Goal: Information Seeking & Learning: Compare options

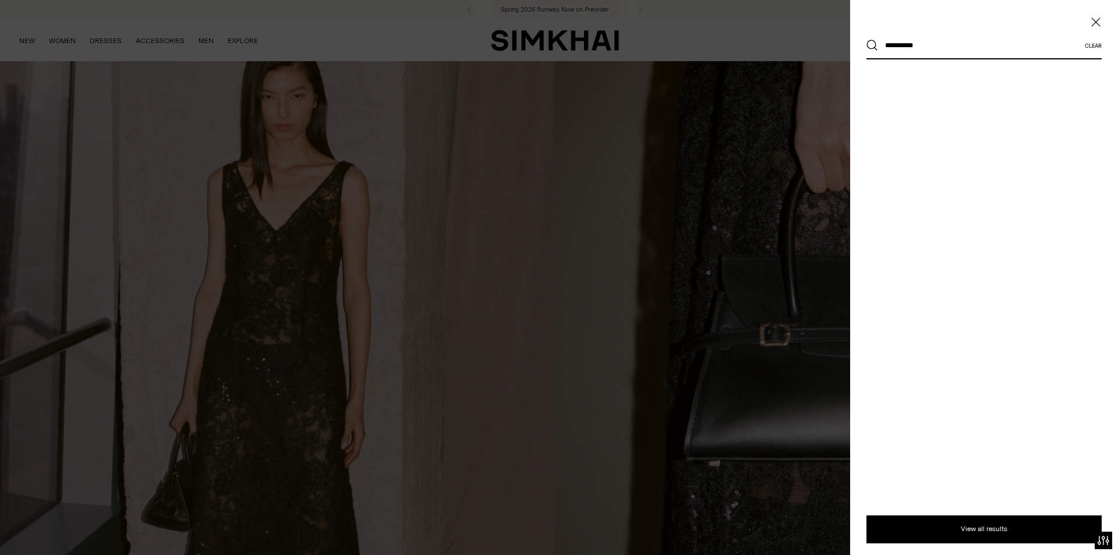
type input "**********"
click at [867, 40] on button "Search" at bounding box center [873, 46] width 12 height 12
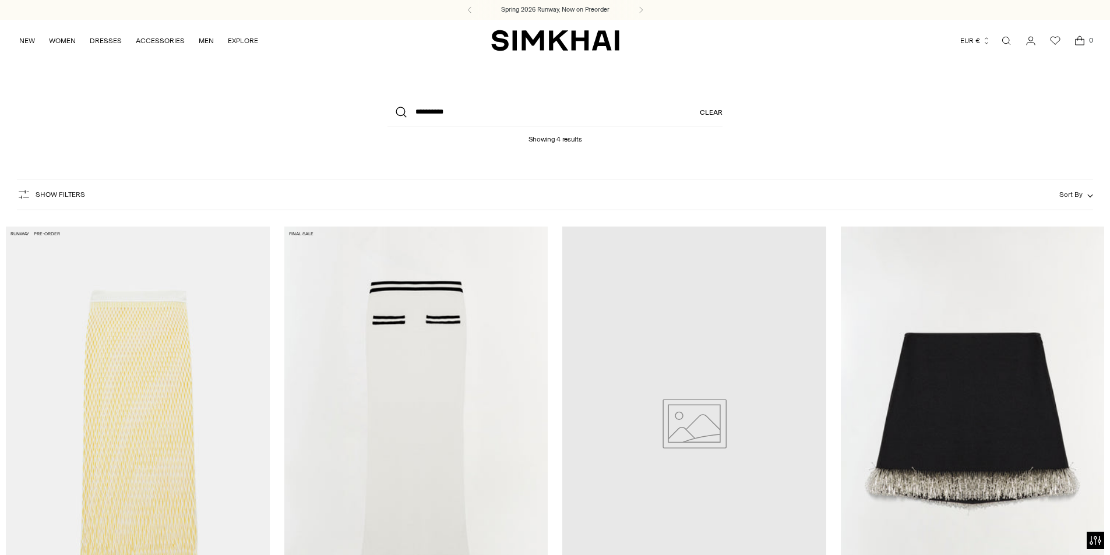
click at [997, 142] on header "**********" at bounding box center [555, 116] width 1110 height 110
click at [476, 122] on input "**********" at bounding box center [554, 112] width 335 height 28
click at [581, 118] on input "**********" at bounding box center [554, 112] width 335 height 28
click at [387, 98] on button "Search" at bounding box center [401, 112] width 28 height 28
drag, startPoint x: 464, startPoint y: 120, endPoint x: 328, endPoint y: 110, distance: 136.1
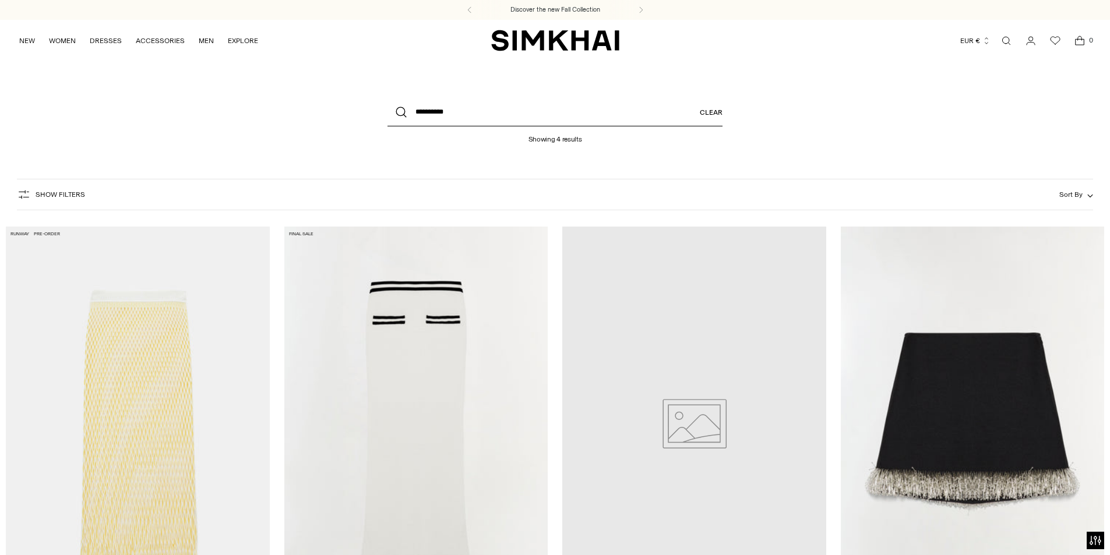
click at [317, 107] on header "**********" at bounding box center [555, 116] width 1110 height 110
paste input "****"
type input "**********"
click at [387, 98] on button "Search" at bounding box center [401, 112] width 28 height 28
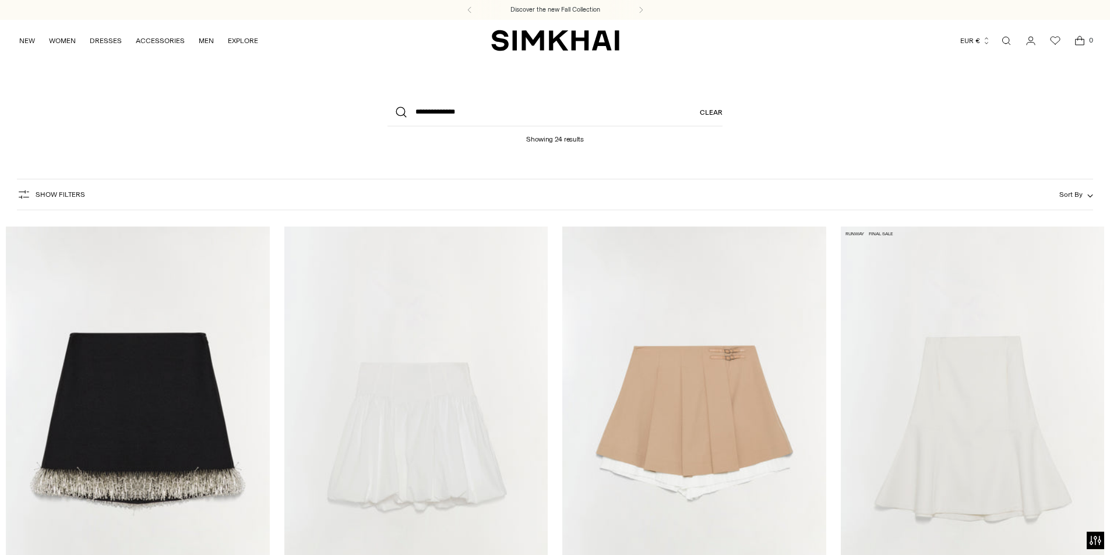
scroll to position [233, 0]
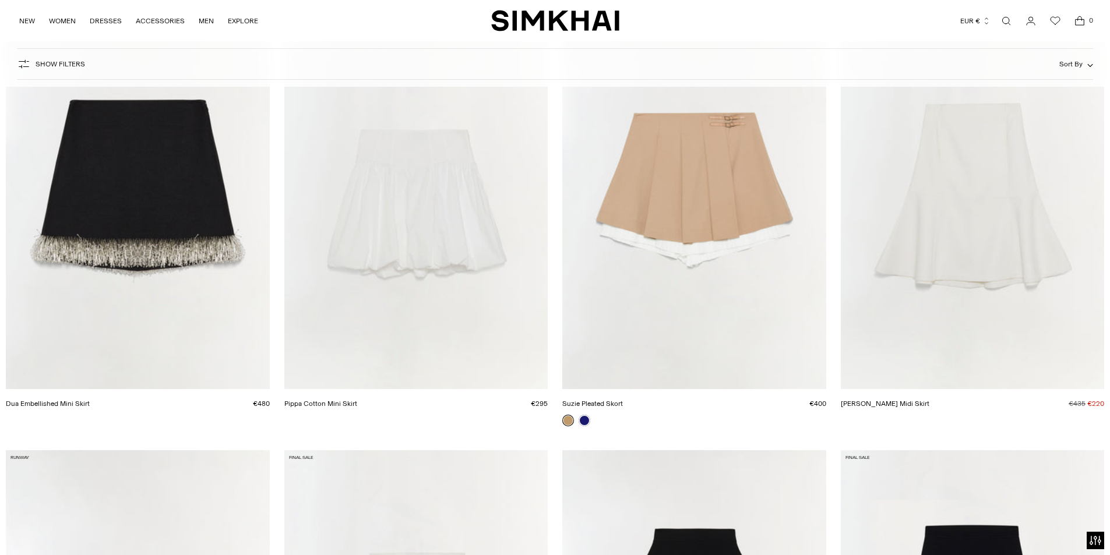
click at [90, 400] on link "Dua Embellished Mini Skirt" at bounding box center [48, 404] width 84 height 8
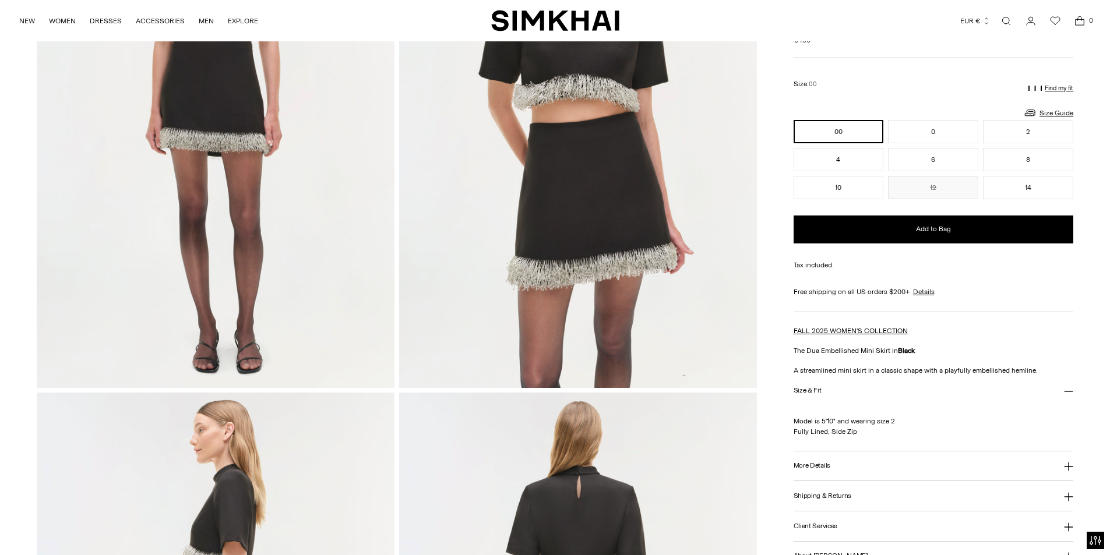
scroll to position [291, 0]
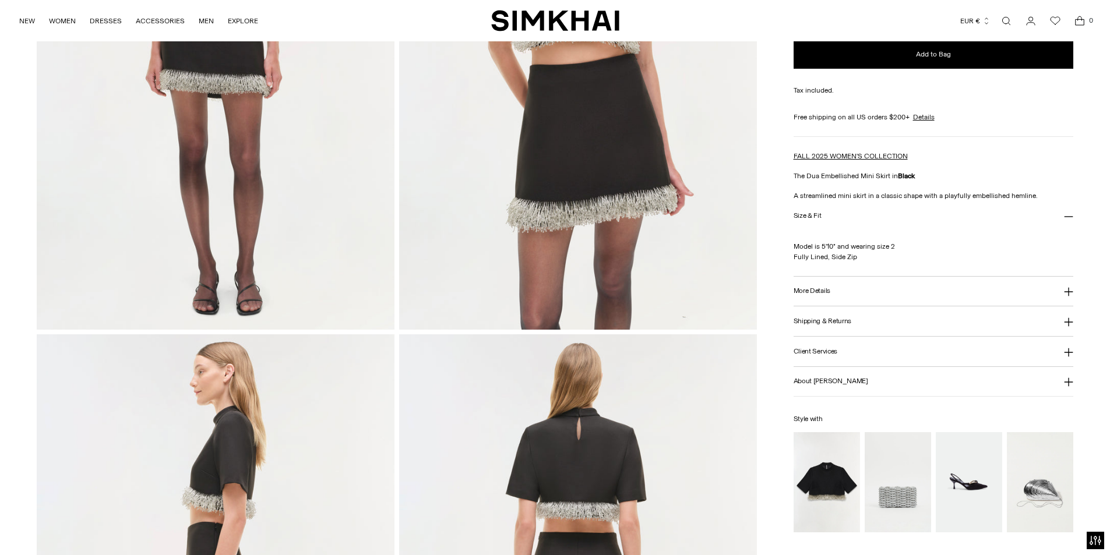
drag, startPoint x: 817, startPoint y: 294, endPoint x: 824, endPoint y: 292, distance: 7.9
click at [818, 294] on h3 "More Details" at bounding box center [811, 291] width 37 height 8
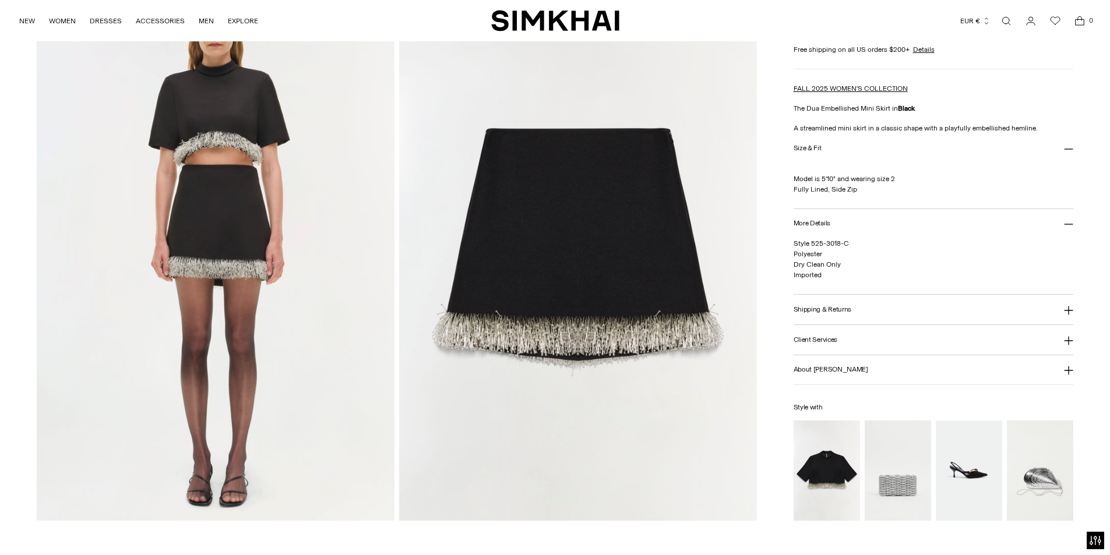
scroll to position [1173, 0]
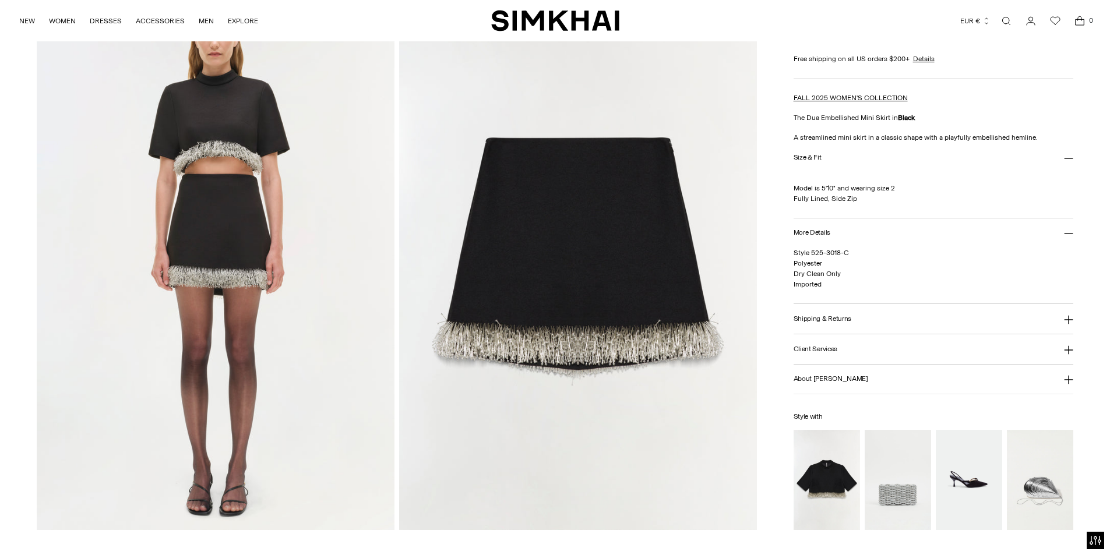
click at [577, 252] on img at bounding box center [578, 262] width 358 height 536
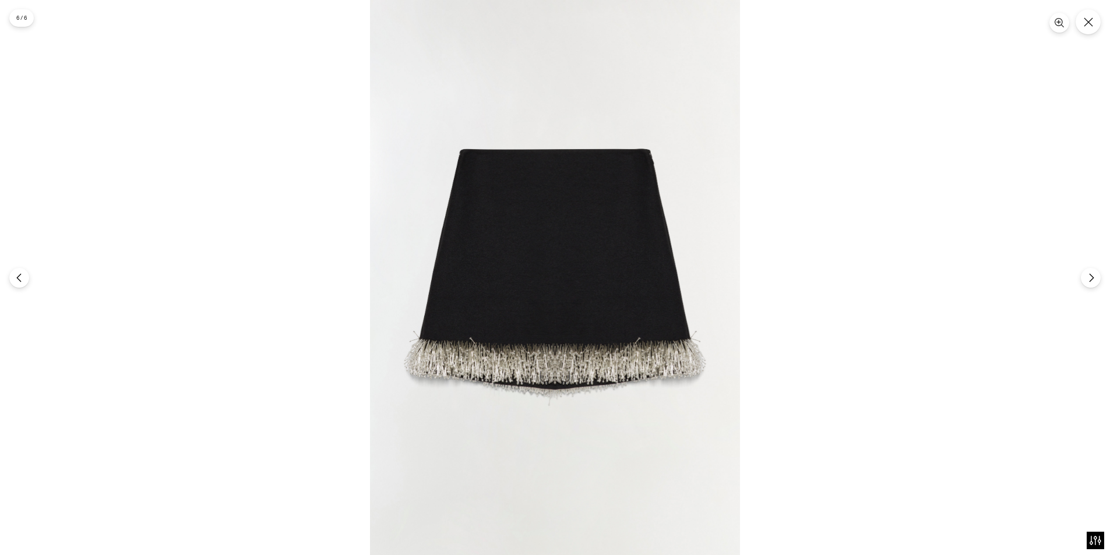
drag, startPoint x: 563, startPoint y: 229, endPoint x: 536, endPoint y: 222, distance: 28.3
click at [19, 266] on div at bounding box center [555, 277] width 1110 height 555
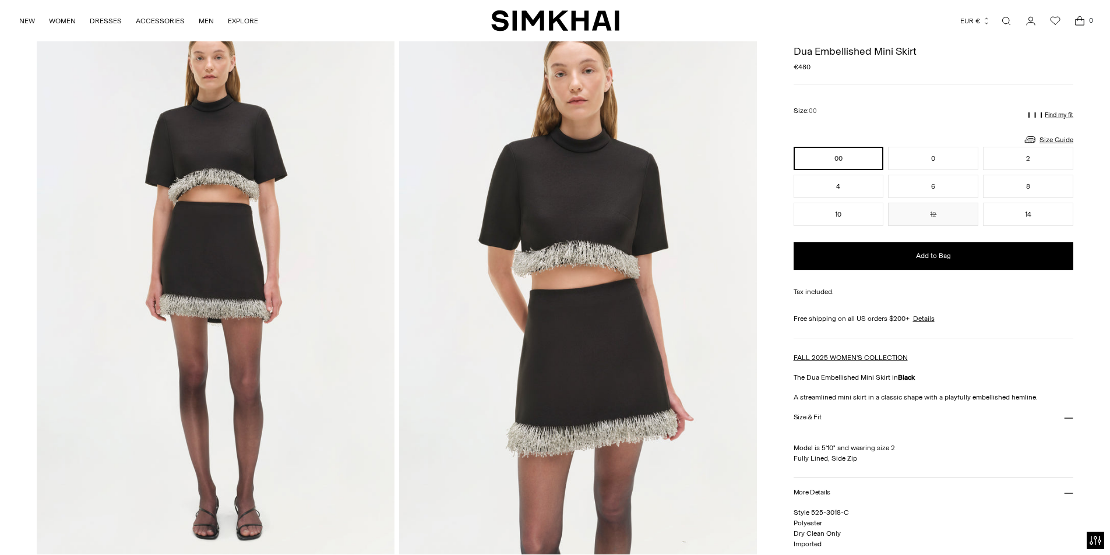
scroll to position [8, 0]
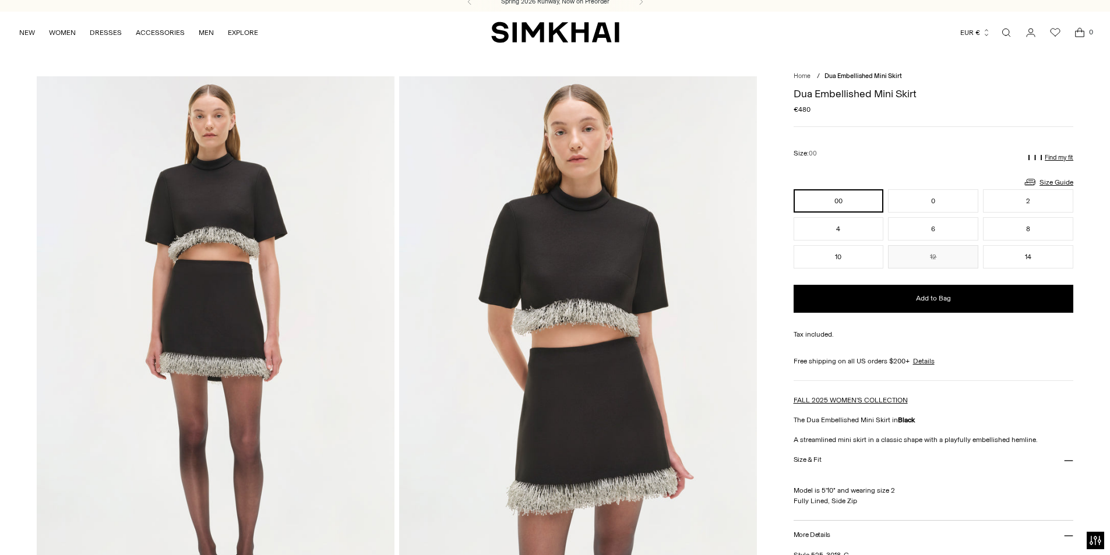
click at [601, 295] on img at bounding box center [578, 344] width 358 height 536
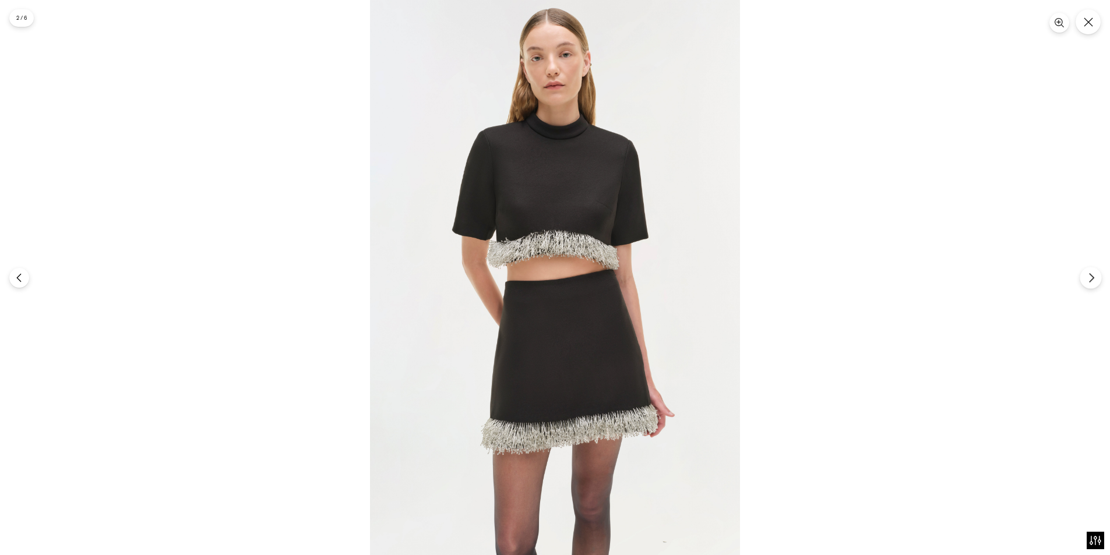
click at [1092, 282] on icon "Next" at bounding box center [1091, 278] width 10 height 10
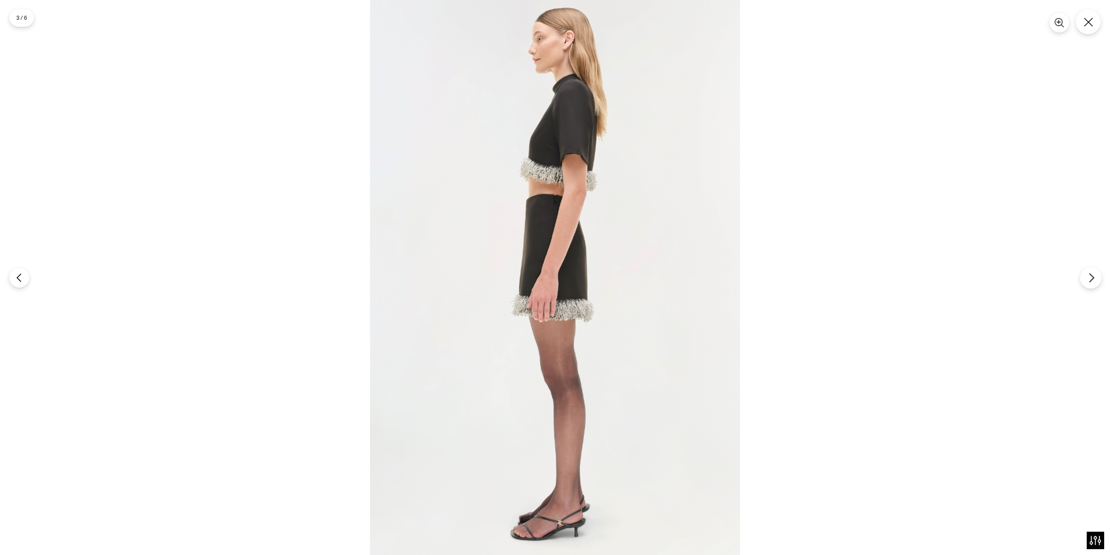
click at [1092, 281] on icon "Next" at bounding box center [1091, 278] width 10 height 10
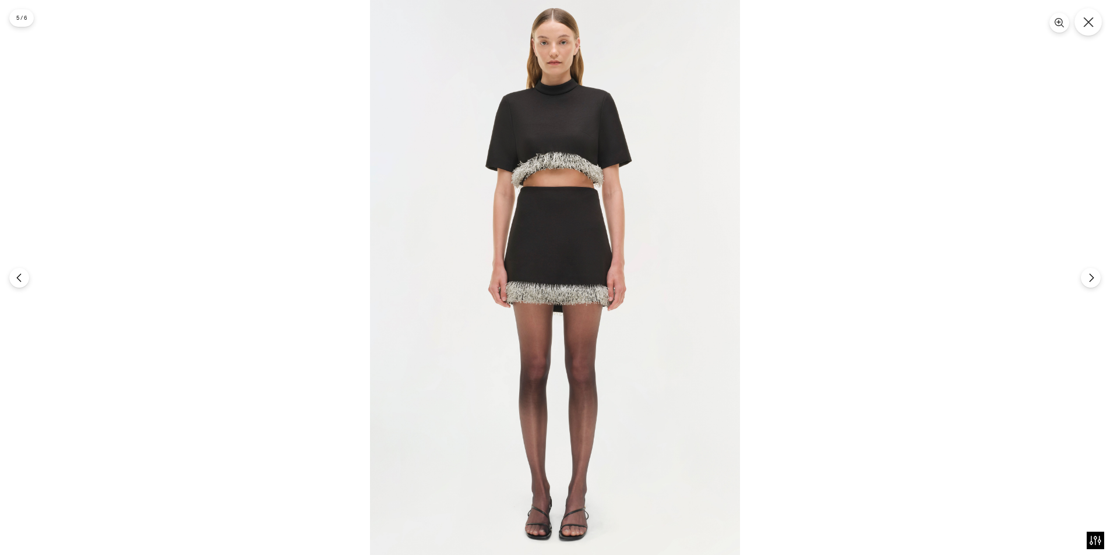
click at [1085, 29] on button "Close" at bounding box center [1087, 21] width 27 height 27
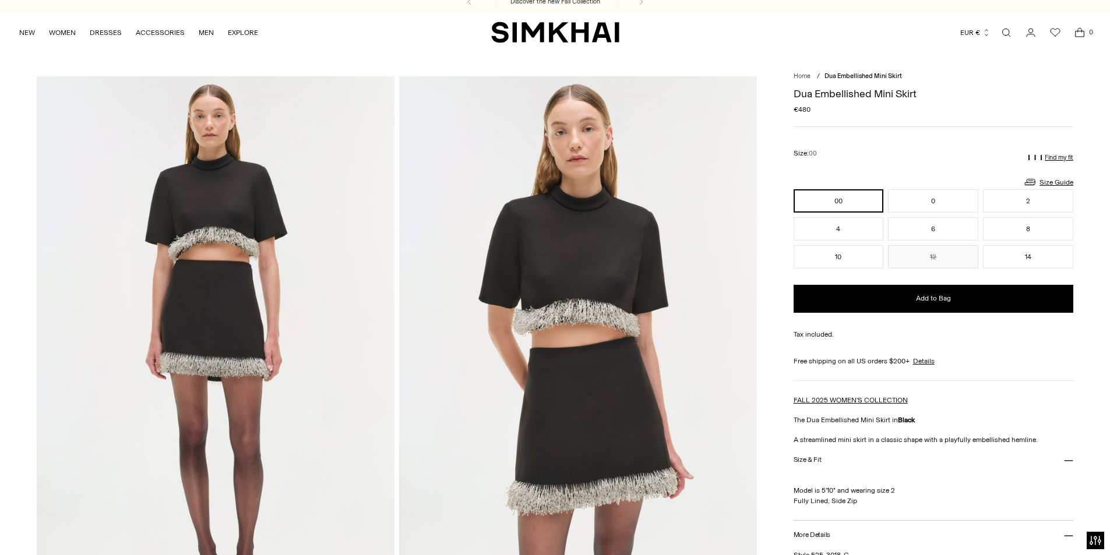
click at [1009, 40] on link "Open search modal" at bounding box center [1005, 32] width 23 height 23
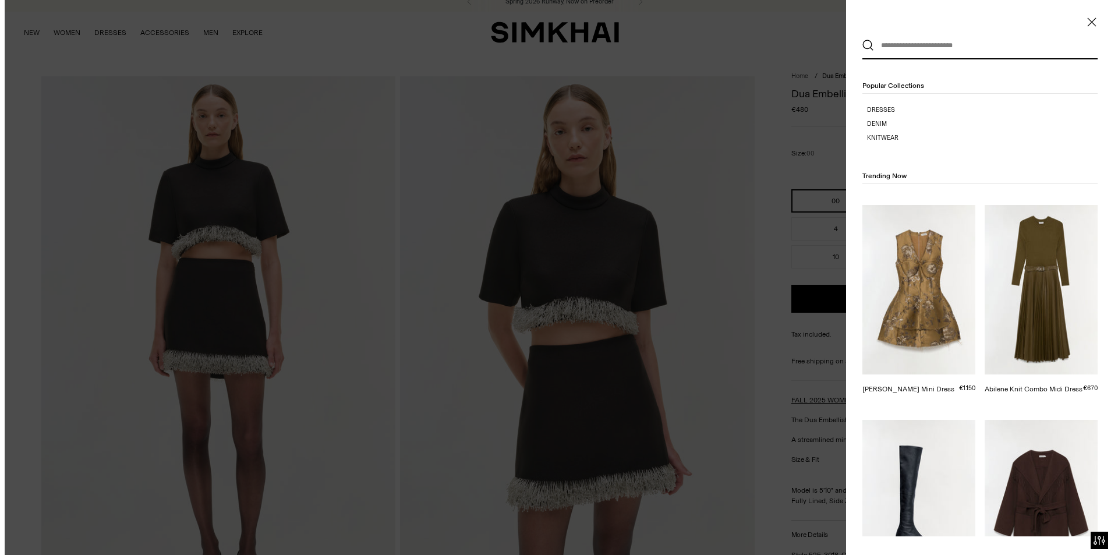
scroll to position [0, 0]
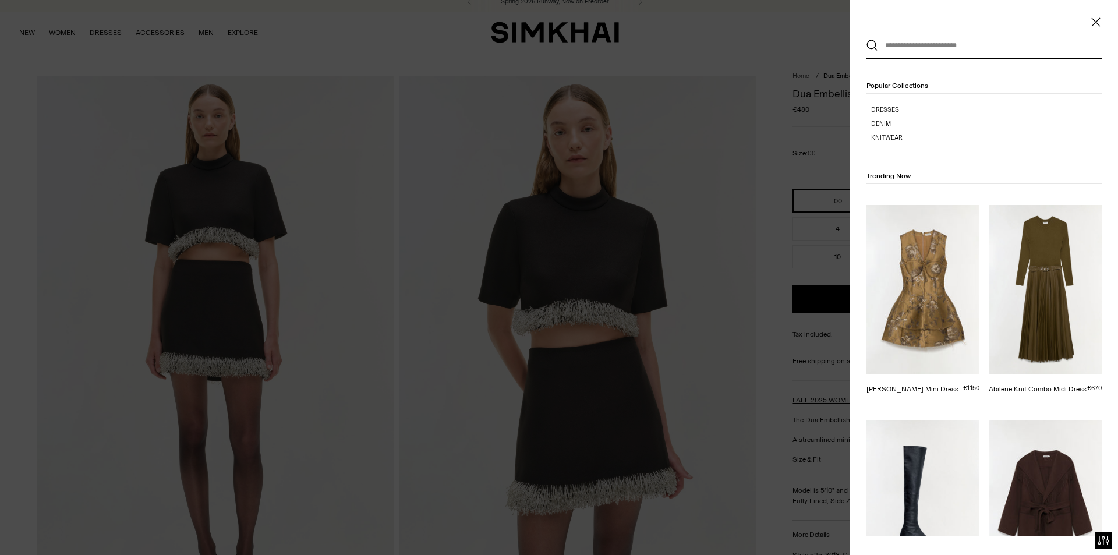
click at [902, 49] on input "text" at bounding box center [981, 46] width 207 height 26
paste input "**********"
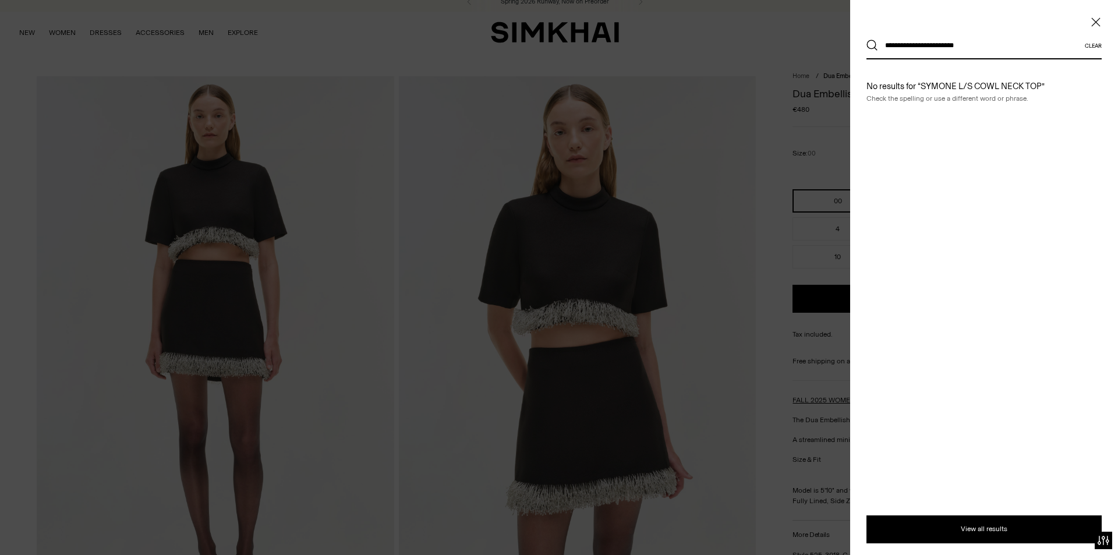
type input "**********"
click at [867, 40] on button "Search" at bounding box center [873, 46] width 12 height 12
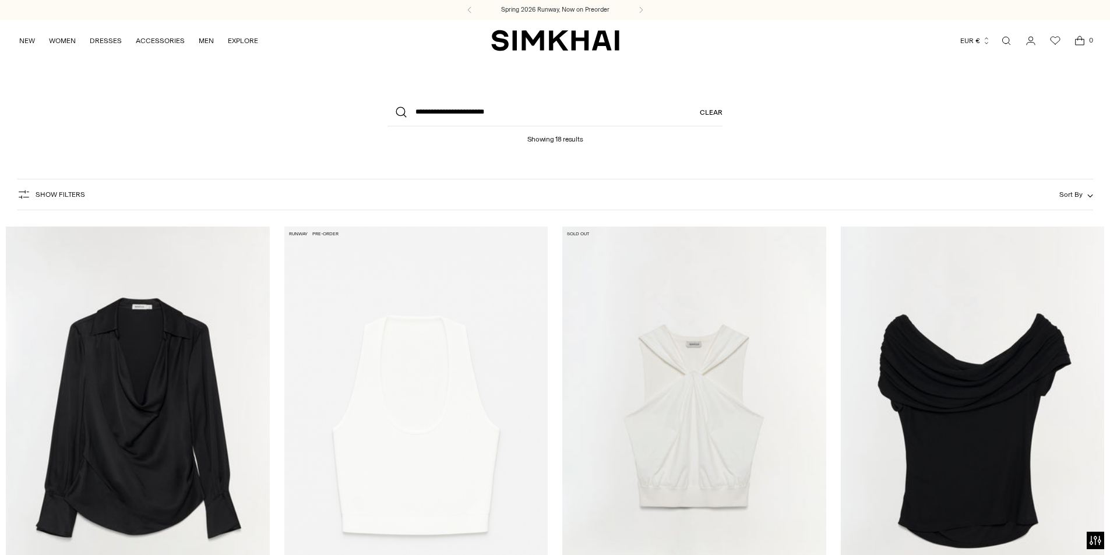
drag, startPoint x: 125, startPoint y: 386, endPoint x: 134, endPoint y: 375, distance: 14.1
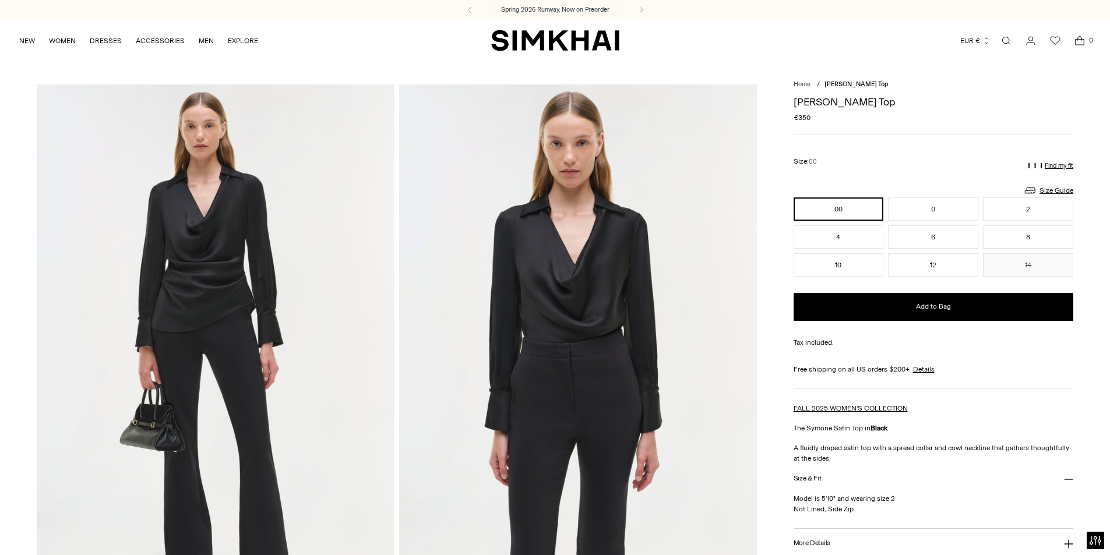
scroll to position [233, 0]
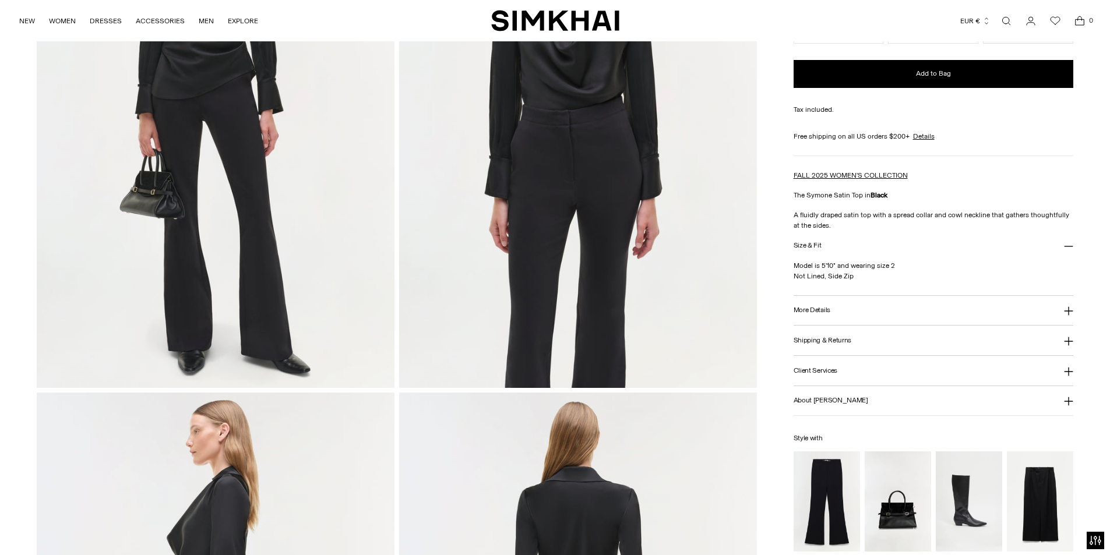
click at [822, 315] on button "More Details" at bounding box center [933, 311] width 280 height 30
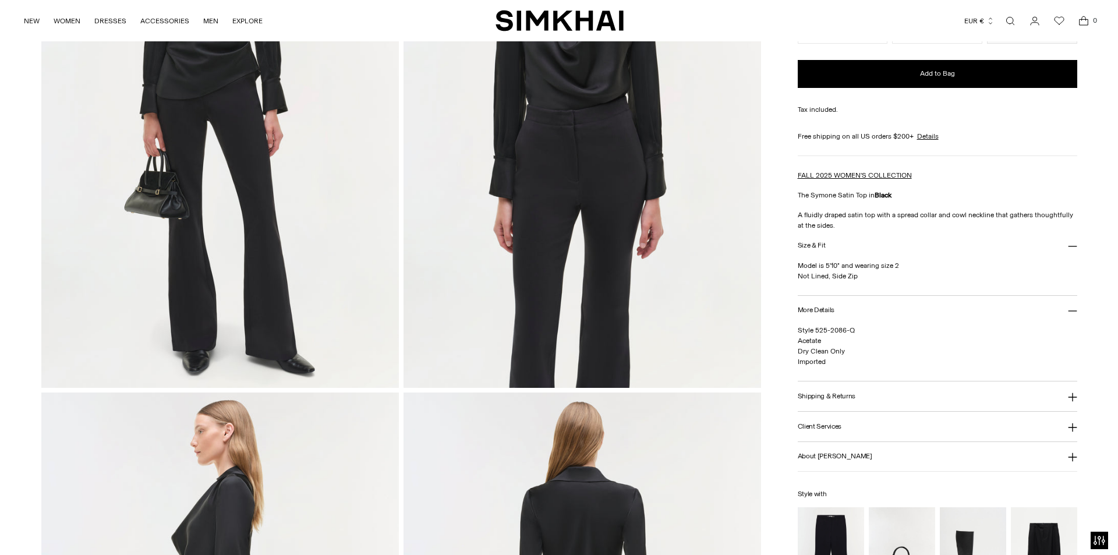
scroll to position [0, 0]
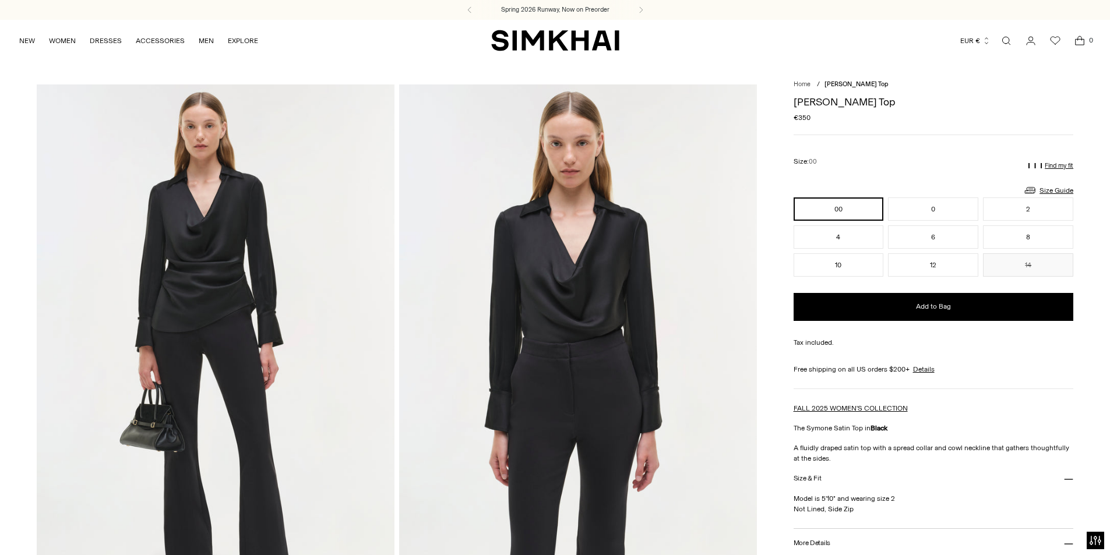
click at [1008, 45] on link "Open search modal" at bounding box center [1005, 40] width 23 height 23
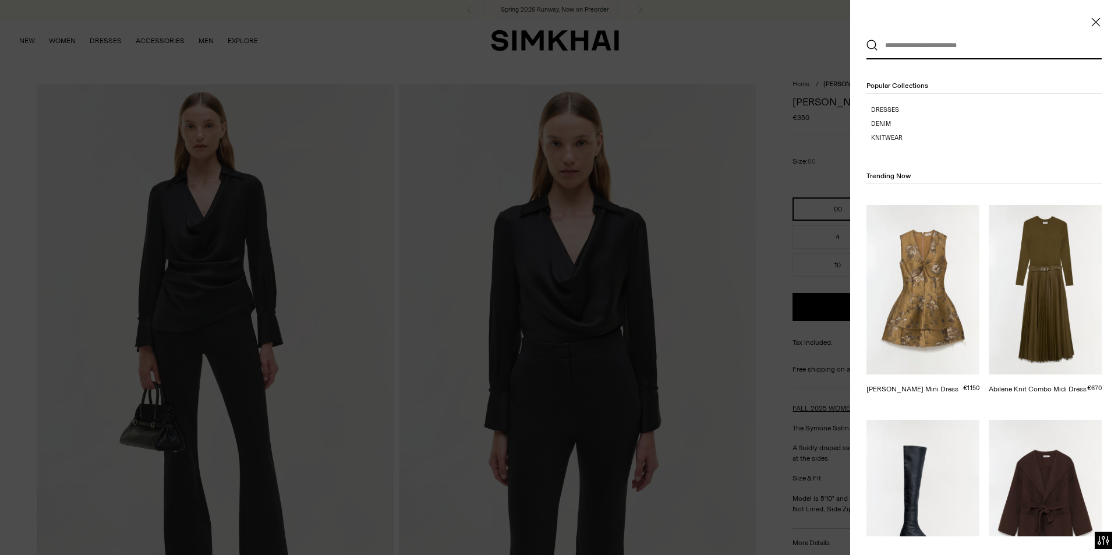
click at [935, 51] on input "text" at bounding box center [981, 46] width 207 height 26
paste input "**********"
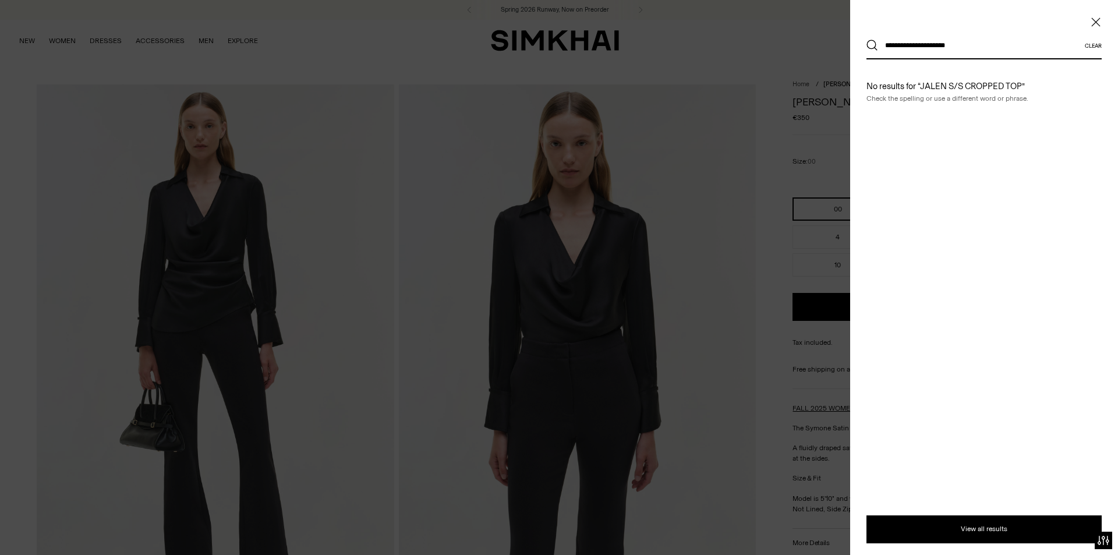
type input "**********"
click at [867, 40] on button "Search" at bounding box center [873, 46] width 12 height 12
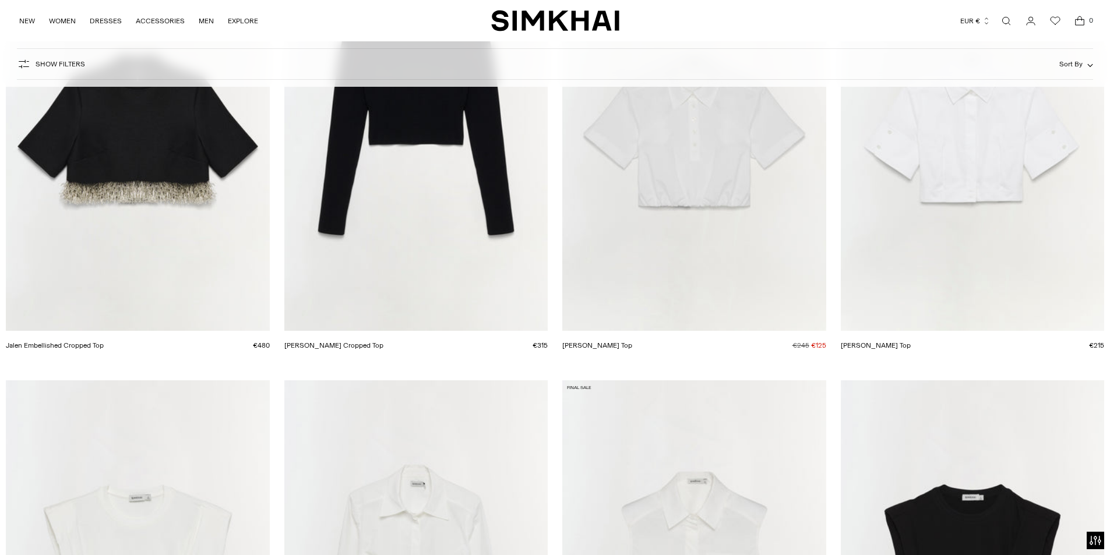
scroll to position [291, 0]
click at [104, 341] on link "Jalen Embellished Cropped Top" at bounding box center [55, 345] width 98 height 8
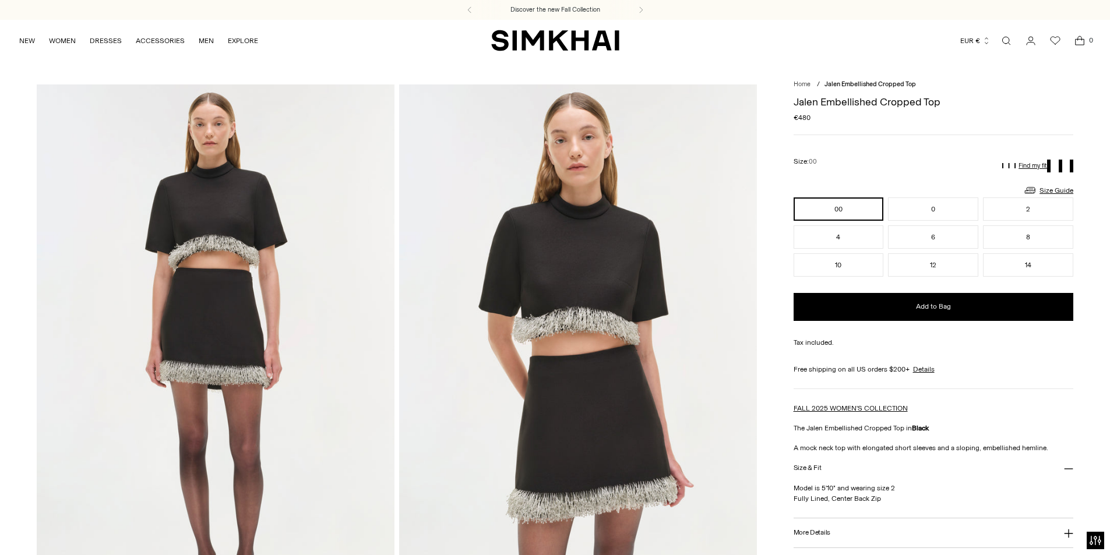
scroll to position [175, 0]
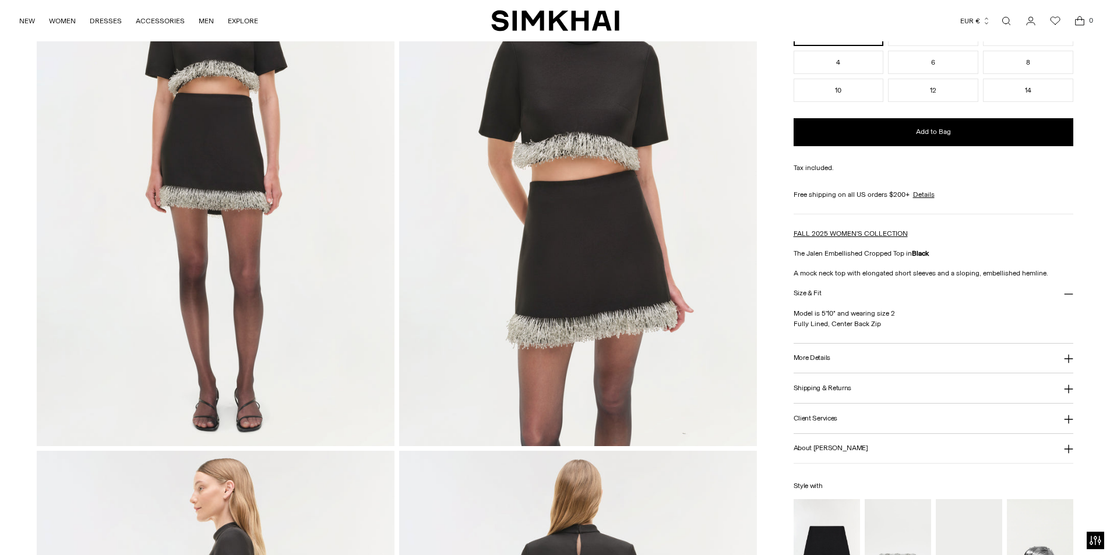
click at [821, 356] on h3 "More Details" at bounding box center [811, 358] width 37 height 8
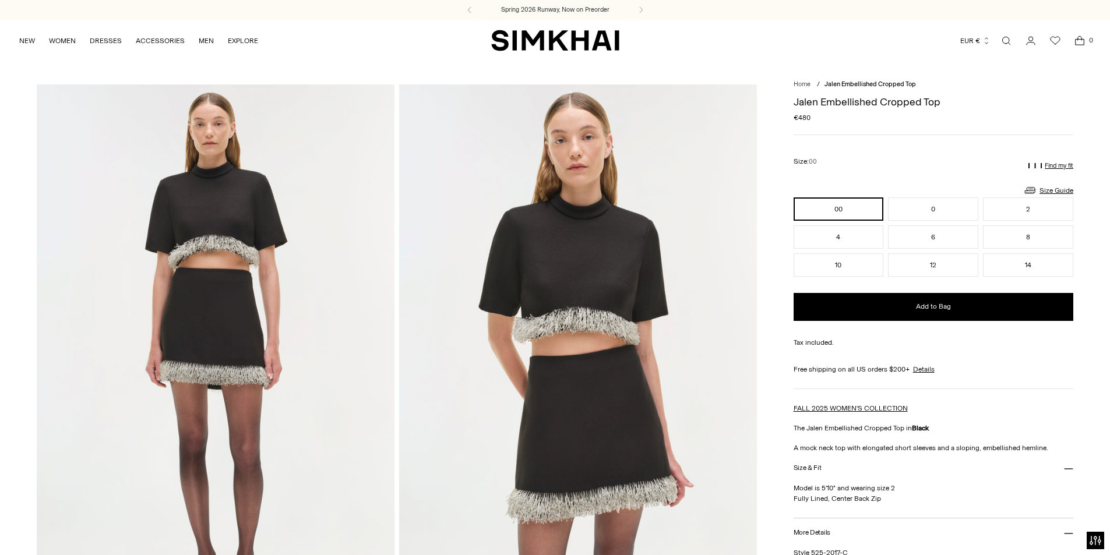
scroll to position [116, 0]
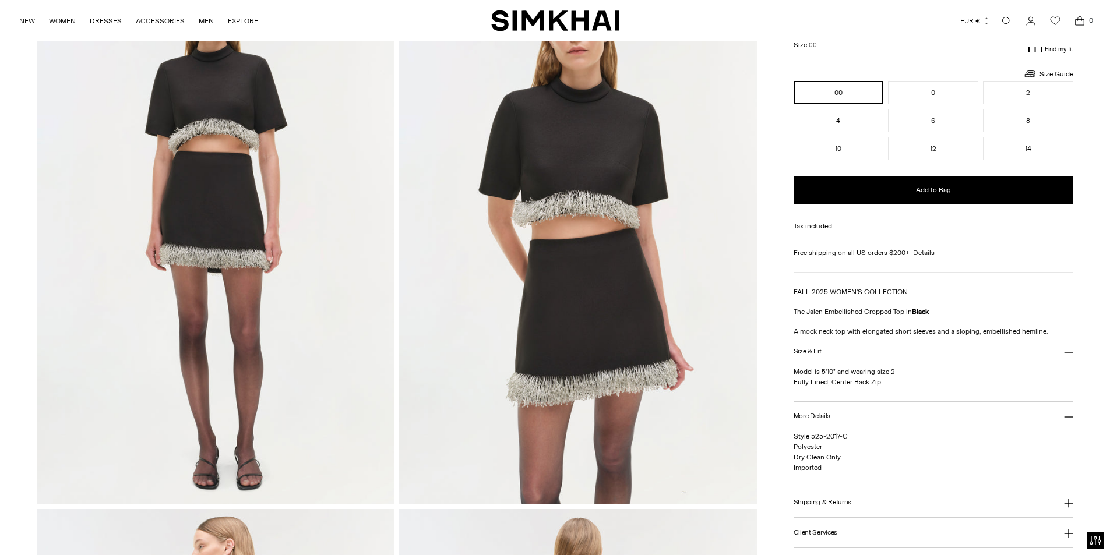
click at [555, 317] on img at bounding box center [578, 236] width 358 height 536
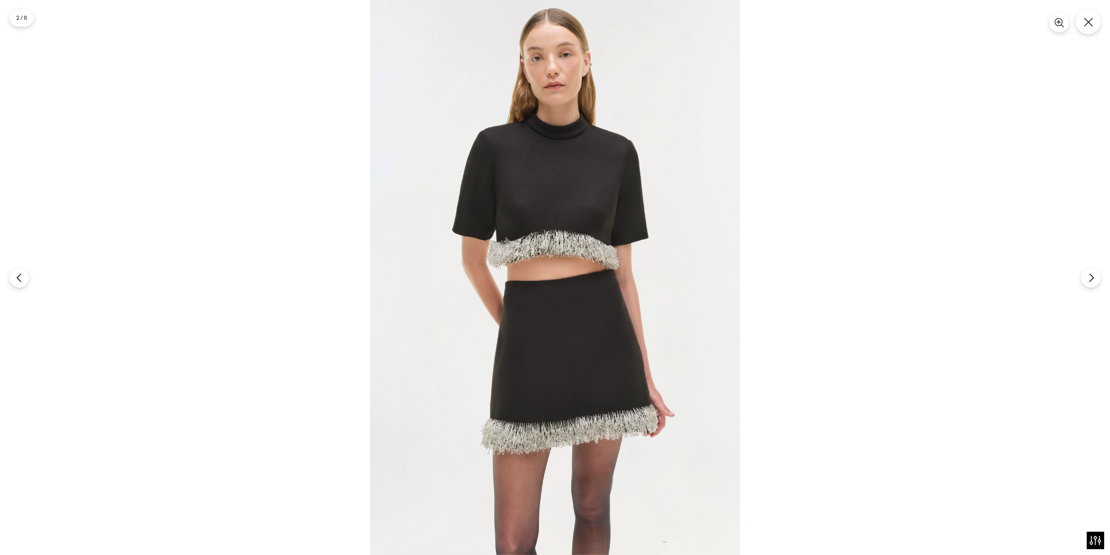
click at [368, 258] on div at bounding box center [555, 277] width 1110 height 555
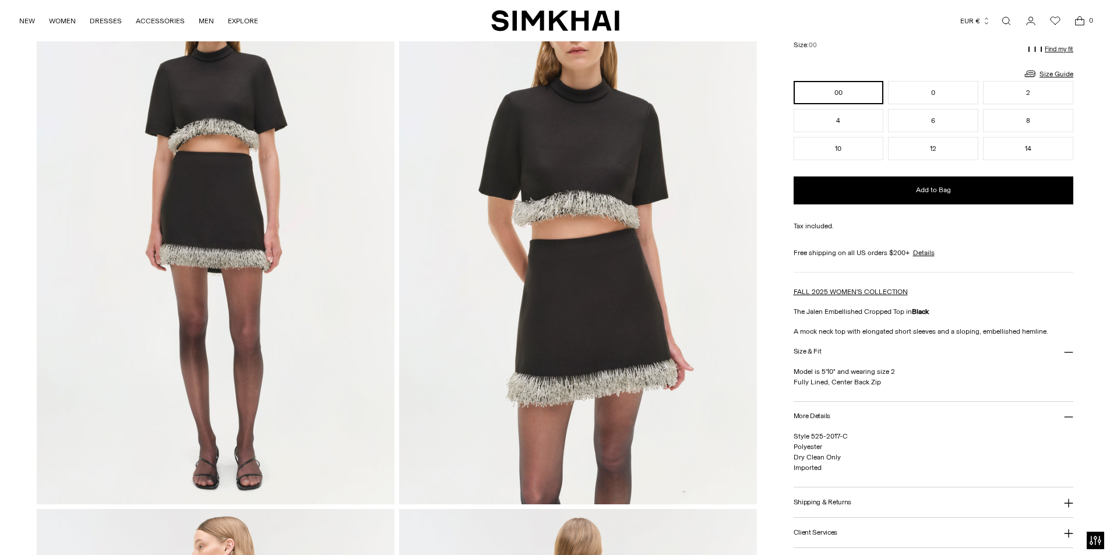
click at [521, 183] on img at bounding box center [578, 236] width 358 height 536
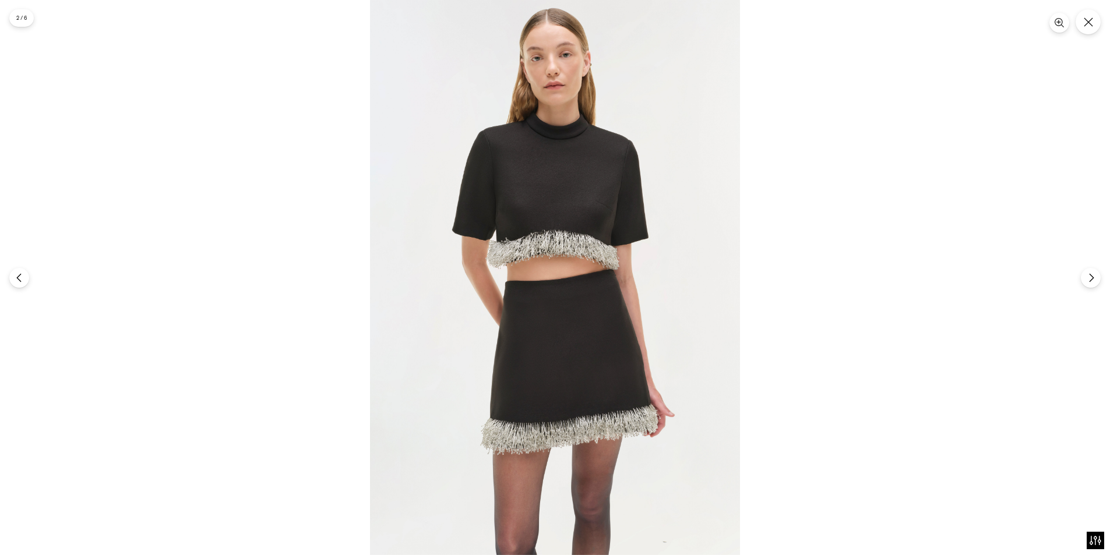
drag, startPoint x: 482, startPoint y: 266, endPoint x: 475, endPoint y: 263, distance: 7.4
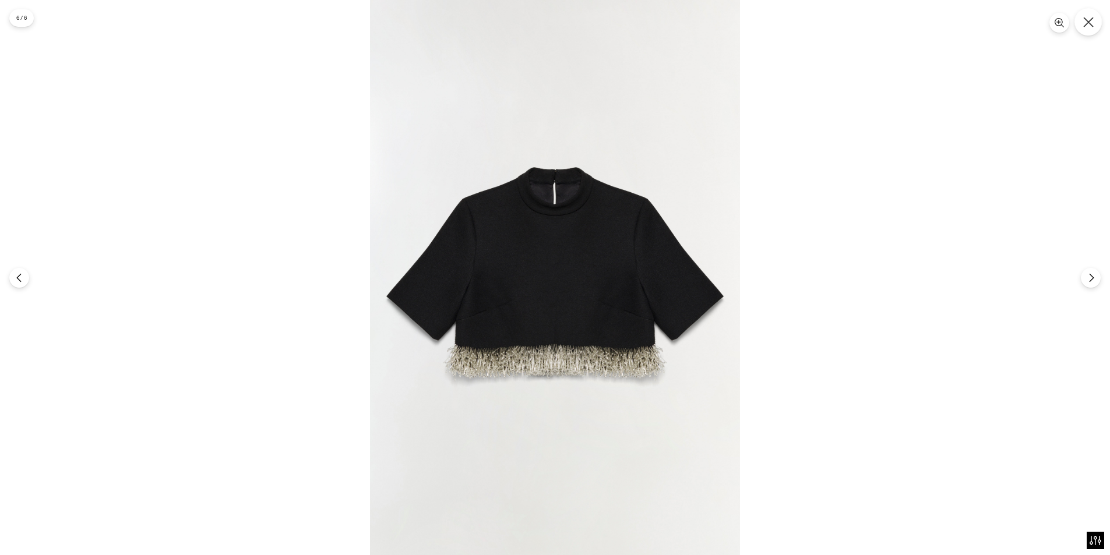
click at [1086, 28] on button "Close" at bounding box center [1087, 21] width 27 height 27
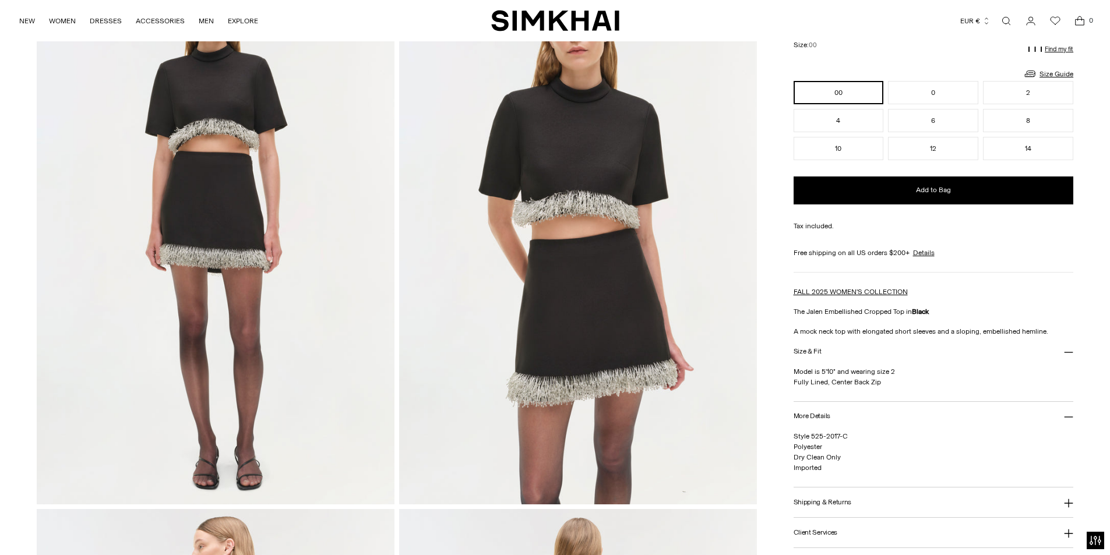
click at [1011, 22] on link "Open search modal" at bounding box center [1005, 20] width 23 height 23
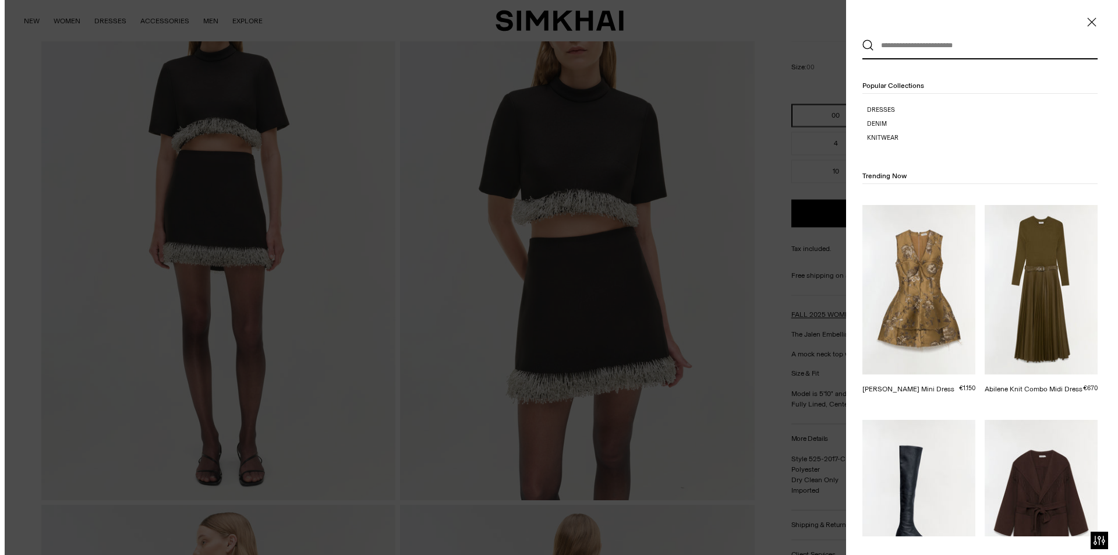
scroll to position [0, 0]
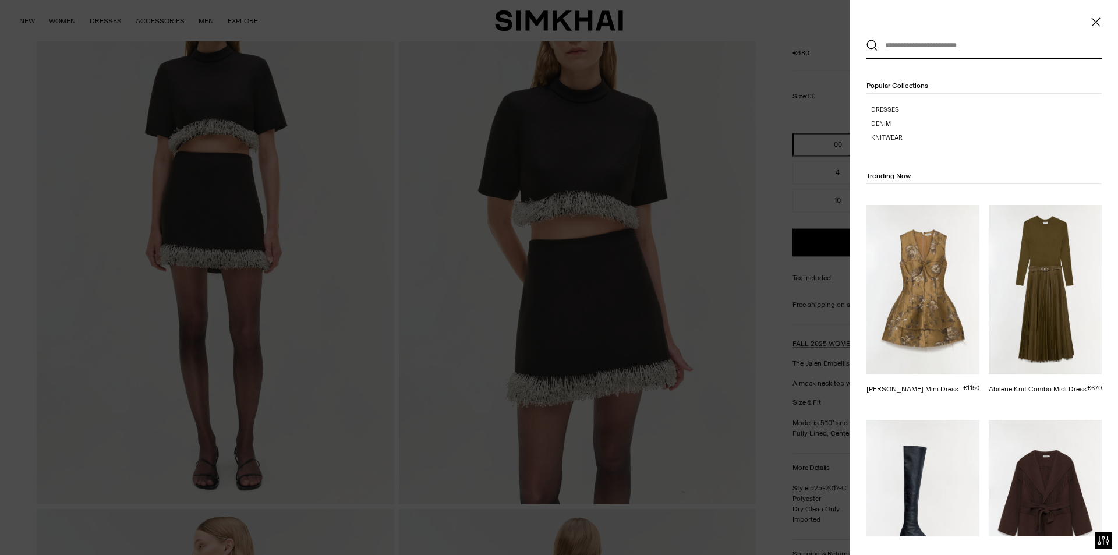
click at [925, 47] on input "text" at bounding box center [981, 46] width 207 height 26
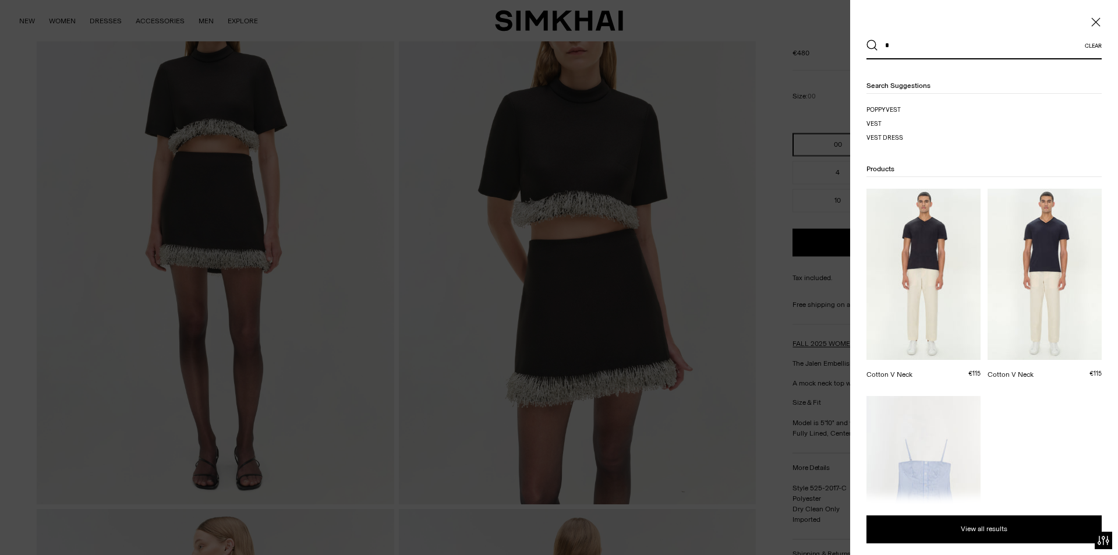
type input "*"
click at [867, 40] on button "Search" at bounding box center [873, 46] width 12 height 12
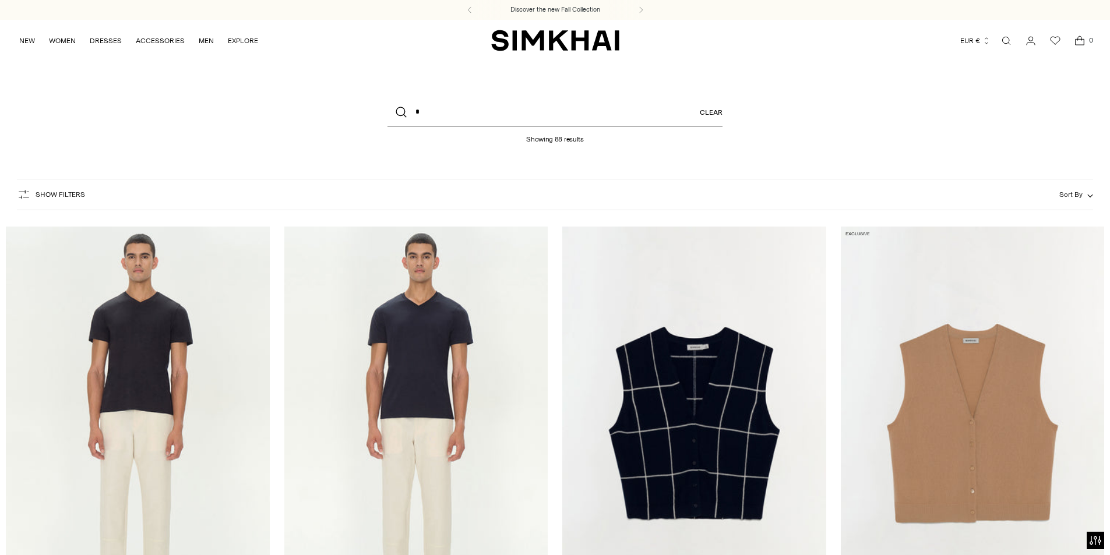
click at [452, 102] on input "*" at bounding box center [554, 112] width 335 height 28
paste input "**********"
type input "*"
paste input "**********"
type input "**********"
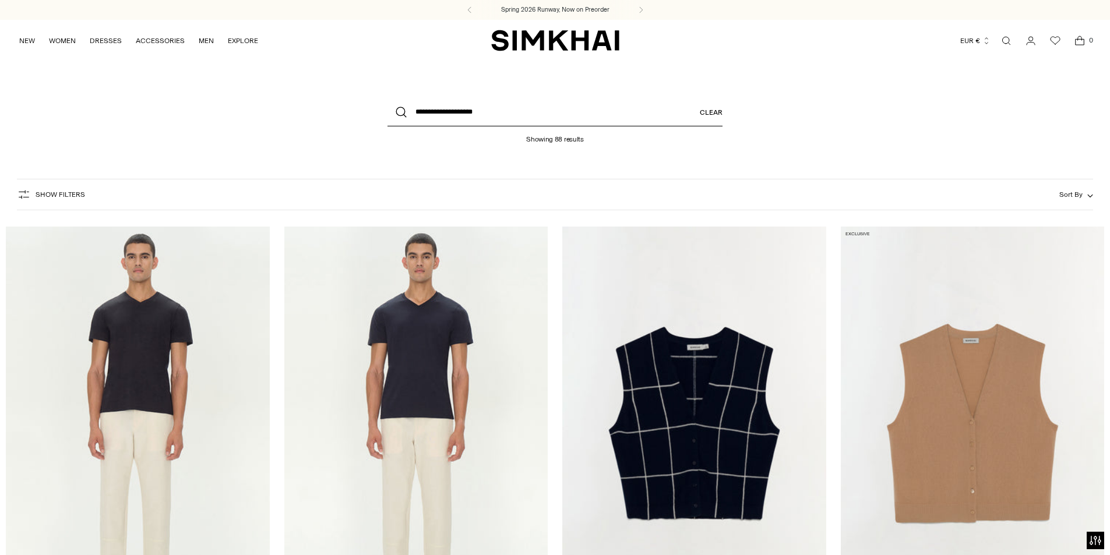
click at [387, 98] on button "Search" at bounding box center [401, 112] width 28 height 28
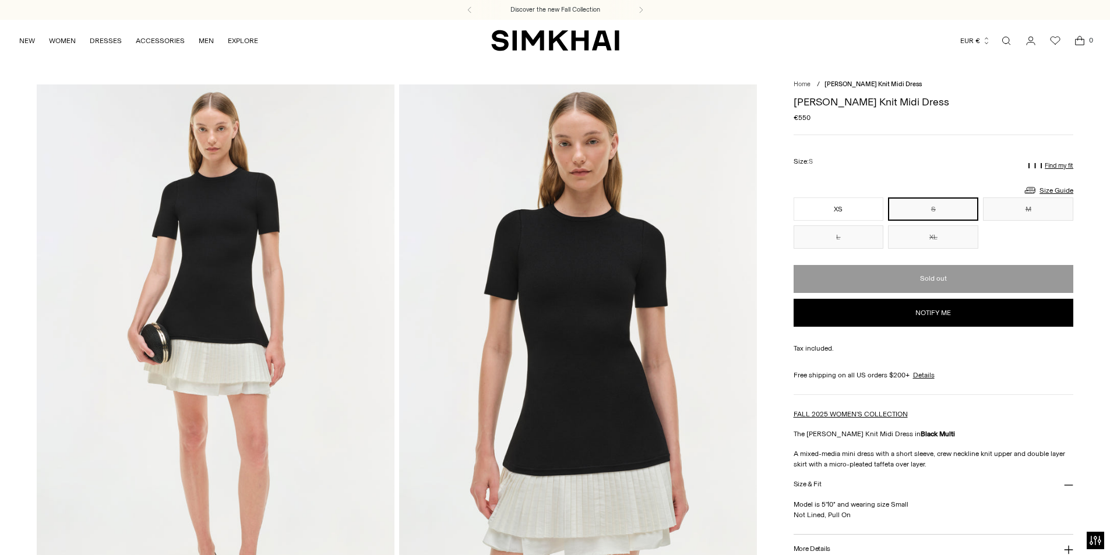
scroll to position [233, 0]
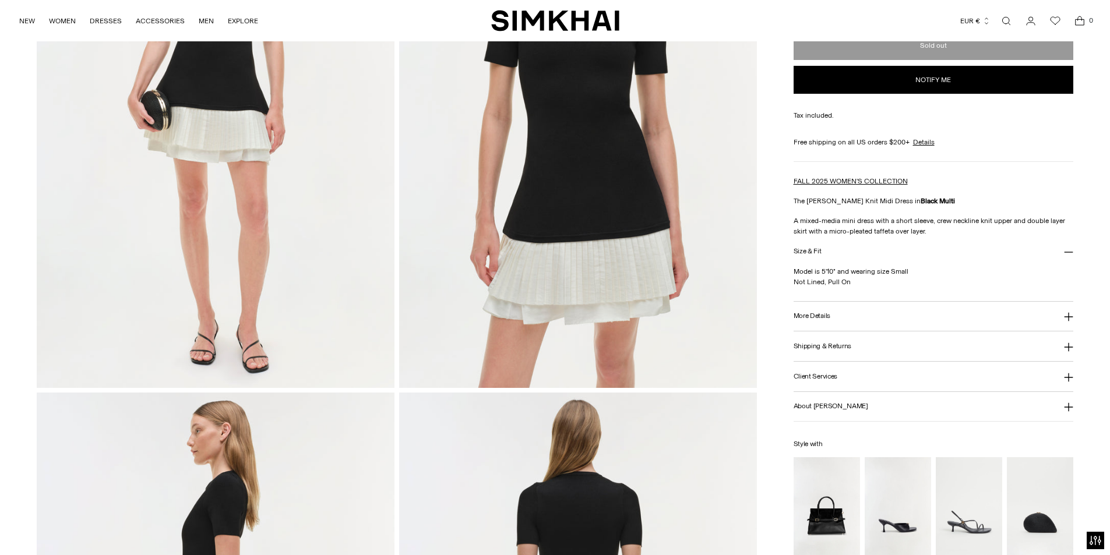
click at [815, 317] on h3 "More Details" at bounding box center [811, 316] width 37 height 8
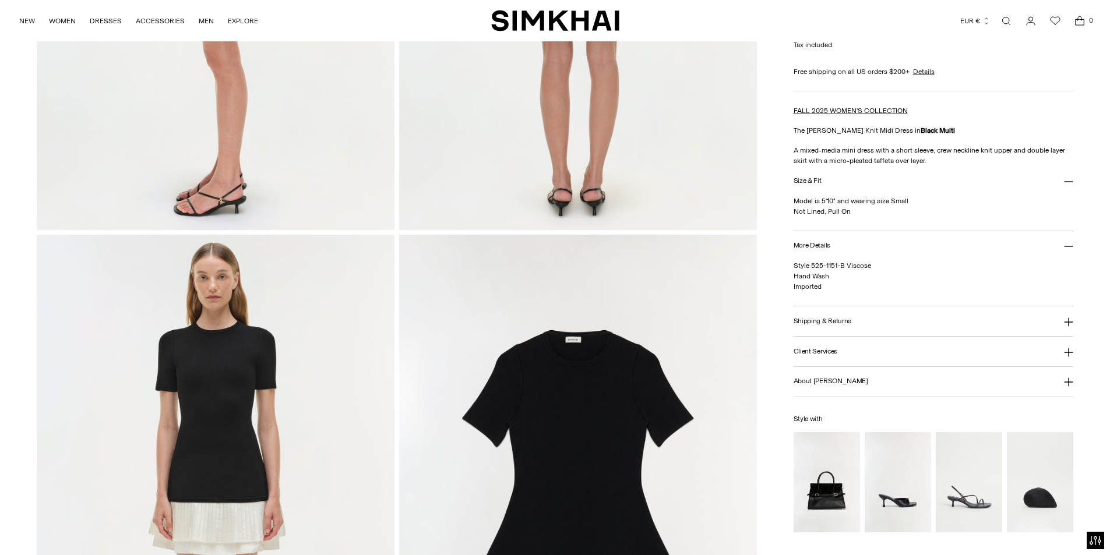
scroll to position [1107, 0]
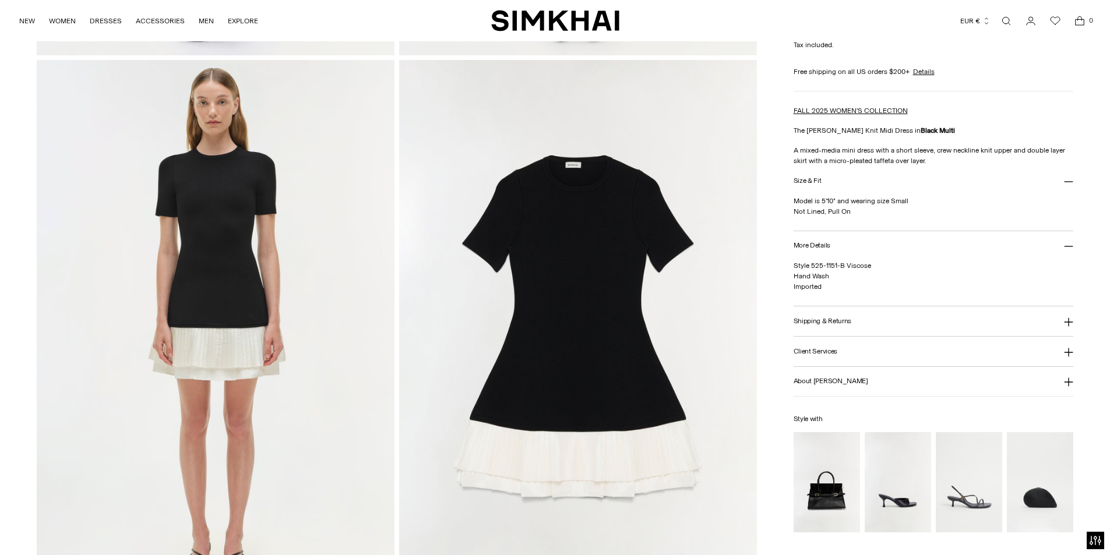
click at [656, 338] on img at bounding box center [578, 328] width 358 height 536
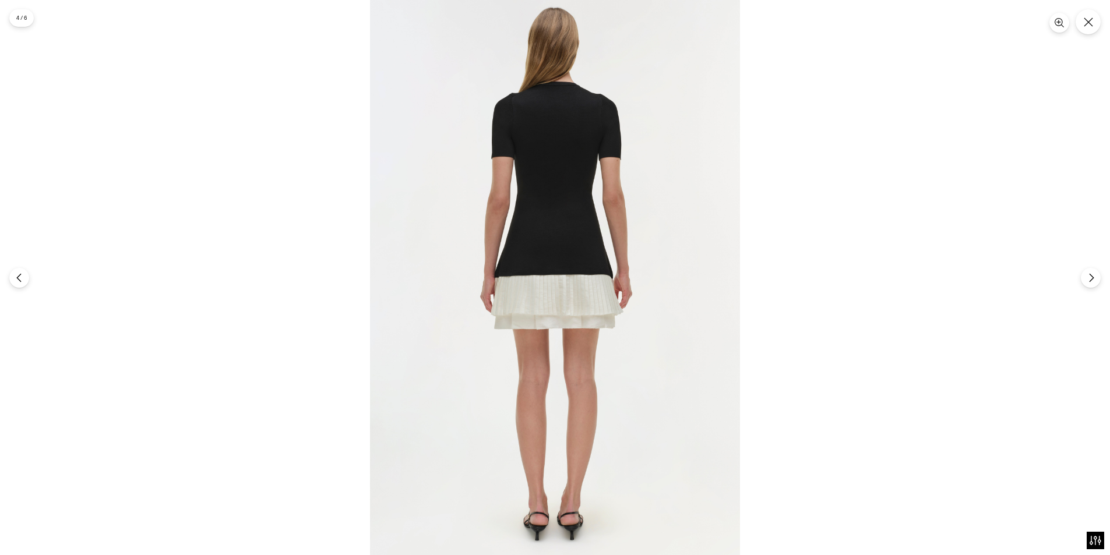
click at [1107, 15] on div at bounding box center [555, 277] width 1110 height 555
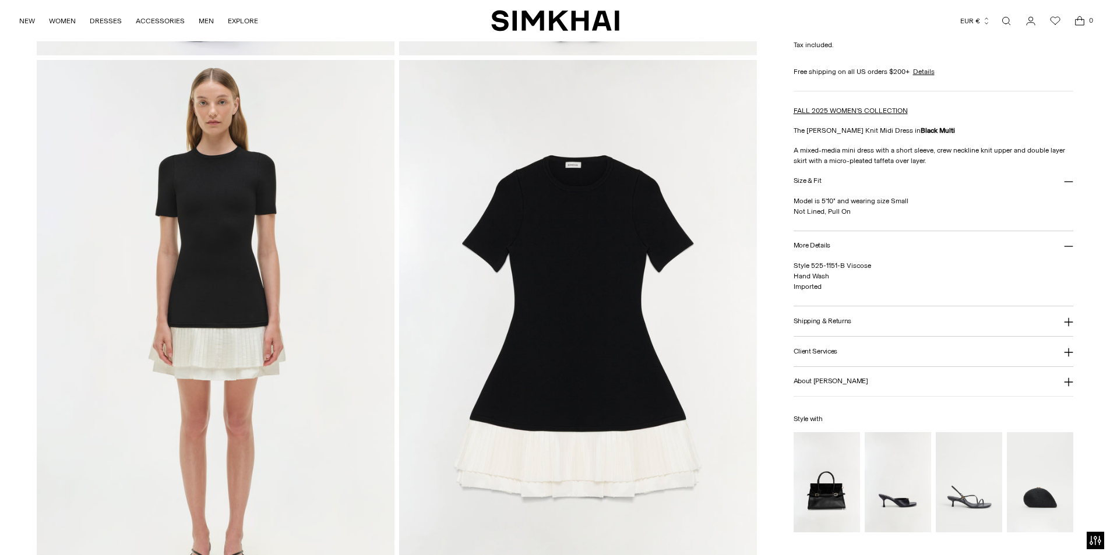
click at [1096, 23] on div "NEW WOMEN New Arrivals Shop All Spring 2026 Preorder Fall 2025 Best Sellers Exc…" at bounding box center [555, 20] width 1110 height 41
click at [999, 23] on link "Open search modal" at bounding box center [1005, 20] width 23 height 23
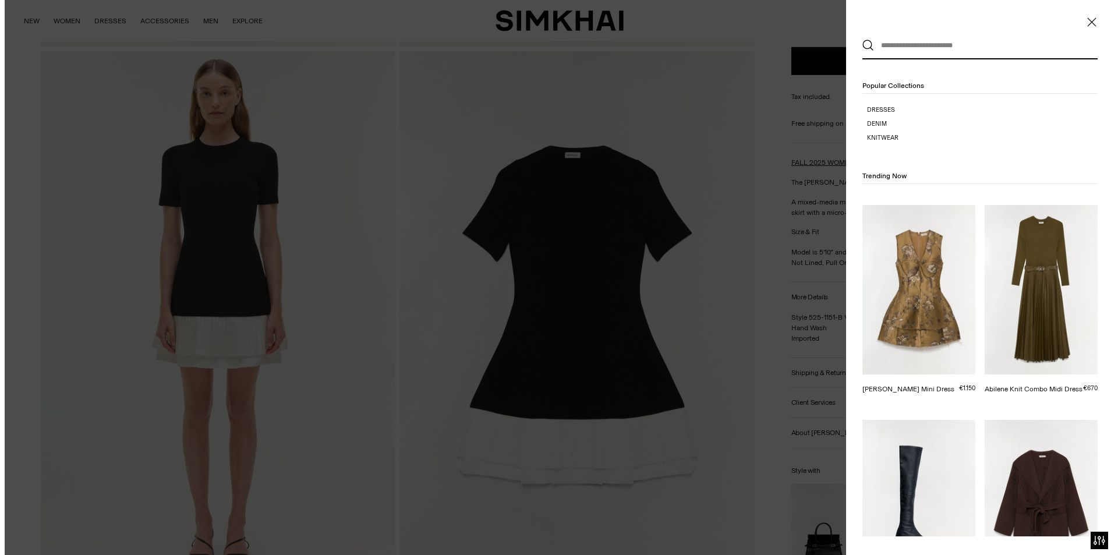
scroll to position [0, 0]
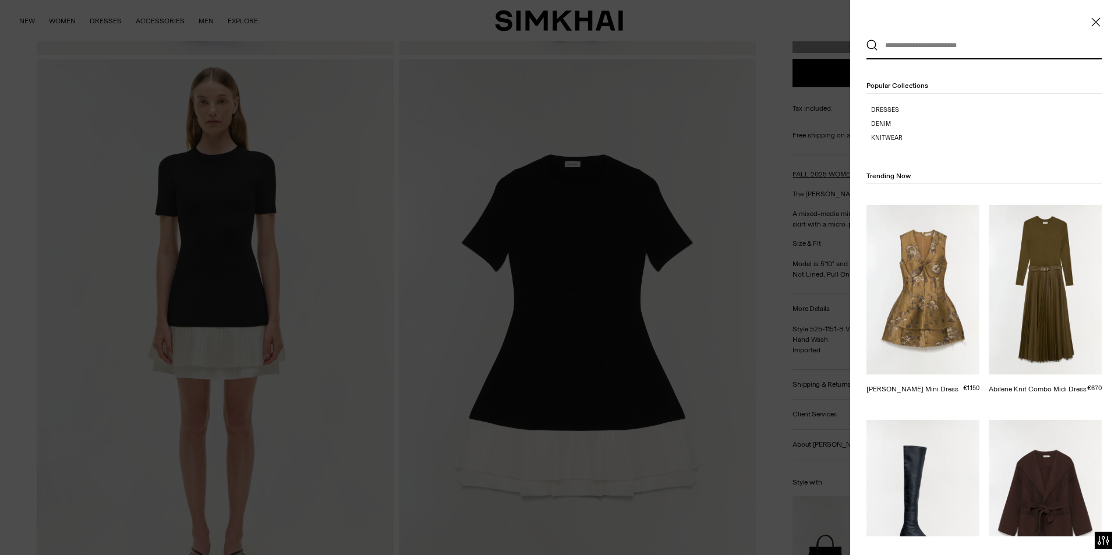
click at [919, 47] on input "text" at bounding box center [981, 46] width 207 height 26
paste input "**********"
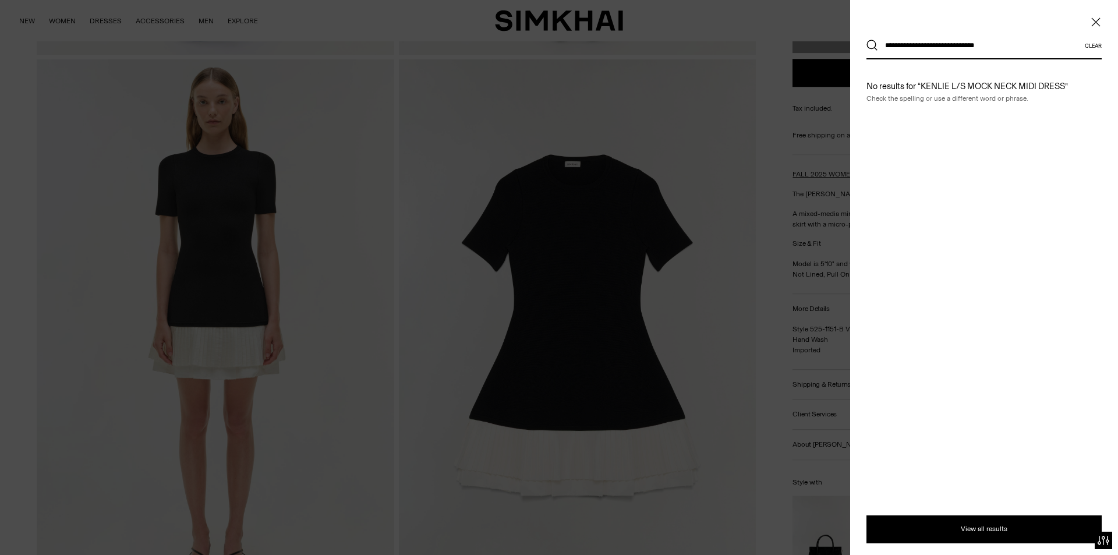
type input "**********"
click at [867, 40] on button "Search" at bounding box center [873, 46] width 12 height 12
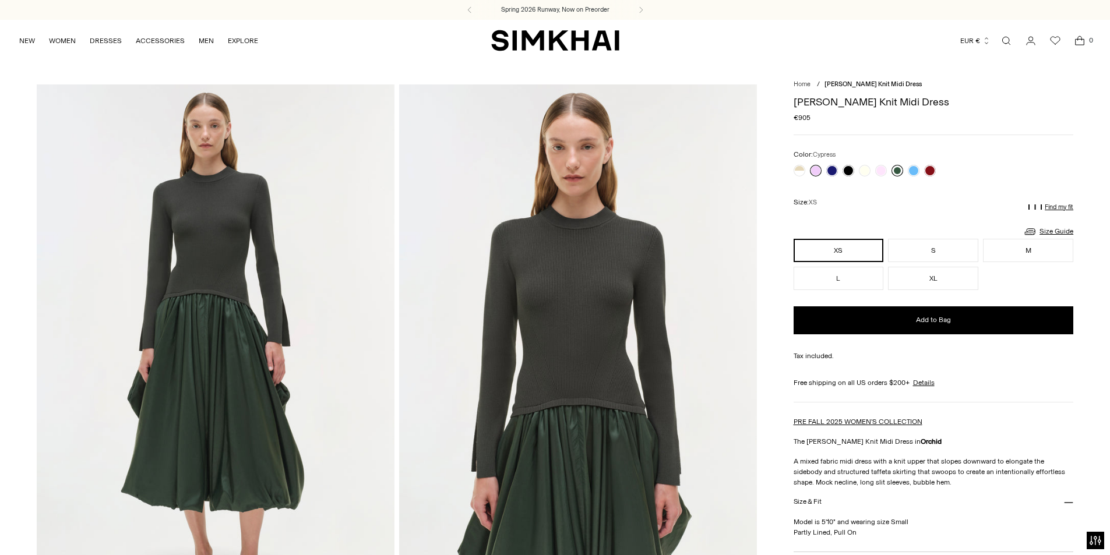
click at [895, 174] on link at bounding box center [897, 171] width 12 height 12
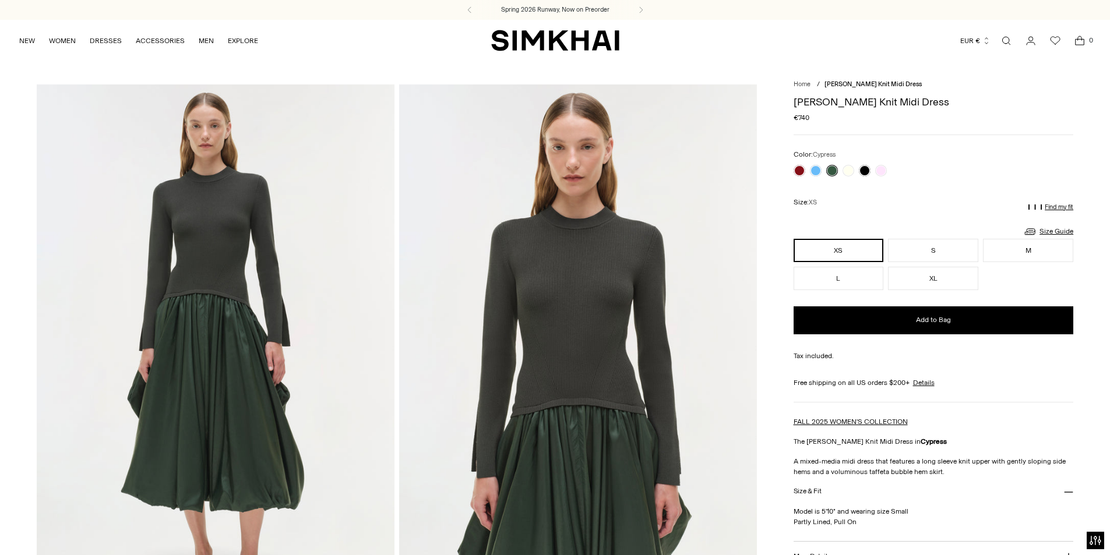
drag, startPoint x: 1002, startPoint y: 507, endPoint x: 986, endPoint y: 494, distance: 20.7
click at [1002, 507] on p "Model is 5'10" and wearing size Small Partly Lined, Pull On" at bounding box center [933, 516] width 280 height 21
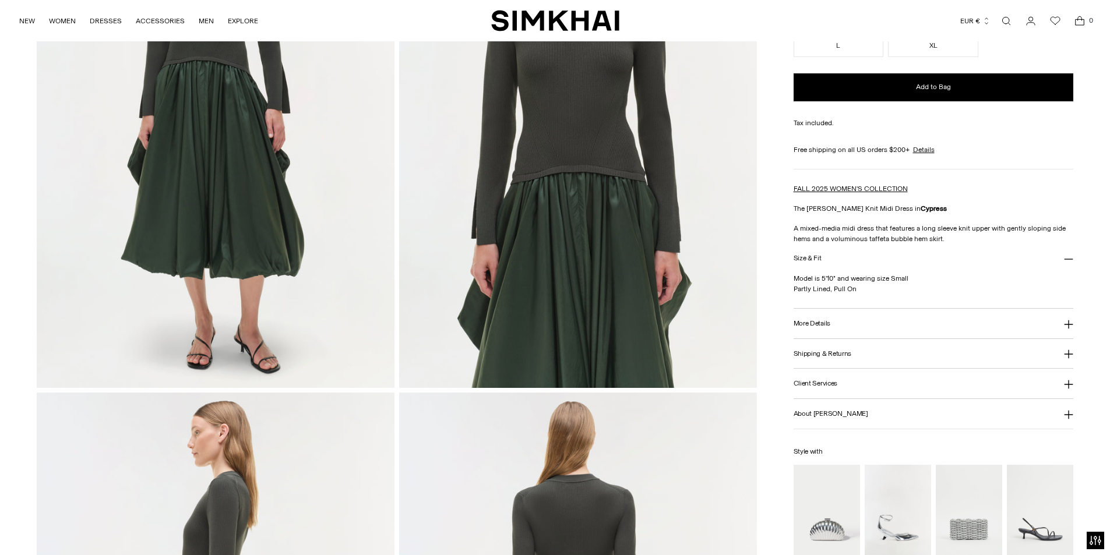
click at [825, 326] on h3 "More Details" at bounding box center [811, 324] width 37 height 8
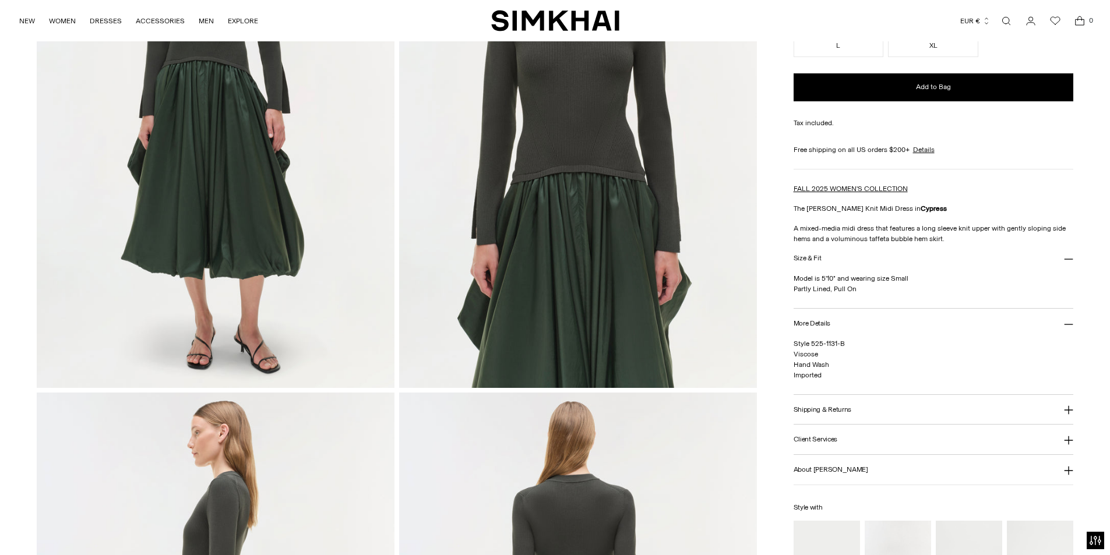
click at [232, 243] on img at bounding box center [216, 119] width 358 height 536
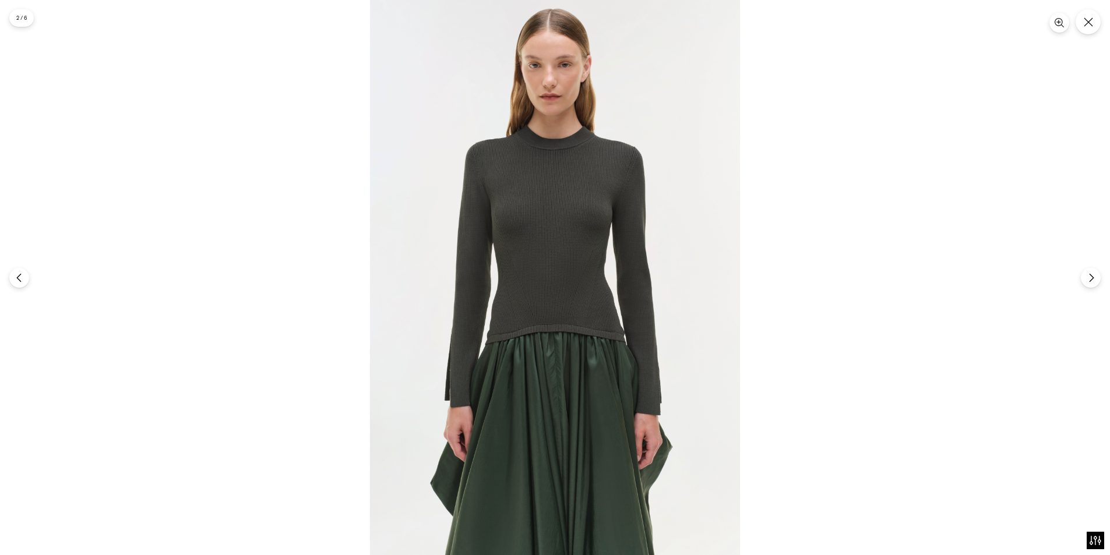
click at [863, 310] on div at bounding box center [555, 277] width 1110 height 555
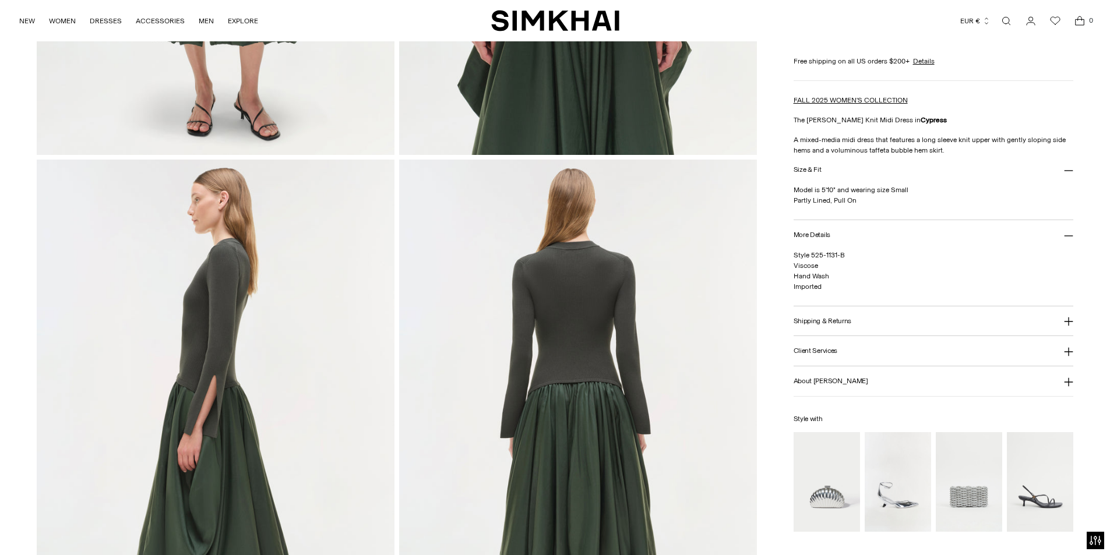
scroll to position [699, 0]
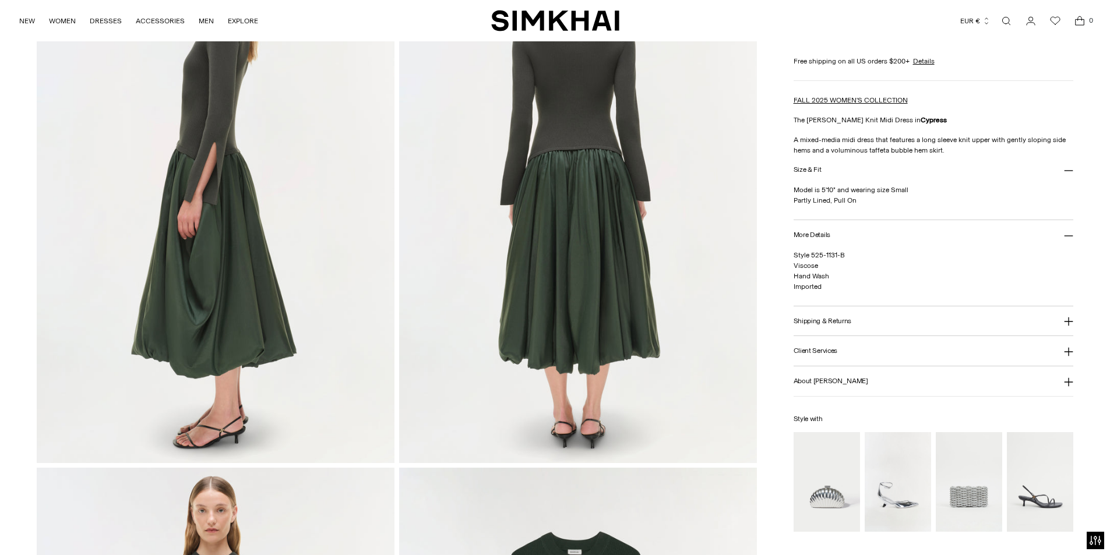
click at [251, 229] on img at bounding box center [216, 195] width 358 height 536
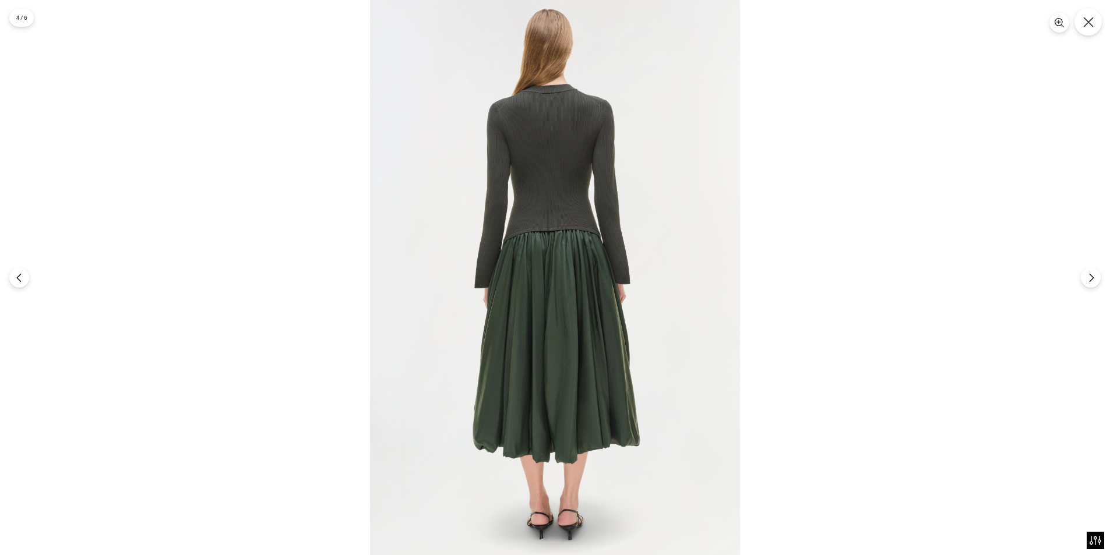
click at [1090, 26] on icon "Close" at bounding box center [1088, 22] width 10 height 10
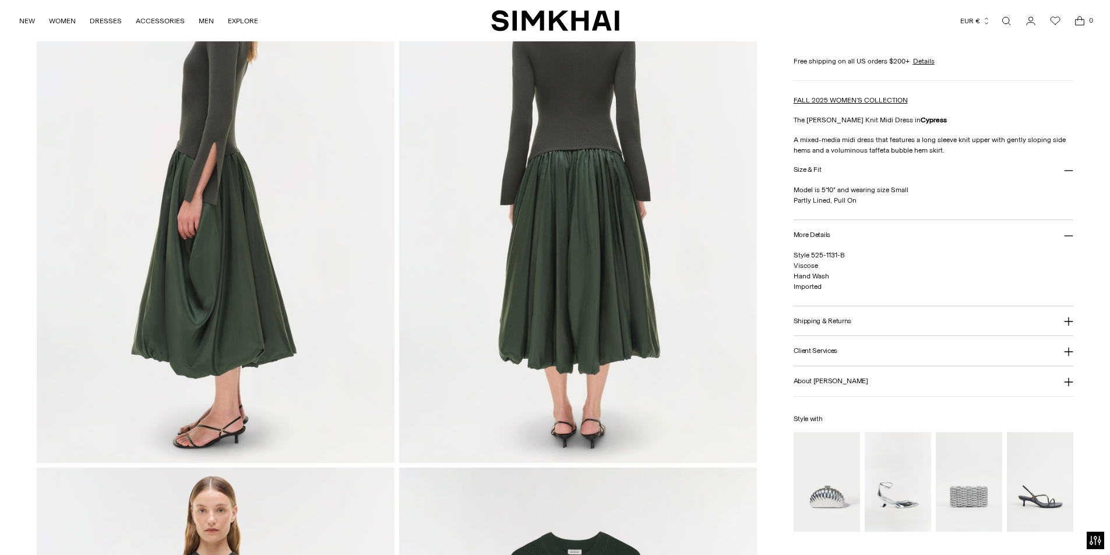
click at [1010, 22] on link "Open search modal" at bounding box center [1005, 20] width 23 height 23
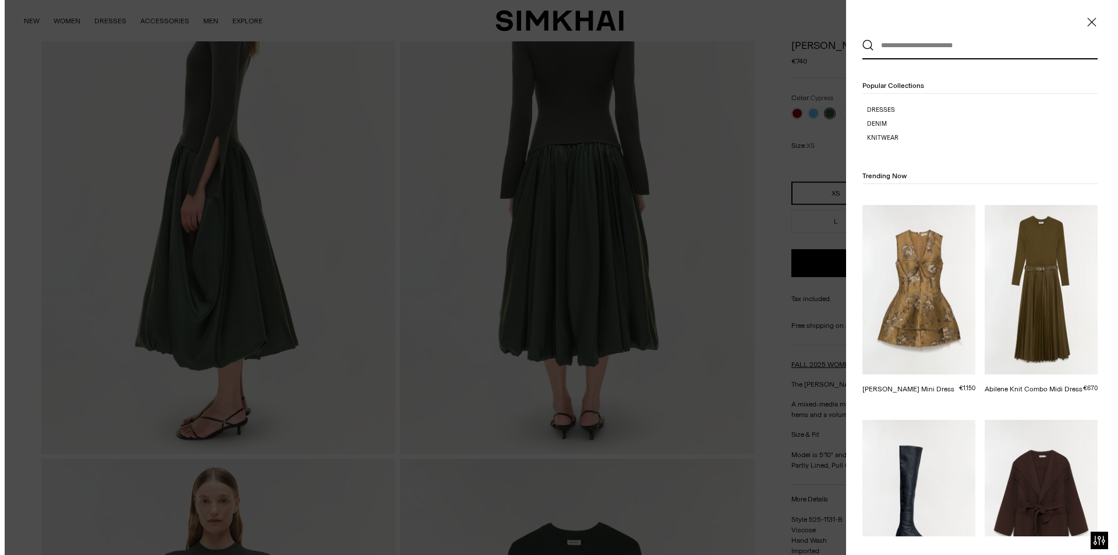
scroll to position [0, 0]
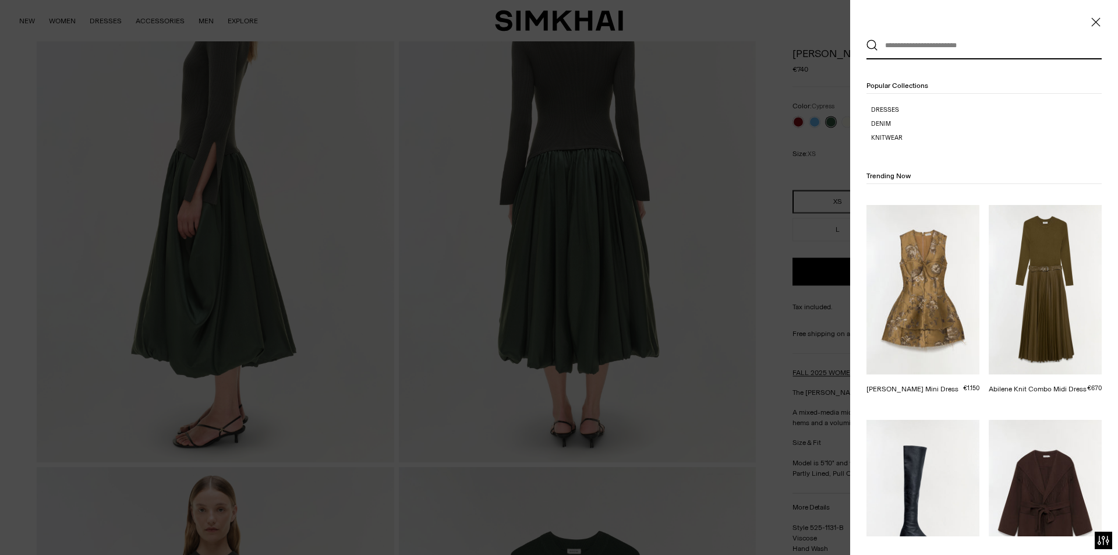
click at [973, 43] on input "text" at bounding box center [981, 46] width 207 height 26
paste input "**********"
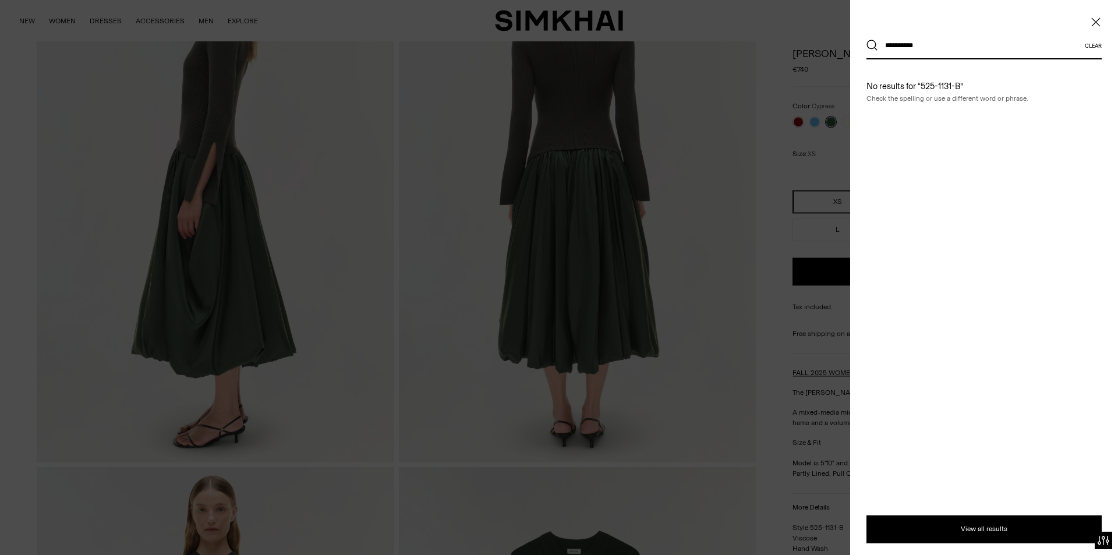
type input "**********"
click at [867, 40] on button "Search" at bounding box center [873, 46] width 12 height 12
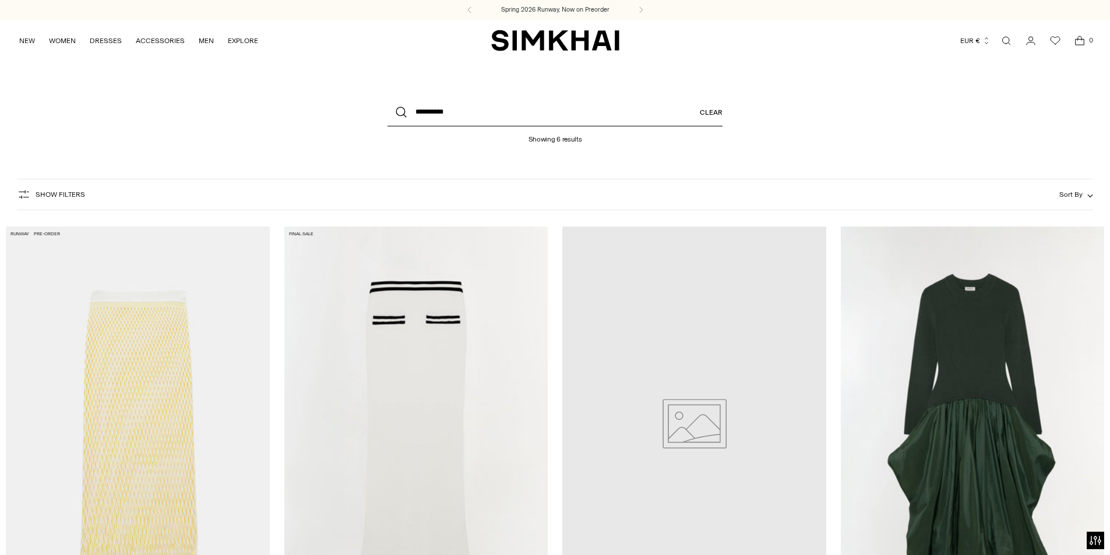
drag, startPoint x: 479, startPoint y: 113, endPoint x: 335, endPoint y: 107, distance: 144.0
click at [335, 107] on div "**********" at bounding box center [555, 120] width 466 height 45
paste input "**********"
type input "**********"
click at [387, 98] on button "Search" at bounding box center [401, 112] width 28 height 28
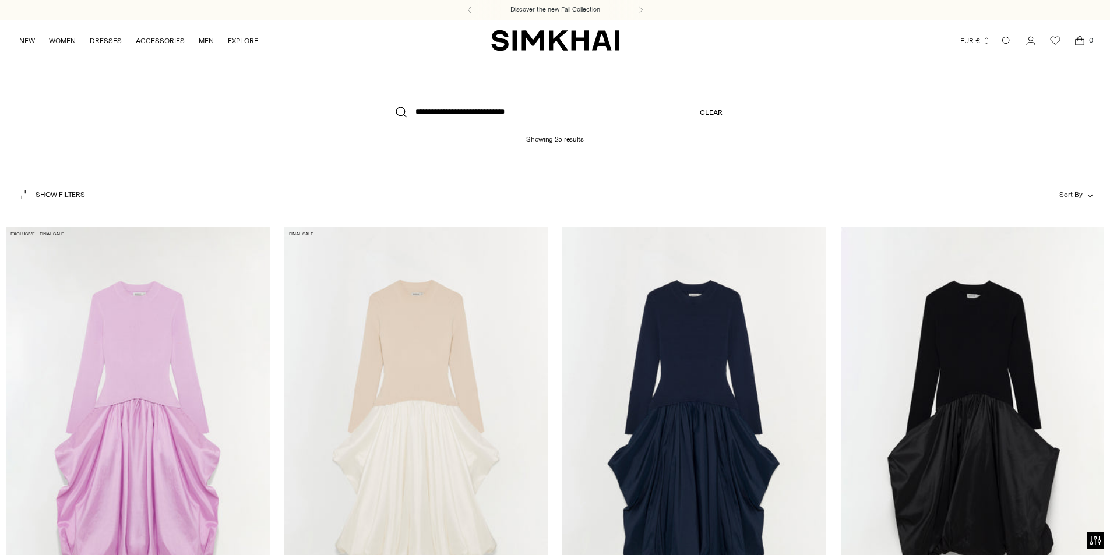
scroll to position [233, 0]
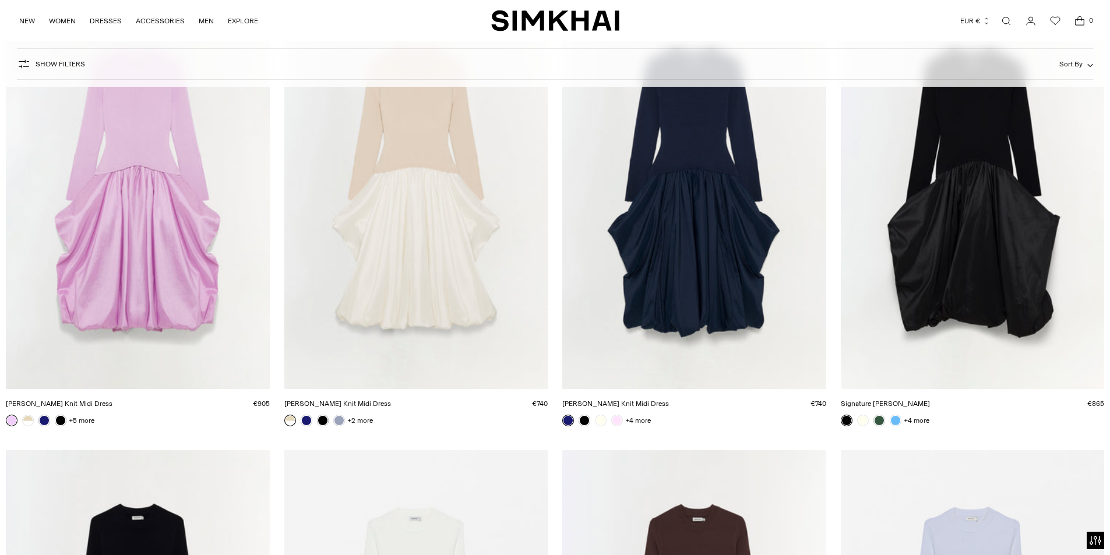
click at [112, 400] on link "[PERSON_NAME] Knit Midi Dress" at bounding box center [59, 404] width 107 height 8
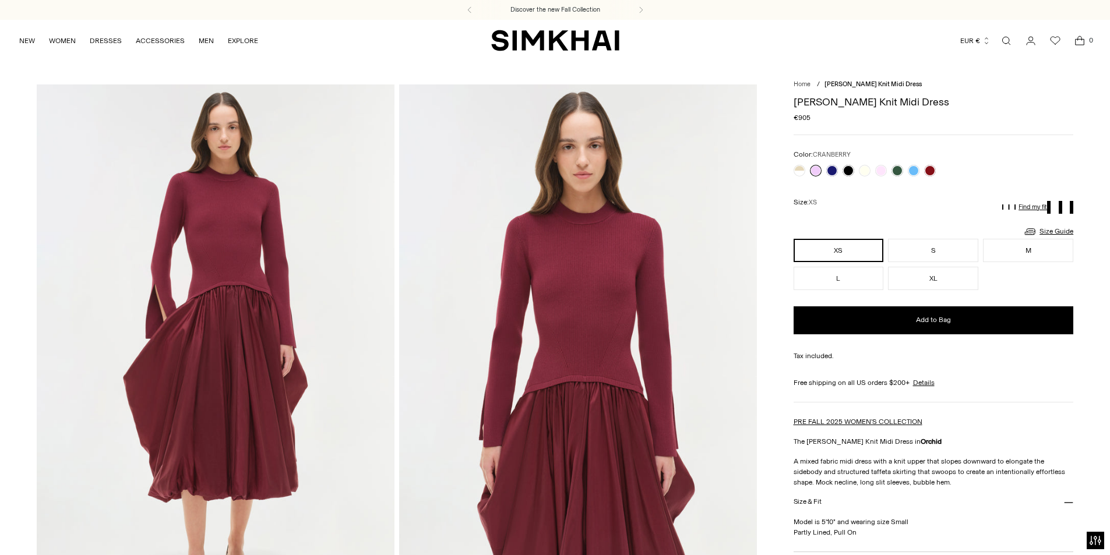
click at [927, 169] on link at bounding box center [930, 171] width 12 height 12
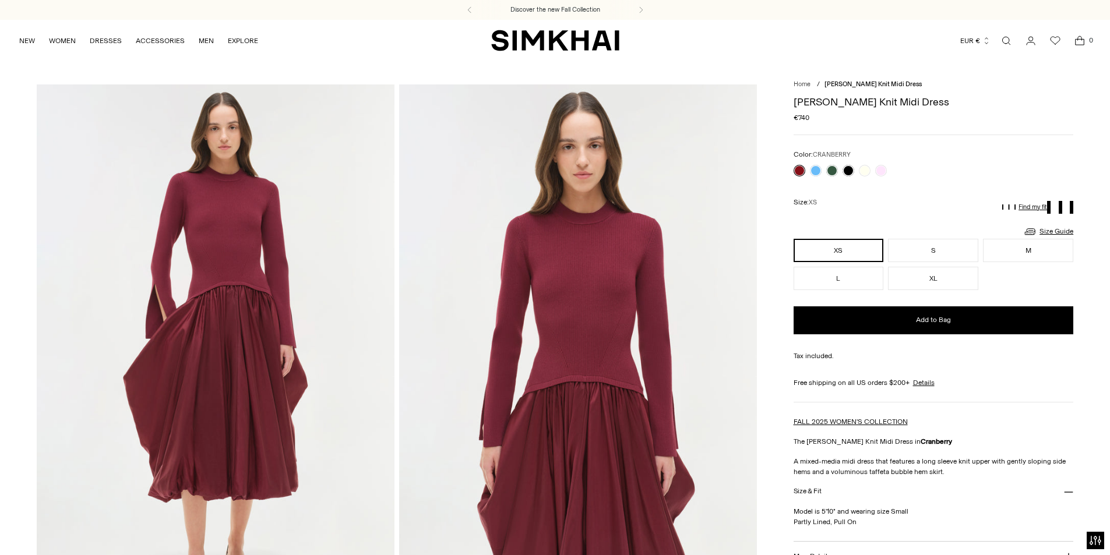
click at [245, 274] on img at bounding box center [216, 352] width 358 height 536
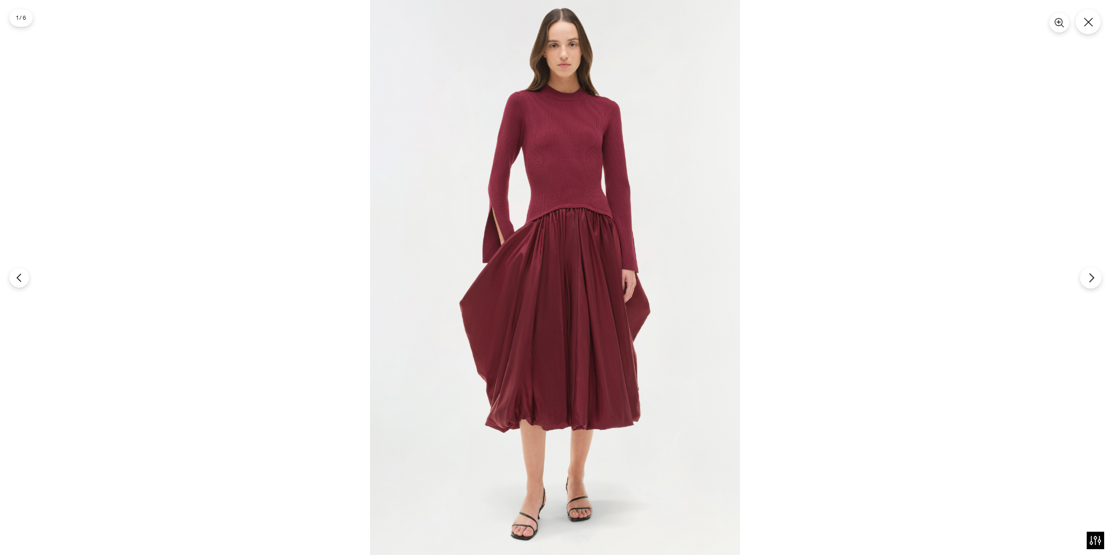
click at [1089, 284] on button "Next" at bounding box center [1090, 278] width 22 height 22
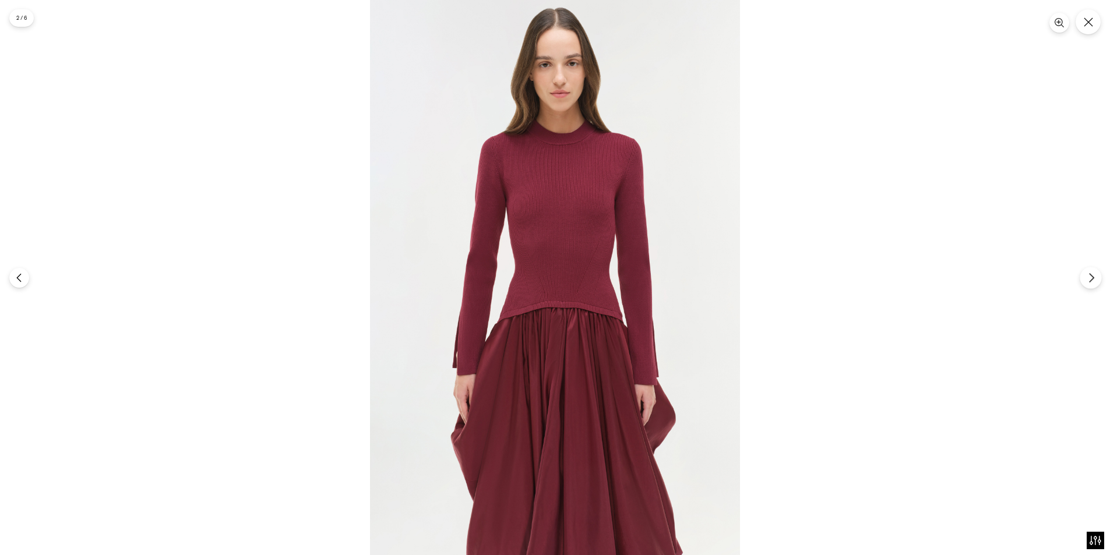
click at [1091, 282] on icon "Next" at bounding box center [1091, 278] width 10 height 10
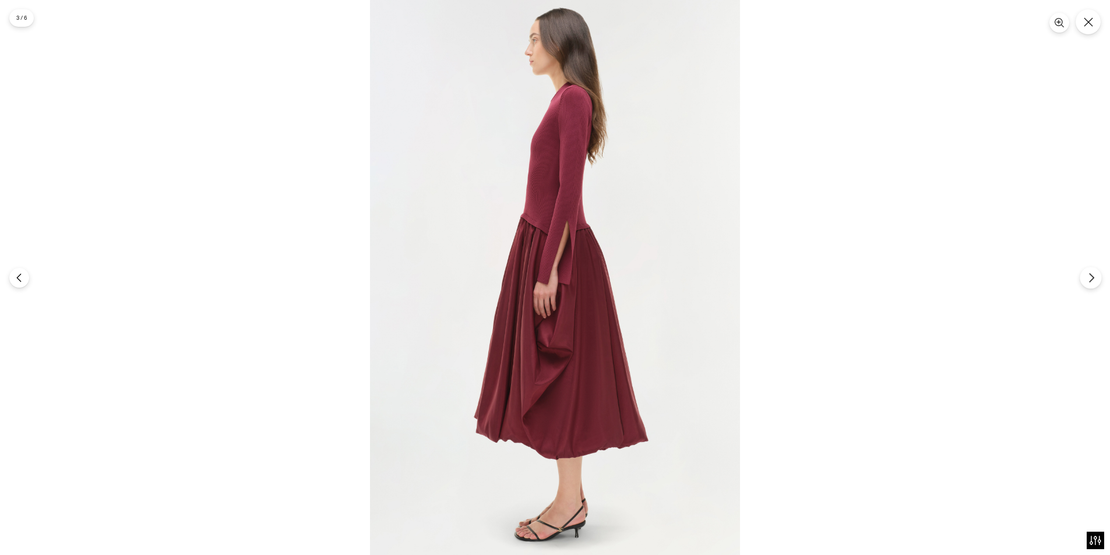
click at [1091, 282] on icon "Next" at bounding box center [1091, 278] width 10 height 10
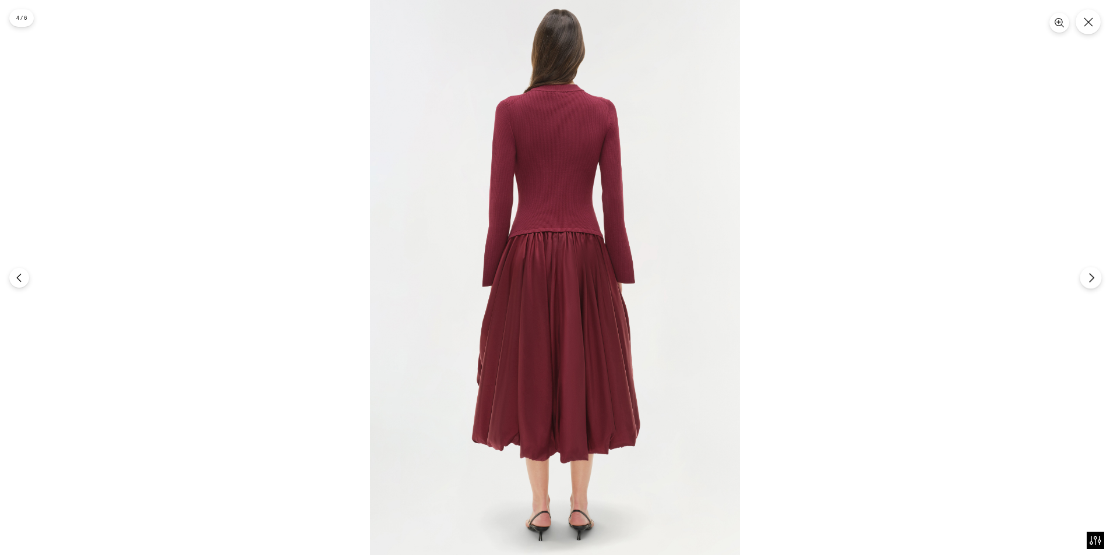
click at [1091, 282] on icon "Next" at bounding box center [1091, 278] width 10 height 10
click at [1073, 27] on div at bounding box center [555, 277] width 1110 height 555
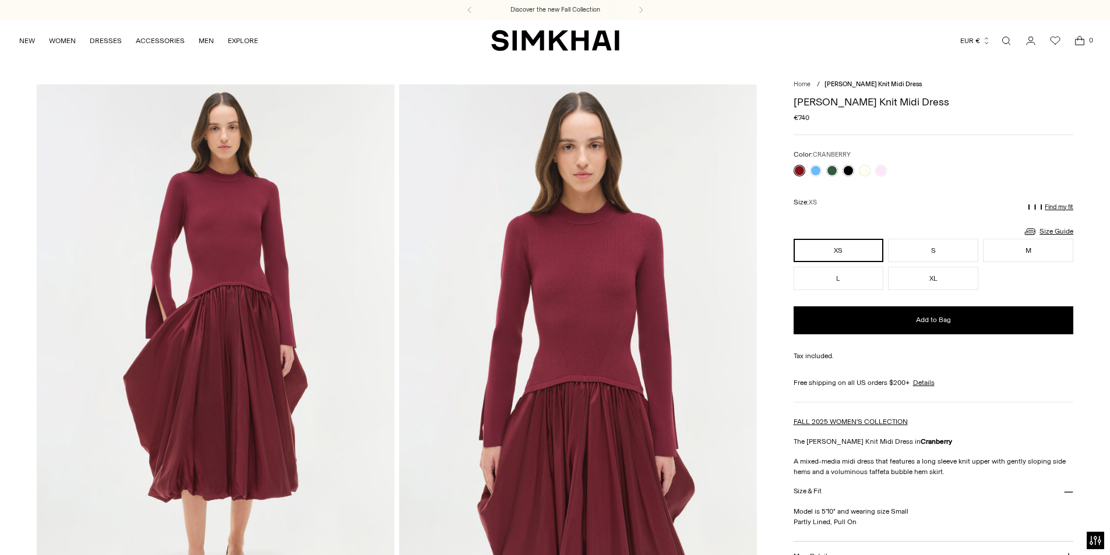
click at [1009, 39] on link "Open search modal" at bounding box center [1005, 40] width 23 height 23
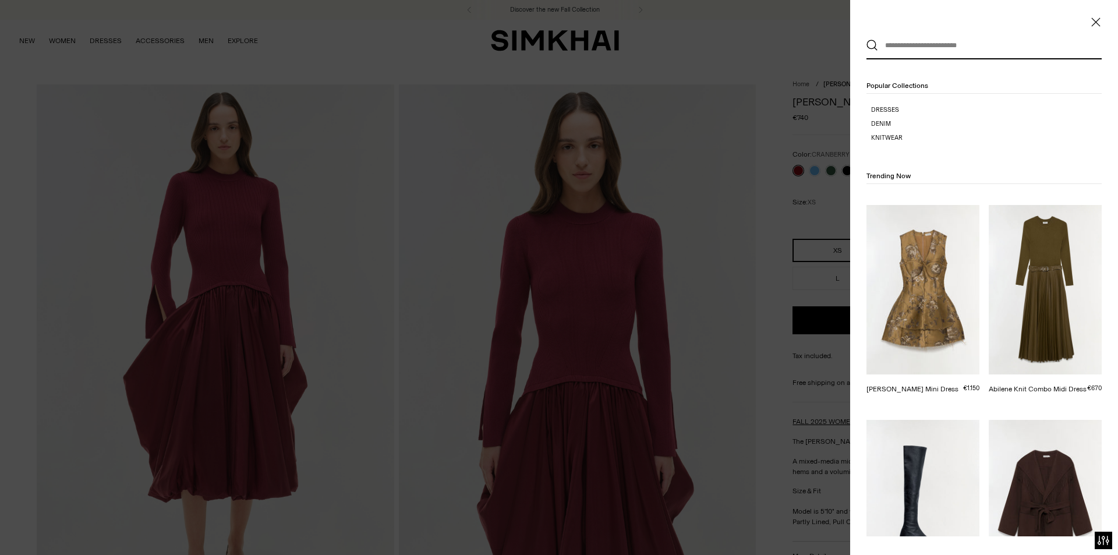
click at [914, 44] on input "text" at bounding box center [981, 46] width 207 height 26
paste input "**********"
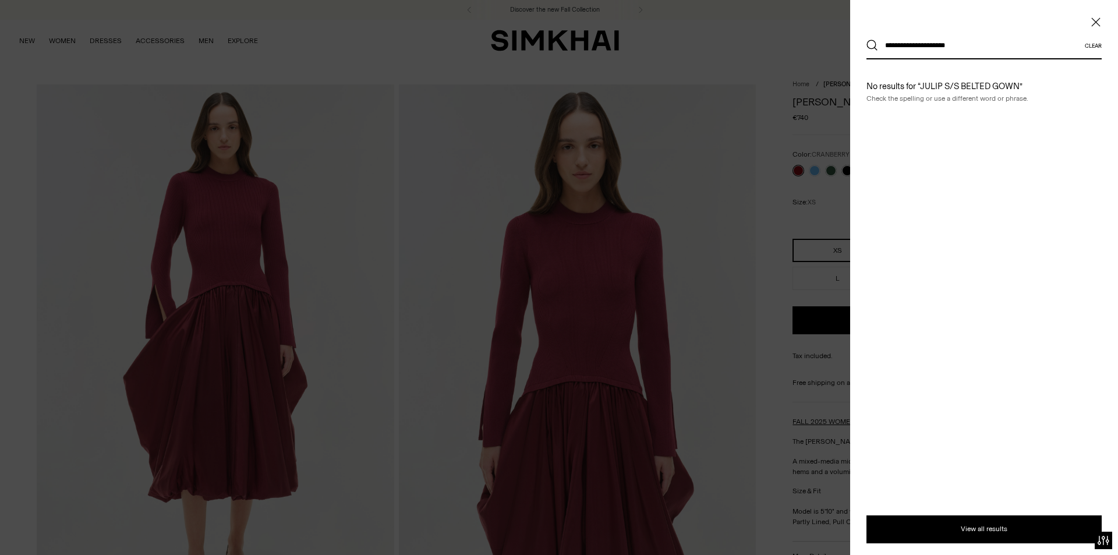
type input "**********"
click at [867, 40] on button "Search" at bounding box center [873, 46] width 12 height 12
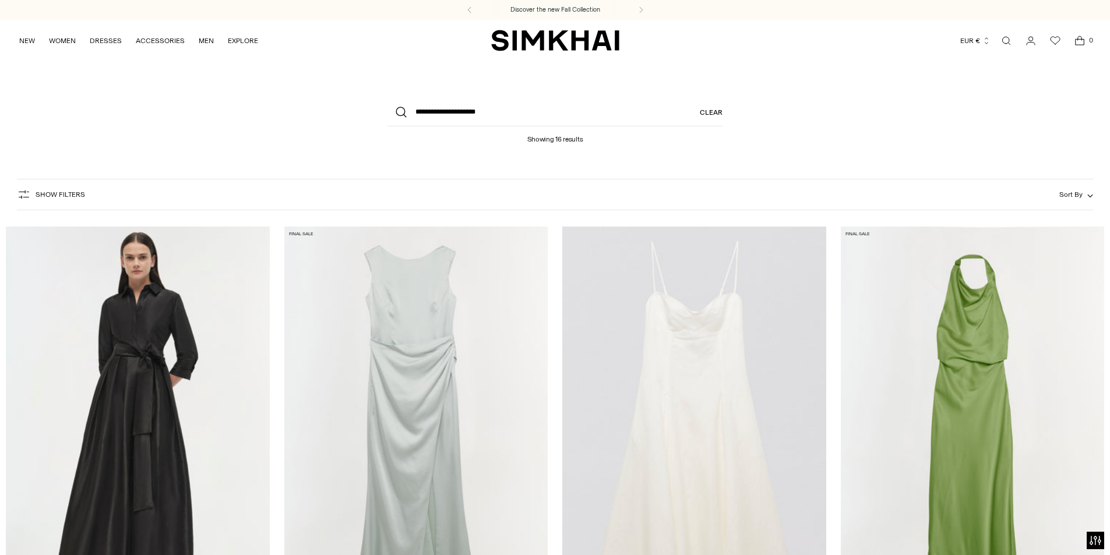
scroll to position [58, 0]
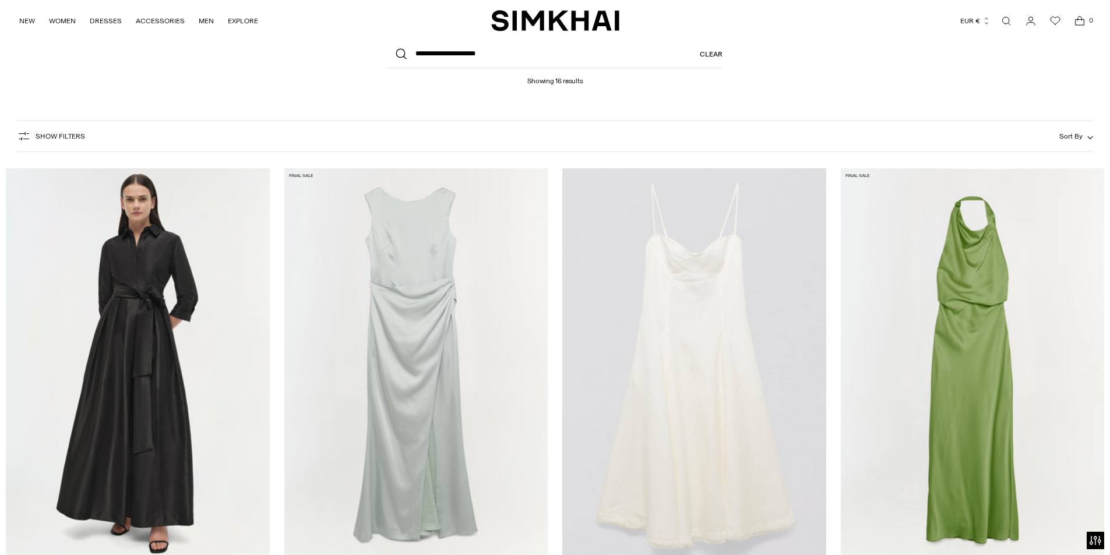
click at [1013, 20] on link "Open search modal" at bounding box center [1005, 20] width 23 height 23
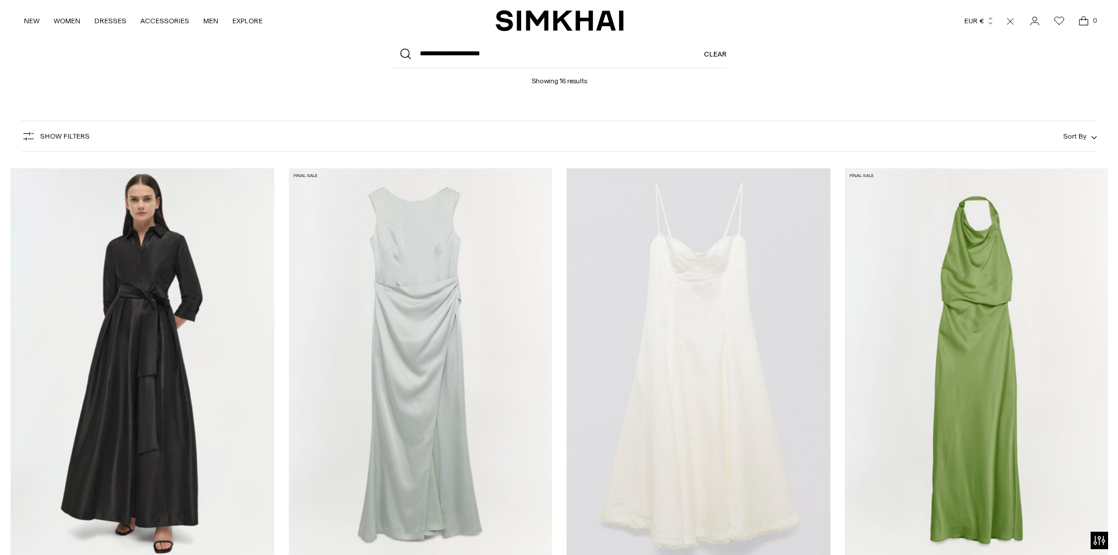
scroll to position [0, 0]
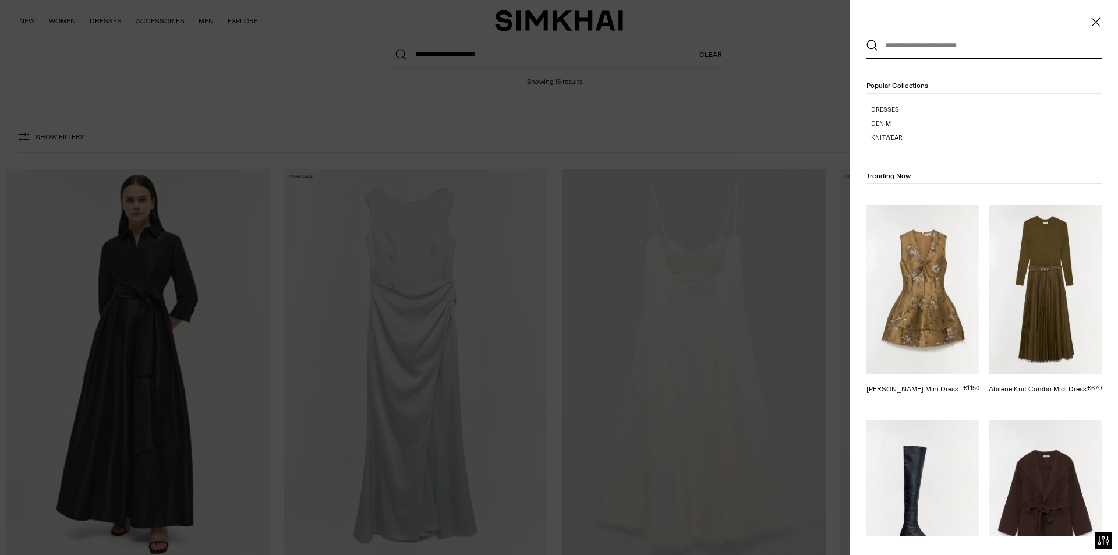
click at [894, 52] on input "text" at bounding box center [981, 46] width 207 height 26
paste input "**********"
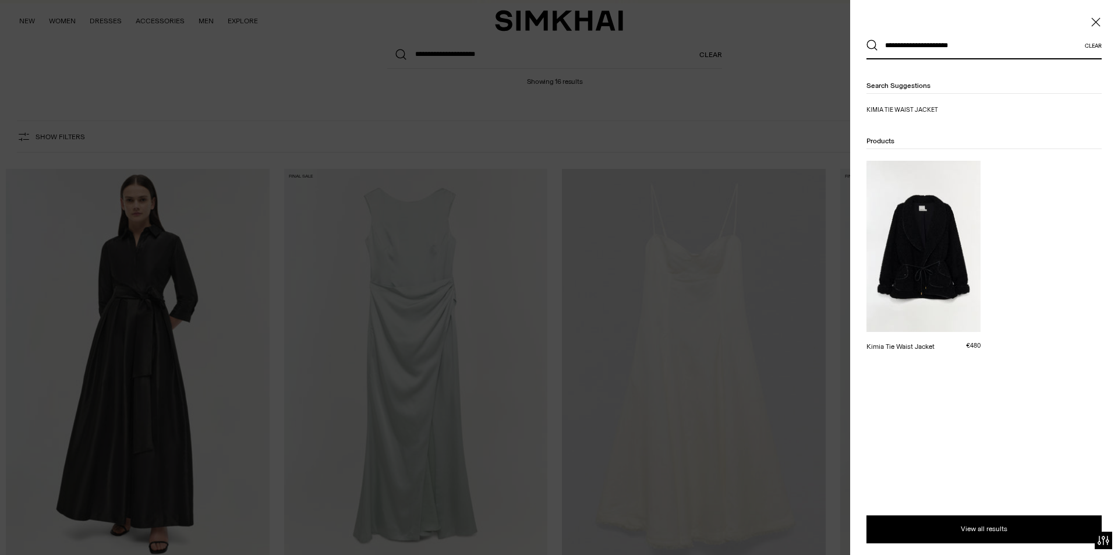
type input "**********"
click at [867, 40] on button "Search" at bounding box center [873, 46] width 12 height 12
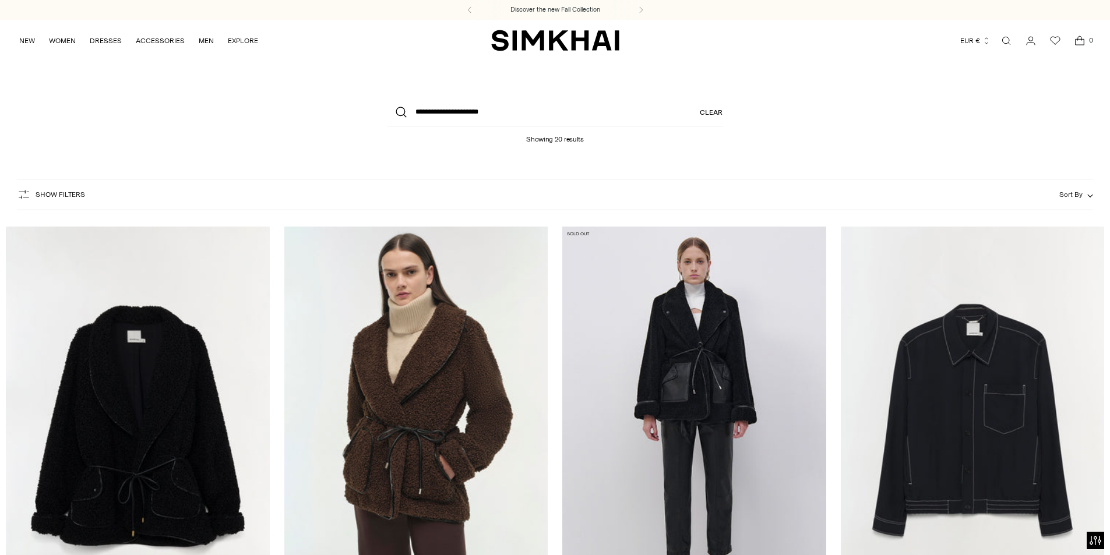
scroll to position [233, 0]
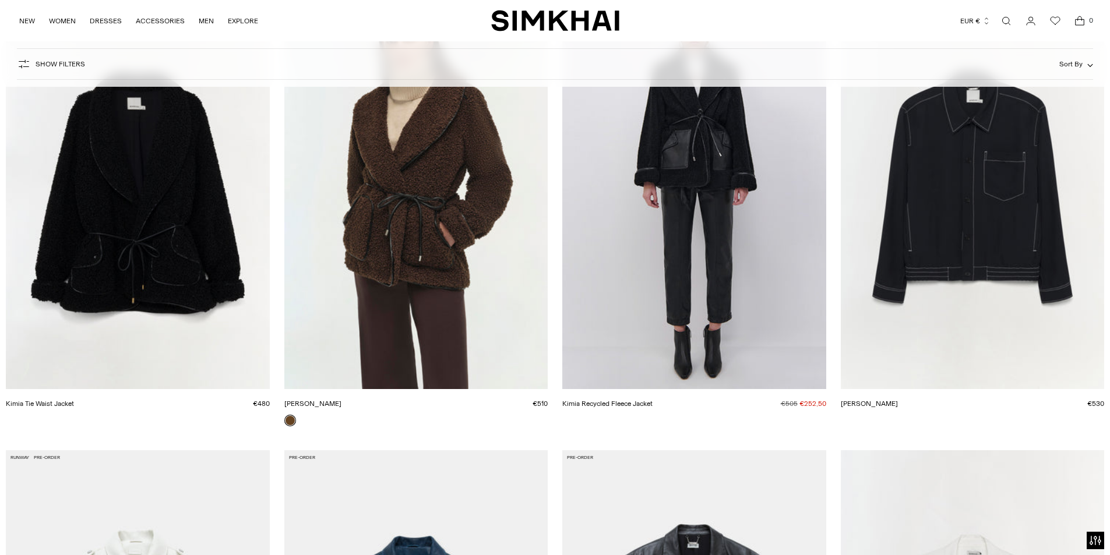
click at [74, 400] on link "Kimia Tie Waist Jacket" at bounding box center [40, 404] width 68 height 8
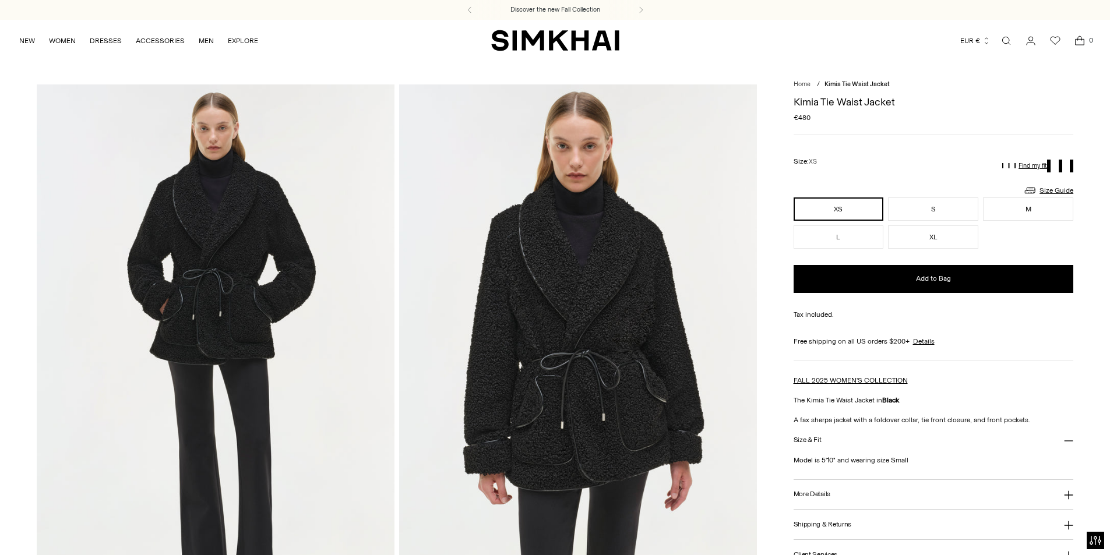
click at [808, 489] on button "More Details" at bounding box center [933, 495] width 280 height 30
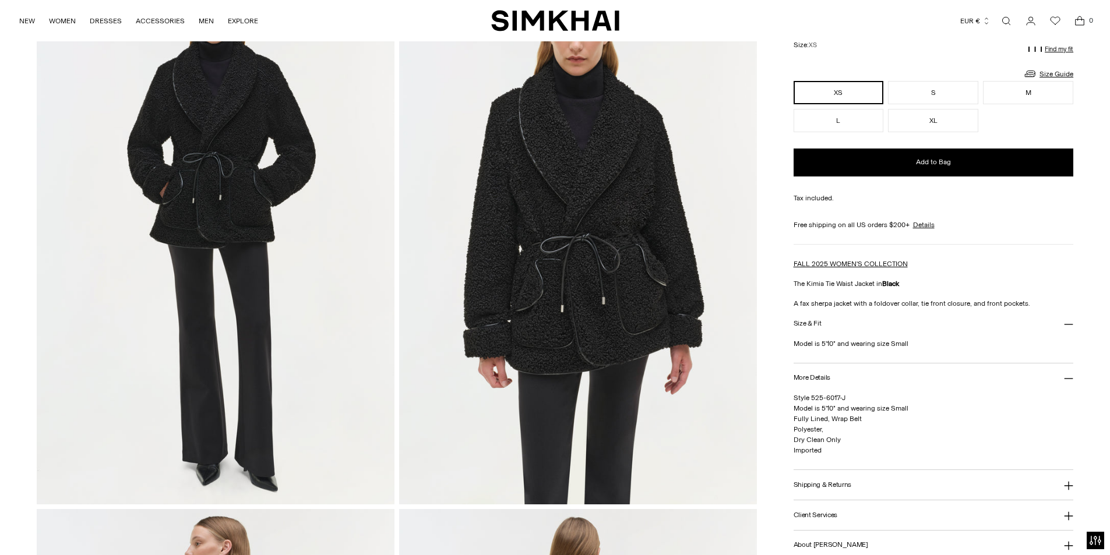
click at [603, 216] on img at bounding box center [578, 236] width 358 height 536
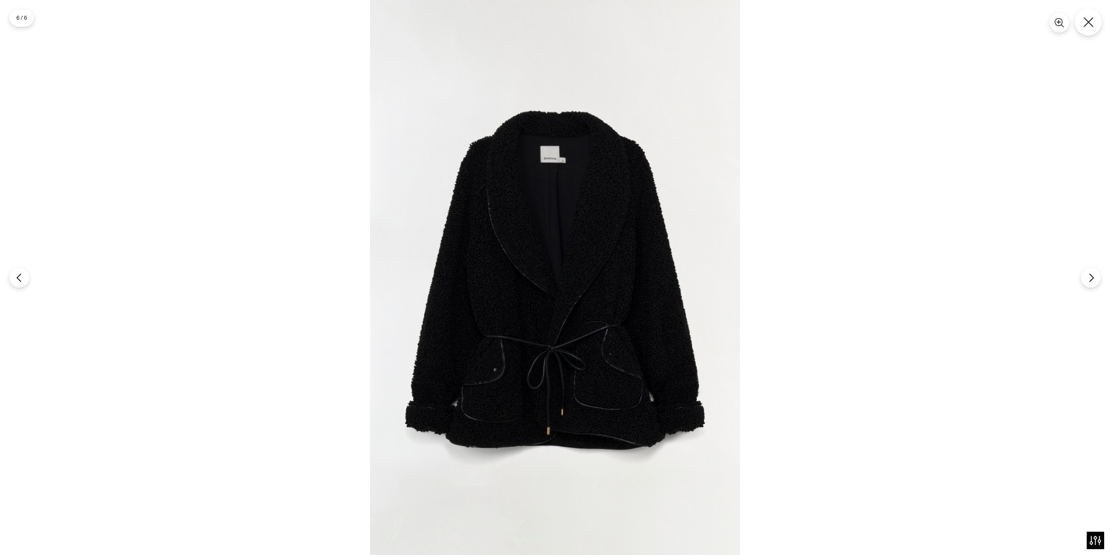
click at [1090, 29] on button "Close" at bounding box center [1087, 21] width 27 height 27
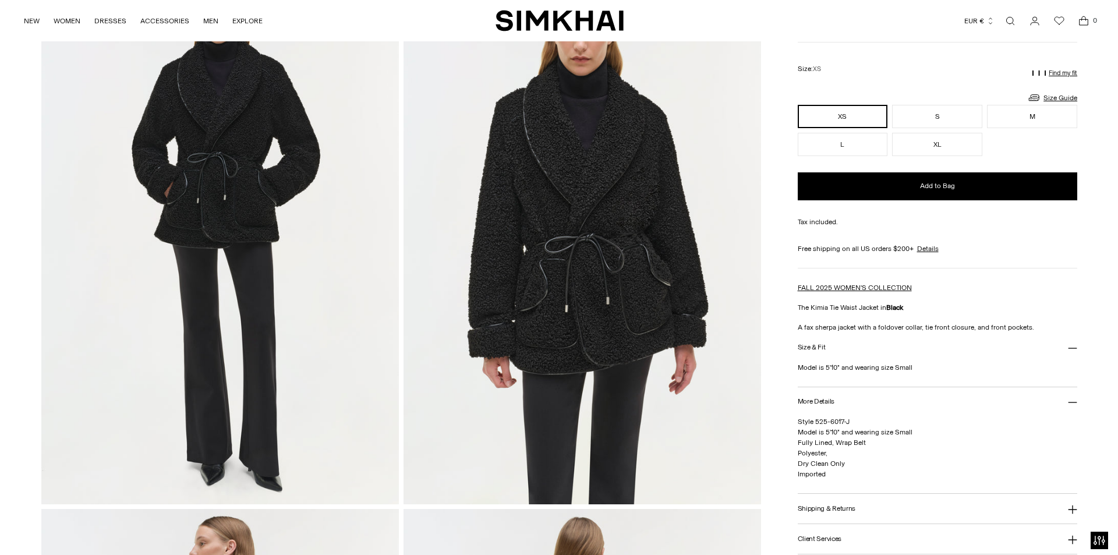
scroll to position [0, 0]
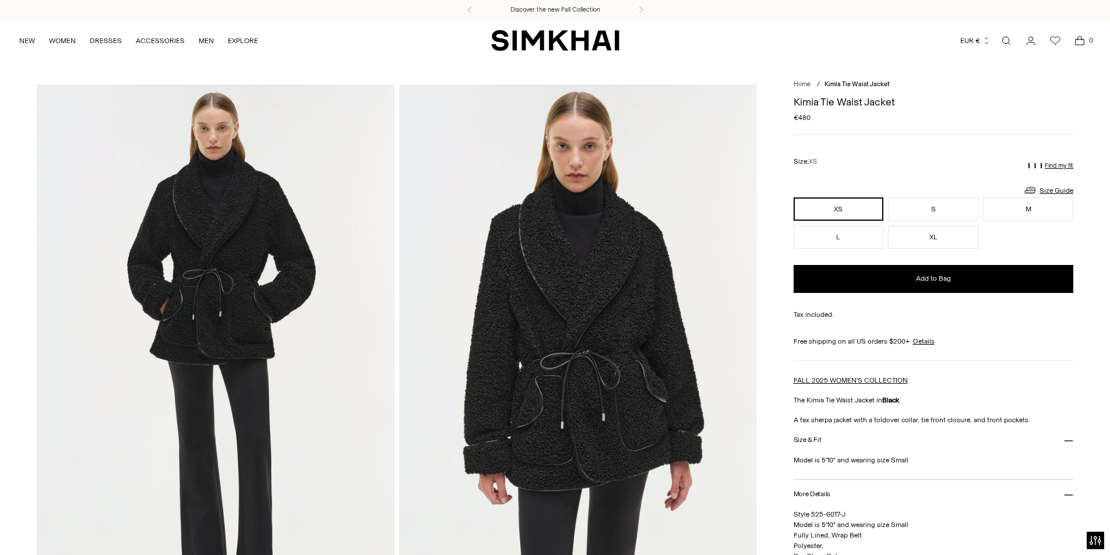
click at [1004, 47] on link "Open search modal" at bounding box center [1005, 40] width 23 height 23
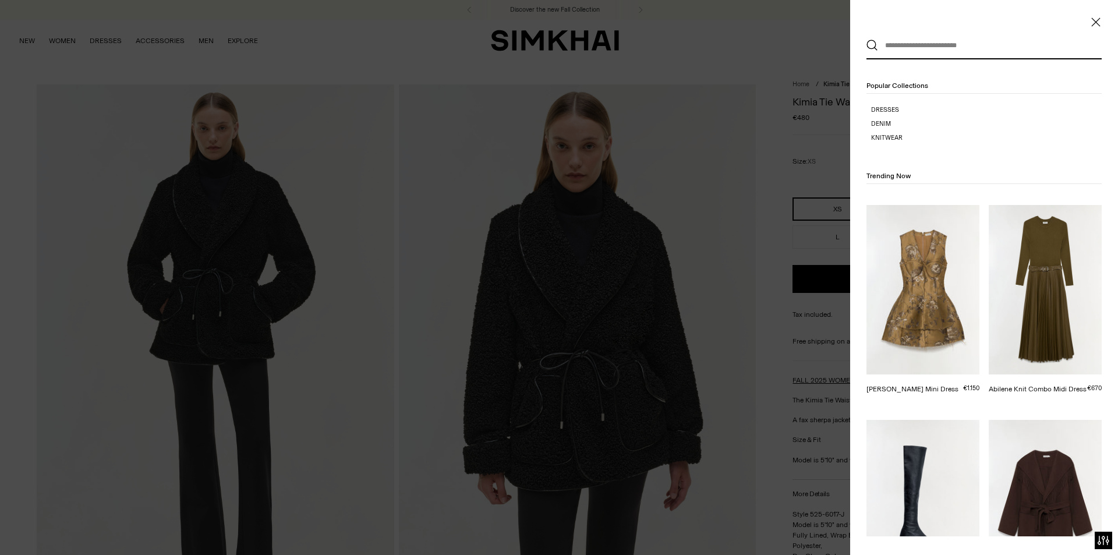
paste input "**********"
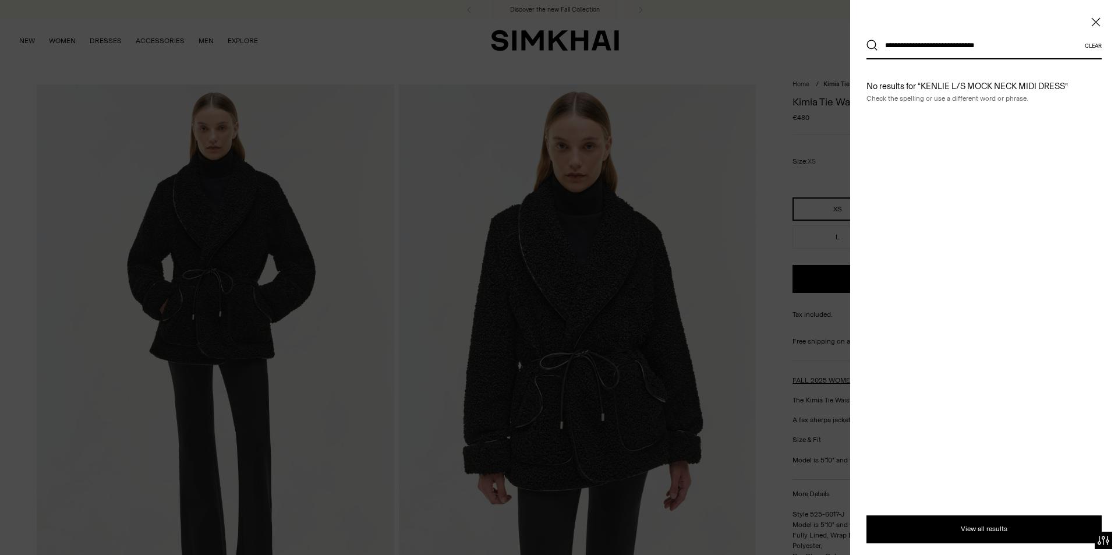
type input "**********"
click at [867, 40] on button "Search" at bounding box center [873, 46] width 12 height 12
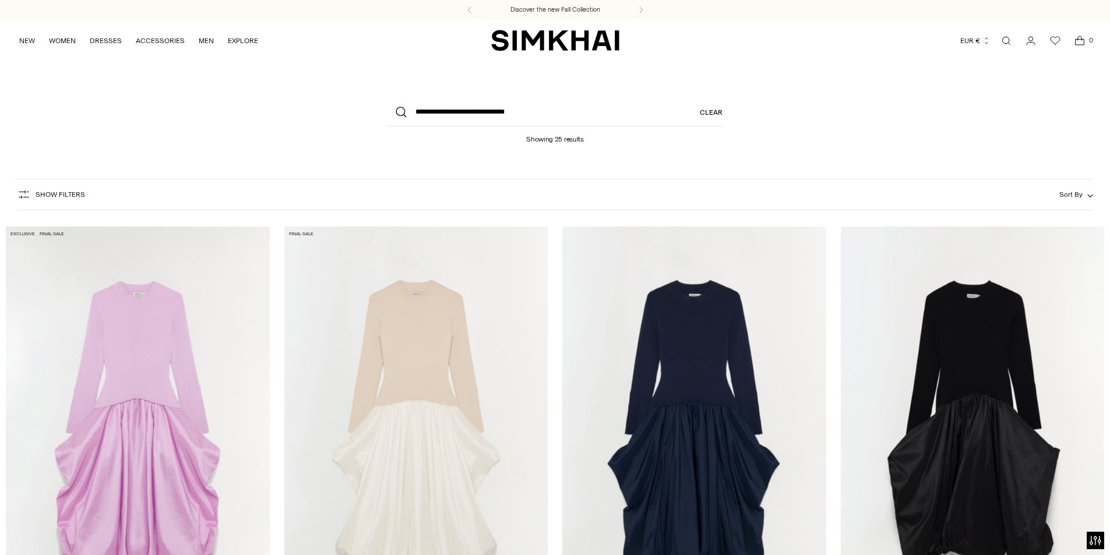
scroll to position [175, 0]
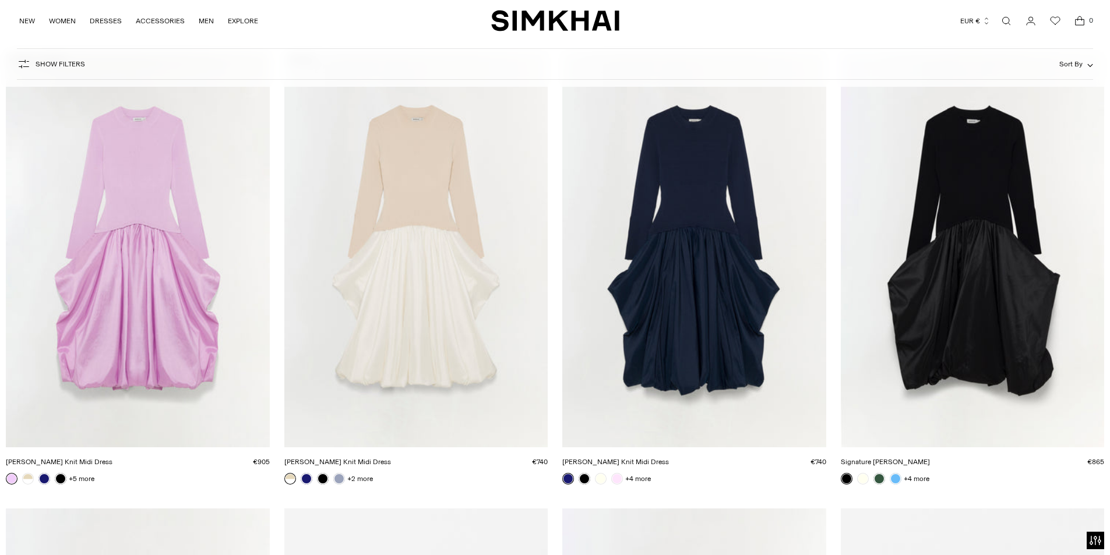
click at [112, 458] on link "[PERSON_NAME] Knit Midi Dress" at bounding box center [59, 462] width 107 height 8
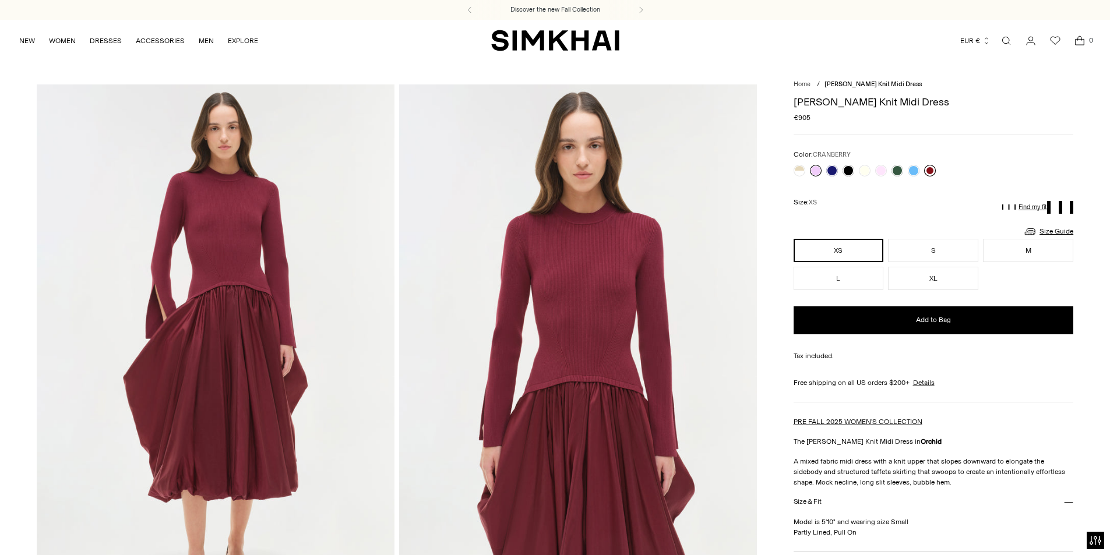
click at [926, 172] on link at bounding box center [930, 171] width 12 height 12
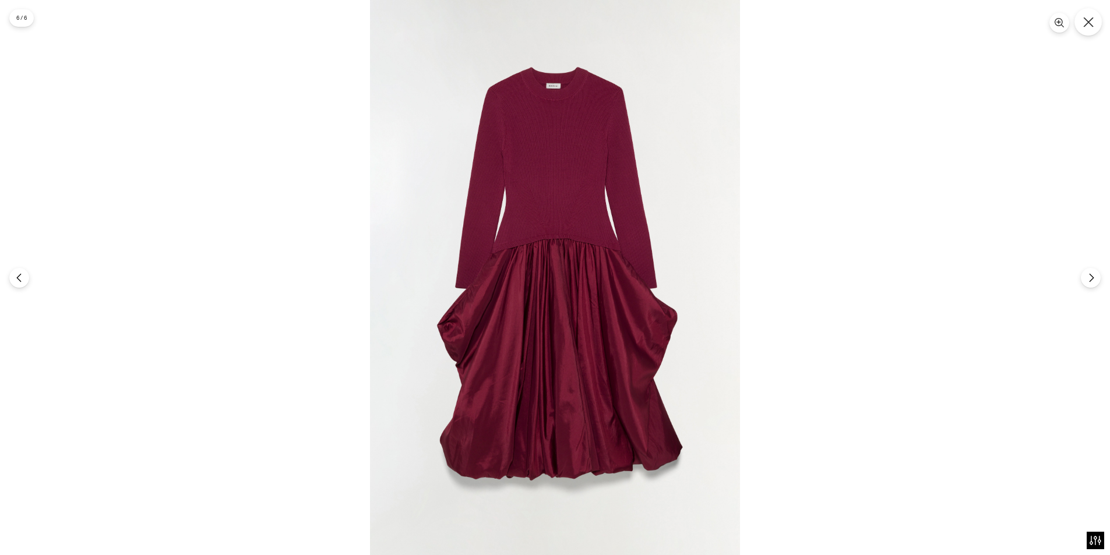
click at [1089, 27] on button "Close" at bounding box center [1087, 21] width 27 height 27
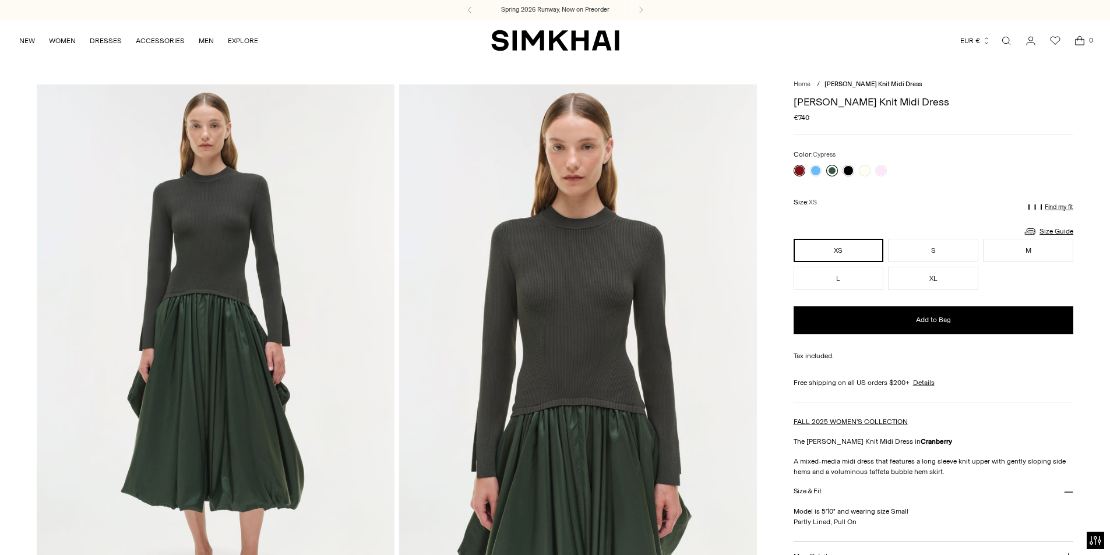
click at [835, 172] on link at bounding box center [832, 171] width 12 height 12
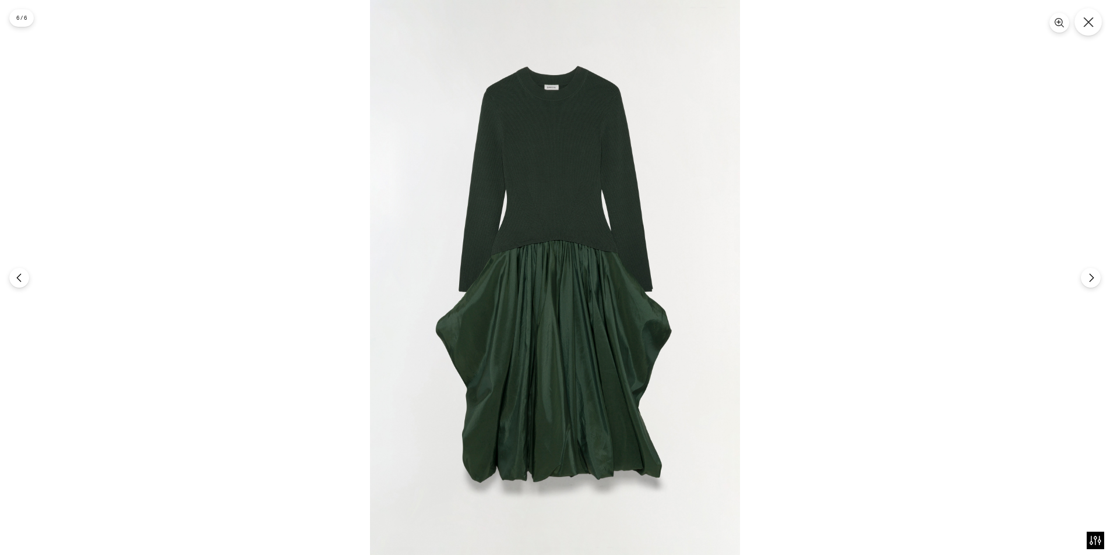
click at [1093, 28] on button "Close" at bounding box center [1087, 21] width 27 height 27
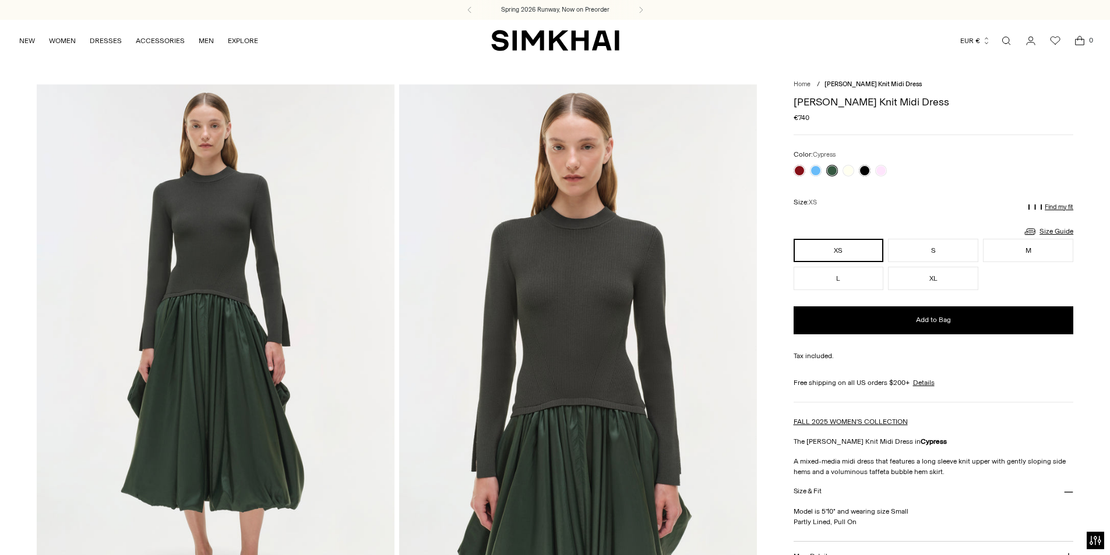
click at [1009, 34] on link "Open search modal" at bounding box center [1005, 40] width 23 height 23
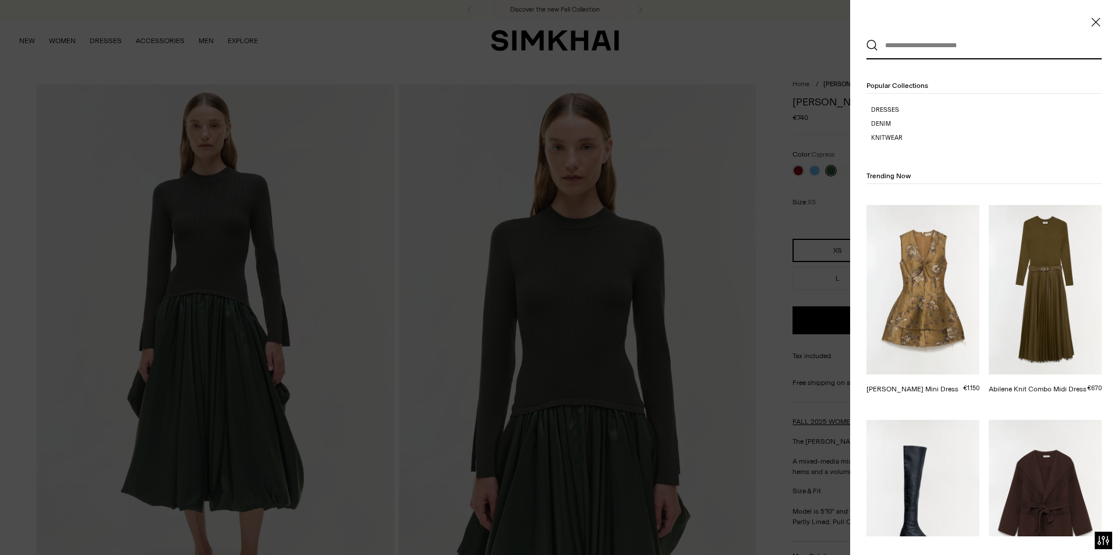
paste input "**********"
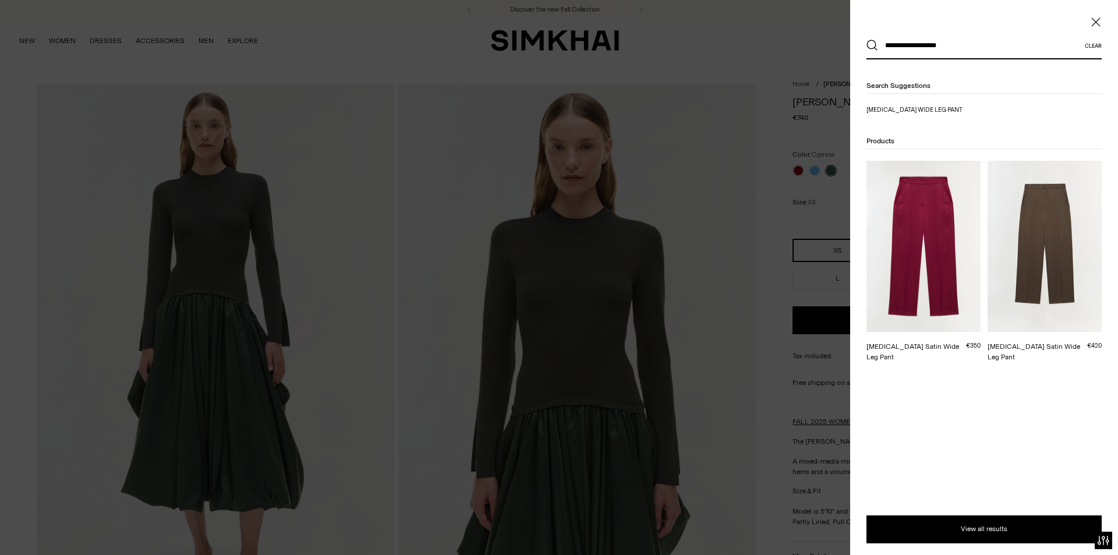
type input "**********"
click at [867, 40] on button "Search" at bounding box center [873, 46] width 12 height 12
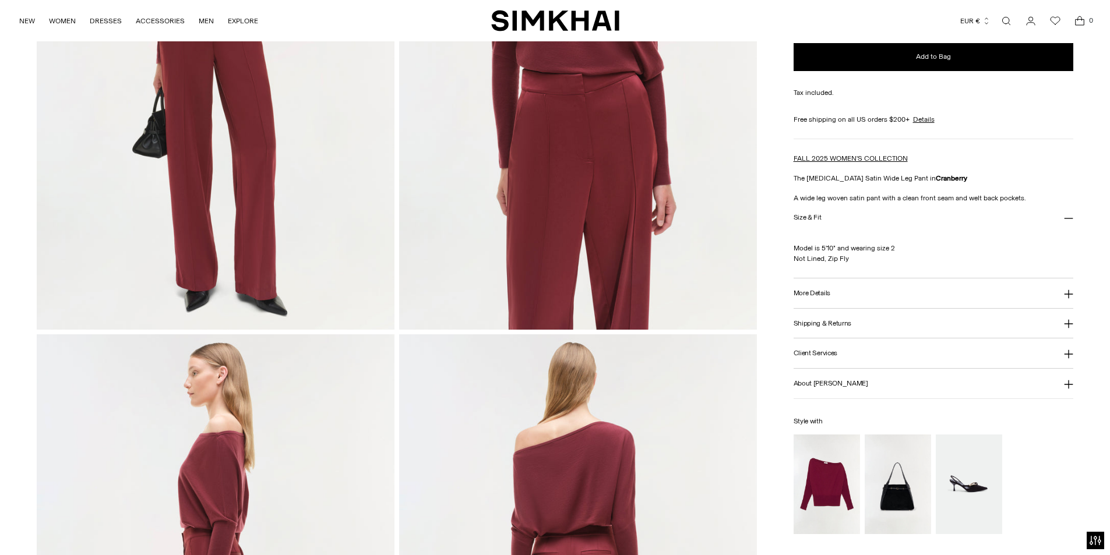
scroll to position [408, 0]
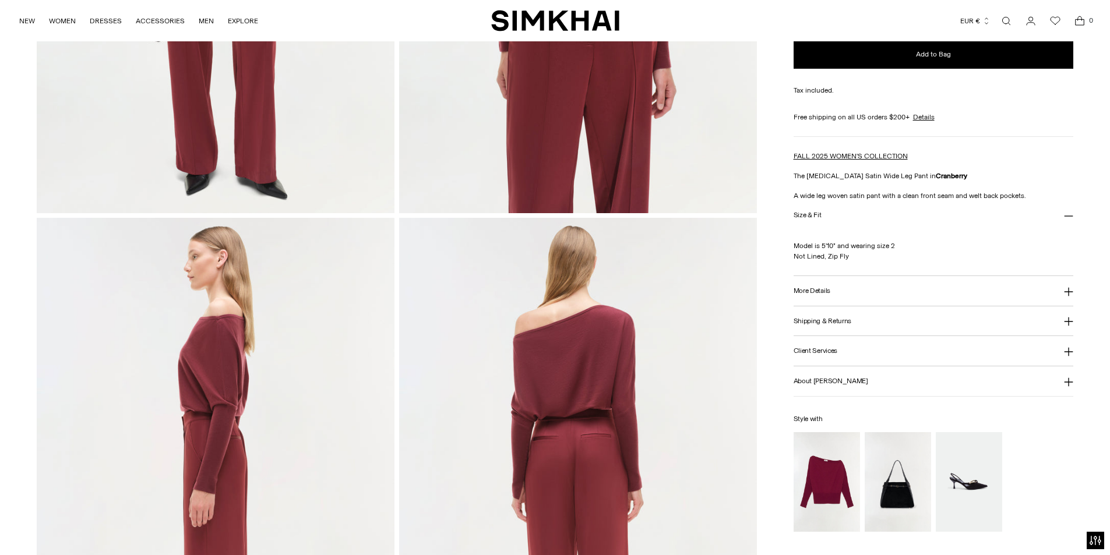
click at [809, 289] on h3 "More Details" at bounding box center [811, 291] width 37 height 8
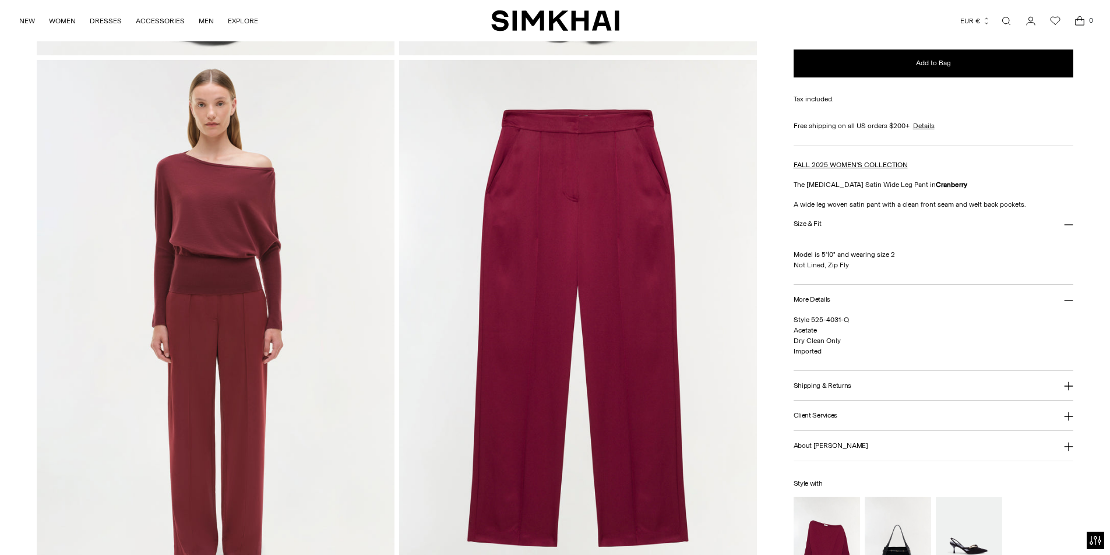
scroll to position [990, 0]
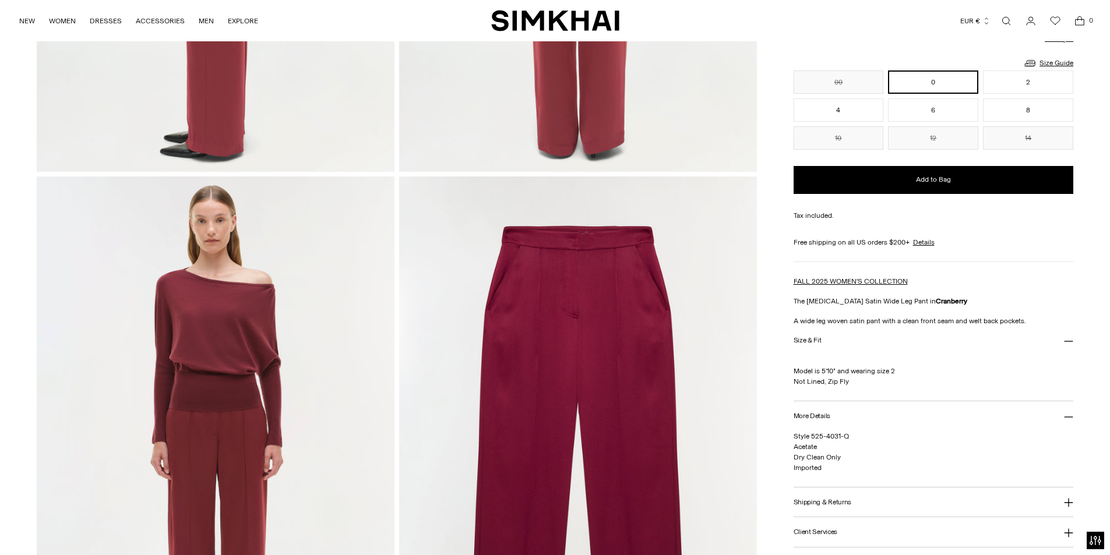
click at [535, 311] on img at bounding box center [578, 444] width 358 height 536
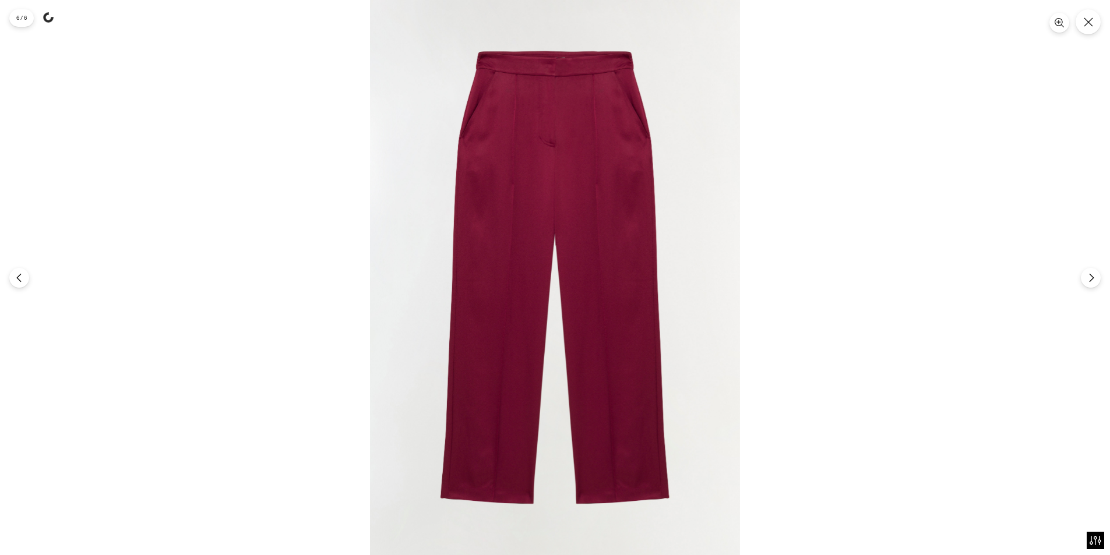
drag, startPoint x: 515, startPoint y: 222, endPoint x: 507, endPoint y: 220, distance: 8.5
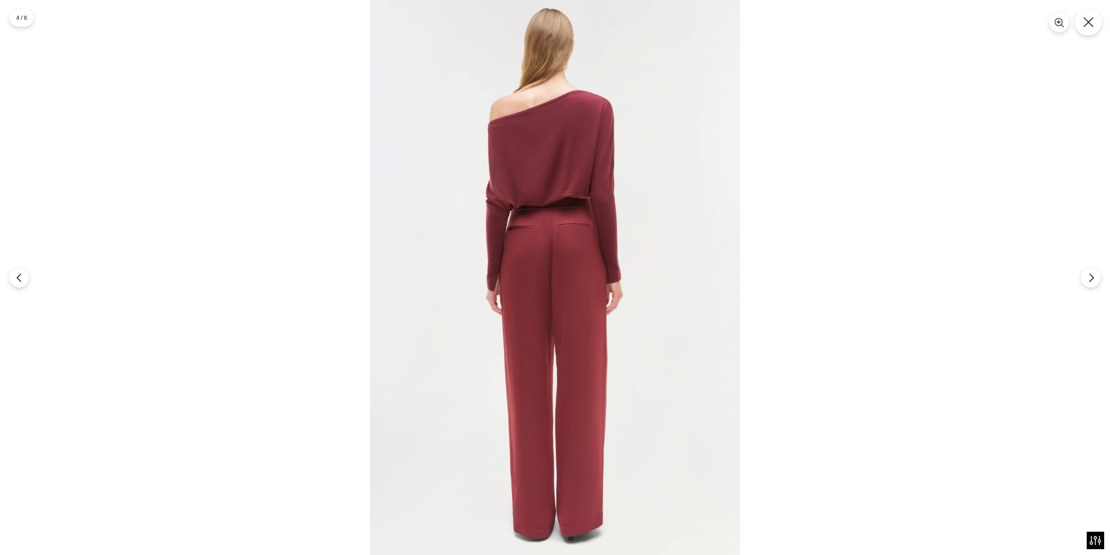
click at [1095, 23] on button "Close" at bounding box center [1087, 21] width 27 height 27
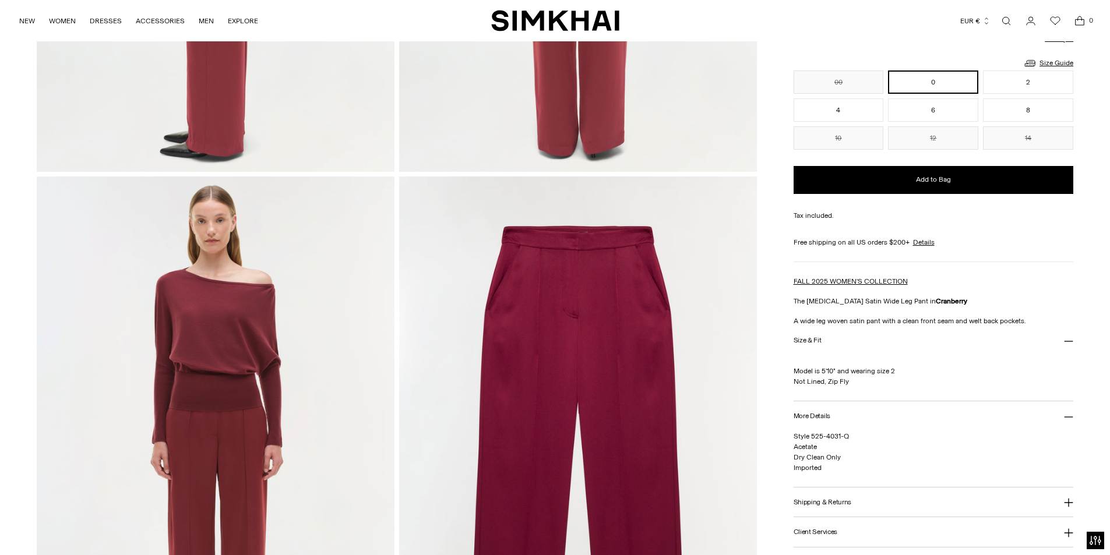
click at [1000, 25] on link "Open search modal" at bounding box center [1005, 20] width 23 height 23
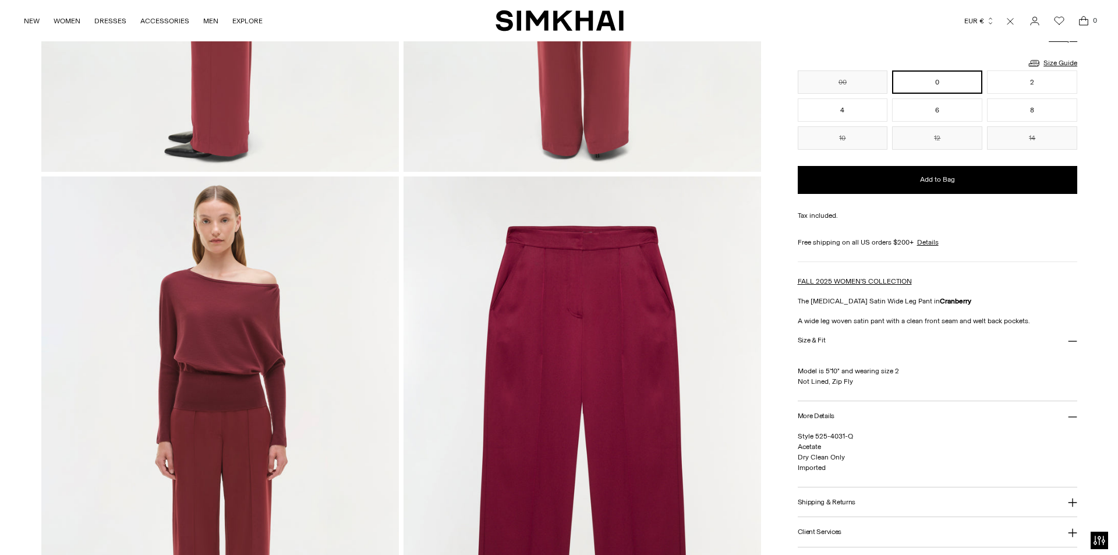
scroll to position [0, 0]
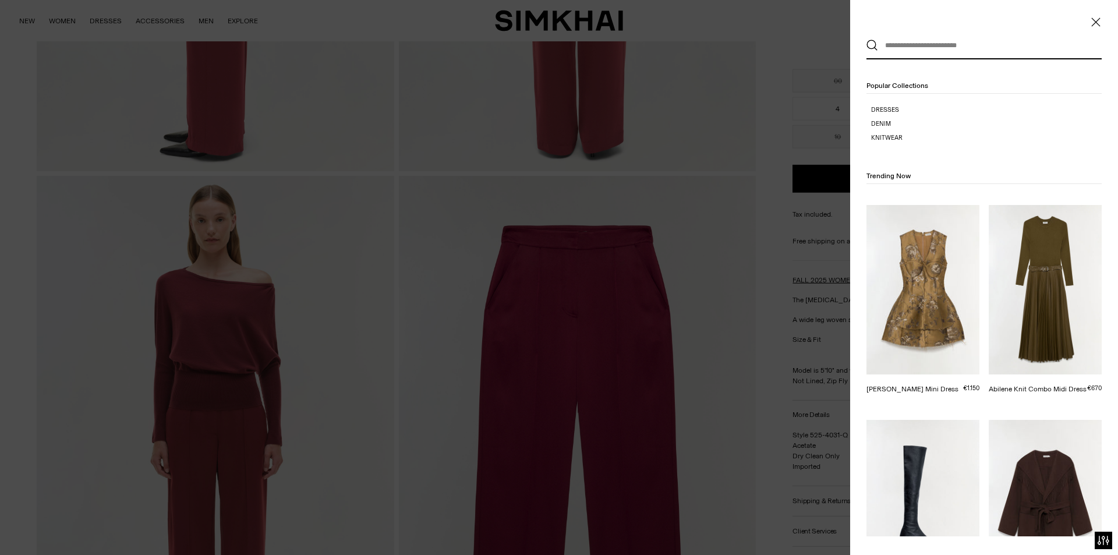
click at [947, 44] on input "text" at bounding box center [981, 46] width 207 height 26
paste input "**********"
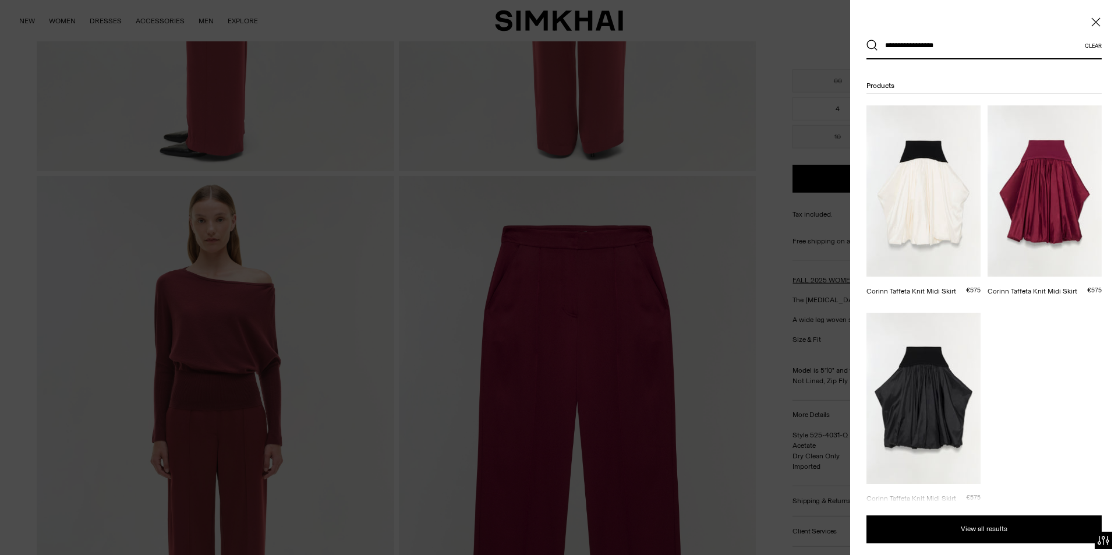
type input "**********"
click at [867, 40] on button "Search" at bounding box center [873, 46] width 12 height 12
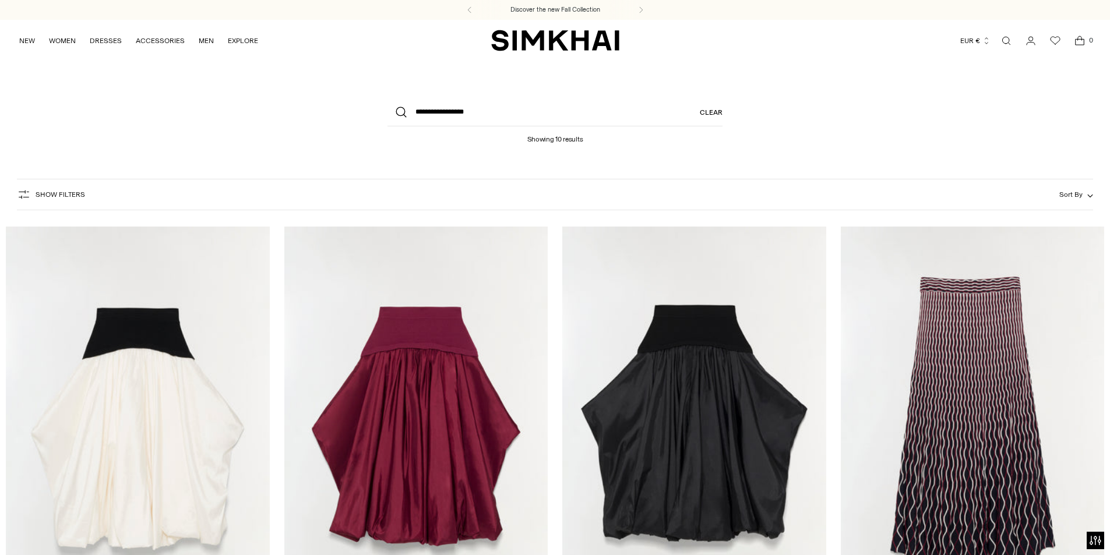
scroll to position [116, 0]
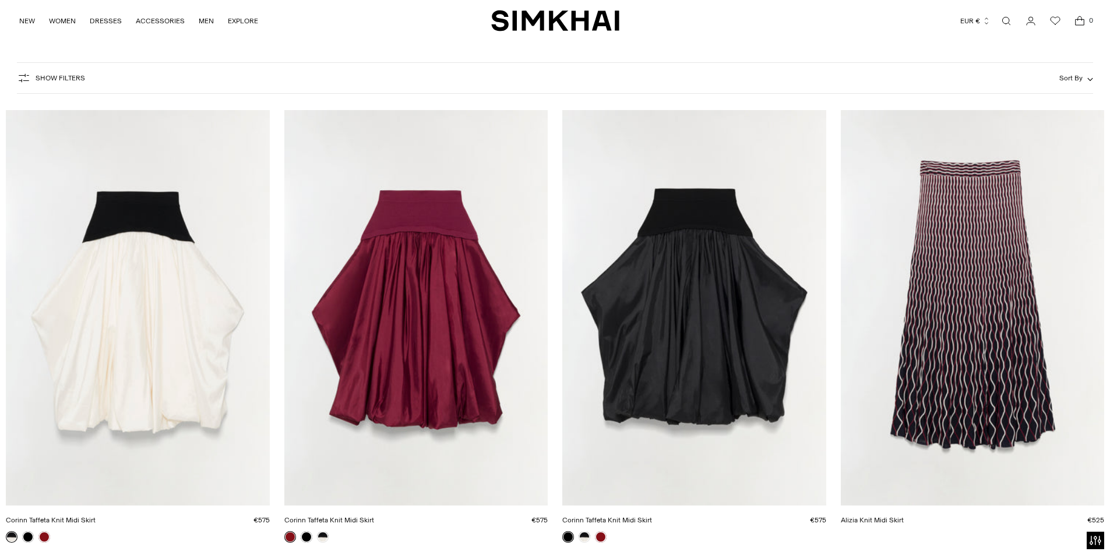
click at [96, 516] on link "Corinn Taffeta Knit Midi Skirt" at bounding box center [51, 520] width 90 height 8
click at [1011, 27] on link "Open search modal" at bounding box center [1005, 20] width 23 height 23
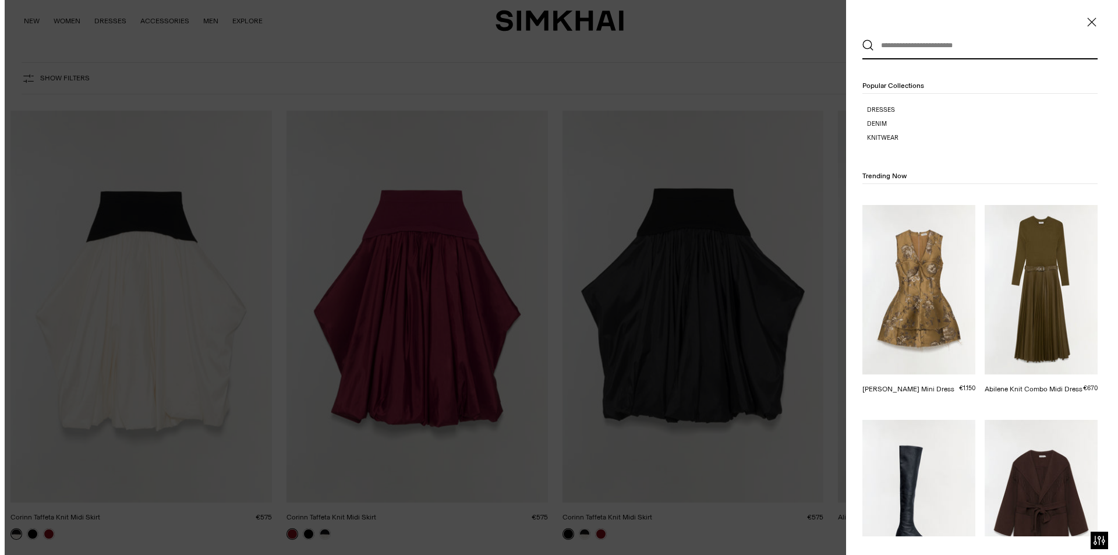
scroll to position [0, 0]
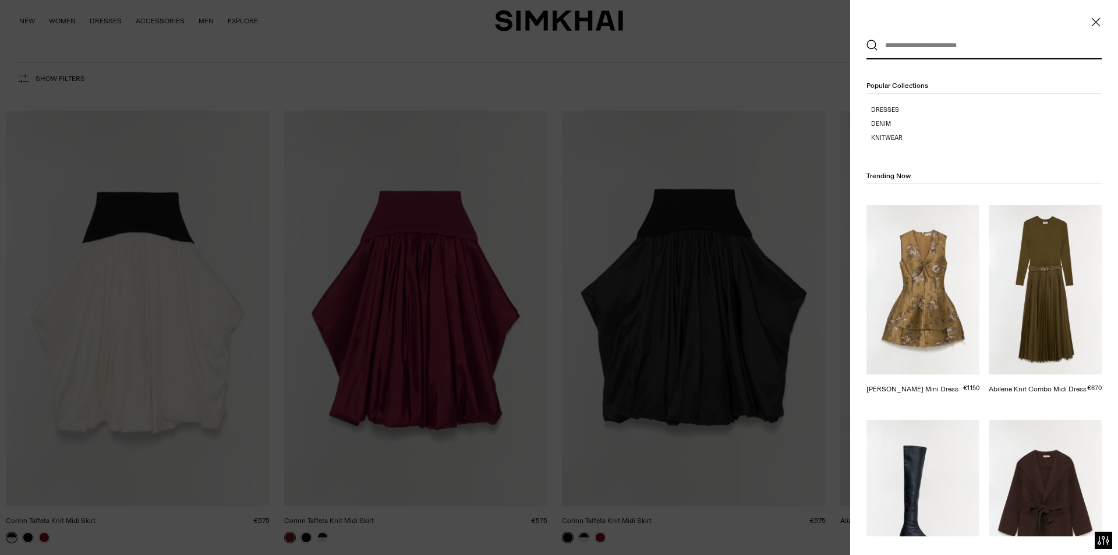
click at [902, 44] on input "text" at bounding box center [981, 46] width 207 height 26
paste input "**********"
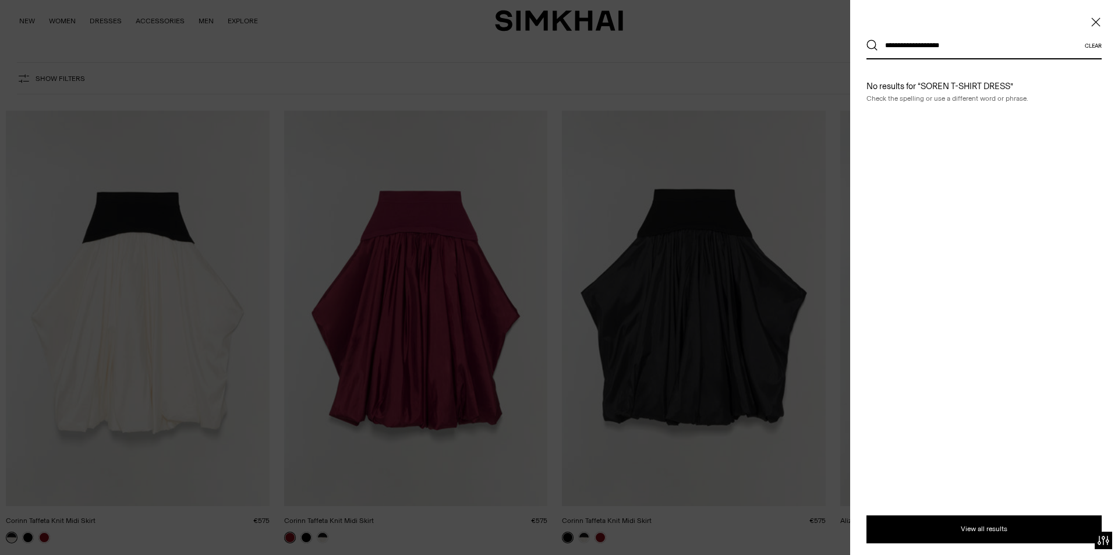
type input "**********"
click at [867, 40] on button "Search" at bounding box center [873, 46] width 12 height 12
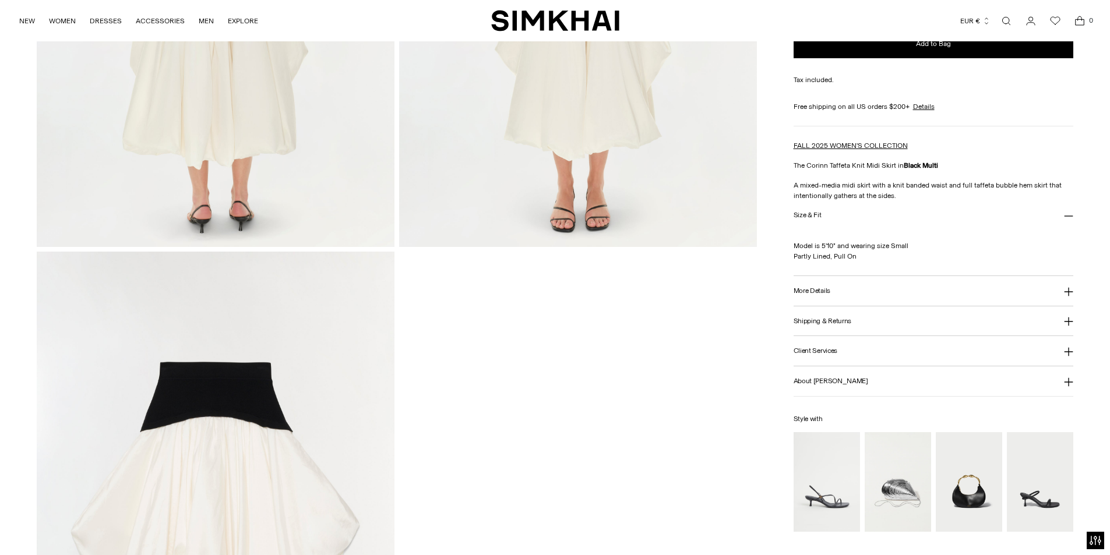
scroll to position [1514, 0]
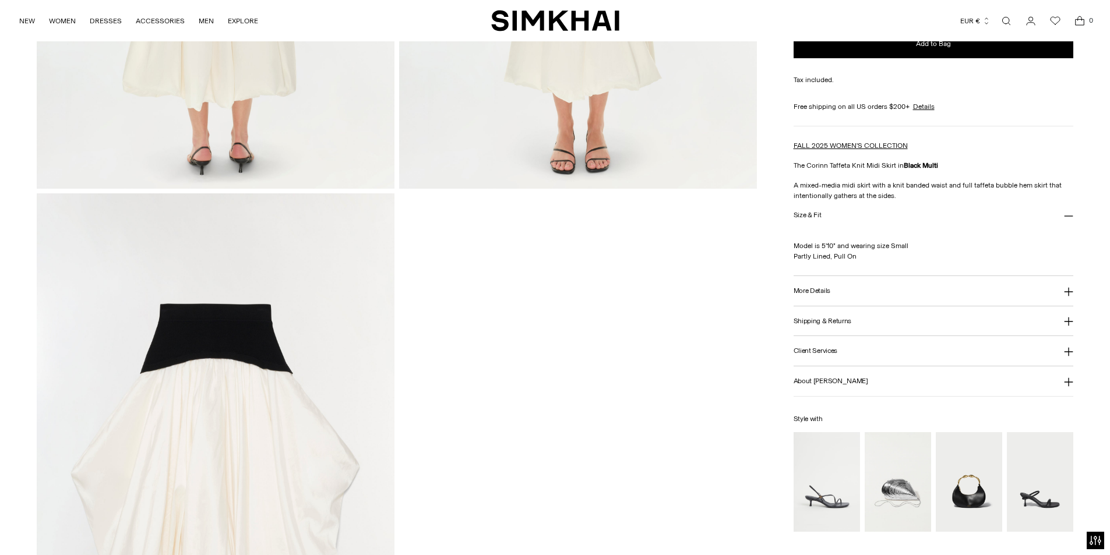
click at [296, 360] on img at bounding box center [216, 461] width 358 height 536
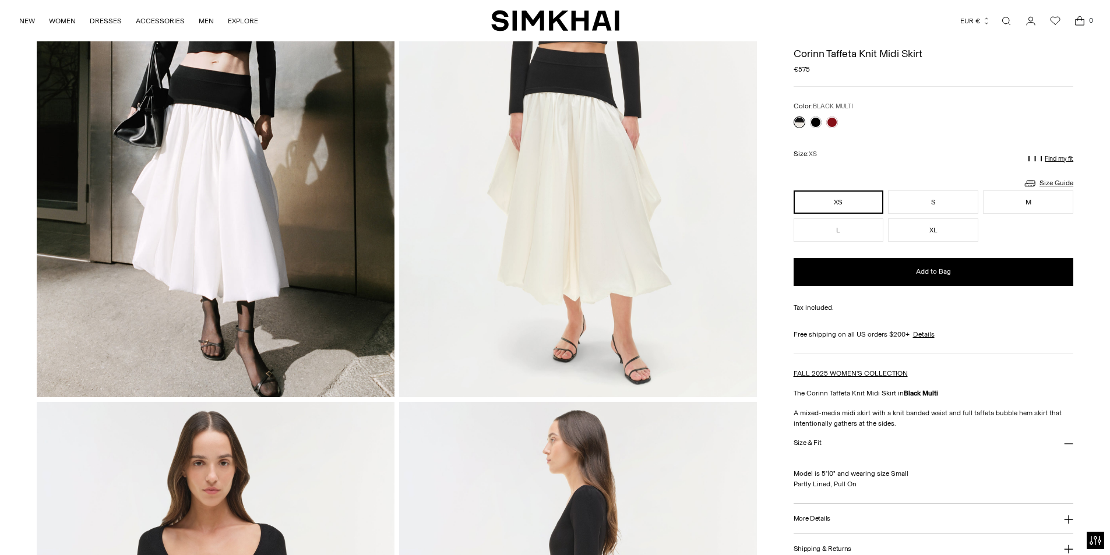
scroll to position [0, 0]
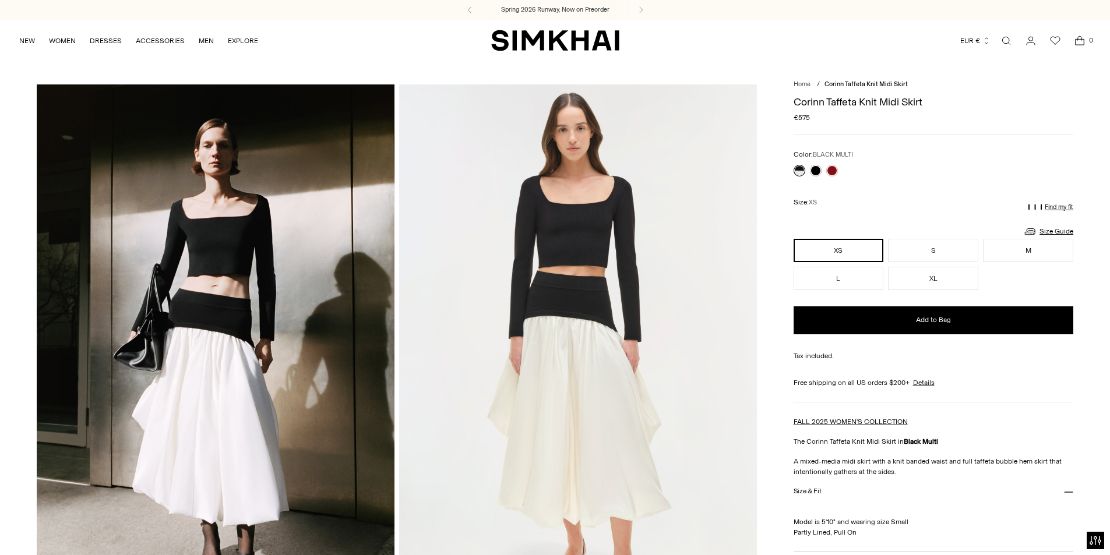
click at [585, 298] on img at bounding box center [578, 352] width 358 height 536
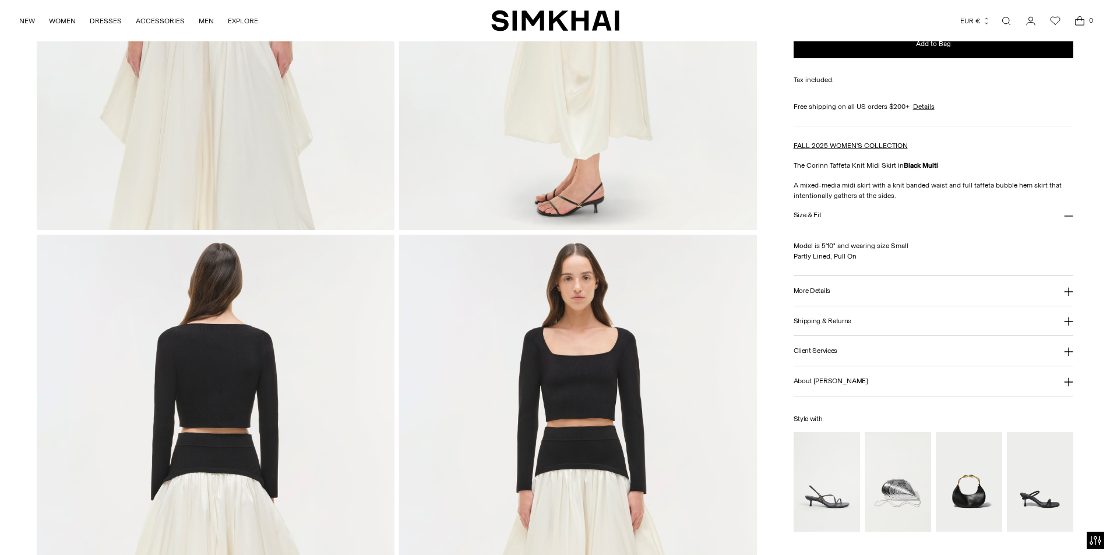
scroll to position [1107, 0]
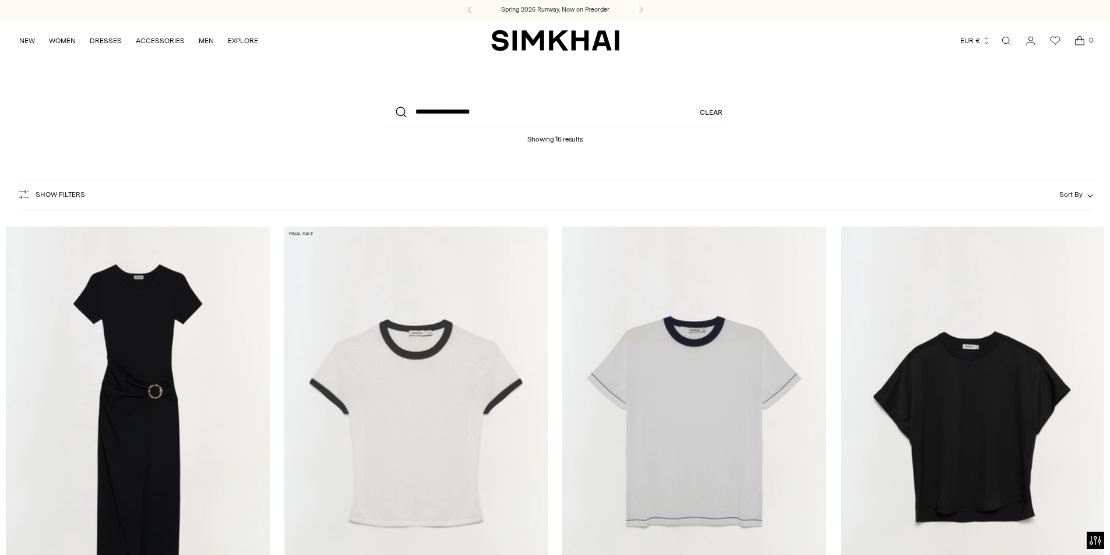
click at [161, 102] on header "**********" at bounding box center [555, 116] width 1110 height 110
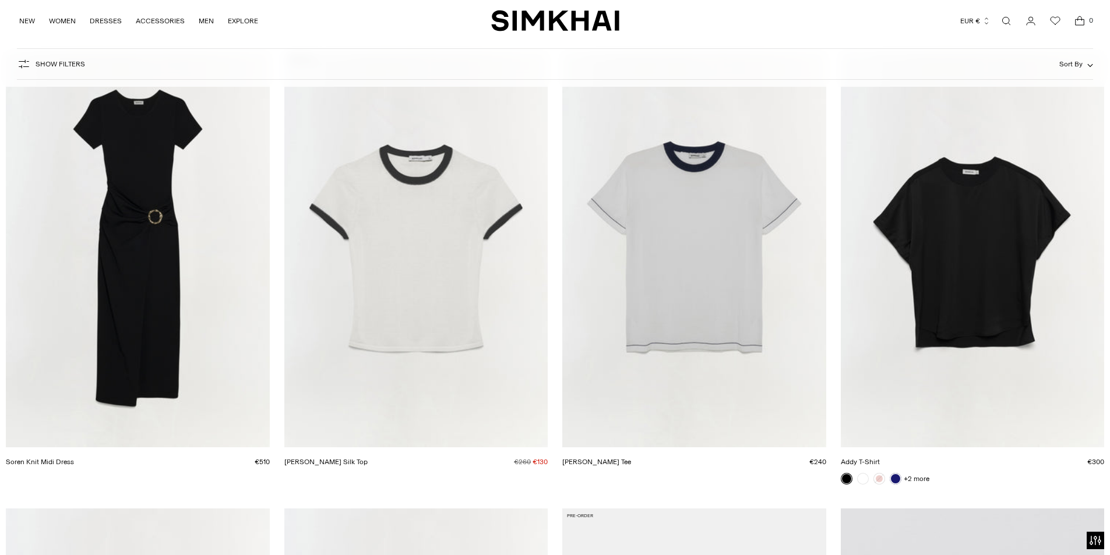
click at [74, 458] on link "Soren Knit Midi Dress" at bounding box center [40, 462] width 68 height 8
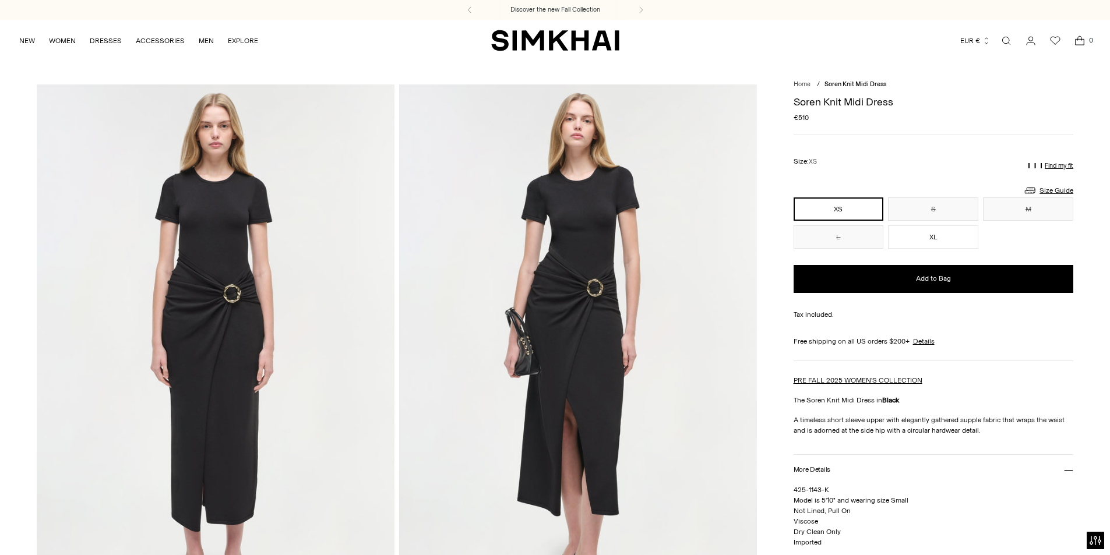
click at [604, 325] on img at bounding box center [578, 352] width 358 height 536
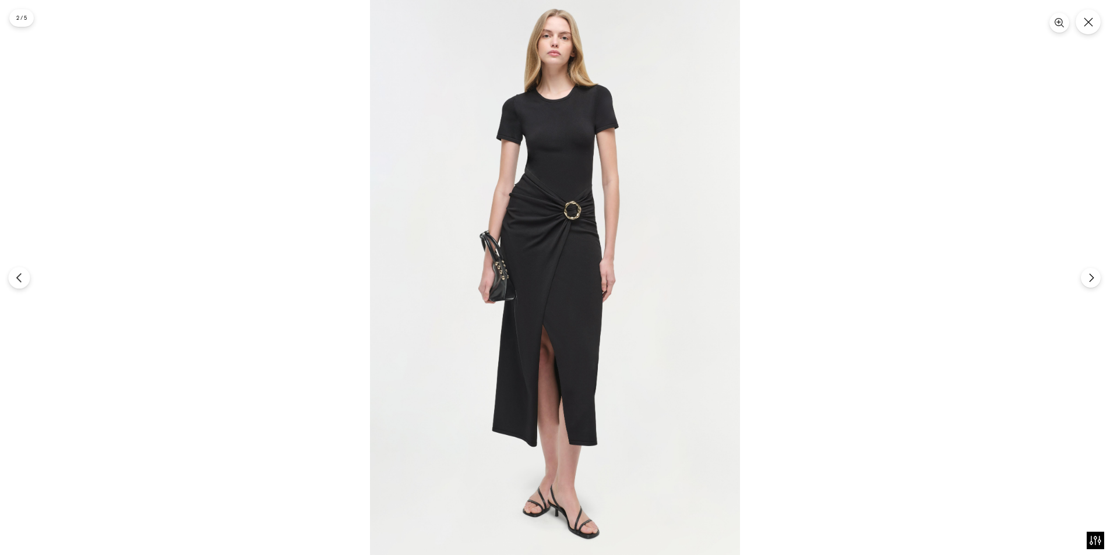
click at [20, 277] on icon "Previous" at bounding box center [19, 278] width 10 height 10
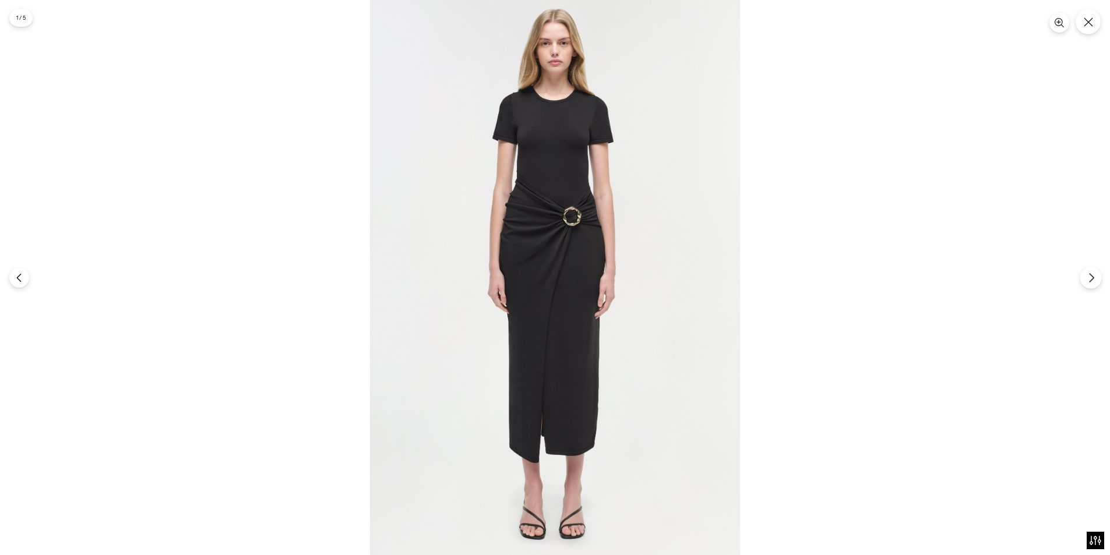
click at [1083, 274] on button "Next" at bounding box center [1090, 278] width 22 height 22
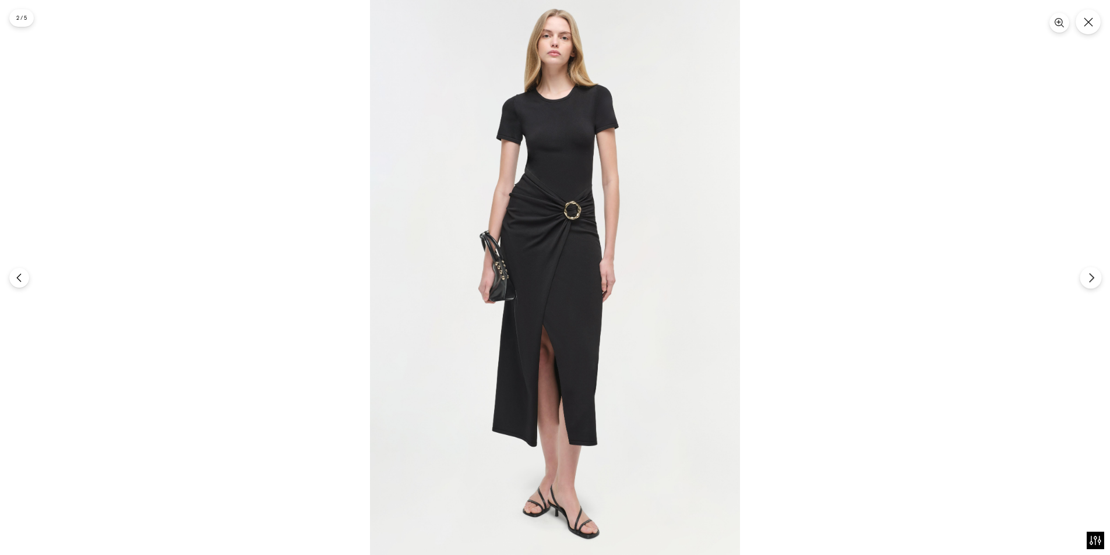
click at [1095, 278] on icon "Next" at bounding box center [1091, 278] width 10 height 10
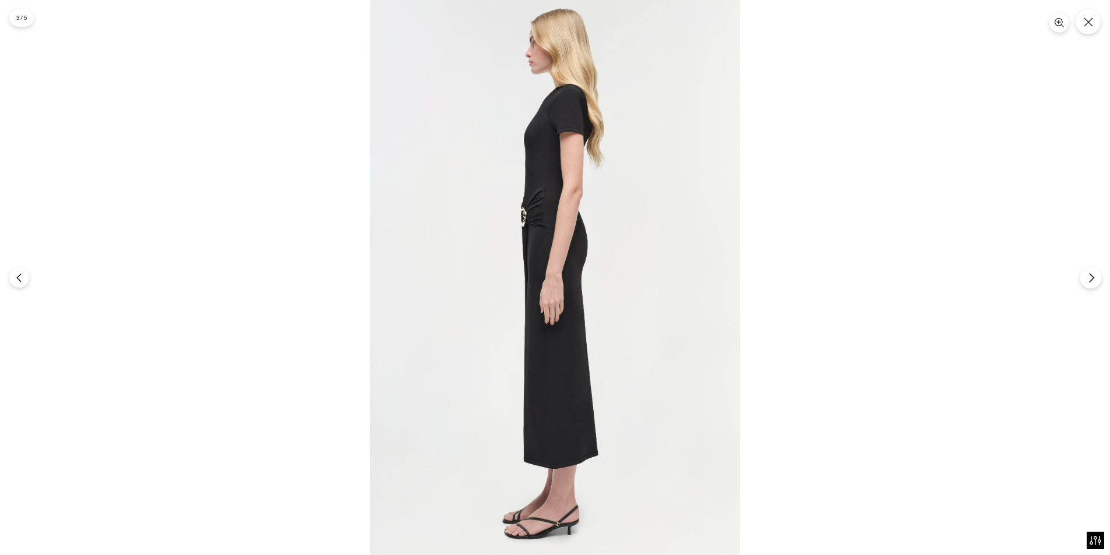
click at [1095, 278] on icon "Next" at bounding box center [1091, 278] width 10 height 10
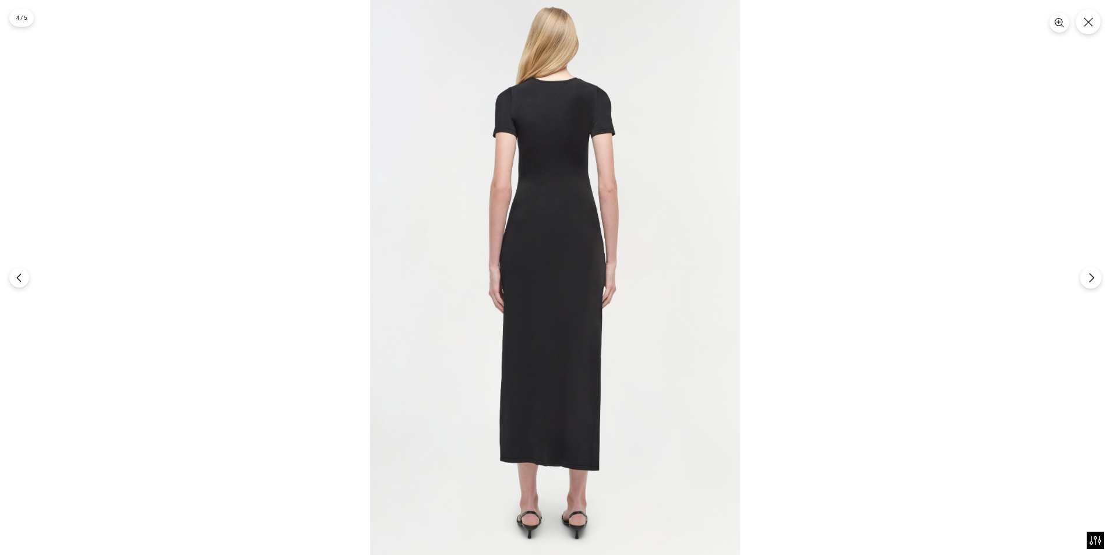
click at [1092, 278] on icon "Next" at bounding box center [1091, 278] width 10 height 10
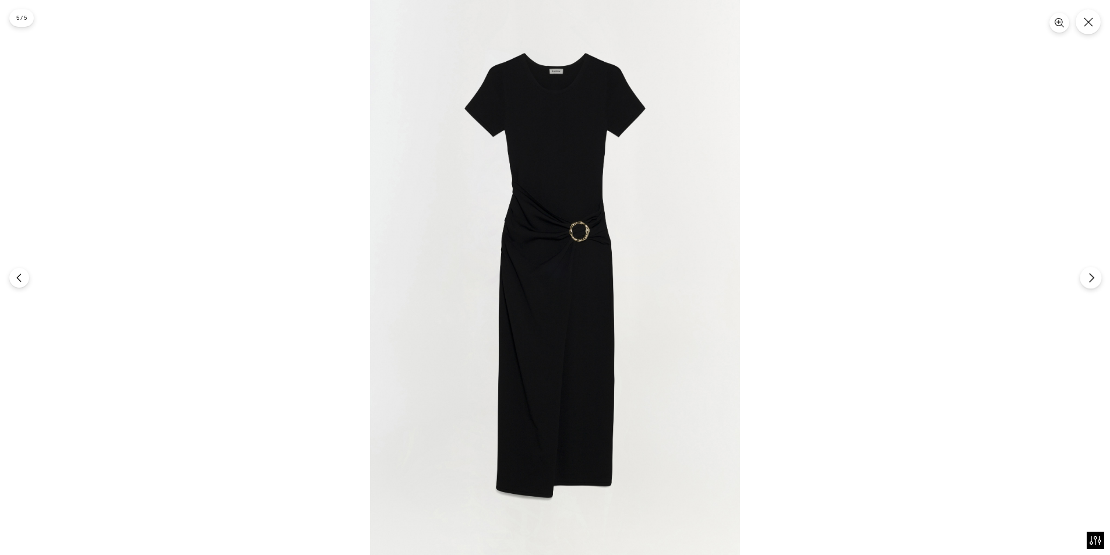
click at [1093, 278] on icon "Next" at bounding box center [1091, 277] width 4 height 9
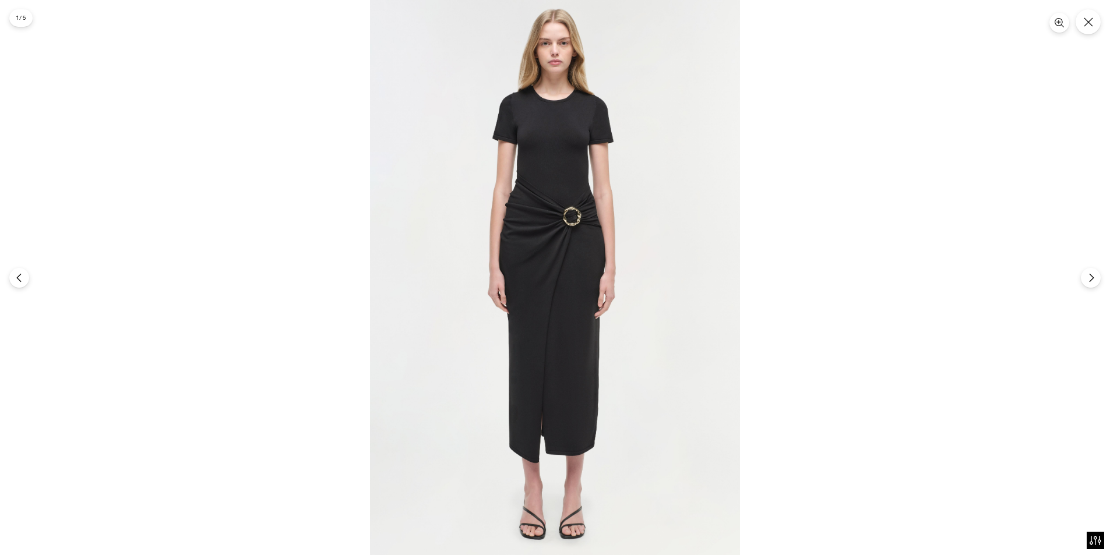
click at [1097, 280] on button "Next" at bounding box center [1090, 278] width 22 height 22
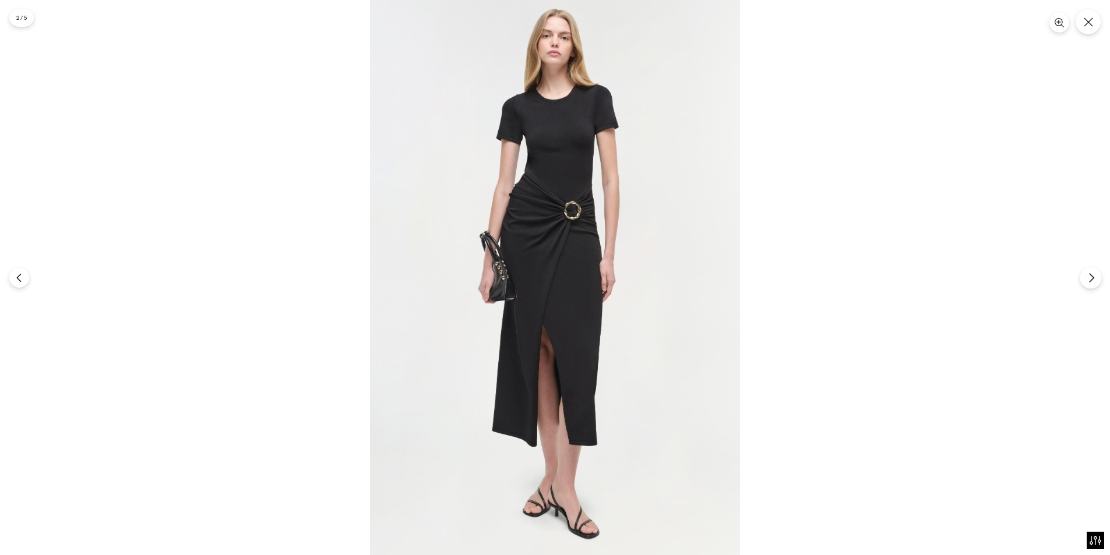
click at [1097, 280] on button "Next" at bounding box center [1090, 278] width 22 height 22
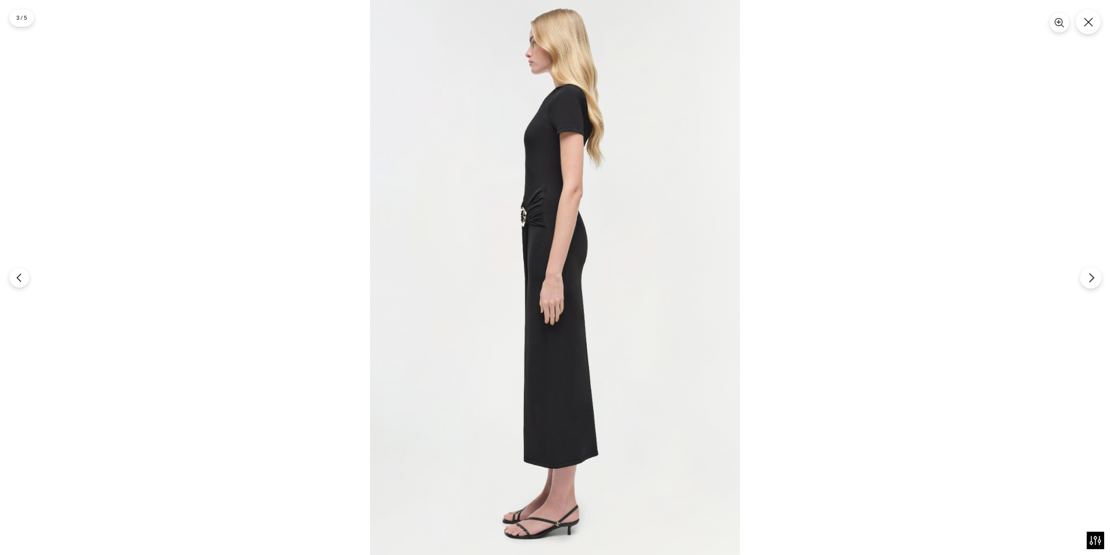
click at [1087, 281] on icon "Next" at bounding box center [1091, 278] width 10 height 10
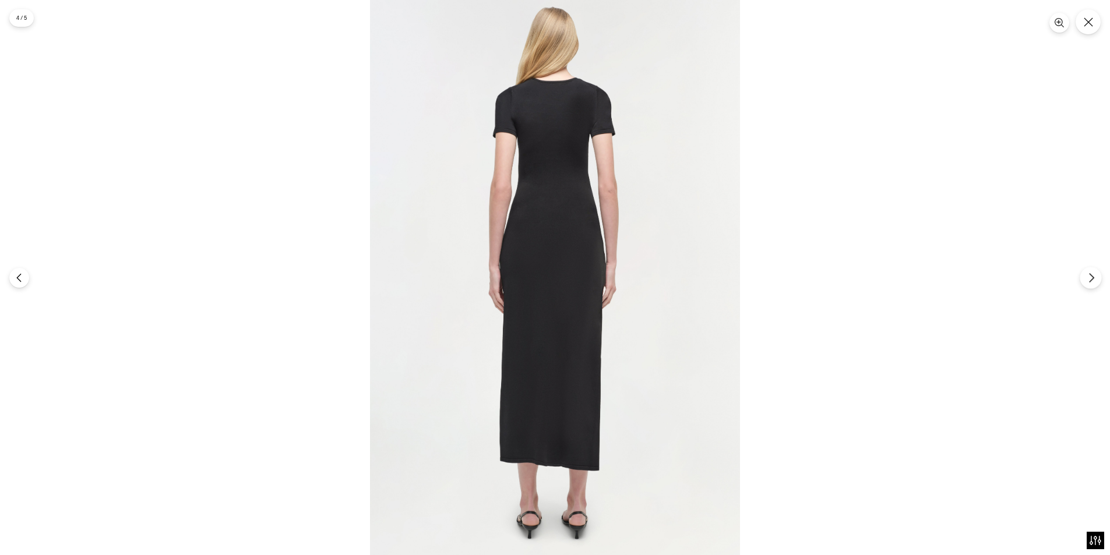
click at [1087, 281] on icon "Next" at bounding box center [1091, 278] width 10 height 10
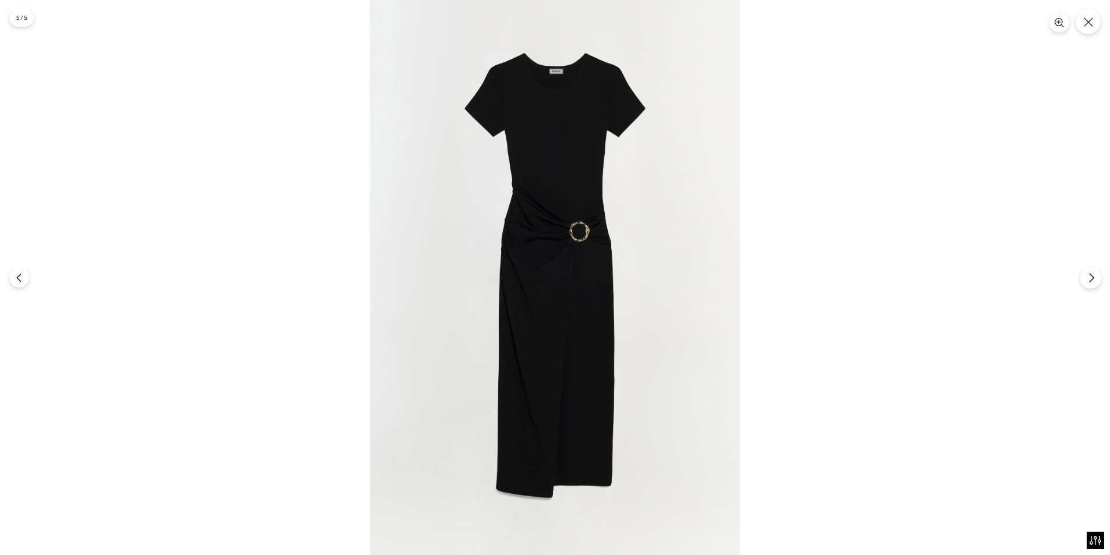
click at [1087, 281] on icon "Next" at bounding box center [1091, 278] width 10 height 10
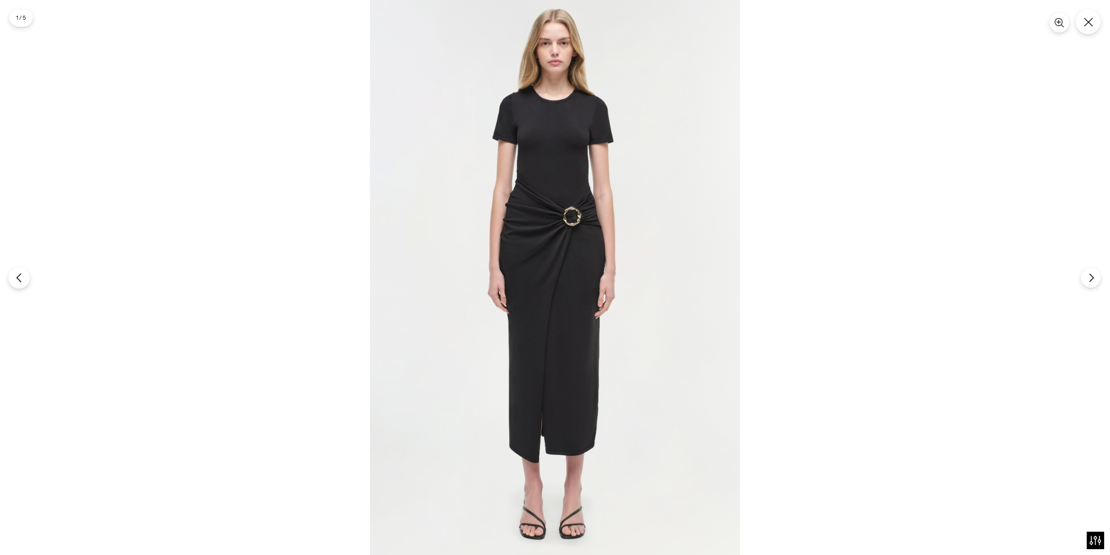
click at [23, 285] on button "Previous" at bounding box center [19, 278] width 22 height 22
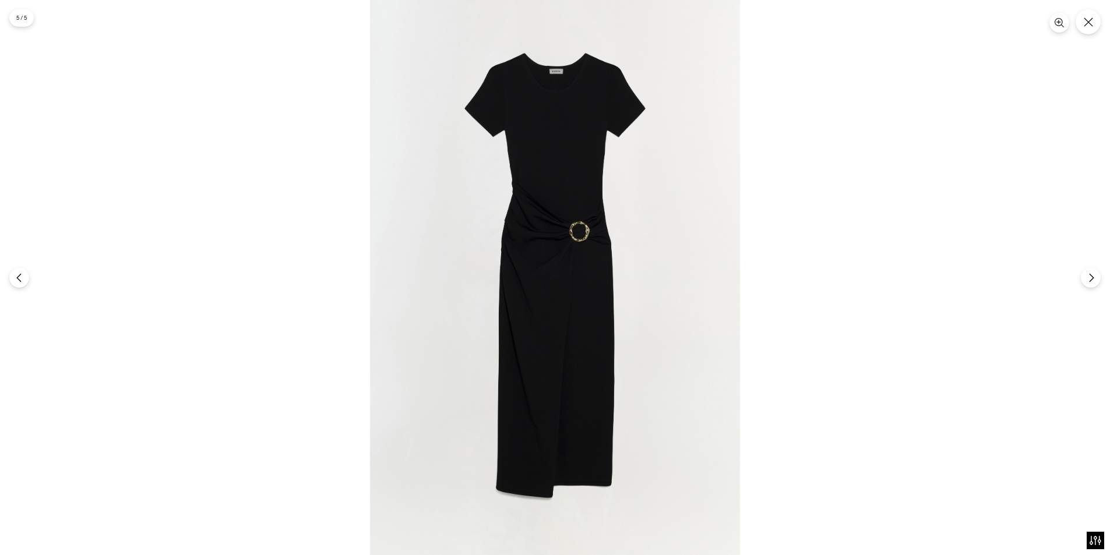
drag, startPoint x: 661, startPoint y: 263, endPoint x: 657, endPoint y: 268, distance: 6.2
click at [953, 222] on div at bounding box center [555, 277] width 1110 height 555
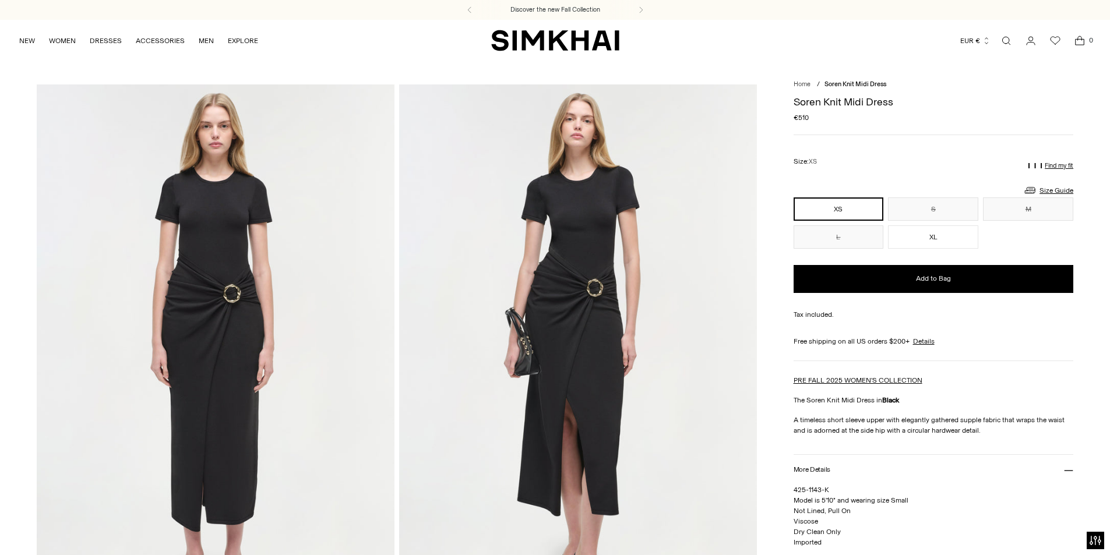
drag, startPoint x: 1002, startPoint y: 41, endPoint x: 966, endPoint y: 52, distance: 38.5
click at [1002, 41] on link "Open search modal" at bounding box center [1005, 40] width 23 height 23
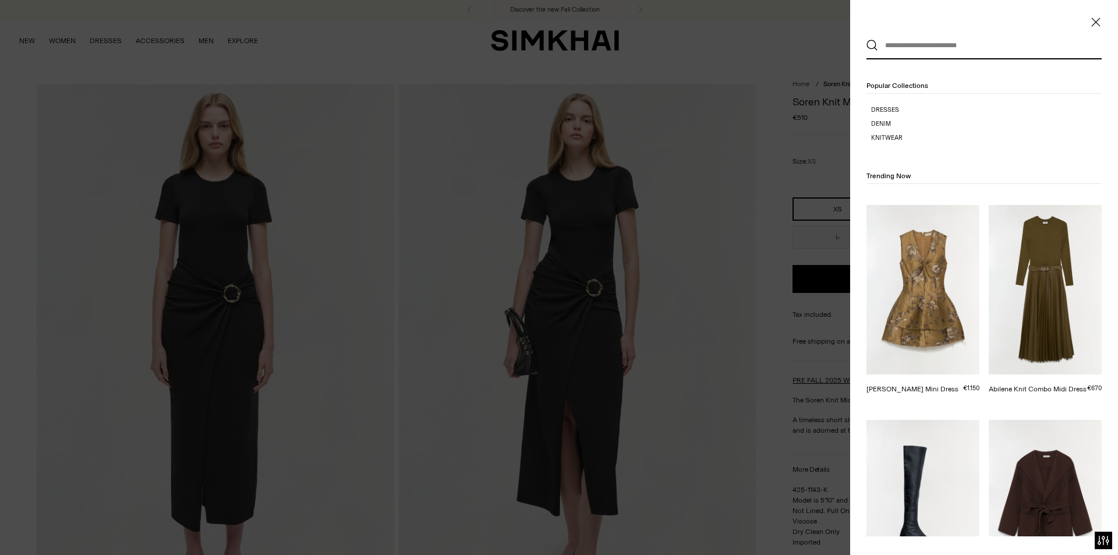
paste input "**********"
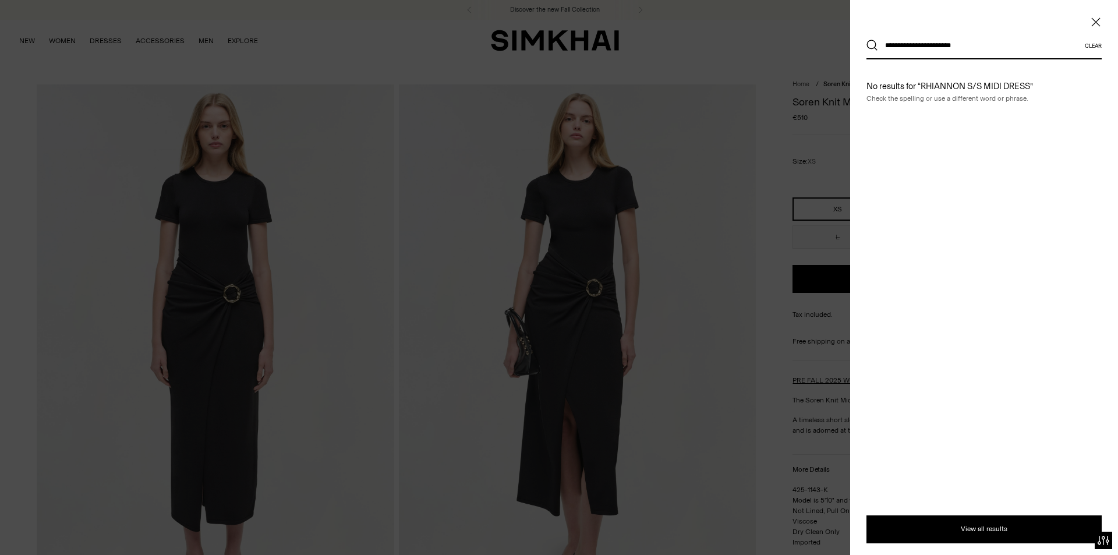
type input "**********"
click at [867, 40] on button "Search" at bounding box center [873, 46] width 12 height 12
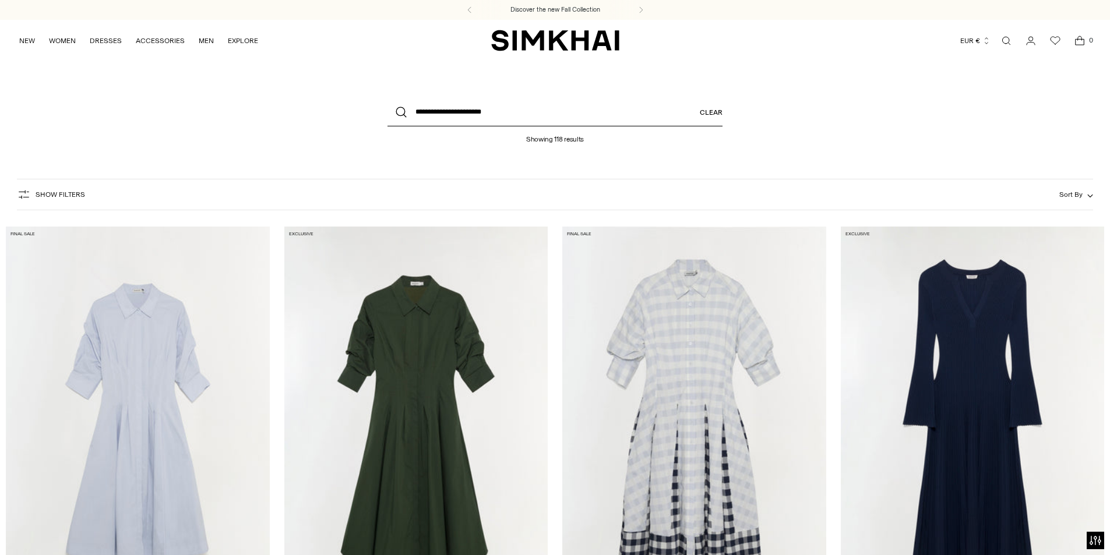
drag, startPoint x: 394, startPoint y: 117, endPoint x: 371, endPoint y: 117, distance: 23.3
click at [371, 117] on div "**********" at bounding box center [555, 120] width 466 height 45
click at [387, 98] on button "Search" at bounding box center [401, 112] width 28 height 28
drag, startPoint x: 527, startPoint y: 112, endPoint x: 455, endPoint y: 111, distance: 71.7
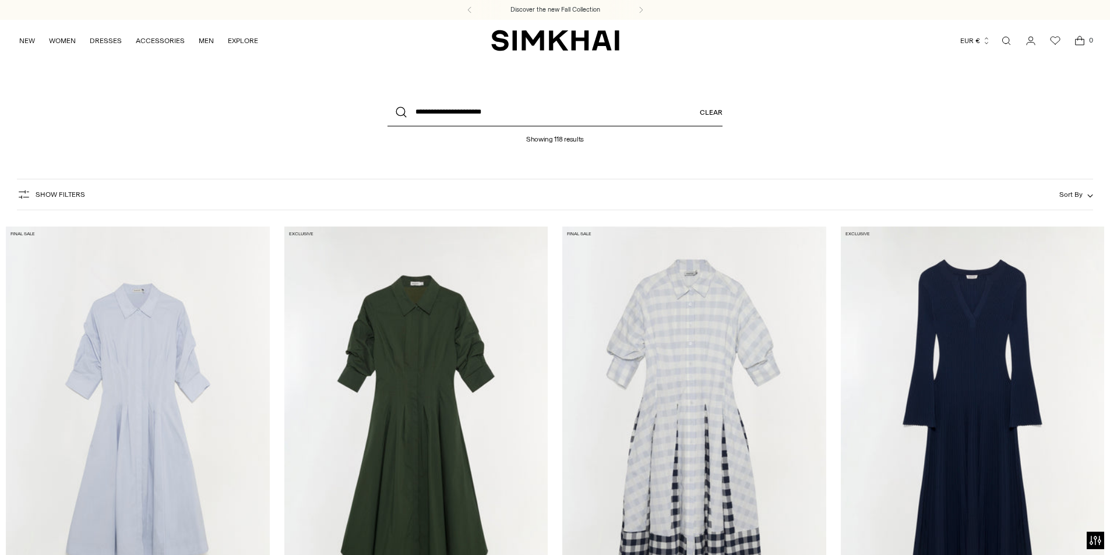
click at [455, 111] on input "**********" at bounding box center [554, 112] width 335 height 28
type input "********"
click at [387, 98] on button "Search" at bounding box center [401, 112] width 28 height 28
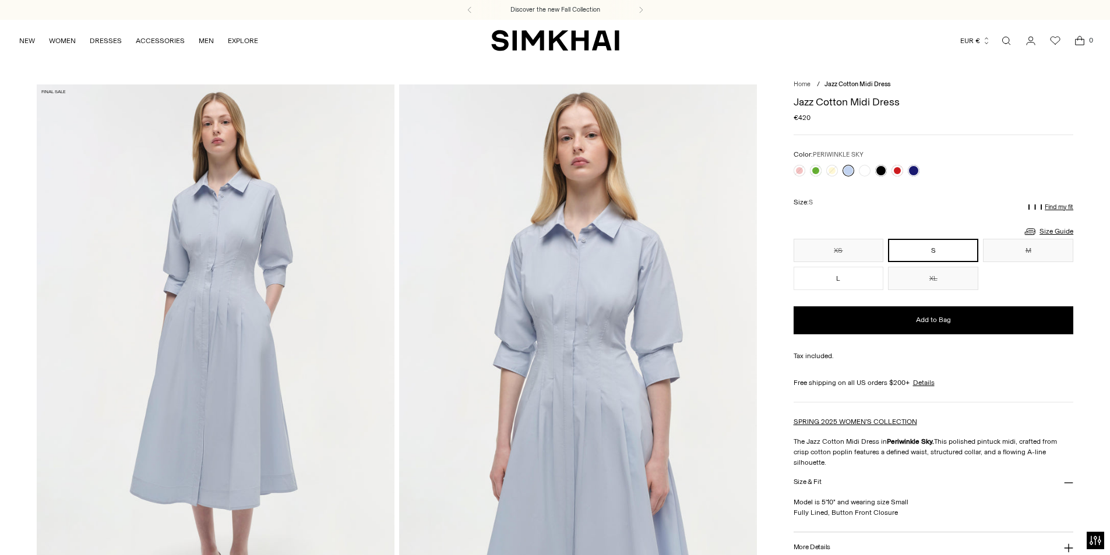
scroll to position [175, 0]
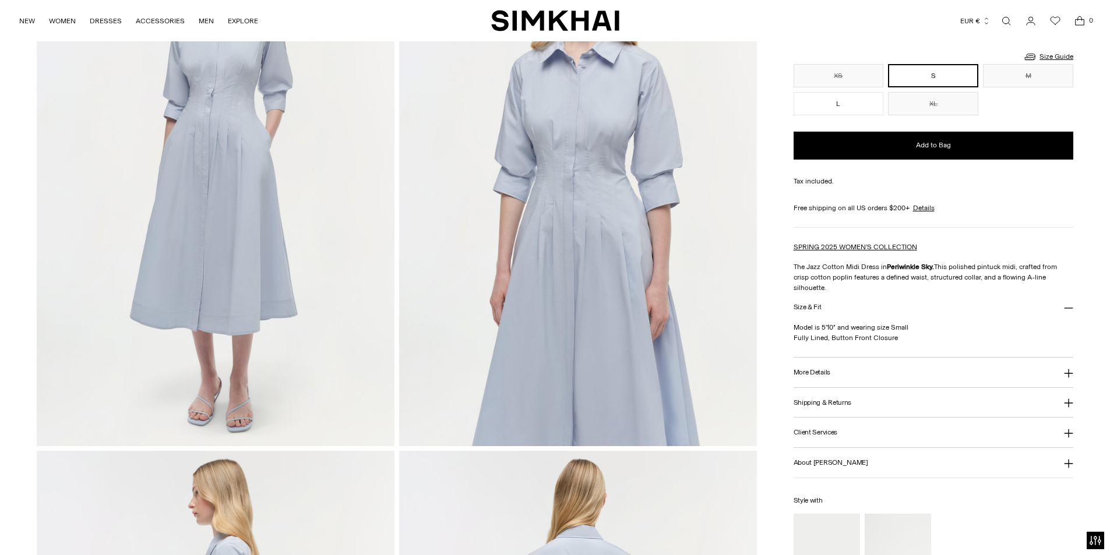
click at [821, 369] on h3 "More Details" at bounding box center [811, 373] width 37 height 8
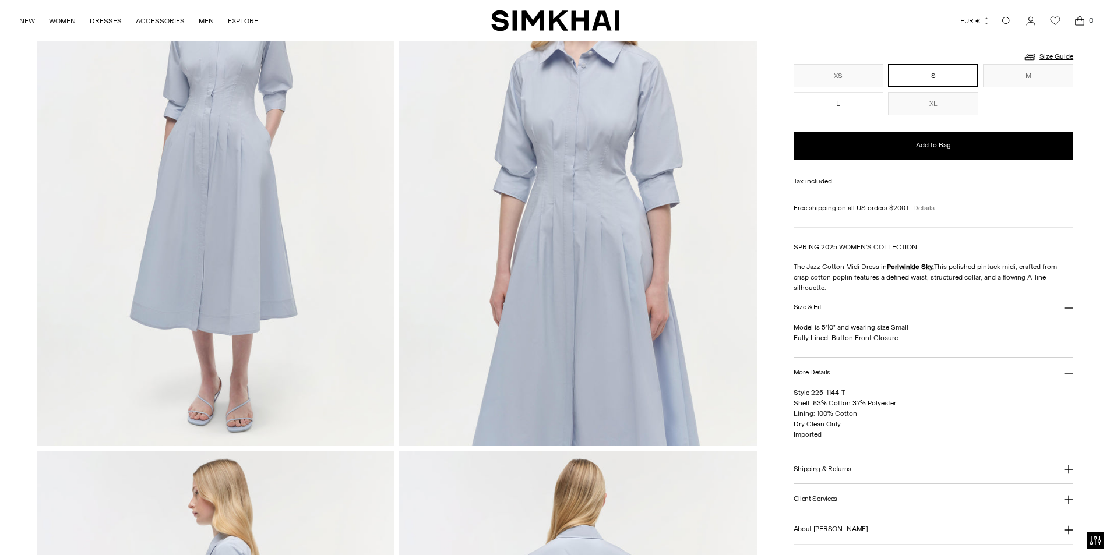
scroll to position [0, 0]
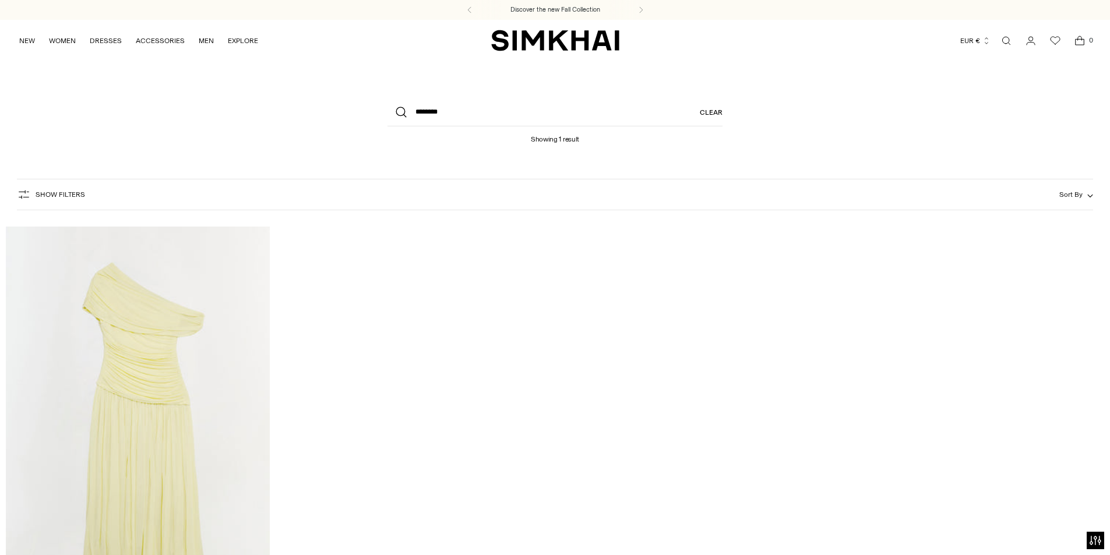
scroll to position [233, 0]
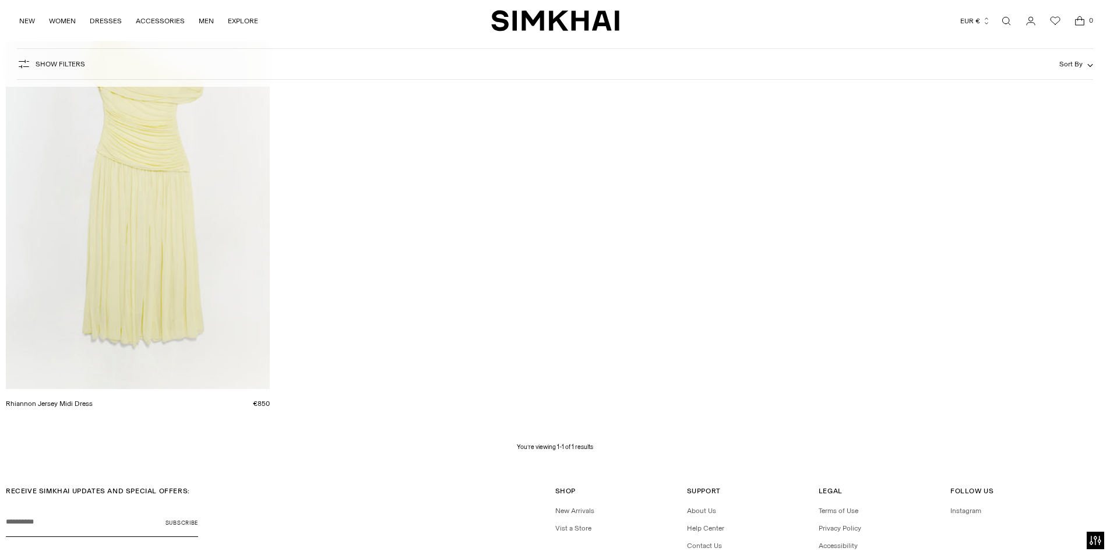
click at [93, 400] on link "Rhiannon Jersey Midi Dress" at bounding box center [49, 404] width 87 height 8
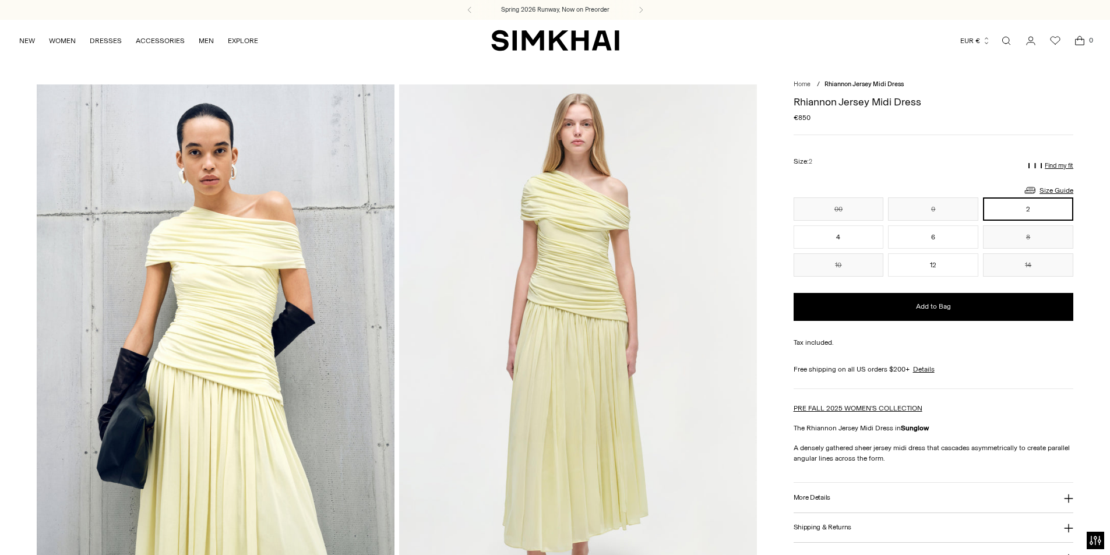
scroll to position [116, 0]
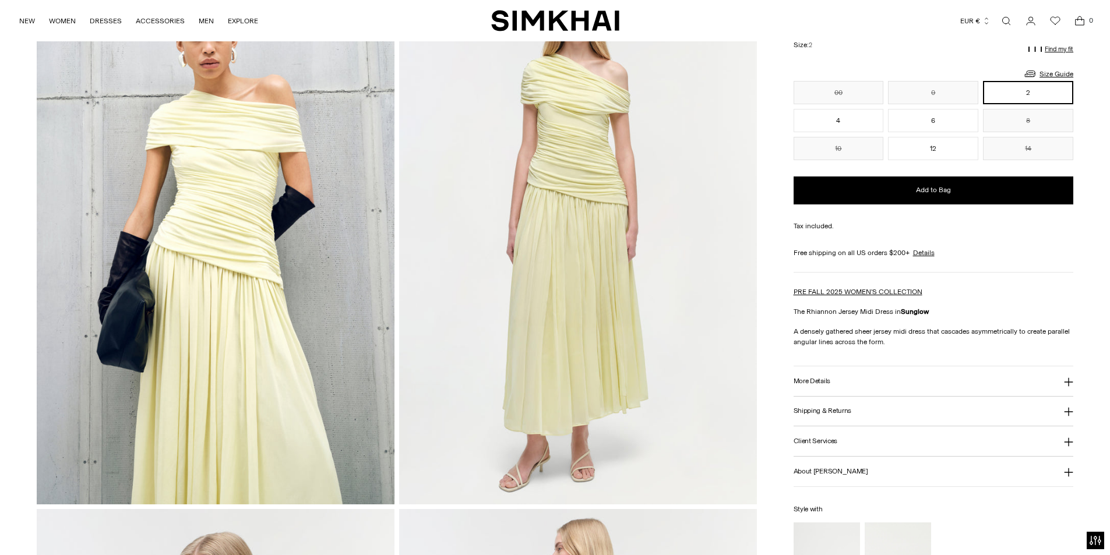
click at [818, 377] on h3 "More Details" at bounding box center [811, 381] width 37 height 8
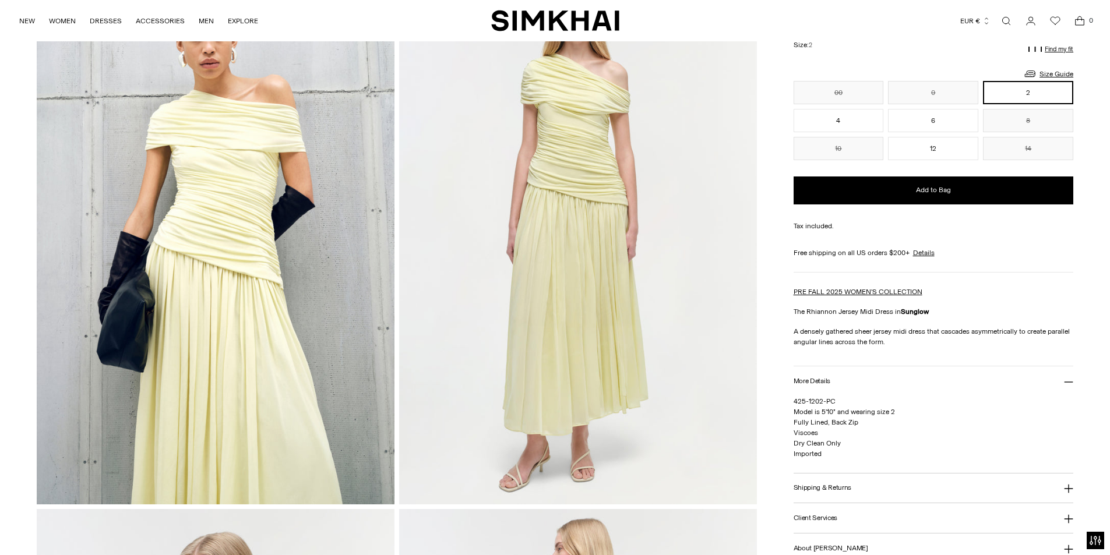
click at [929, 461] on div "425-1202-PC Model is 5'10" and wearing size 2 Fully Lined, Back Zip Viscoes Dry…" at bounding box center [933, 434] width 280 height 77
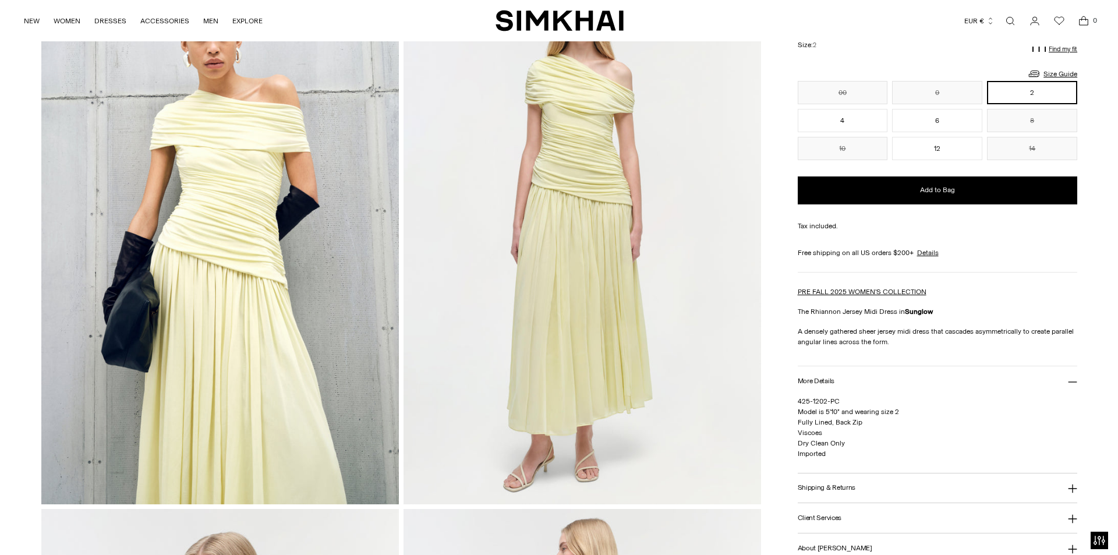
scroll to position [0, 0]
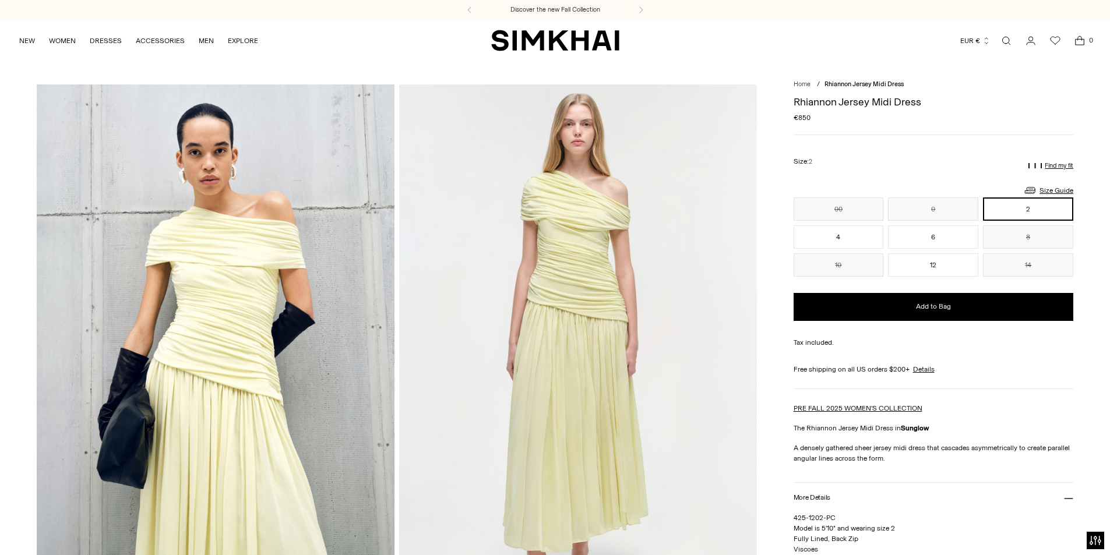
drag, startPoint x: 1006, startPoint y: 37, endPoint x: 952, endPoint y: 54, distance: 56.7
click at [1006, 37] on link "Open search modal" at bounding box center [1005, 40] width 23 height 23
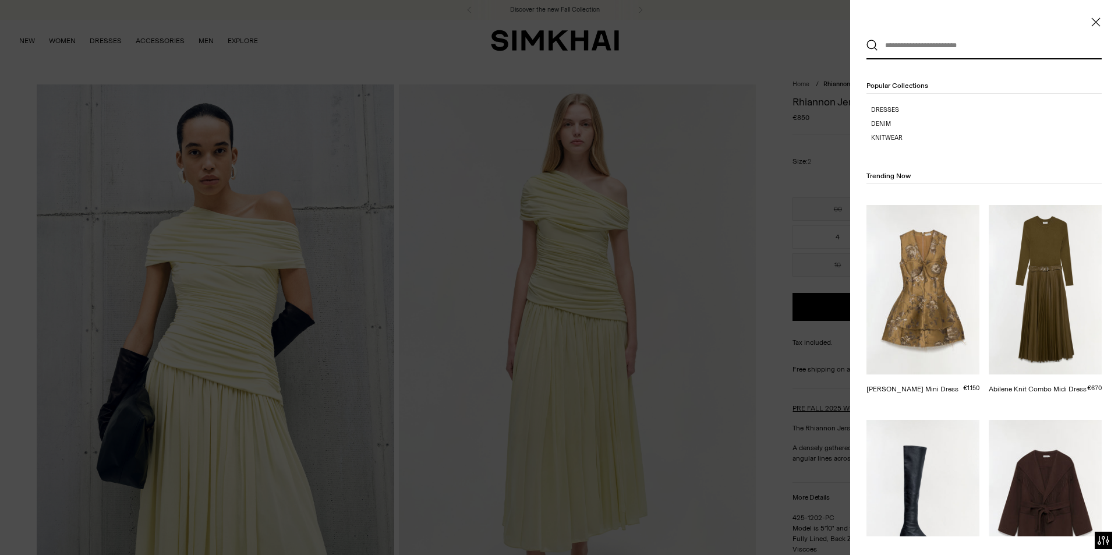
click at [945, 40] on input "text" at bounding box center [981, 46] width 207 height 26
paste input "**********"
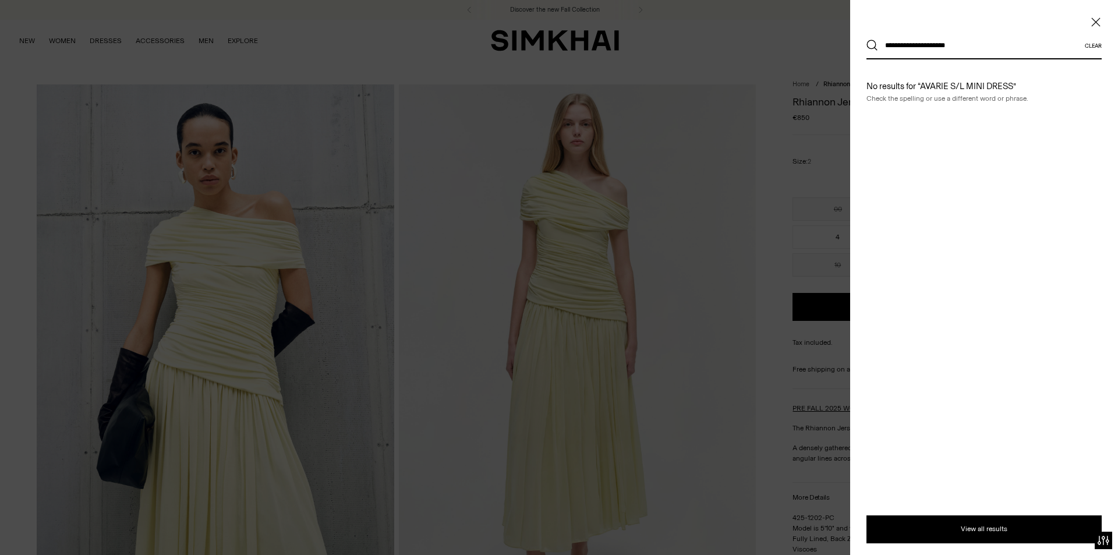
type input "**********"
click at [867, 40] on button "Search" at bounding box center [873, 46] width 12 height 12
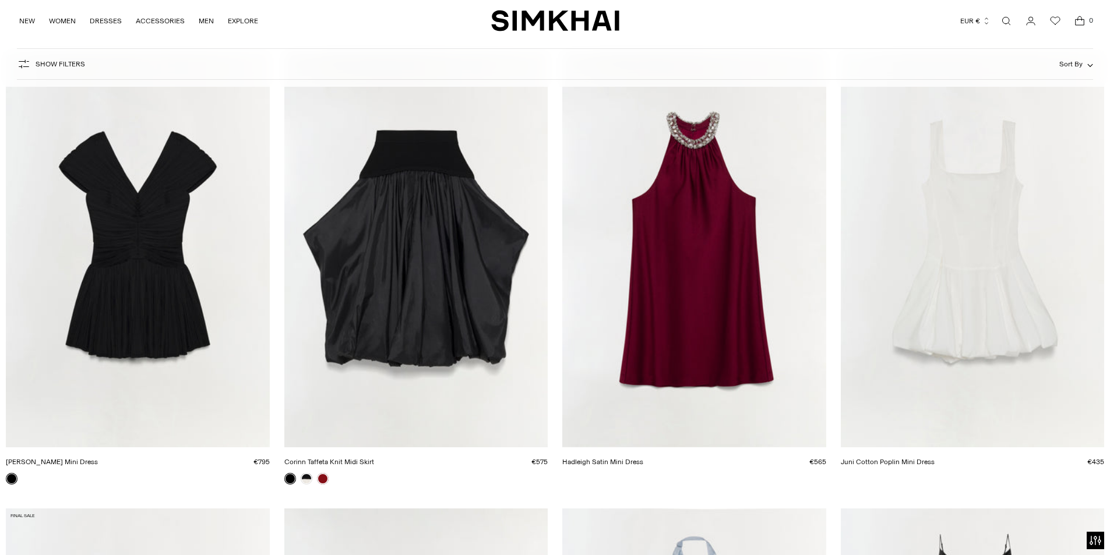
scroll to position [233, 0]
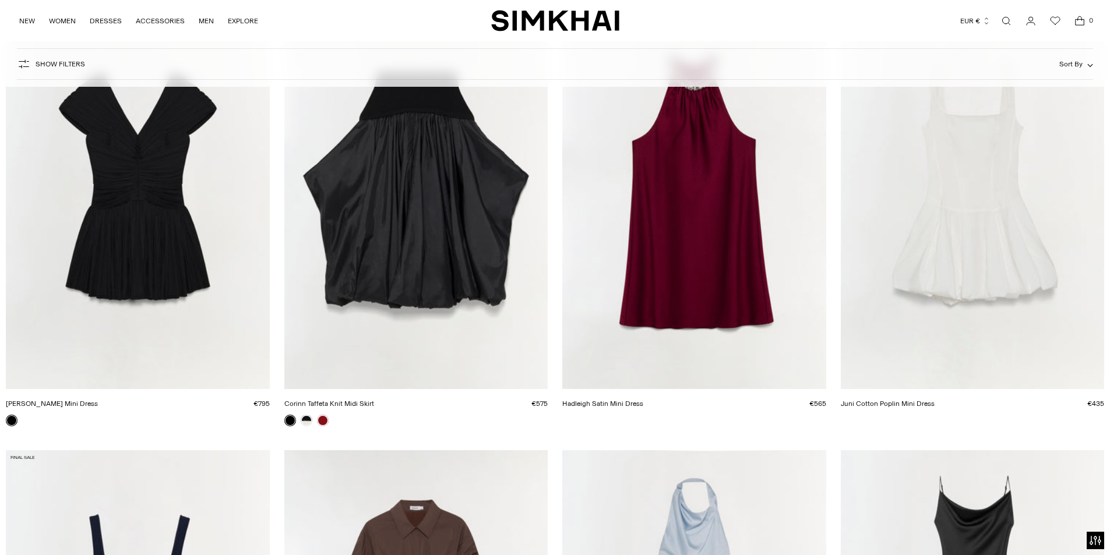
click at [98, 400] on link "Avarie Plisse Mini Dress" at bounding box center [52, 404] width 92 height 8
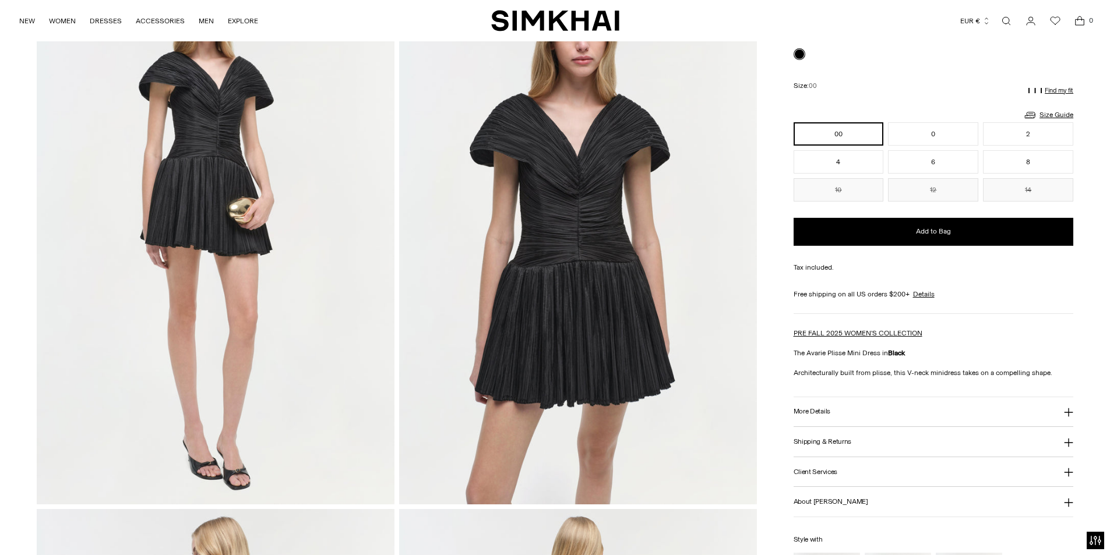
click at [828, 415] on h3 "More Details" at bounding box center [811, 412] width 37 height 8
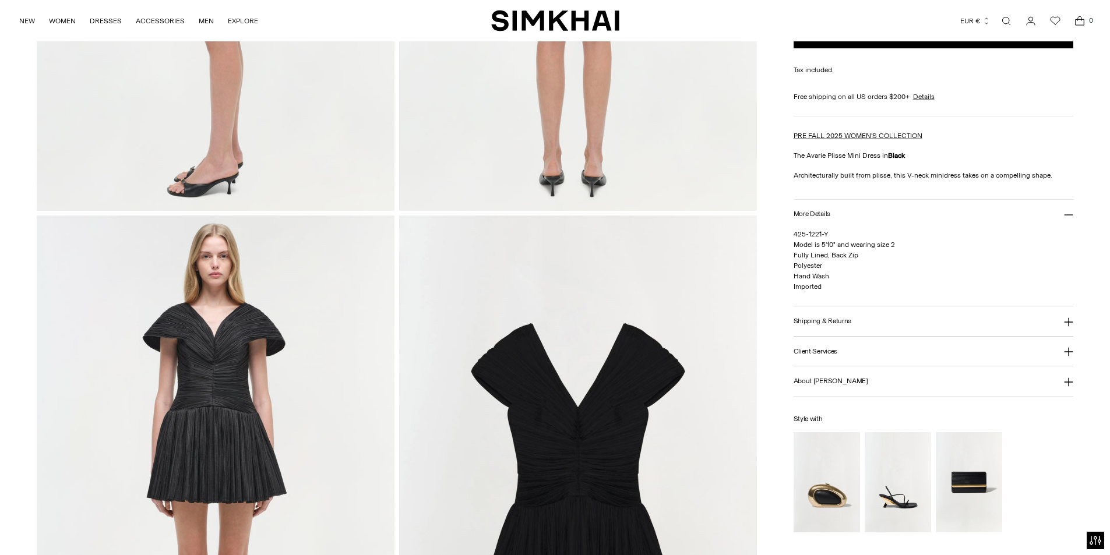
scroll to position [1126, 0]
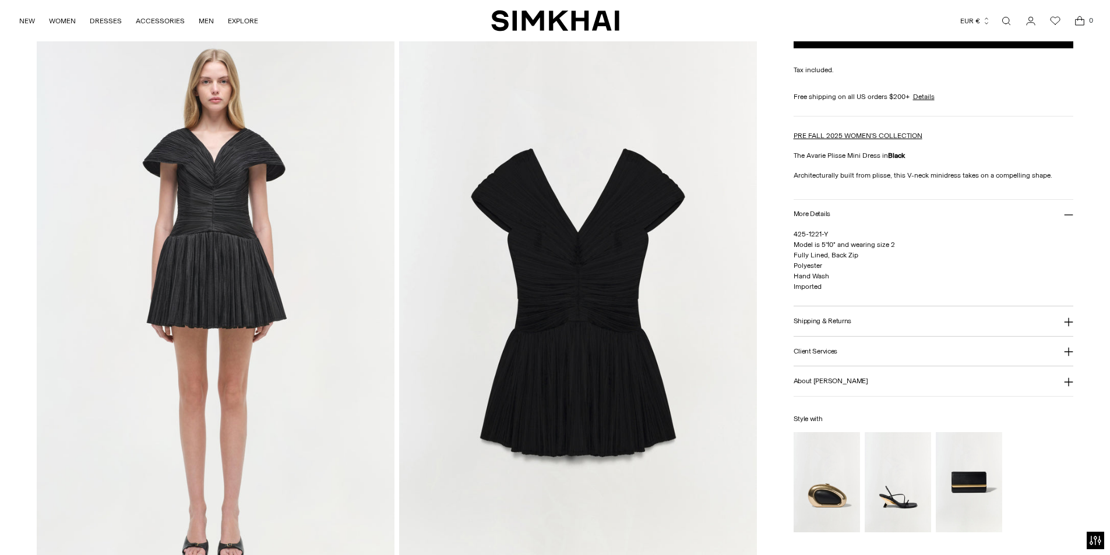
click at [522, 350] on img at bounding box center [578, 309] width 358 height 536
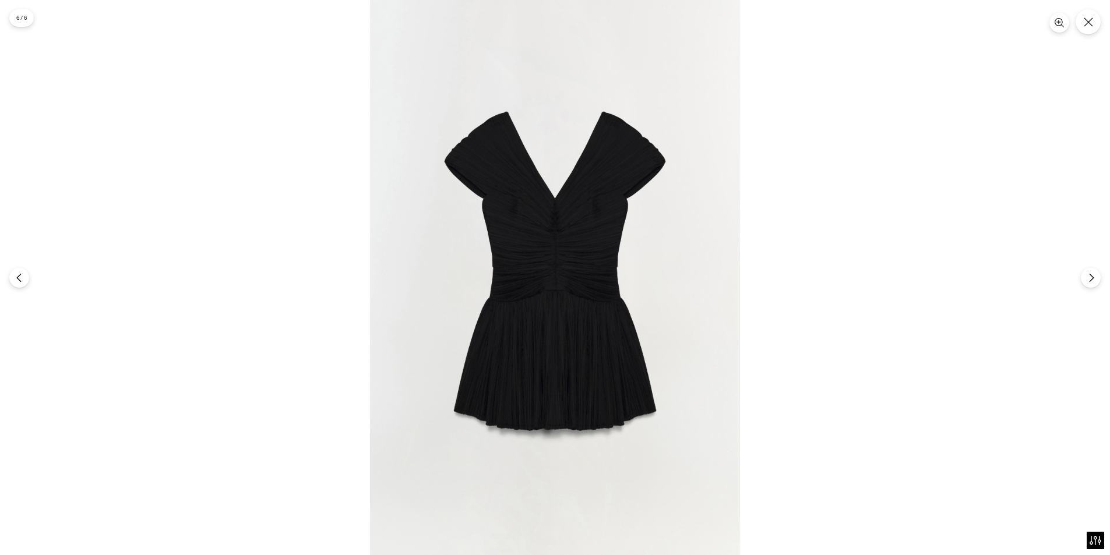
click at [383, 287] on img at bounding box center [555, 277] width 370 height 555
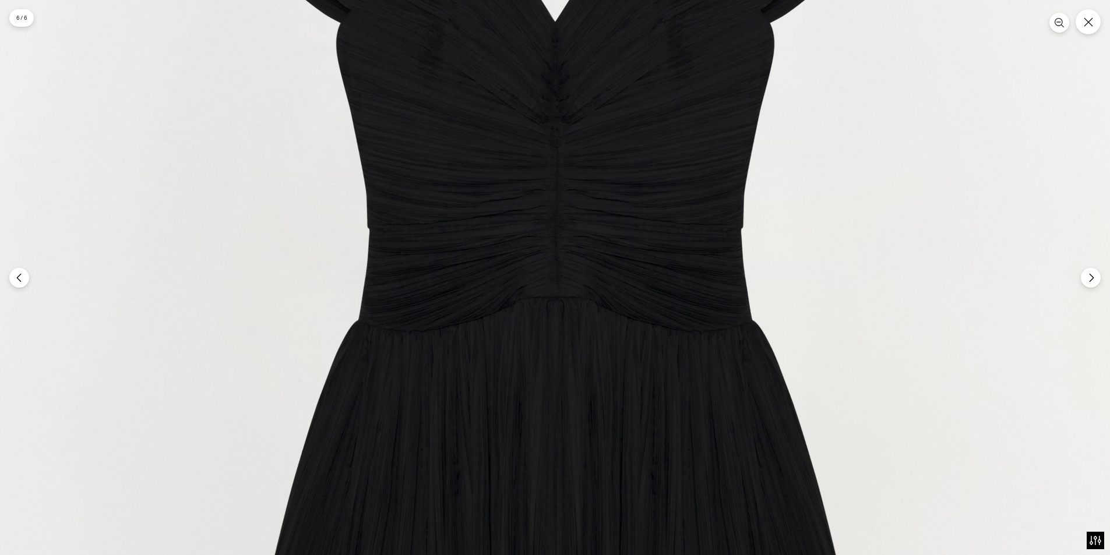
click at [405, 255] on img at bounding box center [555, 259] width 1110 height 1665
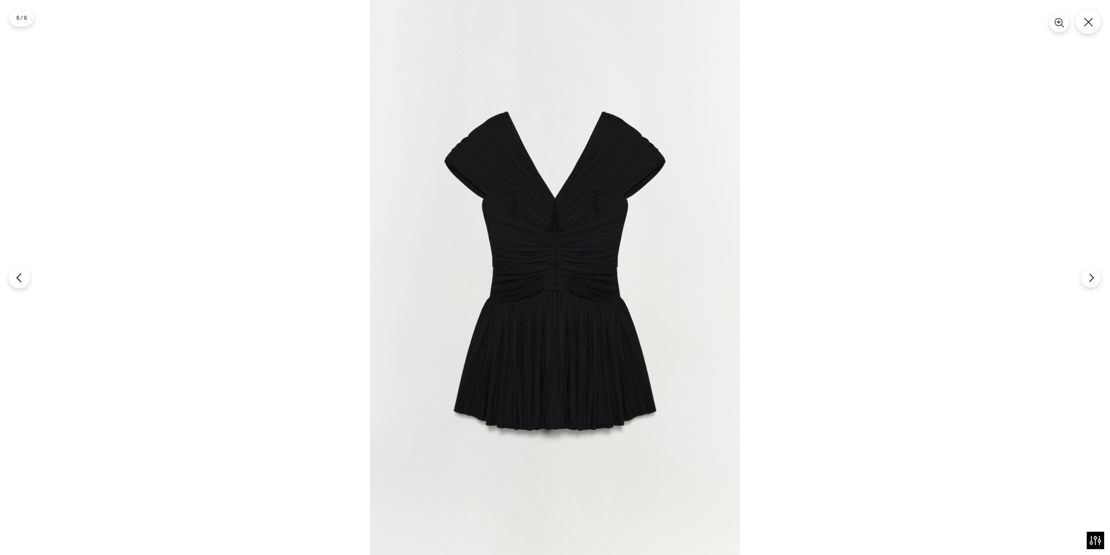
click at [20, 279] on icon "Previous" at bounding box center [19, 278] width 10 height 10
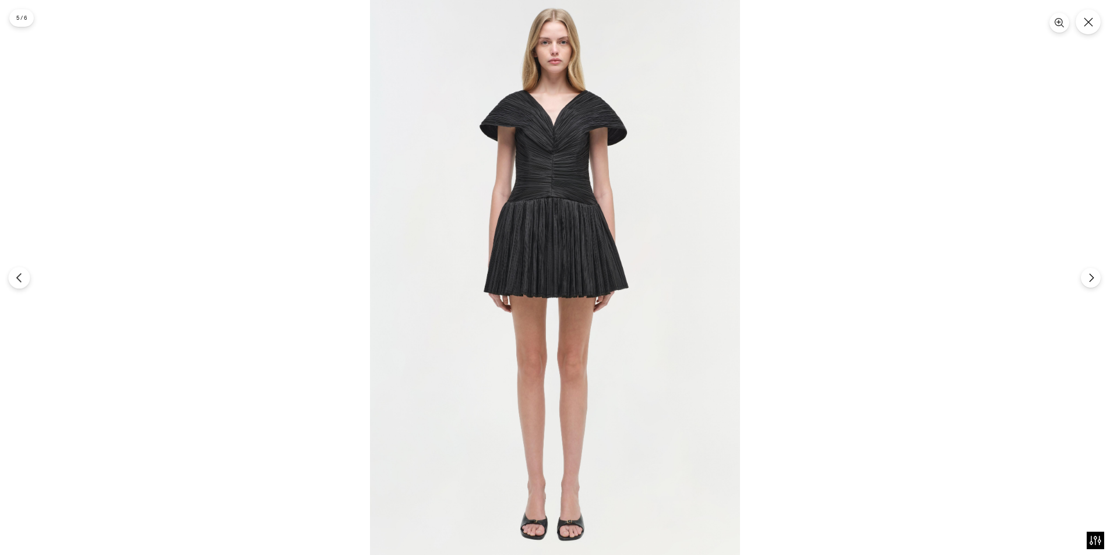
click at [21, 279] on icon "Previous" at bounding box center [19, 278] width 10 height 10
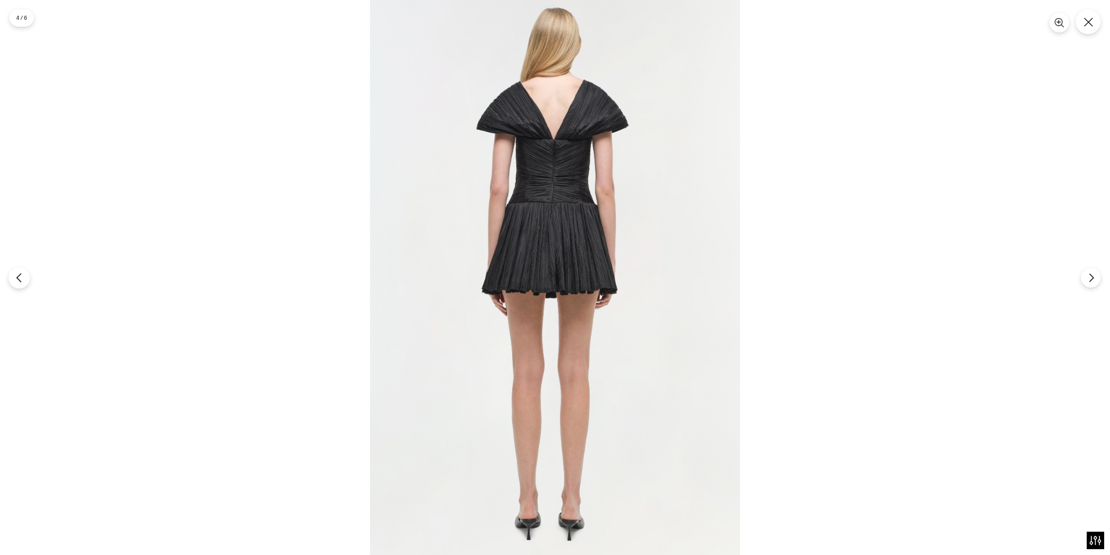
click at [22, 279] on icon "Previous" at bounding box center [19, 278] width 10 height 10
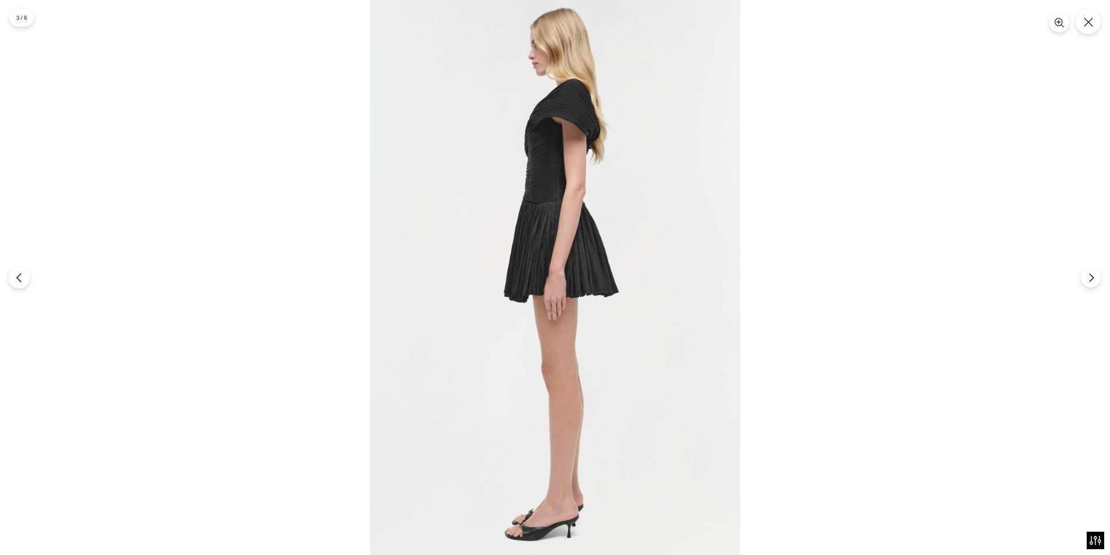
click at [22, 281] on icon "Previous" at bounding box center [19, 278] width 10 height 10
click at [1085, 285] on button "Next" at bounding box center [1090, 278] width 22 height 22
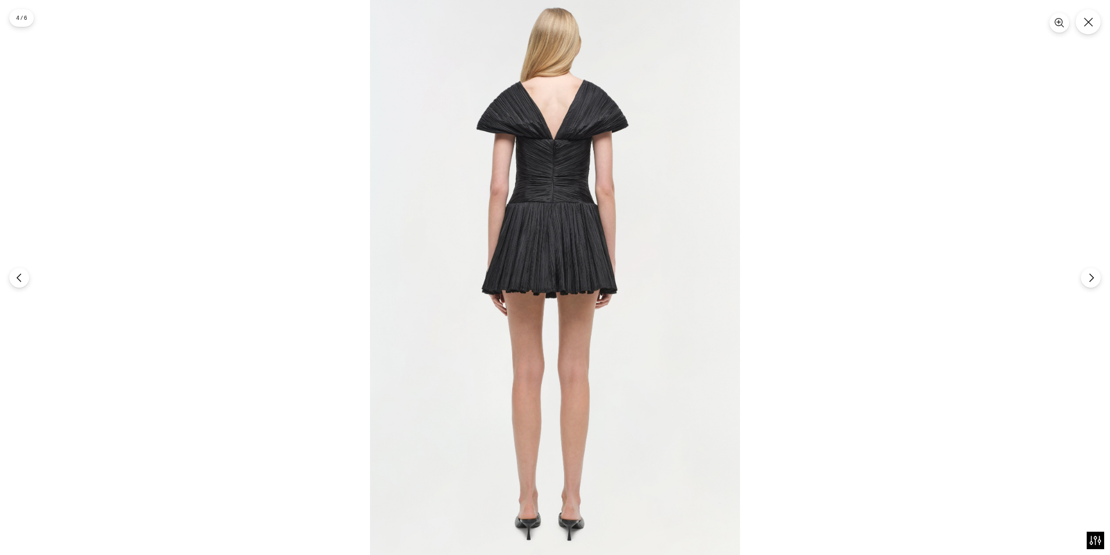
click at [429, 285] on img at bounding box center [555, 277] width 370 height 555
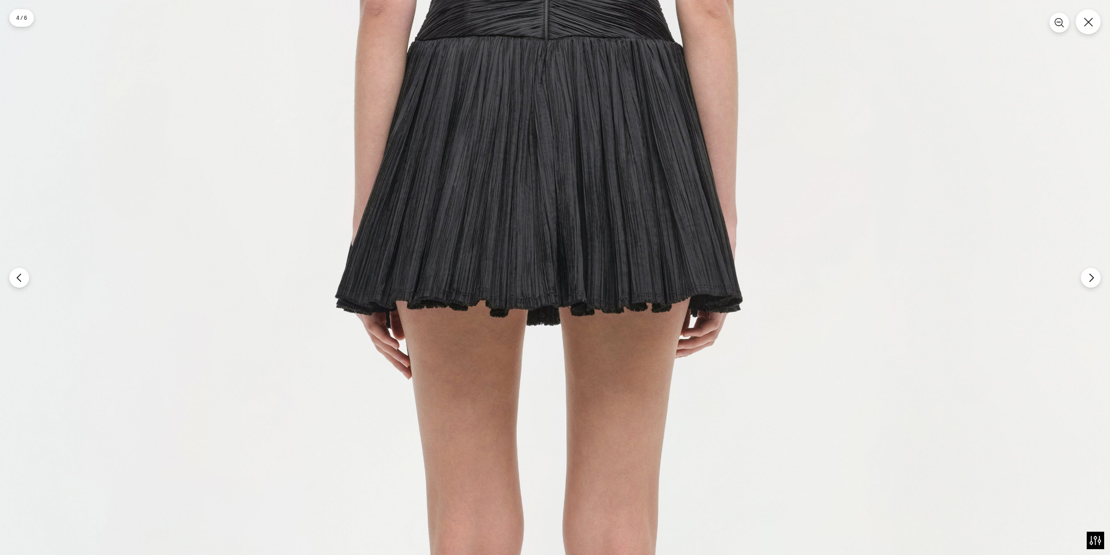
click at [308, 214] on img at bounding box center [555, 262] width 1110 height 1665
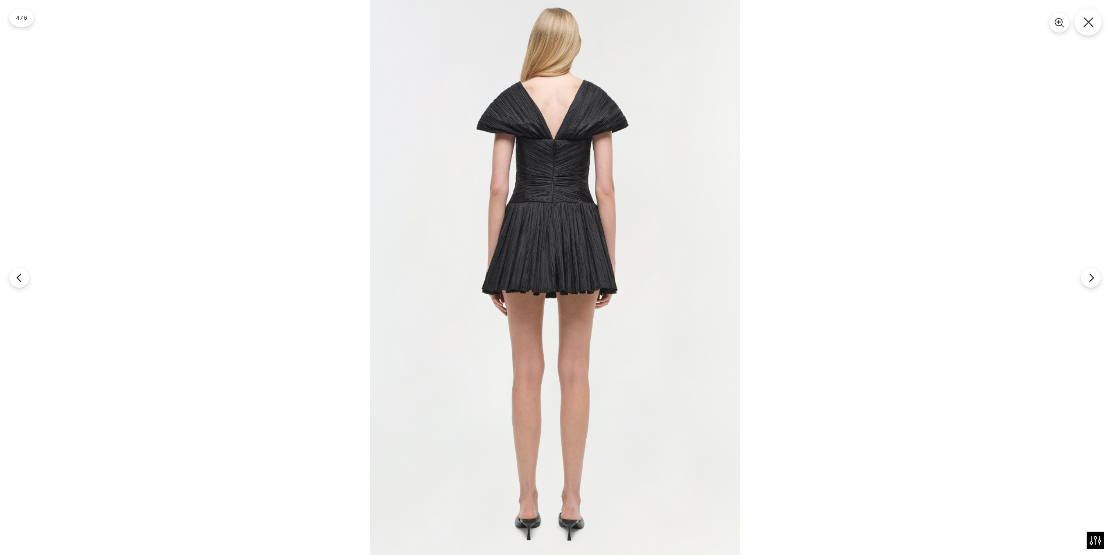
click at [1093, 26] on icon "Close" at bounding box center [1088, 22] width 10 height 10
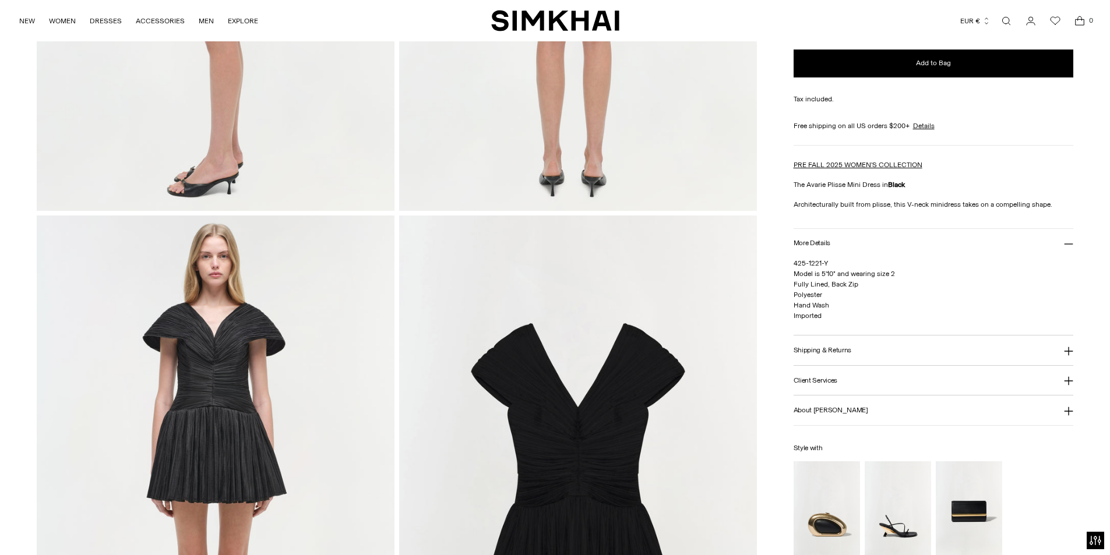
scroll to position [893, 0]
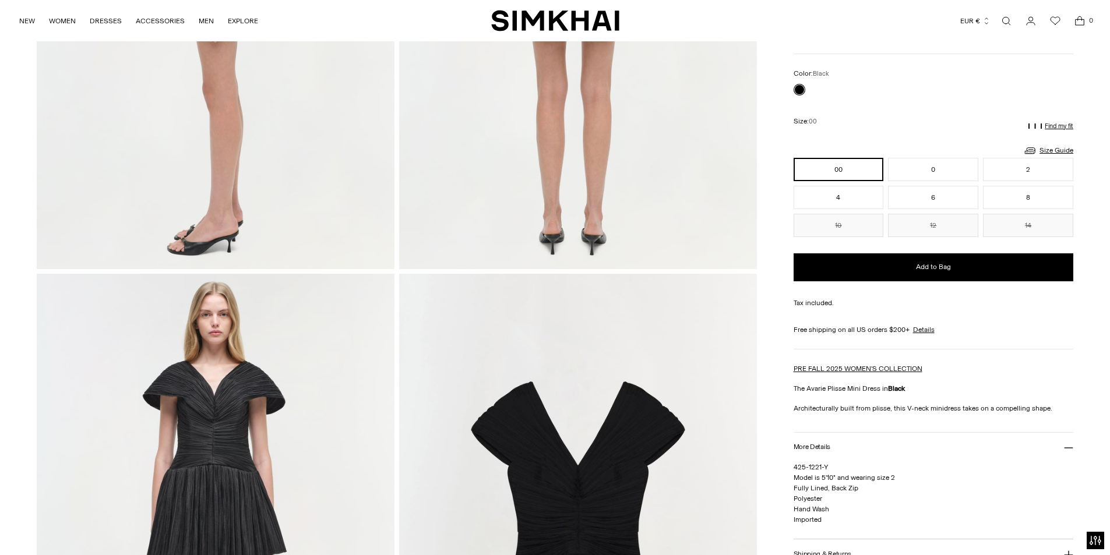
click at [1001, 22] on link "Open search modal" at bounding box center [1005, 20] width 23 height 23
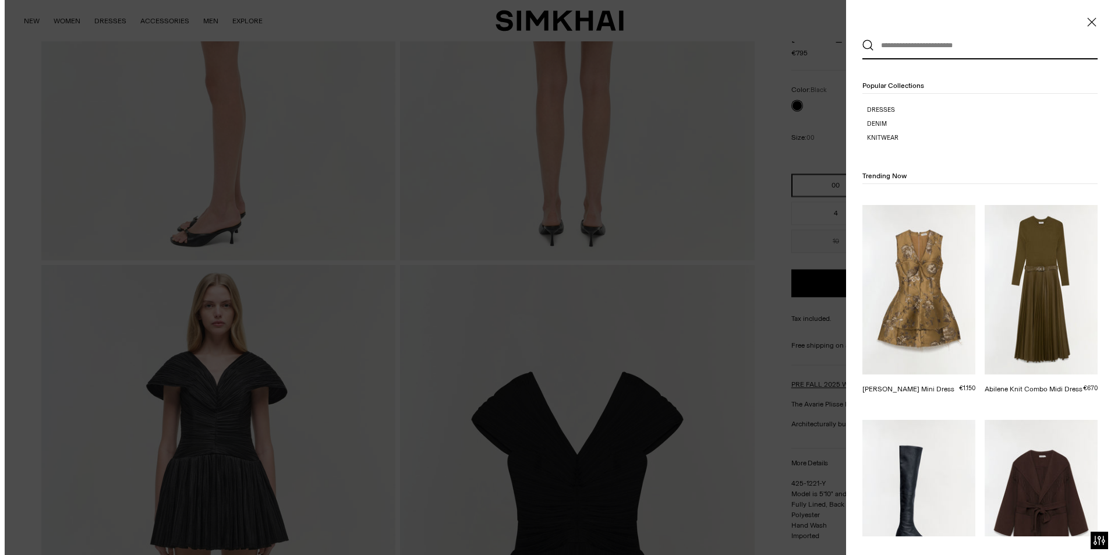
scroll to position [0, 0]
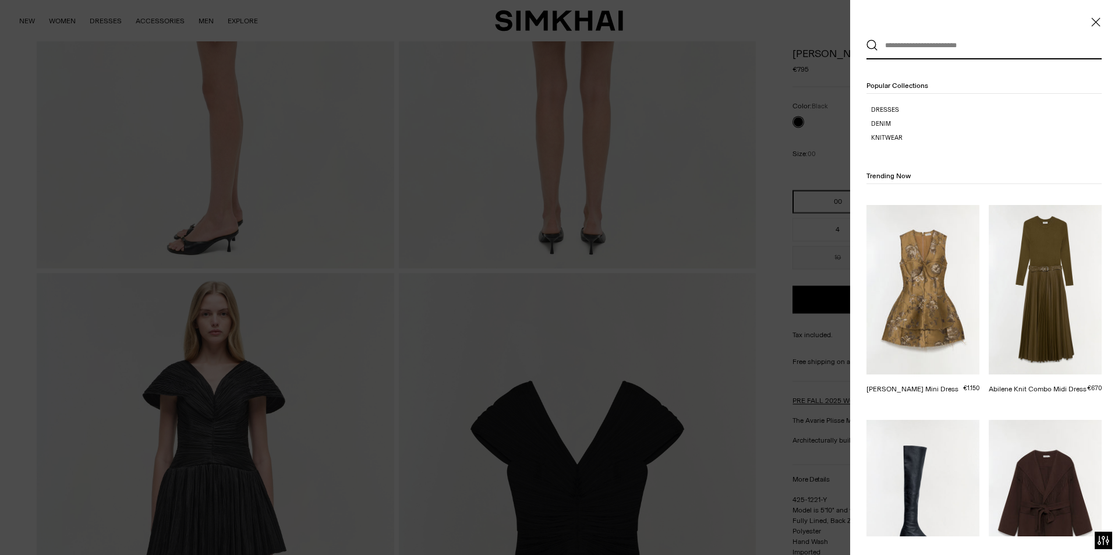
drag, startPoint x: 860, startPoint y: 51, endPoint x: 874, endPoint y: 51, distance: 13.4
click at [871, 51] on div "Clear" at bounding box center [984, 46] width 268 height 27
click at [895, 45] on input "text" at bounding box center [981, 46] width 207 height 26
paste input "**********"
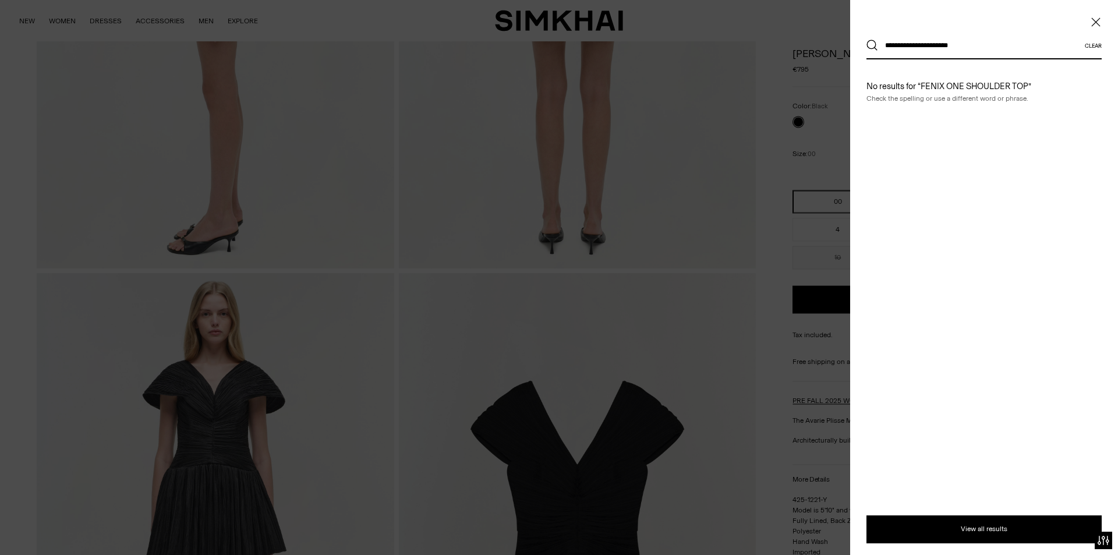
type input "**********"
click at [867, 40] on button "Search" at bounding box center [873, 46] width 12 height 12
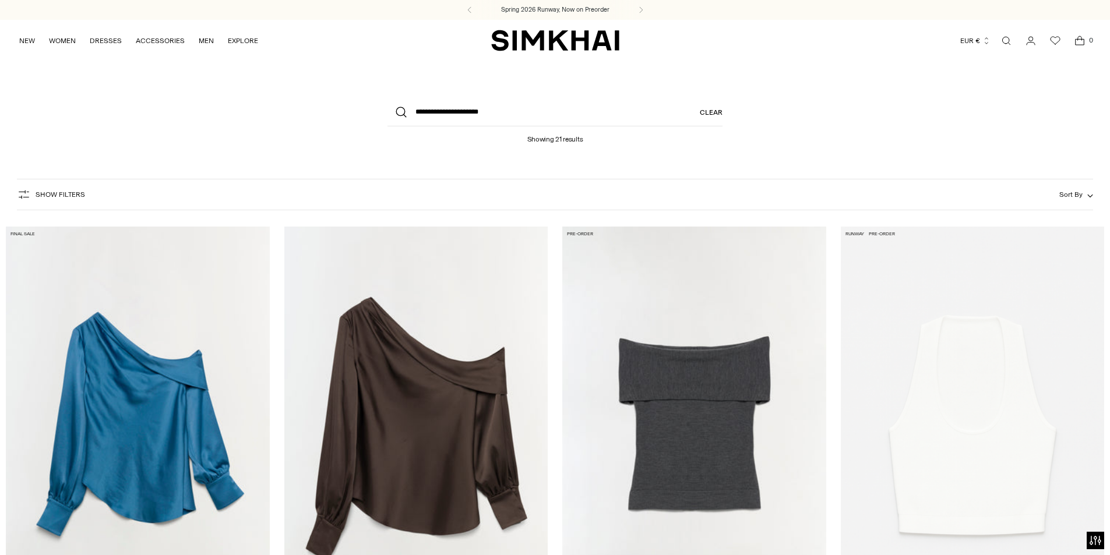
scroll to position [291, 0]
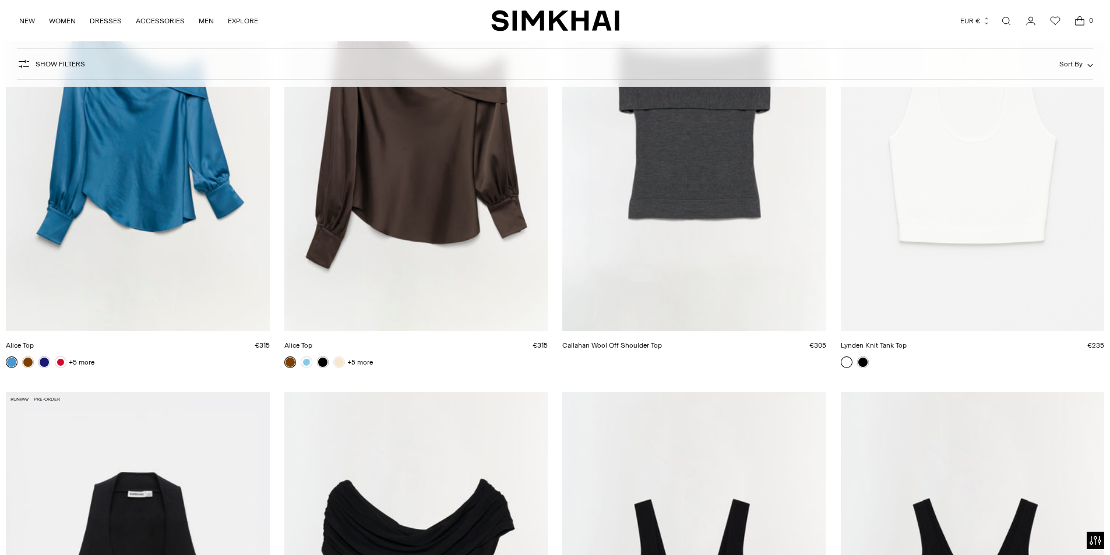
click at [34, 341] on link "Alice Top" at bounding box center [20, 345] width 28 height 8
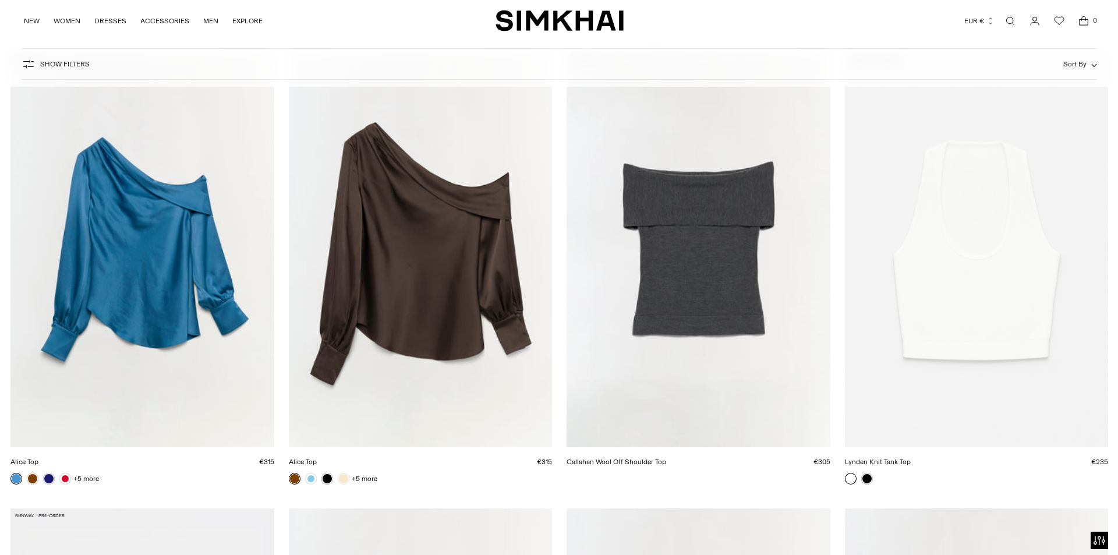
scroll to position [0, 0]
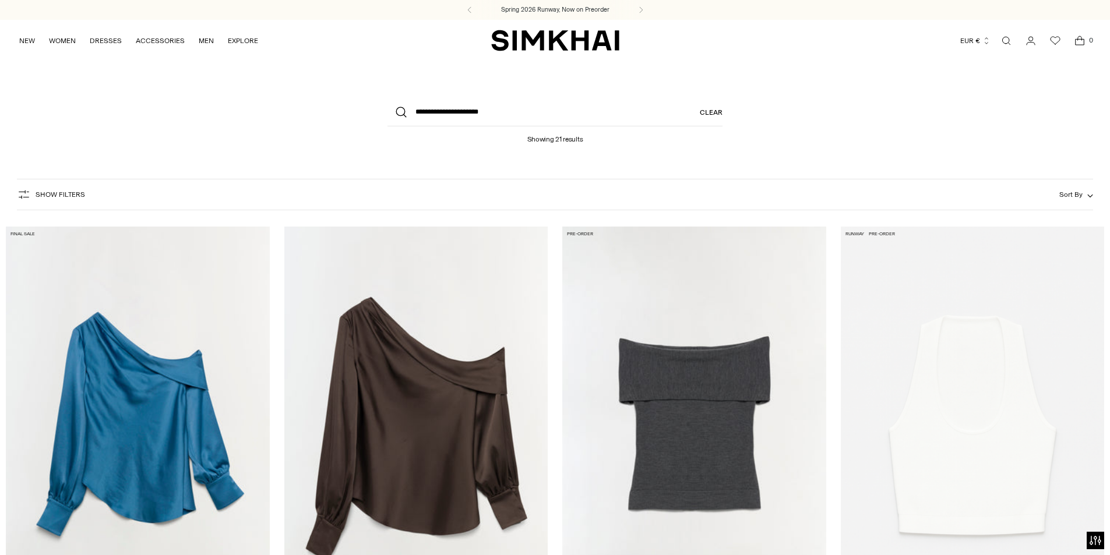
click at [1008, 44] on link "Open search modal" at bounding box center [1005, 40] width 23 height 23
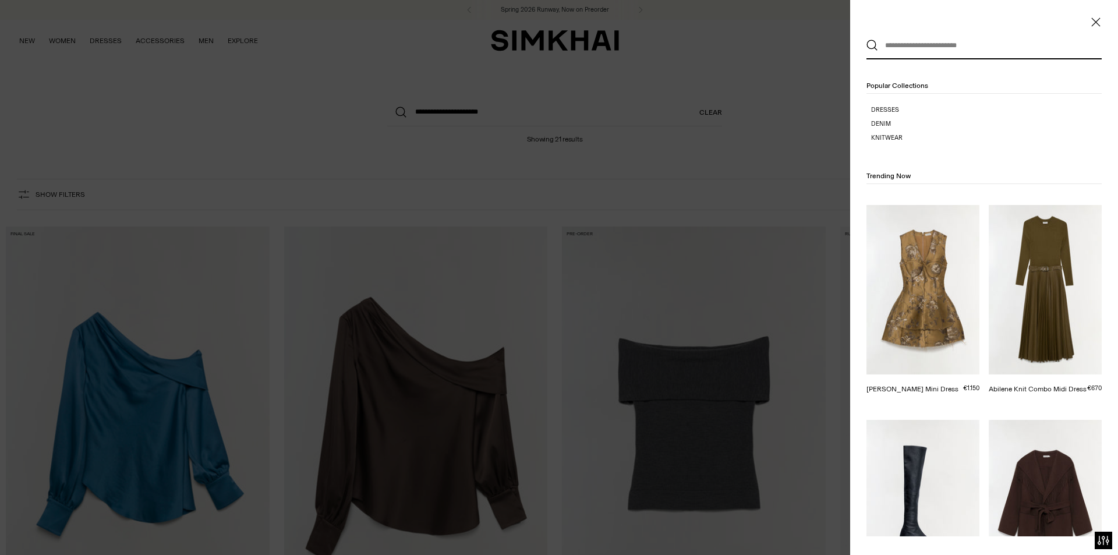
click at [892, 44] on input "text" at bounding box center [981, 46] width 207 height 26
paste input "**********"
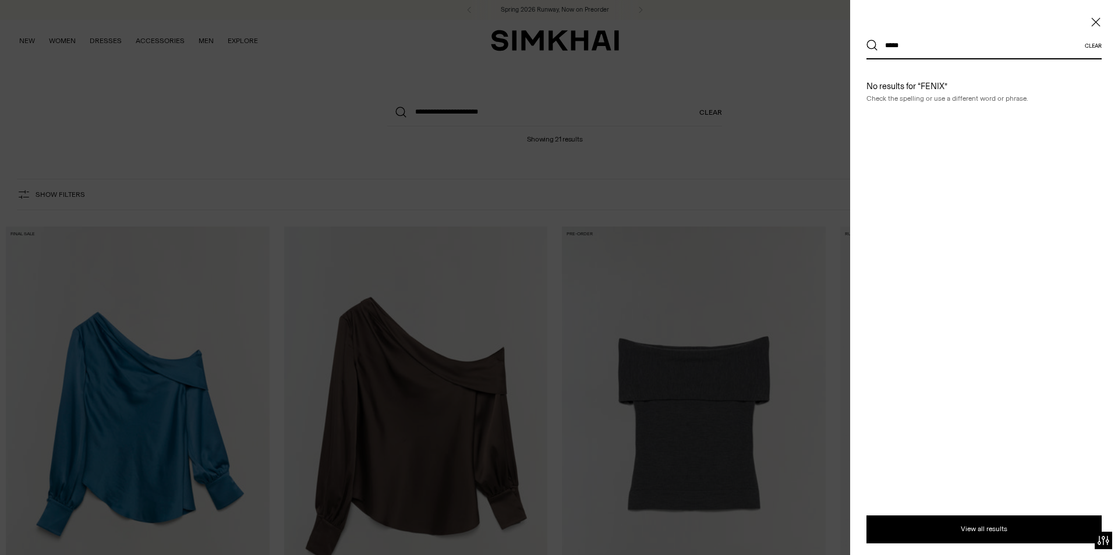
type input "*****"
click at [867, 40] on button "Search" at bounding box center [873, 46] width 12 height 12
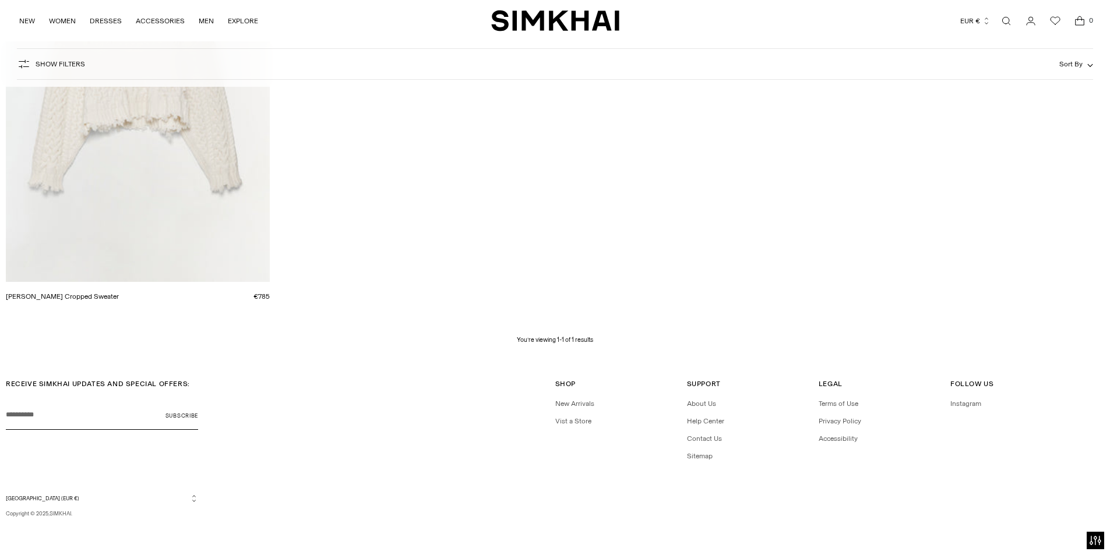
scroll to position [224, 0]
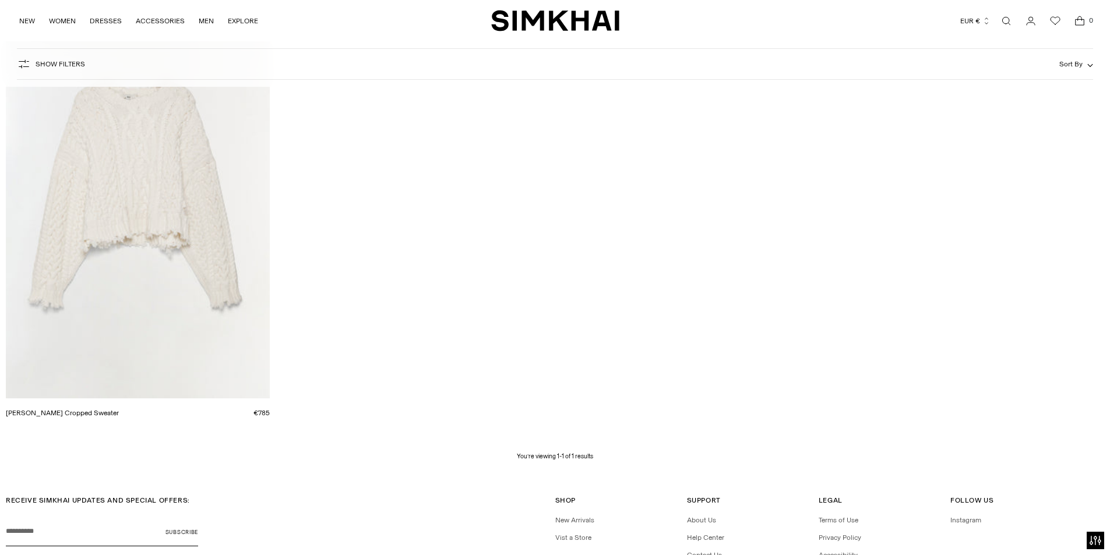
click at [119, 409] on link "[PERSON_NAME] Cropped Sweater" at bounding box center [62, 413] width 113 height 8
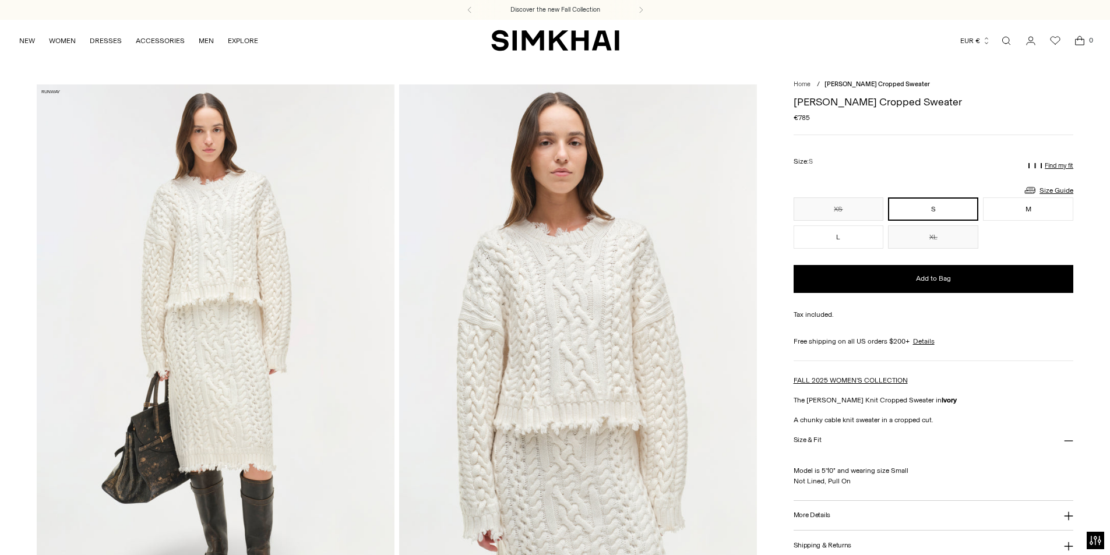
scroll to position [175, 0]
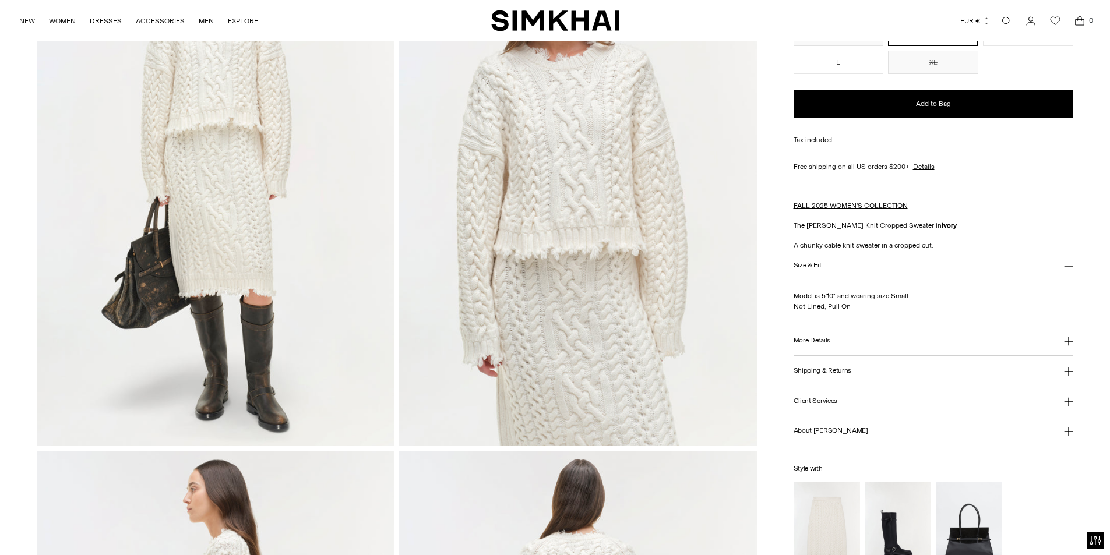
click at [817, 337] on h3 "More Details" at bounding box center [811, 341] width 37 height 8
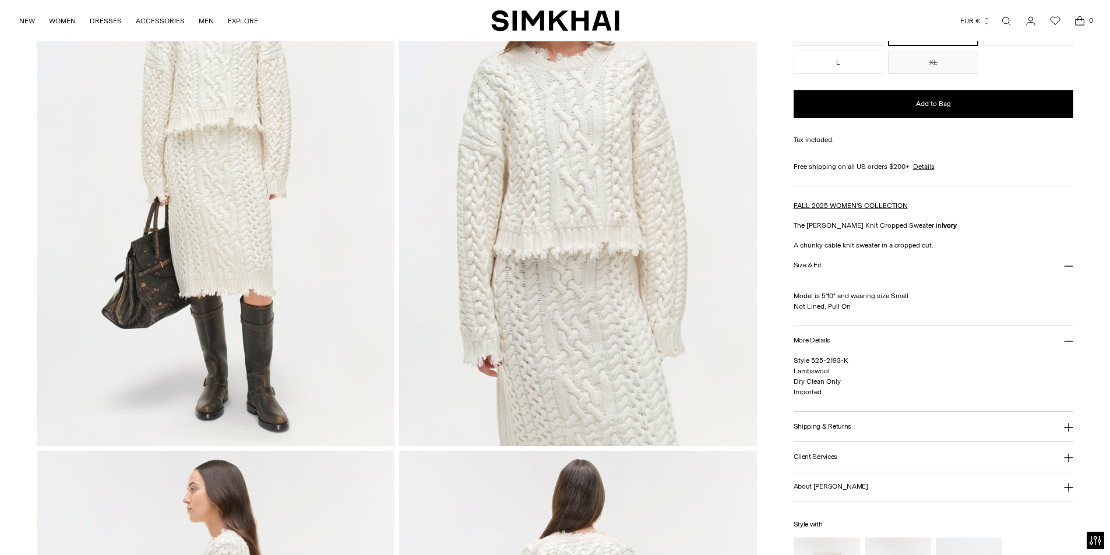
click at [1004, 22] on link "Open search modal" at bounding box center [1005, 20] width 23 height 23
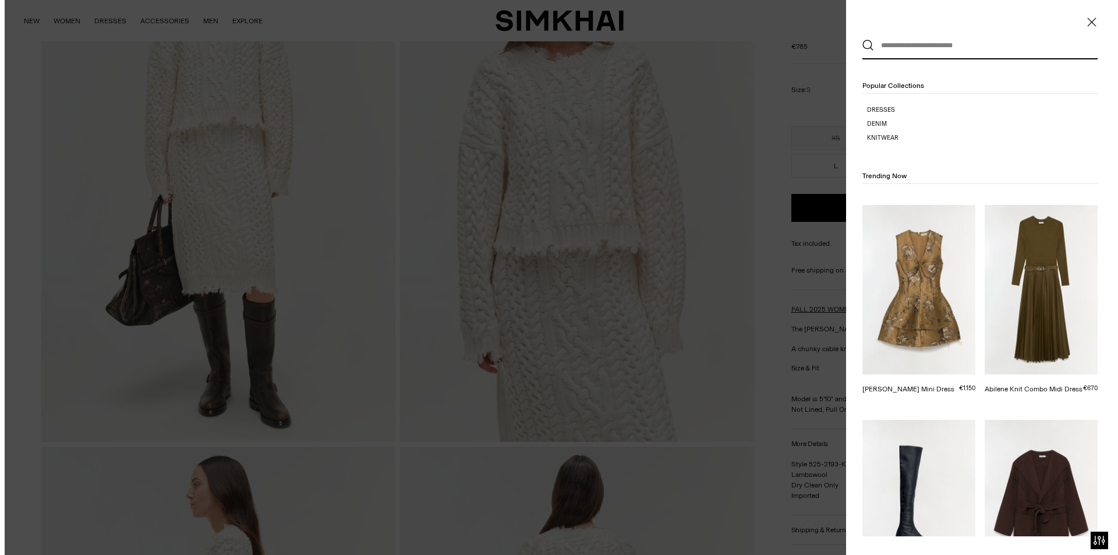
scroll to position [0, 0]
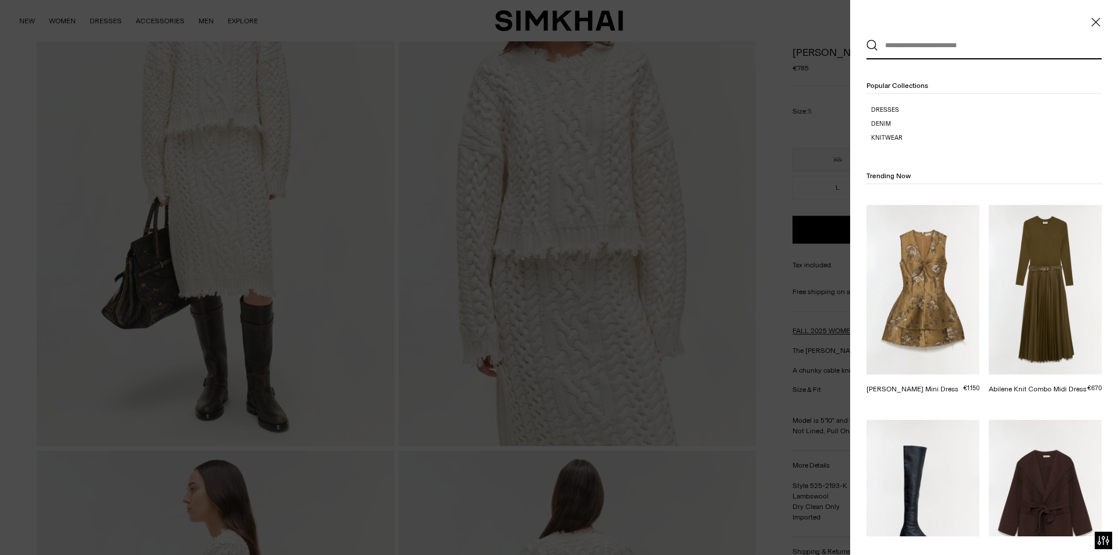
click at [938, 46] on input "text" at bounding box center [981, 46] width 207 height 26
paste input "**********"
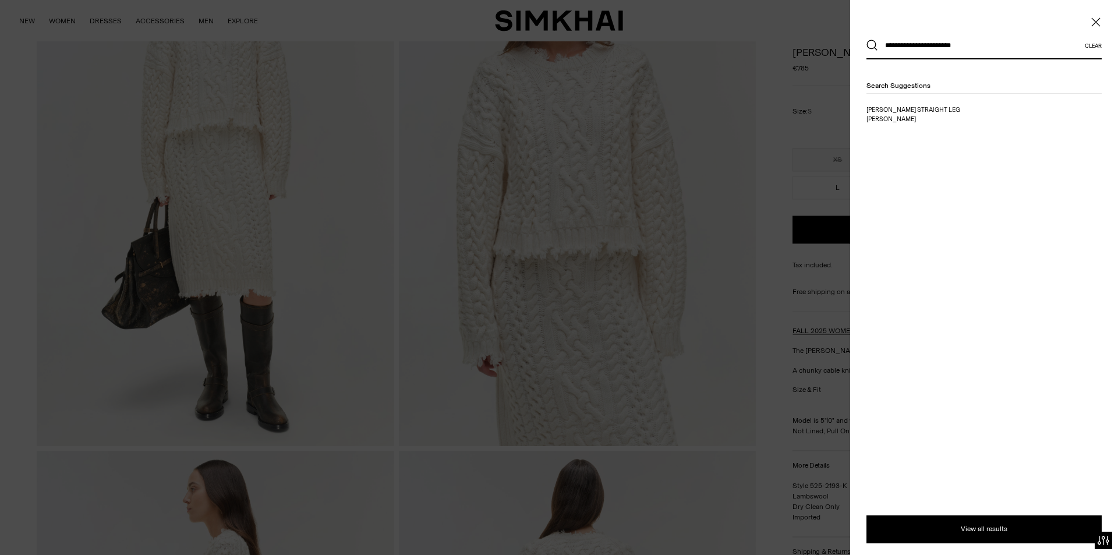
type input "**********"
click at [867, 40] on button "Search" at bounding box center [873, 46] width 12 height 12
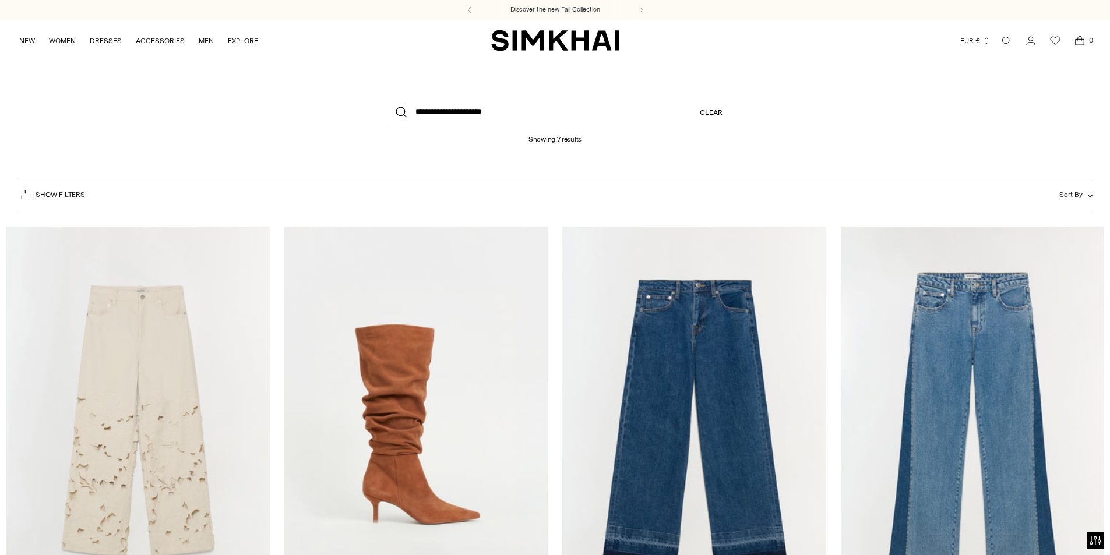
scroll to position [175, 0]
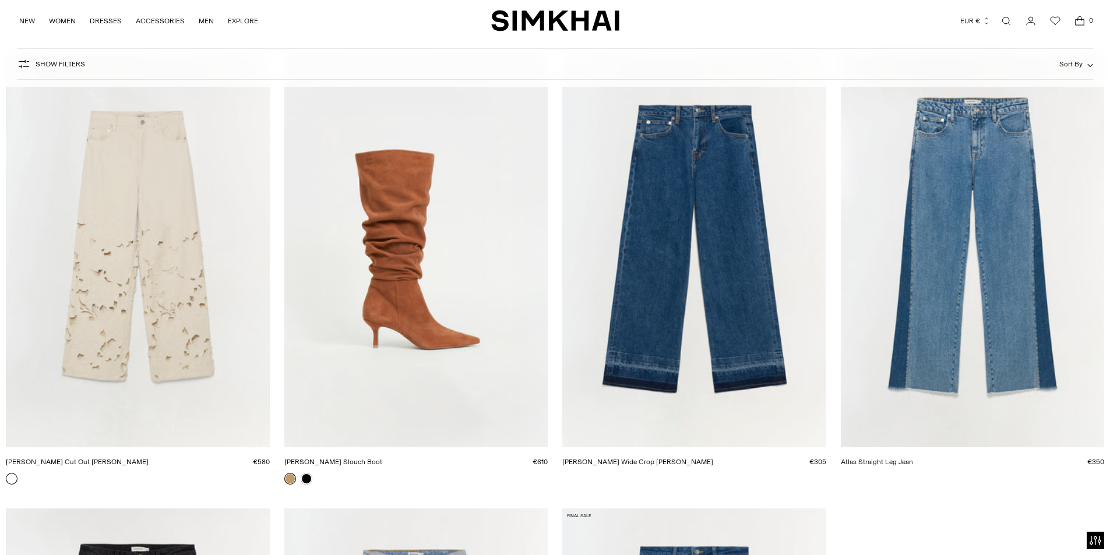
click at [149, 458] on link "[PERSON_NAME] Cut Out [PERSON_NAME]" at bounding box center [77, 462] width 143 height 8
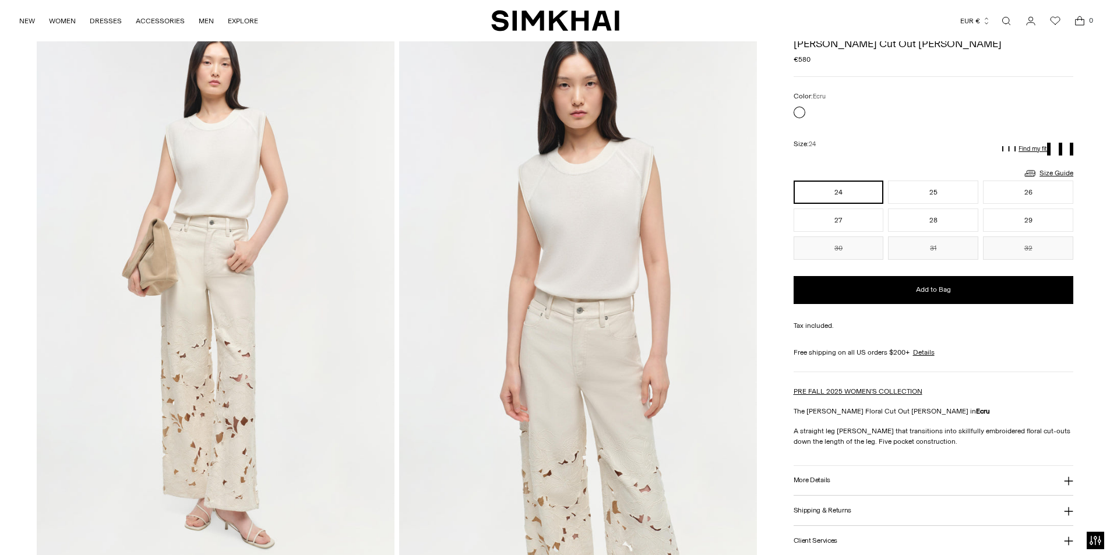
scroll to position [175, 0]
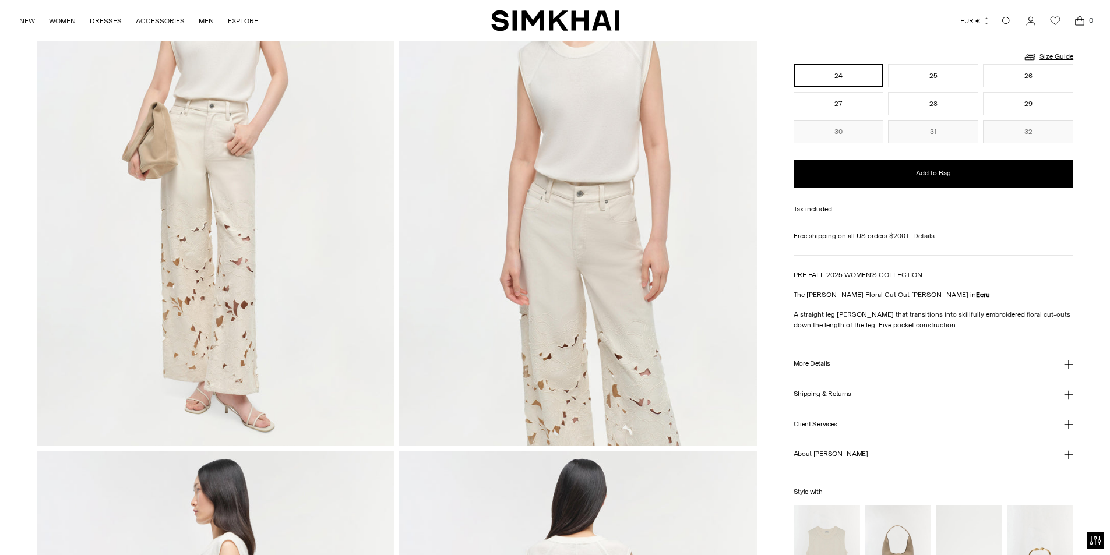
click at [803, 363] on h3 "More Details" at bounding box center [811, 364] width 37 height 8
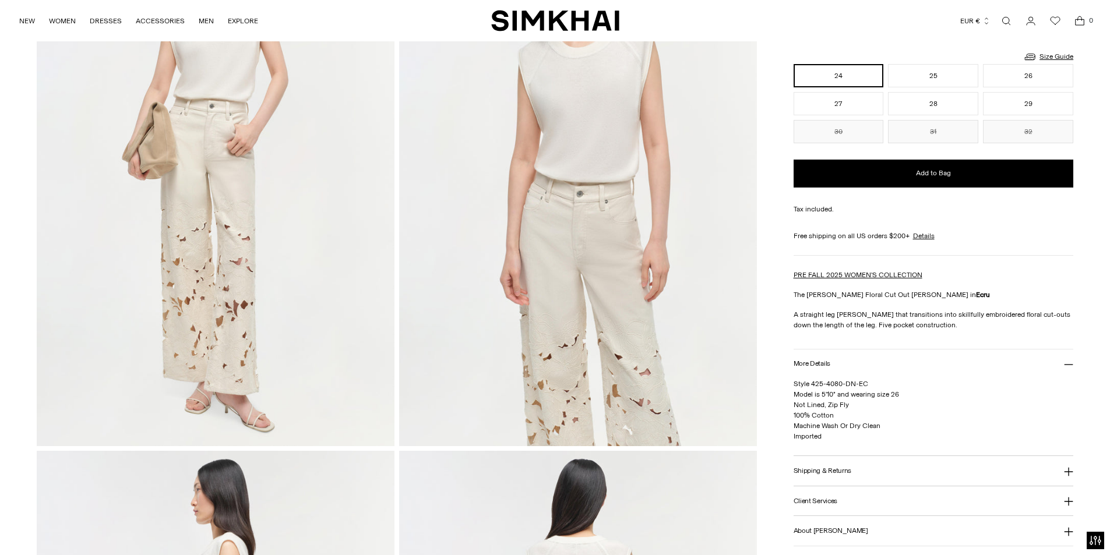
click at [235, 305] on img at bounding box center [216, 178] width 358 height 536
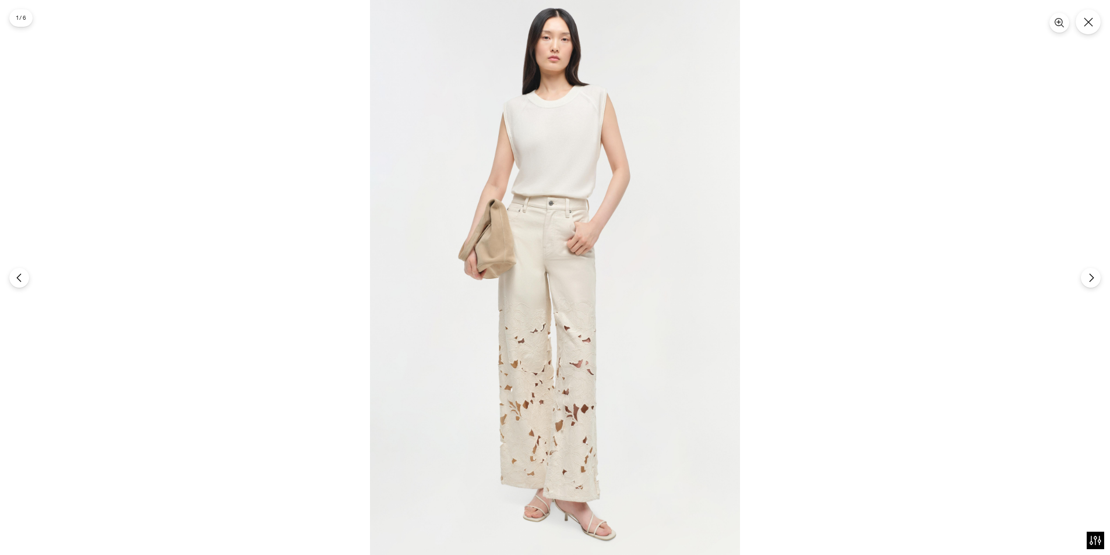
click at [492, 318] on img at bounding box center [555, 277] width 370 height 555
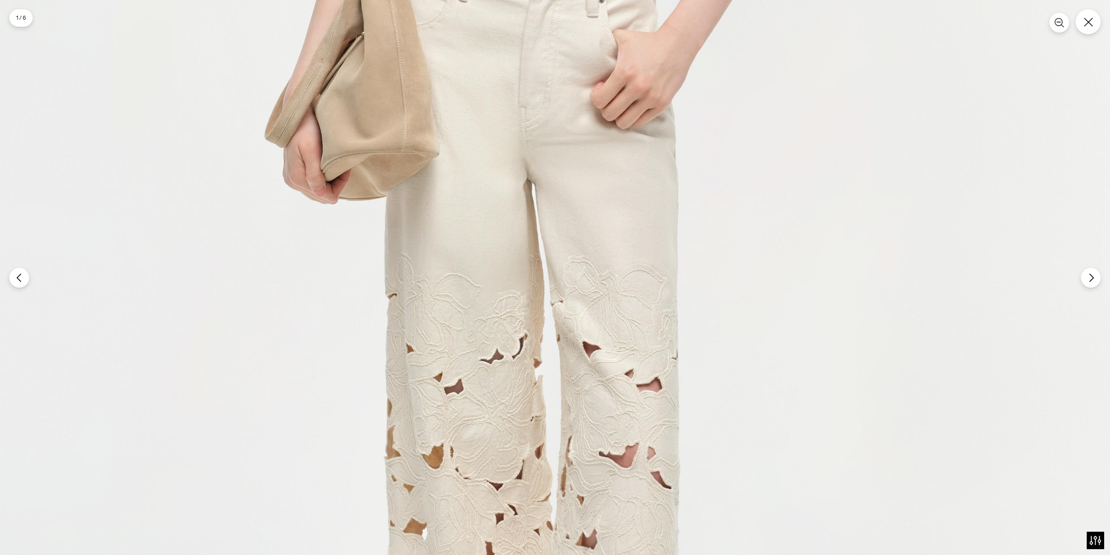
click at [440, 309] on img at bounding box center [555, 196] width 1110 height 1665
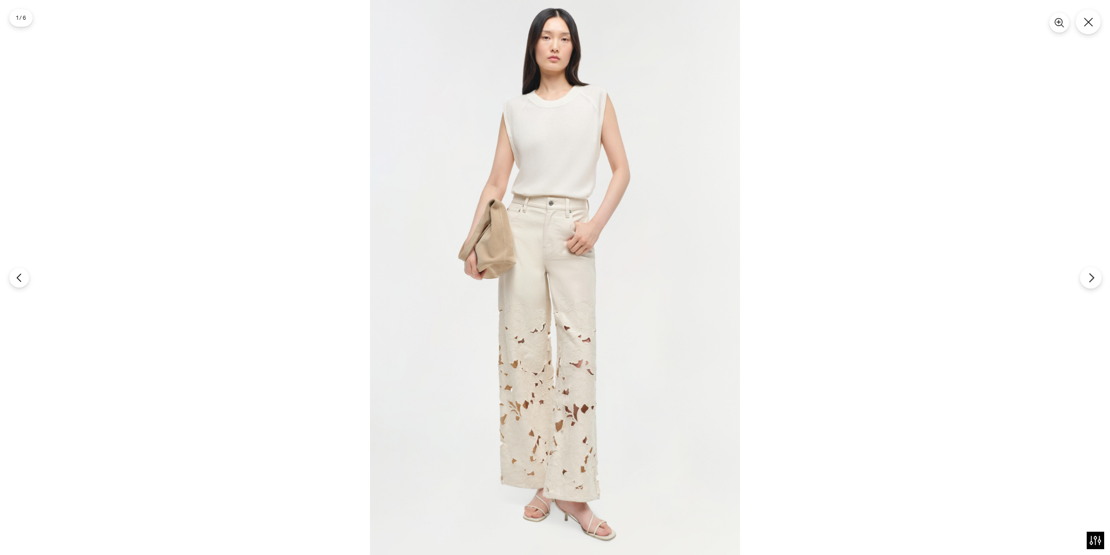
click at [1099, 277] on button "Next" at bounding box center [1090, 278] width 22 height 22
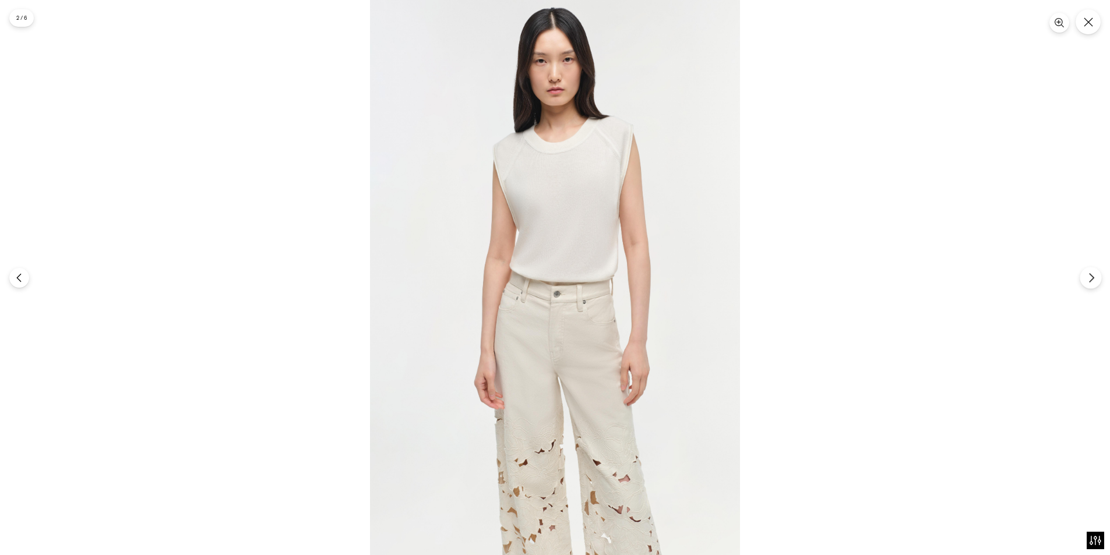
click at [1090, 277] on icon "Next" at bounding box center [1091, 278] width 10 height 10
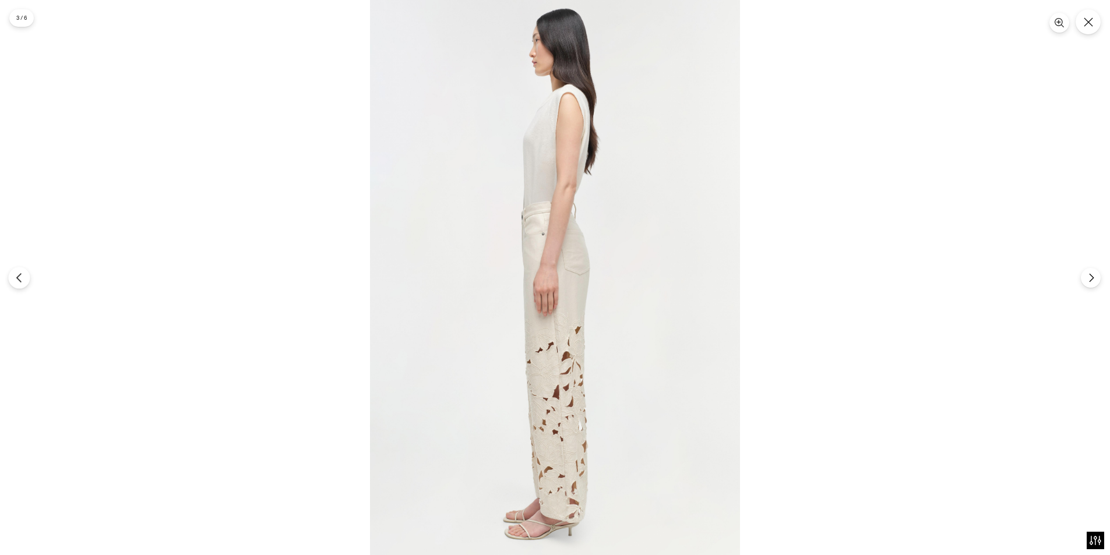
click at [22, 276] on icon "Previous" at bounding box center [19, 278] width 10 height 10
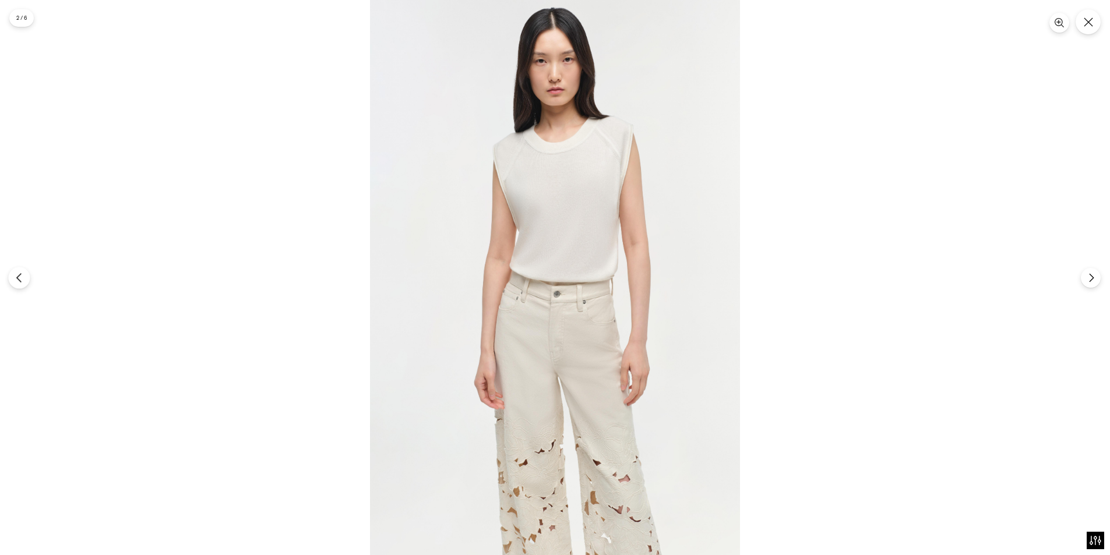
click at [22, 276] on icon "Previous" at bounding box center [19, 278] width 10 height 10
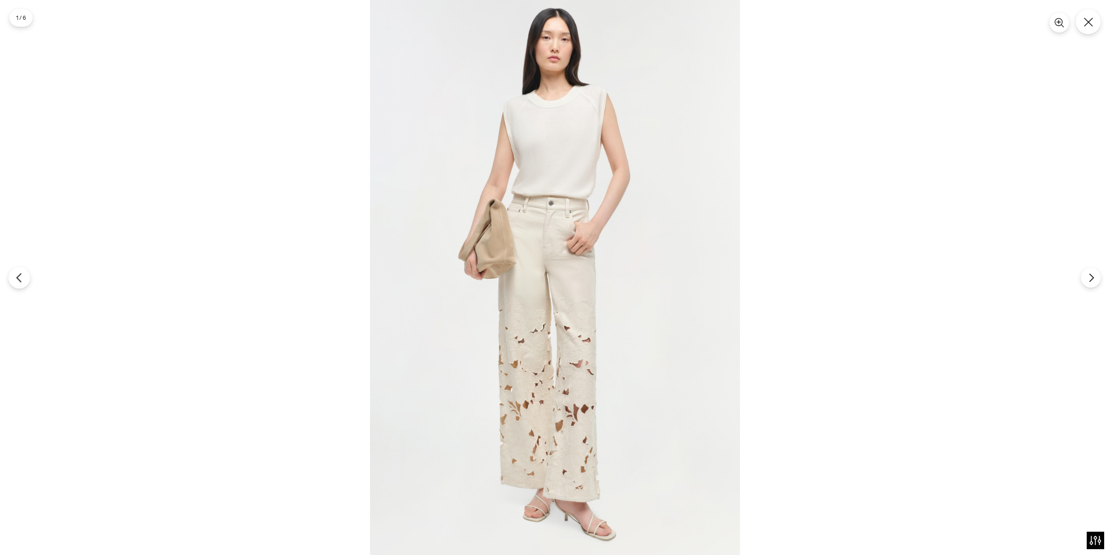
click at [22, 276] on icon "Previous" at bounding box center [19, 278] width 10 height 10
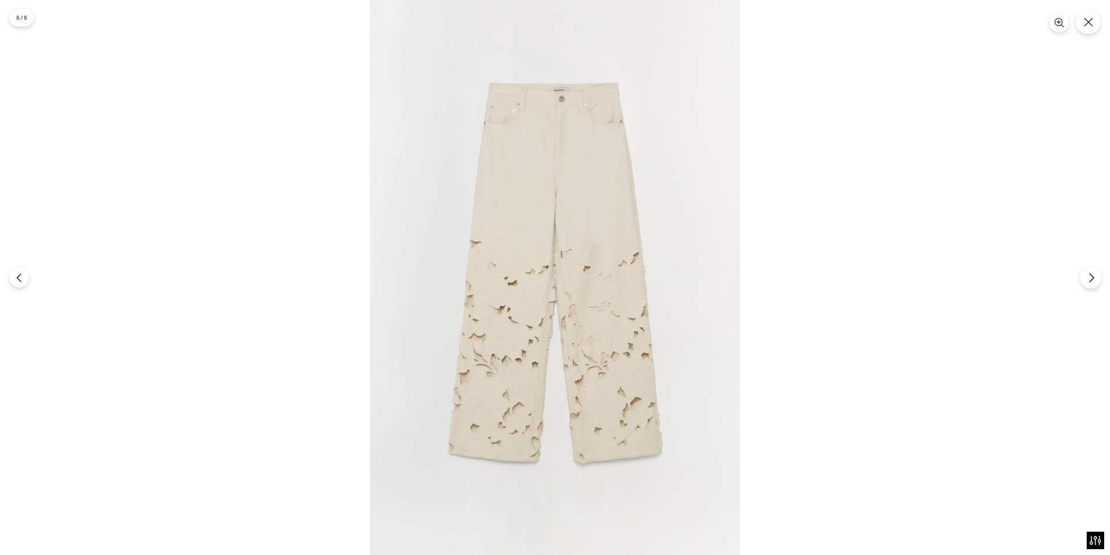
click at [1086, 277] on icon "Next" at bounding box center [1091, 278] width 10 height 10
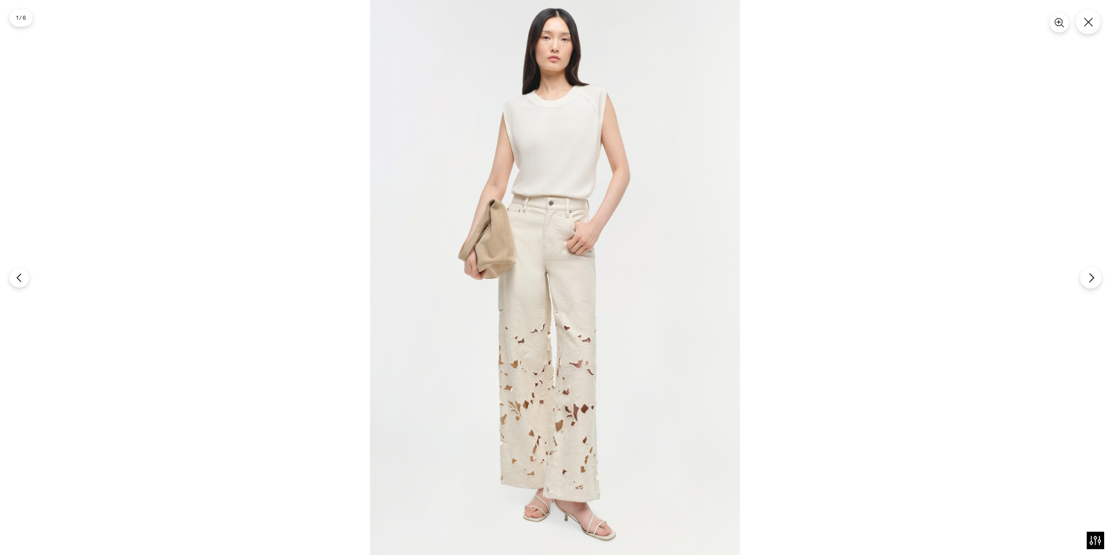
click at [1093, 286] on button "Next" at bounding box center [1090, 278] width 22 height 22
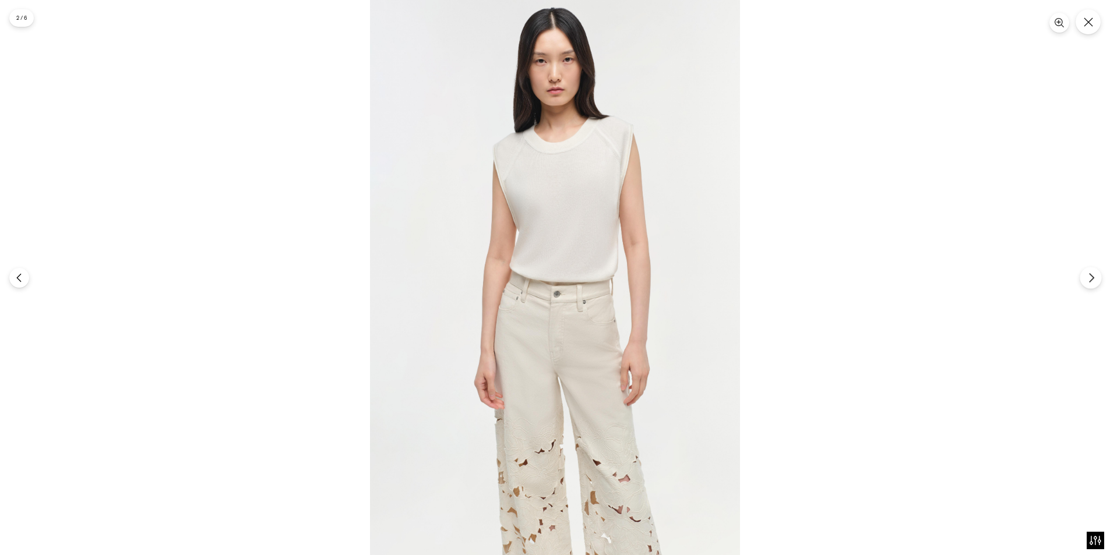
click at [1086, 273] on button "Next" at bounding box center [1090, 278] width 22 height 22
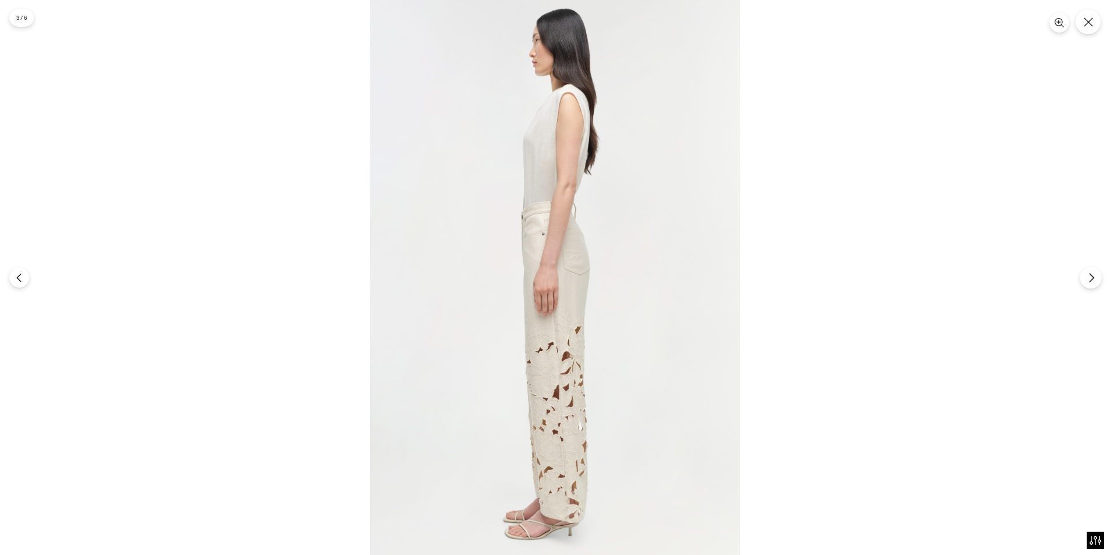
click at [1089, 269] on button "Next" at bounding box center [1090, 278] width 22 height 22
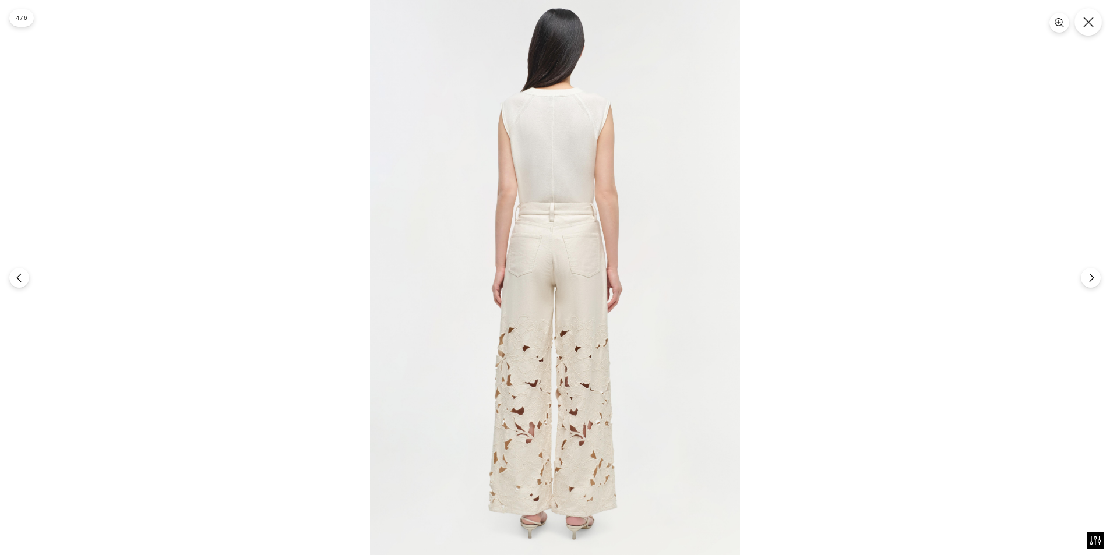
click at [1078, 24] on button "Close" at bounding box center [1087, 21] width 27 height 27
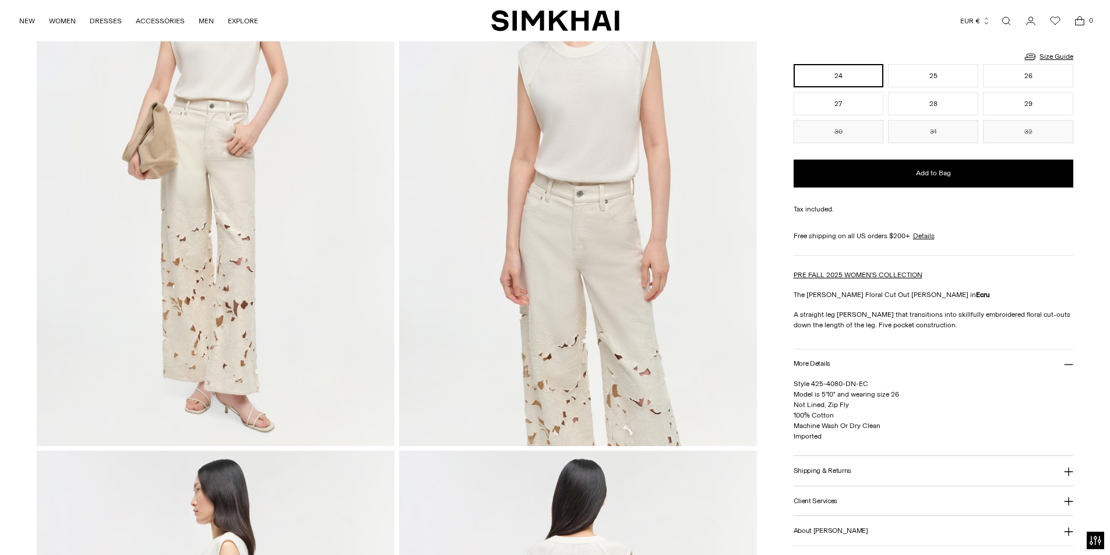
click at [1002, 22] on link "Open search modal" at bounding box center [1005, 20] width 23 height 23
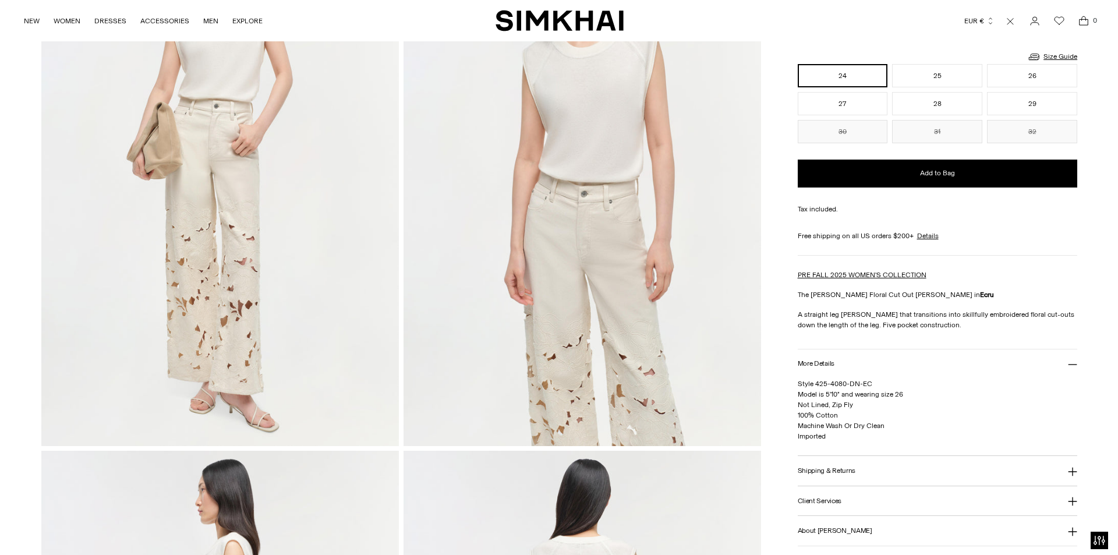
scroll to position [0, 0]
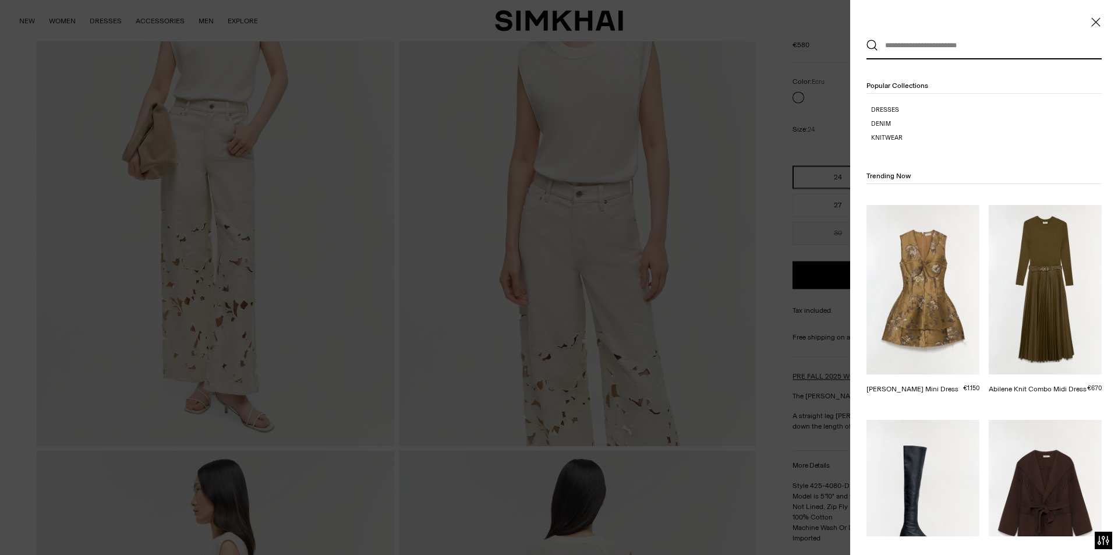
click at [931, 45] on input "text" at bounding box center [981, 46] width 207 height 26
paste input "**********"
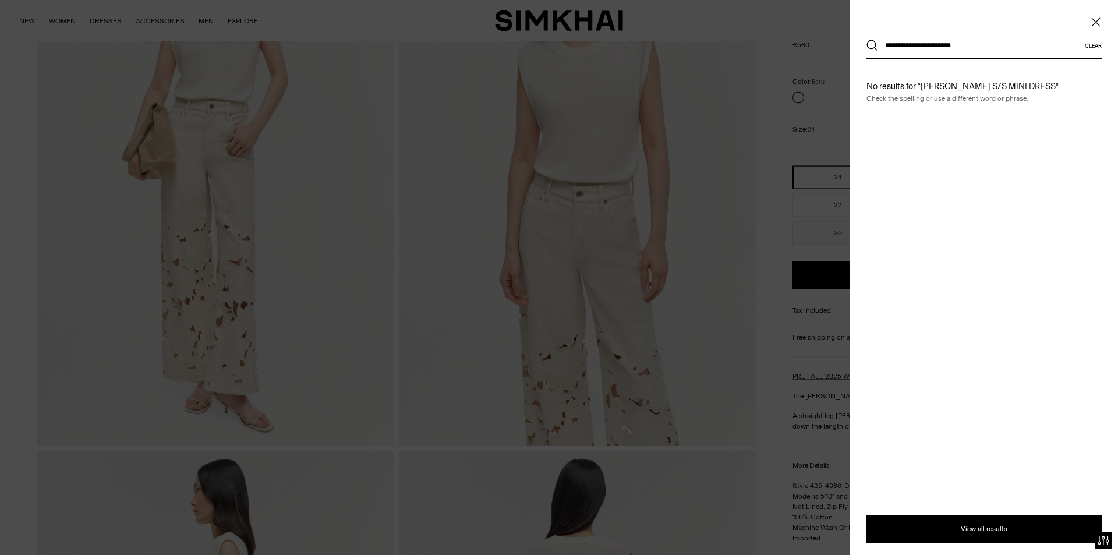
type input "**********"
click at [867, 40] on button "Search" at bounding box center [873, 46] width 12 height 12
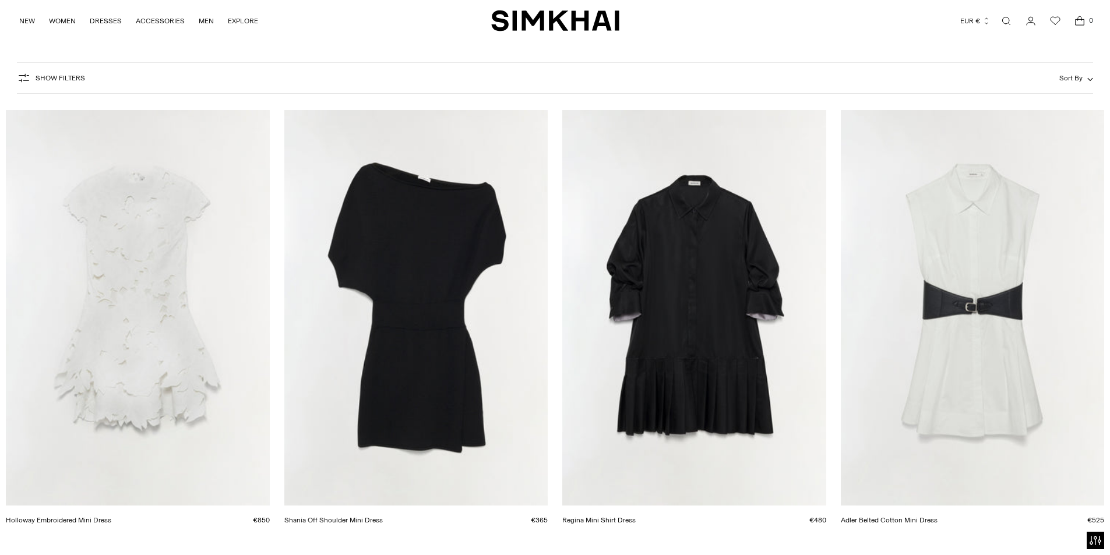
scroll to position [175, 0]
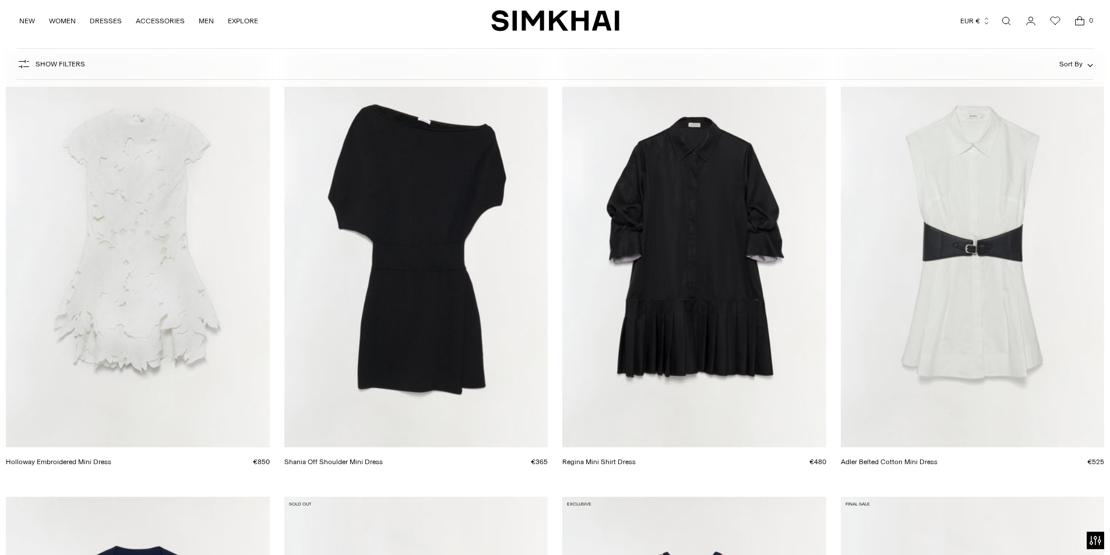
click at [111, 458] on link "Holloway Embroidered Mini Dress" at bounding box center [58, 462] width 105 height 8
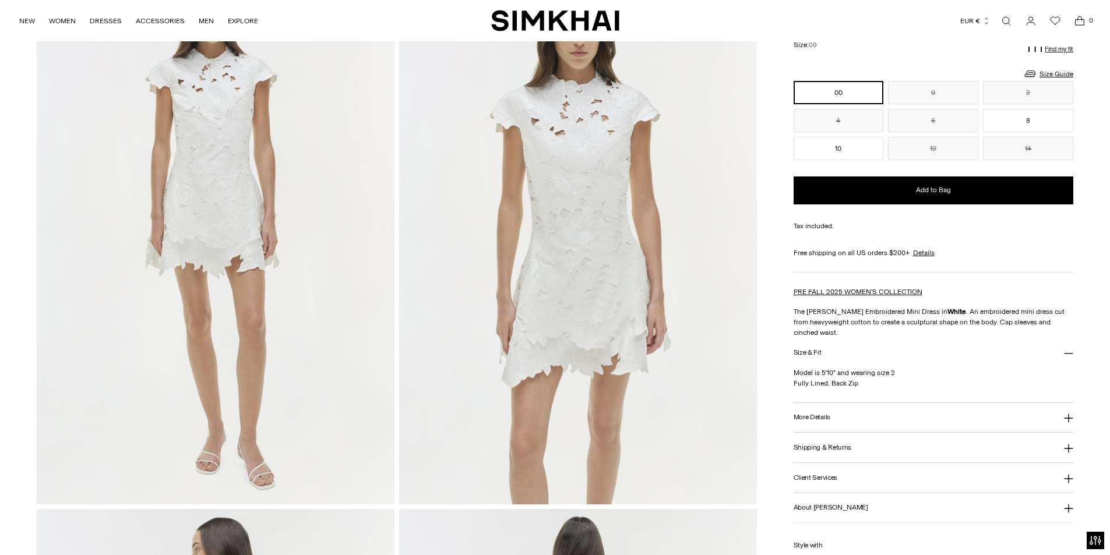
scroll to position [233, 0]
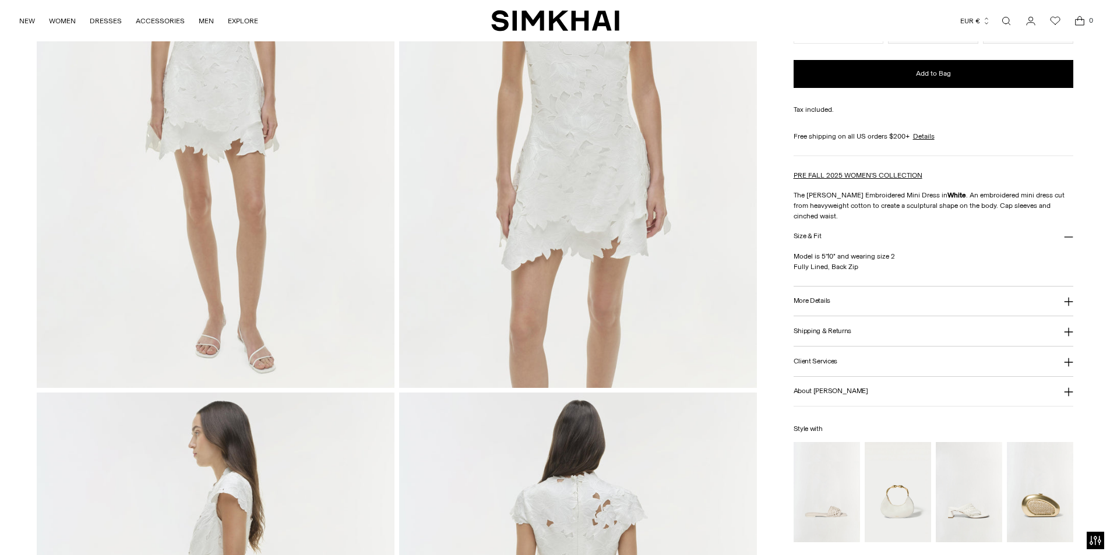
click at [803, 301] on h3 "More Details" at bounding box center [811, 301] width 37 height 8
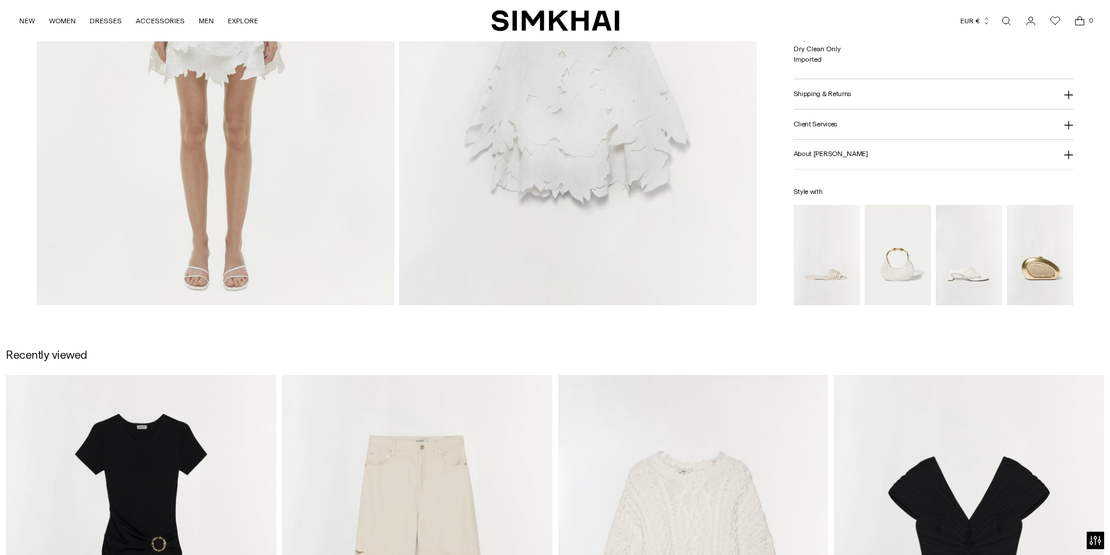
scroll to position [1281, 0]
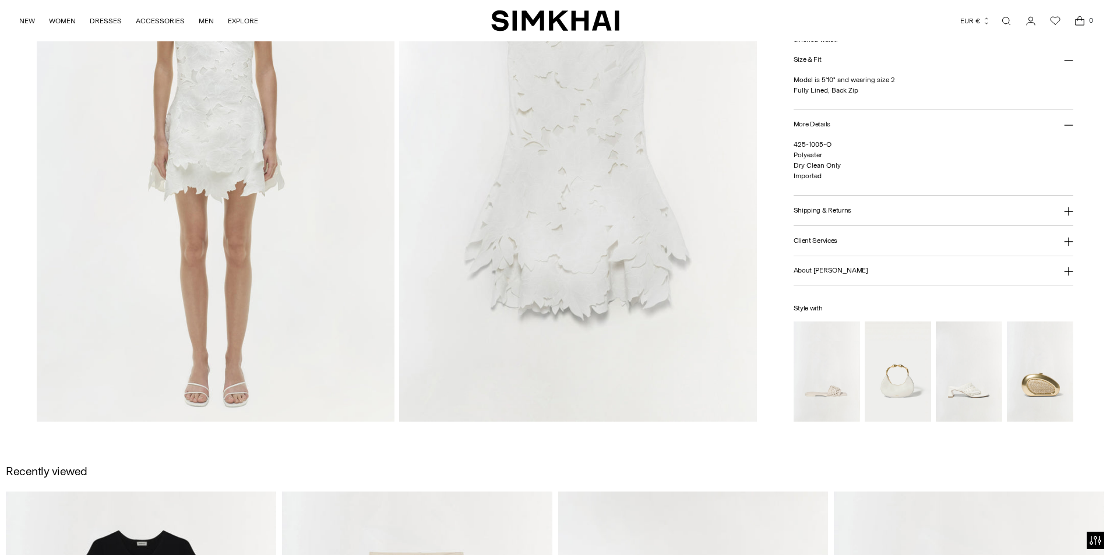
click at [580, 280] on img at bounding box center [578, 153] width 358 height 536
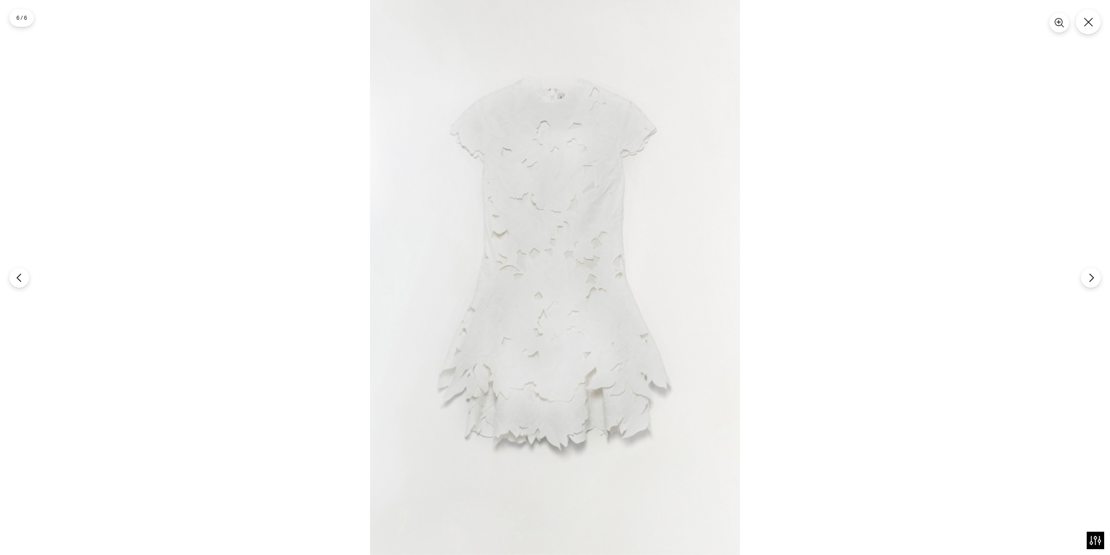
click at [471, 231] on img at bounding box center [555, 277] width 370 height 555
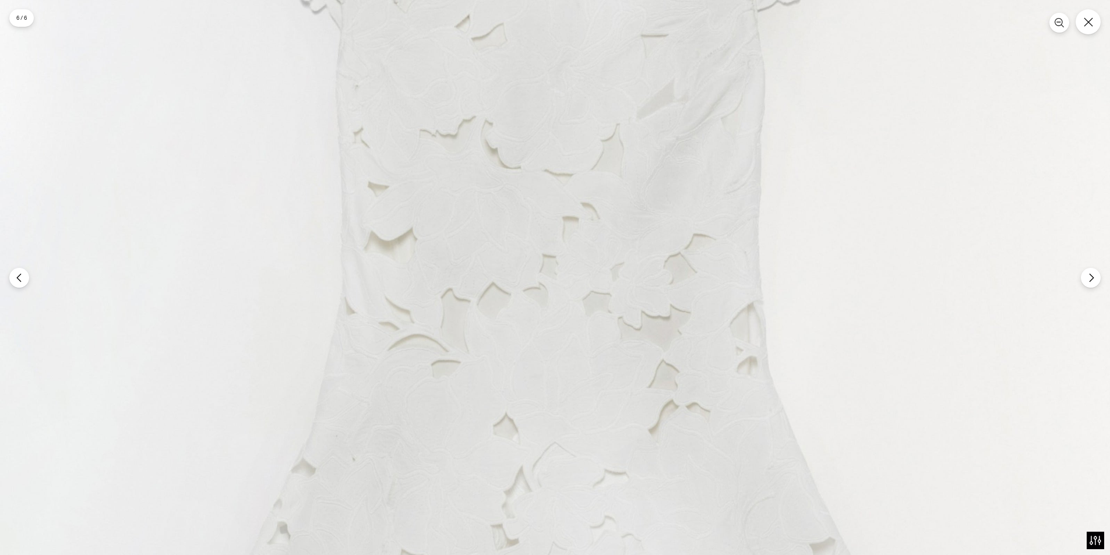
click at [207, 276] on img at bounding box center [555, 371] width 1110 height 1665
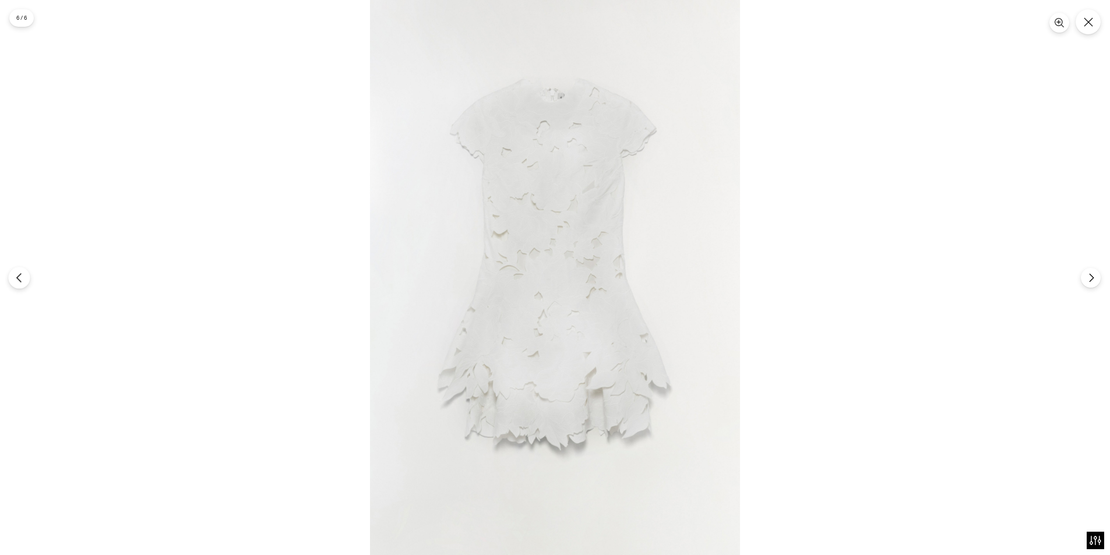
click at [19, 283] on button "Previous" at bounding box center [19, 278] width 22 height 22
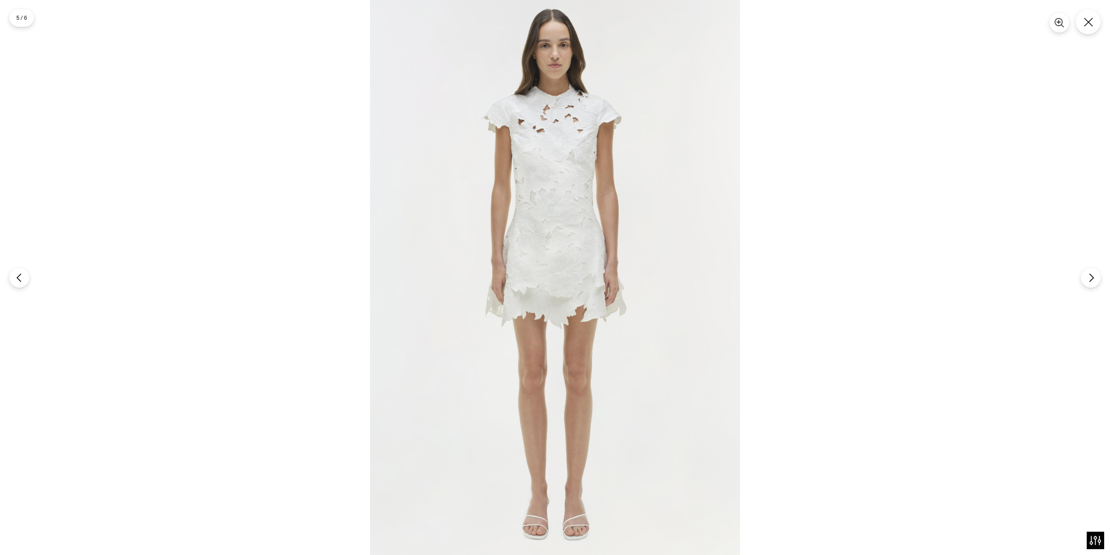
drag, startPoint x: 355, startPoint y: 262, endPoint x: 441, endPoint y: 150, distance: 140.8
click at [31, 278] on div at bounding box center [555, 277] width 1110 height 555
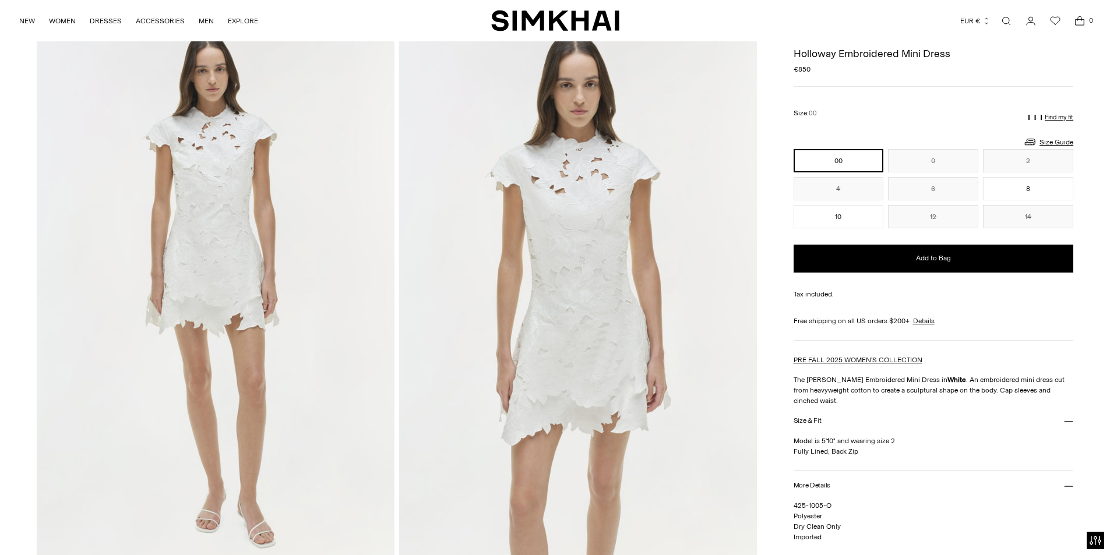
scroll to position [0, 0]
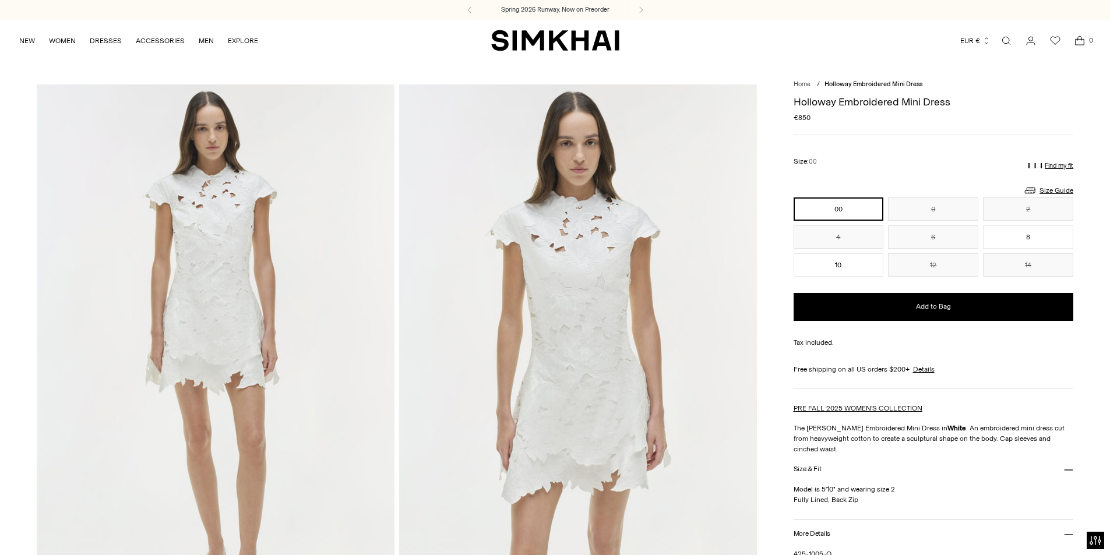
click at [644, 320] on img at bounding box center [578, 352] width 358 height 536
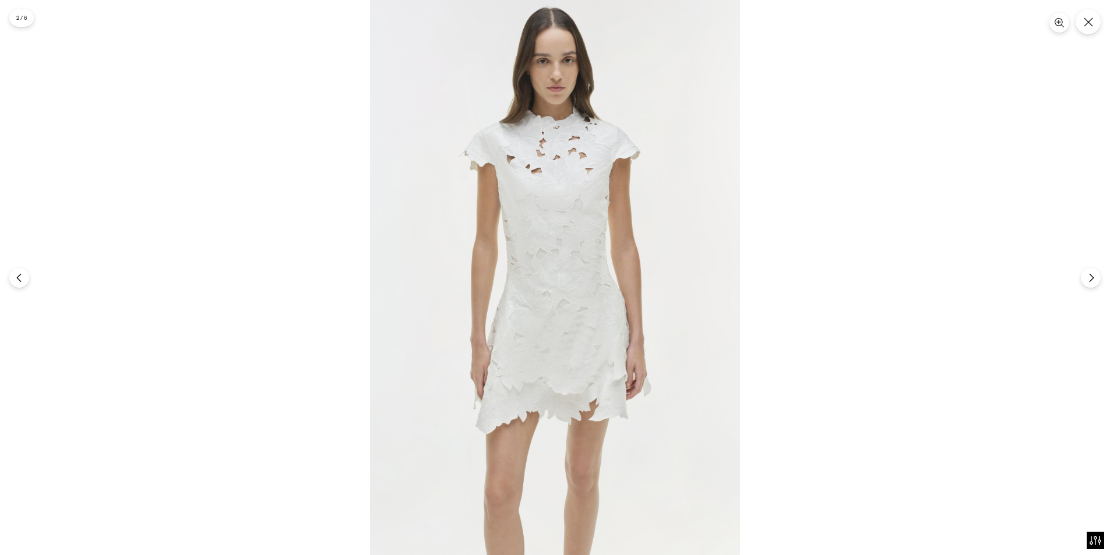
click at [1099, 23] on button "Close" at bounding box center [1087, 21] width 25 height 25
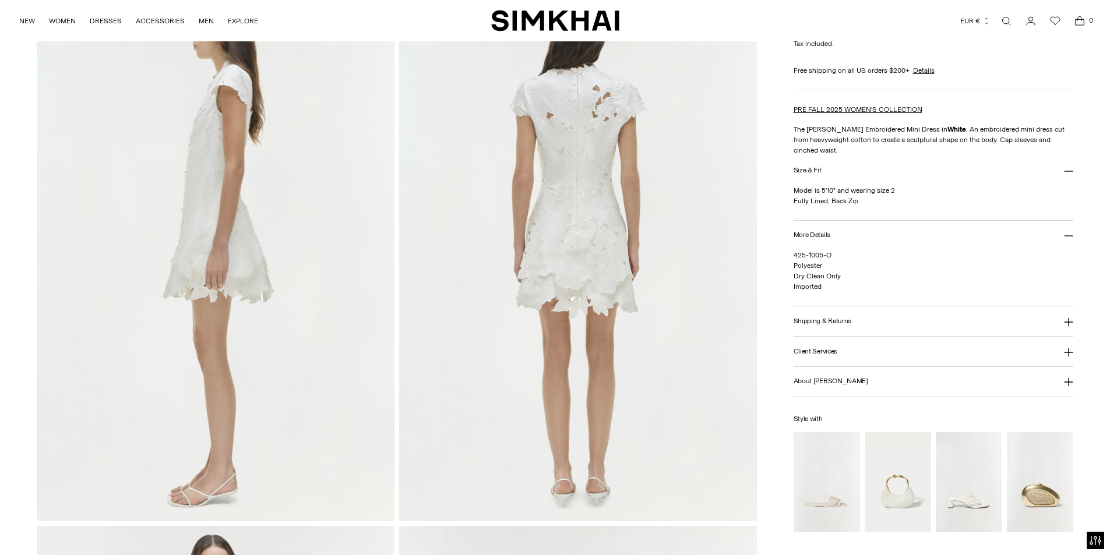
scroll to position [815, 0]
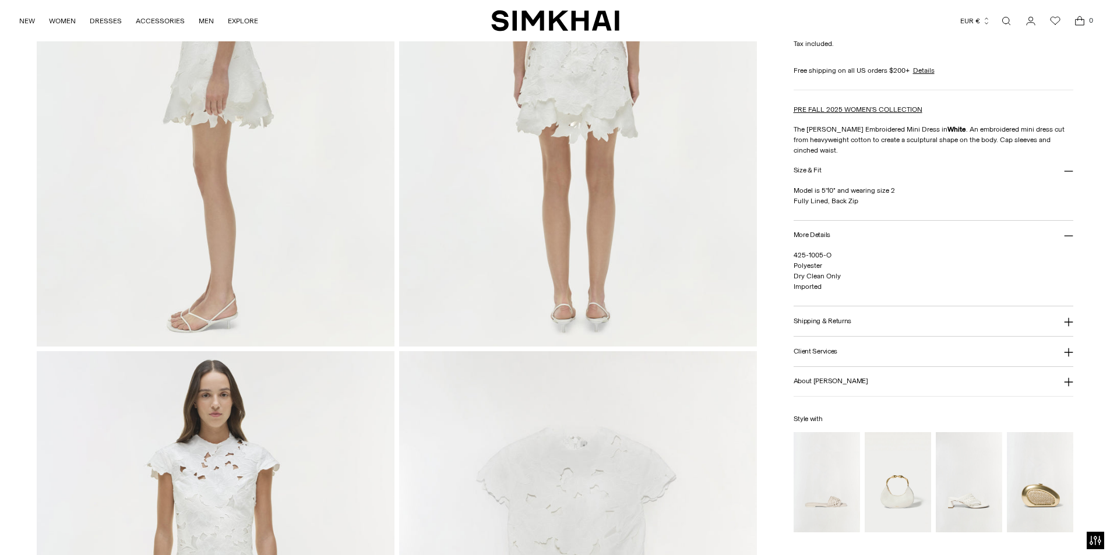
click at [552, 146] on img at bounding box center [578, 78] width 358 height 536
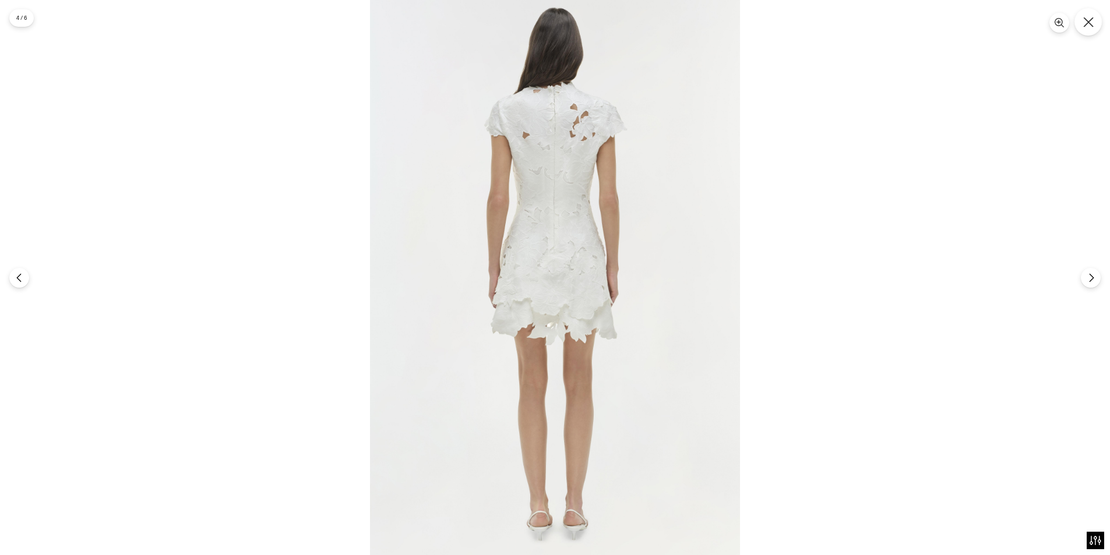
click at [1090, 25] on icon "Close" at bounding box center [1088, 22] width 10 height 10
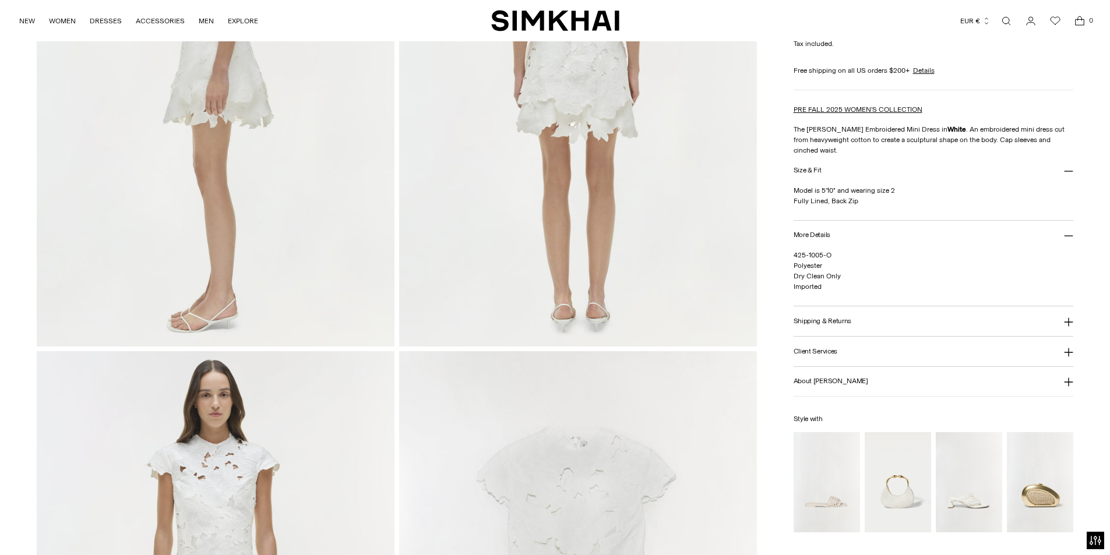
click at [1010, 17] on link "Open search modal" at bounding box center [1005, 20] width 23 height 23
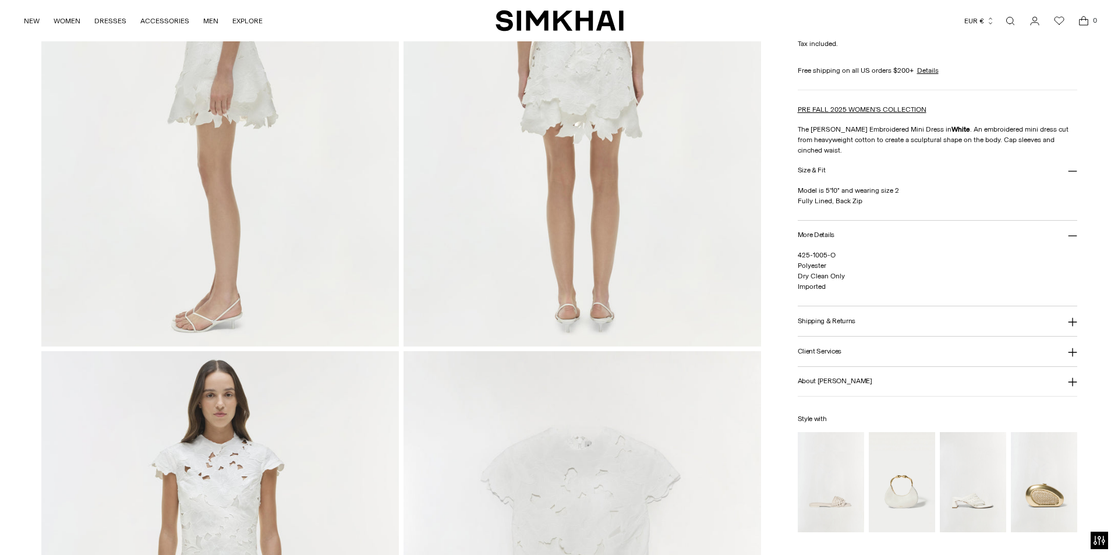
scroll to position [0, 0]
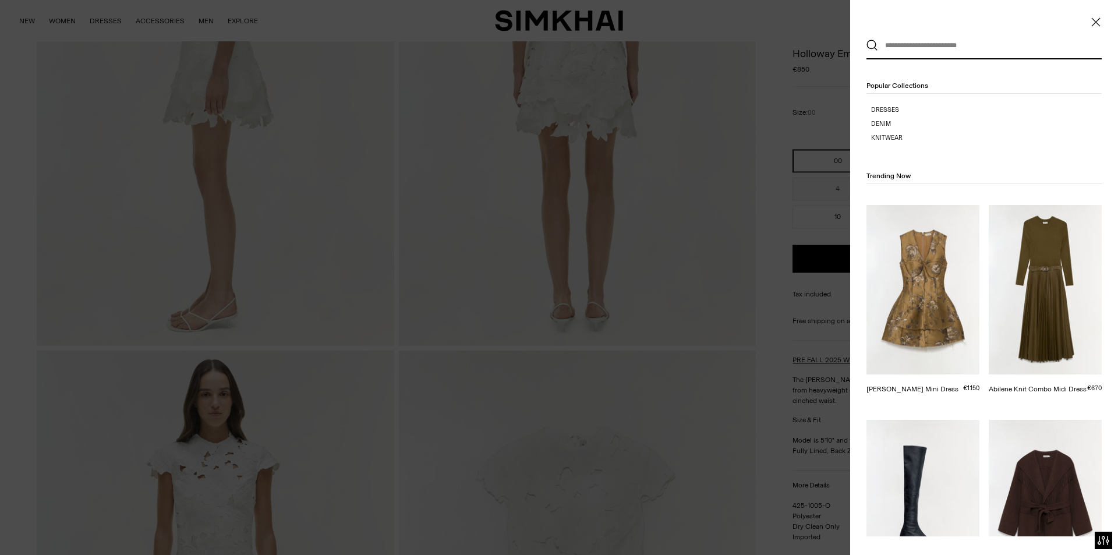
click at [939, 48] on input "text" at bounding box center [981, 46] width 207 height 26
paste input "**********"
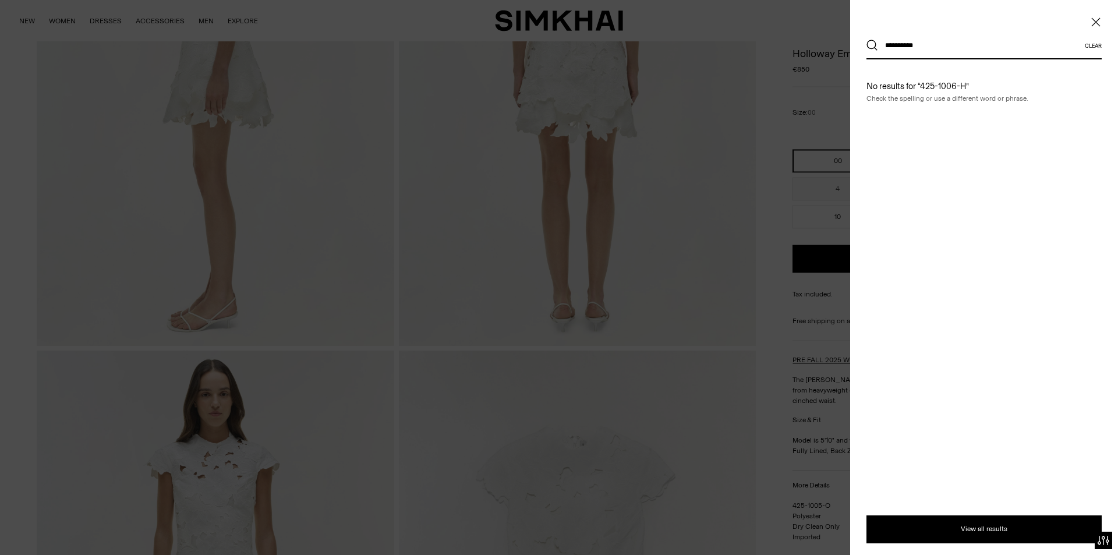
type input "**********"
click at [867, 40] on button "Search" at bounding box center [873, 46] width 12 height 12
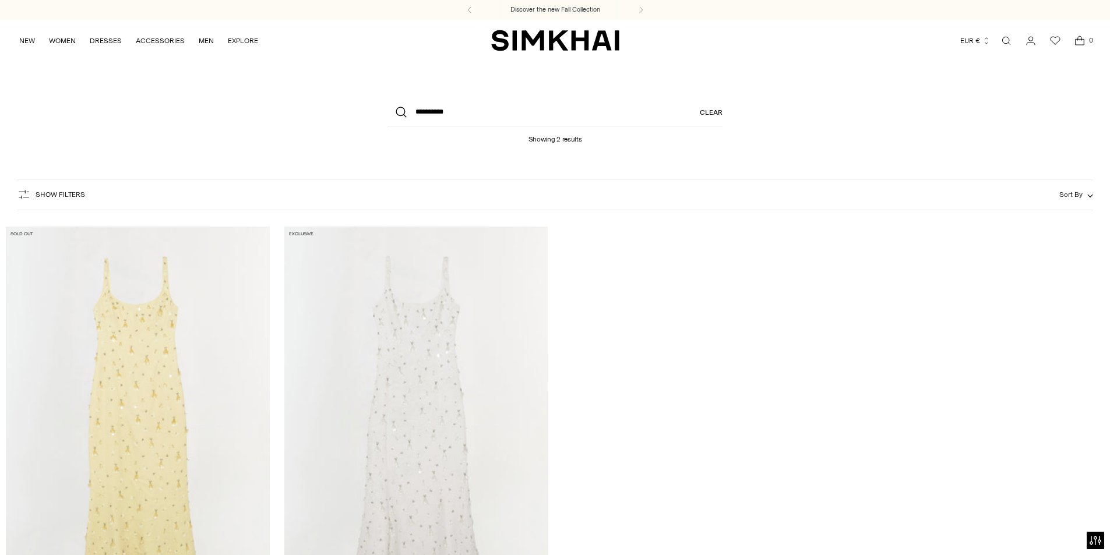
scroll to position [175, 0]
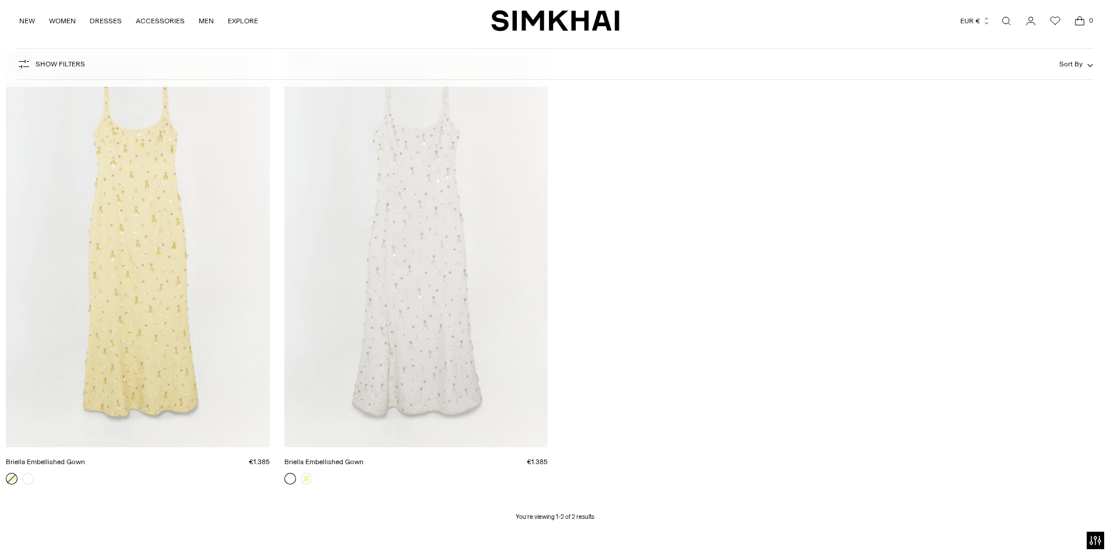
click at [85, 458] on link "Briella Embellished Gown" at bounding box center [45, 462] width 79 height 8
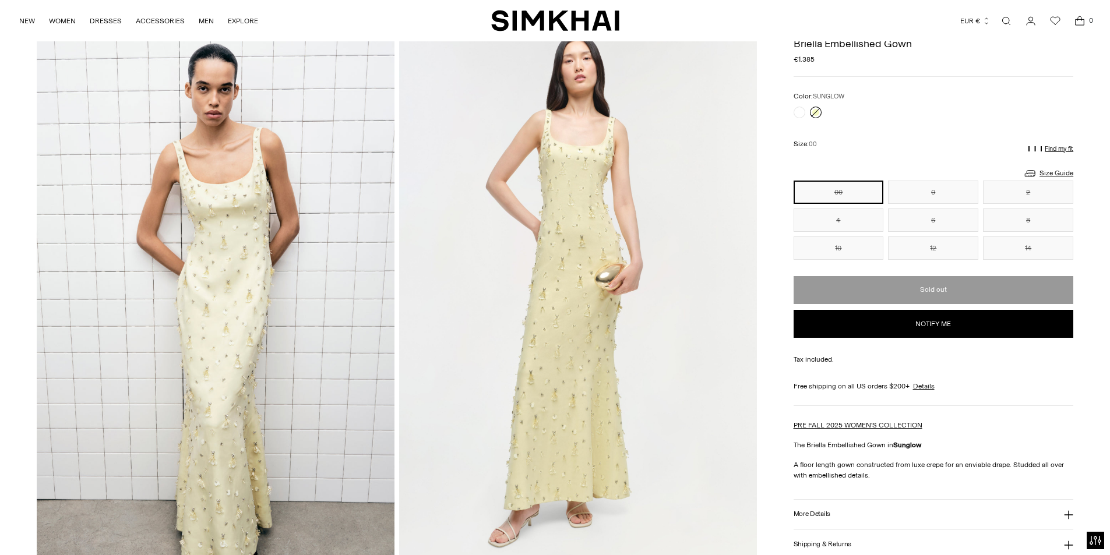
scroll to position [233, 0]
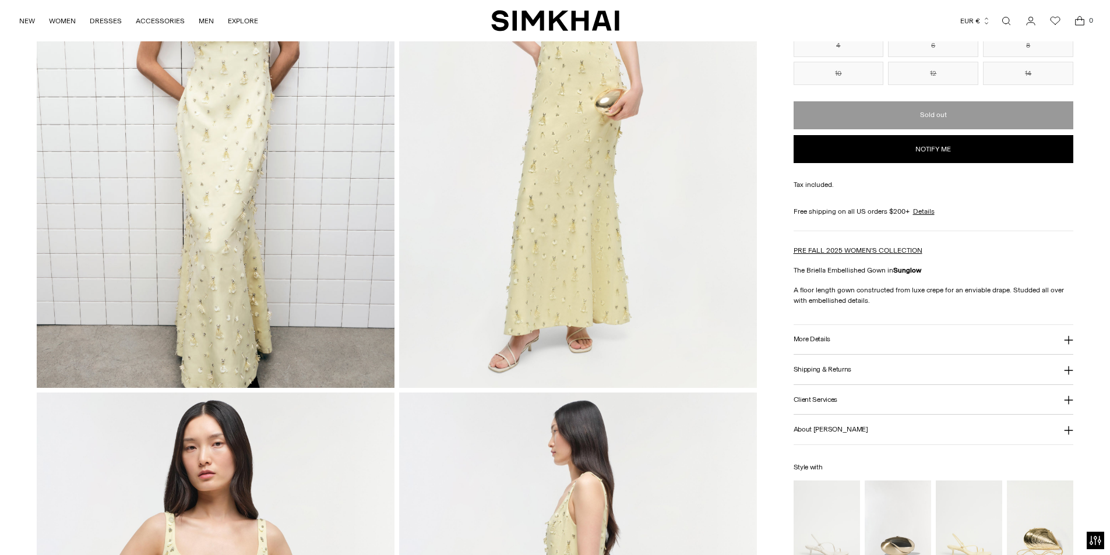
click at [806, 338] on h3 "More Details" at bounding box center [811, 339] width 37 height 8
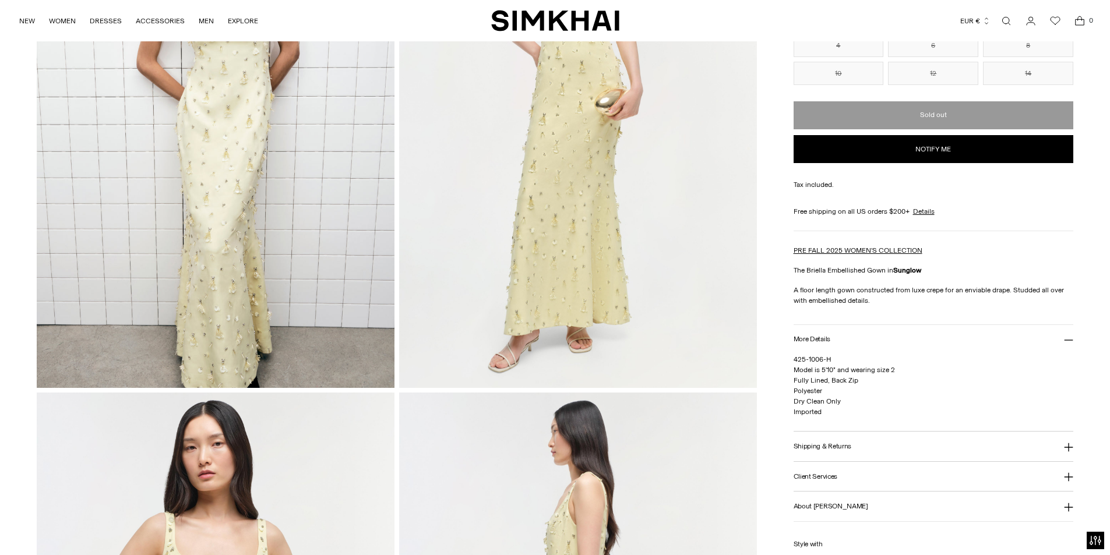
drag, startPoint x: 1108, startPoint y: 117, endPoint x: 1106, endPoint y: 129, distance: 11.8
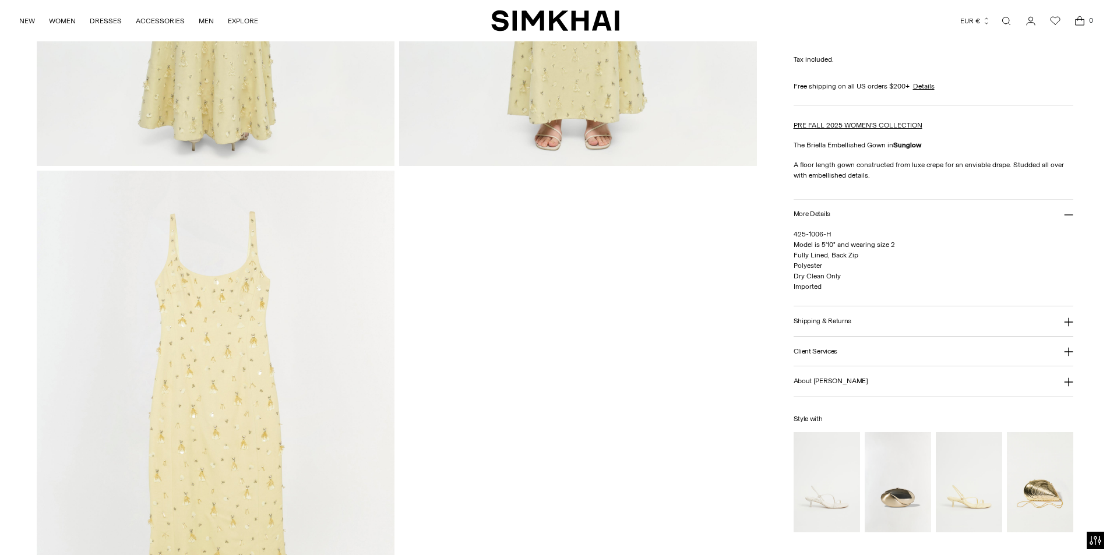
scroll to position [1688, 0]
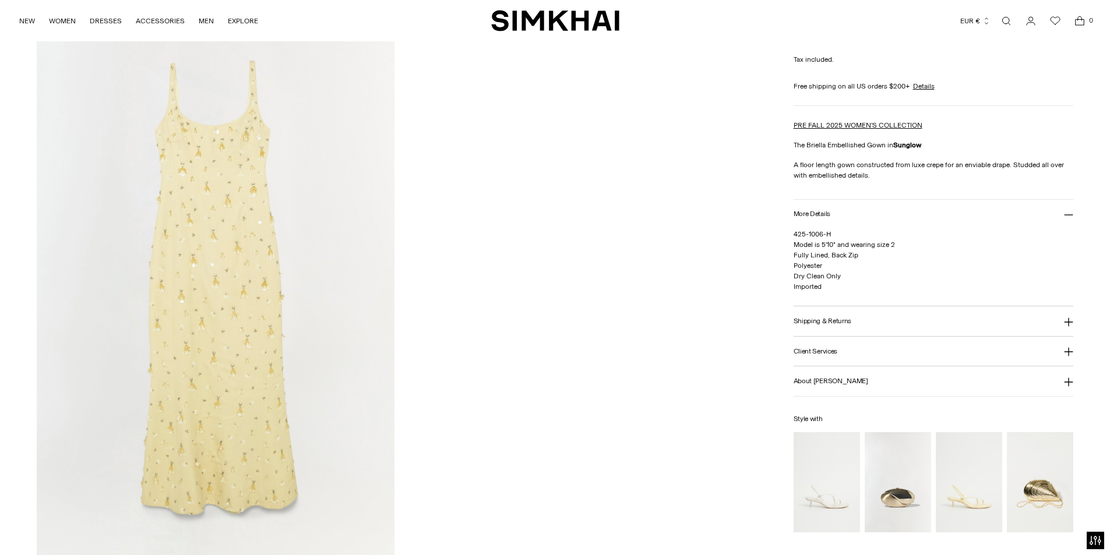
click at [231, 259] on img at bounding box center [216, 288] width 358 height 536
click at [348, 310] on img at bounding box center [216, 288] width 358 height 536
click at [338, 263] on img at bounding box center [216, 288] width 358 height 536
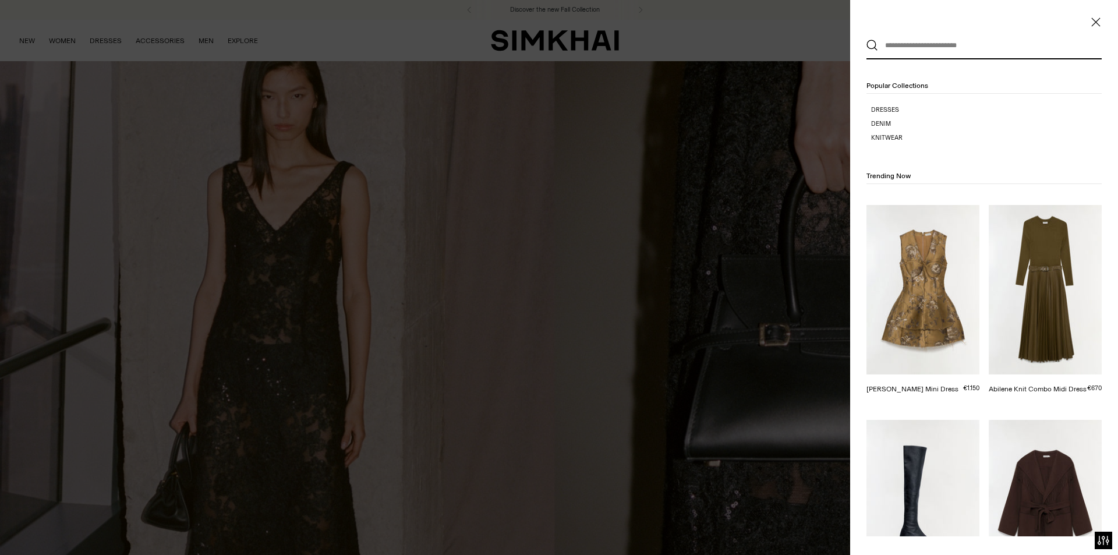
click at [924, 50] on input "text" at bounding box center [981, 46] width 207 height 26
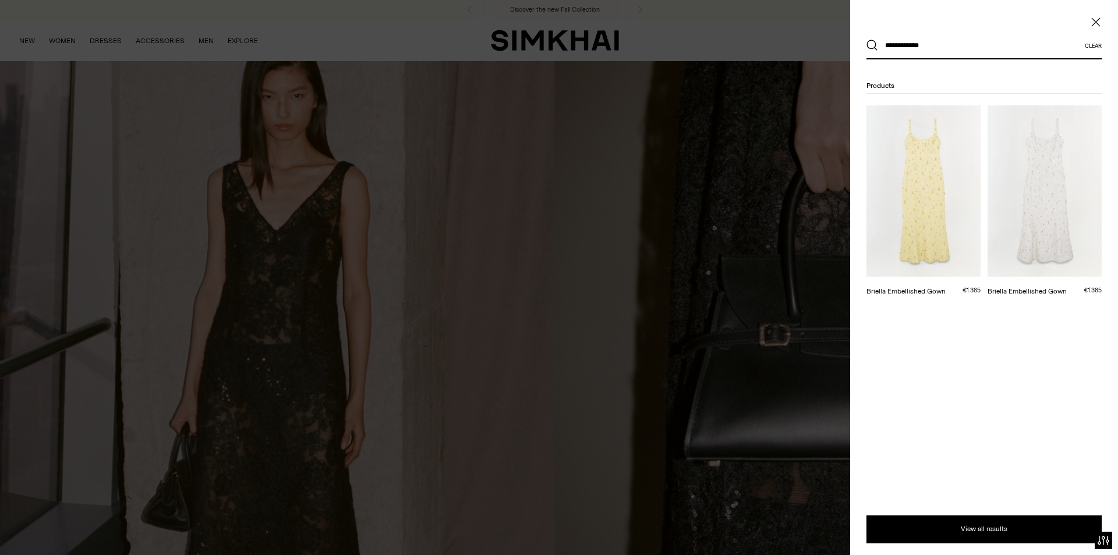
type input "**********"
click at [867, 40] on button "Search" at bounding box center [873, 46] width 12 height 12
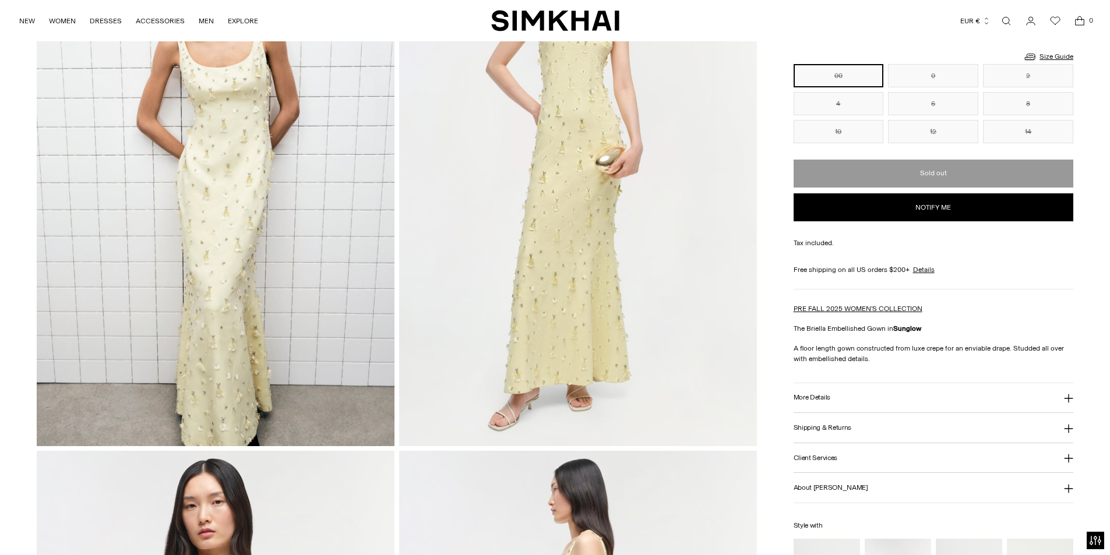
click at [815, 396] on h3 "More Details" at bounding box center [811, 398] width 37 height 8
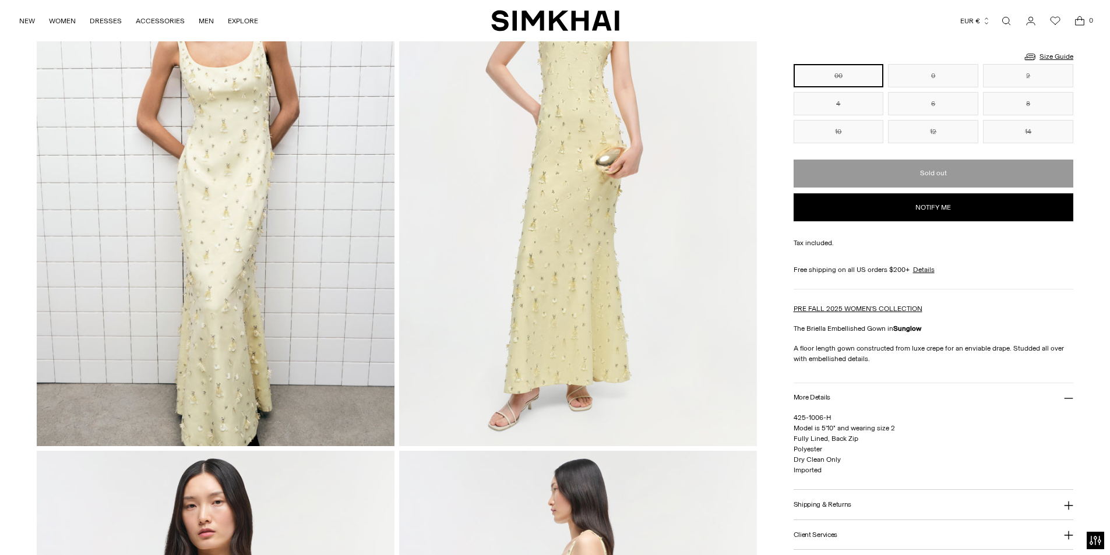
scroll to position [58, 0]
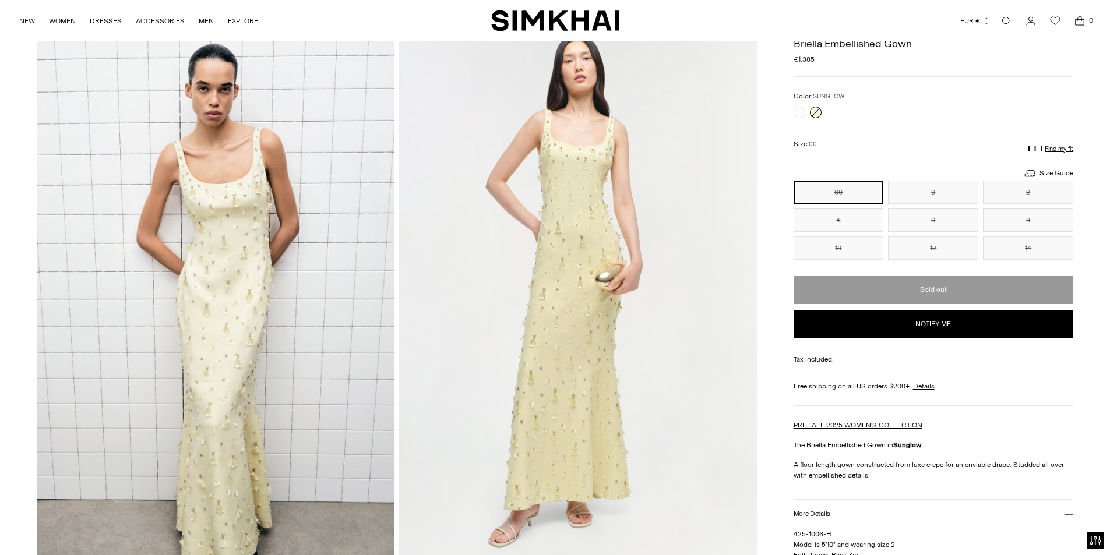
click at [542, 246] on img at bounding box center [578, 294] width 358 height 536
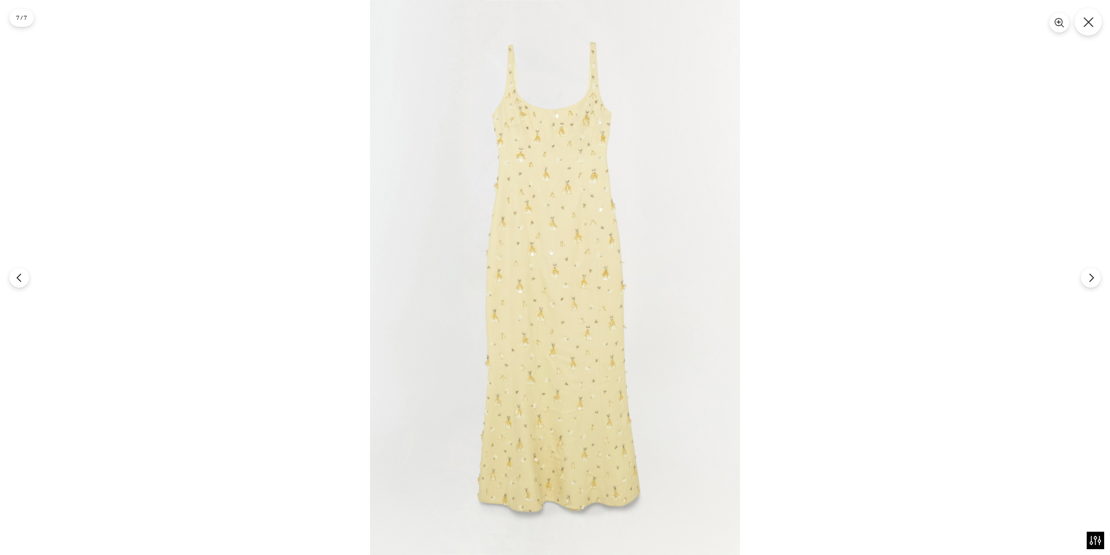
click at [1085, 28] on button "Close" at bounding box center [1087, 21] width 27 height 27
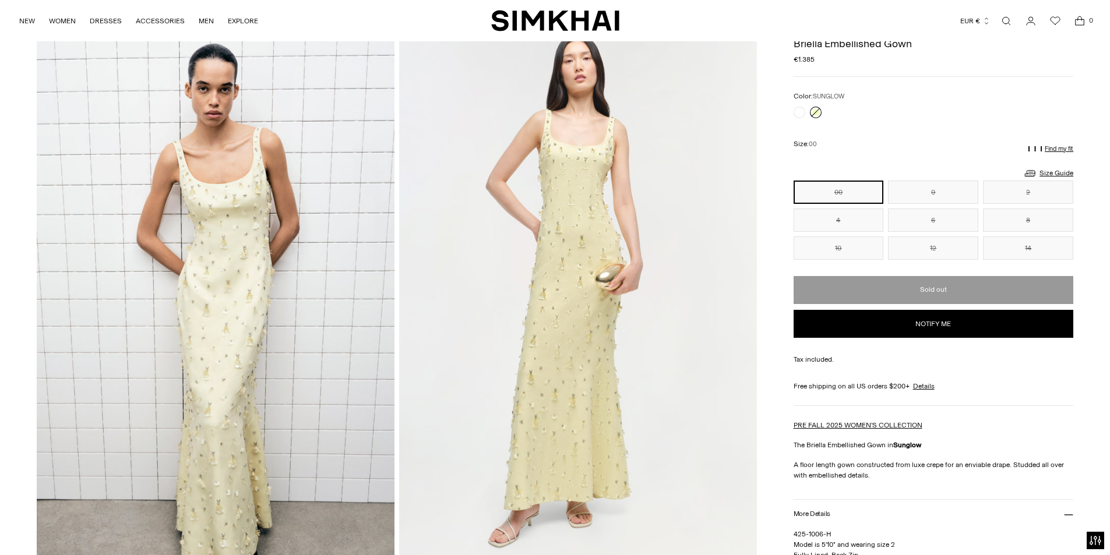
click at [1004, 21] on link "Open search modal" at bounding box center [1005, 20] width 23 height 23
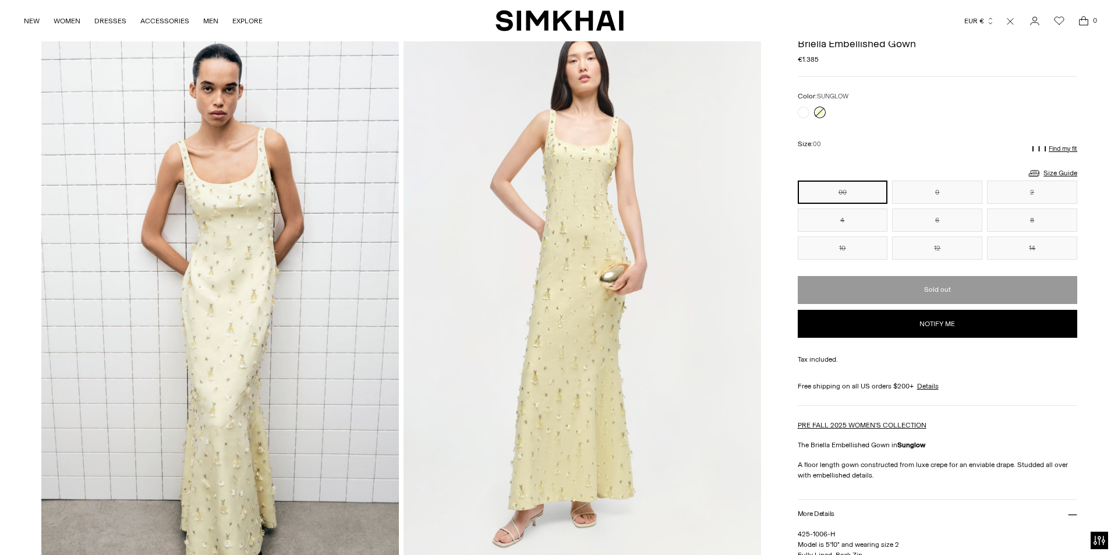
scroll to position [0, 0]
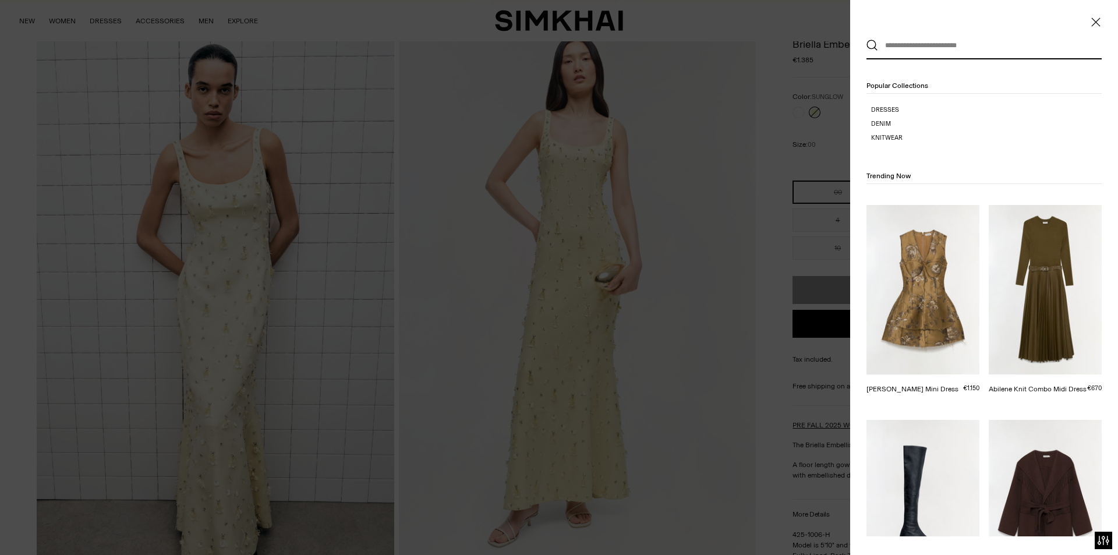
click at [937, 44] on input "text" at bounding box center [981, 46] width 207 height 26
paste input "**********"
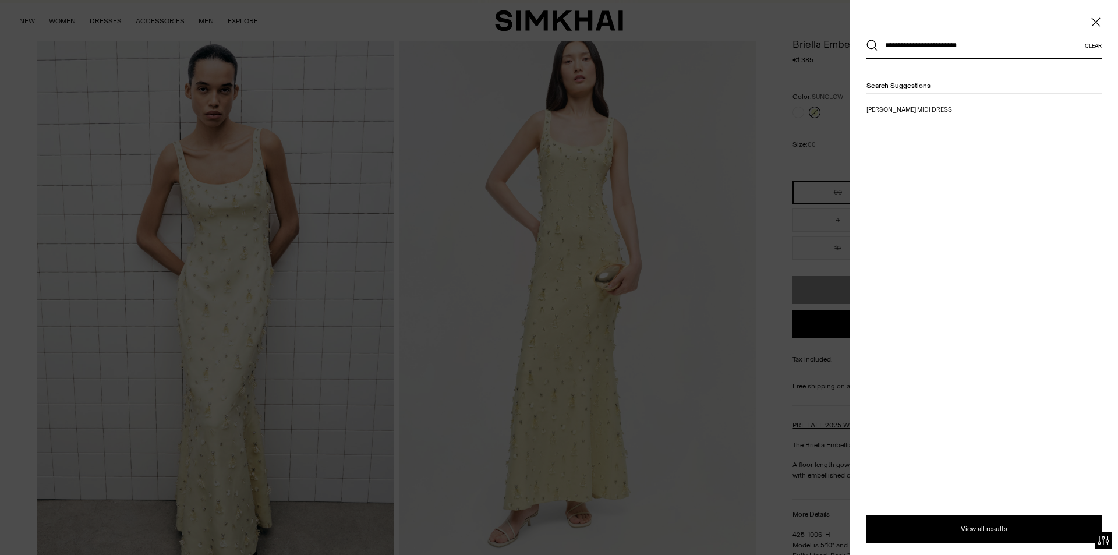
type input "**********"
click at [867, 40] on button "Search" at bounding box center [873, 46] width 12 height 12
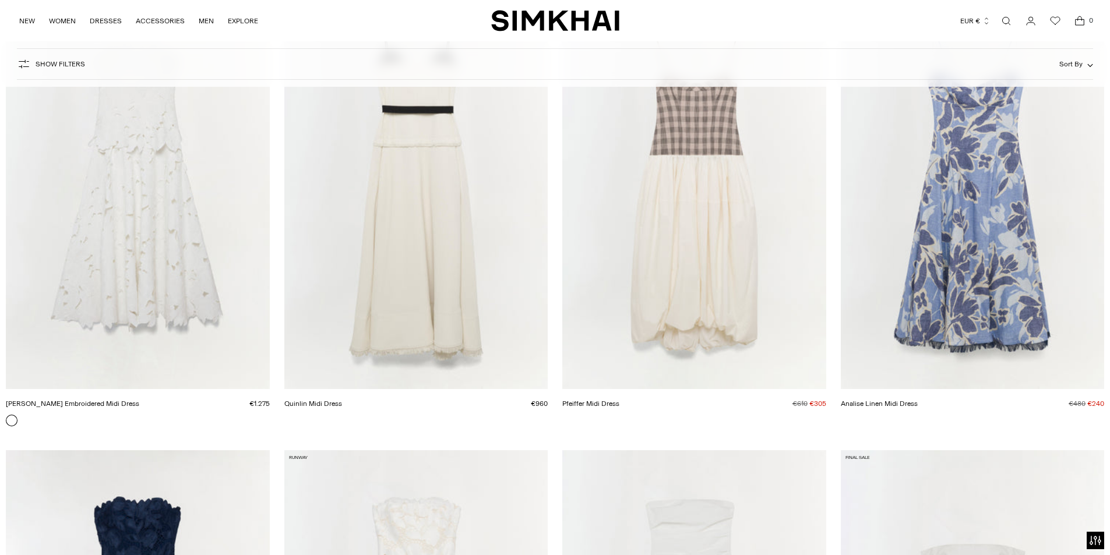
scroll to position [175, 0]
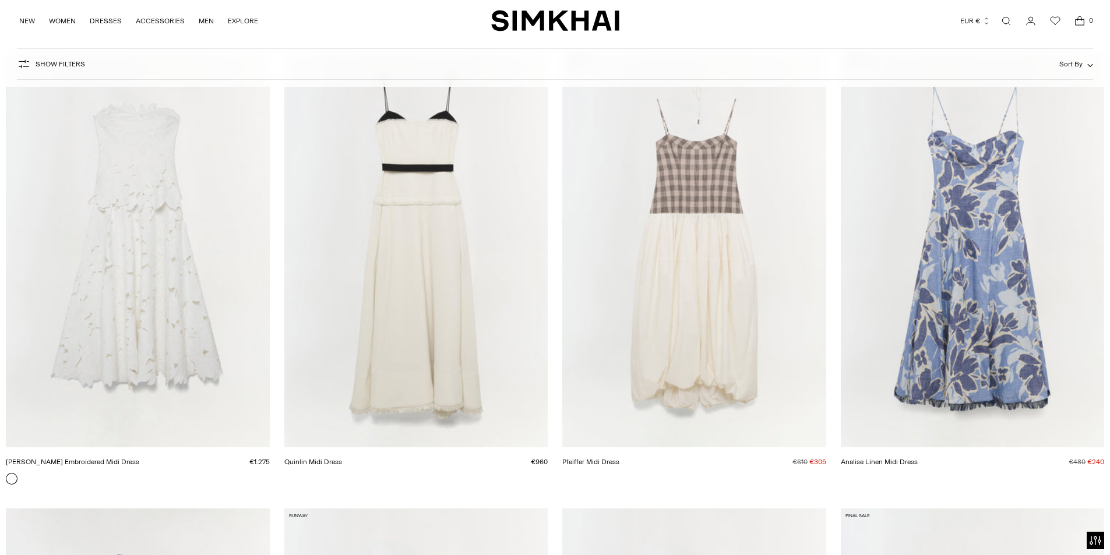
click at [139, 458] on link "[PERSON_NAME] Embroidered Midi Dress" at bounding box center [72, 462] width 133 height 8
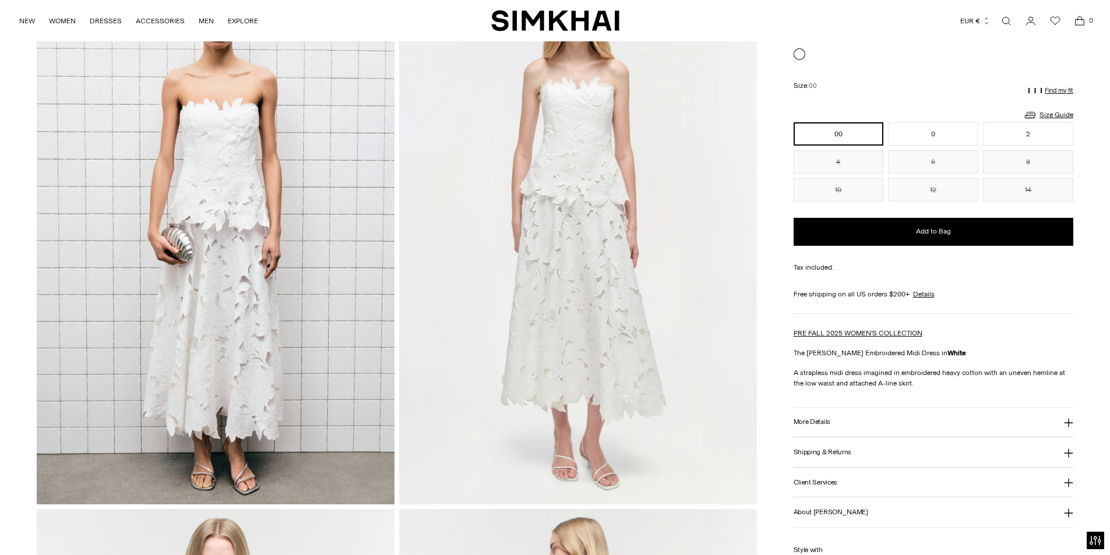
scroll to position [291, 0]
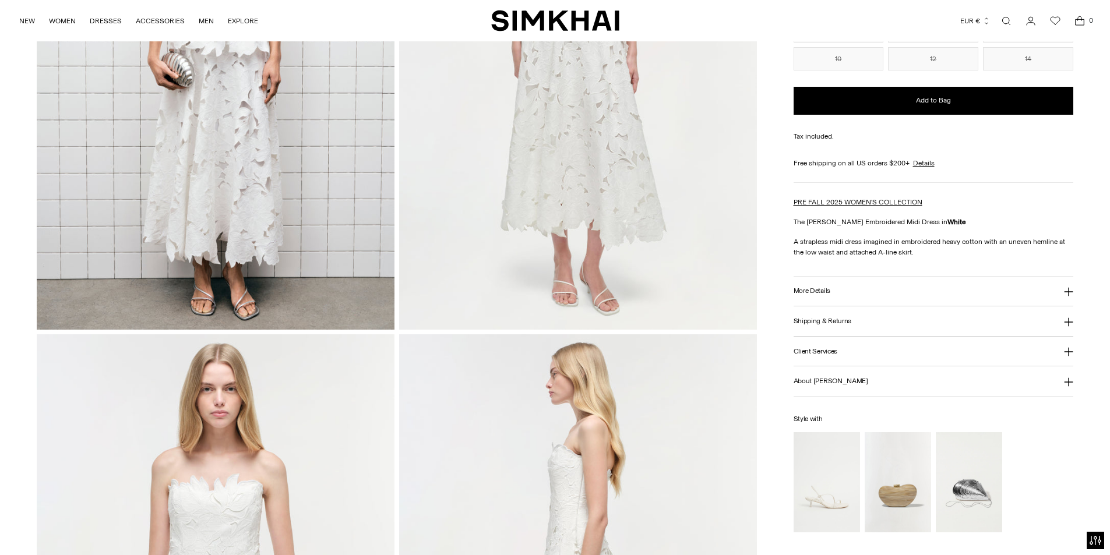
click at [822, 283] on button "More Details" at bounding box center [933, 292] width 280 height 30
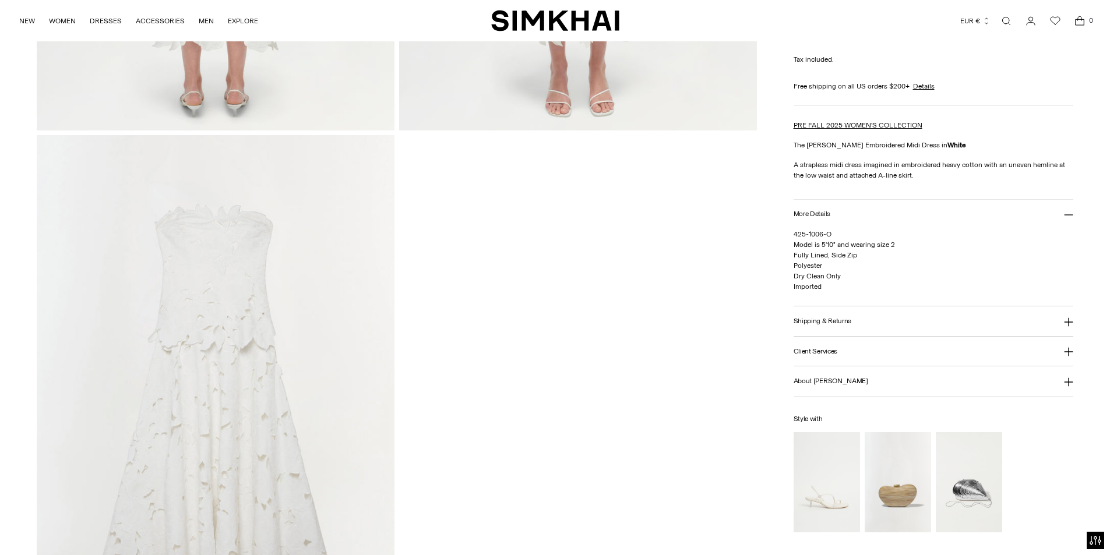
scroll to position [1922, 0]
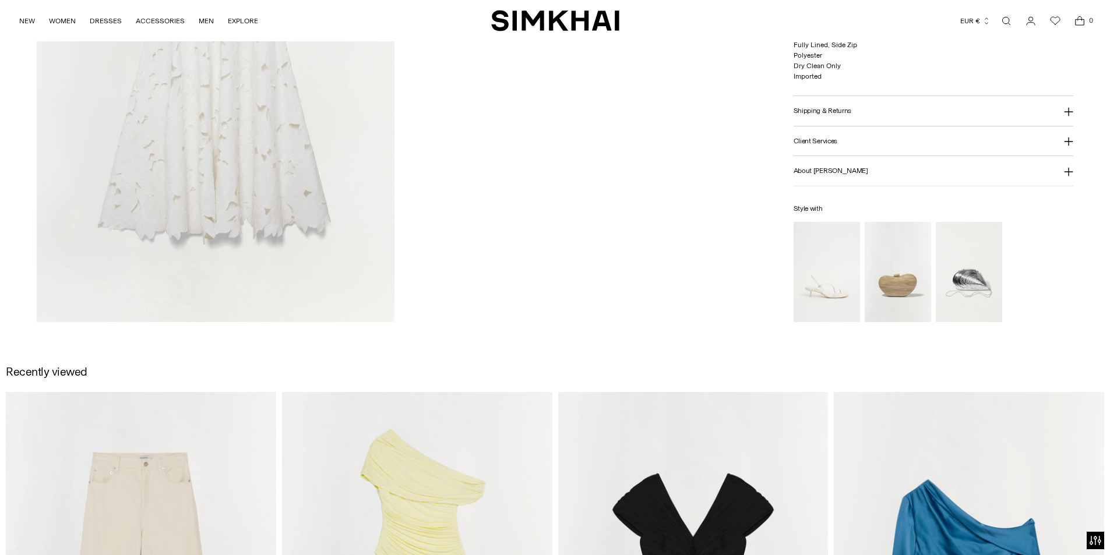
click at [178, 69] on img at bounding box center [216, 54] width 358 height 536
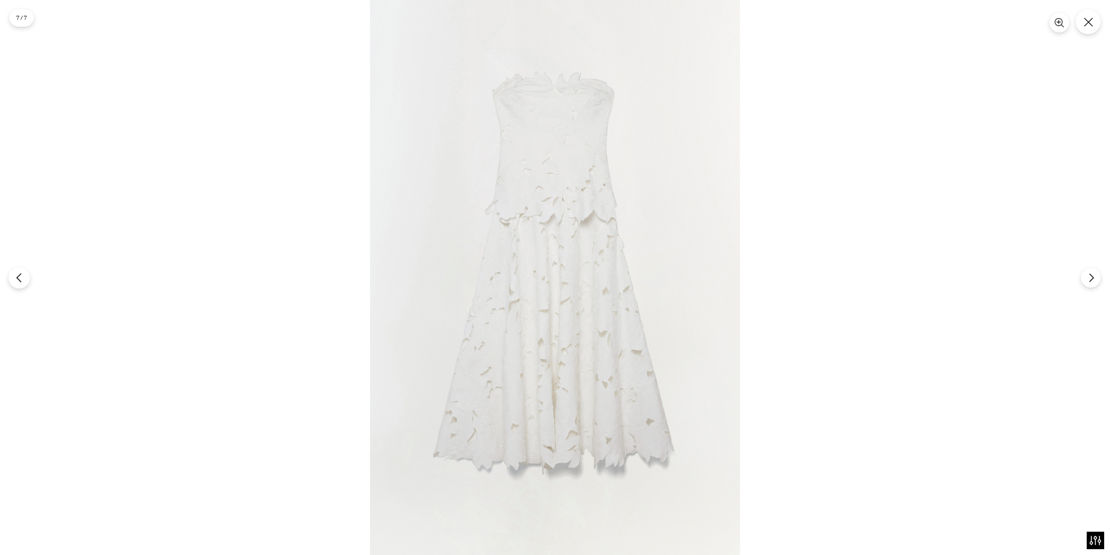
click at [25, 276] on button "Previous" at bounding box center [19, 278] width 22 height 22
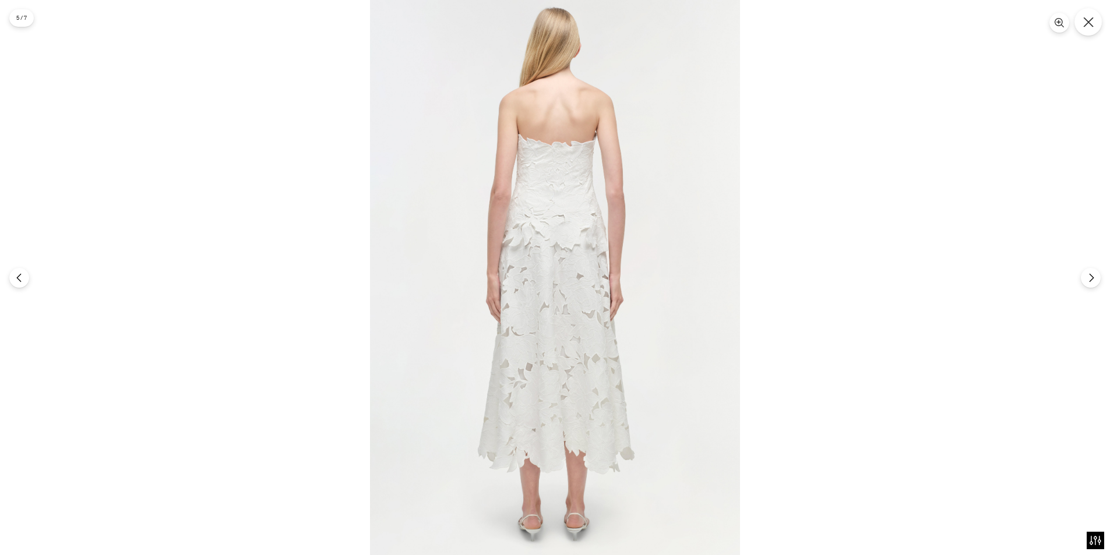
click at [1092, 23] on icon "Close" at bounding box center [1088, 22] width 10 height 10
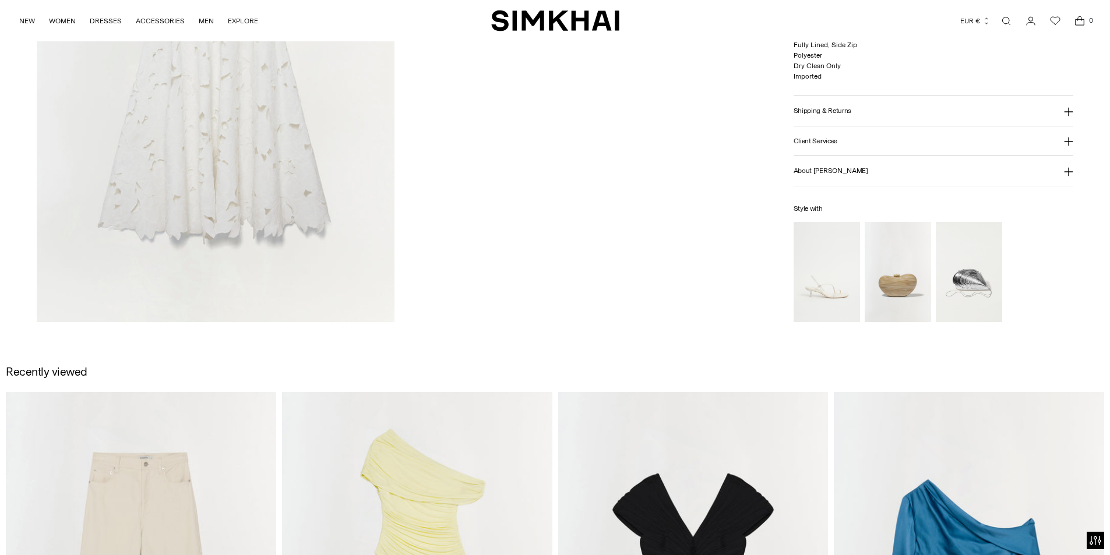
click at [1010, 17] on link "Open search modal" at bounding box center [1005, 20] width 23 height 23
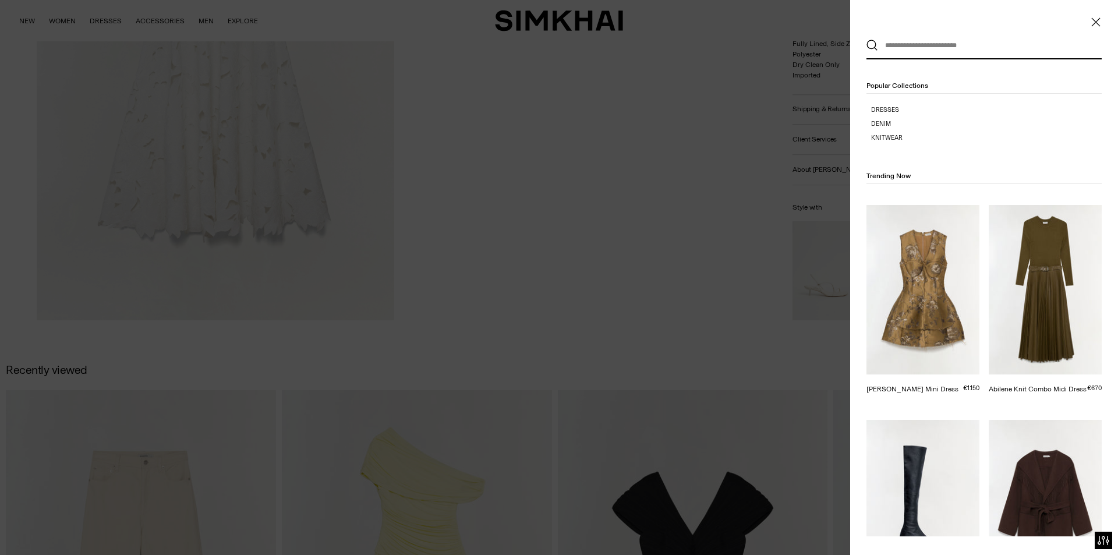
click at [963, 48] on input "text" at bounding box center [981, 46] width 207 height 26
paste input "**********"
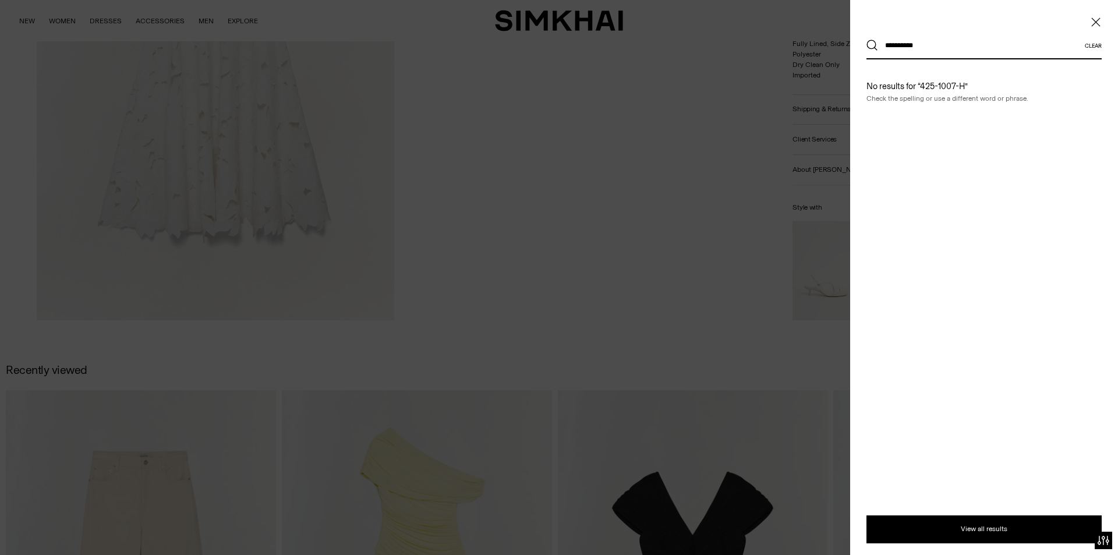
type input "**********"
click at [867, 40] on button "Search" at bounding box center [873, 46] width 12 height 12
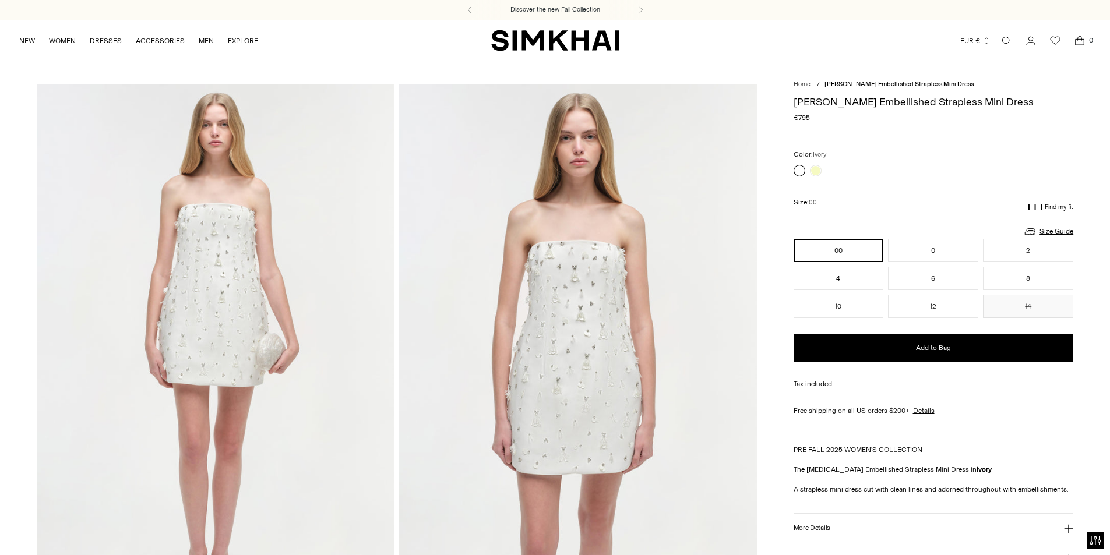
scroll to position [116, 0]
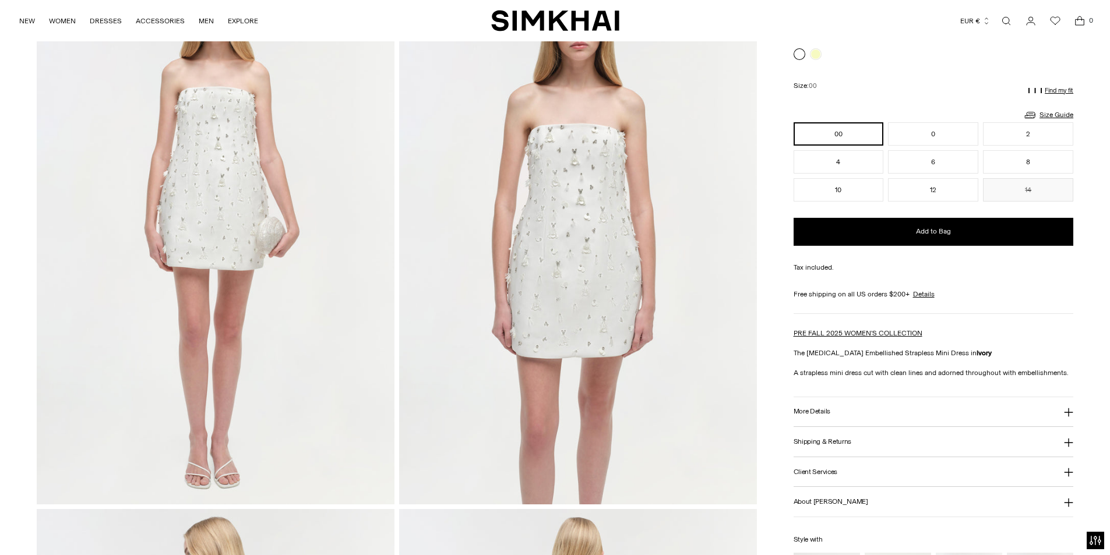
click at [807, 408] on h3 "More Details" at bounding box center [811, 412] width 37 height 8
click at [635, 317] on img at bounding box center [578, 236] width 358 height 536
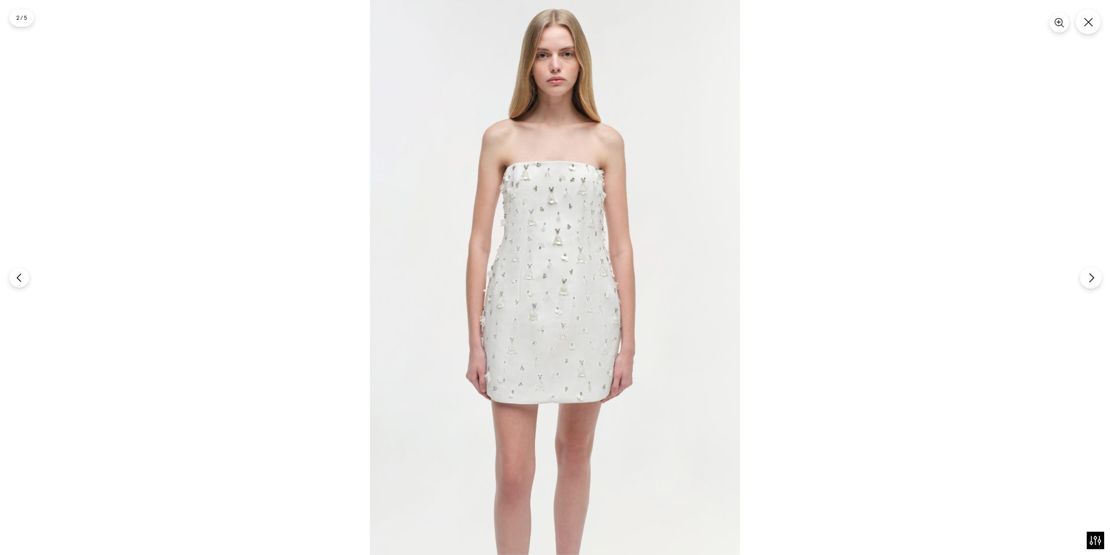
click at [1097, 280] on button "Next" at bounding box center [1090, 278] width 22 height 22
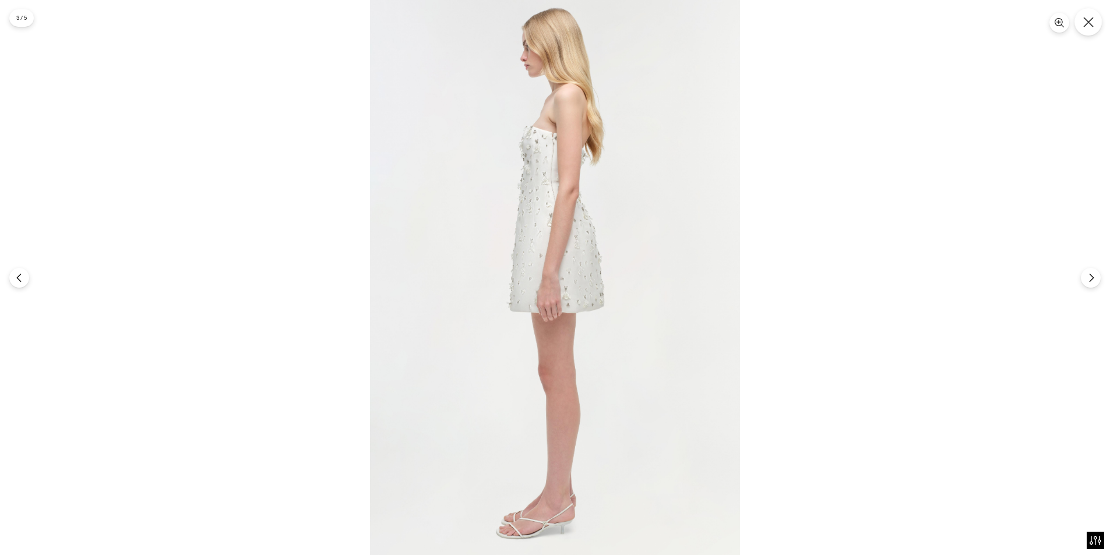
click at [1095, 27] on button "Close" at bounding box center [1087, 21] width 27 height 27
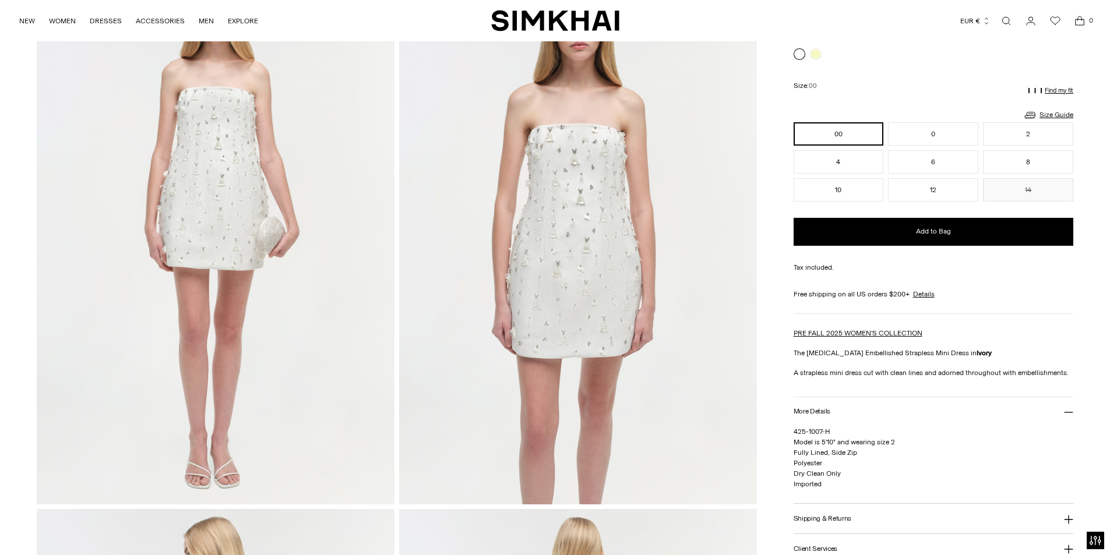
click at [233, 294] on img at bounding box center [216, 236] width 358 height 536
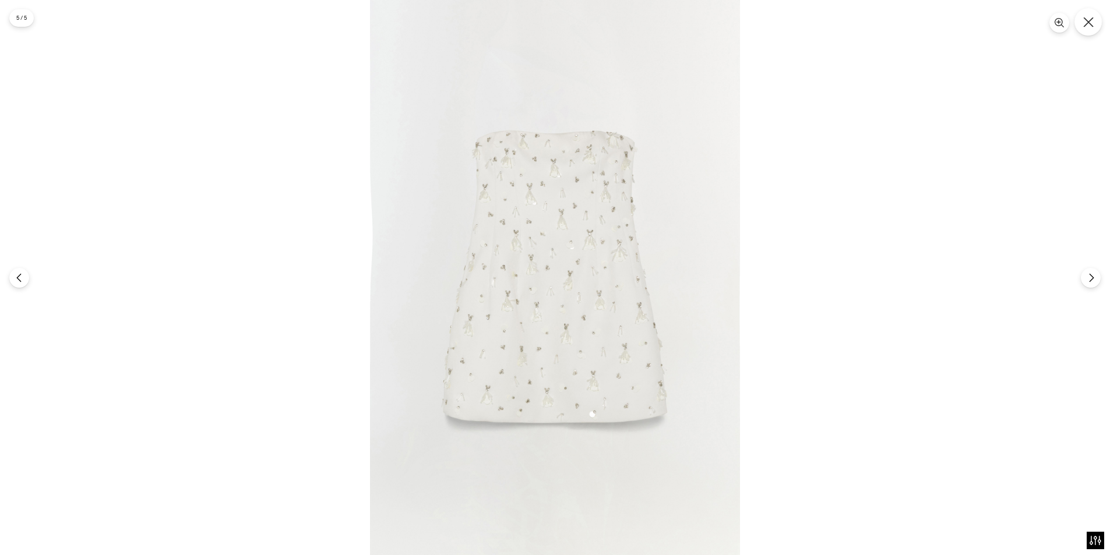
click at [1097, 24] on button "Close" at bounding box center [1087, 21] width 27 height 27
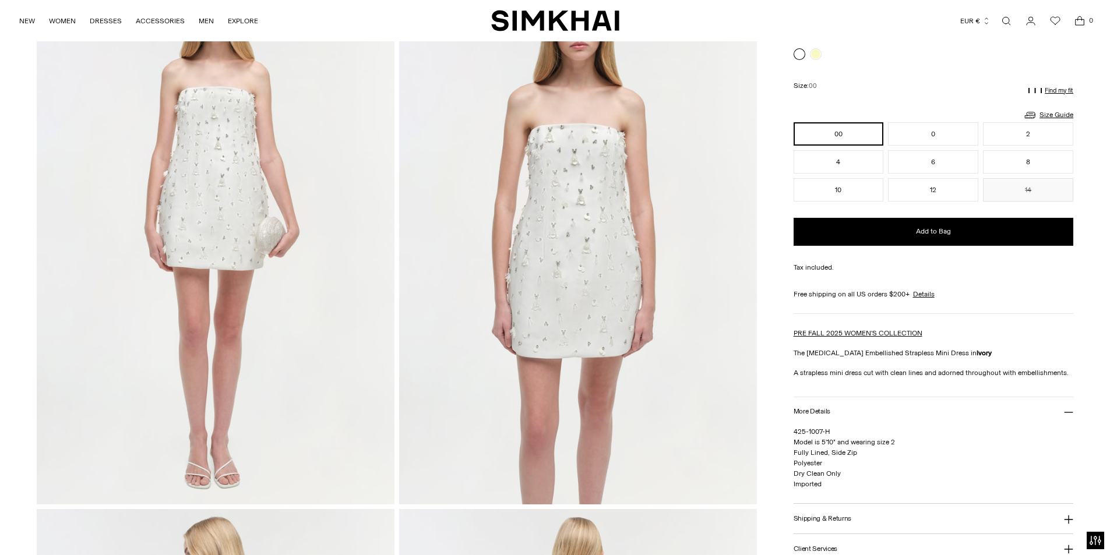
click at [1008, 15] on link "Open search modal" at bounding box center [1005, 20] width 23 height 23
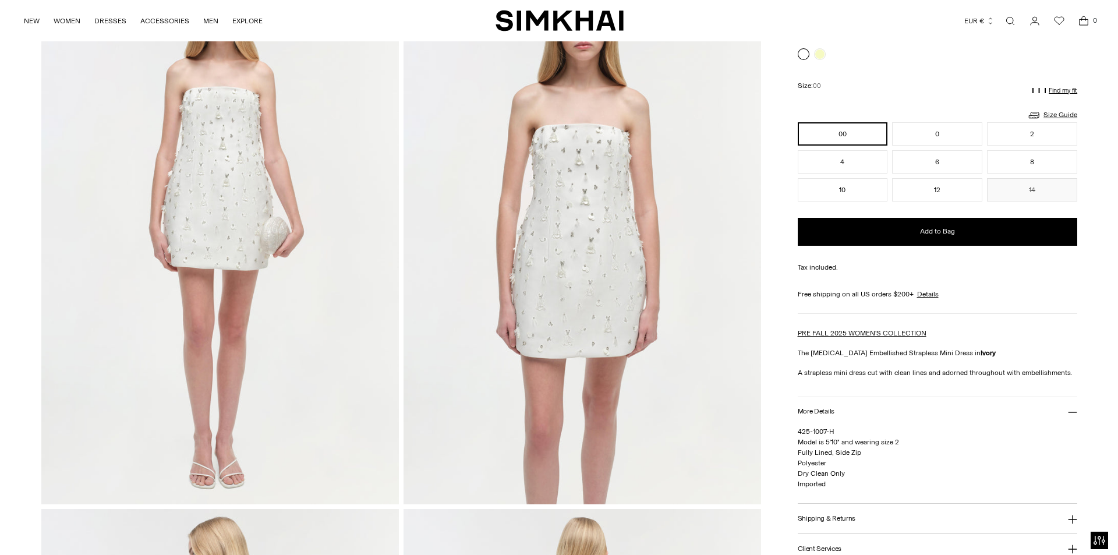
scroll to position [0, 0]
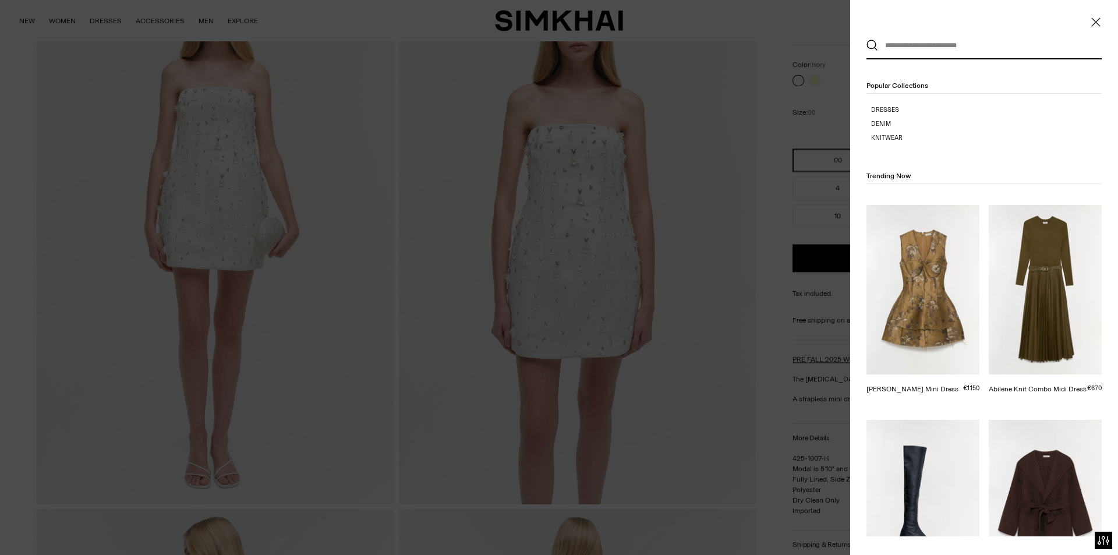
paste input "**********"
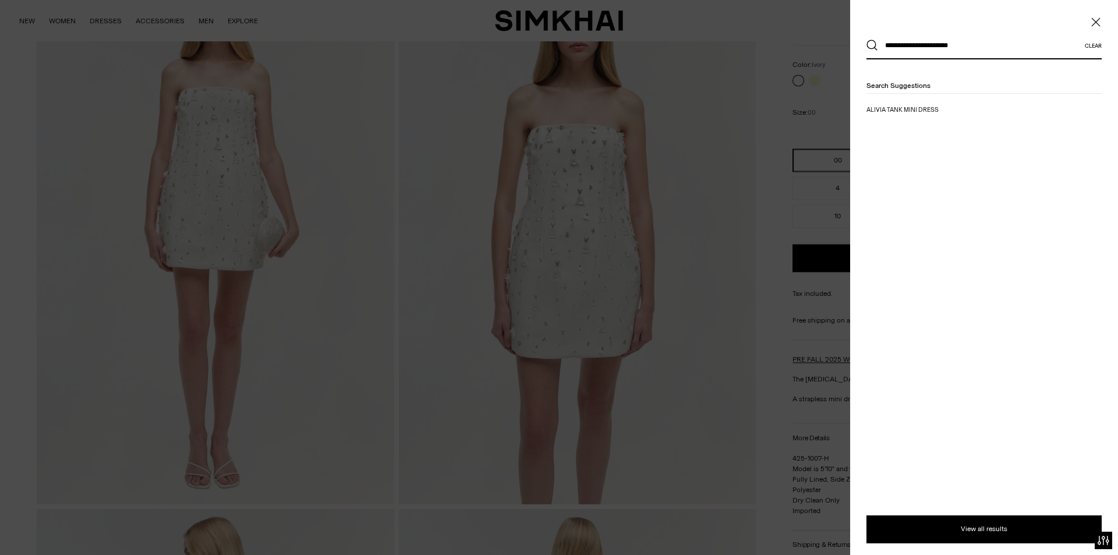
type input "**********"
click at [867, 40] on button "Search" at bounding box center [873, 46] width 12 height 12
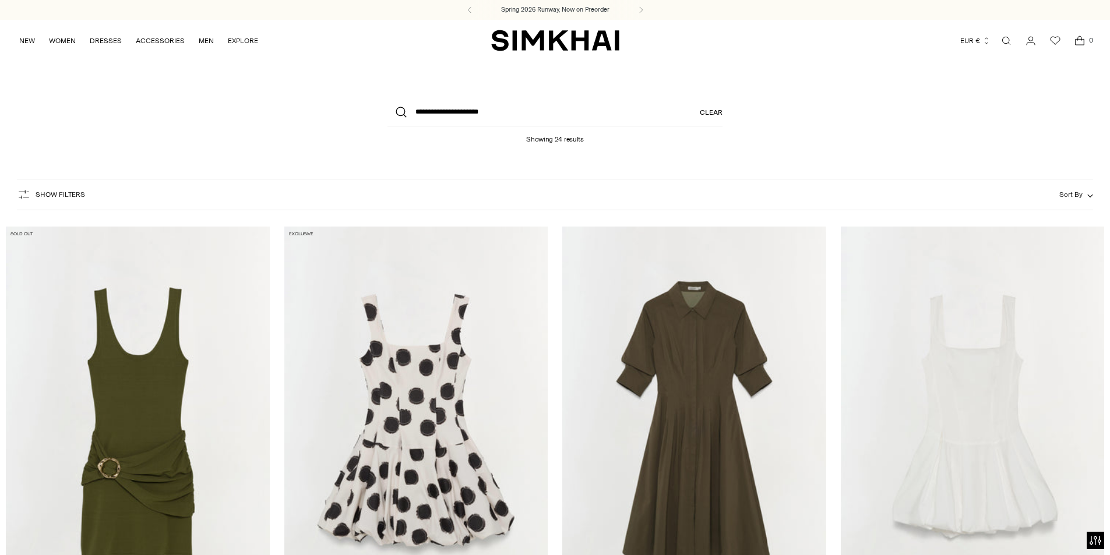
scroll to position [233, 0]
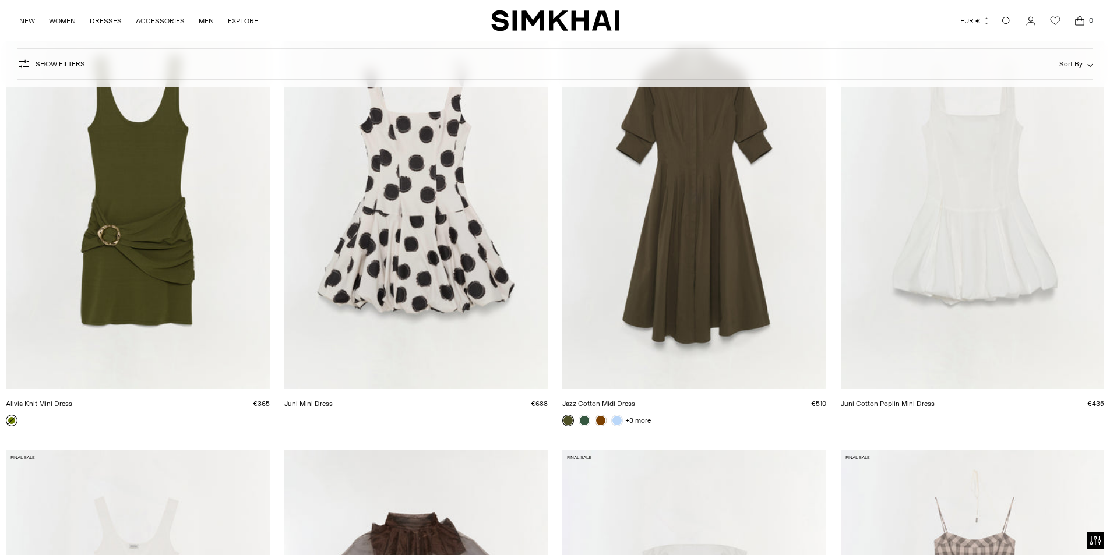
click at [72, 400] on link "Alivia Knit Mini Dress" at bounding box center [39, 404] width 66 height 8
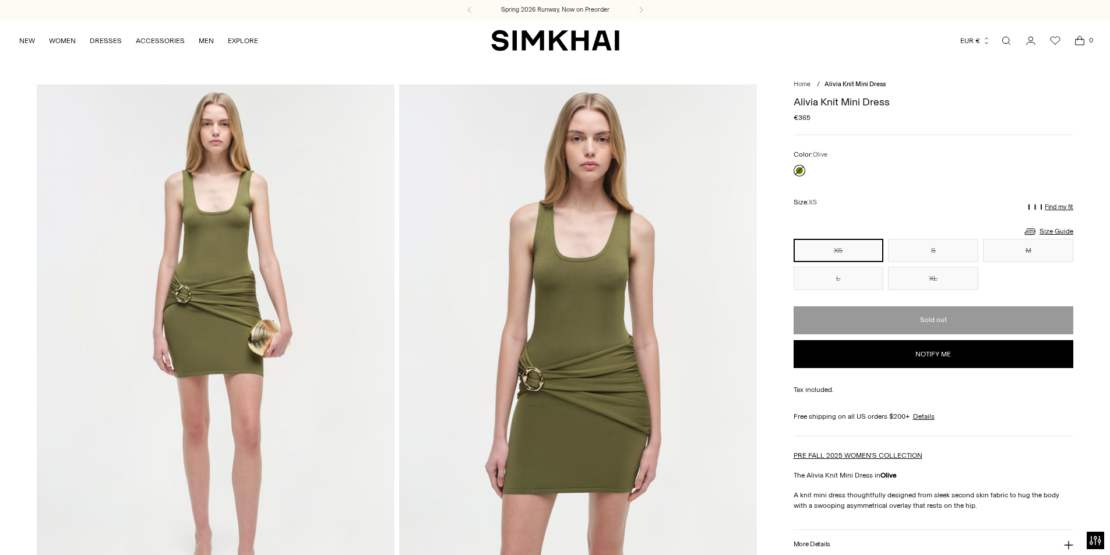
drag, startPoint x: 1009, startPoint y: 41, endPoint x: 1012, endPoint y: 48, distance: 7.6
click at [1010, 41] on link "Open search modal" at bounding box center [1005, 40] width 23 height 23
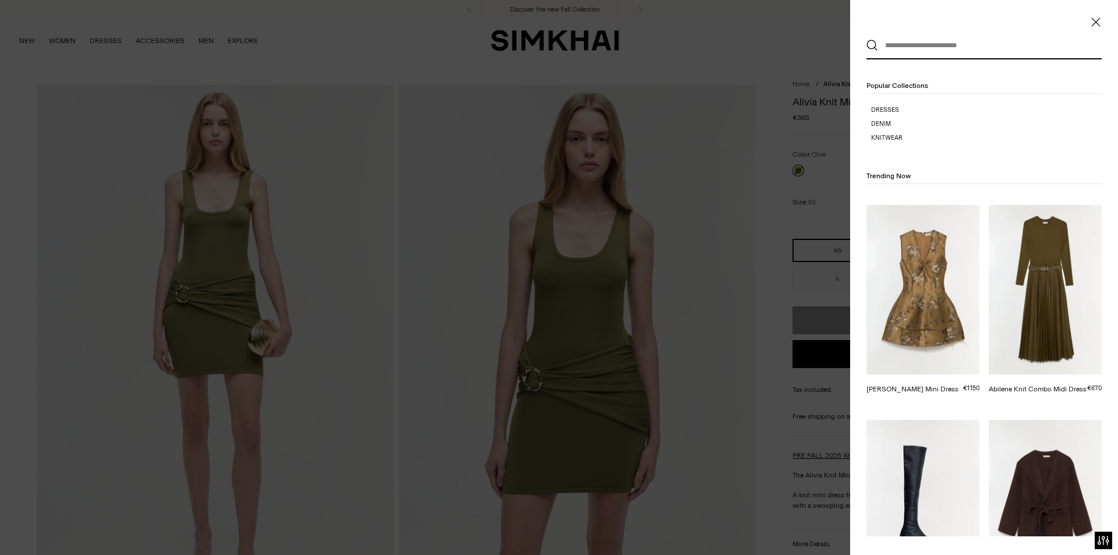
click at [937, 51] on input "text" at bounding box center [981, 46] width 207 height 26
paste input "**********"
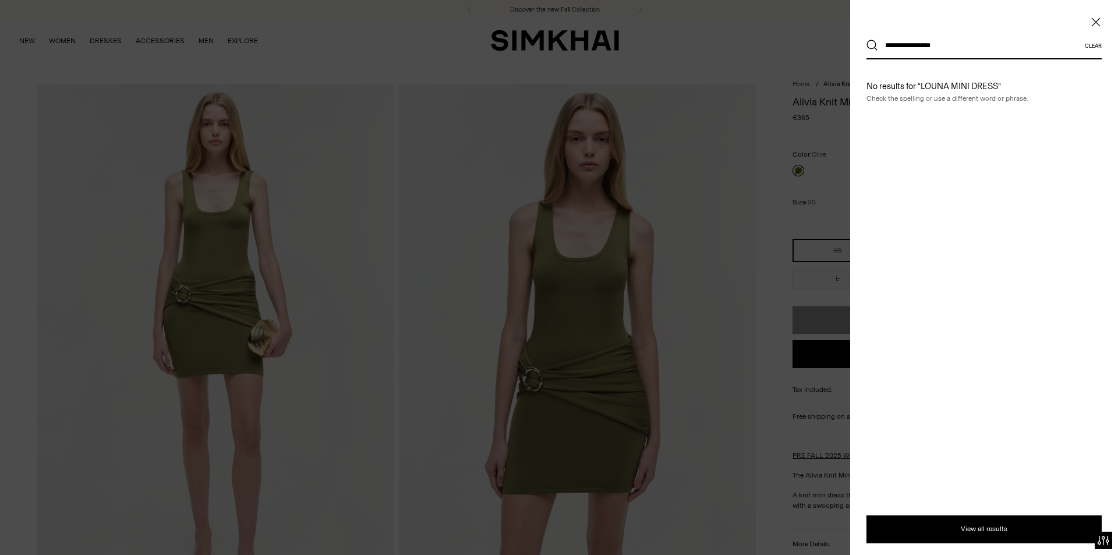
type input "**********"
click at [867, 40] on button "Search" at bounding box center [873, 46] width 12 height 12
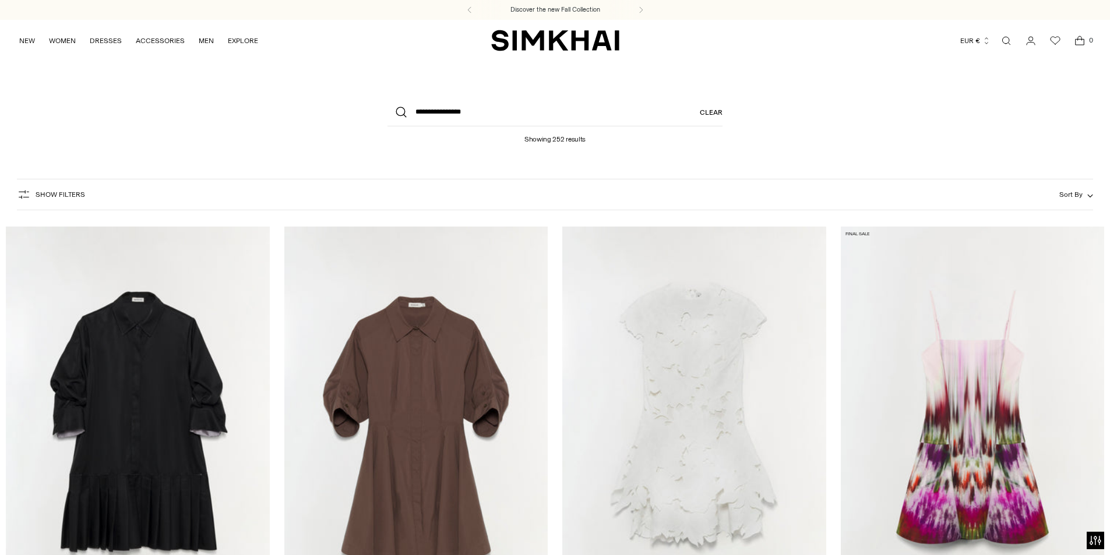
scroll to position [233, 0]
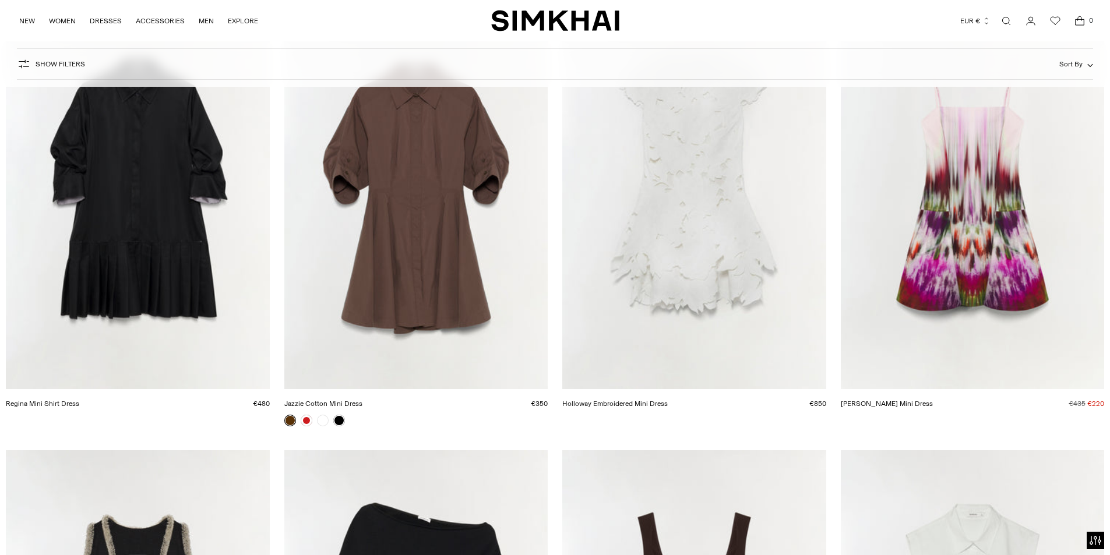
click at [79, 400] on link "Regina Mini Shirt Dress" at bounding box center [42, 404] width 73 height 8
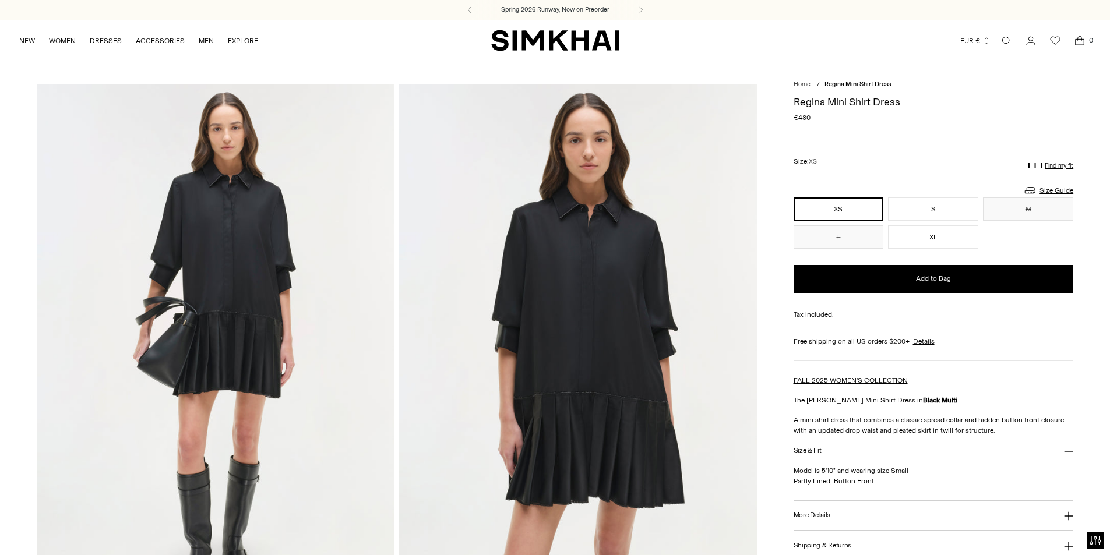
click at [1009, 42] on link "Open search modal" at bounding box center [1005, 40] width 23 height 23
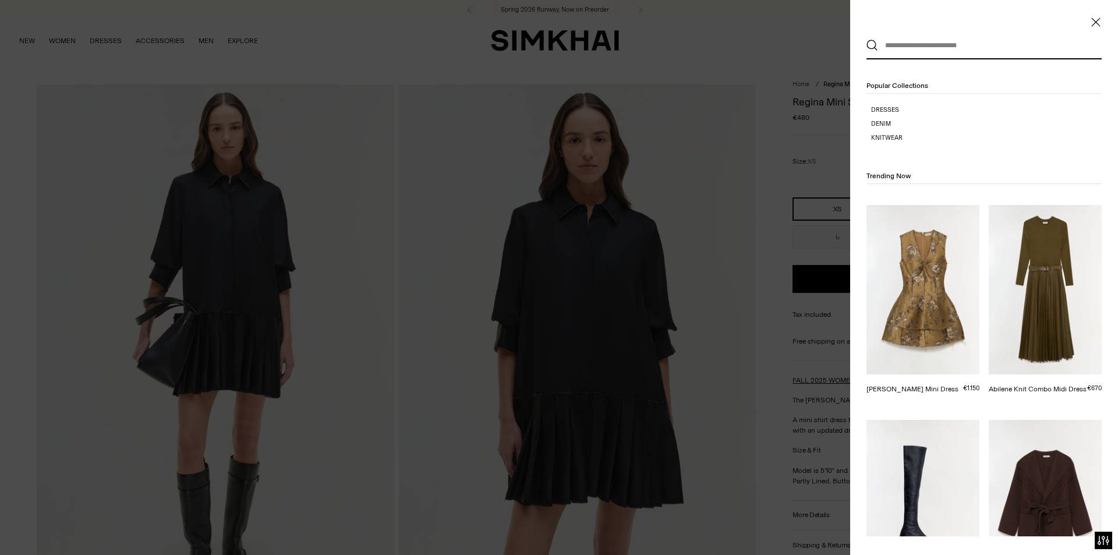
click at [946, 48] on input "text" at bounding box center [981, 46] width 207 height 26
paste input "**********"
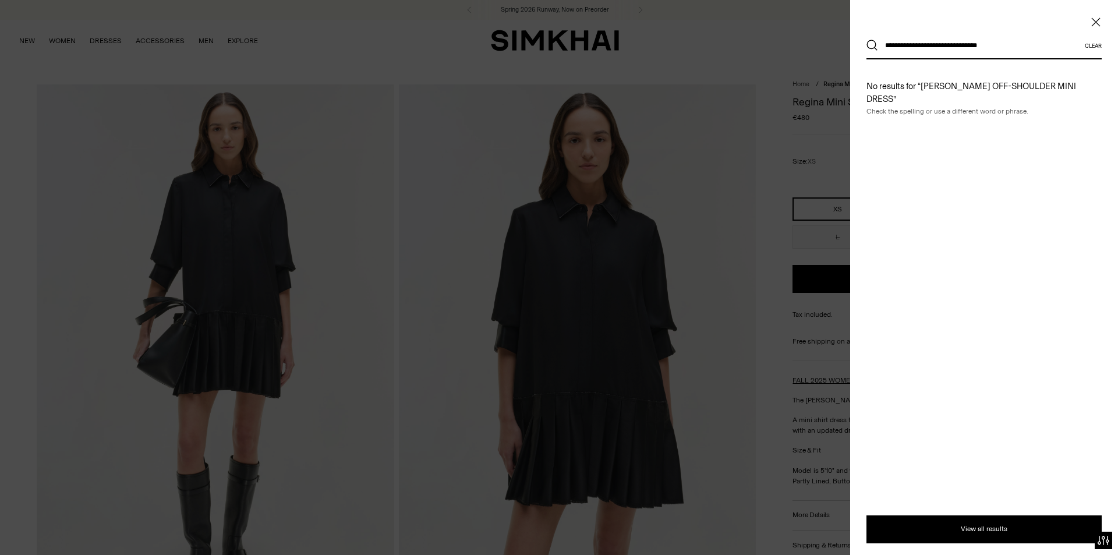
type input "**********"
click at [867, 40] on button "Search" at bounding box center [873, 46] width 12 height 12
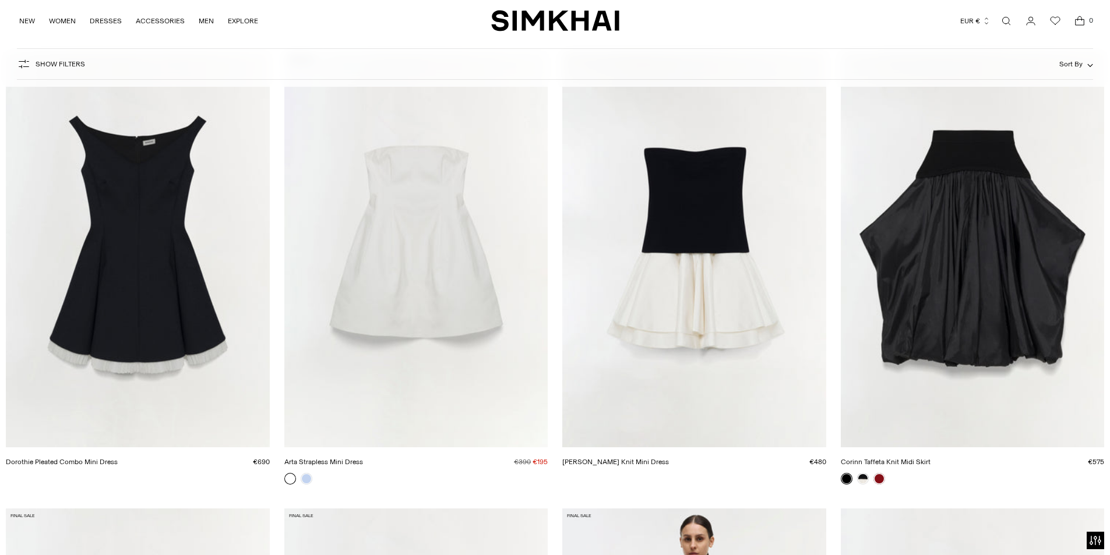
scroll to position [233, 0]
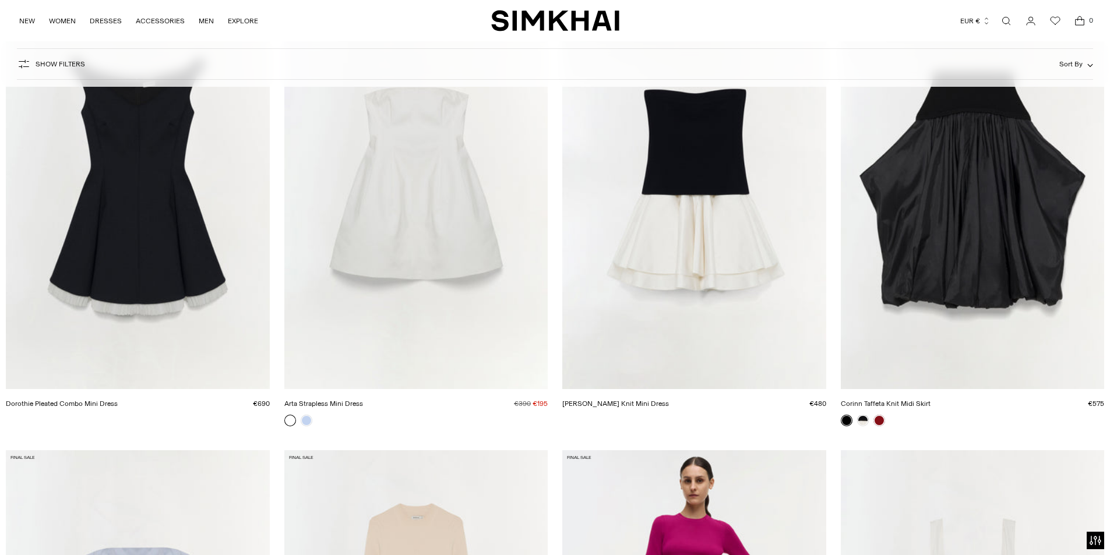
click at [118, 400] on link "Dorothie Pleated Combo Mini Dress" at bounding box center [62, 404] width 112 height 8
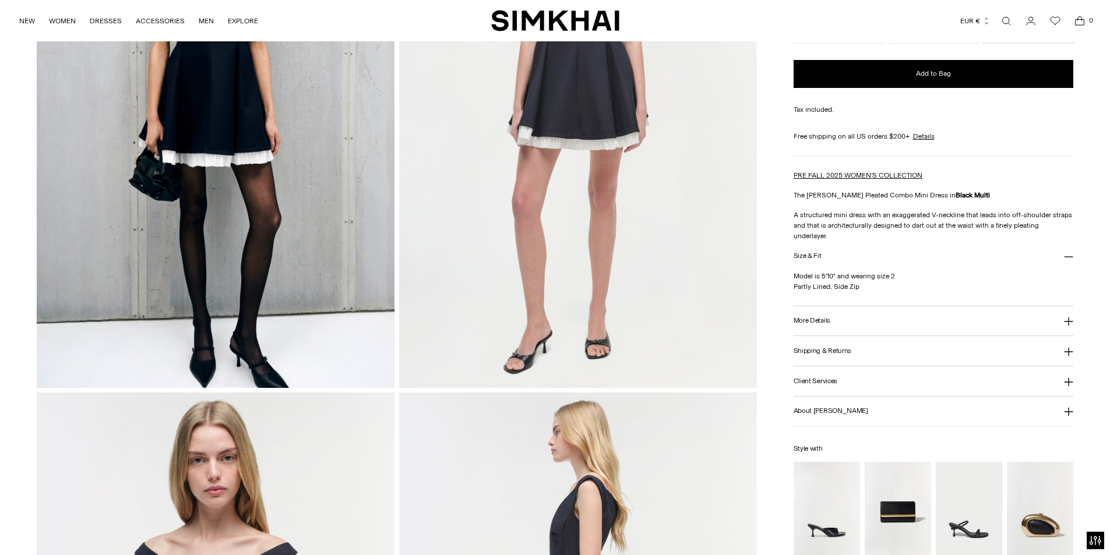
scroll to position [408, 0]
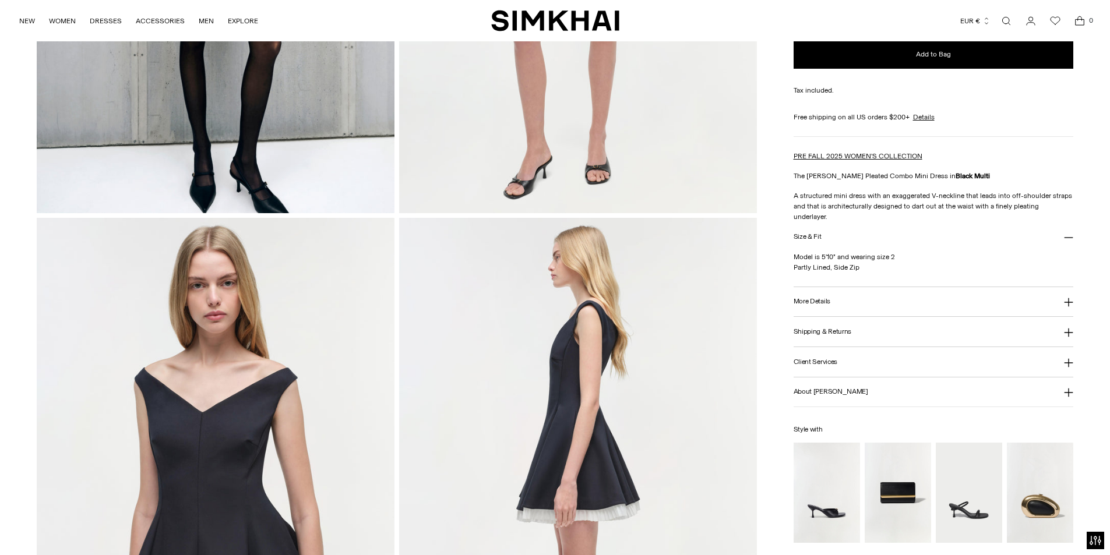
click at [804, 298] on h3 "More Details" at bounding box center [811, 302] width 37 height 8
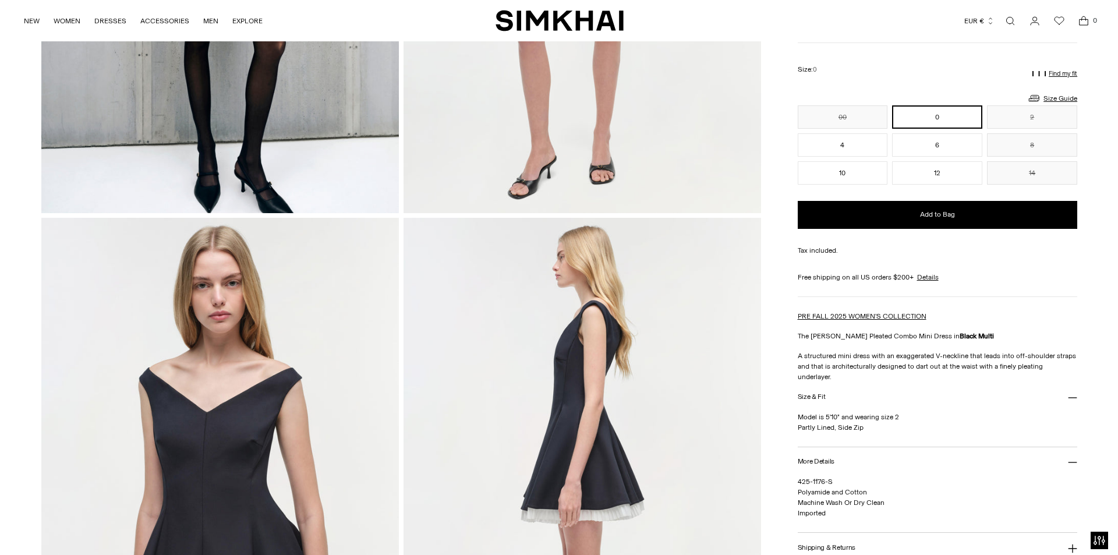
scroll to position [0, 0]
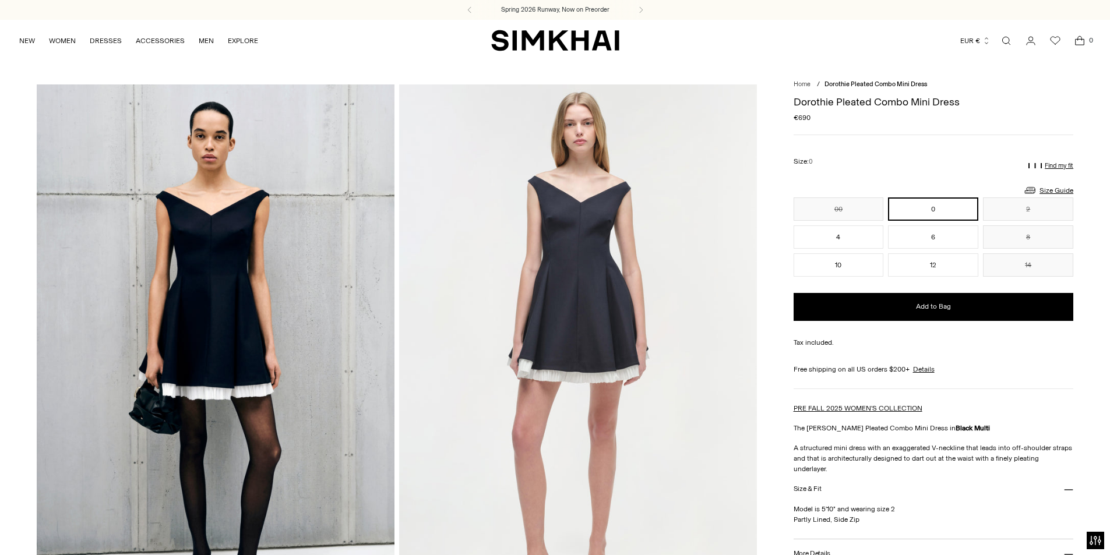
click at [515, 261] on img at bounding box center [578, 352] width 358 height 536
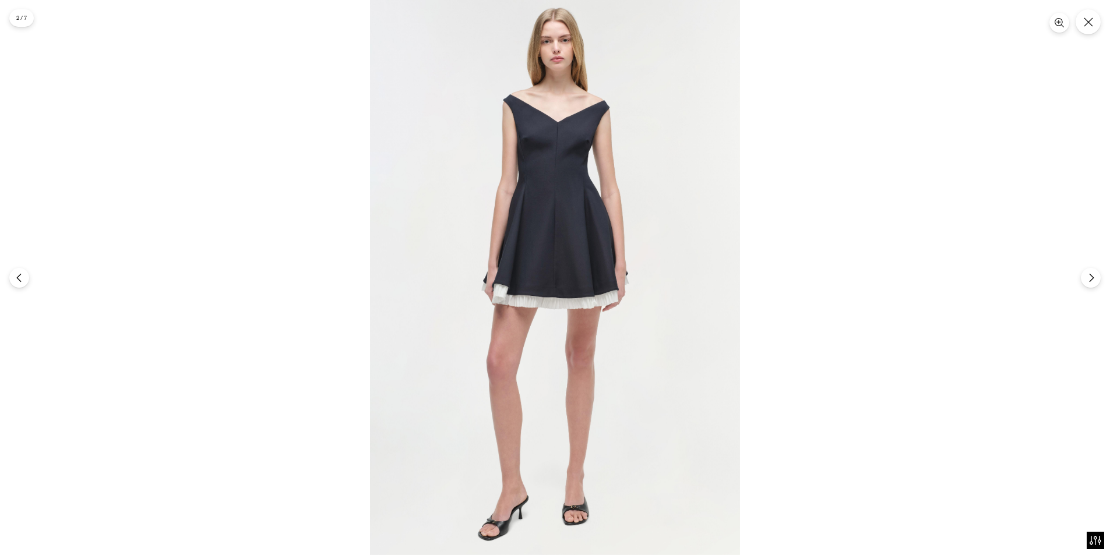
click at [398, 271] on img at bounding box center [555, 277] width 370 height 555
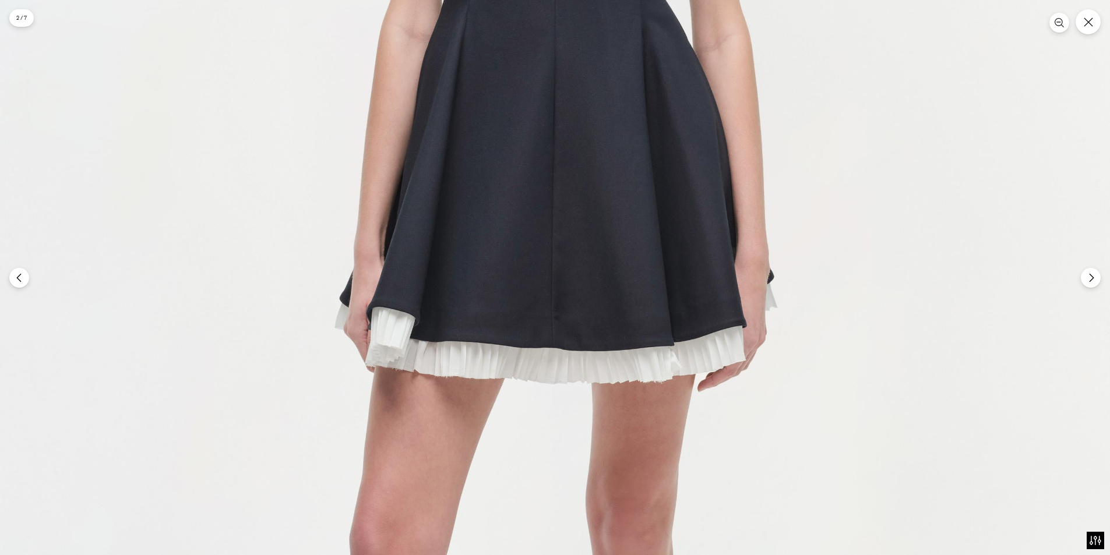
click at [1062, 112] on img at bounding box center [555, 288] width 1110 height 1665
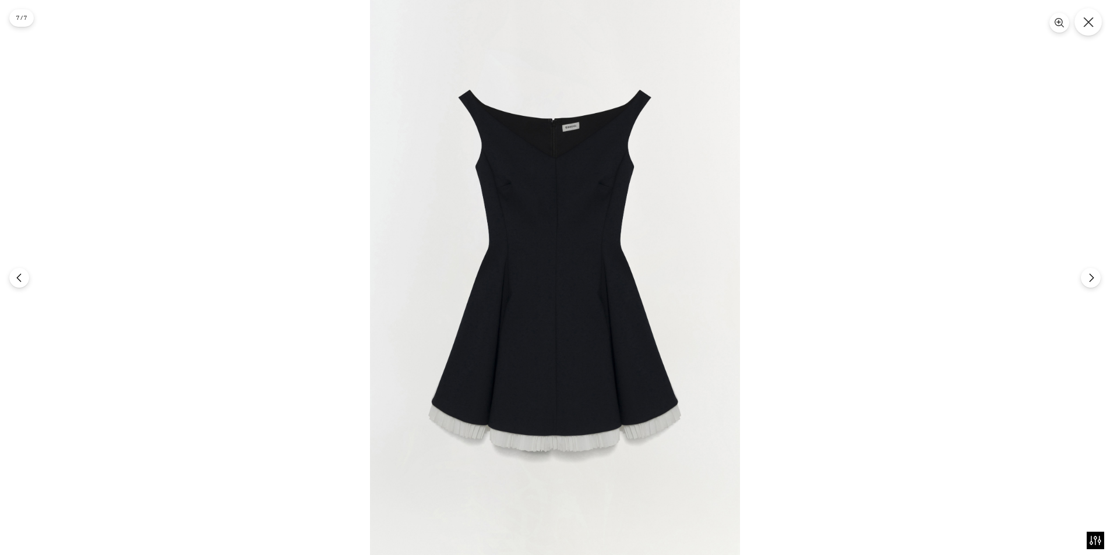
click at [1084, 20] on icon "Close" at bounding box center [1088, 22] width 10 height 10
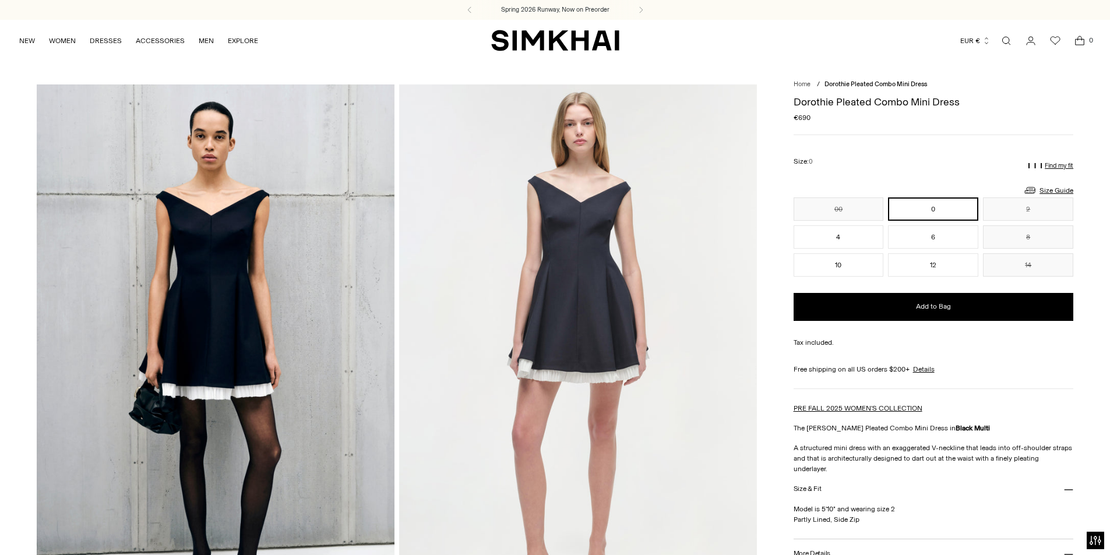
drag, startPoint x: 997, startPoint y: 41, endPoint x: 1003, endPoint y: 44, distance: 6.5
click at [997, 41] on link "Open search modal" at bounding box center [1005, 40] width 23 height 23
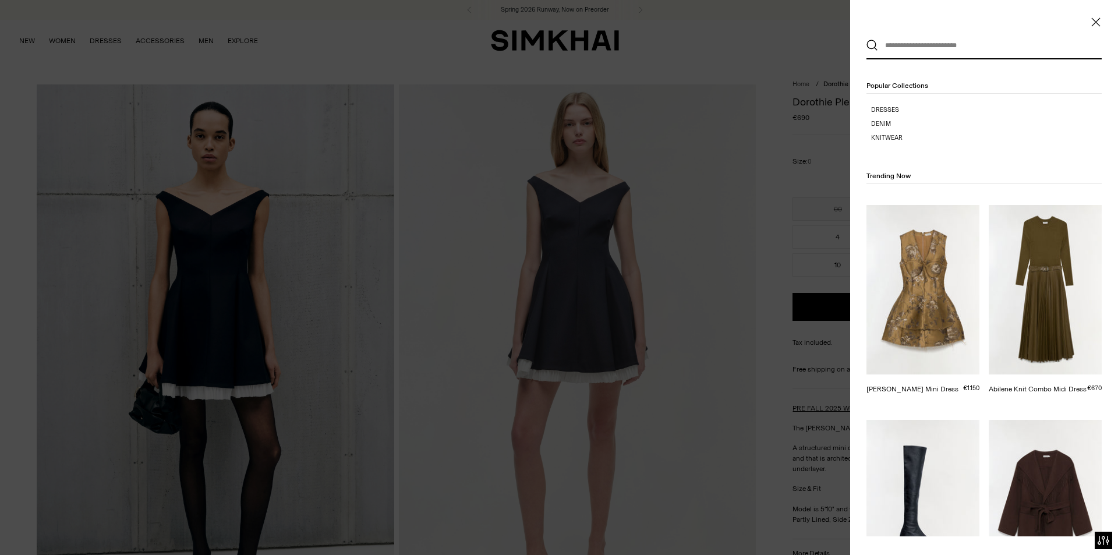
paste input "**********"
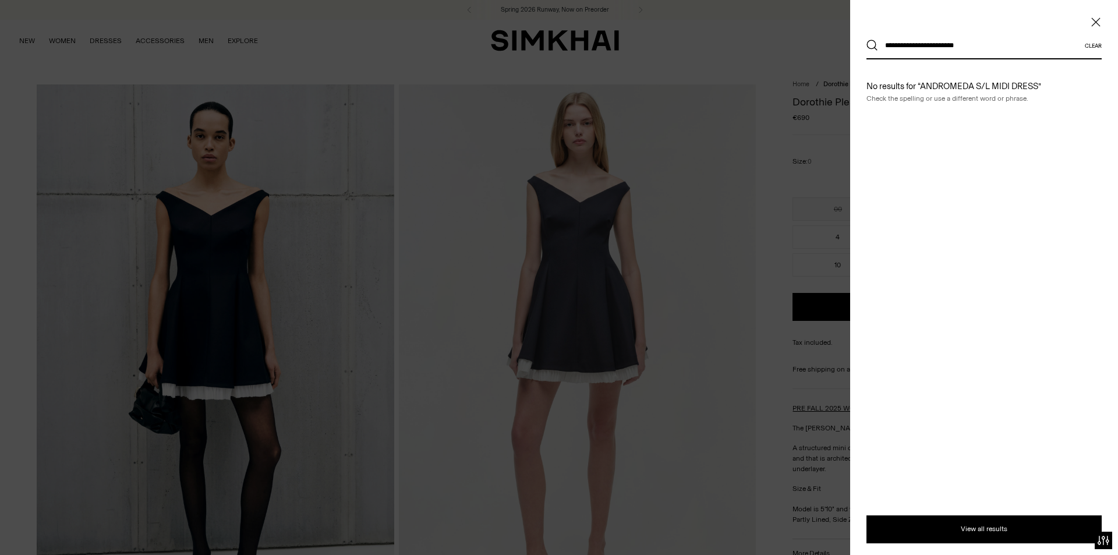
type input "**********"
click at [867, 40] on button "Search" at bounding box center [873, 46] width 12 height 12
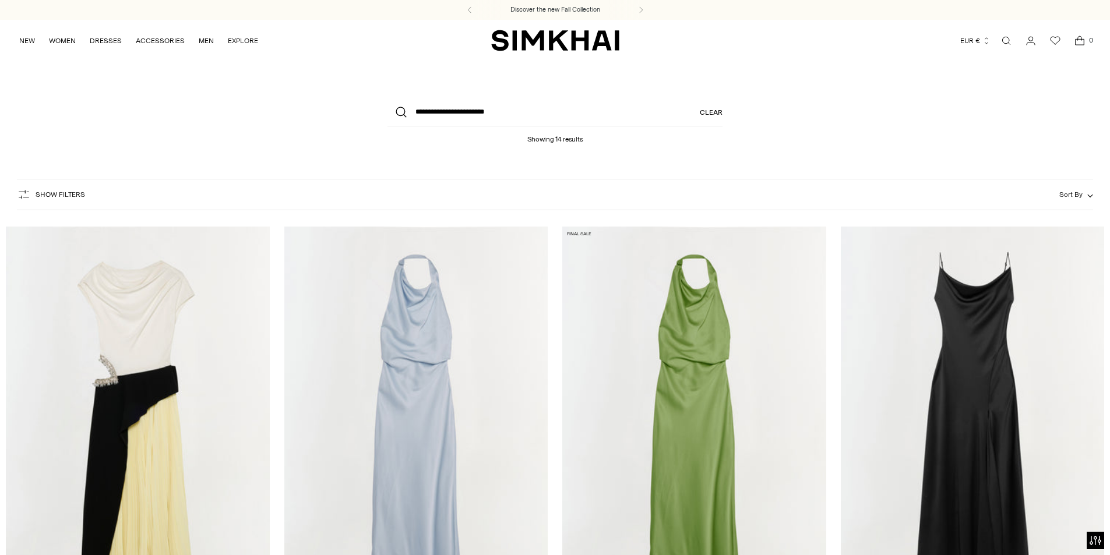
scroll to position [175, 0]
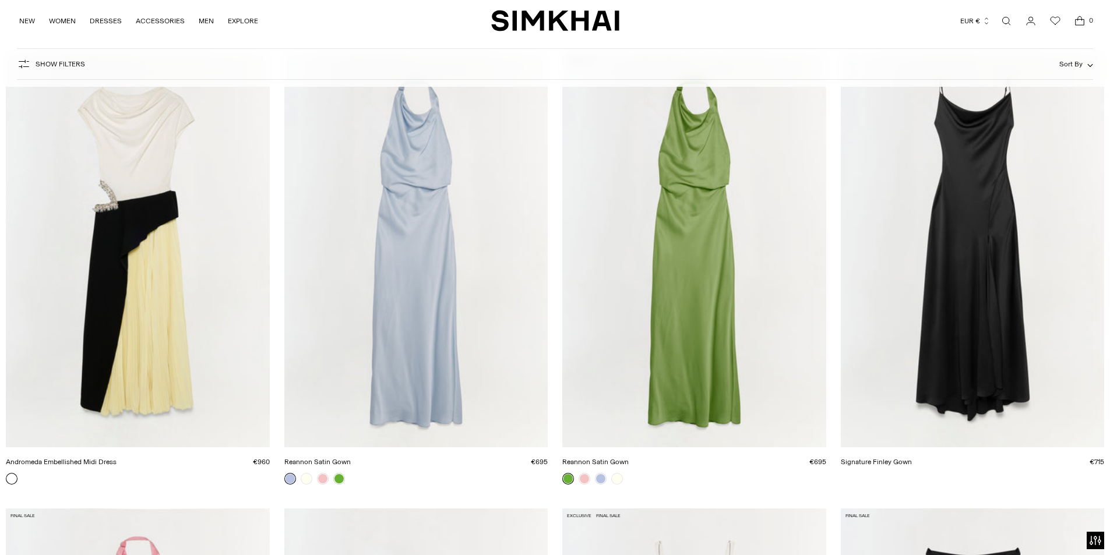
click at [116, 458] on link "Andromeda Embellished Midi Dress" at bounding box center [61, 462] width 111 height 8
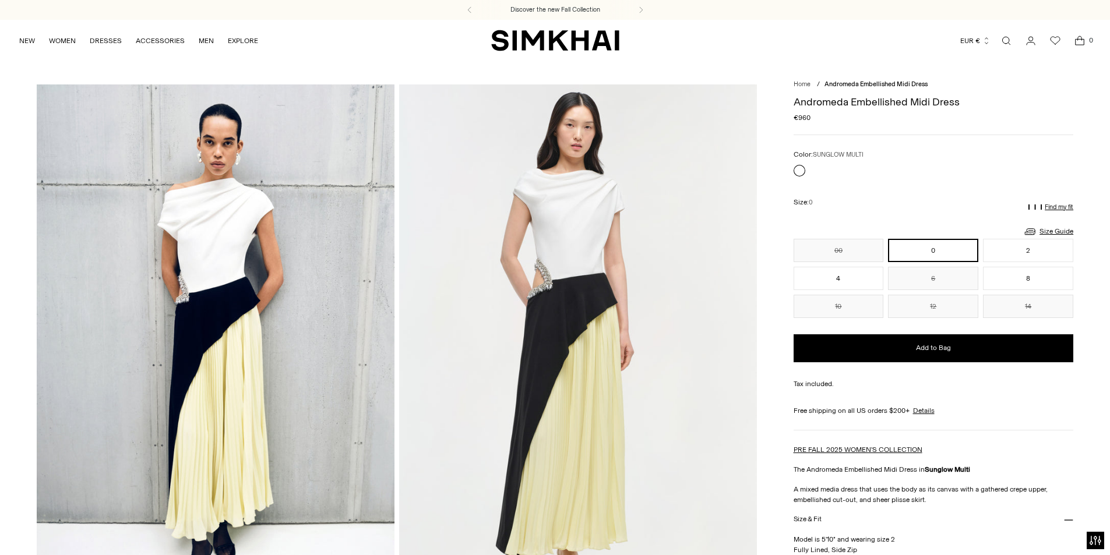
scroll to position [116, 0]
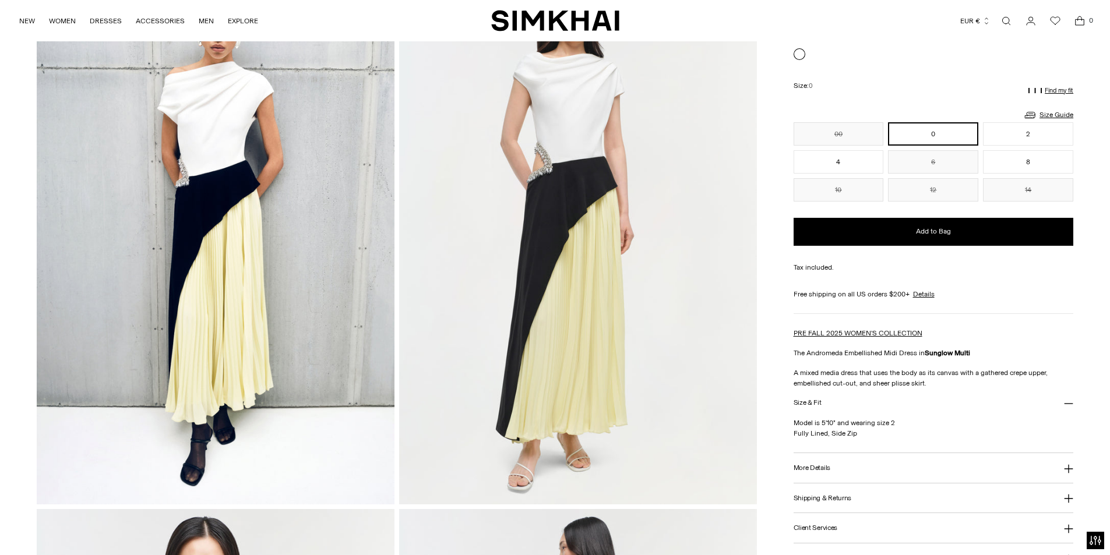
click at [814, 470] on h3 "More Details" at bounding box center [811, 468] width 37 height 8
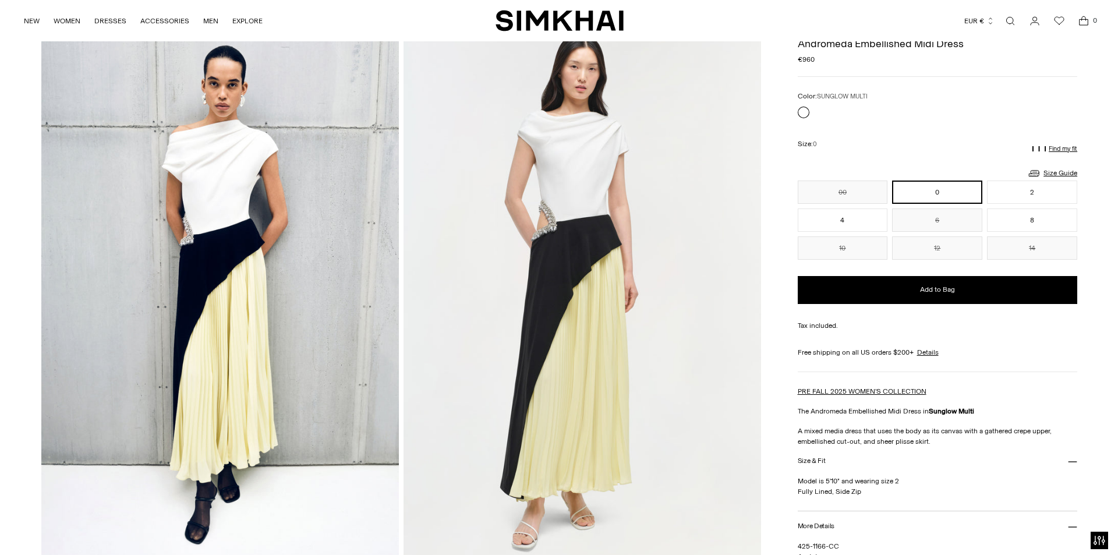
scroll to position [0, 0]
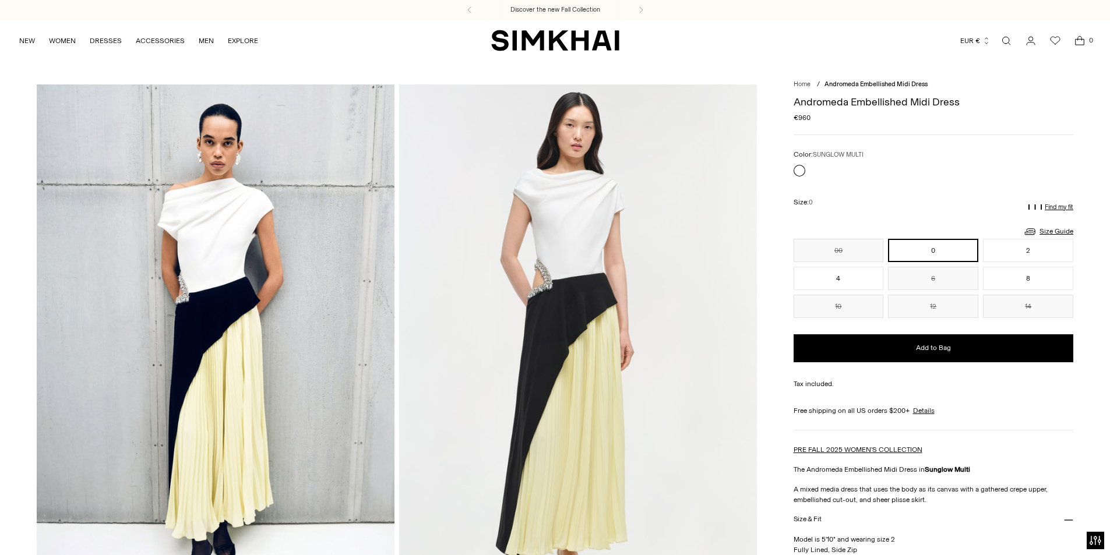
click at [632, 229] on img at bounding box center [578, 352] width 358 height 536
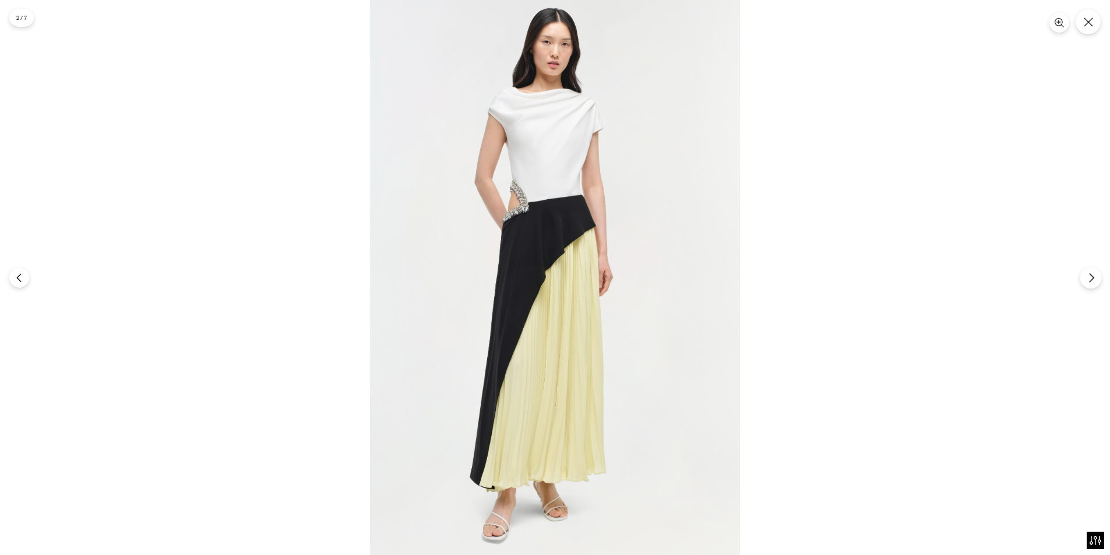
click at [1097, 277] on button "Next" at bounding box center [1090, 278] width 22 height 22
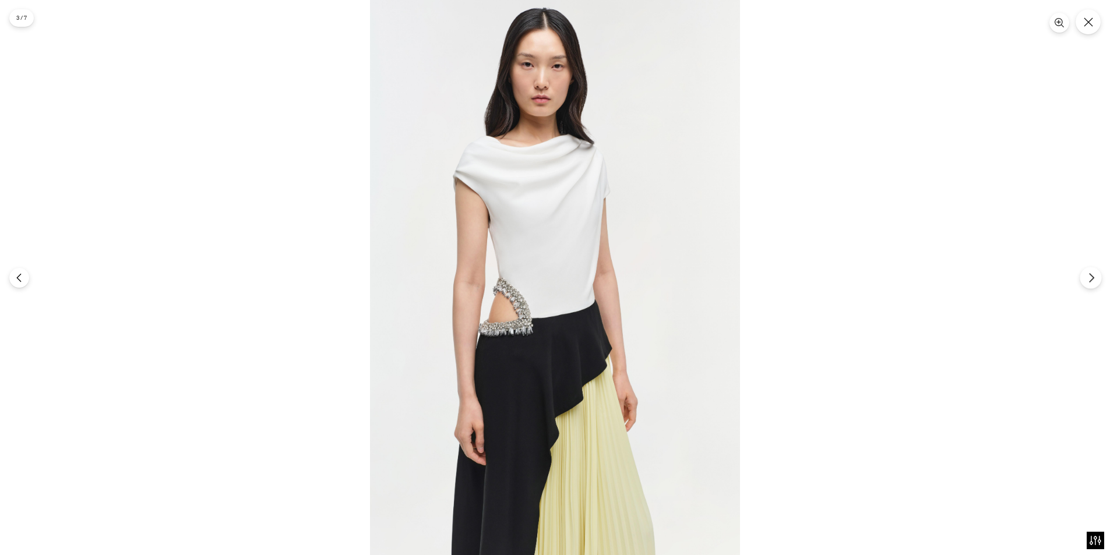
click at [1089, 276] on icon "Next" at bounding box center [1091, 278] width 10 height 10
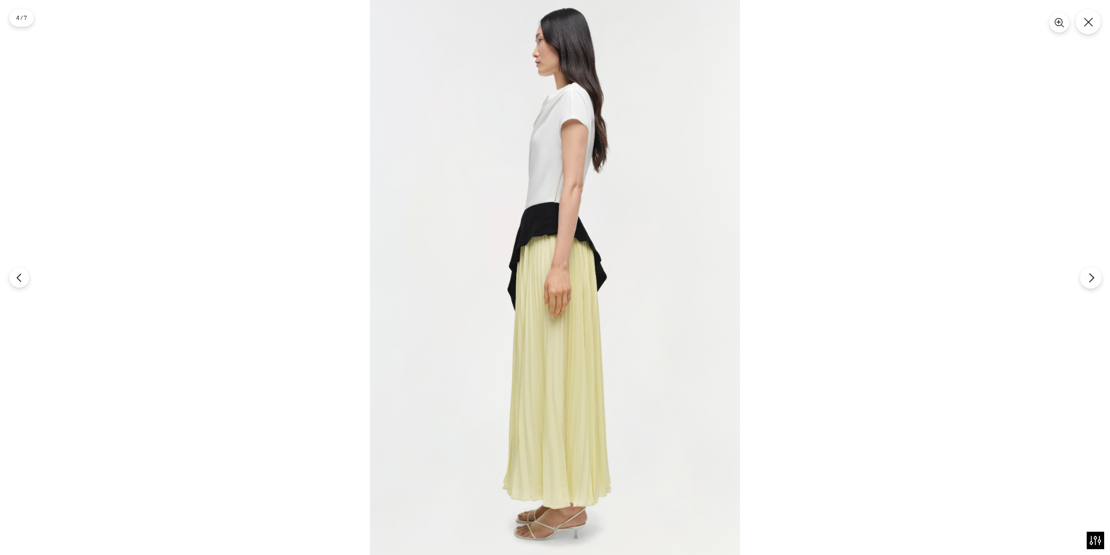
click at [1089, 276] on icon "Next" at bounding box center [1091, 278] width 10 height 10
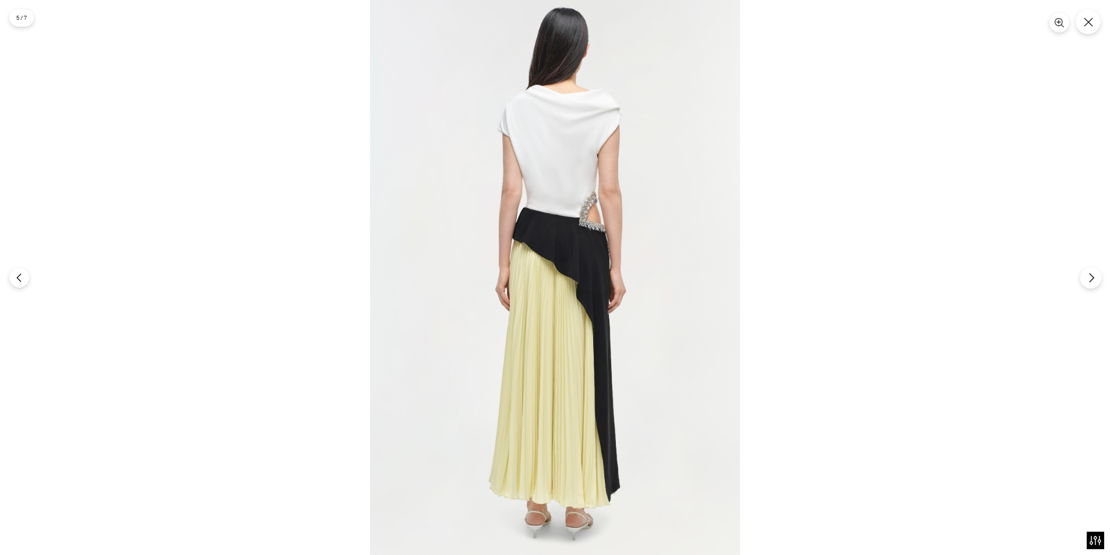
click at [1089, 276] on icon "Next" at bounding box center [1091, 278] width 10 height 10
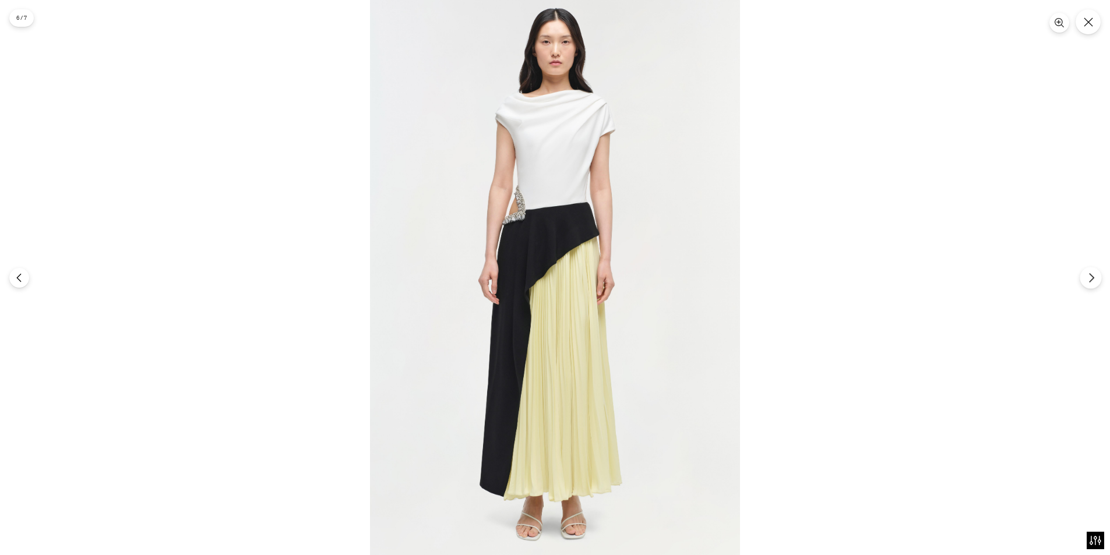
click at [1089, 276] on icon "Next" at bounding box center [1091, 278] width 10 height 10
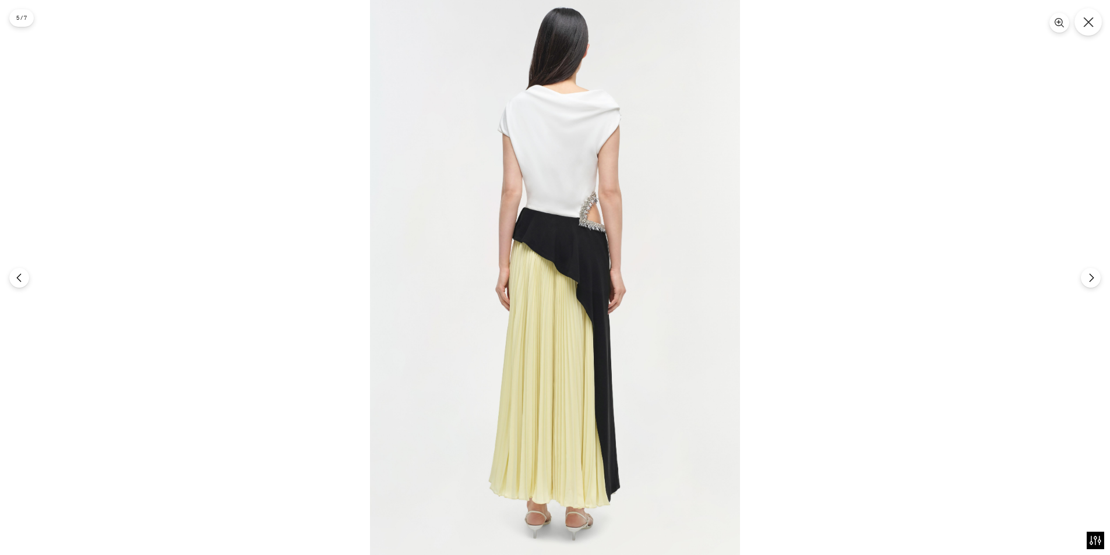
click at [1083, 22] on icon "Close" at bounding box center [1088, 22] width 10 height 10
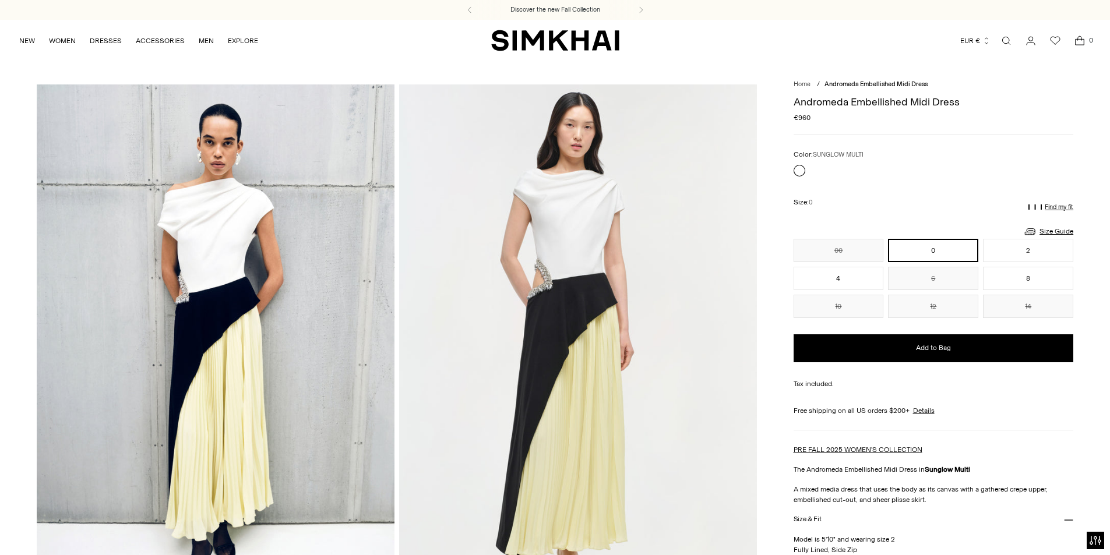
click at [1001, 40] on link "Open search modal" at bounding box center [1005, 40] width 23 height 23
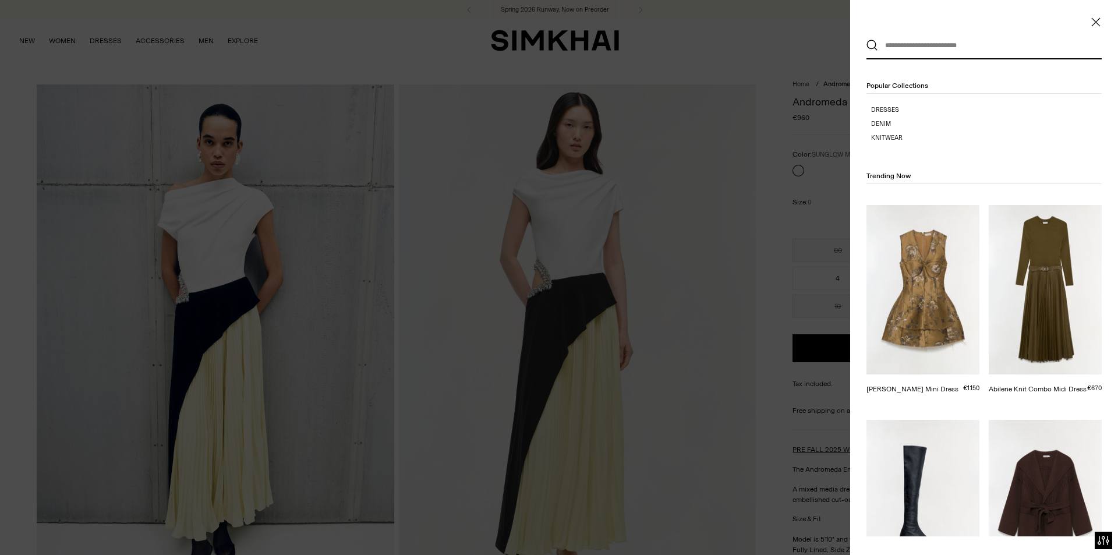
paste input "**********"
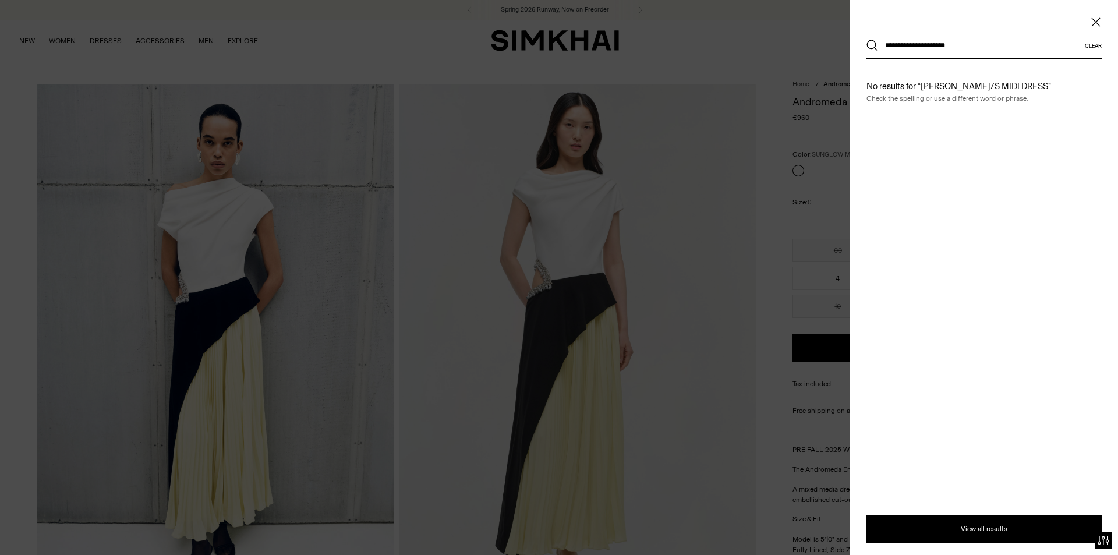
type input "**********"
click at [867, 40] on button "Search" at bounding box center [873, 46] width 12 height 12
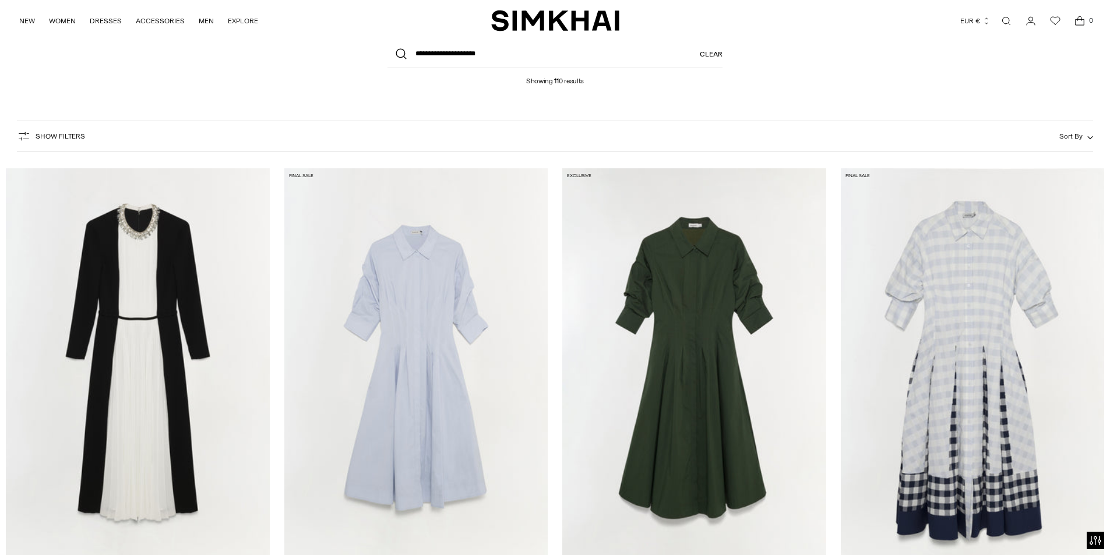
scroll to position [116, 0]
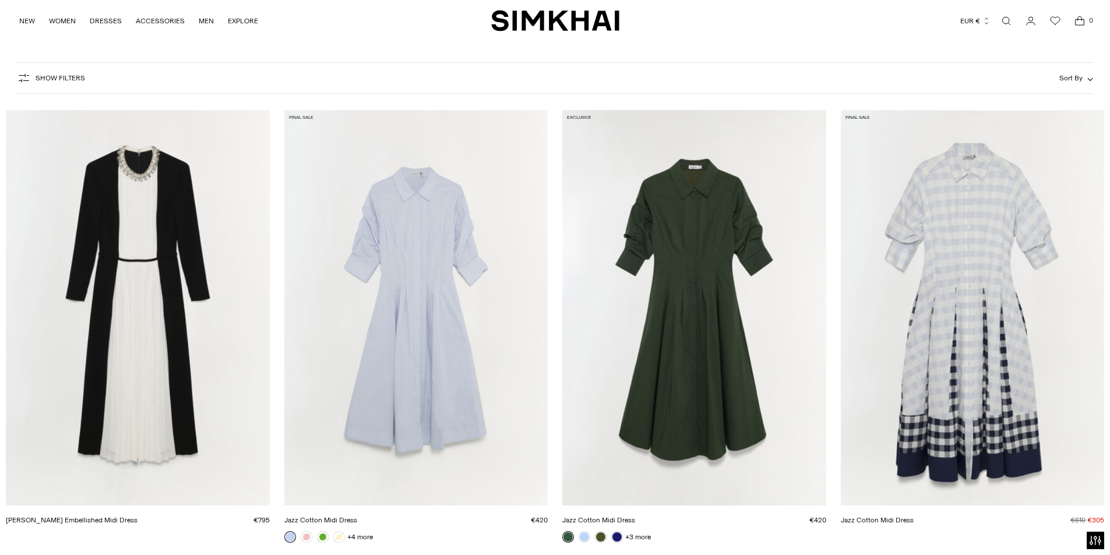
click at [137, 516] on link "[PERSON_NAME] Embellished Midi Dress" at bounding box center [72, 520] width 132 height 8
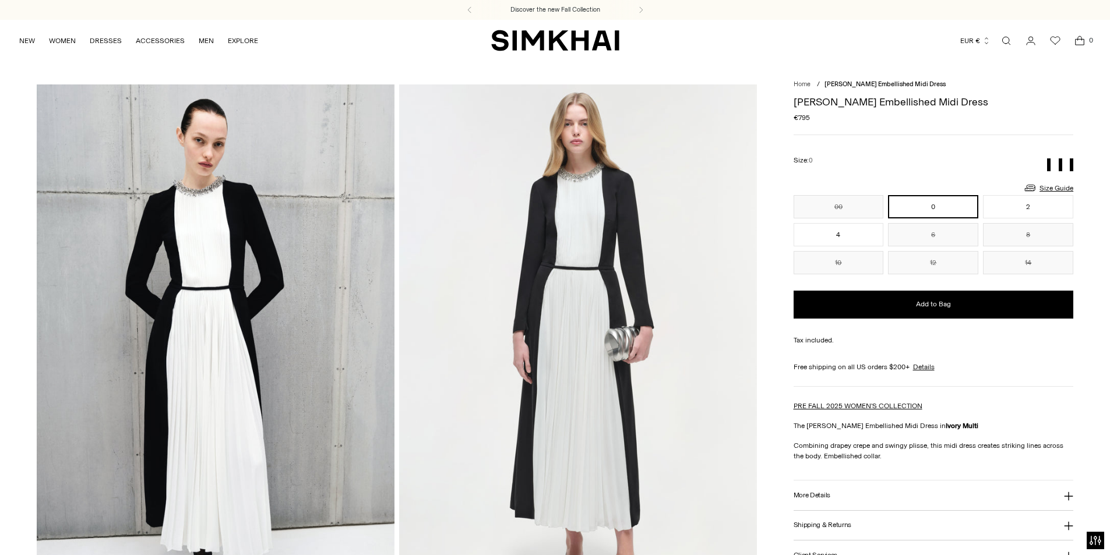
scroll to position [116, 0]
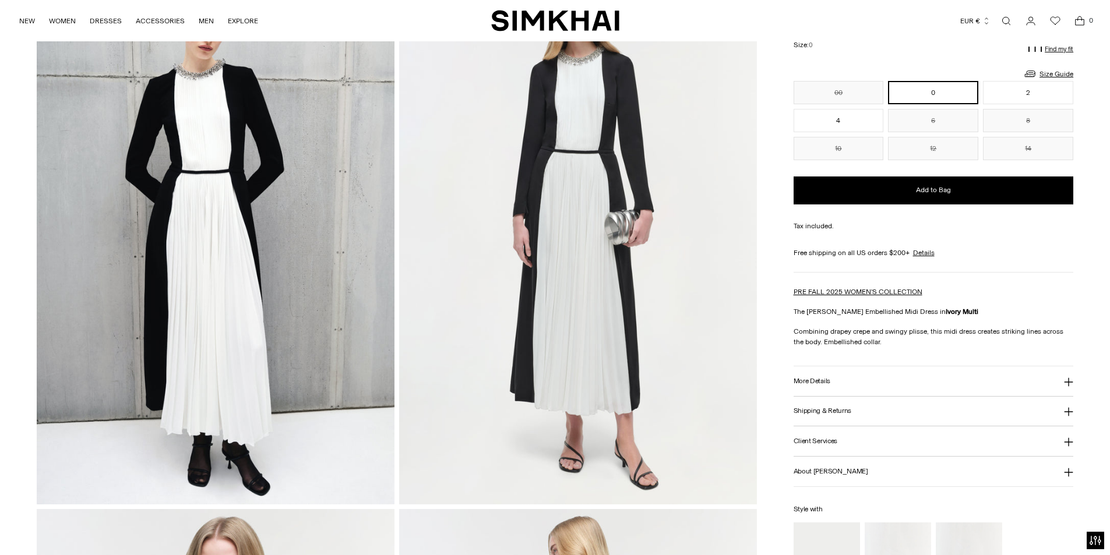
click at [818, 377] on h3 "More Details" at bounding box center [811, 381] width 37 height 8
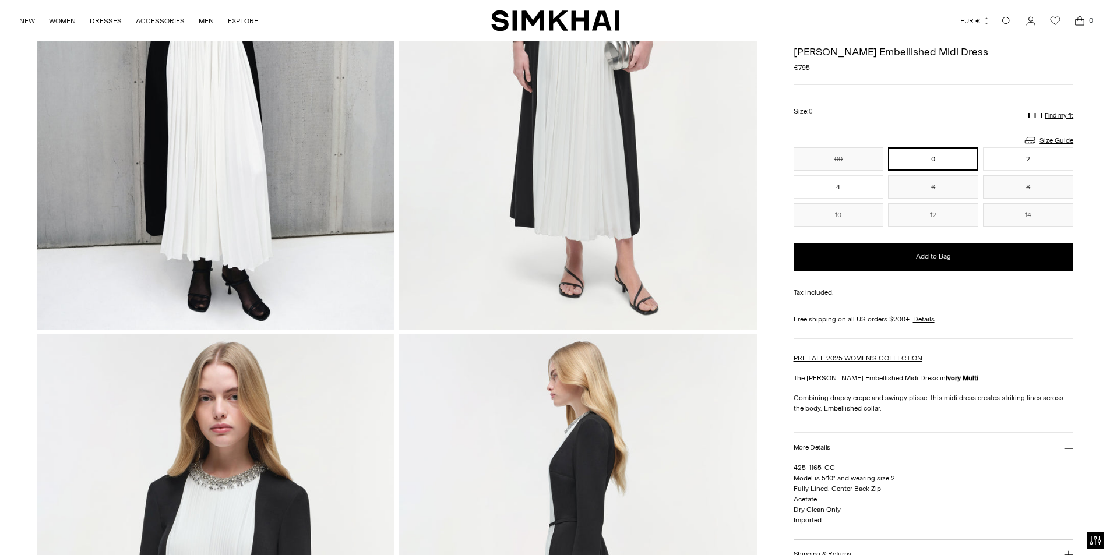
scroll to position [233, 0]
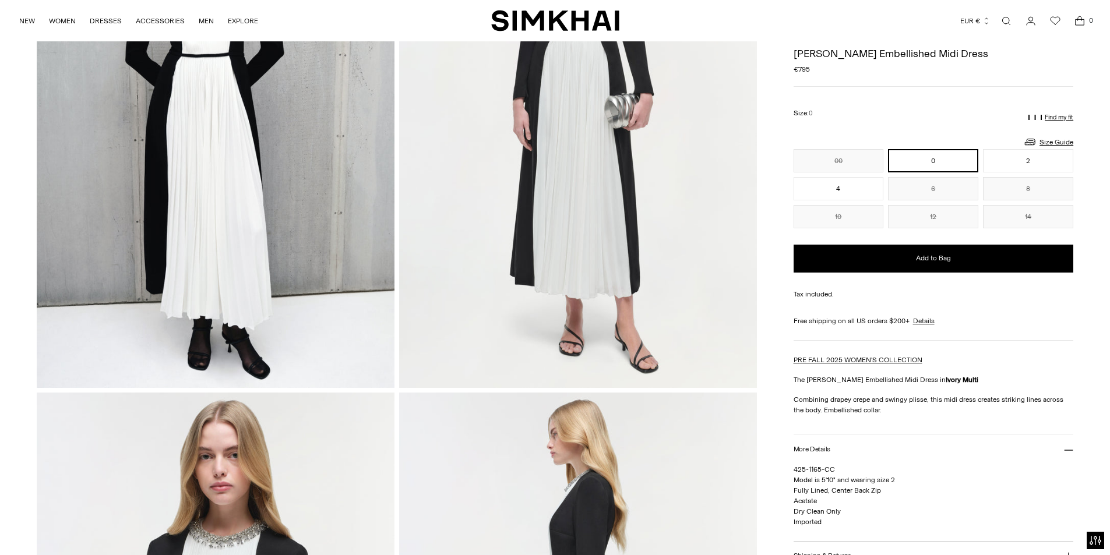
click at [514, 152] on img at bounding box center [578, 119] width 358 height 536
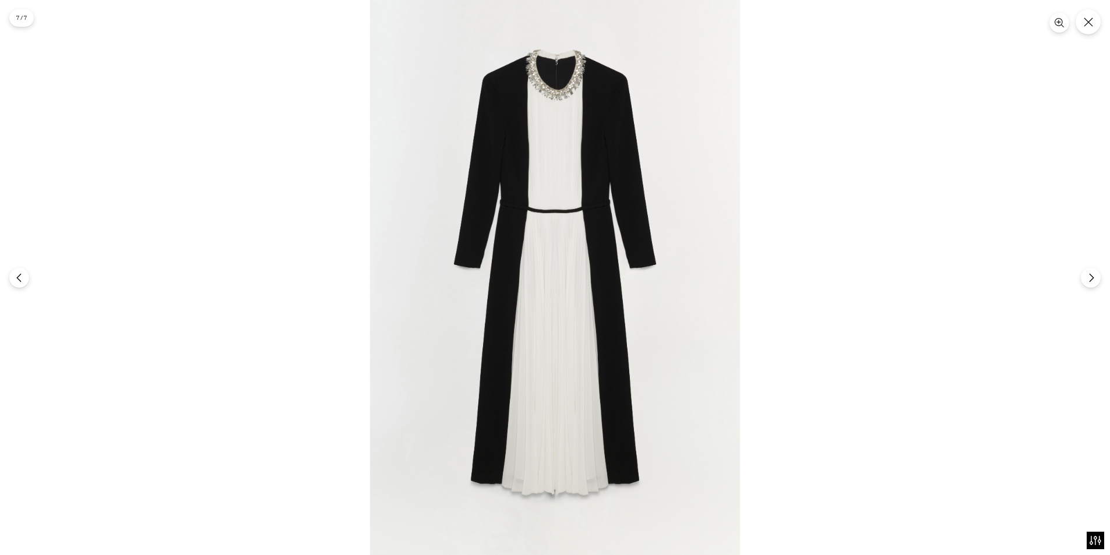
click at [1087, 25] on icon "Close" at bounding box center [1087, 21] width 9 height 9
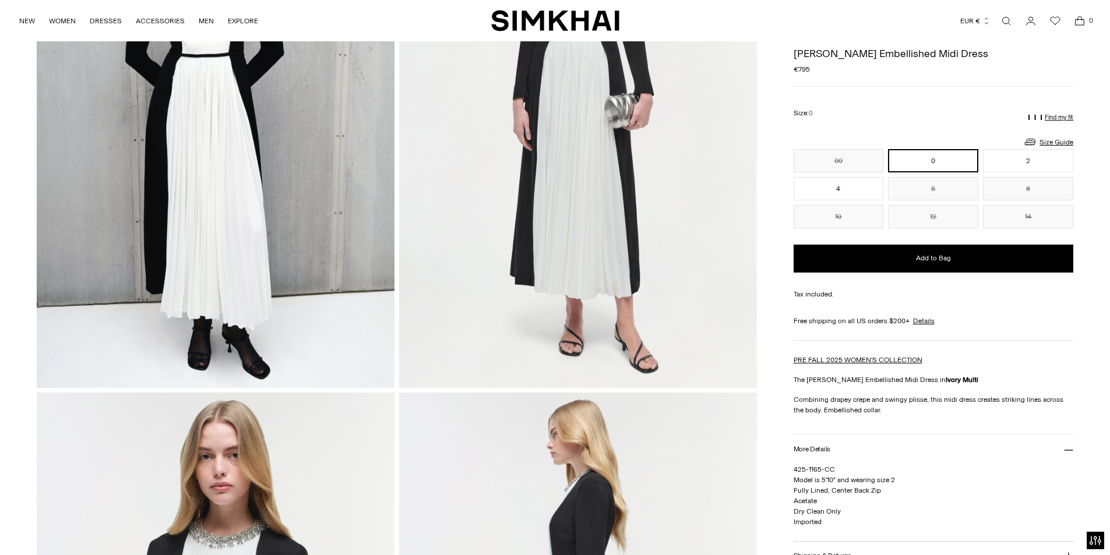
click at [1003, 20] on link "Open search modal" at bounding box center [1005, 20] width 23 height 23
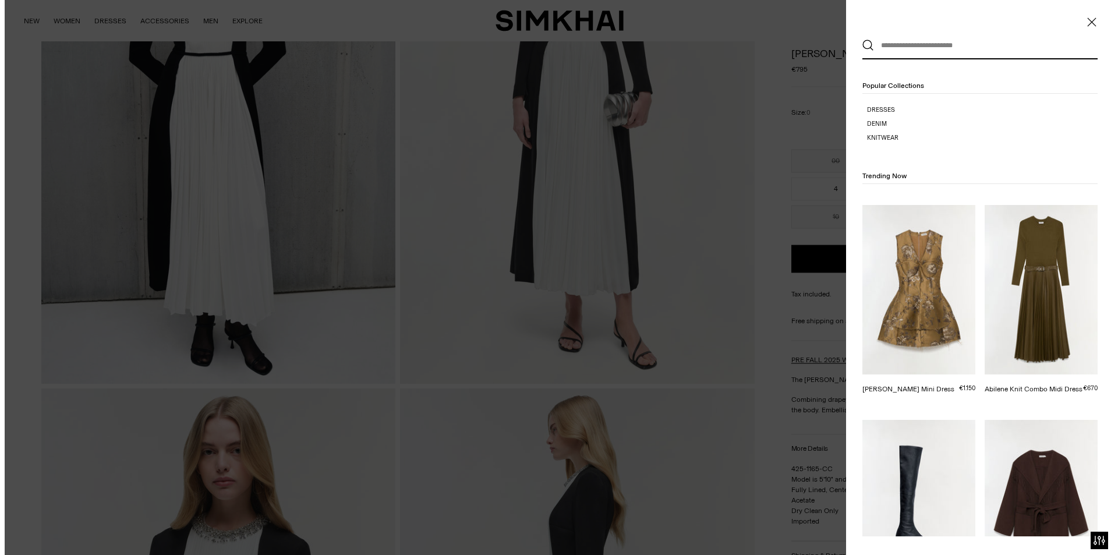
scroll to position [0, 0]
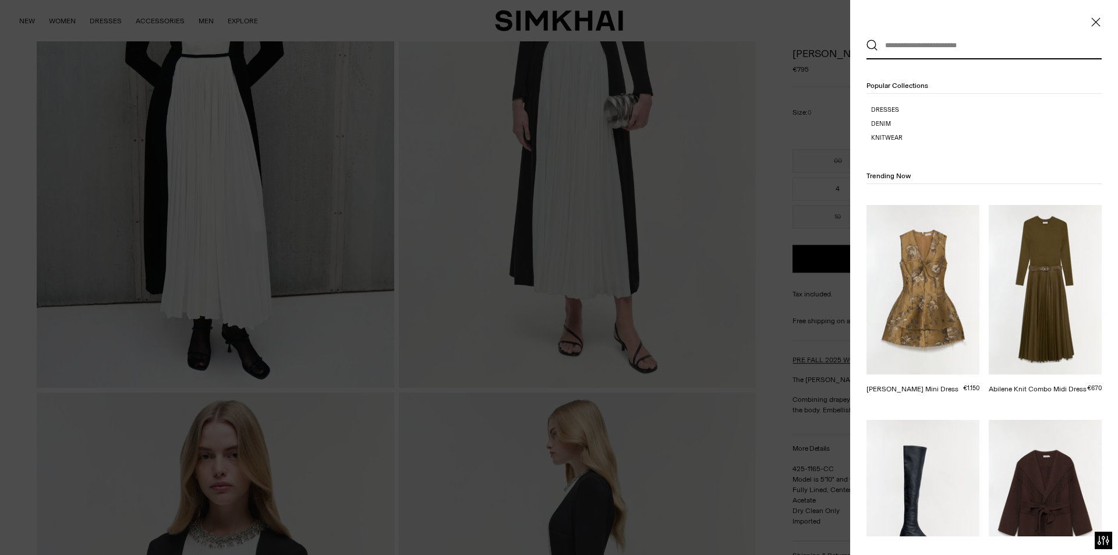
paste input "**********"
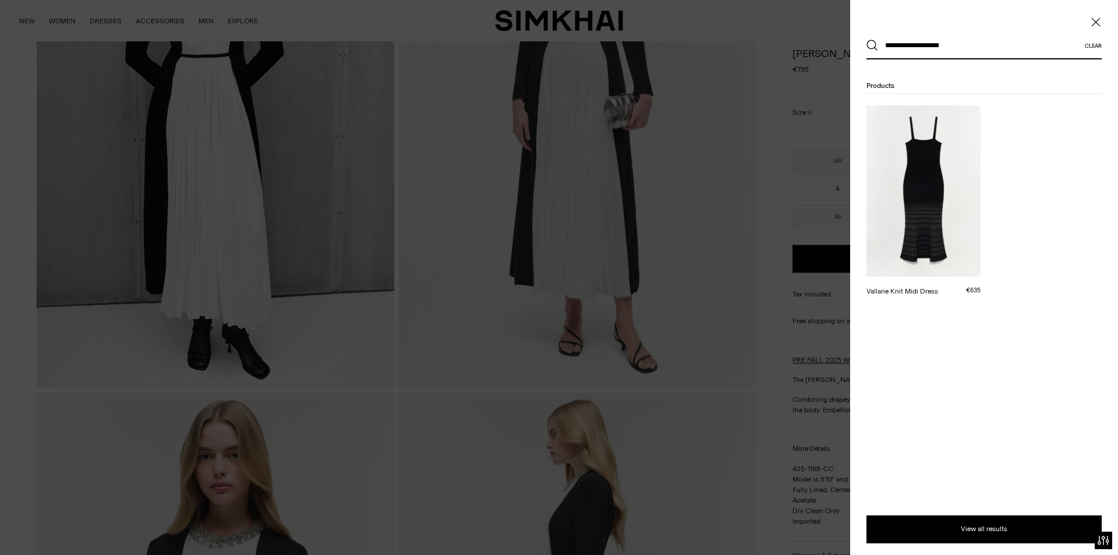
type input "**********"
click at [867, 40] on button "Search" at bounding box center [873, 46] width 12 height 12
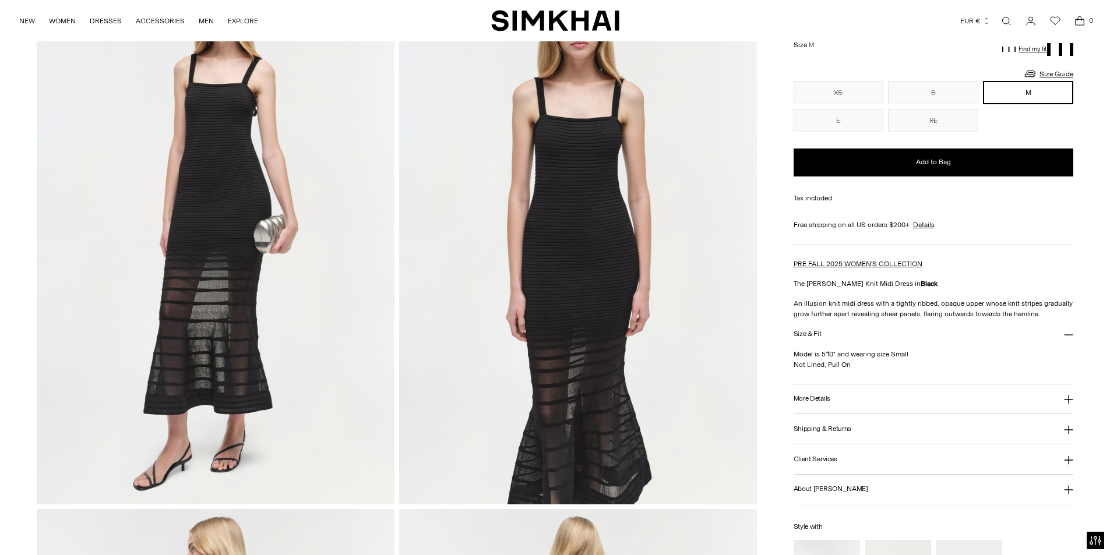
scroll to position [349, 0]
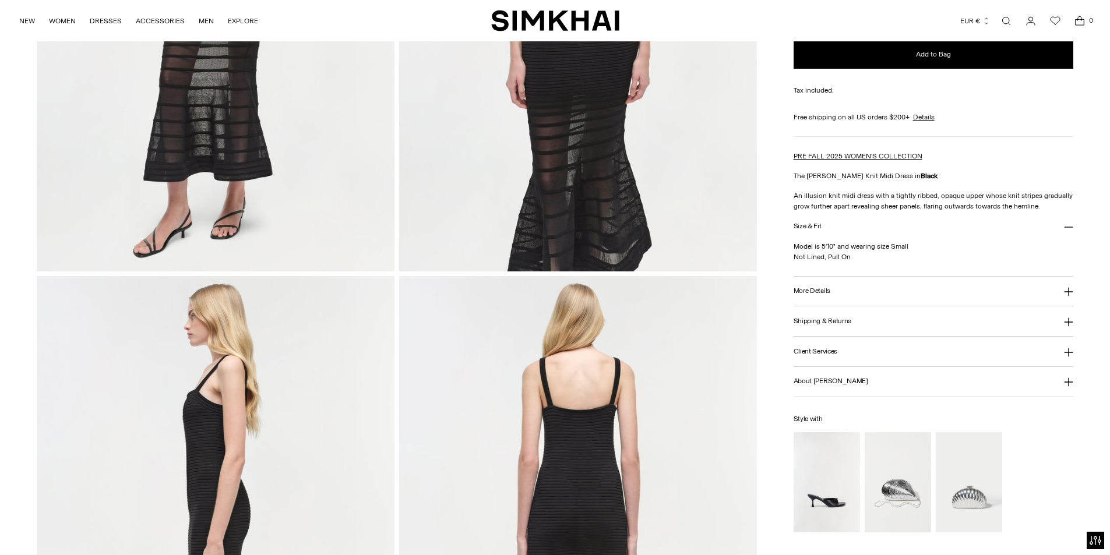
click at [825, 289] on h3 "More Details" at bounding box center [811, 291] width 37 height 8
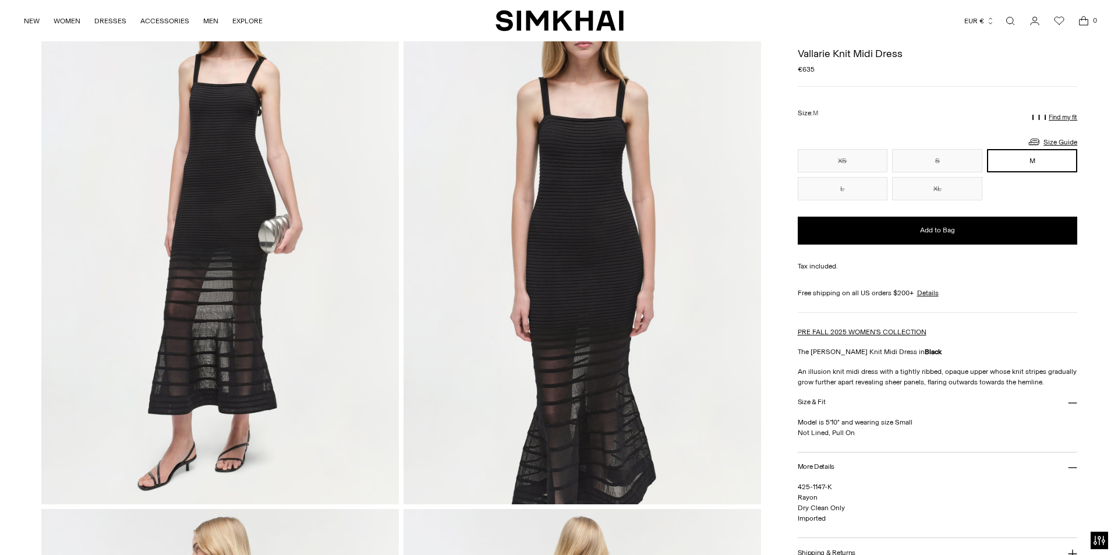
scroll to position [0, 0]
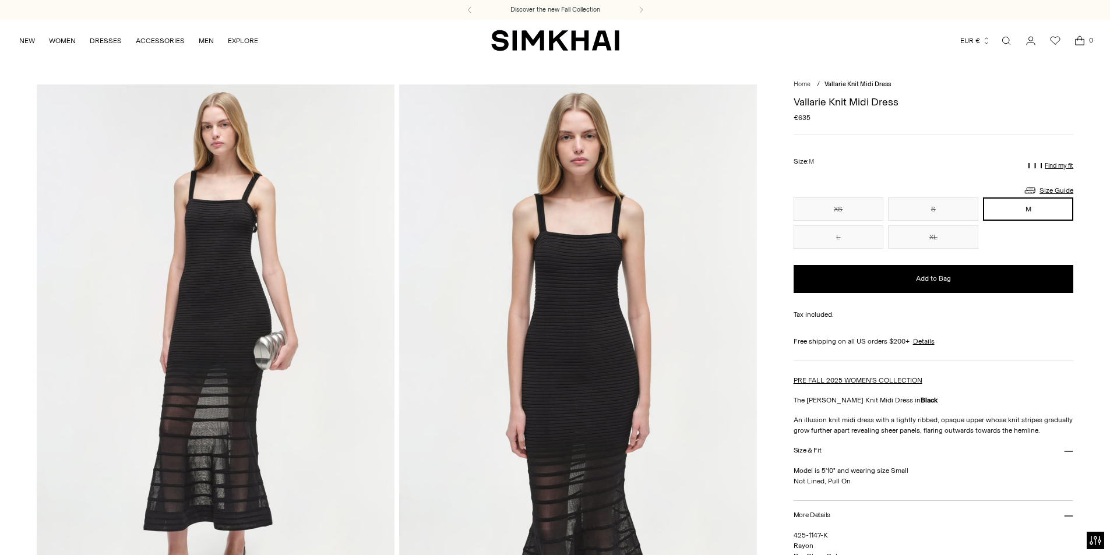
click at [227, 273] on img at bounding box center [216, 352] width 358 height 536
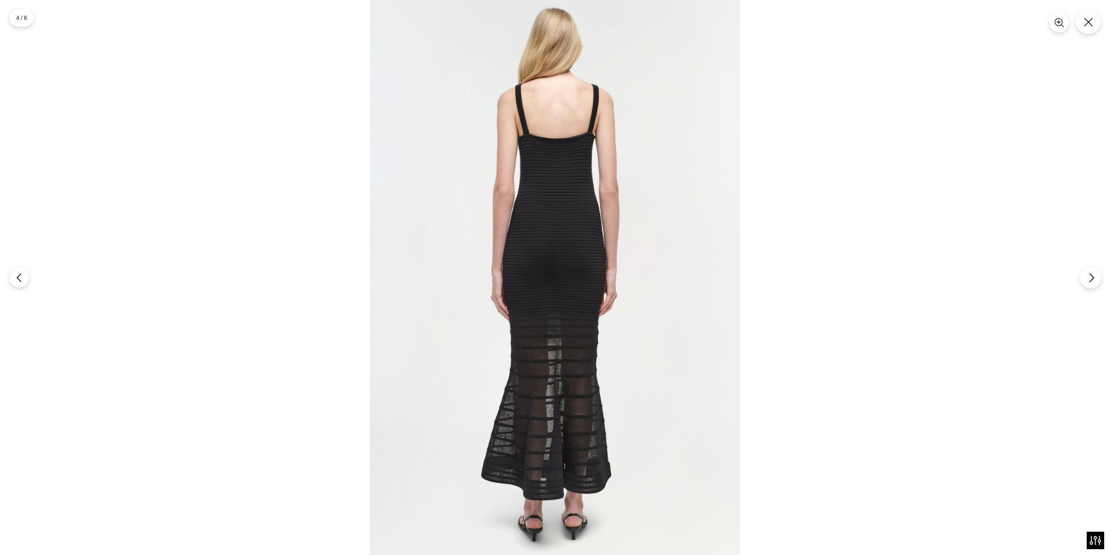
click at [1099, 281] on button "Next" at bounding box center [1090, 278] width 22 height 22
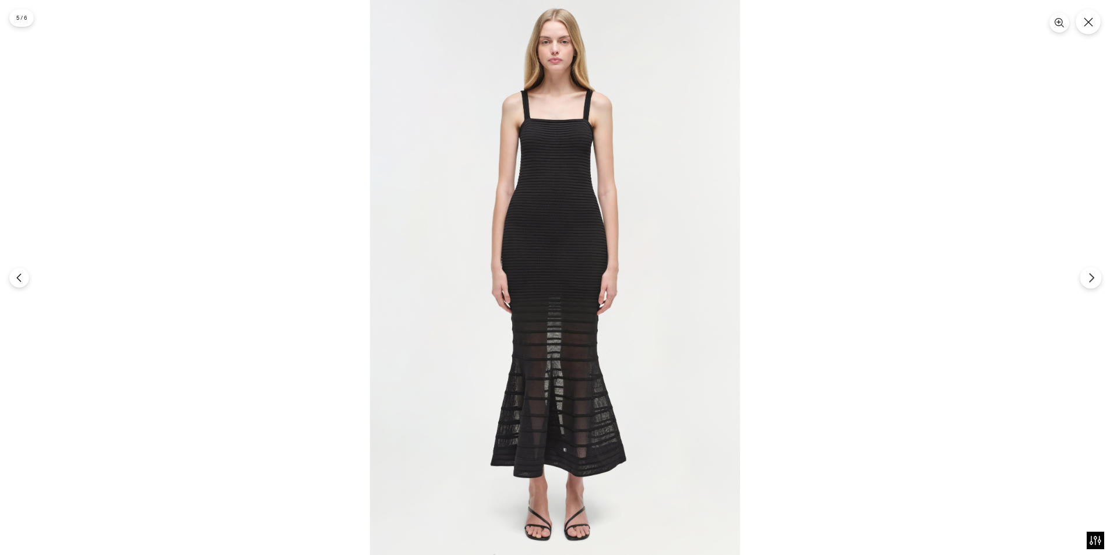
click at [1098, 281] on button "Next" at bounding box center [1090, 278] width 22 height 22
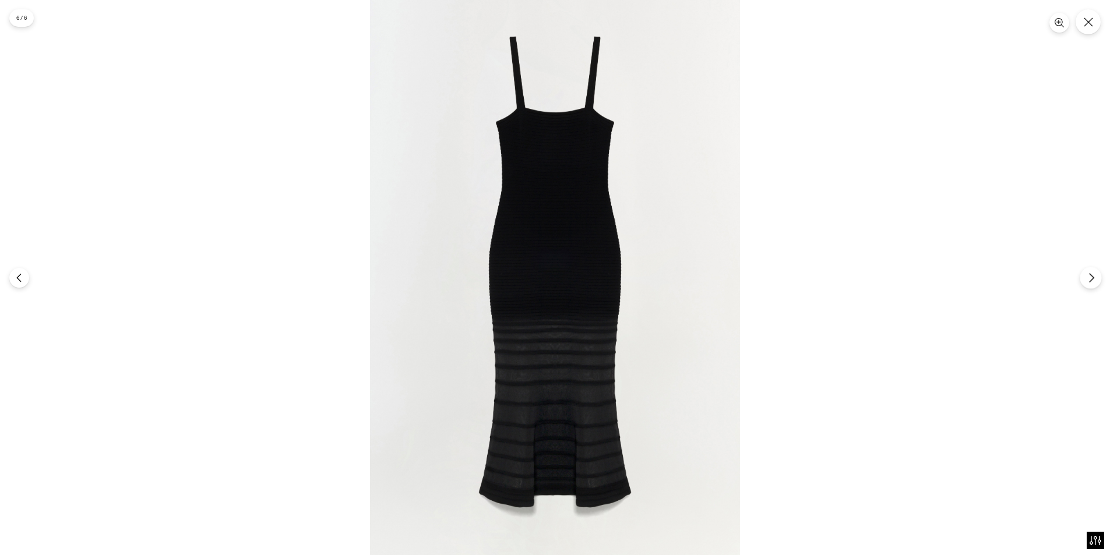
click at [1098, 281] on button "Next" at bounding box center [1090, 278] width 22 height 22
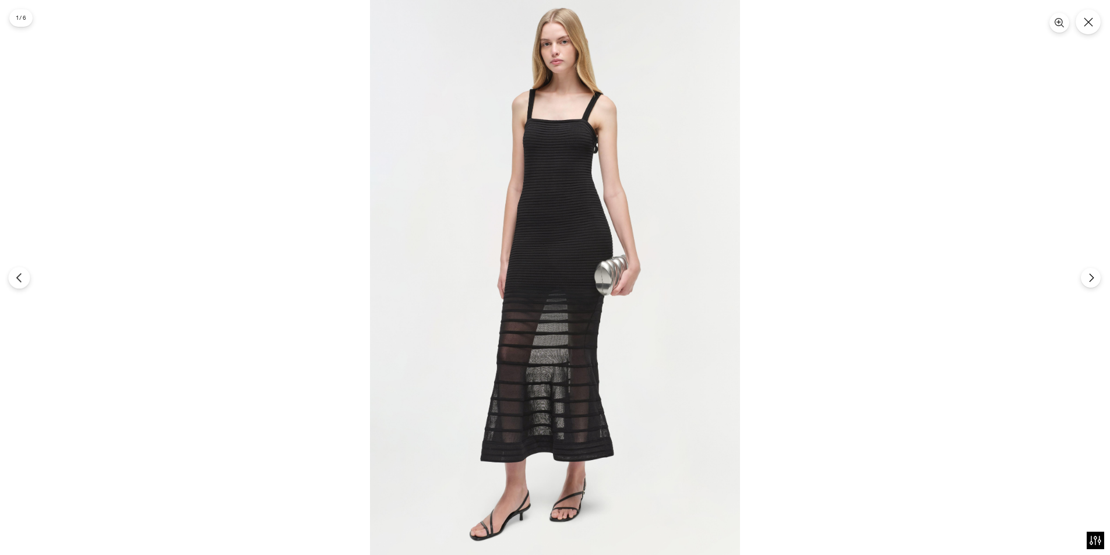
click at [22, 278] on icon "Previous" at bounding box center [19, 278] width 10 height 10
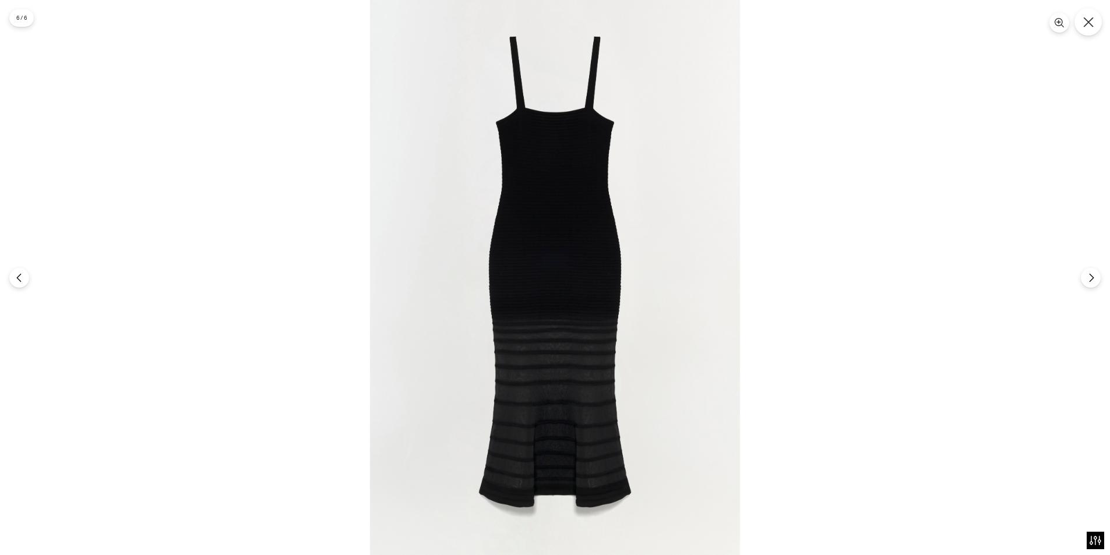
click at [1089, 24] on icon "Close" at bounding box center [1088, 22] width 10 height 10
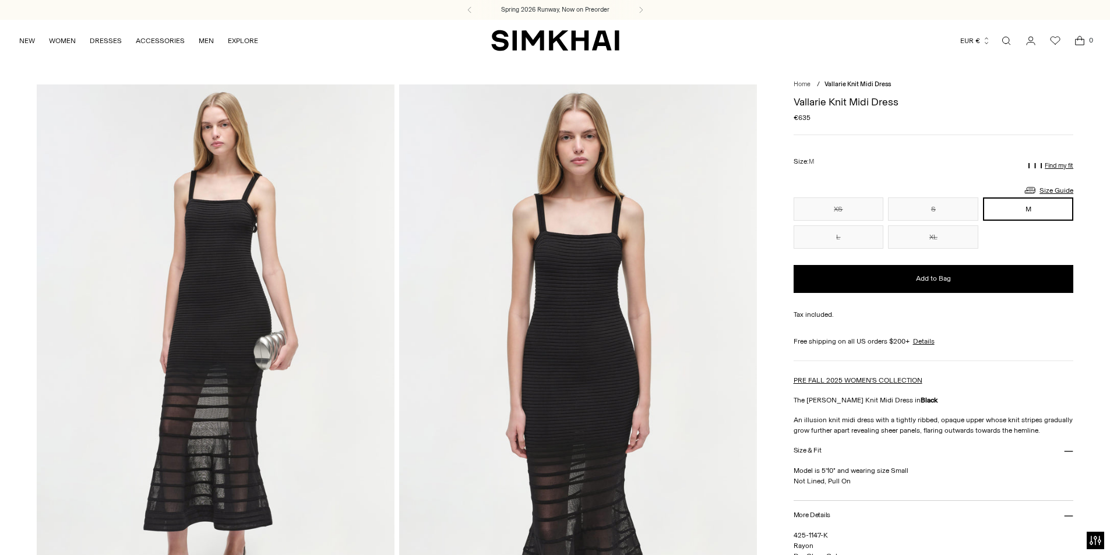
click at [1011, 41] on link "Open search modal" at bounding box center [1005, 40] width 23 height 23
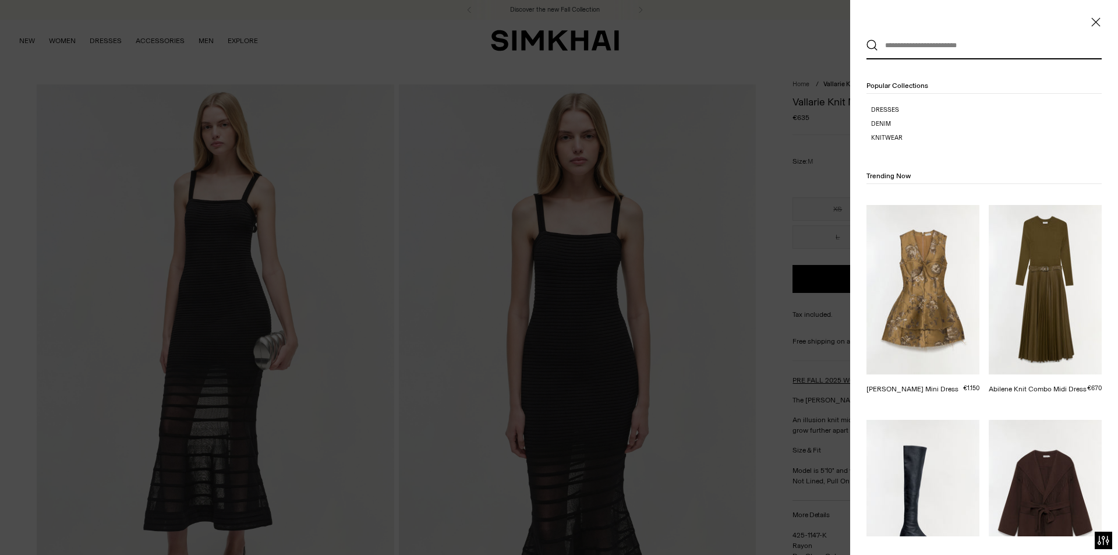
paste input "**********"
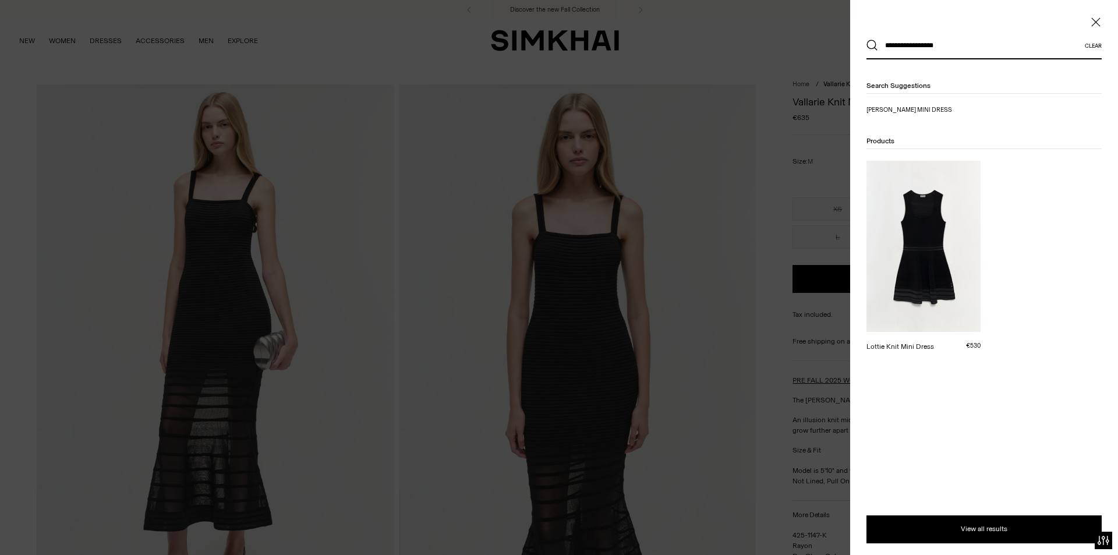
type input "**********"
click at [867, 40] on button "Search" at bounding box center [873, 46] width 12 height 12
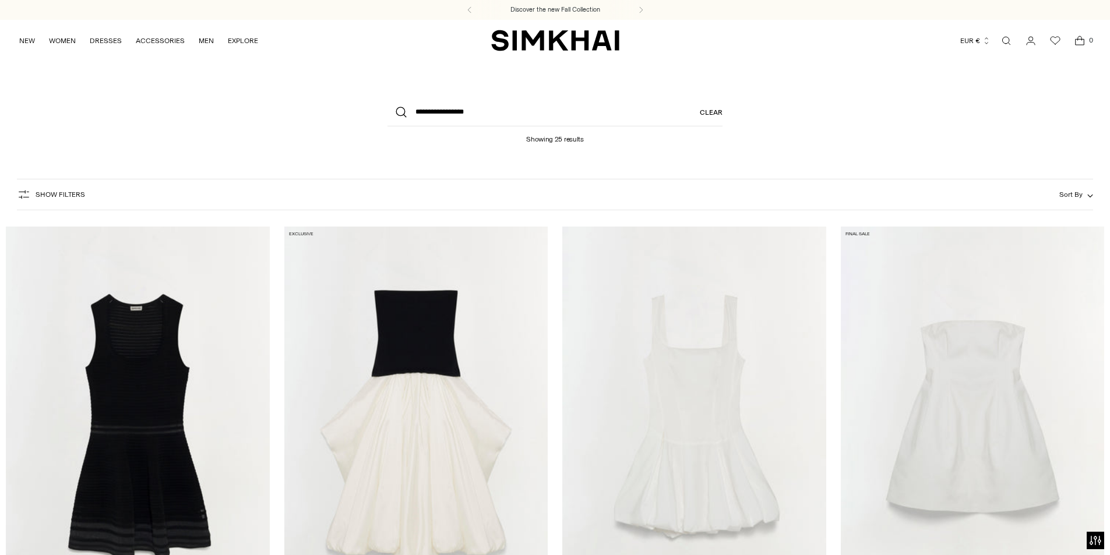
scroll to position [175, 0]
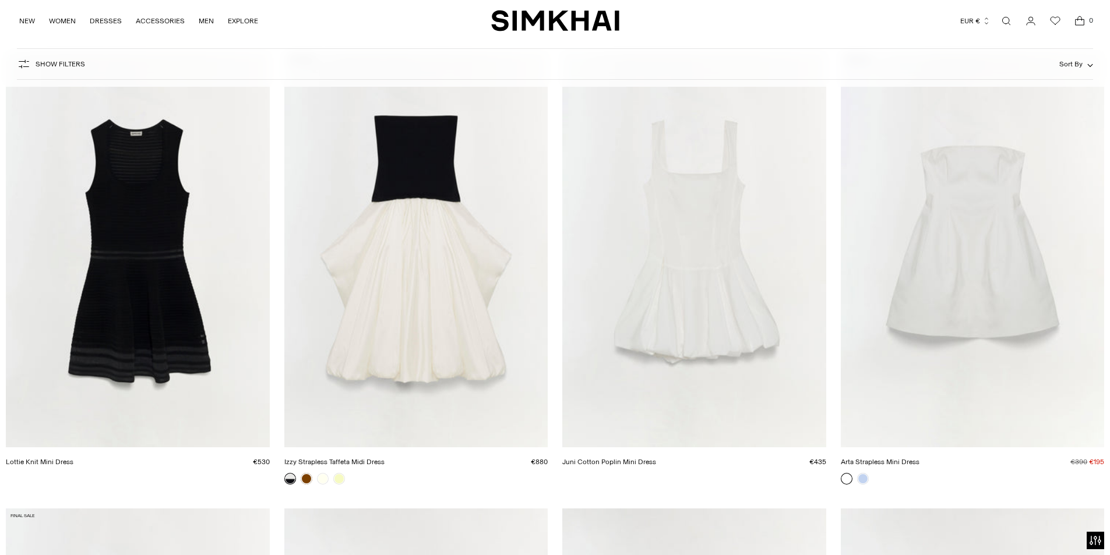
click at [73, 458] on link "Lottie Knit Mini Dress" at bounding box center [40, 462] width 68 height 8
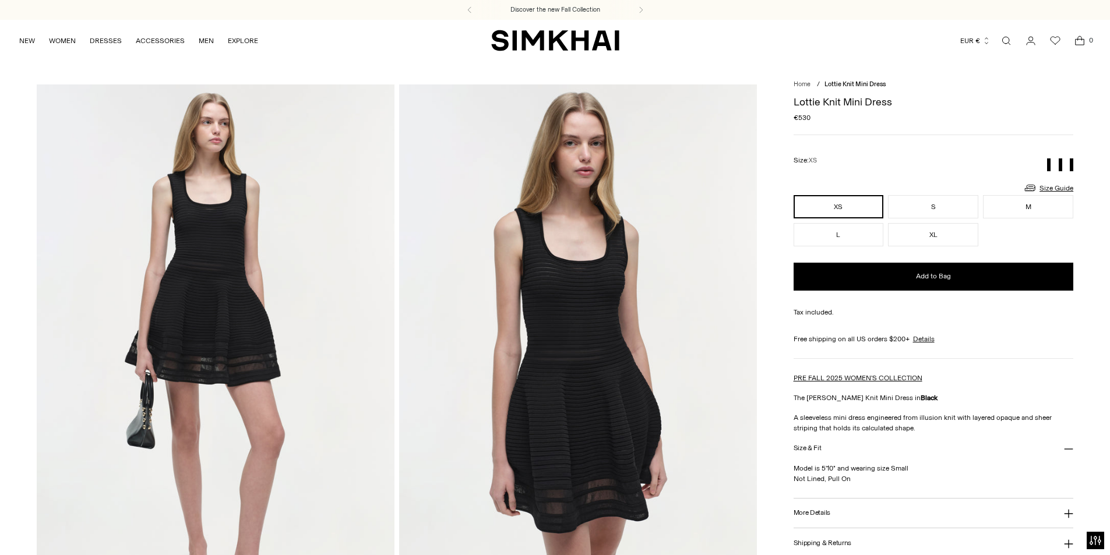
click at [821, 517] on button "More Details" at bounding box center [933, 514] width 280 height 30
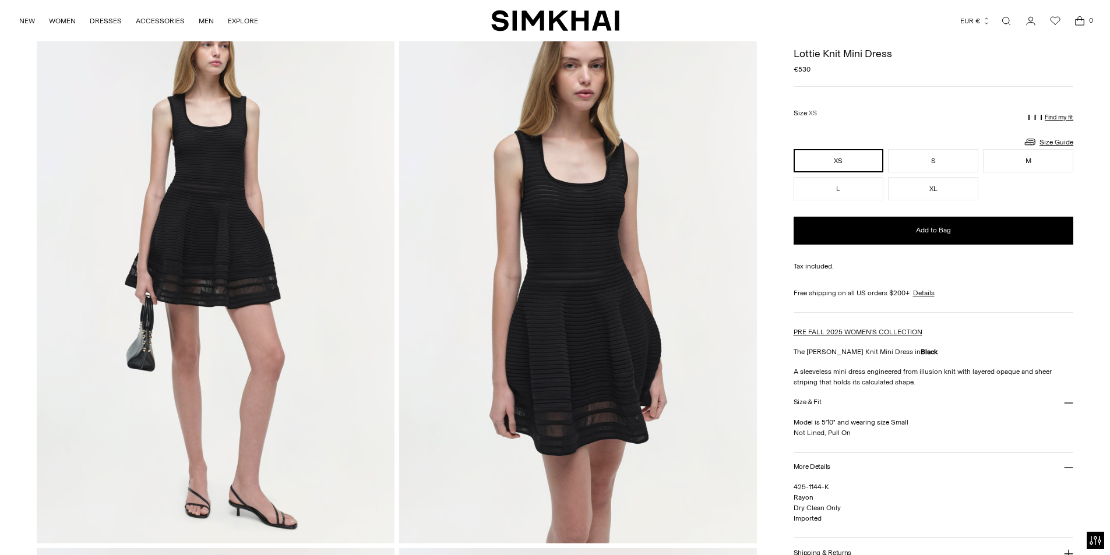
scroll to position [74, 0]
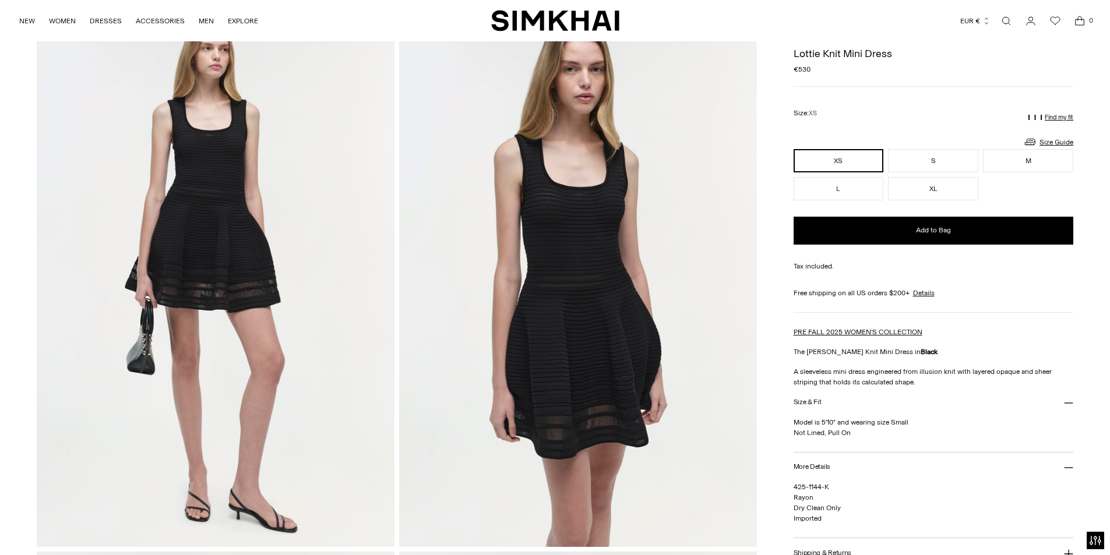
click at [252, 234] on img at bounding box center [216, 278] width 358 height 536
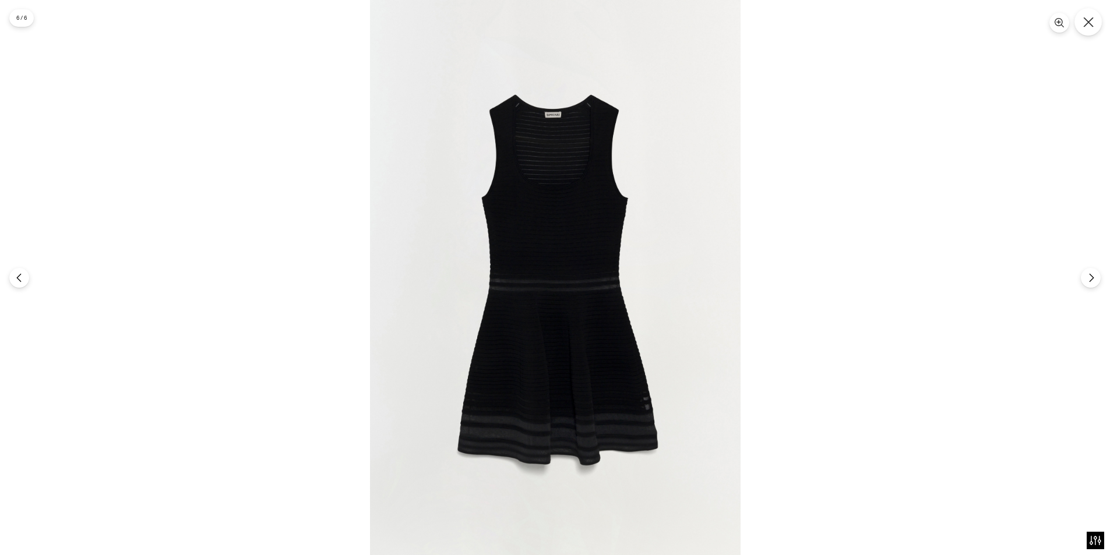
click at [1091, 24] on icon "Close" at bounding box center [1088, 22] width 10 height 10
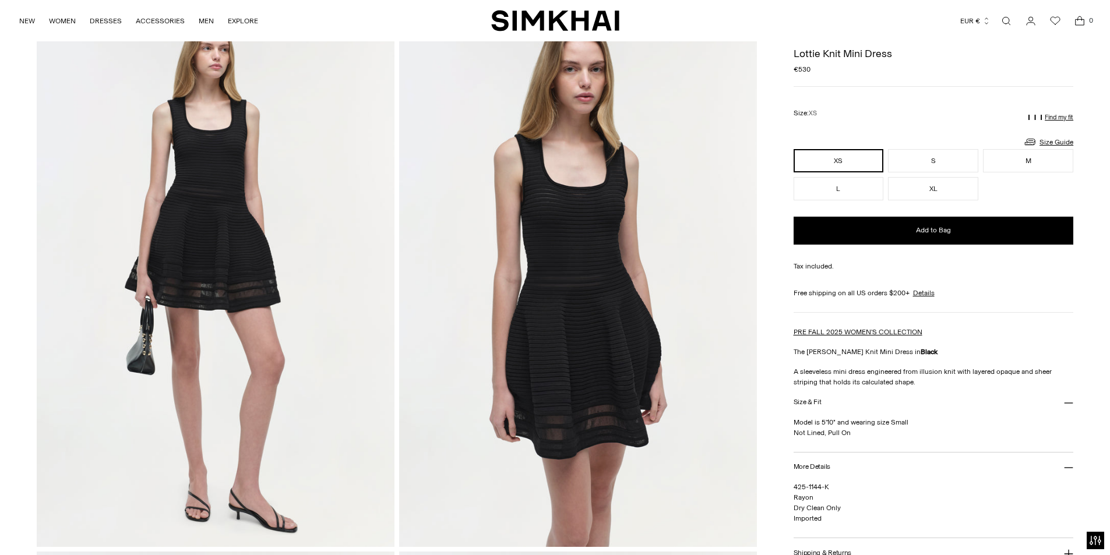
click at [1004, 22] on link "Open search modal" at bounding box center [1005, 20] width 23 height 23
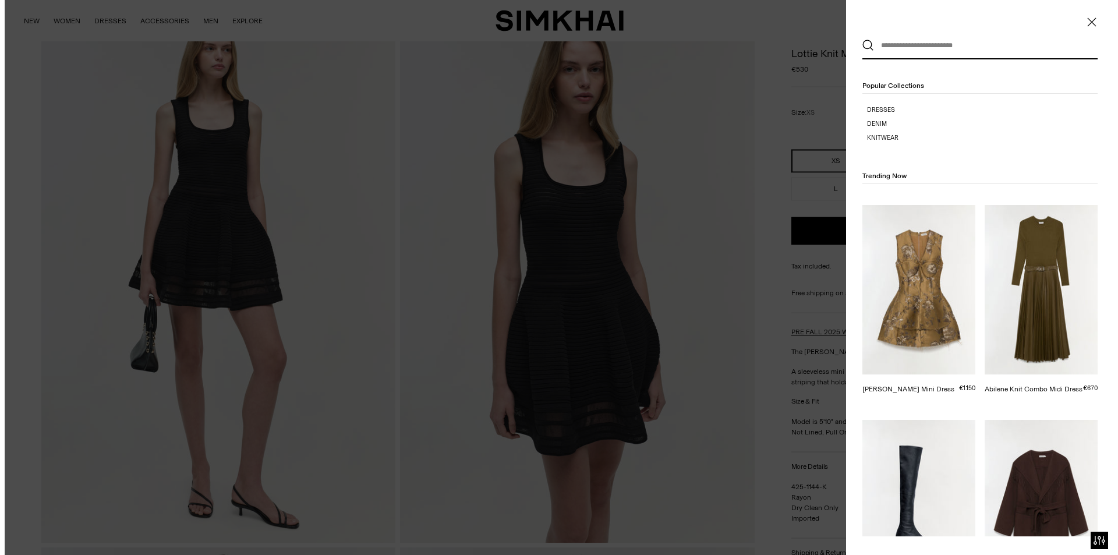
scroll to position [0, 0]
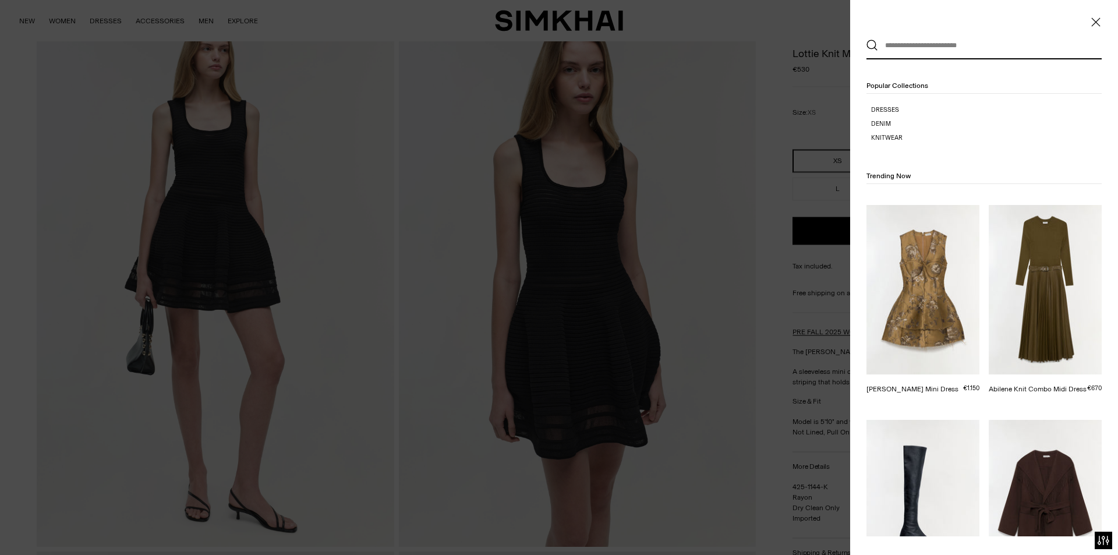
click at [935, 45] on input "text" at bounding box center [981, 46] width 207 height 26
paste input "**********"
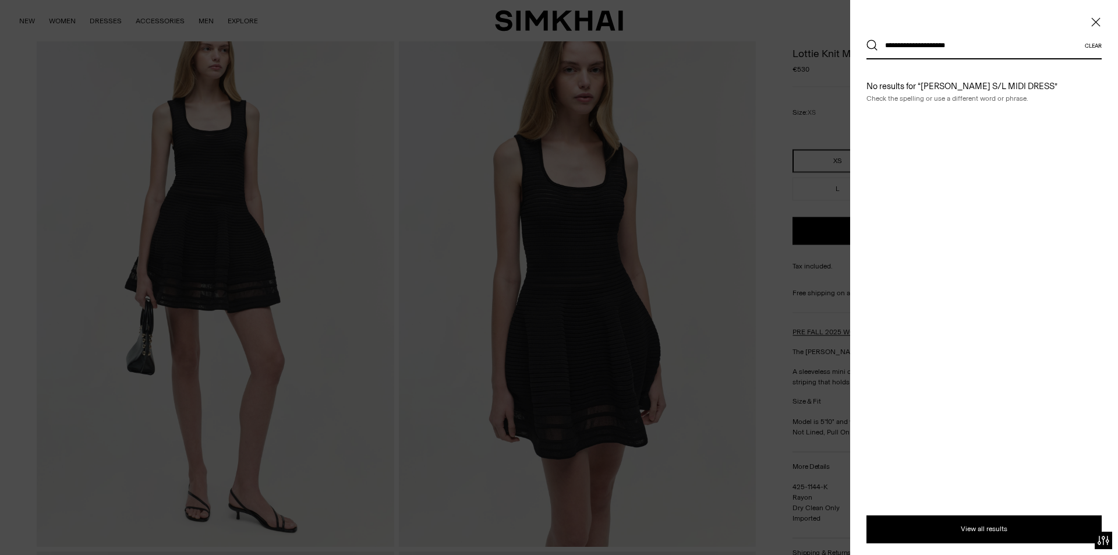
type input "**********"
click at [867, 40] on button "Search" at bounding box center [873, 46] width 12 height 12
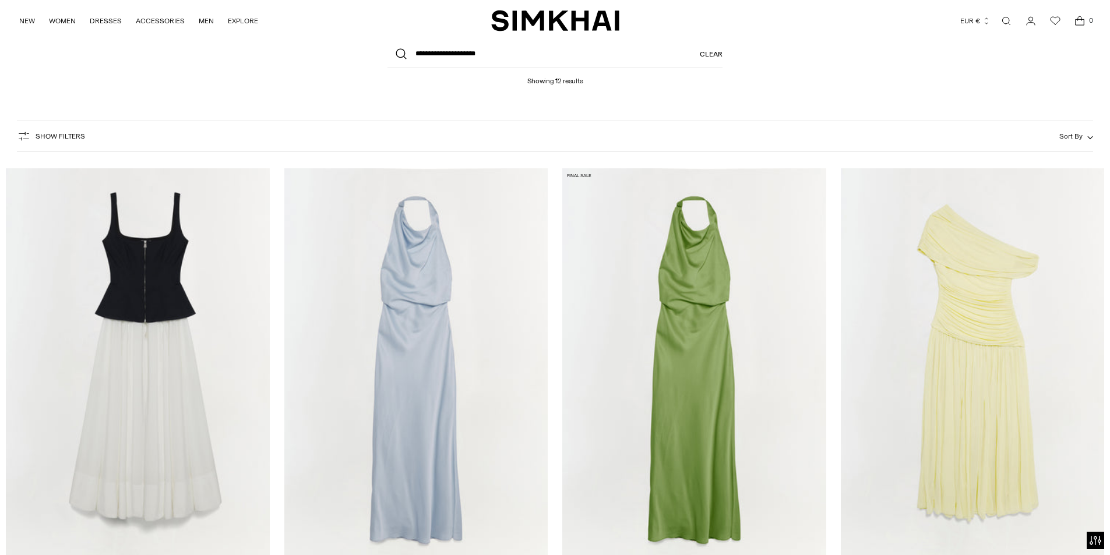
scroll to position [116, 0]
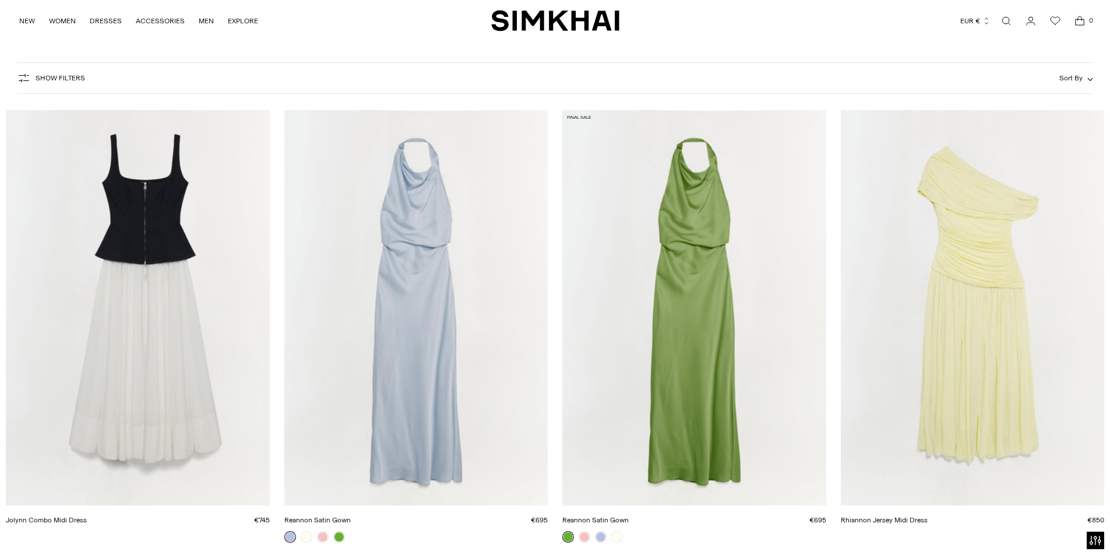
click at [68, 516] on link "Jolynn Combo Midi Dress" at bounding box center [46, 520] width 81 height 8
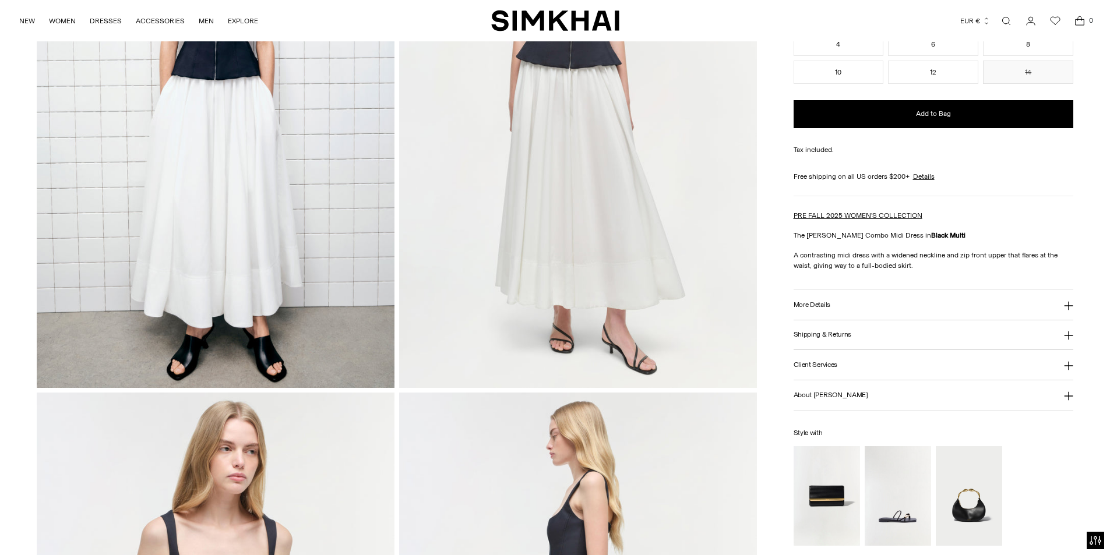
click at [818, 304] on h3 "More Details" at bounding box center [811, 305] width 37 height 8
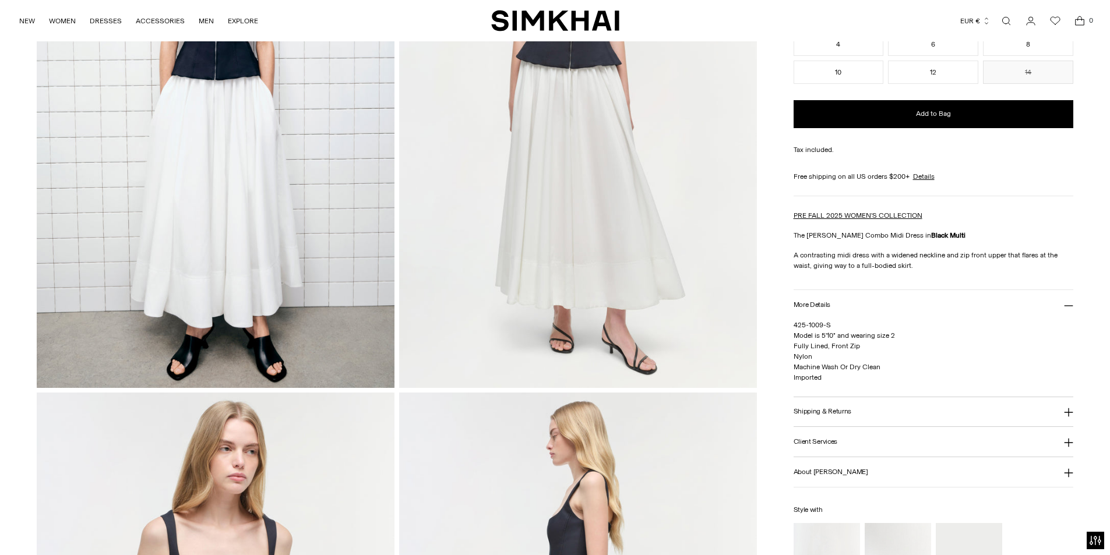
click at [564, 190] on img at bounding box center [578, 119] width 358 height 536
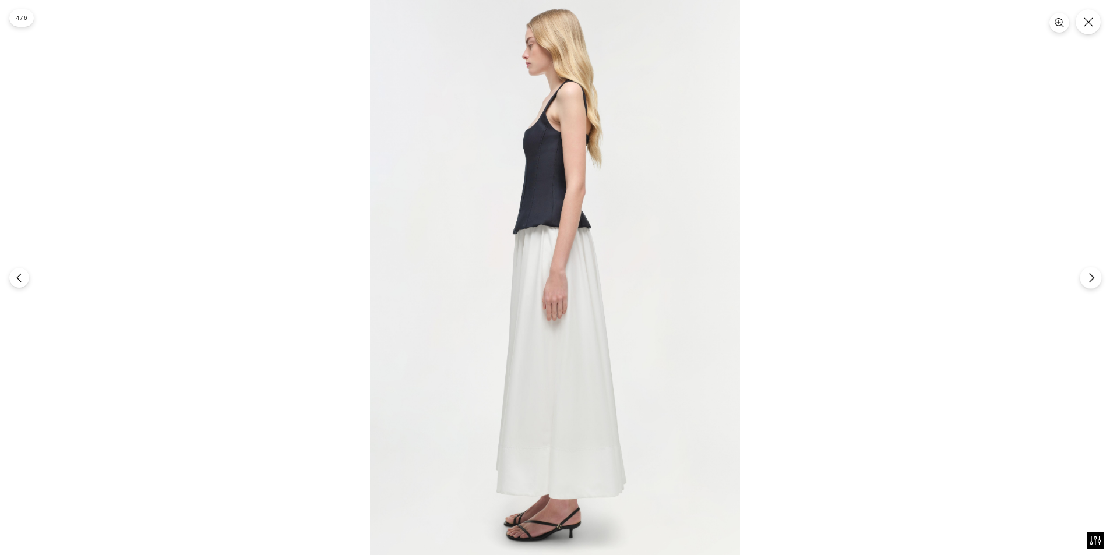
click at [1094, 276] on icon "Next" at bounding box center [1091, 278] width 10 height 10
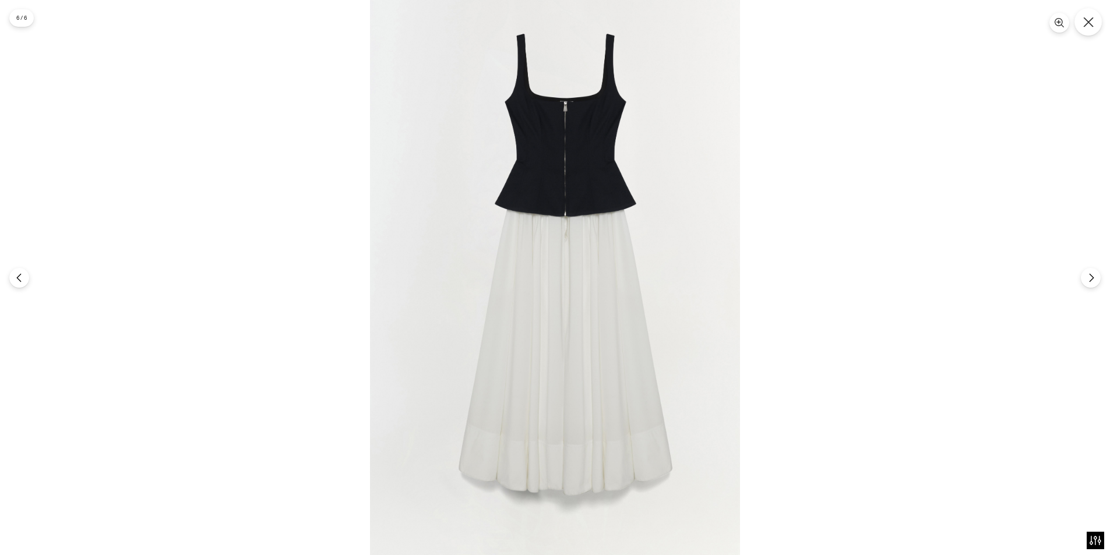
click at [1089, 23] on icon "Close" at bounding box center [1088, 22] width 10 height 10
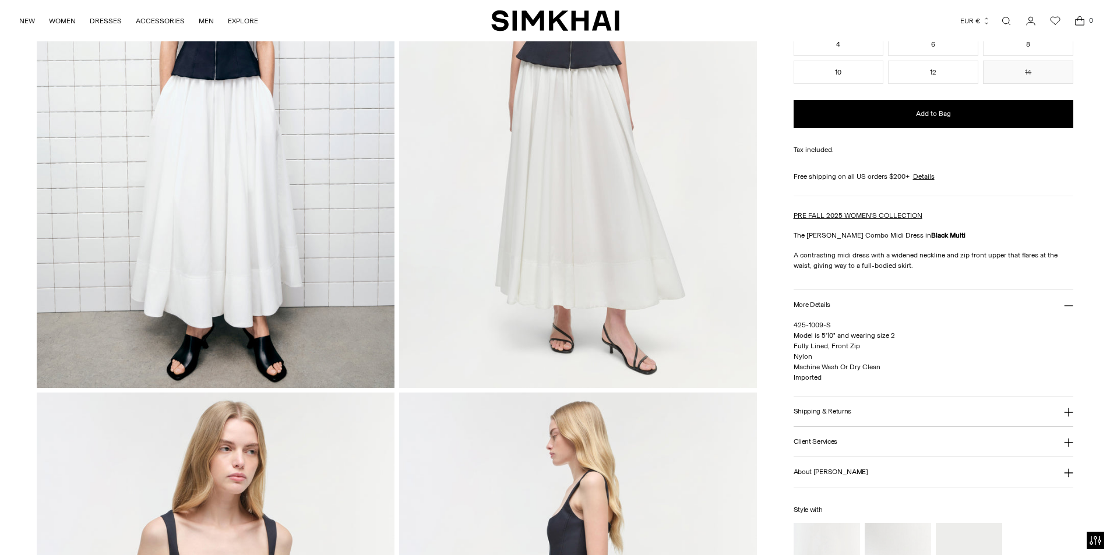
click at [1016, 24] on span "Open search modal" at bounding box center [1005, 20] width 23 height 23
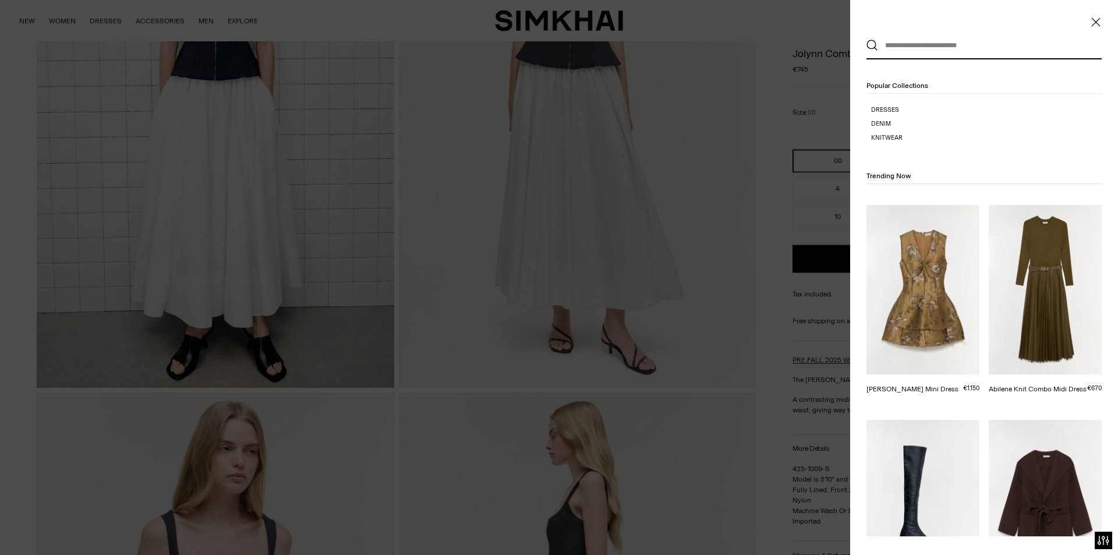
paste input "**********"
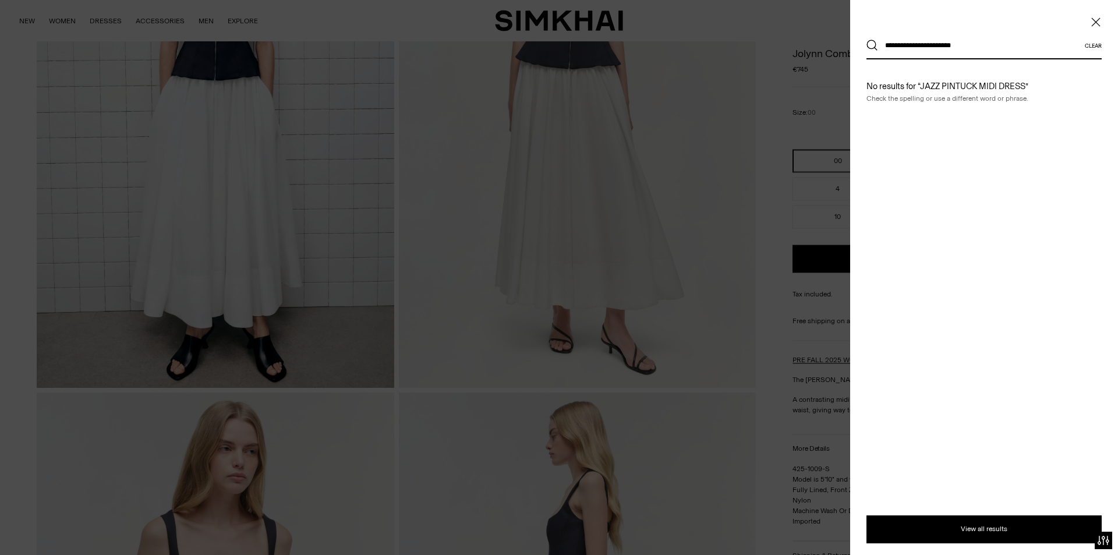
type input "**********"
click at [867, 40] on button "Search" at bounding box center [873, 46] width 12 height 12
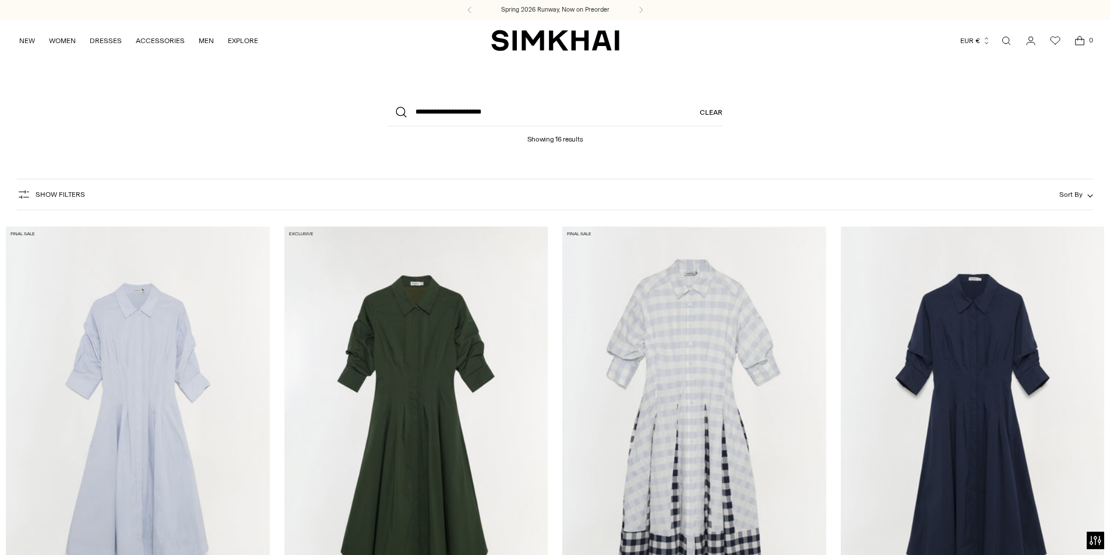
click at [884, 143] on header "**********" at bounding box center [555, 116] width 1110 height 110
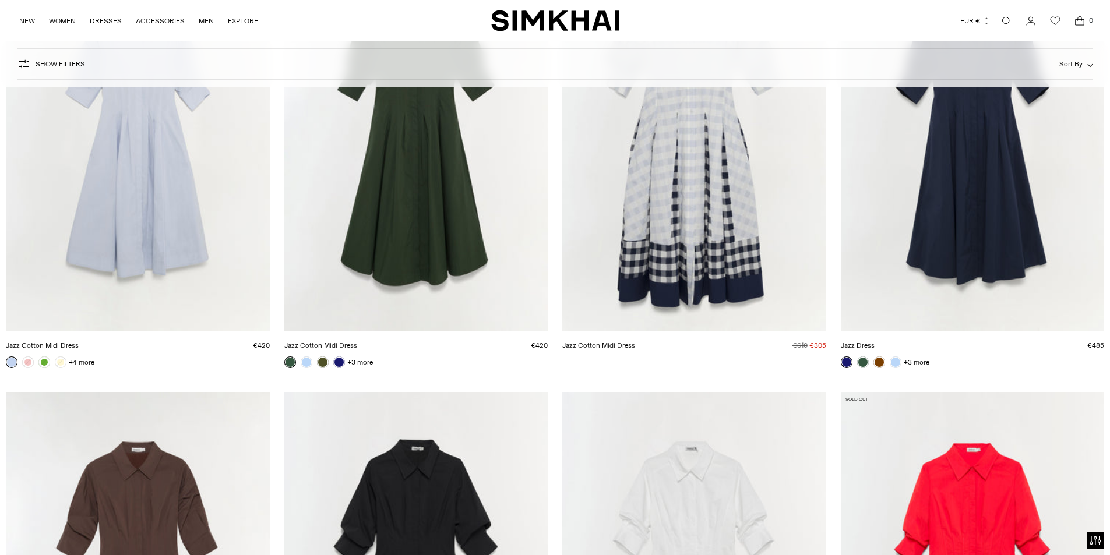
click at [79, 341] on link "Jazz Cotton Midi Dress" at bounding box center [42, 345] width 73 height 8
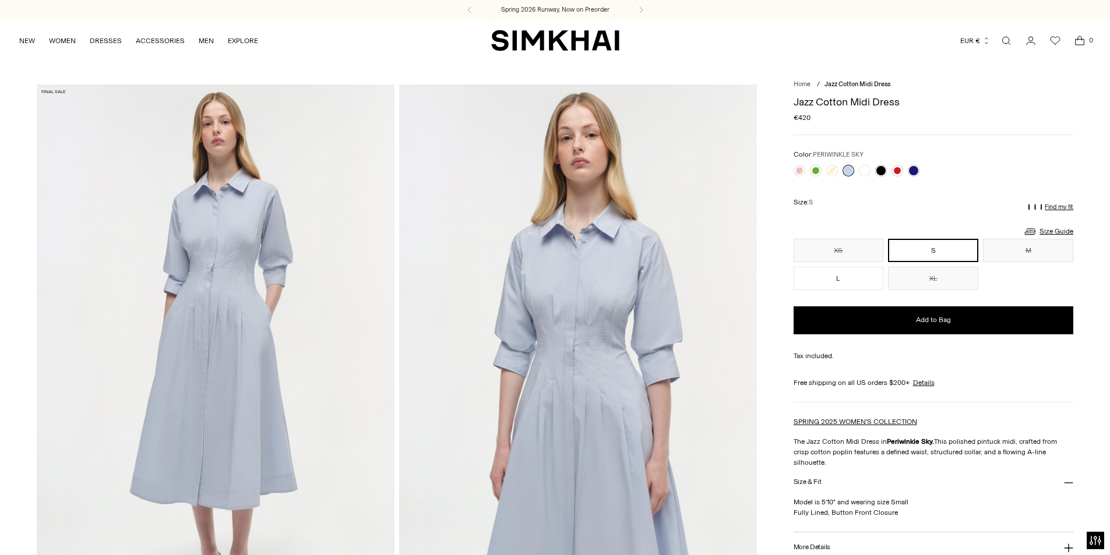
click at [1008, 31] on link "Open search modal" at bounding box center [1005, 40] width 23 height 23
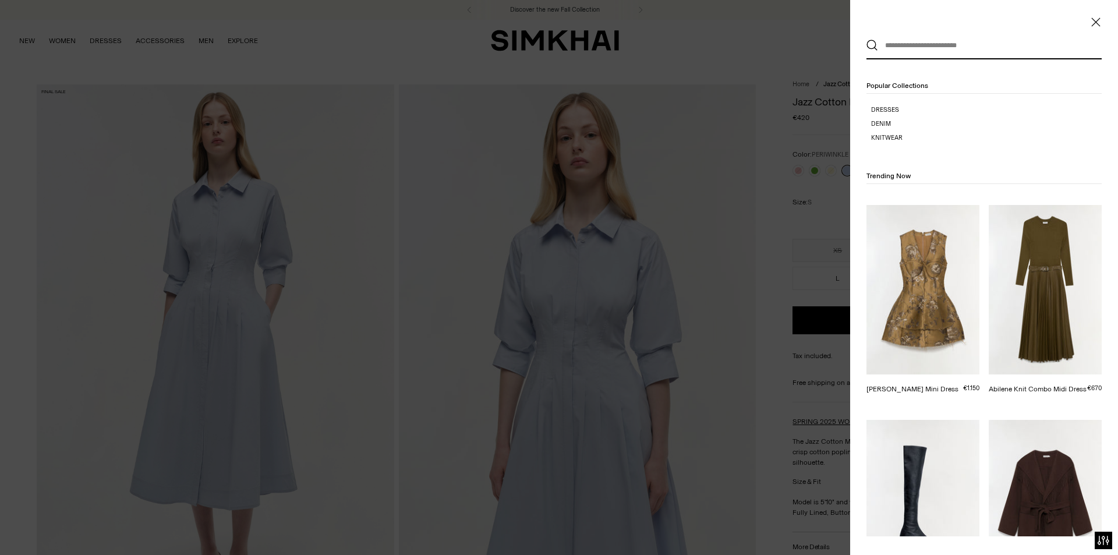
click at [913, 43] on input "text" at bounding box center [981, 46] width 207 height 26
paste input "**********"
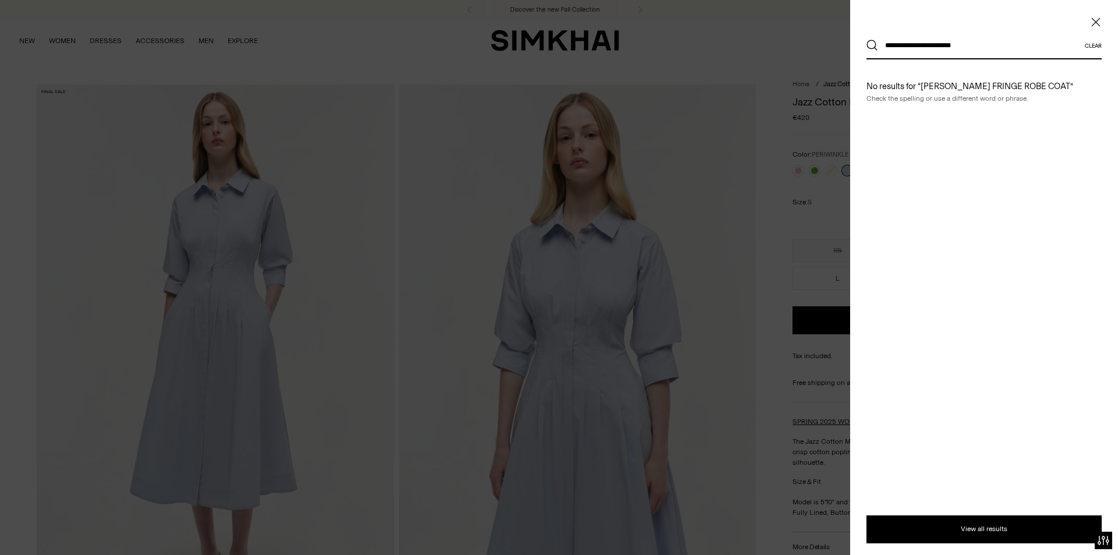
type input "**********"
click at [867, 40] on button "Search" at bounding box center [873, 46] width 12 height 12
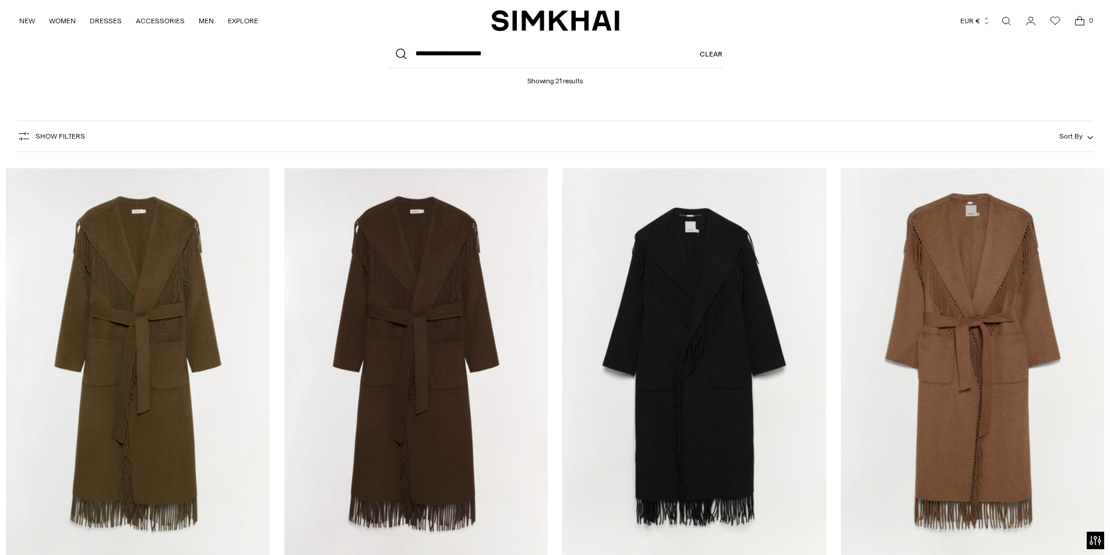
scroll to position [291, 0]
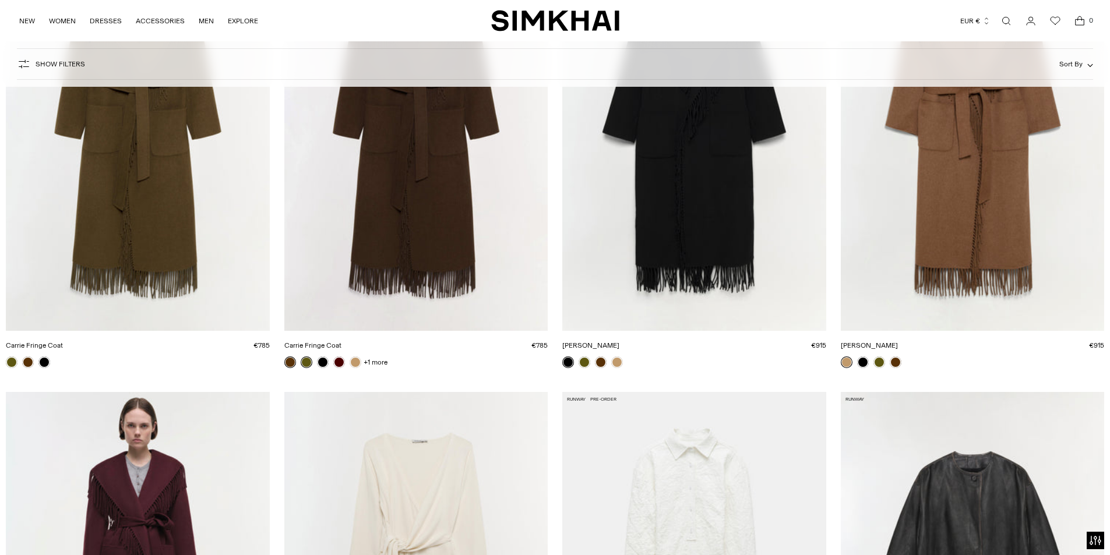
click at [63, 341] on link "Carrie Fringe Coat" at bounding box center [34, 345] width 57 height 8
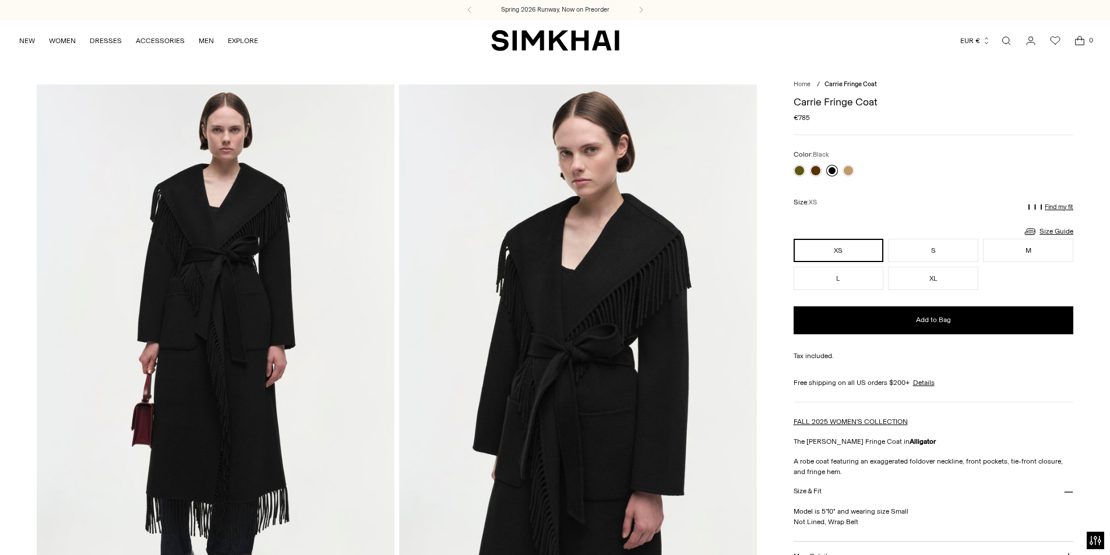
click at [828, 172] on link at bounding box center [832, 171] width 12 height 12
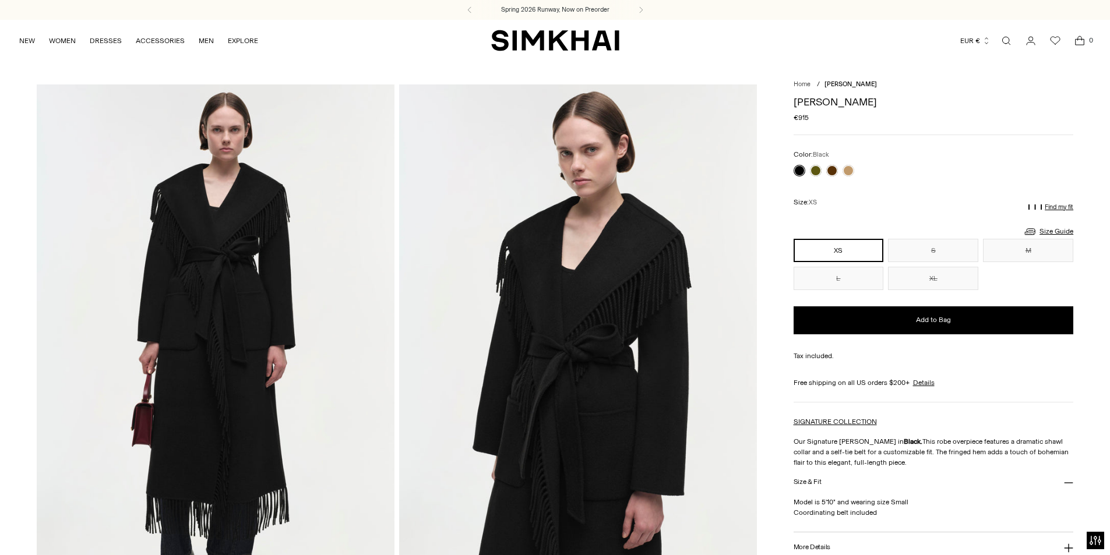
click at [224, 287] on img at bounding box center [216, 352] width 358 height 536
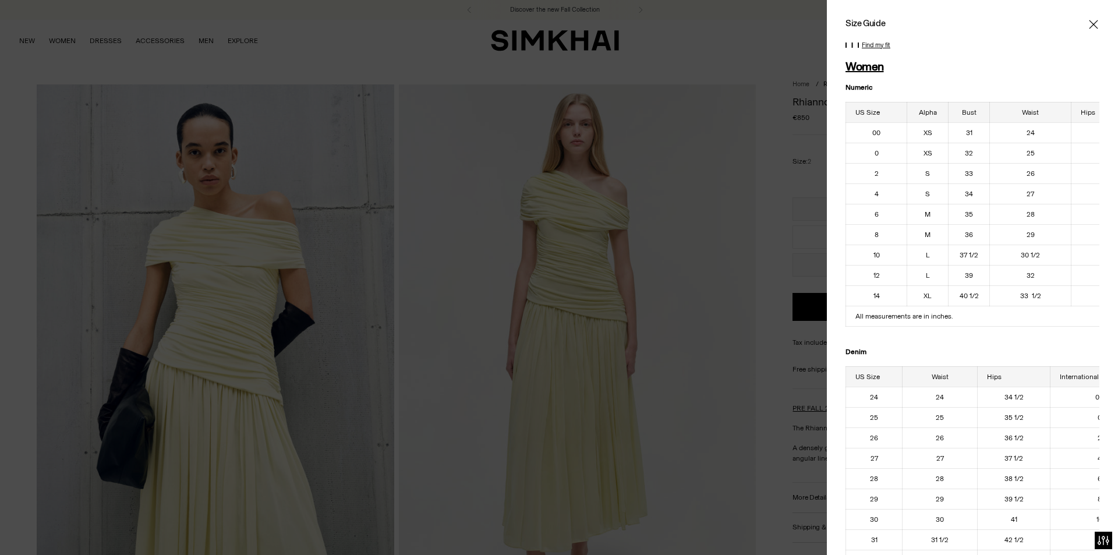
click at [1089, 20] on icon "Close" at bounding box center [1093, 25] width 9 height 12
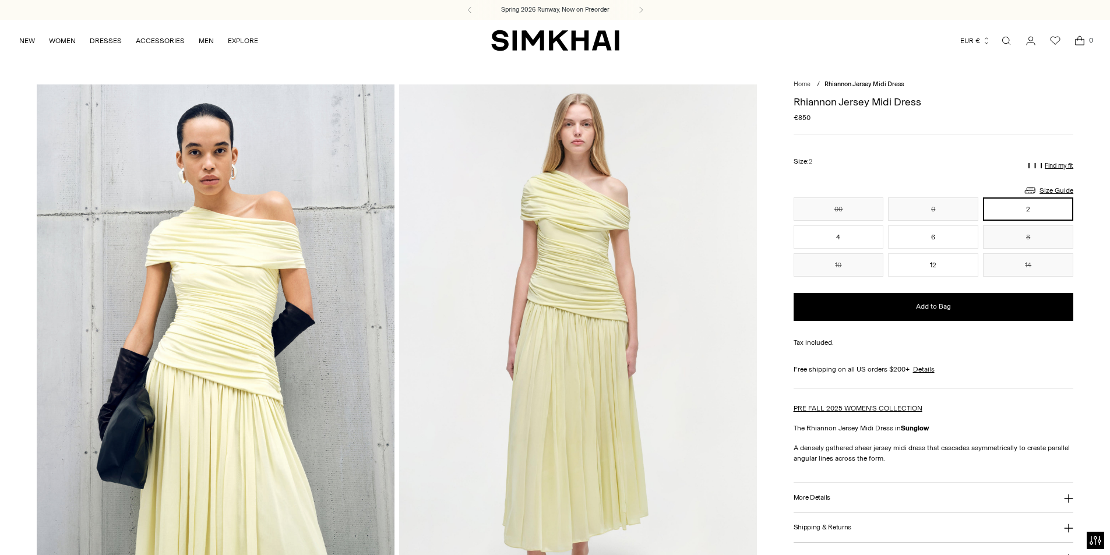
click at [1002, 44] on link "Open search modal" at bounding box center [1005, 40] width 23 height 23
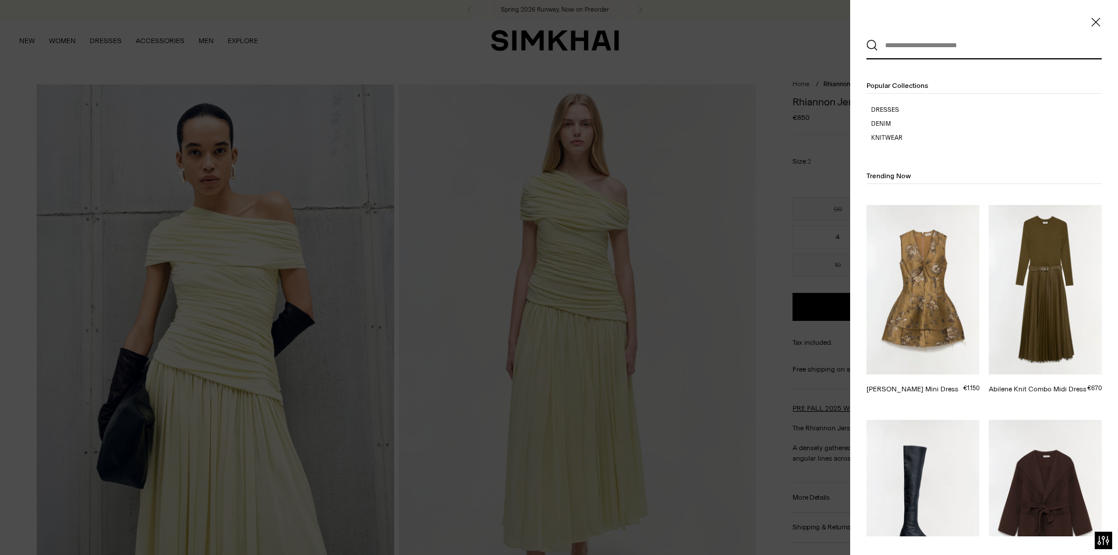
click at [934, 50] on input "text" at bounding box center [981, 46] width 207 height 26
paste input "**********"
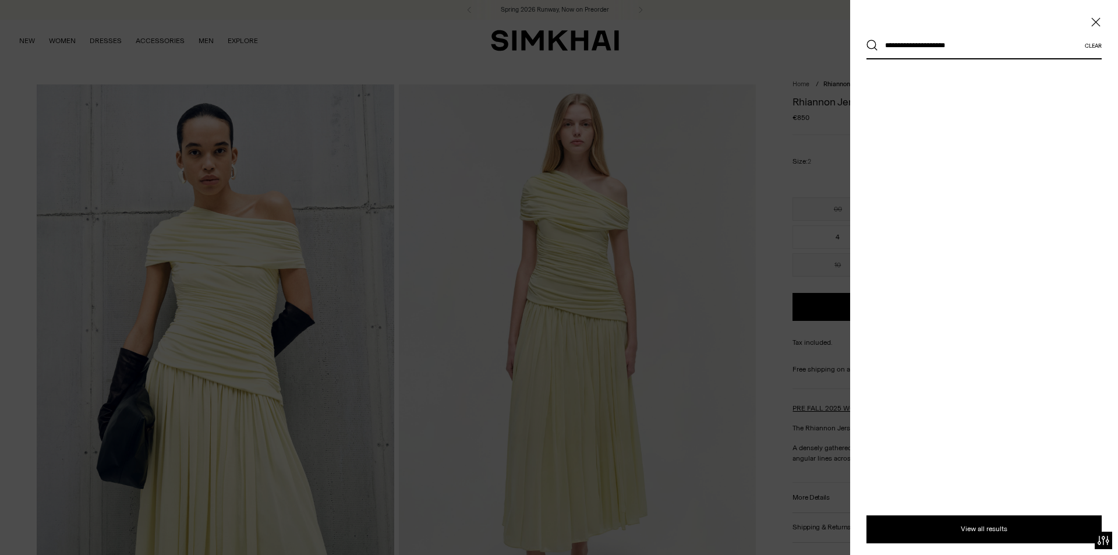
type input "**********"
click at [867, 40] on button "Search" at bounding box center [873, 46] width 12 height 12
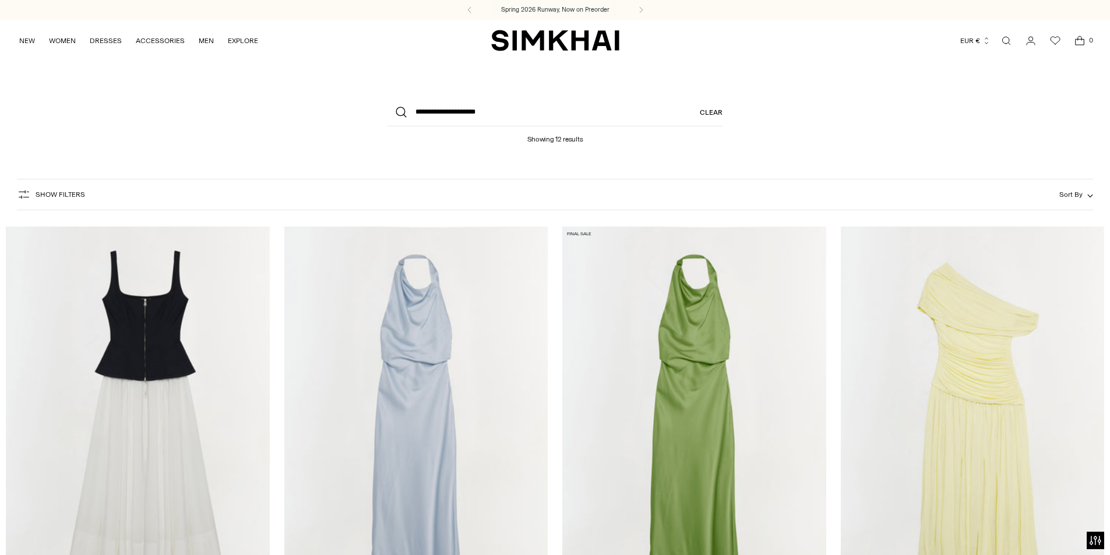
drag, startPoint x: 138, startPoint y: 382, endPoint x: 80, endPoint y: 392, distance: 59.1
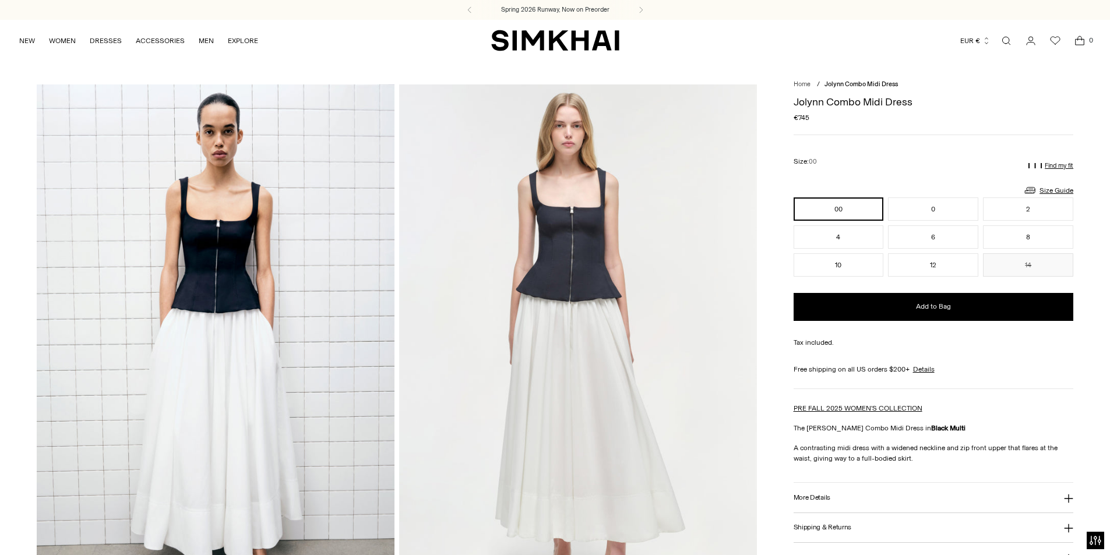
click at [853, 145] on div "**********" at bounding box center [933, 414] width 280 height 649
click at [882, 115] on div "Regular price €745 Unit price / per" at bounding box center [933, 117] width 280 height 10
click at [816, 496] on h3 "More Details" at bounding box center [811, 498] width 37 height 8
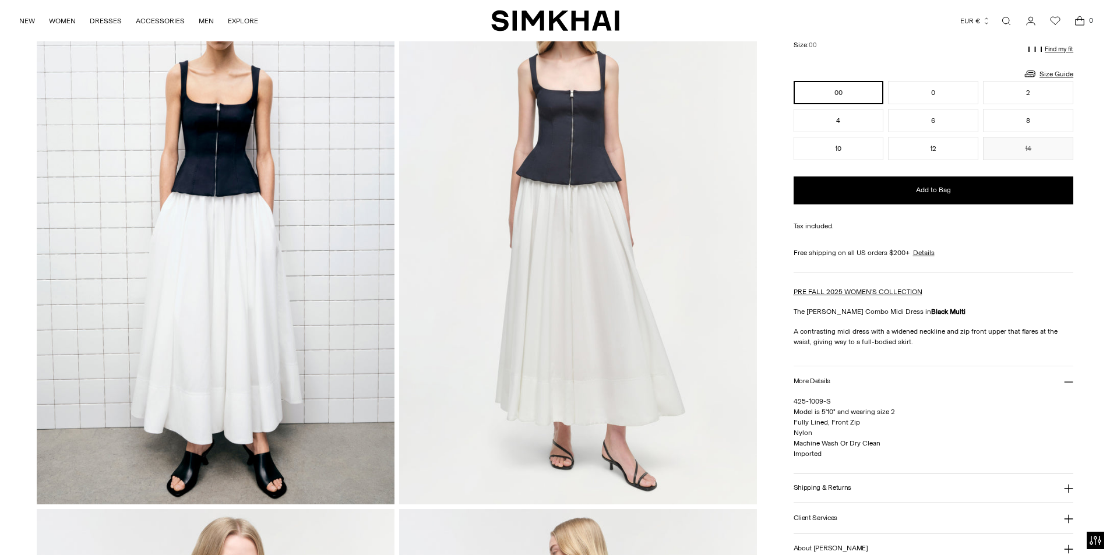
drag, startPoint x: 1015, startPoint y: 417, endPoint x: 1016, endPoint y: 404, distance: 12.8
click at [1015, 418] on p "425-1009-S Model is 5'10" and wearing size 2 Fully Lined, Front Zip Nylon Machi…" at bounding box center [933, 427] width 280 height 63
click at [1039, 409] on p "425-1009-S Model is 5'10" and wearing size 2 Fully Lined, Front Zip Nylon Machi…" at bounding box center [933, 427] width 280 height 63
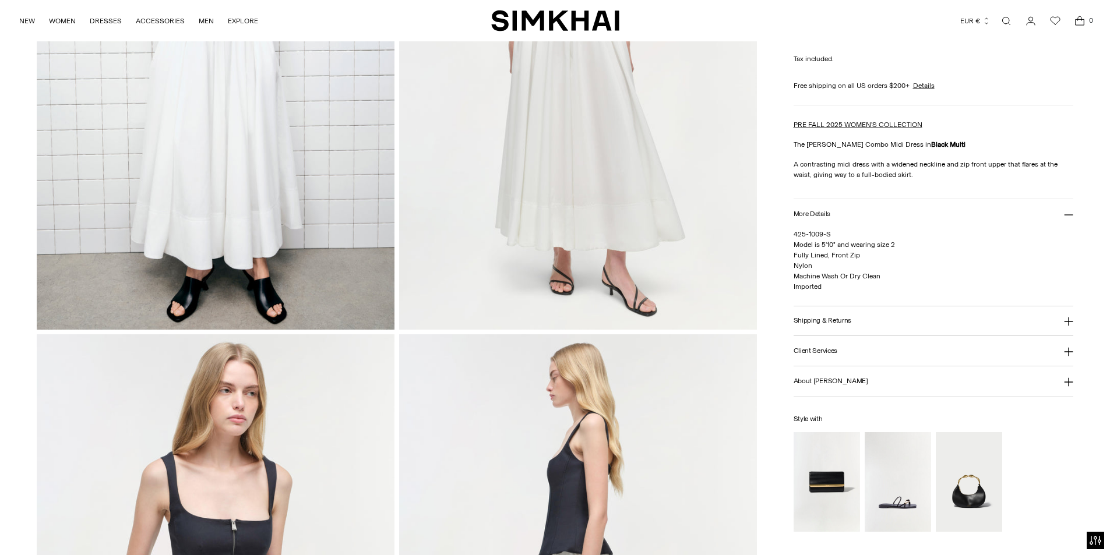
scroll to position [0, 0]
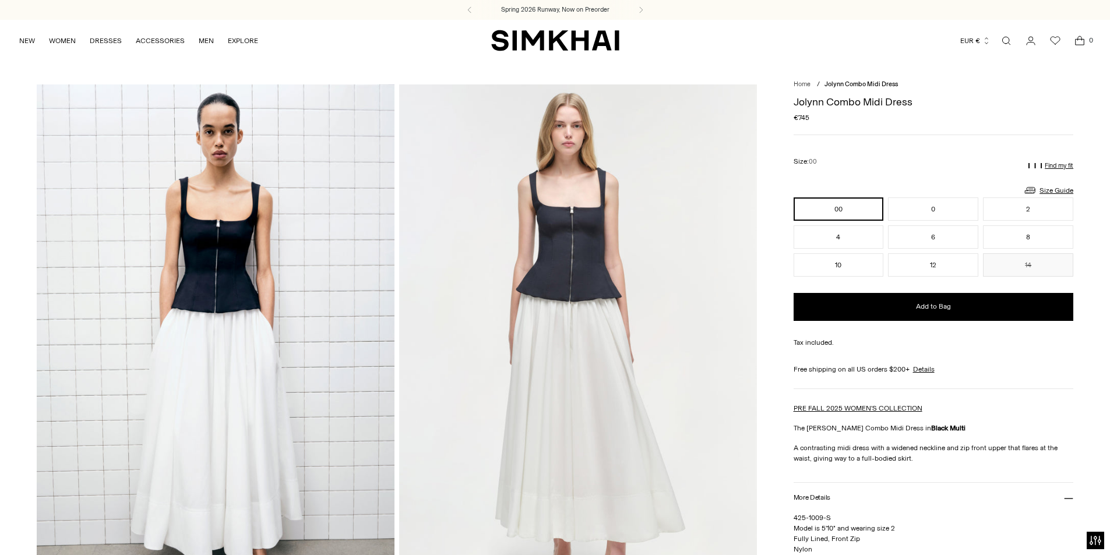
click at [984, 528] on p "425-1009-S Model is 5'10" and wearing size 2 Fully Lined, Front Zip Nylon Machi…" at bounding box center [933, 544] width 280 height 63
click at [1003, 38] on link "Open search modal" at bounding box center [1005, 40] width 23 height 23
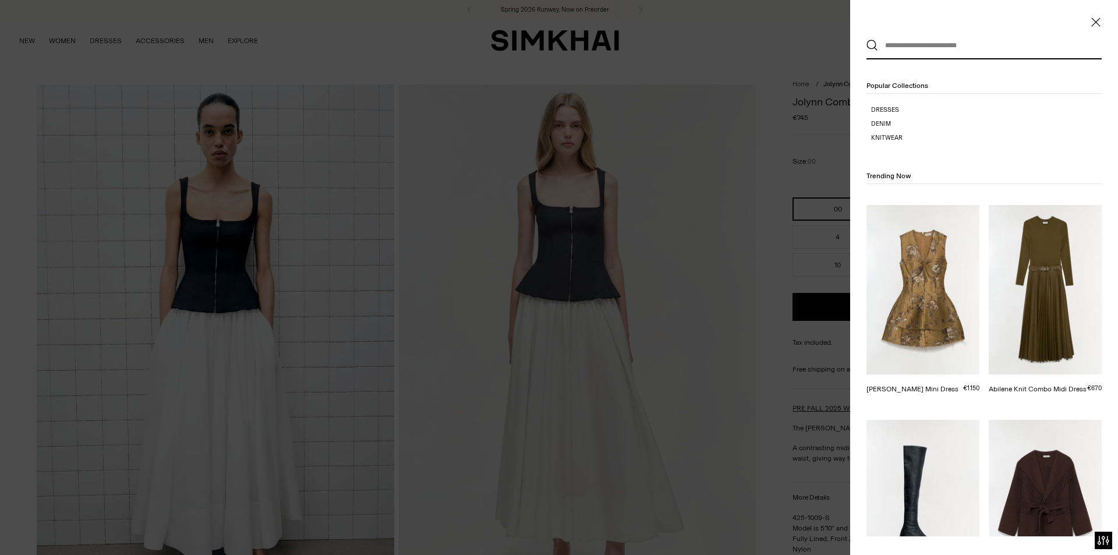
paste input "**********"
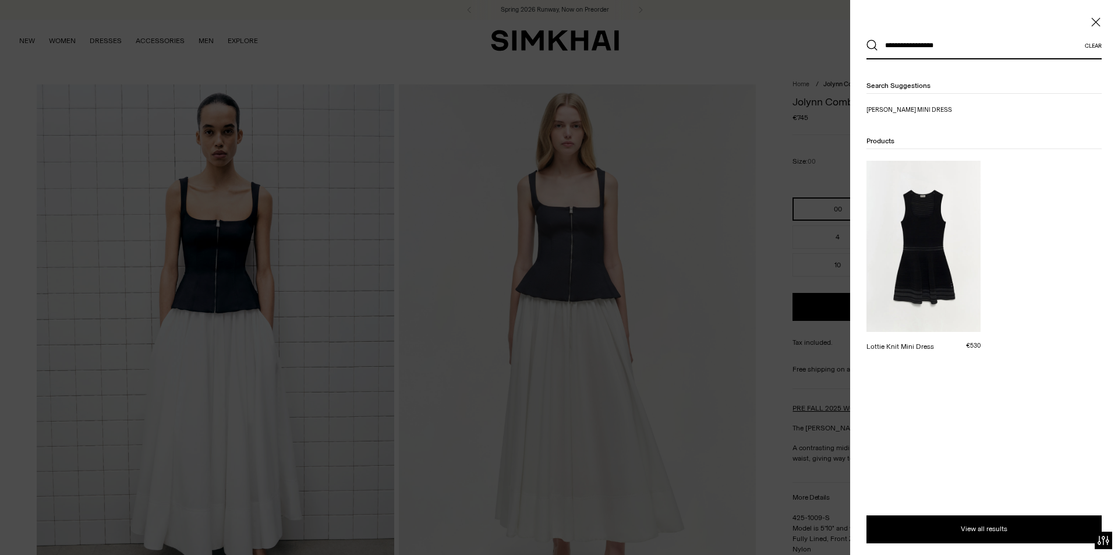
type input "**********"
click at [867, 40] on button "Search" at bounding box center [873, 46] width 12 height 12
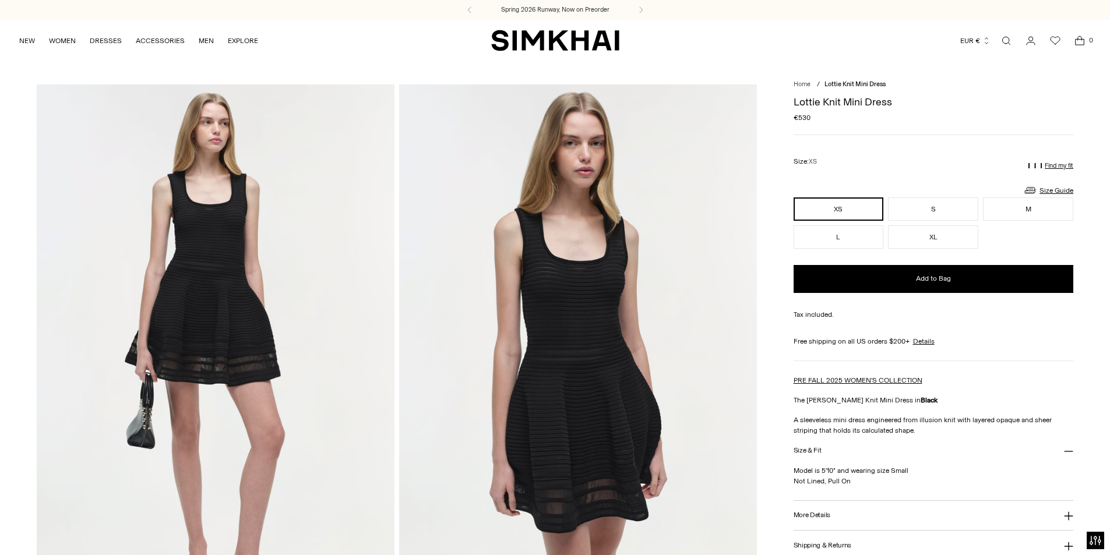
click at [1008, 38] on link "Open search modal" at bounding box center [1005, 40] width 23 height 23
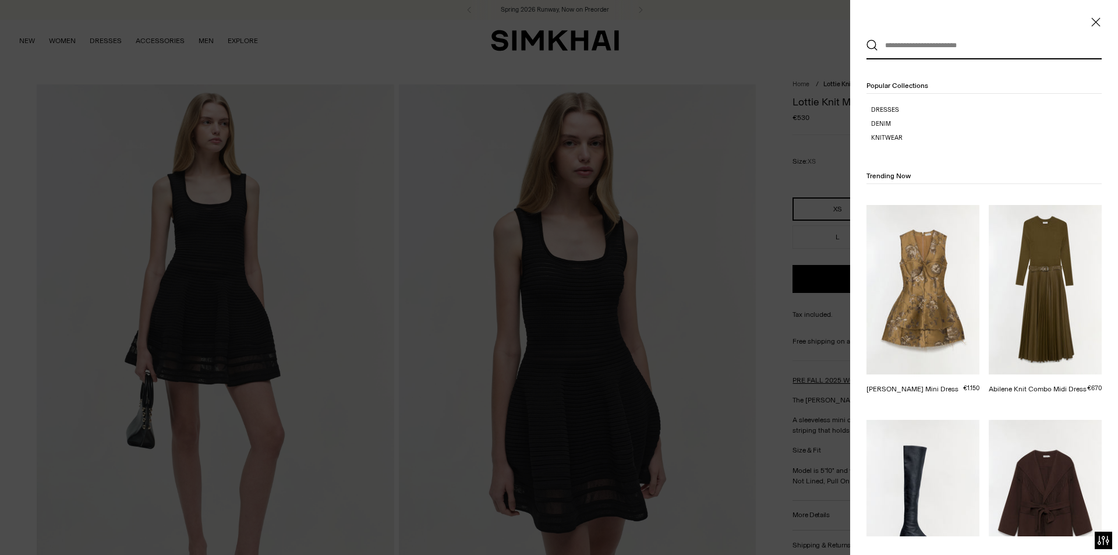
paste input "**********"
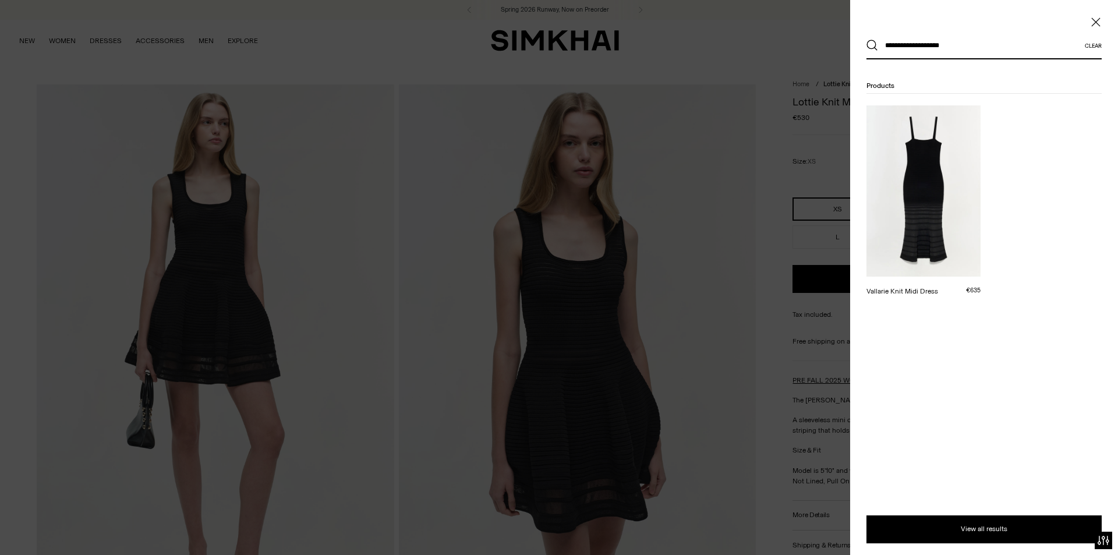
type input "**********"
click at [867, 40] on button "Search" at bounding box center [873, 46] width 12 height 12
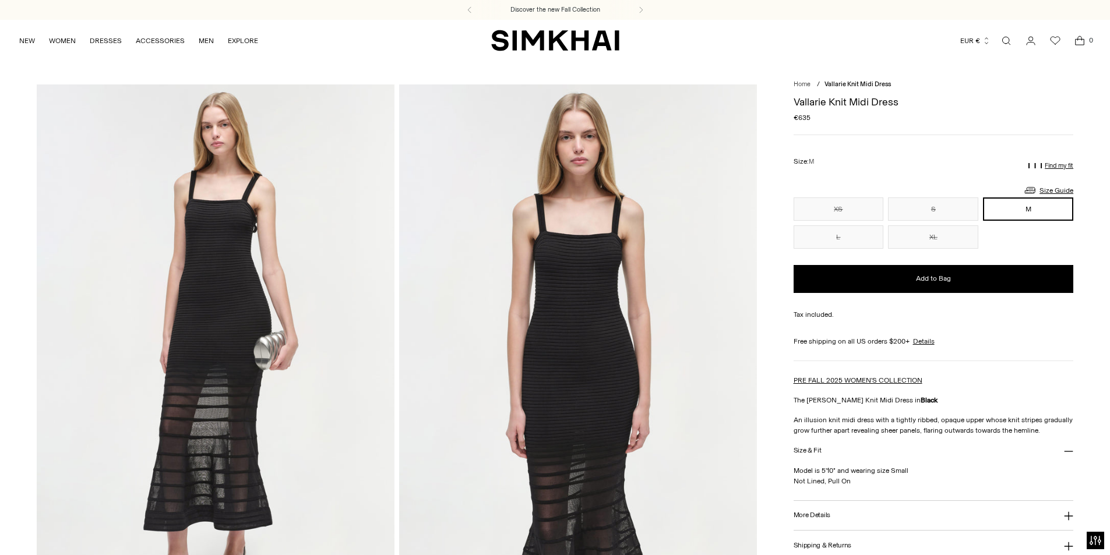
click at [1013, 38] on link "Open search modal" at bounding box center [1005, 40] width 23 height 23
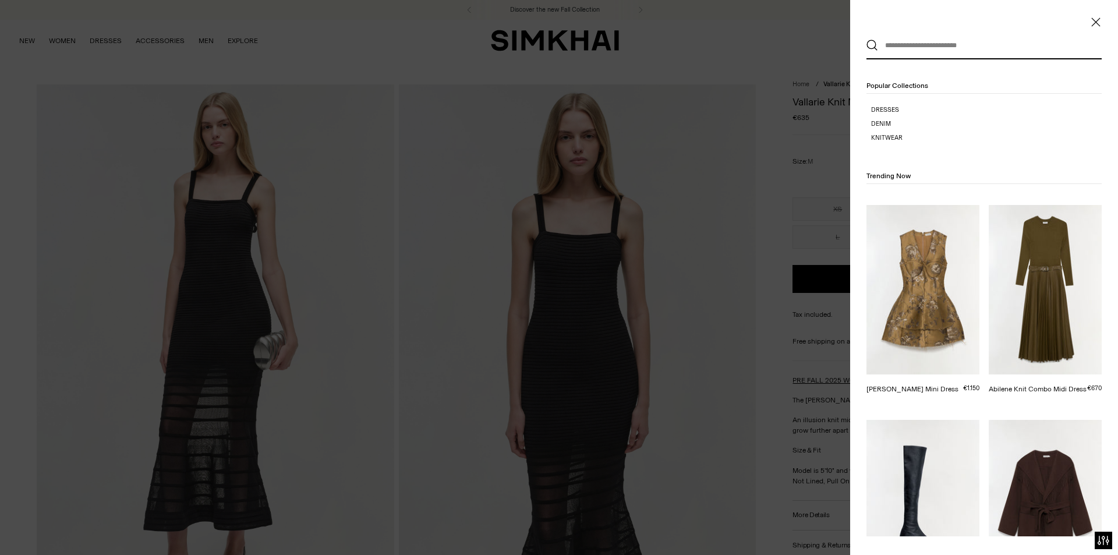
paste input "**********"
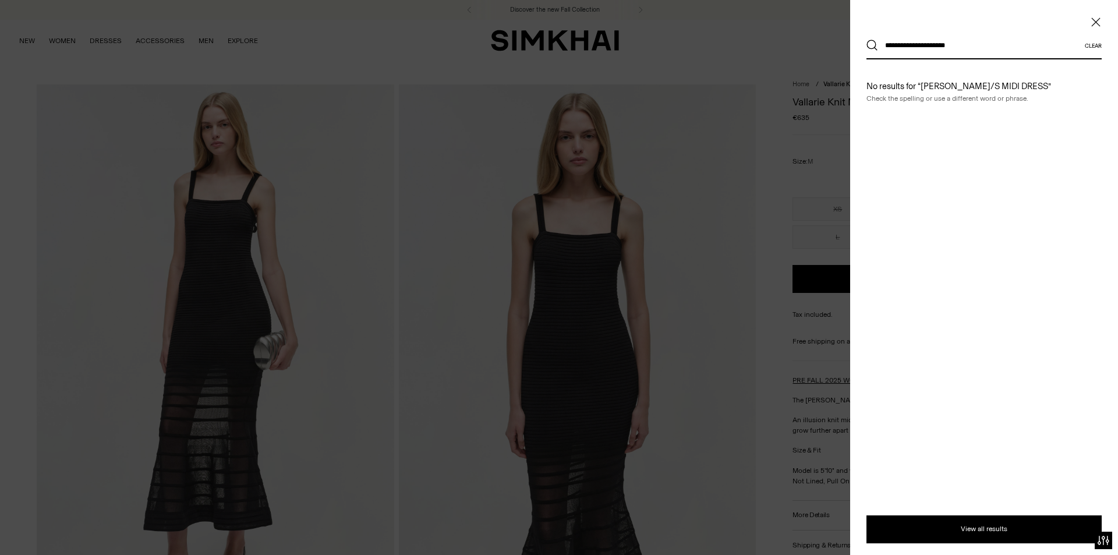
type input "**********"
click at [867, 40] on button "Search" at bounding box center [873, 46] width 12 height 12
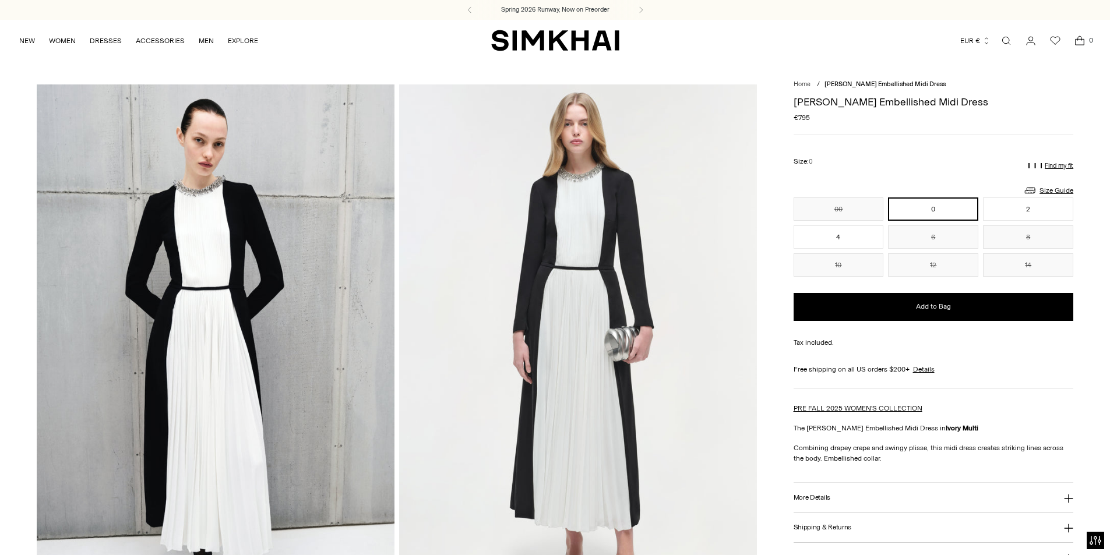
click at [796, 496] on h3 "More Details" at bounding box center [811, 498] width 37 height 8
click at [203, 409] on img at bounding box center [216, 352] width 358 height 536
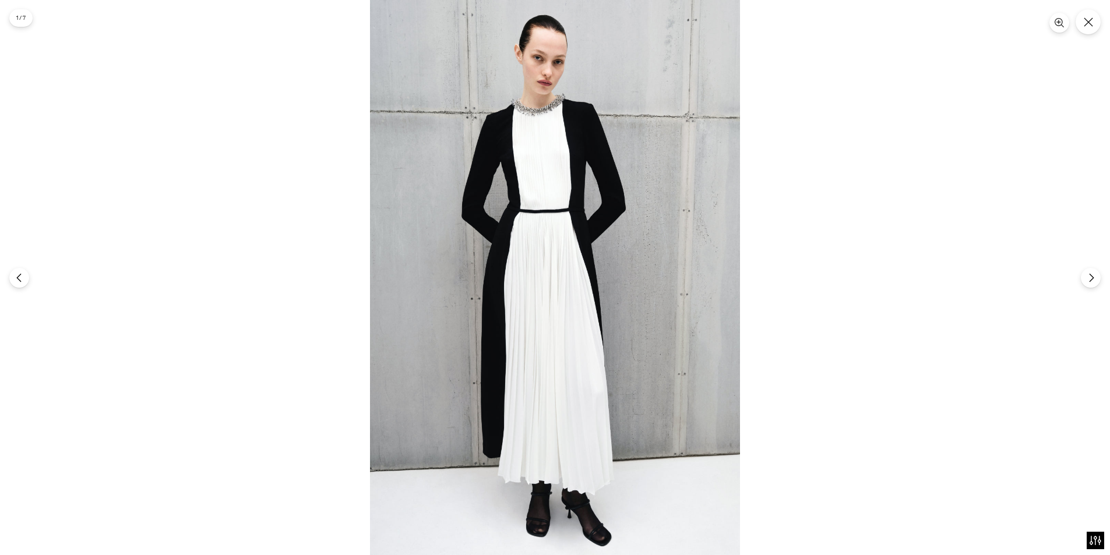
click at [518, 329] on img at bounding box center [555, 277] width 370 height 555
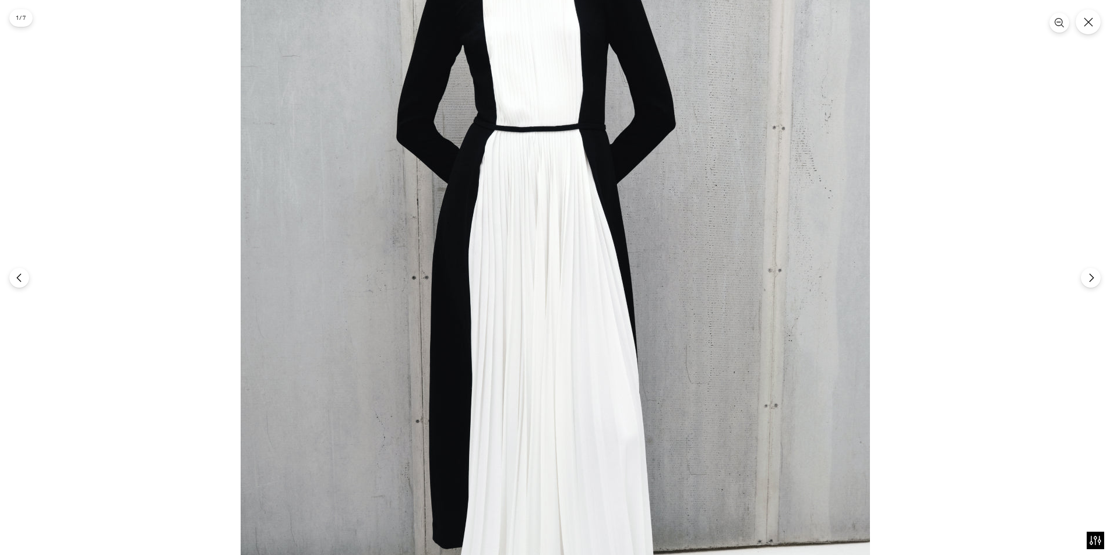
click at [542, 256] on img at bounding box center [555, 242] width 629 height 944
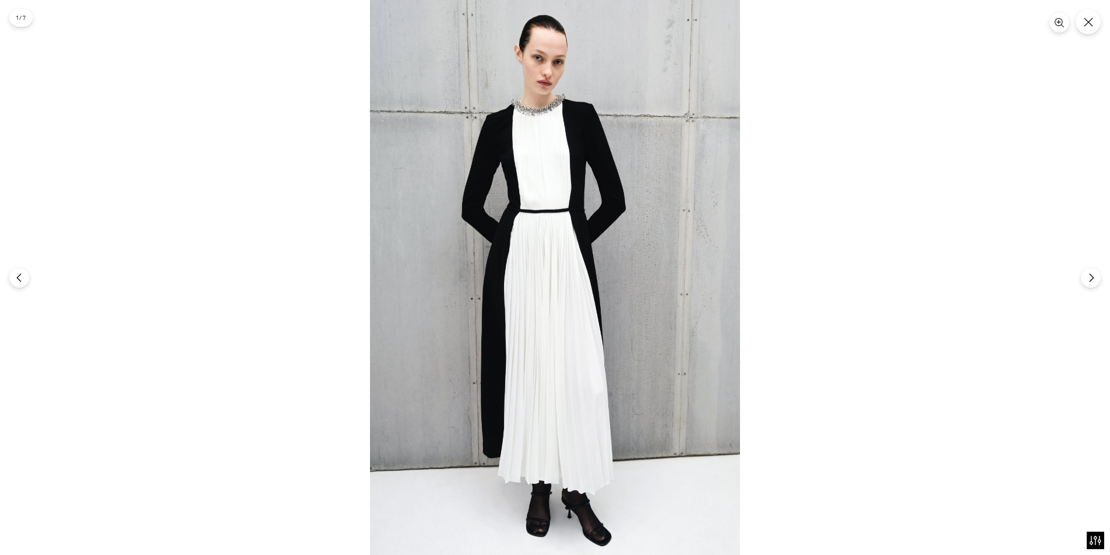
click at [544, 222] on img at bounding box center [555, 277] width 370 height 555
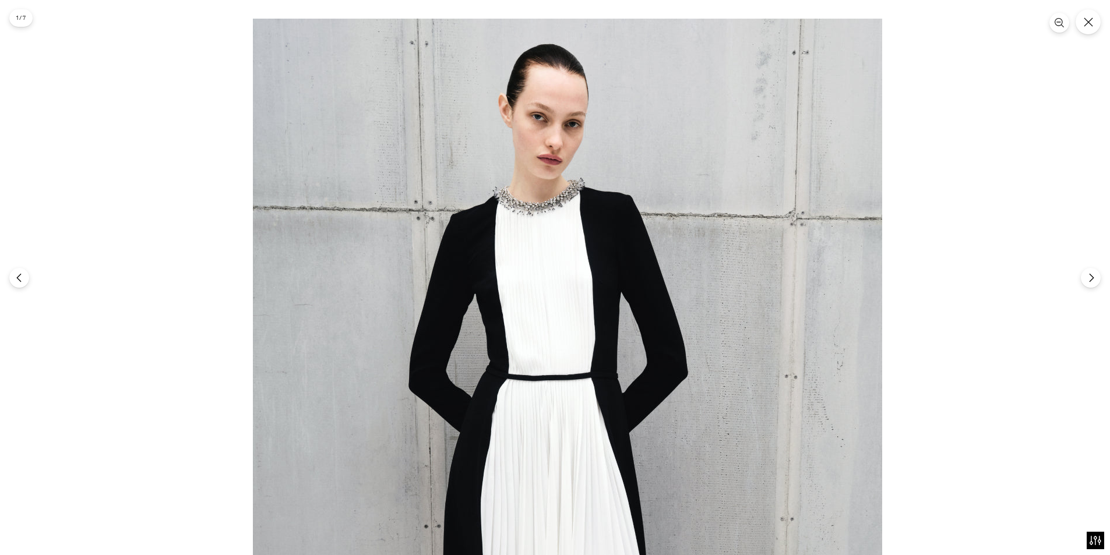
click at [536, 520] on img at bounding box center [567, 491] width 629 height 944
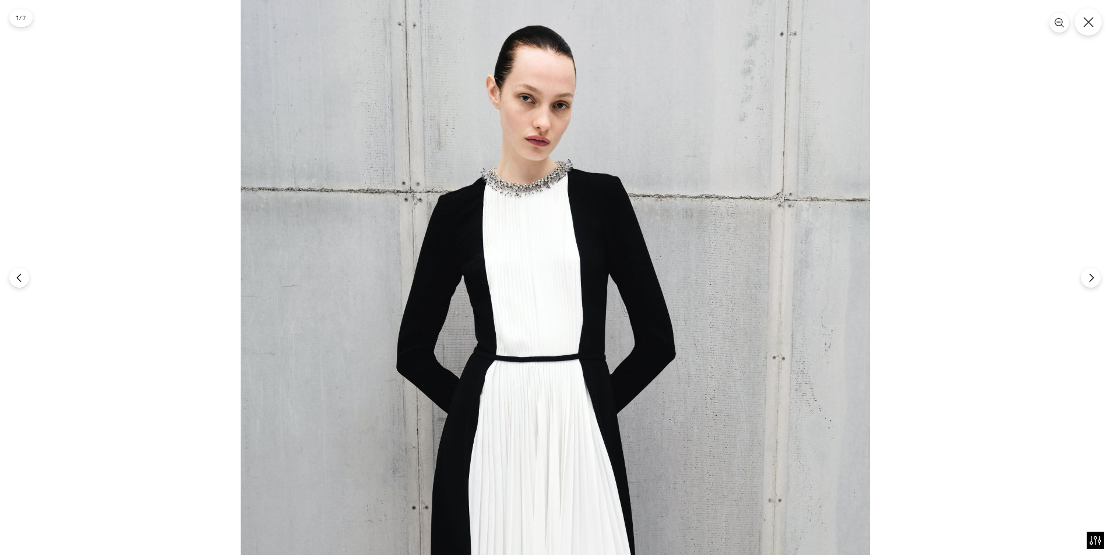
click at [1091, 15] on button "Close" at bounding box center [1087, 21] width 27 height 27
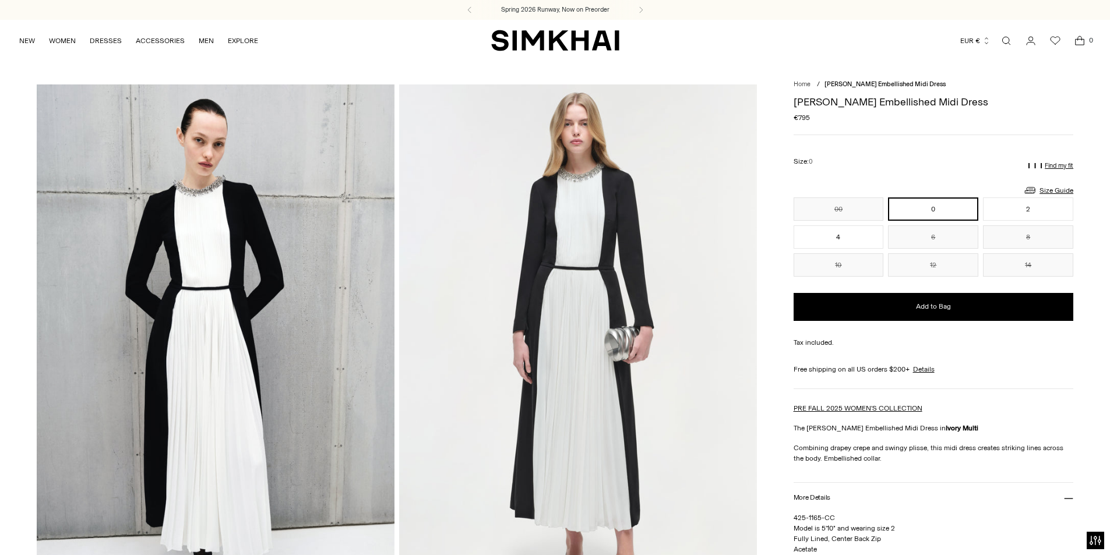
scroll to position [58, 0]
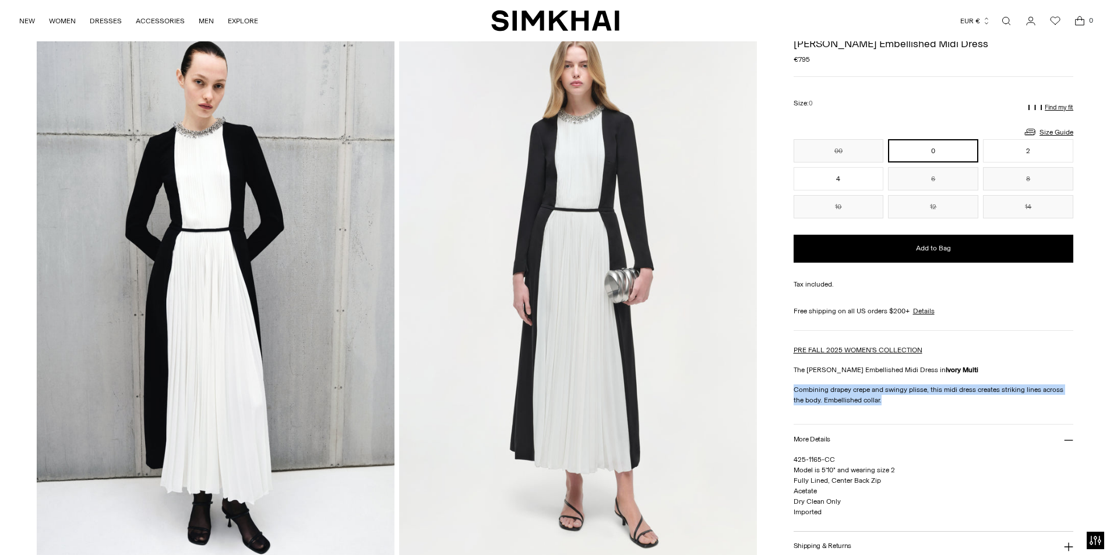
drag, startPoint x: 882, startPoint y: 402, endPoint x: 789, endPoint y: 390, distance: 94.0
copy p "Combining drapey crepe and swingy plisse, this midi dress creates striking line…"
click at [1005, 17] on link "Open search modal" at bounding box center [1005, 20] width 23 height 23
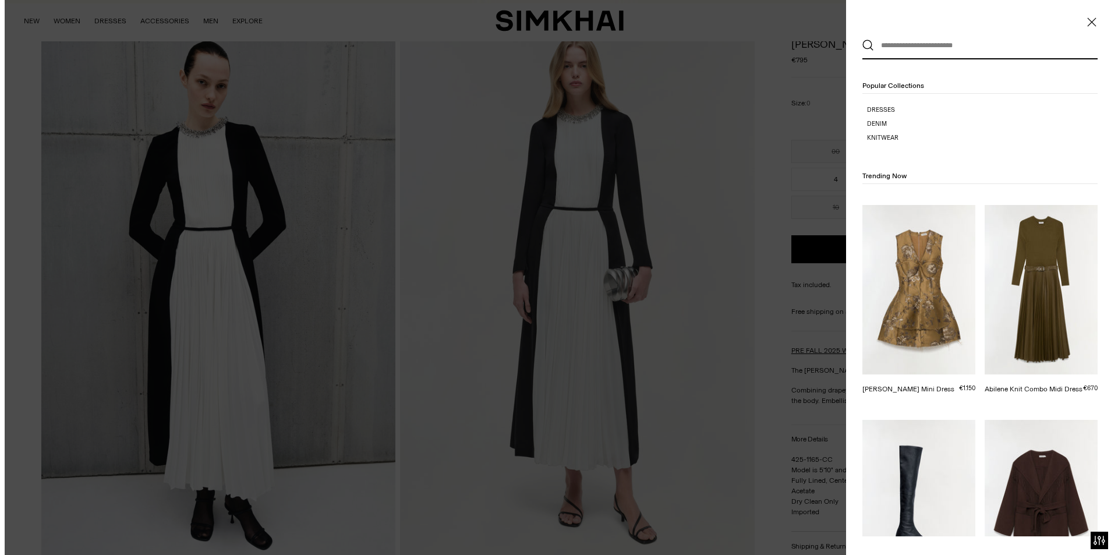
scroll to position [0, 0]
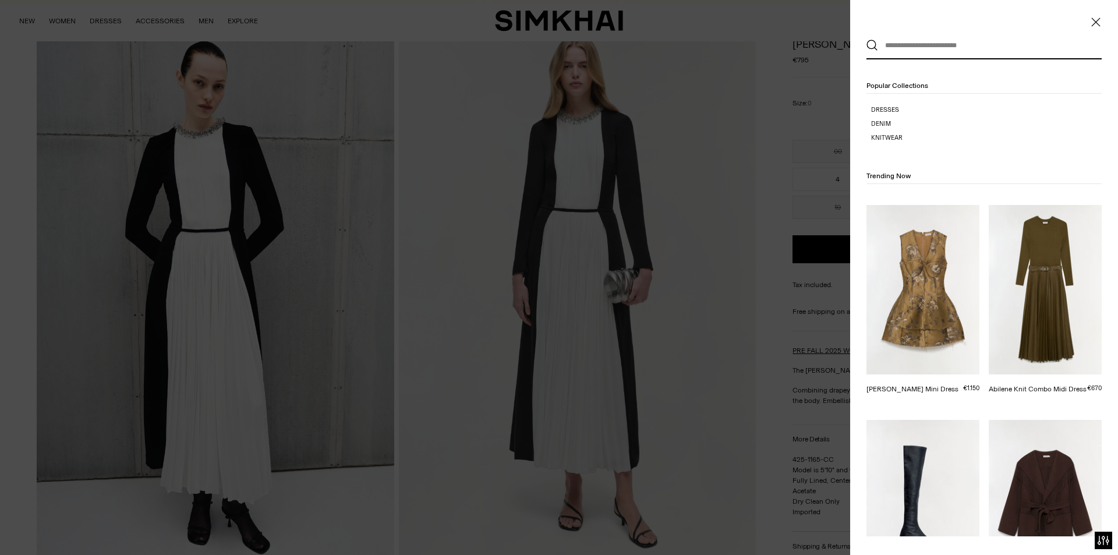
paste input "**********"
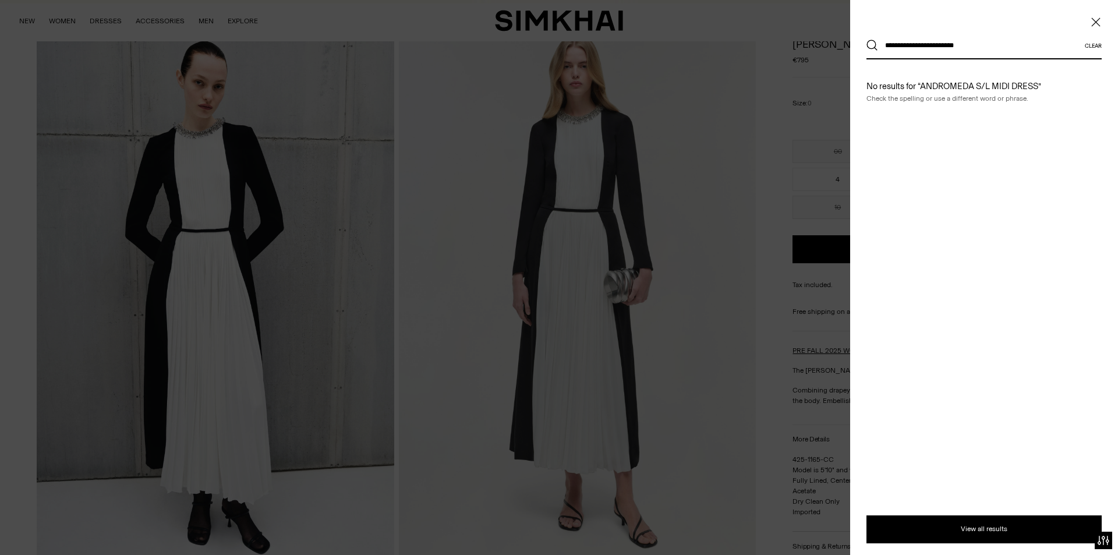
type input "**********"
click at [867, 40] on button "Search" at bounding box center [873, 46] width 12 height 12
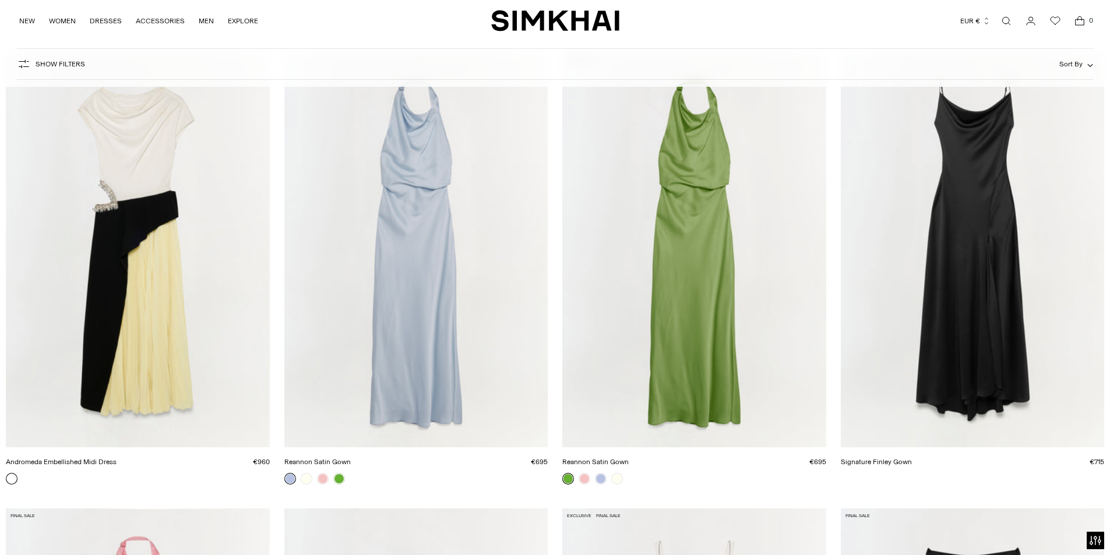
click at [116, 458] on link "Andromeda Embellished Midi Dress" at bounding box center [61, 462] width 111 height 8
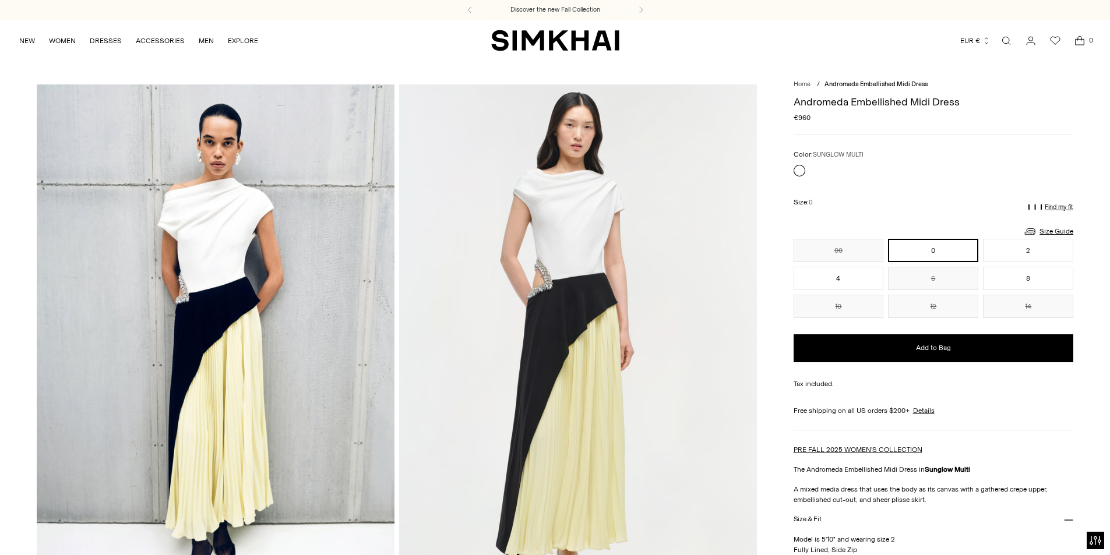
click at [951, 533] on button "Size & Fit" at bounding box center [933, 520] width 280 height 30
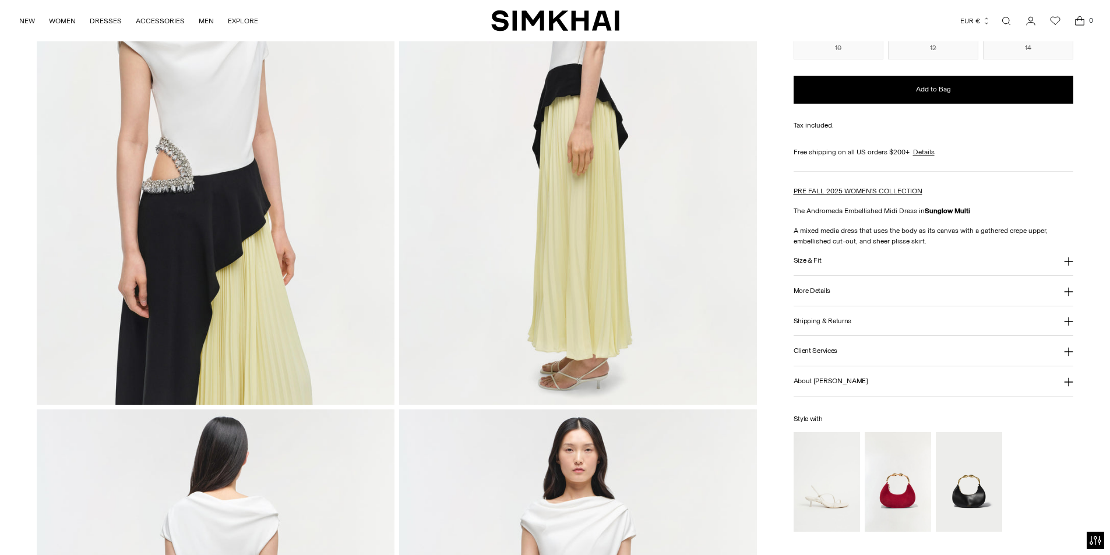
scroll to position [815, 0]
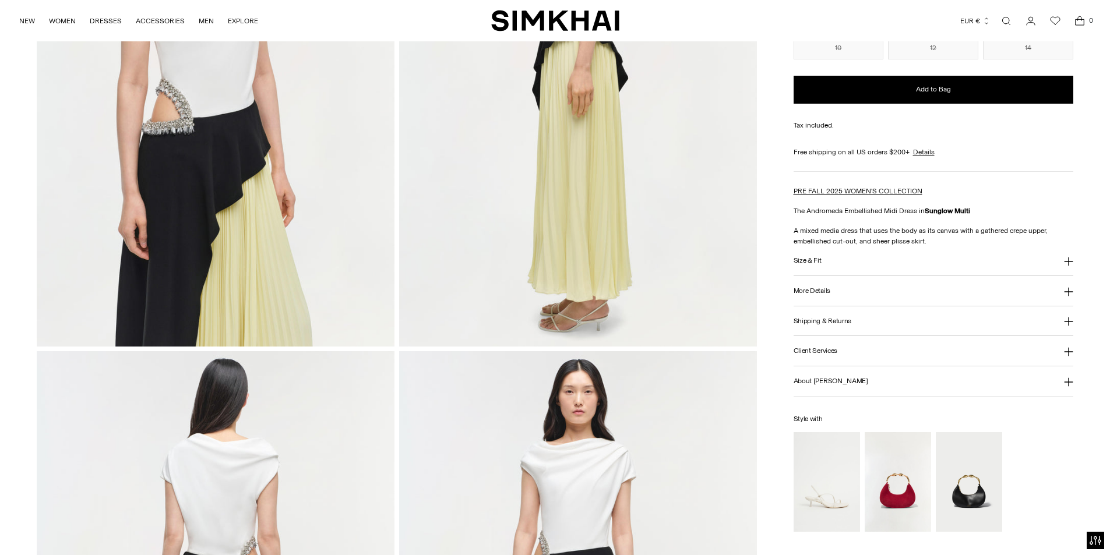
click at [222, 203] on img at bounding box center [216, 78] width 358 height 536
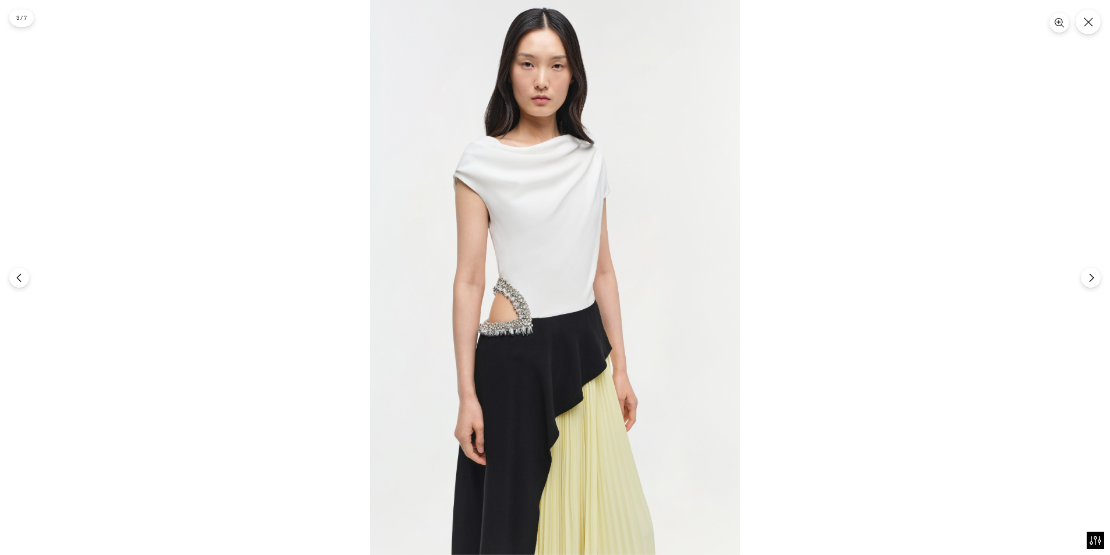
click at [552, 324] on img at bounding box center [555, 277] width 370 height 555
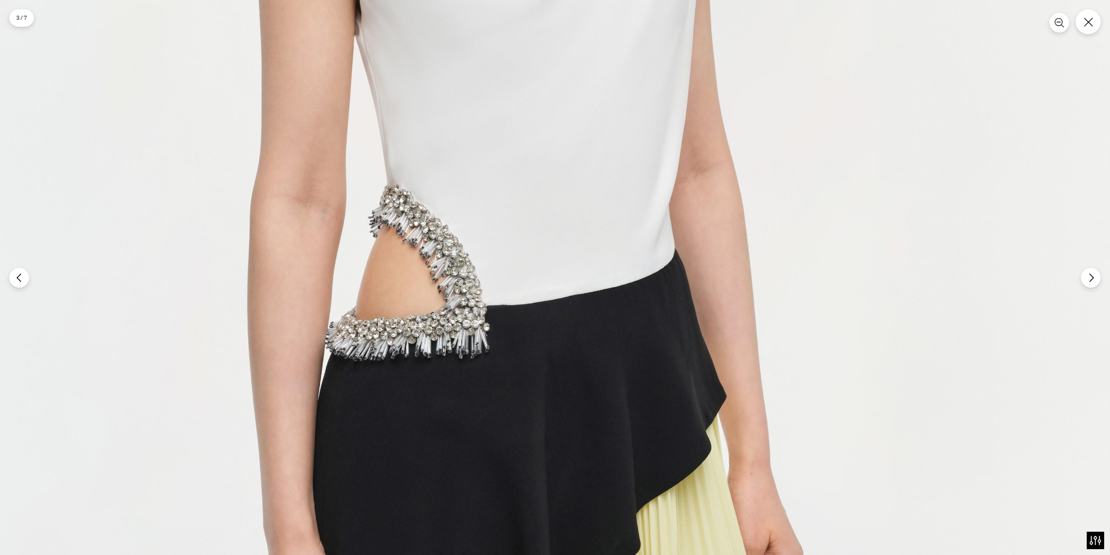
click at [516, 319] on img at bounding box center [555, 183] width 1110 height 1665
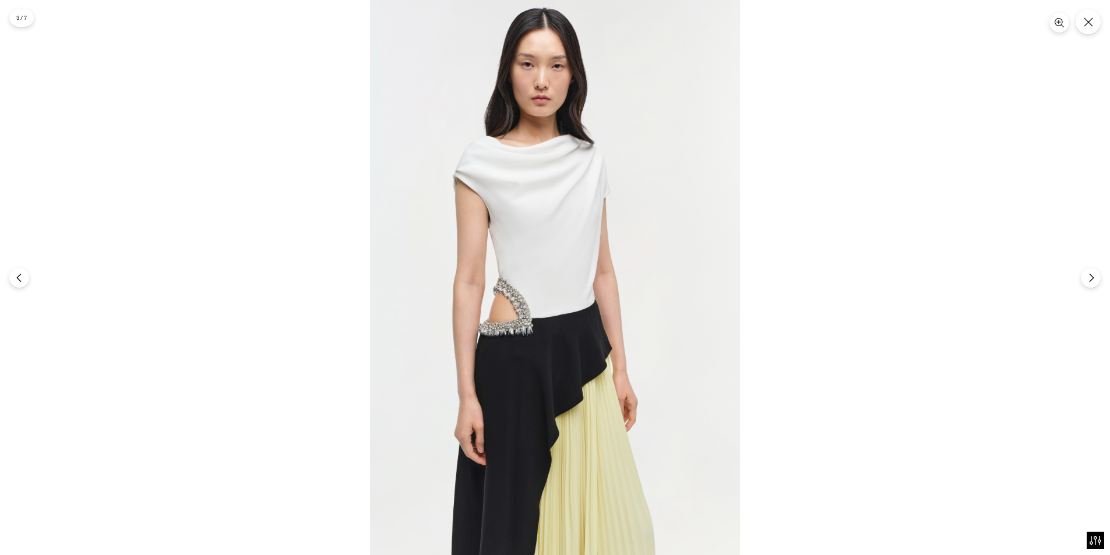
click at [501, 318] on img at bounding box center [555, 277] width 370 height 555
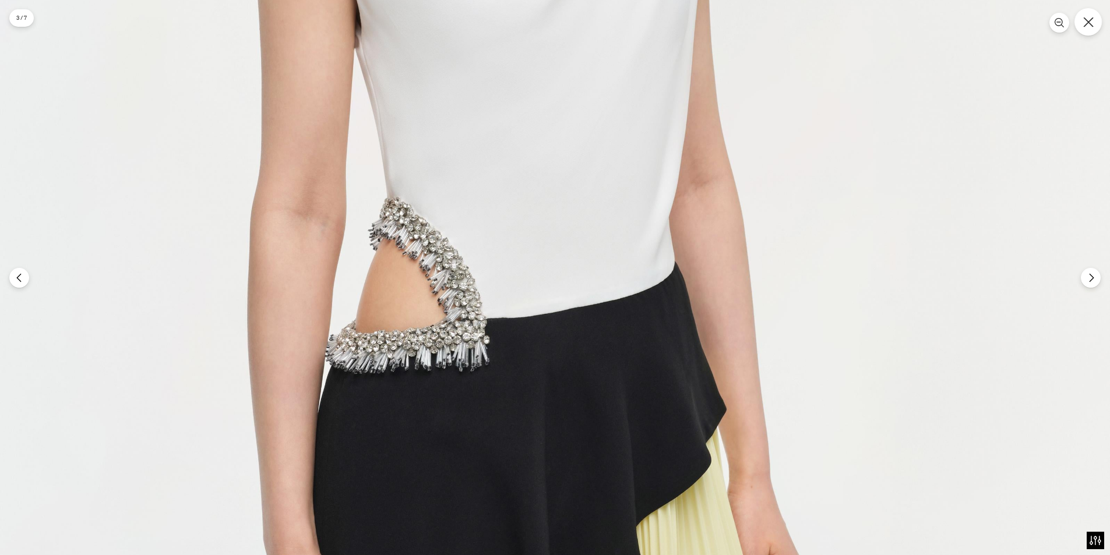
click at [1092, 33] on button "Close" at bounding box center [1087, 21] width 27 height 27
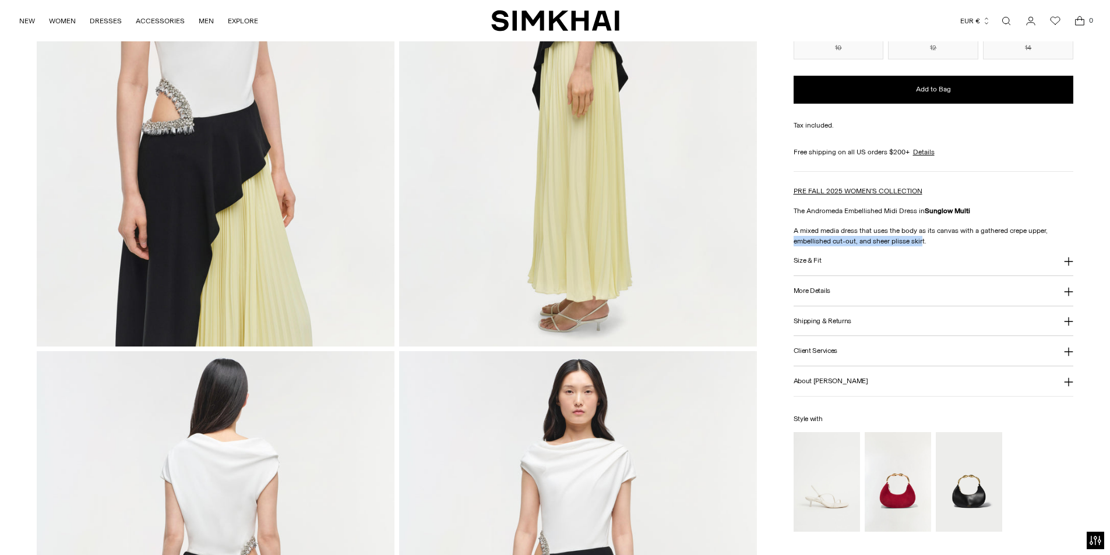
drag, startPoint x: 856, startPoint y: 241, endPoint x: 793, endPoint y: 238, distance: 62.9
click at [793, 238] on p "A mixed media dress that uses the body as its canvas with a gathered crepe uppe…" at bounding box center [933, 235] width 280 height 21
click at [935, 243] on p "A mixed media dress that uses the body as its canvas with a gathered crepe uppe…" at bounding box center [933, 235] width 280 height 21
drag, startPoint x: 935, startPoint y: 242, endPoint x: 793, endPoint y: 241, distance: 142.1
click at [793, 241] on p "A mixed media dress that uses the body as its canvas with a gathered crepe uppe…" at bounding box center [933, 235] width 280 height 21
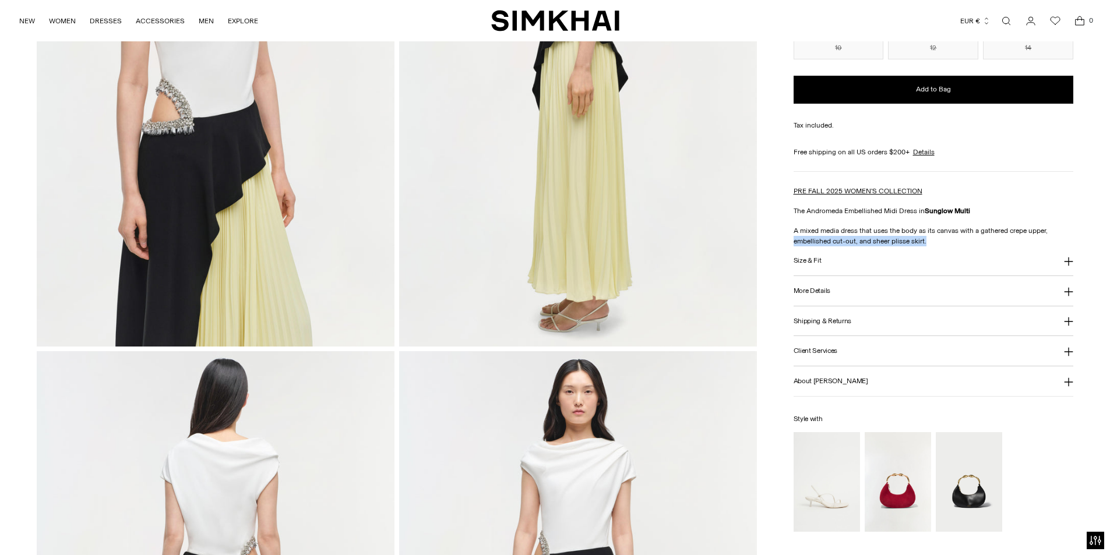
copy p "embellished cut-out, and sheer plisse skirt."
click at [1006, 17] on link "Open search modal" at bounding box center [1005, 20] width 23 height 23
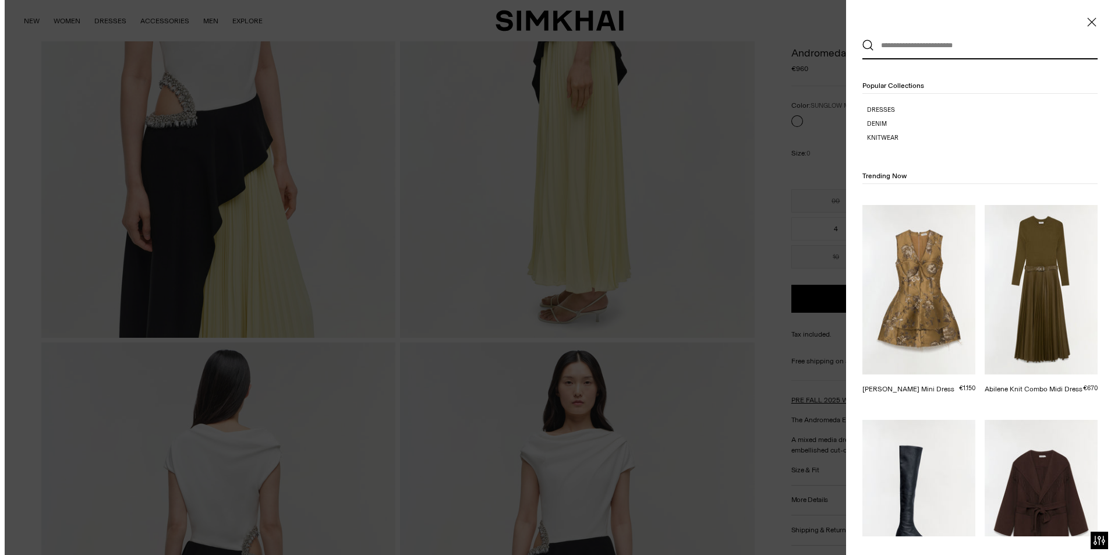
scroll to position [0, 0]
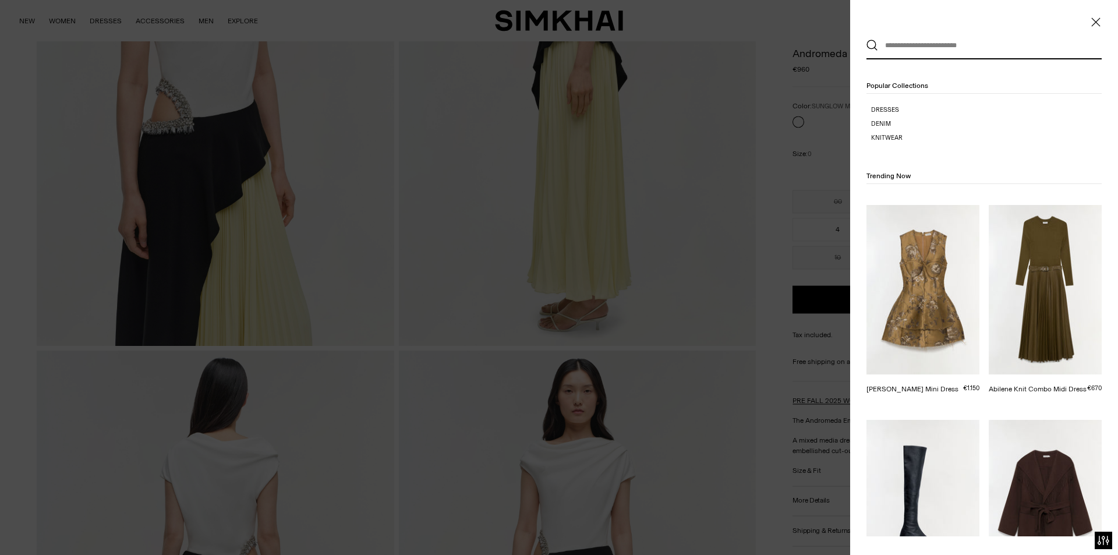
click at [944, 47] on input "text" at bounding box center [981, 46] width 207 height 26
paste input "**********"
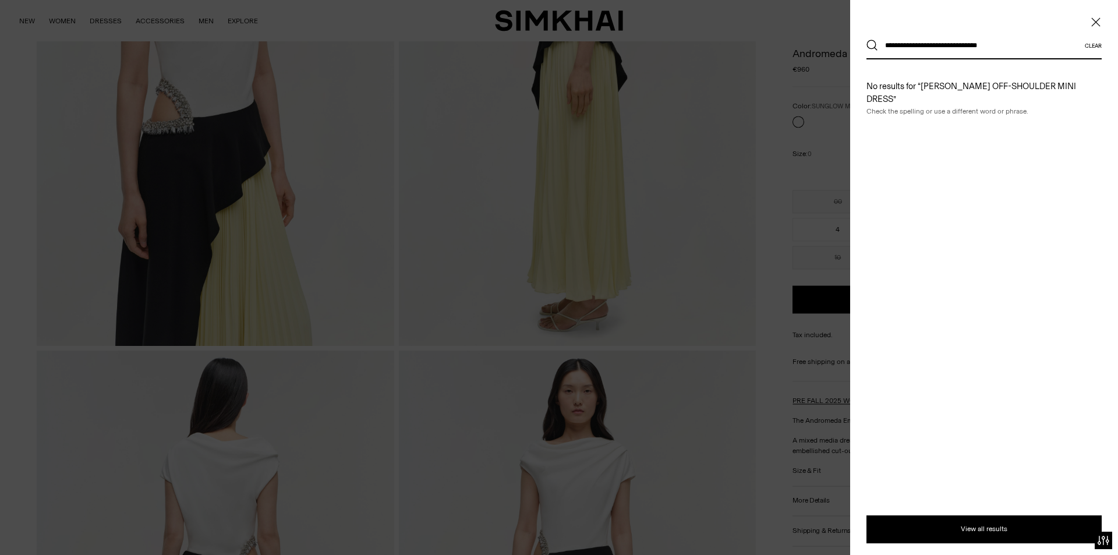
type input "**********"
click at [867, 40] on button "Search" at bounding box center [873, 46] width 12 height 12
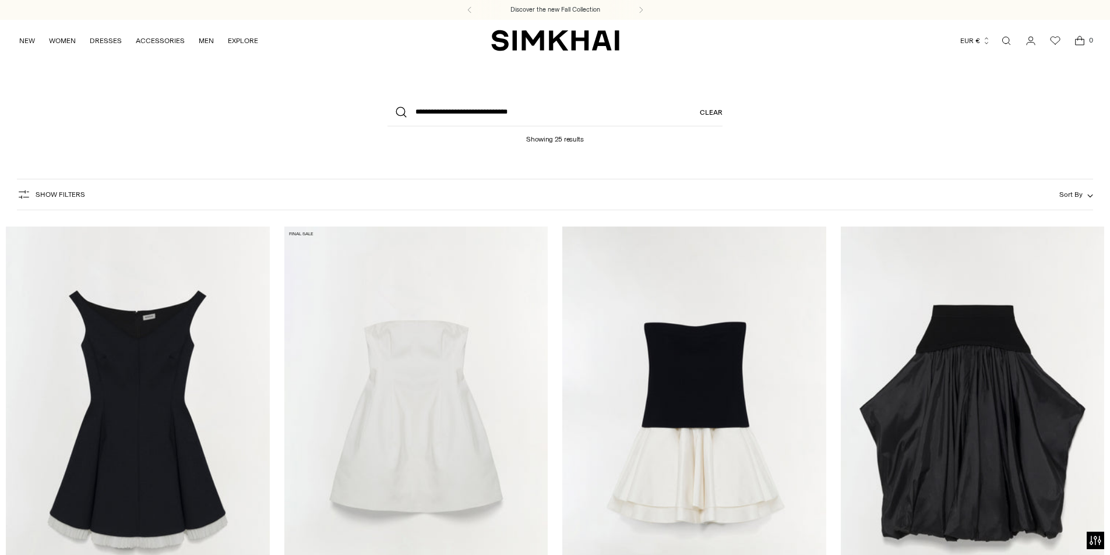
scroll to position [233, 0]
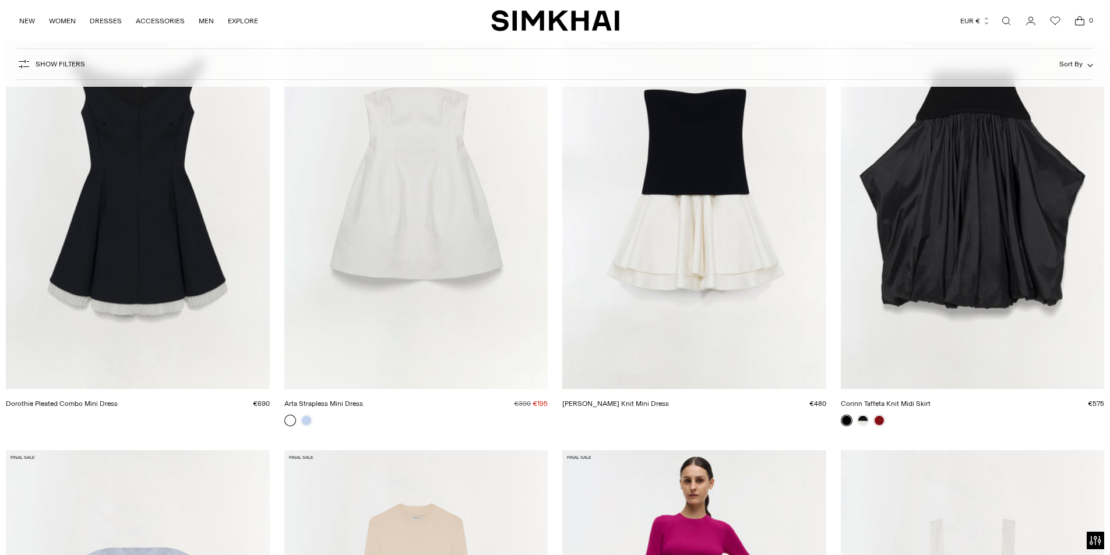
click at [118, 400] on link "Dorothie Pleated Combo Mini Dress" at bounding box center [62, 404] width 112 height 8
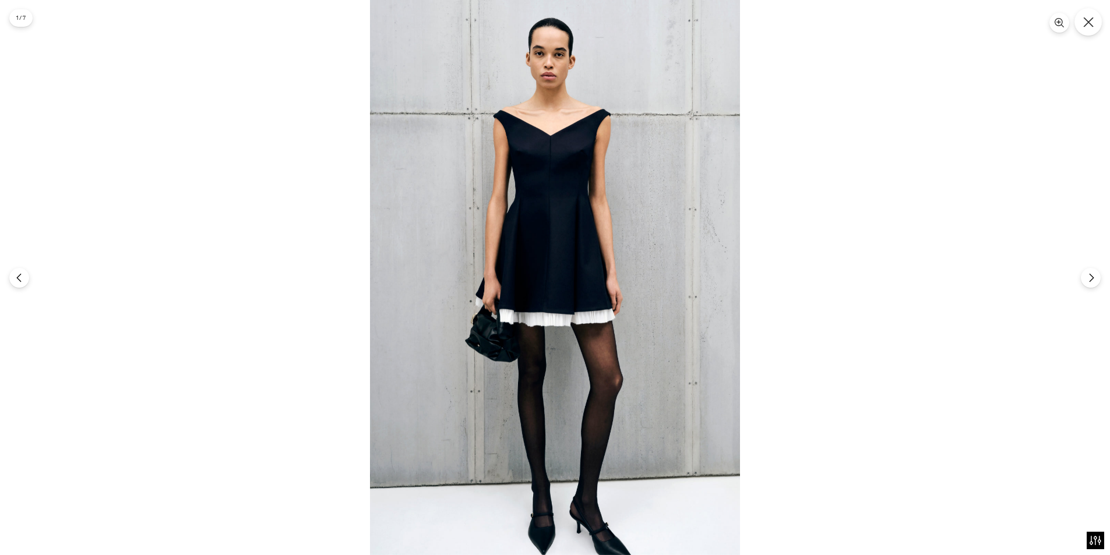
click at [1086, 18] on button "Close" at bounding box center [1087, 21] width 27 height 27
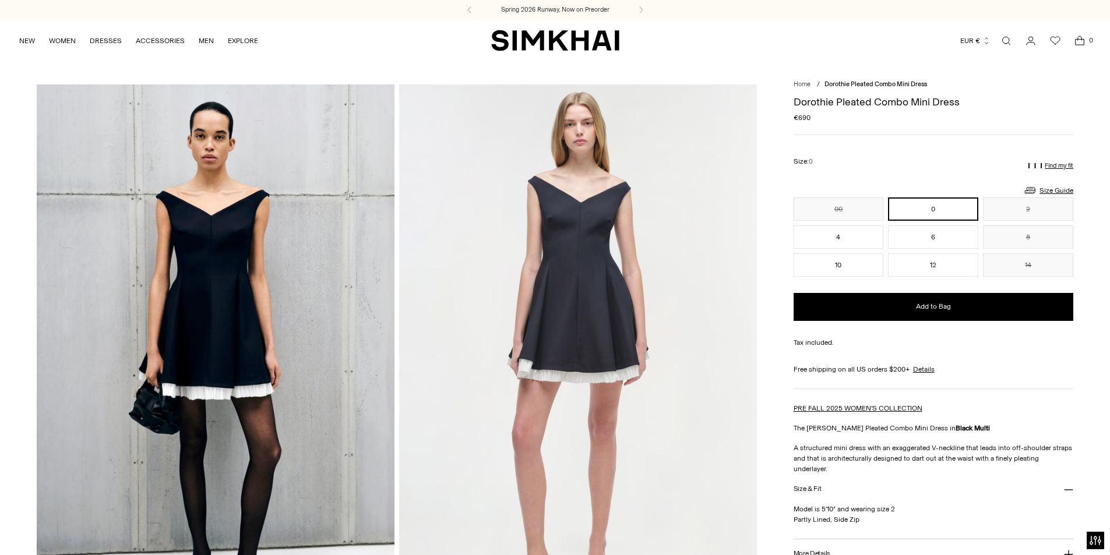
scroll to position [58, 0]
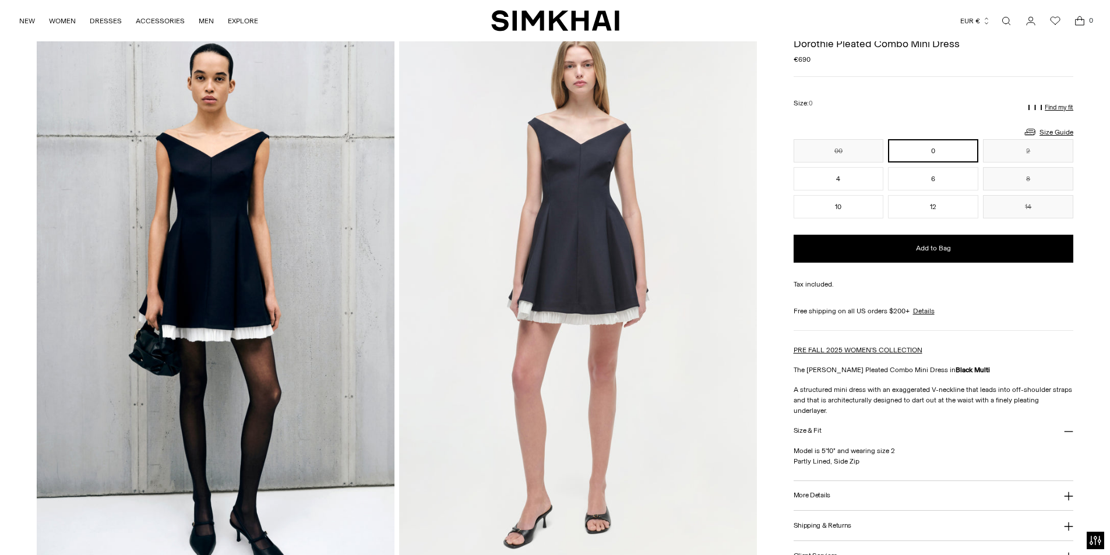
click at [817, 492] on button "More Details" at bounding box center [933, 496] width 280 height 30
click at [1046, 481] on button "More Details" at bounding box center [933, 496] width 280 height 30
drag, startPoint x: 1005, startPoint y: 16, endPoint x: 997, endPoint y: 59, distance: 43.9
click at [1005, 16] on link "Open search modal" at bounding box center [1005, 20] width 23 height 23
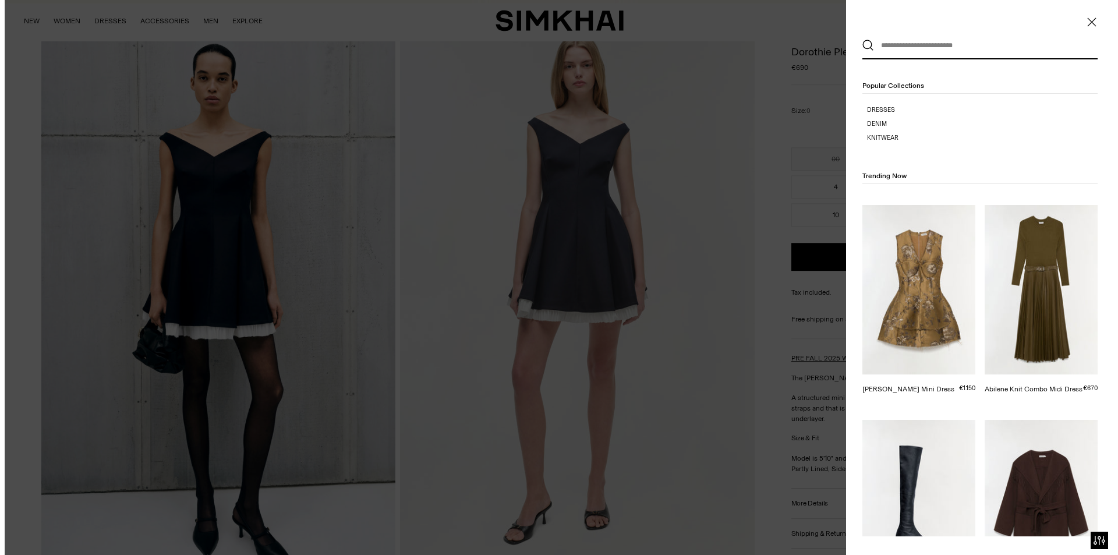
scroll to position [0, 0]
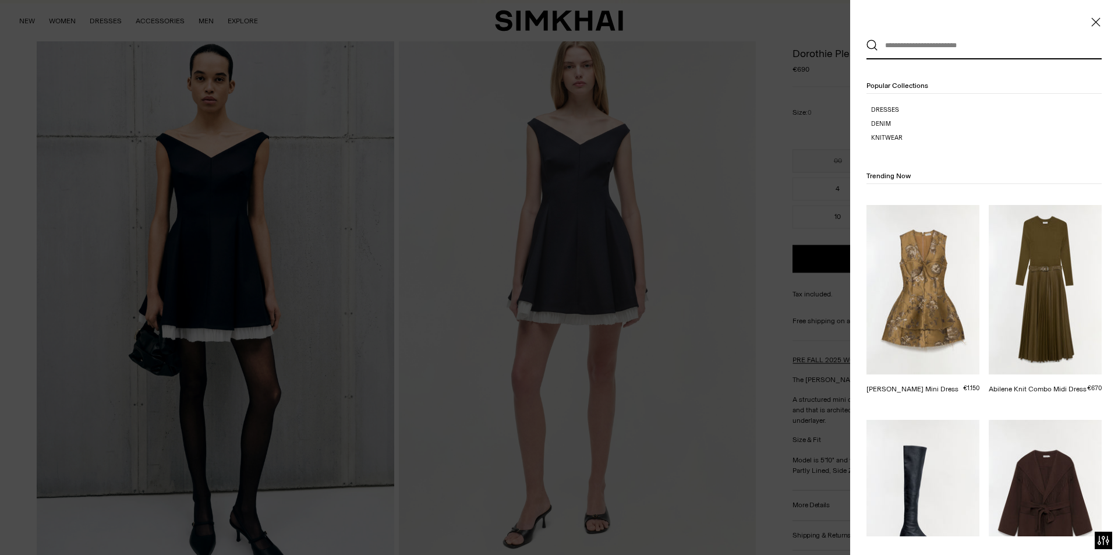
click at [927, 43] on input "text" at bounding box center [981, 46] width 207 height 26
paste input "**********"
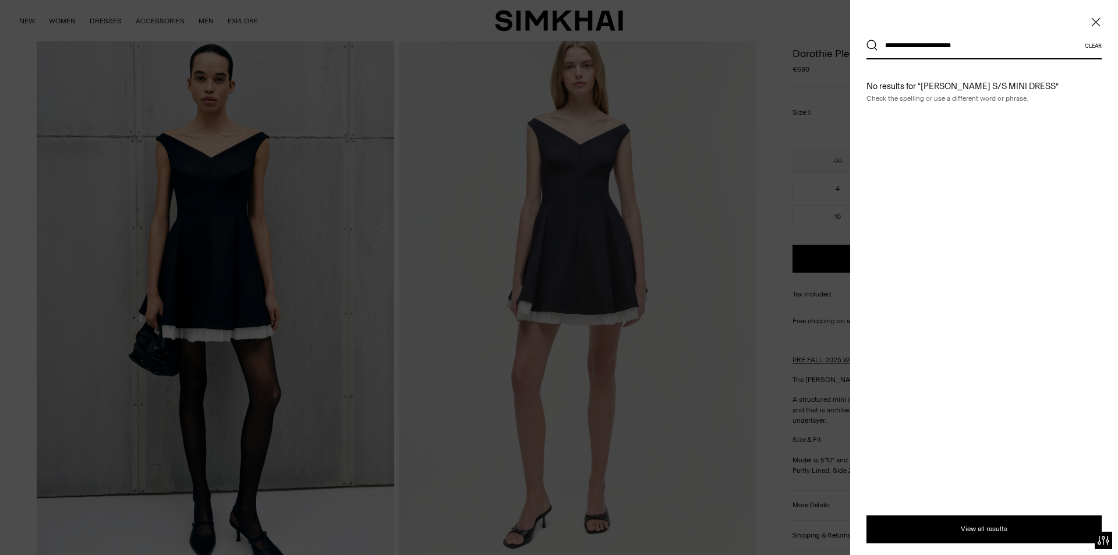
type input "**********"
click at [867, 40] on button "Search" at bounding box center [873, 46] width 12 height 12
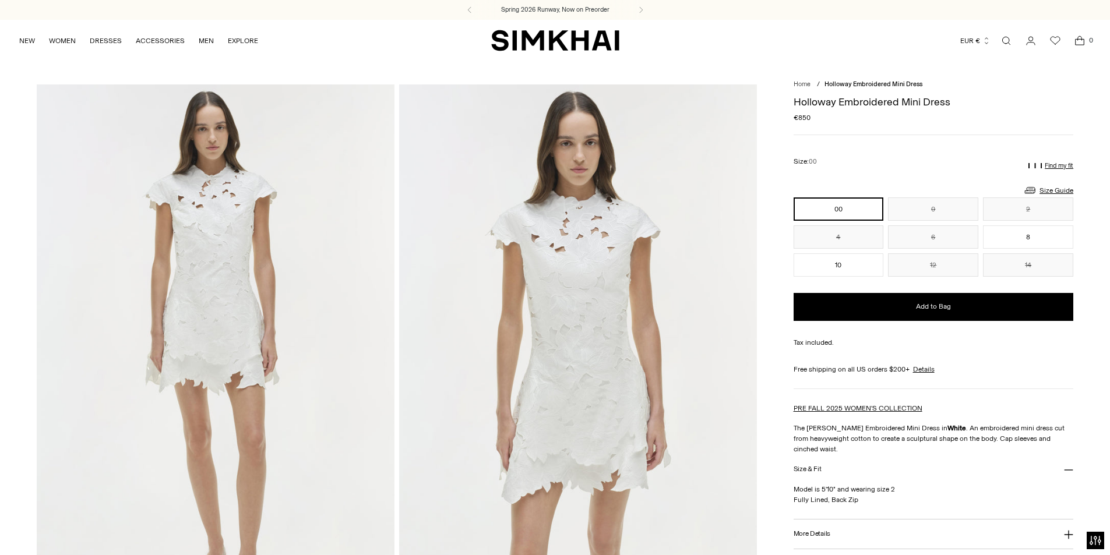
click at [322, 303] on img at bounding box center [216, 352] width 358 height 536
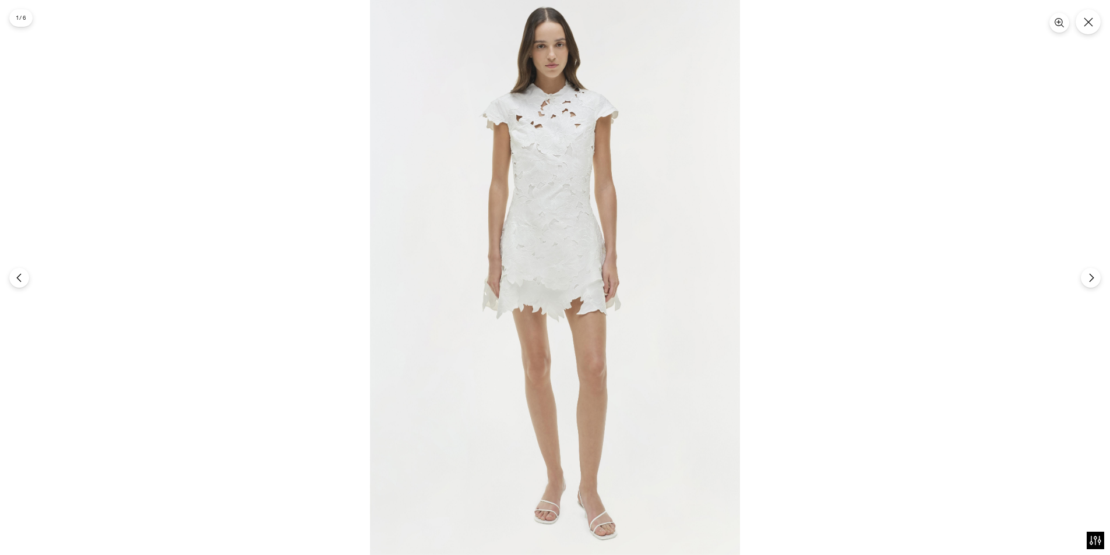
click at [603, 234] on img at bounding box center [555, 277] width 370 height 555
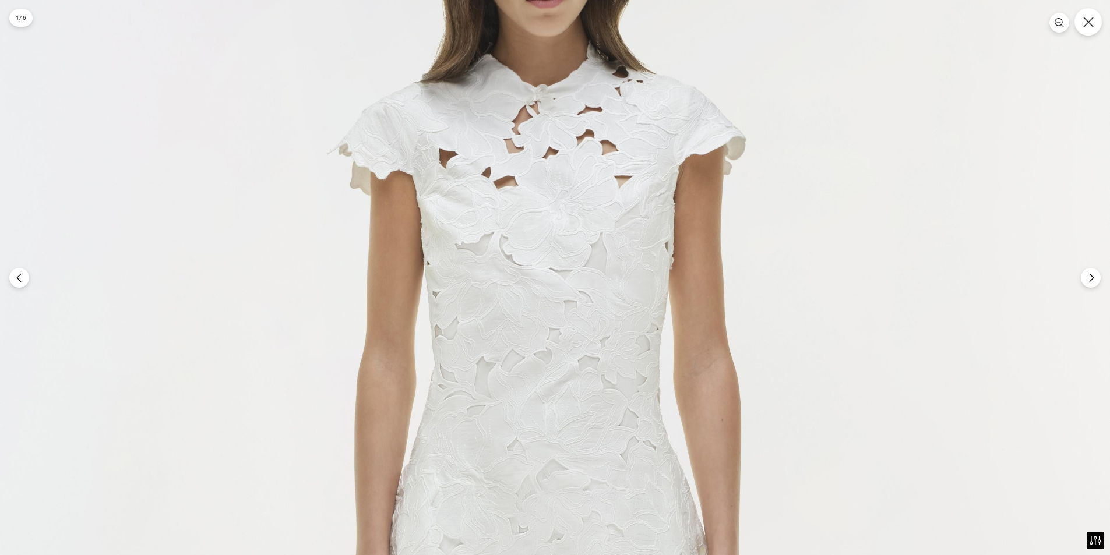
click at [1084, 27] on icon "Close" at bounding box center [1088, 22] width 10 height 10
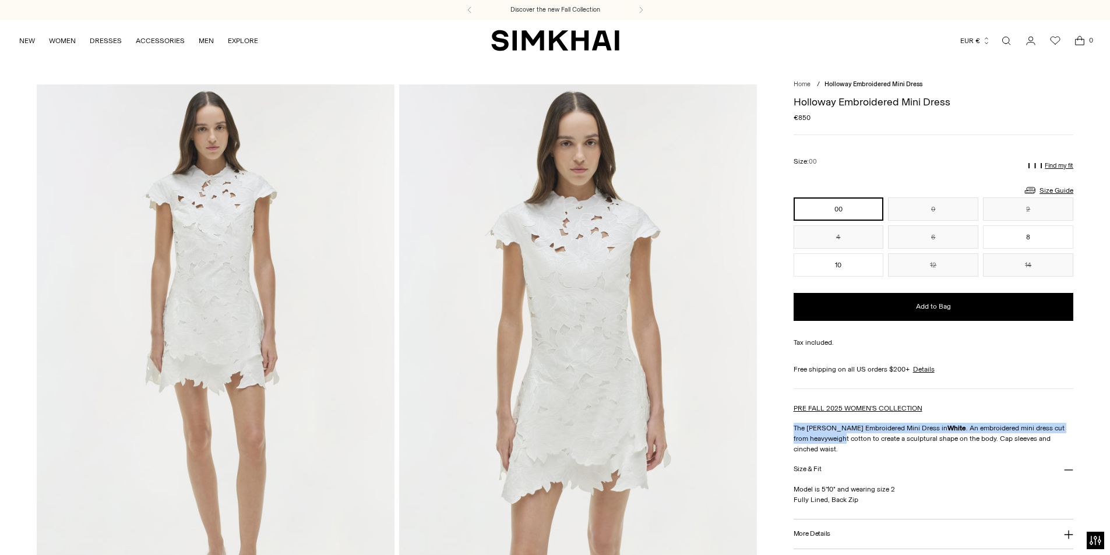
drag, startPoint x: 829, startPoint y: 444, endPoint x: 775, endPoint y: 426, distance: 56.5
drag, startPoint x: 820, startPoint y: 454, endPoint x: 779, endPoint y: 437, distance: 43.8
click at [884, 467] on button "Size & Fit" at bounding box center [933, 469] width 280 height 30
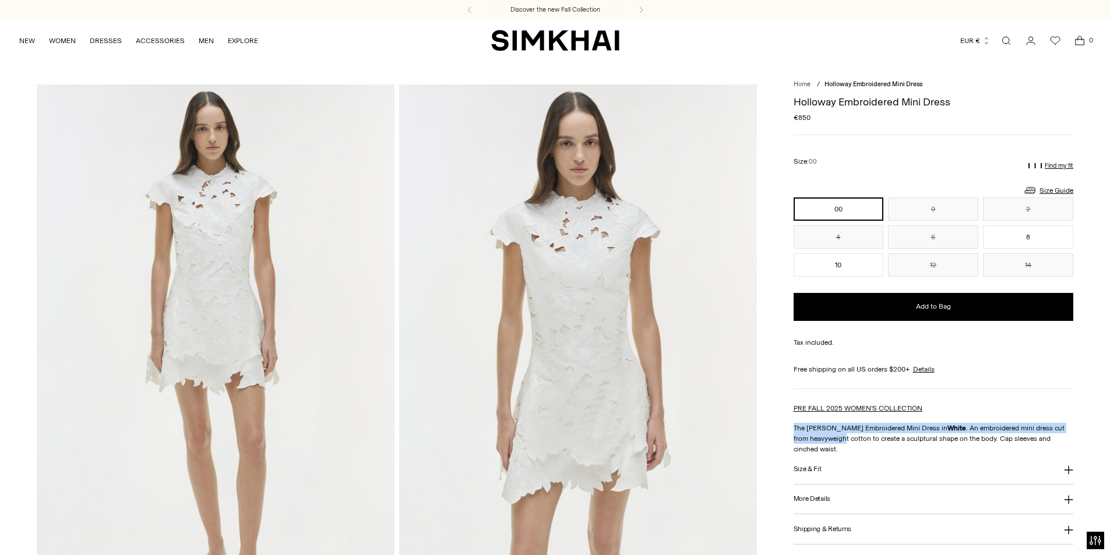
click at [814, 437] on p "The Holloway Embroidered Mini Dress in White . An embroidered mini dress cut fr…" at bounding box center [933, 438] width 280 height 31
drag, startPoint x: 820, startPoint y: 453, endPoint x: 780, endPoint y: 425, distance: 48.0
copy p "The Holloway Embroidered Mini Dress in White . An embroidered mini dress cut fr…"
click at [1006, 42] on link "Open search modal" at bounding box center [1005, 40] width 23 height 23
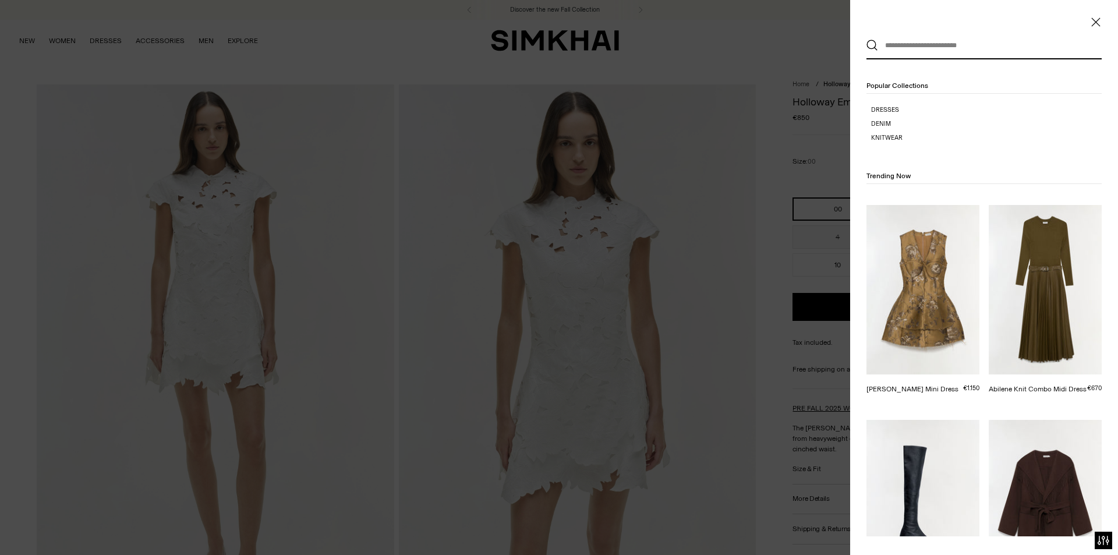
paste input "**********"
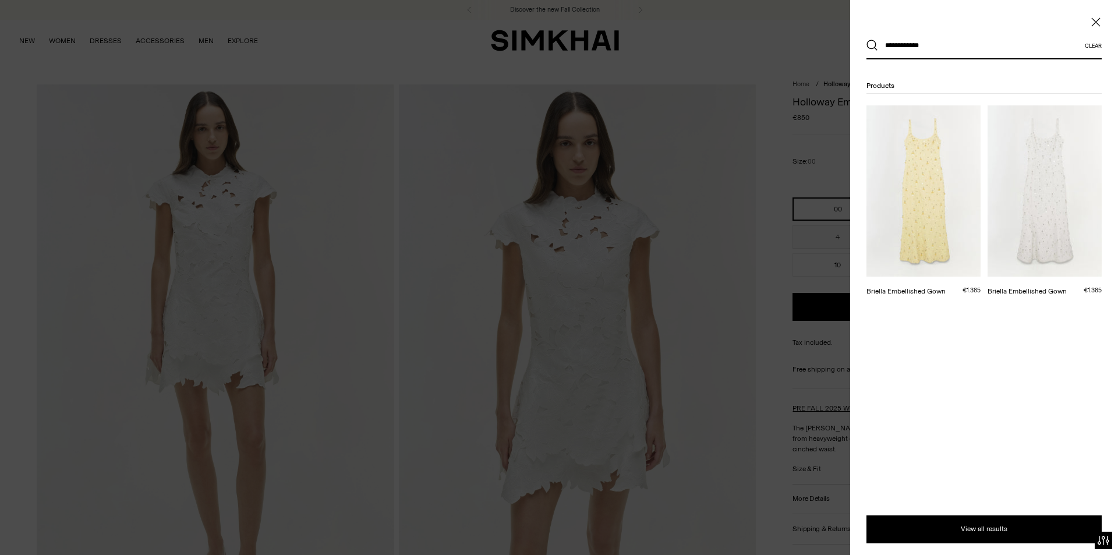
type input "**********"
click at [867, 40] on button "Search" at bounding box center [873, 46] width 12 height 12
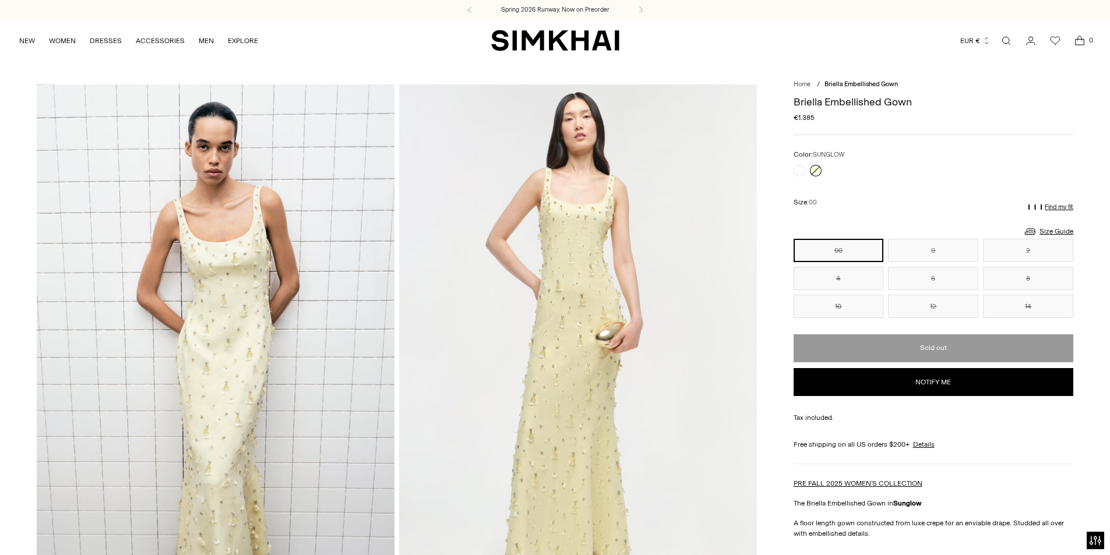
click at [970, 131] on div "Briella Embellished Gown Regular price €1.385 Unit price / per" at bounding box center [933, 116] width 280 height 38
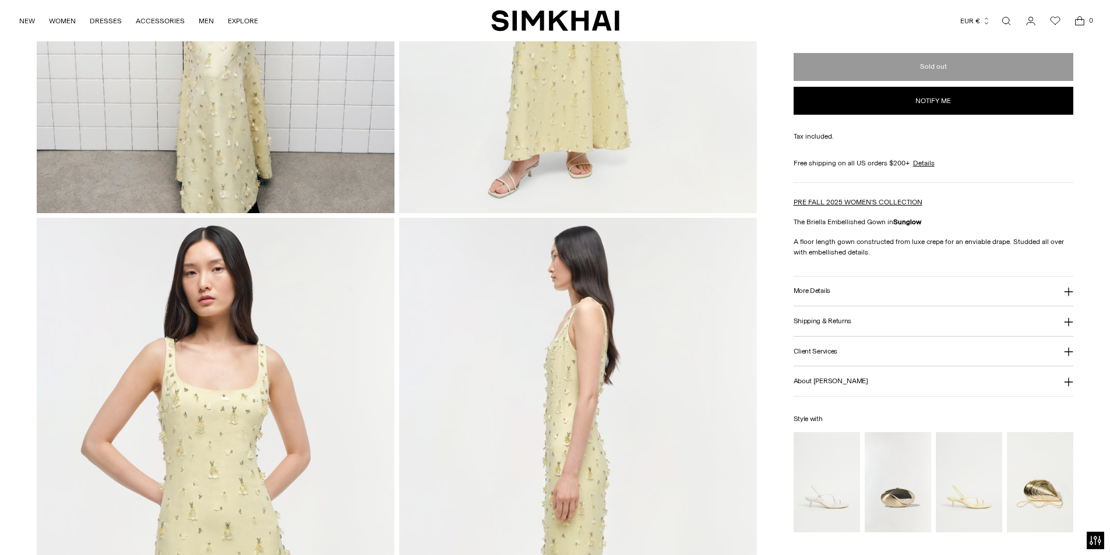
scroll to position [699, 0]
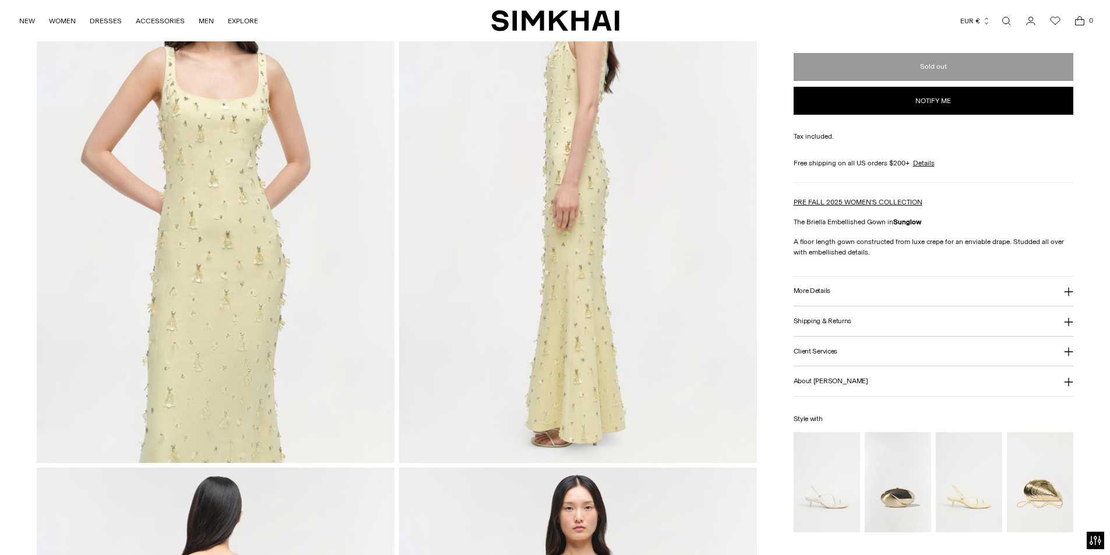
click at [1092, 185] on div "Home / Briella Embellished Gown Briella Embellished Gown Regular price €1.385 U…" at bounding box center [555, 465] width 1110 height 2159
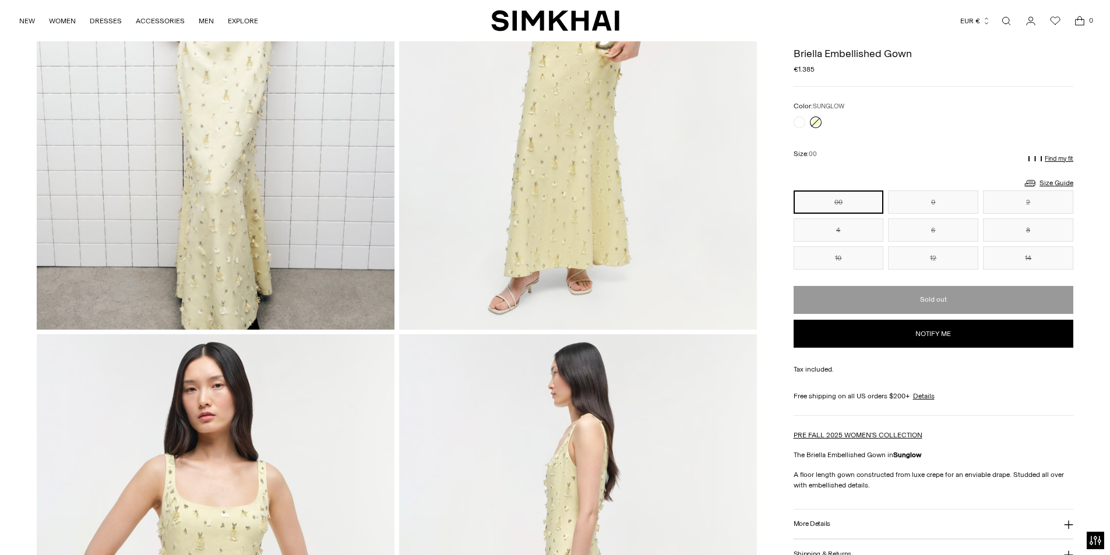
scroll to position [0, 0]
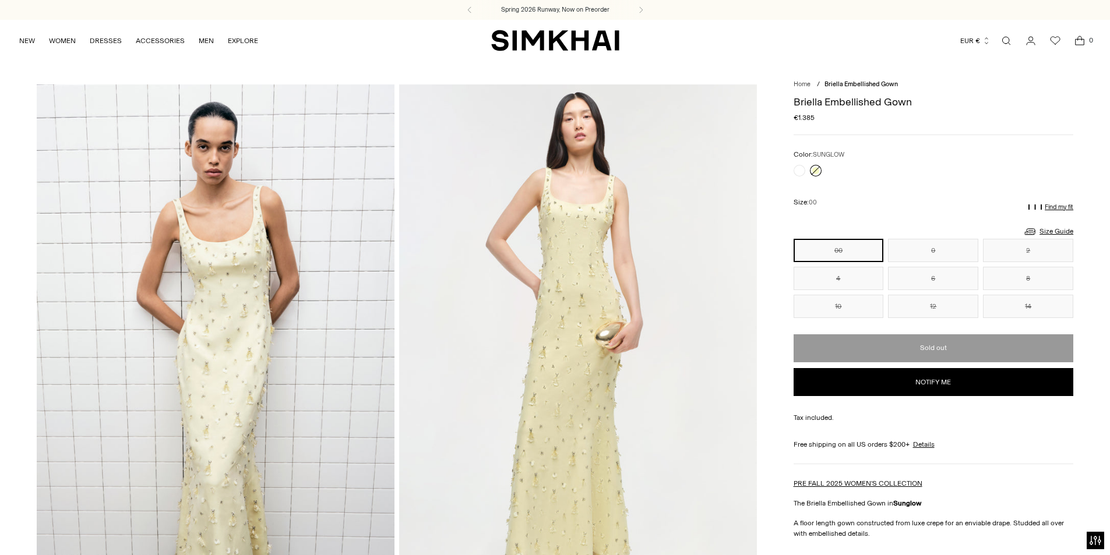
click at [238, 270] on img at bounding box center [216, 352] width 358 height 536
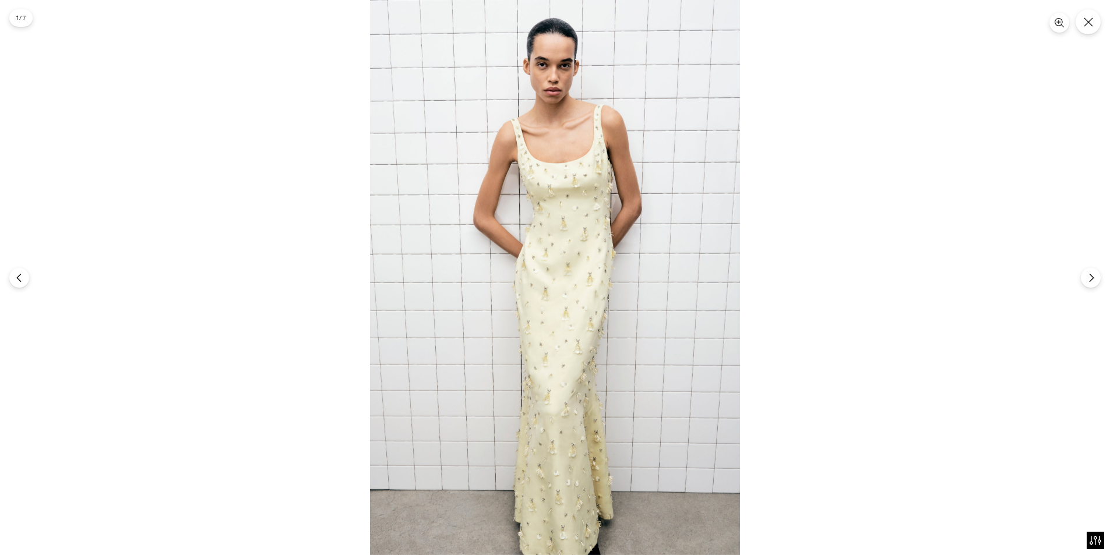
click at [578, 296] on img at bounding box center [555, 277] width 370 height 555
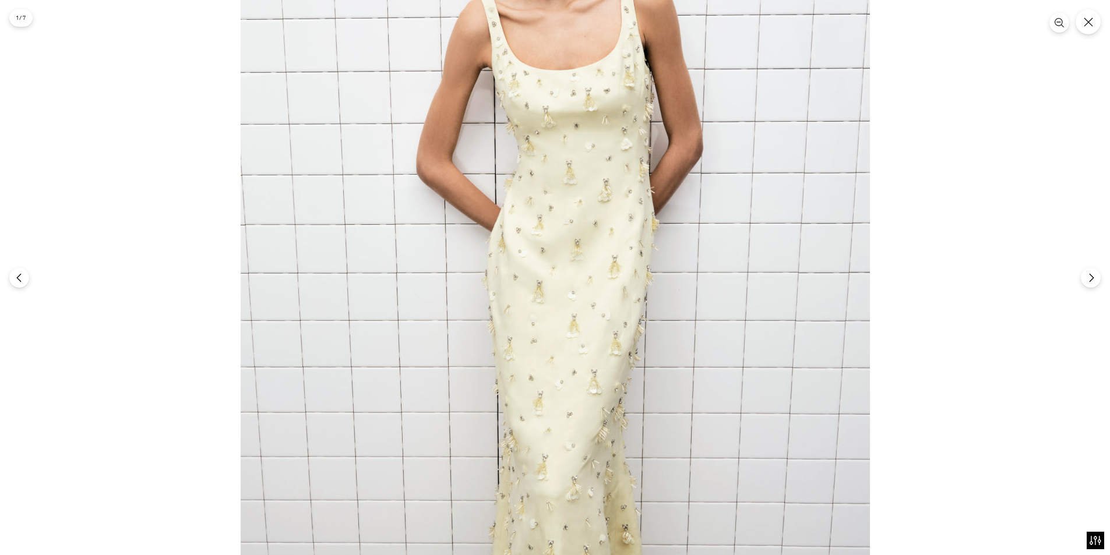
click at [578, 298] on img at bounding box center [555, 265] width 629 height 944
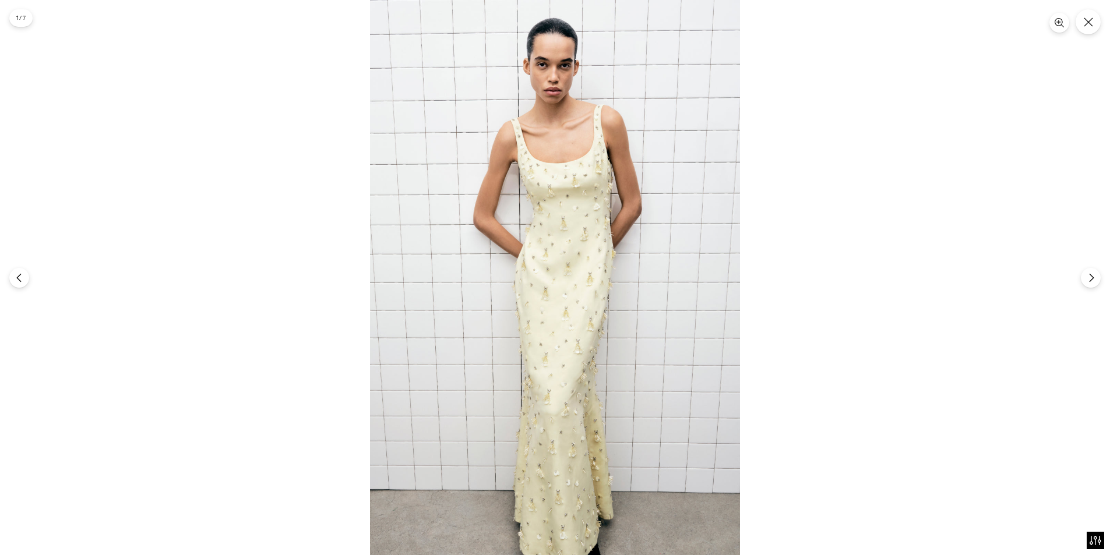
click at [572, 296] on img at bounding box center [555, 277] width 370 height 555
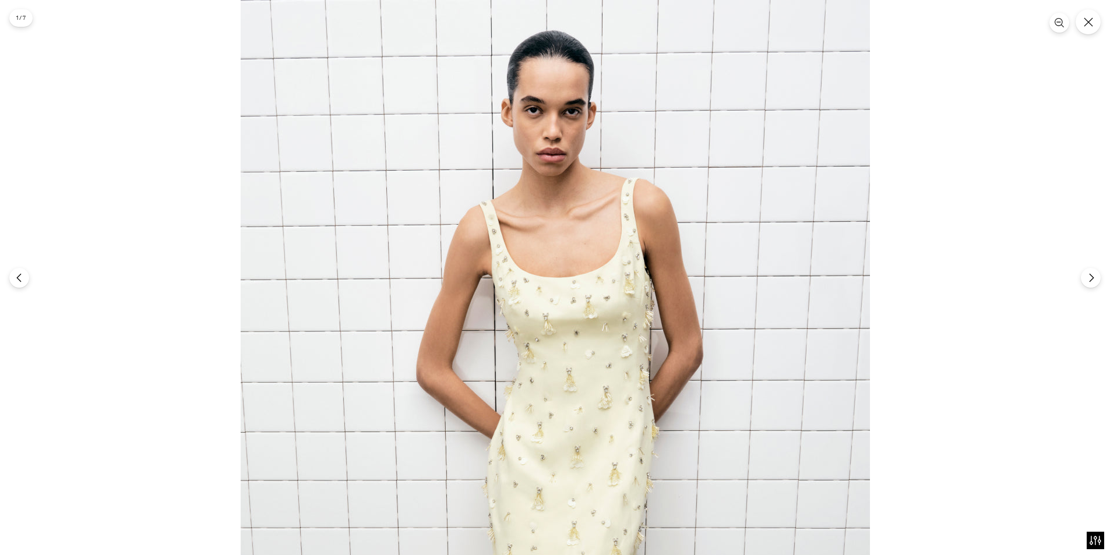
click at [578, 310] on img at bounding box center [555, 472] width 629 height 944
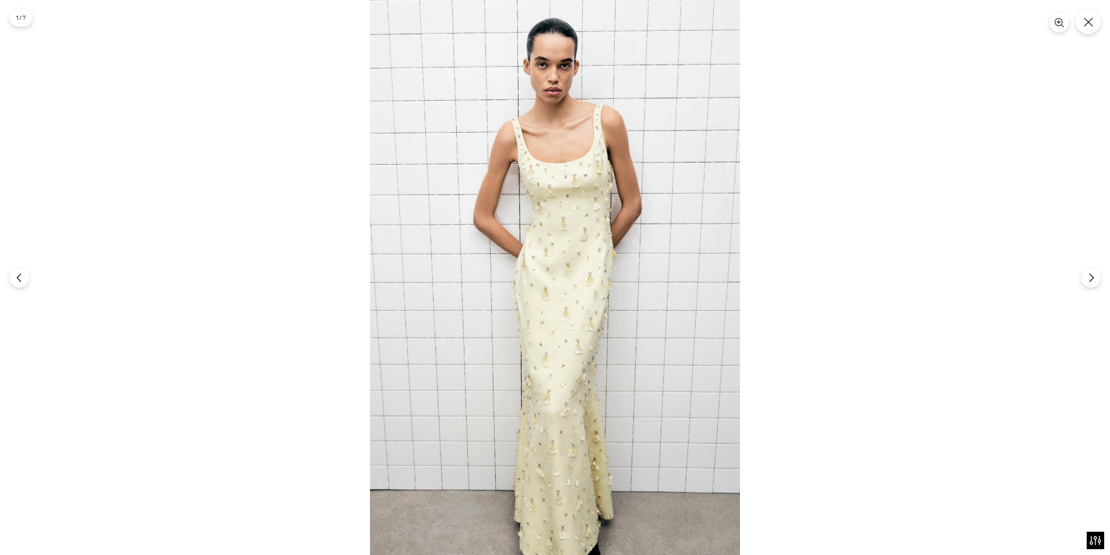
click at [578, 310] on img at bounding box center [555, 277] width 370 height 555
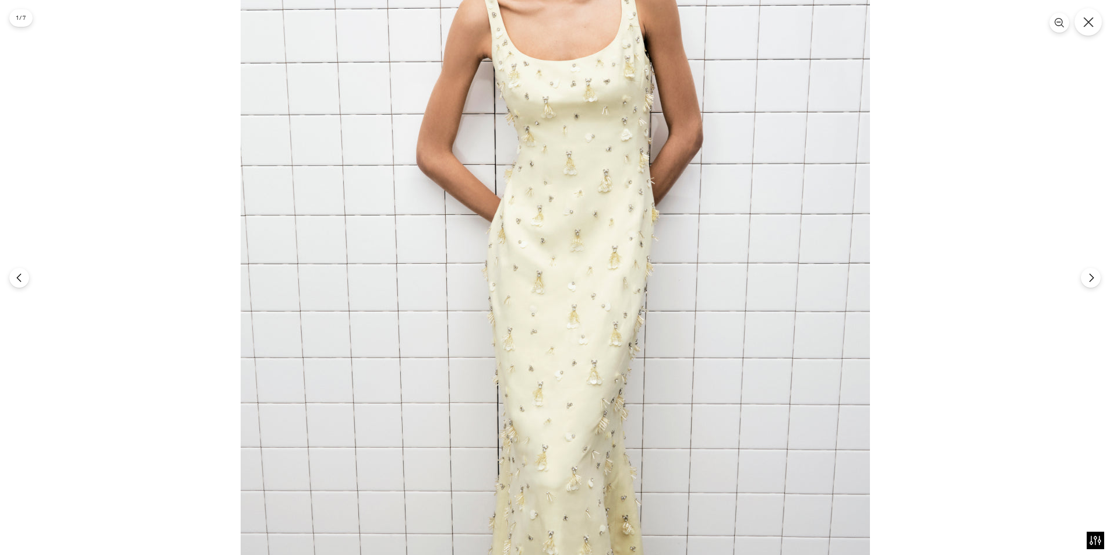
click at [1090, 18] on icon "Close" at bounding box center [1088, 22] width 10 height 10
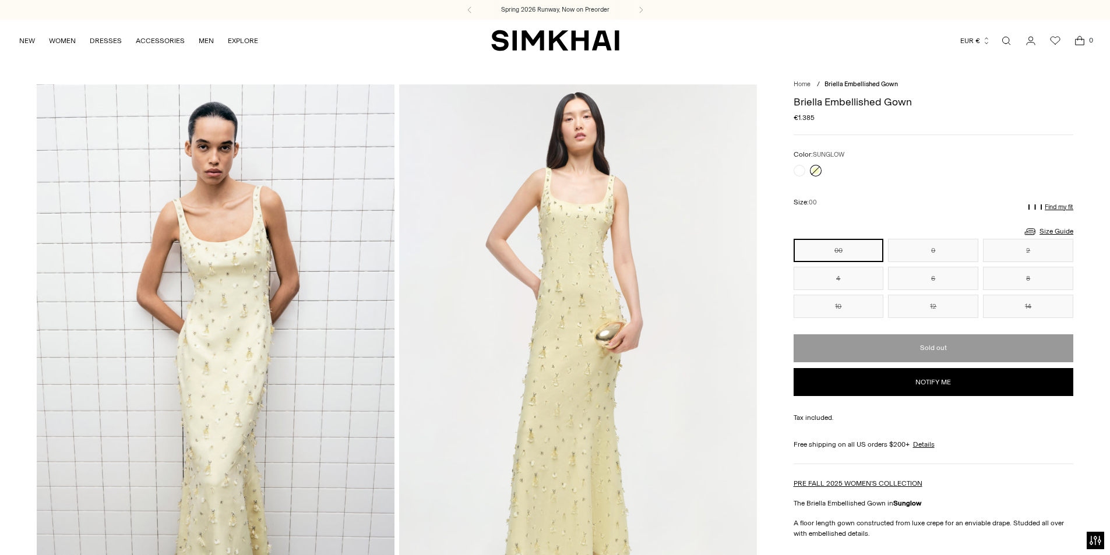
scroll to position [116, 0]
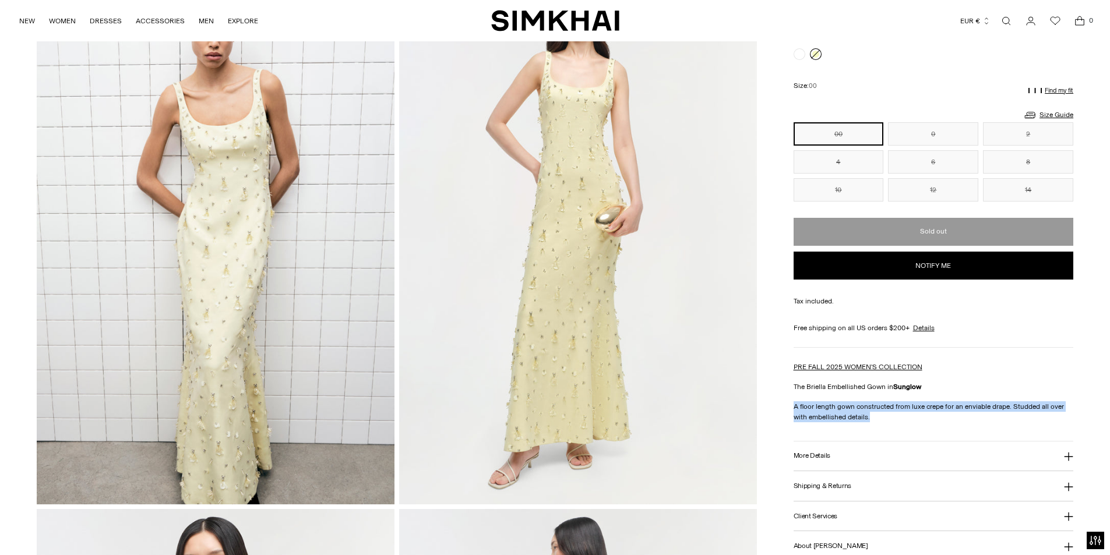
drag, startPoint x: 875, startPoint y: 419, endPoint x: 778, endPoint y: 405, distance: 97.8
copy p "A floor length gown constructed from luxe crepe for an enviable drape. Studded …"
drag, startPoint x: 818, startPoint y: 456, endPoint x: 976, endPoint y: 461, distance: 157.9
click at [818, 456] on h3 "More Details" at bounding box center [811, 456] width 37 height 8
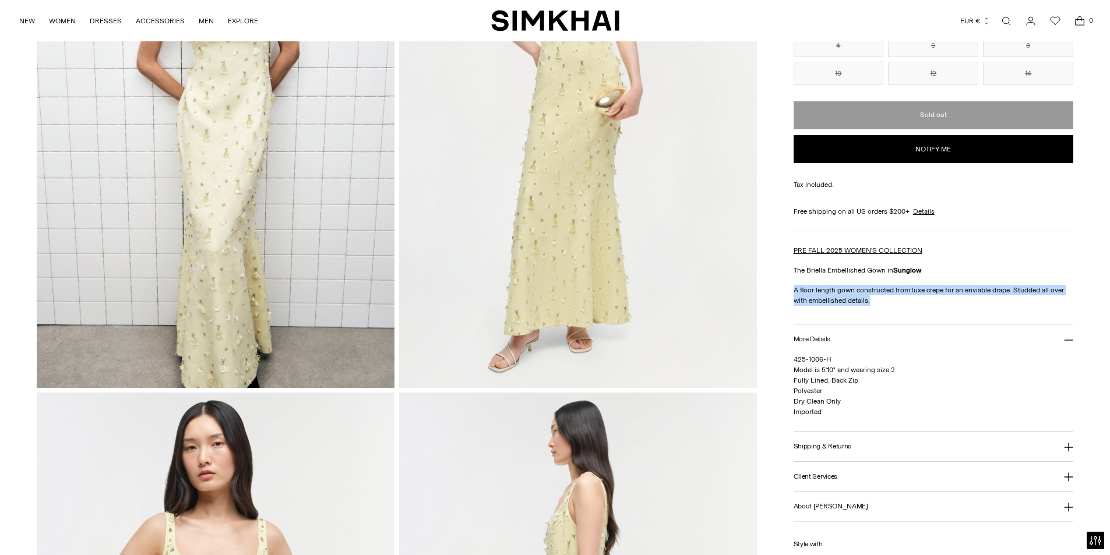
scroll to position [175, 0]
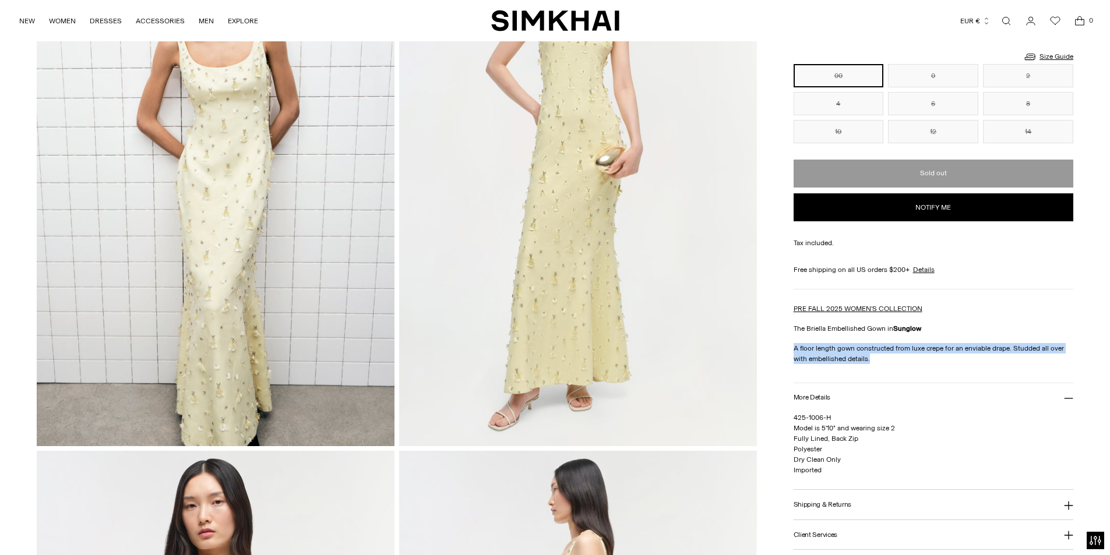
click at [1003, 16] on link "Open search modal" at bounding box center [1005, 20] width 23 height 23
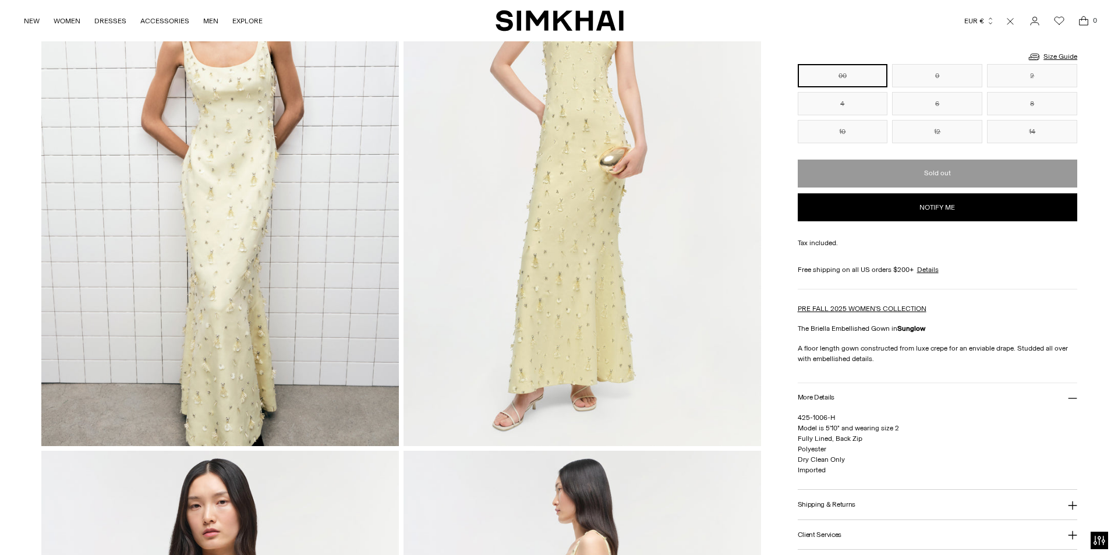
scroll to position [0, 0]
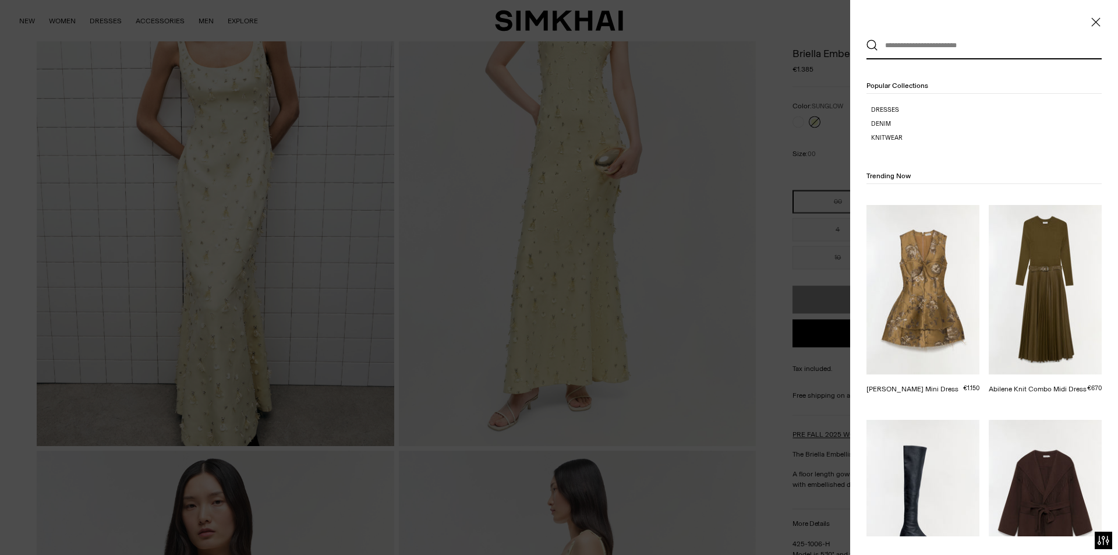
paste input "**********"
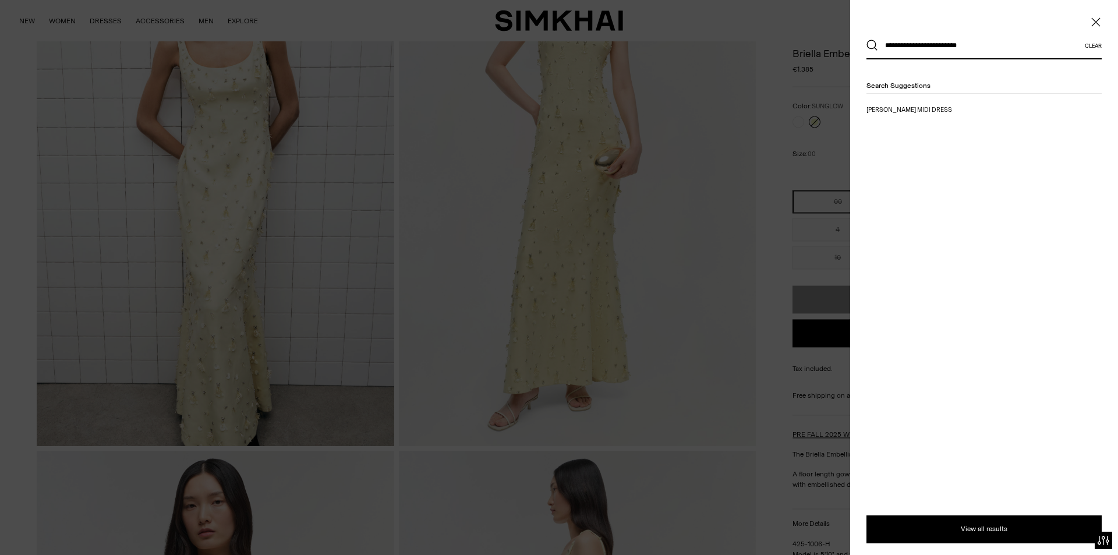
type input "**********"
click at [867, 40] on button "Search" at bounding box center [873, 46] width 12 height 12
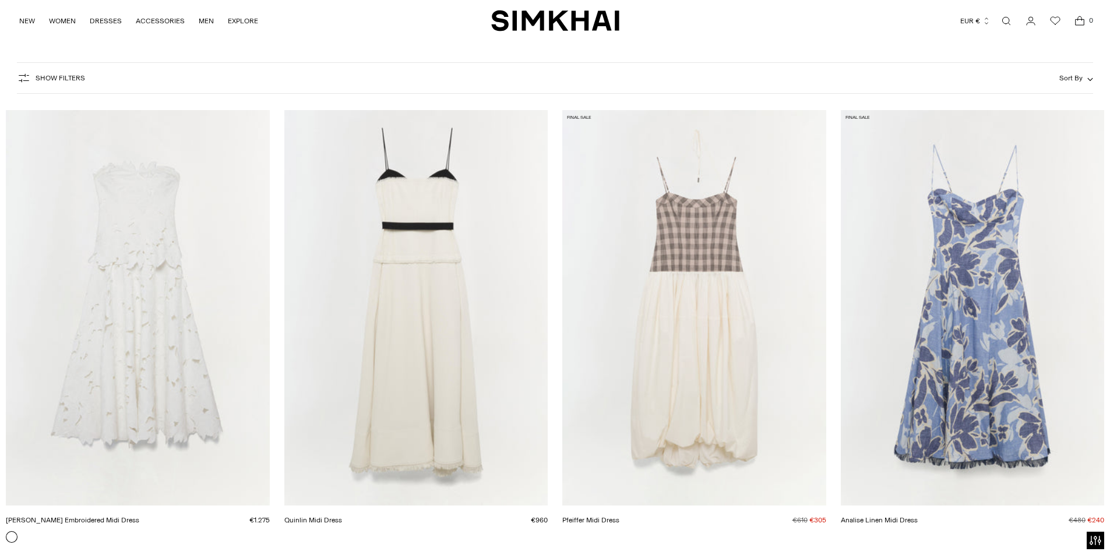
click at [139, 516] on link "[PERSON_NAME] Embroidered Midi Dress" at bounding box center [72, 520] width 133 height 8
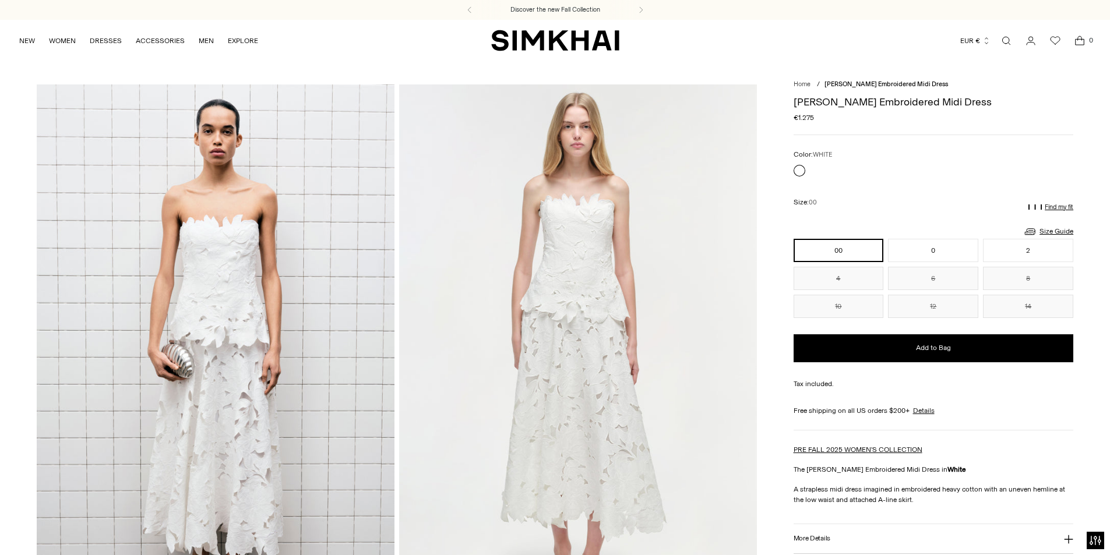
drag, startPoint x: 927, startPoint y: 544, endPoint x: 918, endPoint y: 524, distance: 22.2
click at [924, 540] on button "More Details" at bounding box center [933, 539] width 280 height 30
click at [1004, 41] on link "Open search modal" at bounding box center [1005, 40] width 23 height 23
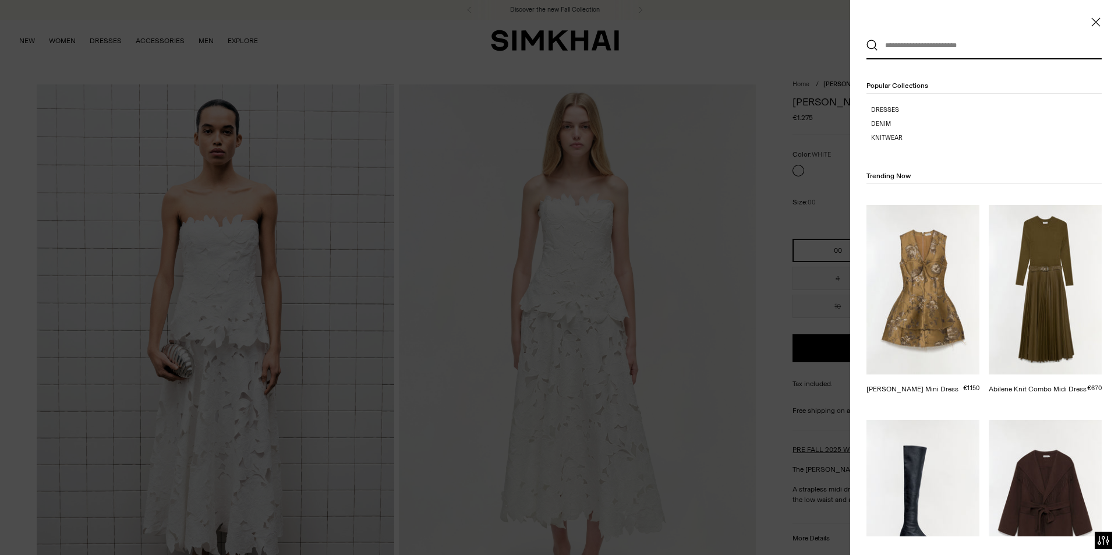
drag, startPoint x: 914, startPoint y: 45, endPoint x: 923, endPoint y: 48, distance: 9.2
click at [916, 45] on input "text" at bounding box center [981, 46] width 207 height 26
paste input "**********"
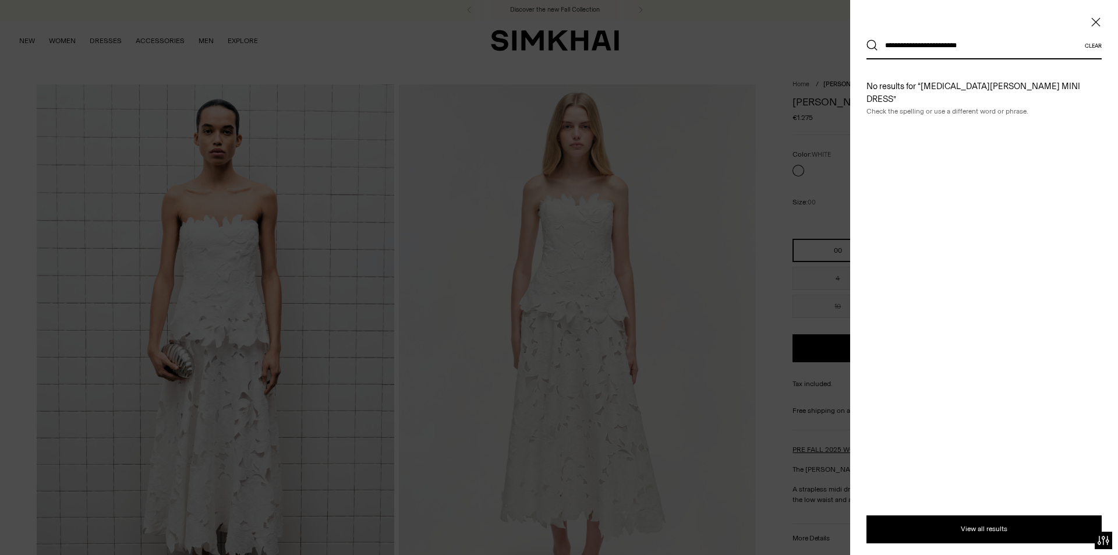
type input "**********"
click at [867, 40] on button "Search" at bounding box center [873, 46] width 12 height 12
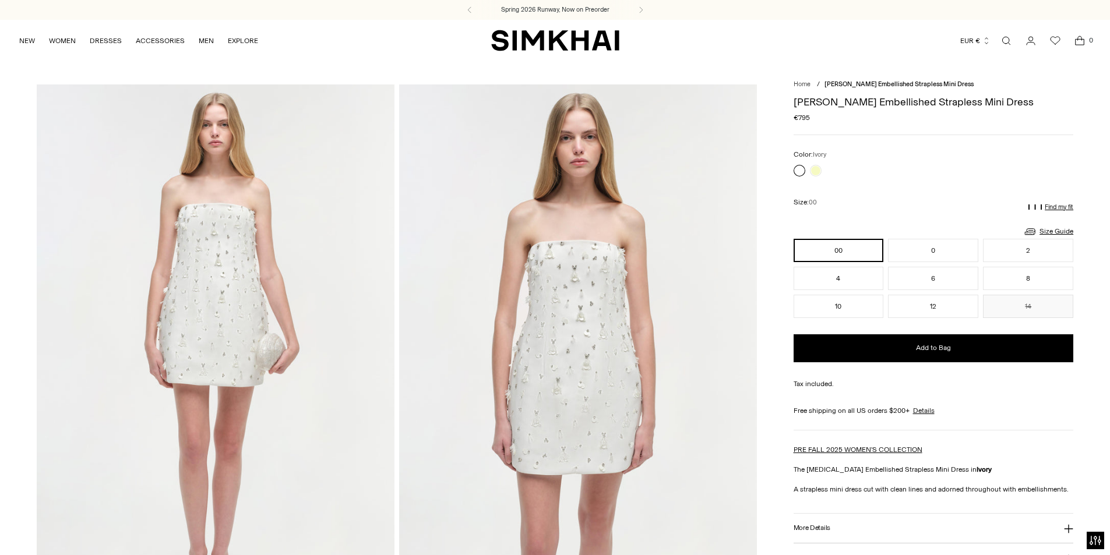
scroll to position [175, 0]
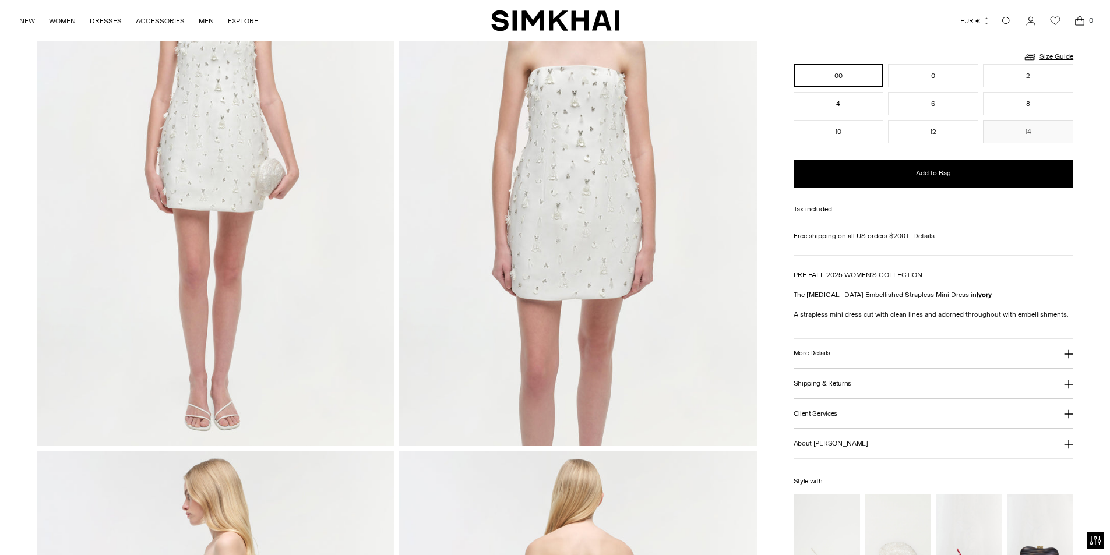
click at [816, 348] on button "More Details" at bounding box center [933, 354] width 280 height 30
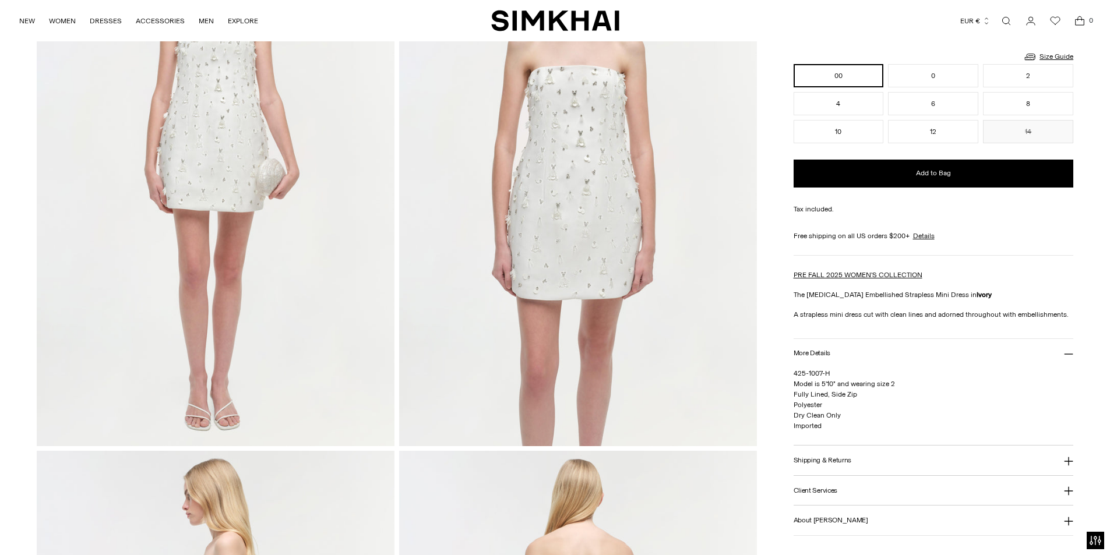
click at [1006, 22] on link "Open search modal" at bounding box center [1005, 20] width 23 height 23
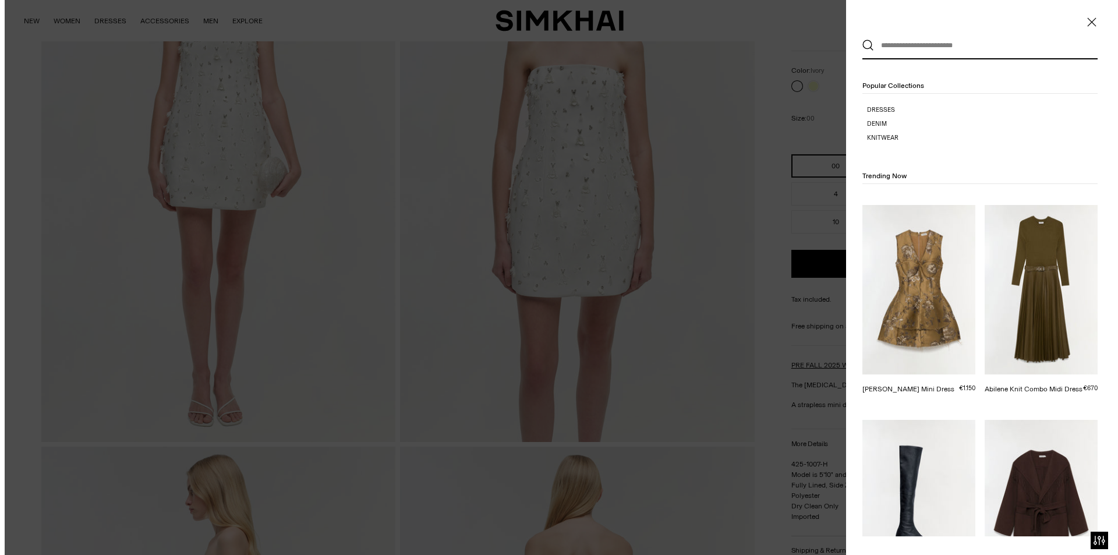
scroll to position [0, 0]
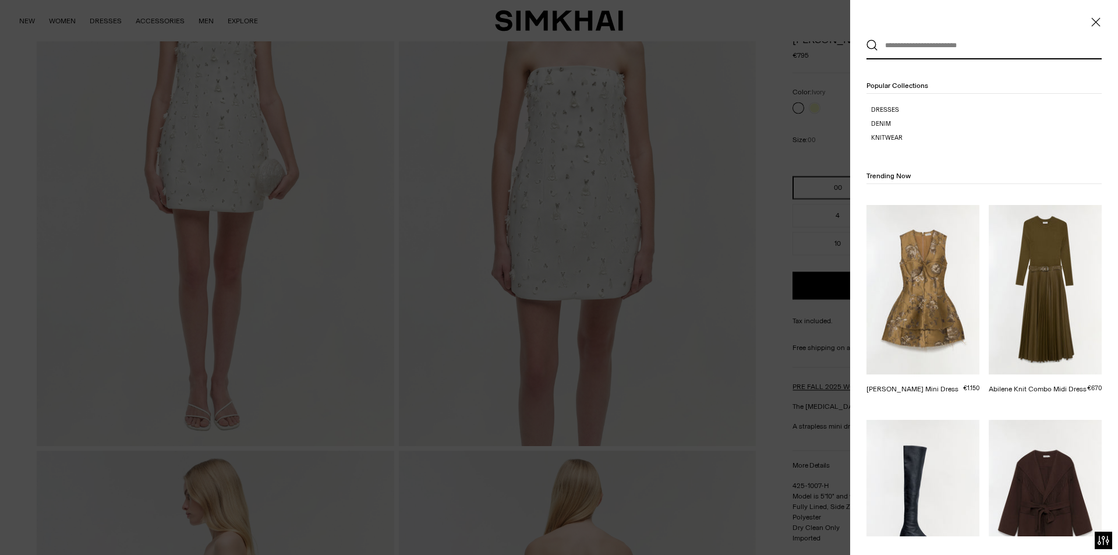
paste input "**********"
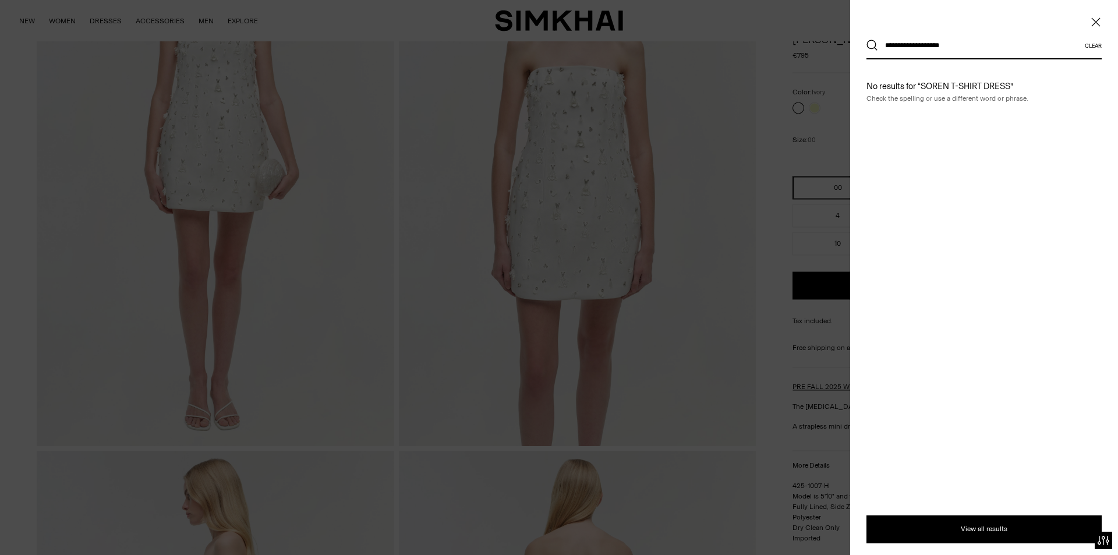
type input "**********"
click at [867, 40] on button "Search" at bounding box center [873, 46] width 12 height 12
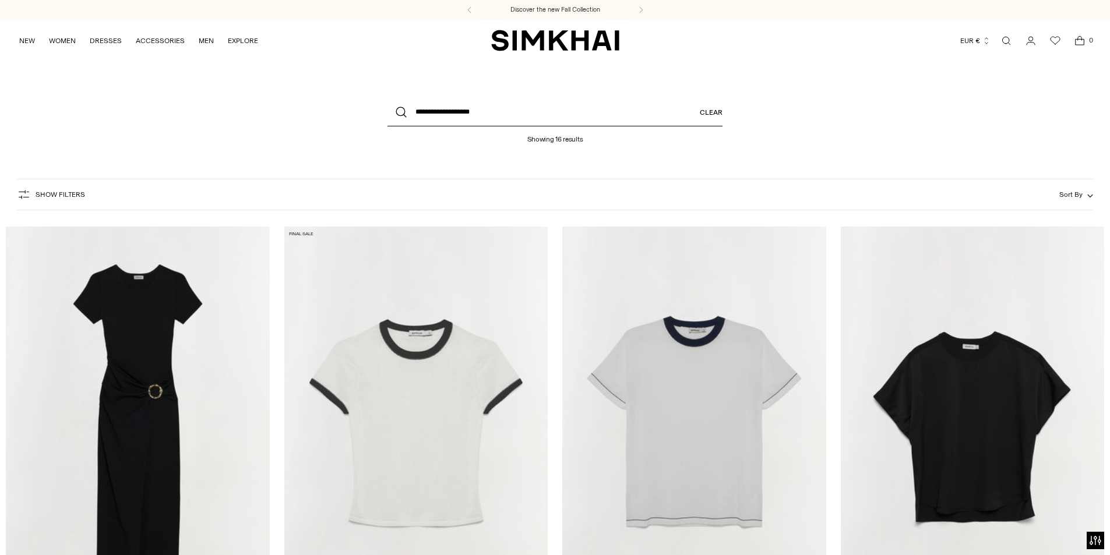
click at [534, 116] on input "**********" at bounding box center [554, 112] width 335 height 28
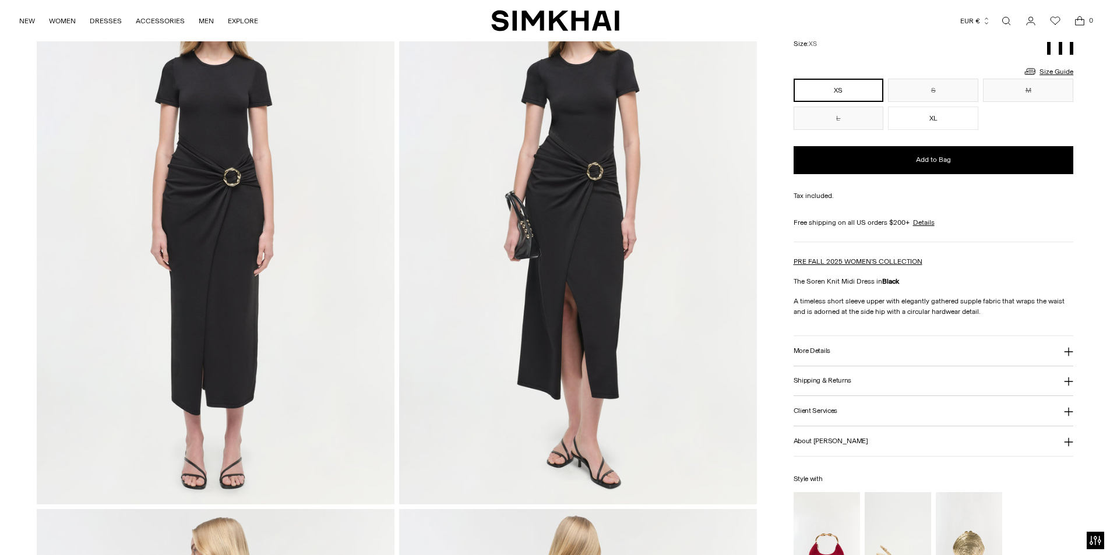
scroll to position [58, 0]
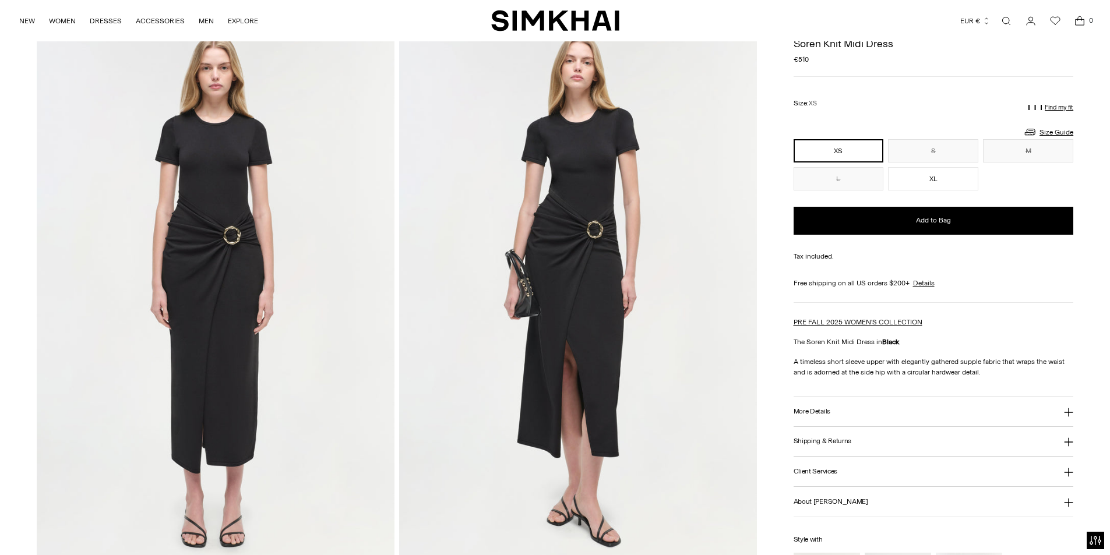
click at [818, 411] on h3 "More Details" at bounding box center [811, 412] width 37 height 8
click at [874, 103] on div "Size: XS" at bounding box center [933, 103] width 280 height 24
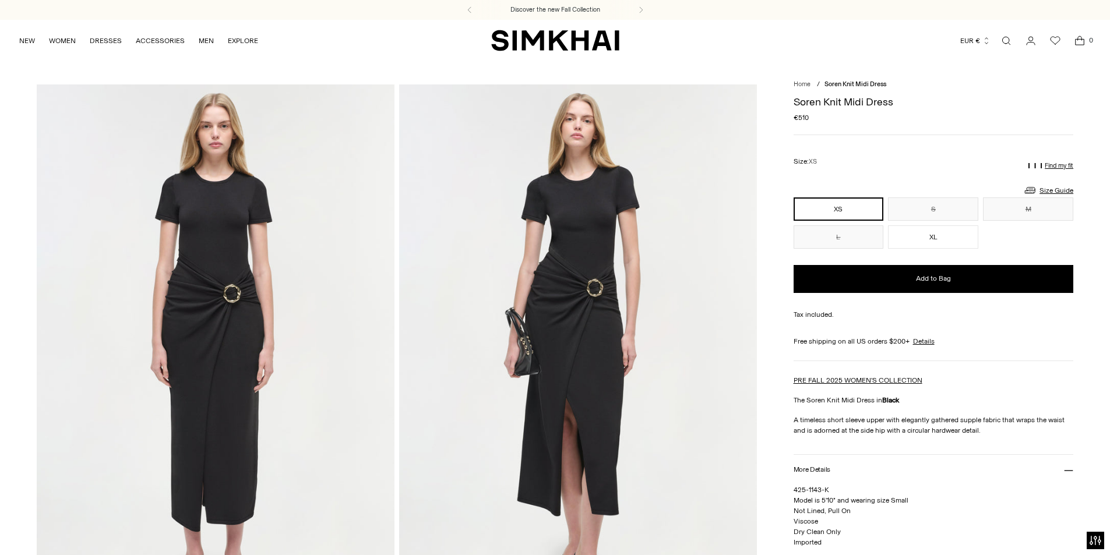
click at [125, 353] on img at bounding box center [216, 352] width 358 height 536
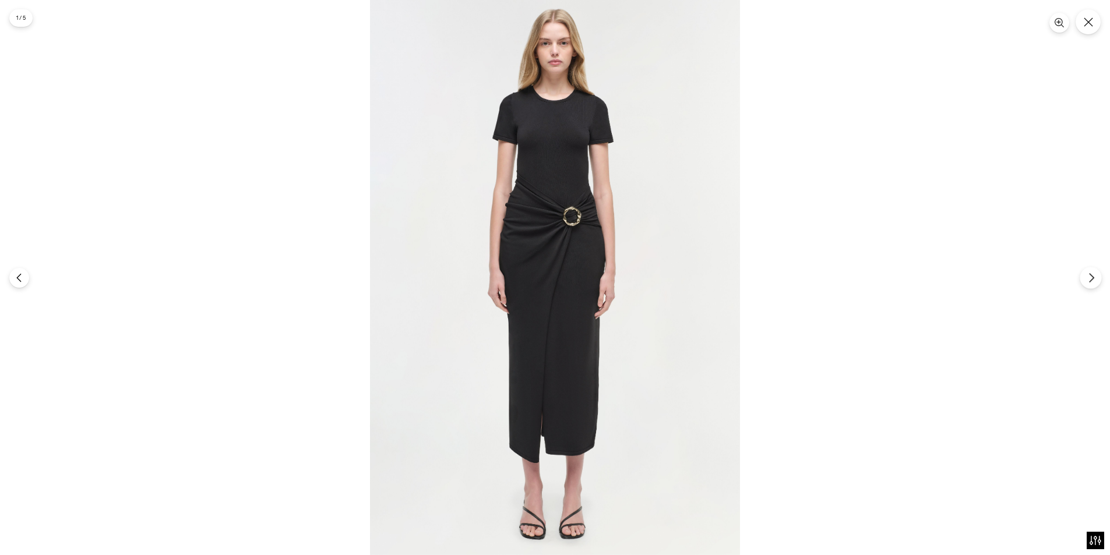
click at [1094, 280] on icon "Next" at bounding box center [1091, 278] width 10 height 10
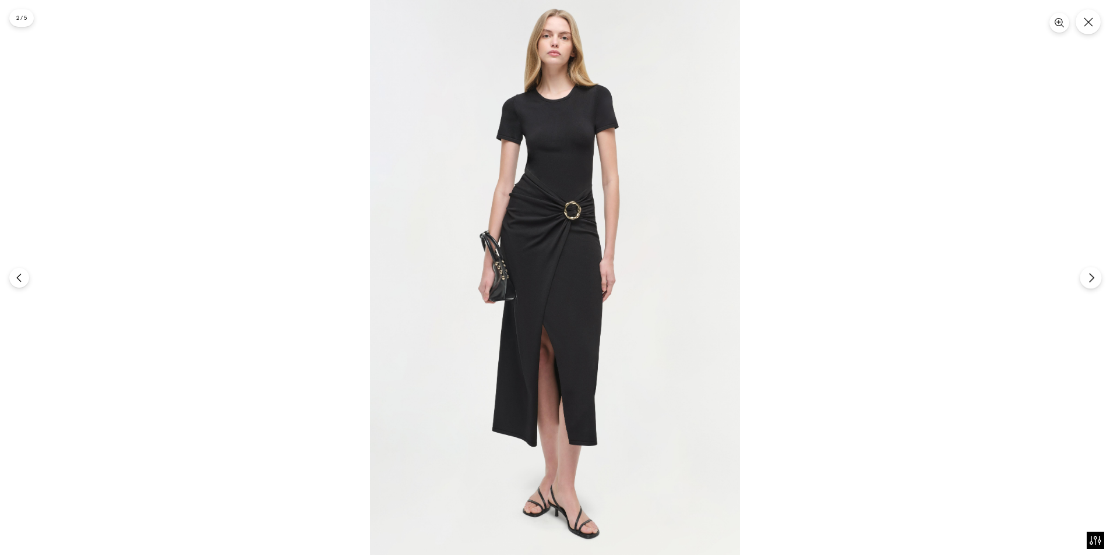
click at [1094, 280] on icon "Next" at bounding box center [1091, 278] width 10 height 10
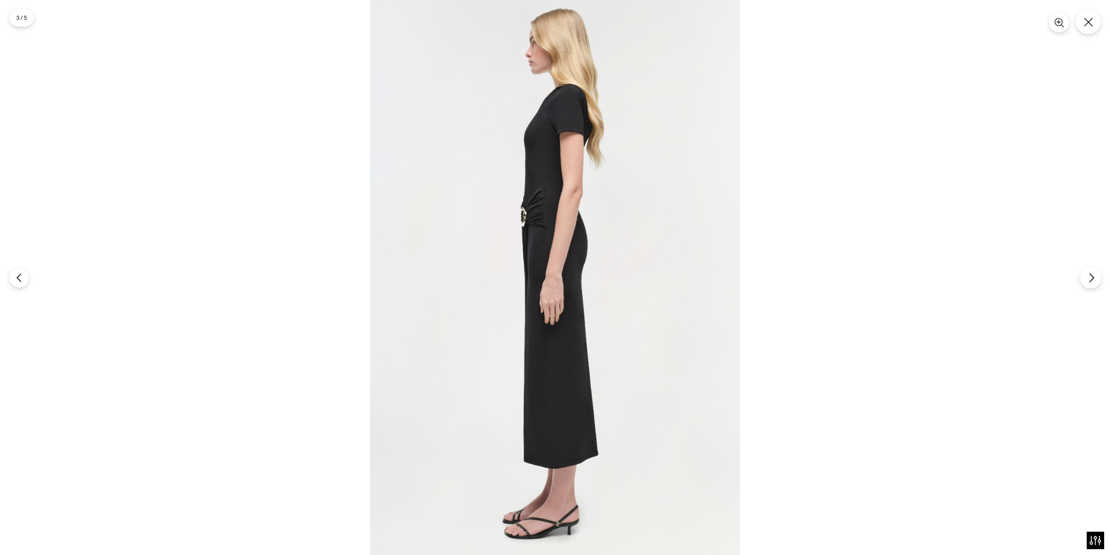
click at [1094, 280] on icon "Next" at bounding box center [1091, 278] width 10 height 10
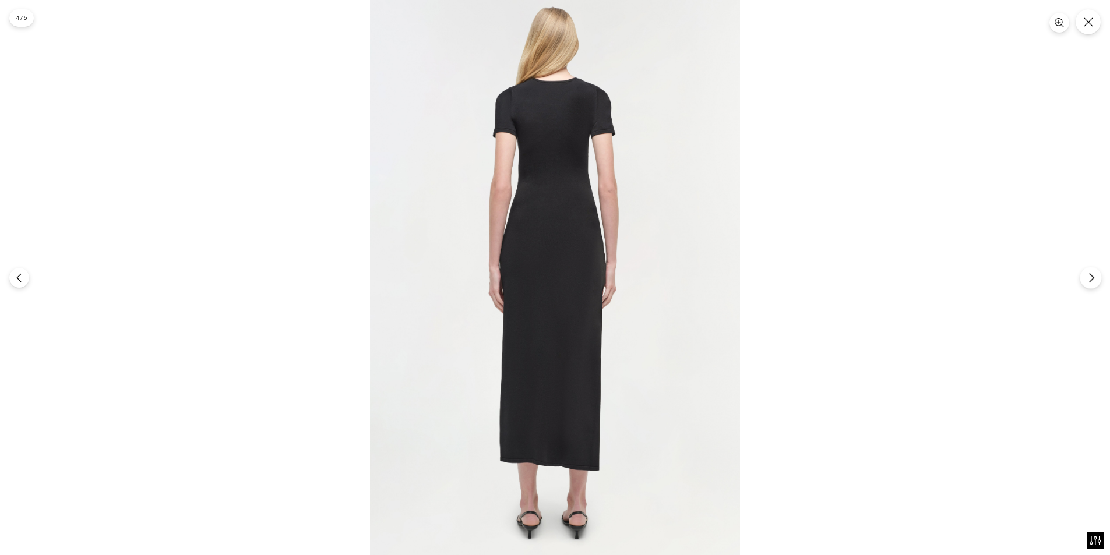
click at [1094, 280] on icon "Next" at bounding box center [1091, 278] width 10 height 10
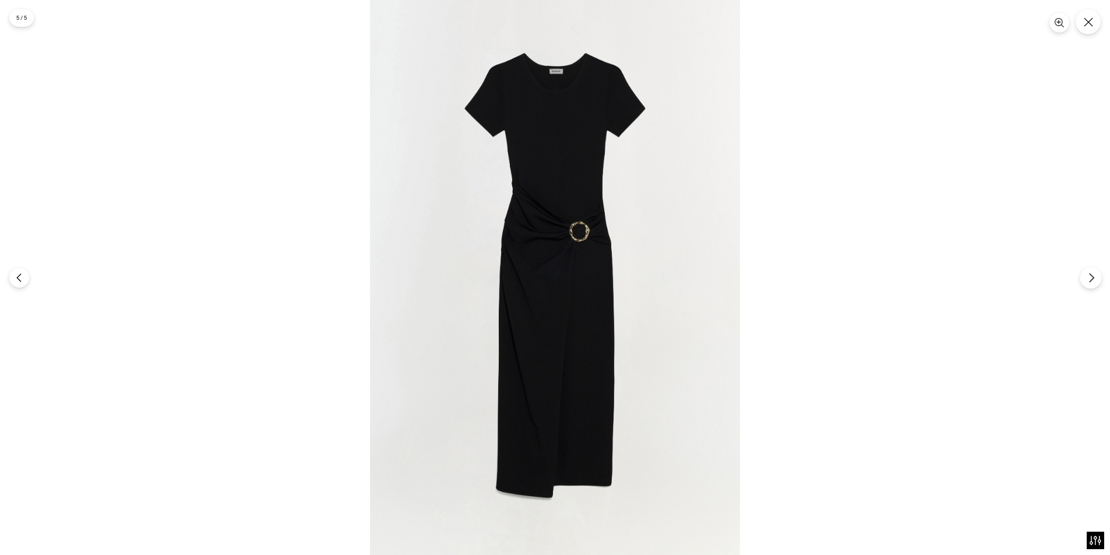
click at [1094, 280] on icon "Next" at bounding box center [1091, 278] width 10 height 10
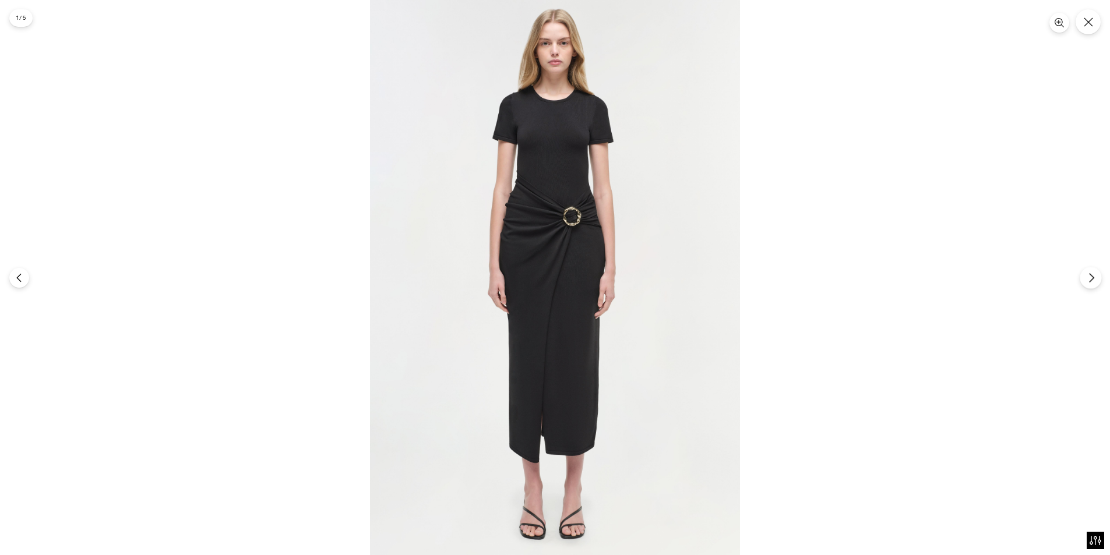
click at [1094, 280] on icon "Next" at bounding box center [1091, 278] width 10 height 10
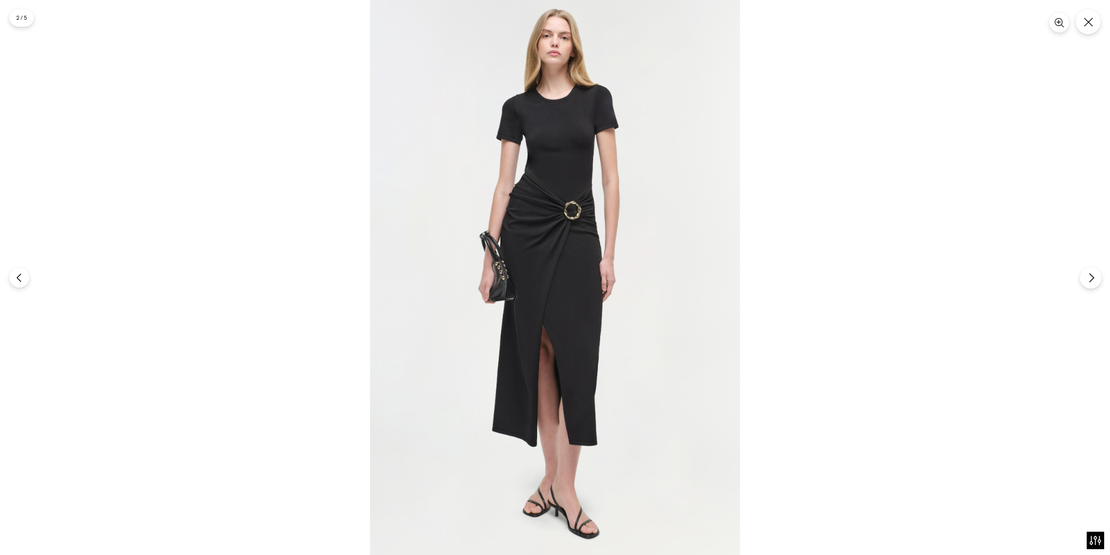
click at [1094, 280] on icon "Next" at bounding box center [1091, 278] width 10 height 10
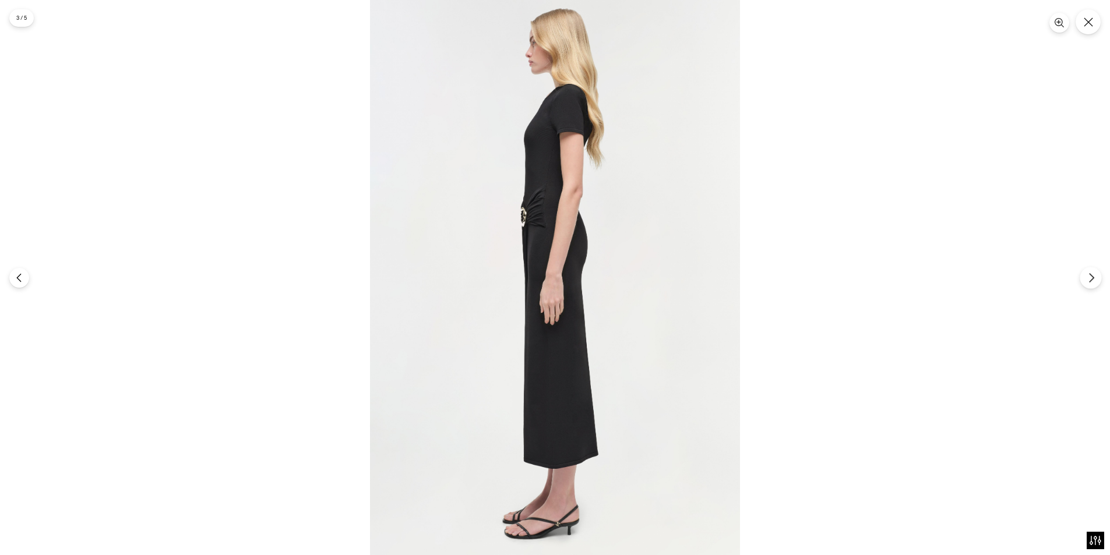
click at [1094, 280] on icon "Next" at bounding box center [1091, 278] width 10 height 10
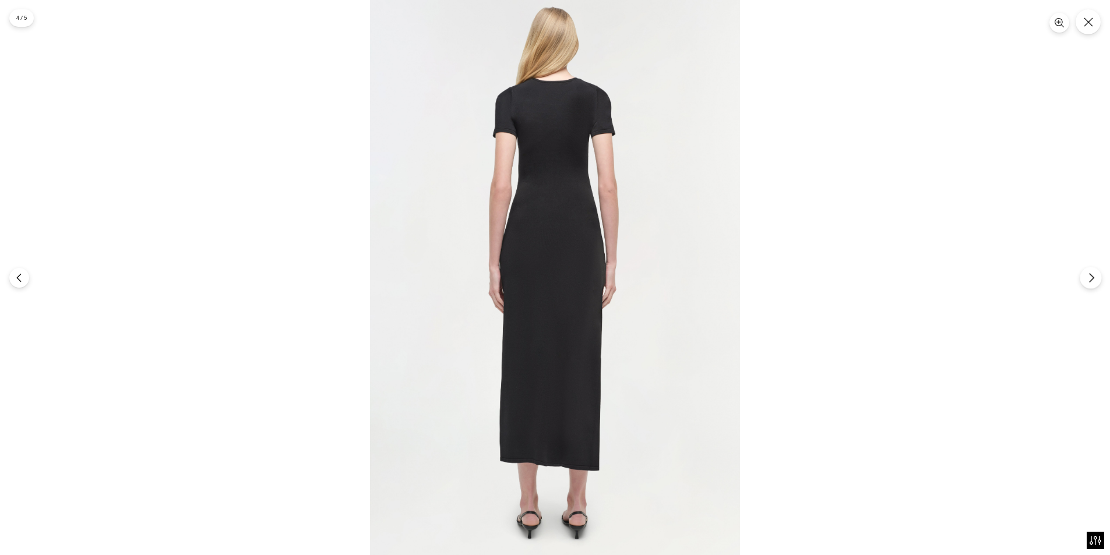
click at [1094, 280] on icon "Next" at bounding box center [1091, 278] width 10 height 10
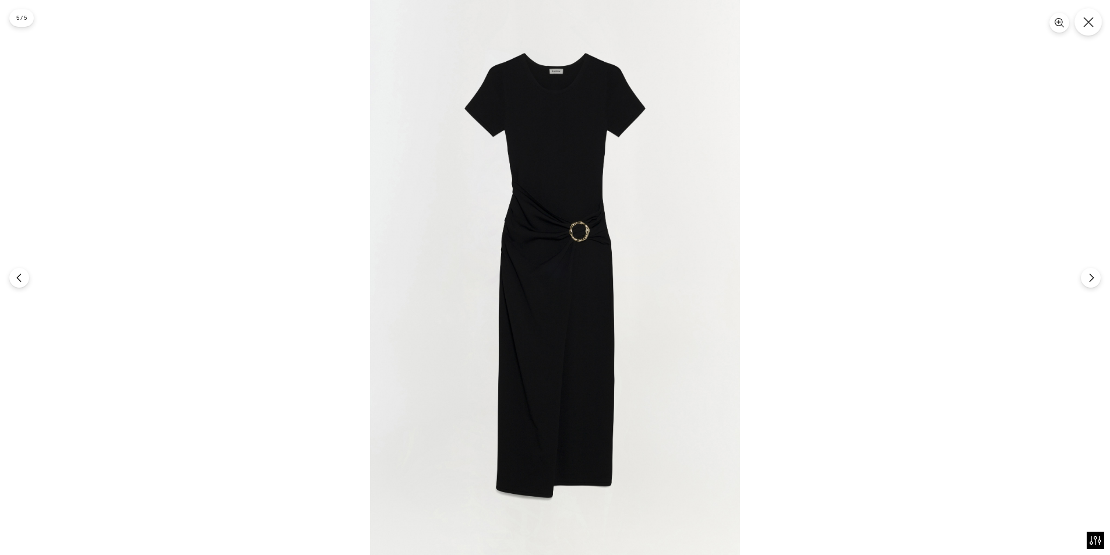
click at [1094, 26] on button "Close" at bounding box center [1087, 21] width 27 height 27
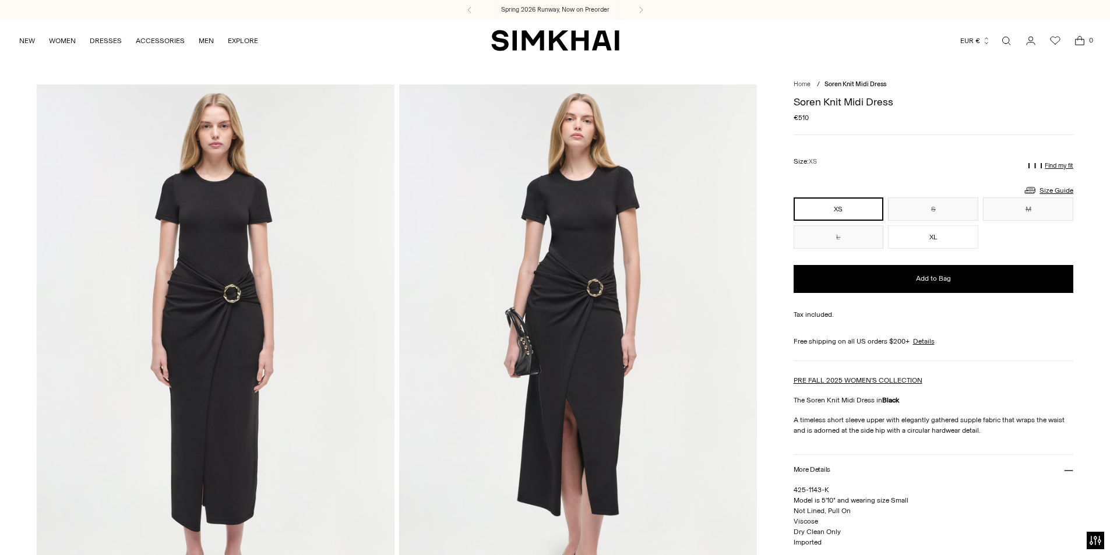
click at [865, 436] on p "A timeless short sleeve upper with elegantly gathered supple fabric that wraps …" at bounding box center [933, 425] width 280 height 21
click at [227, 301] on img at bounding box center [216, 352] width 358 height 536
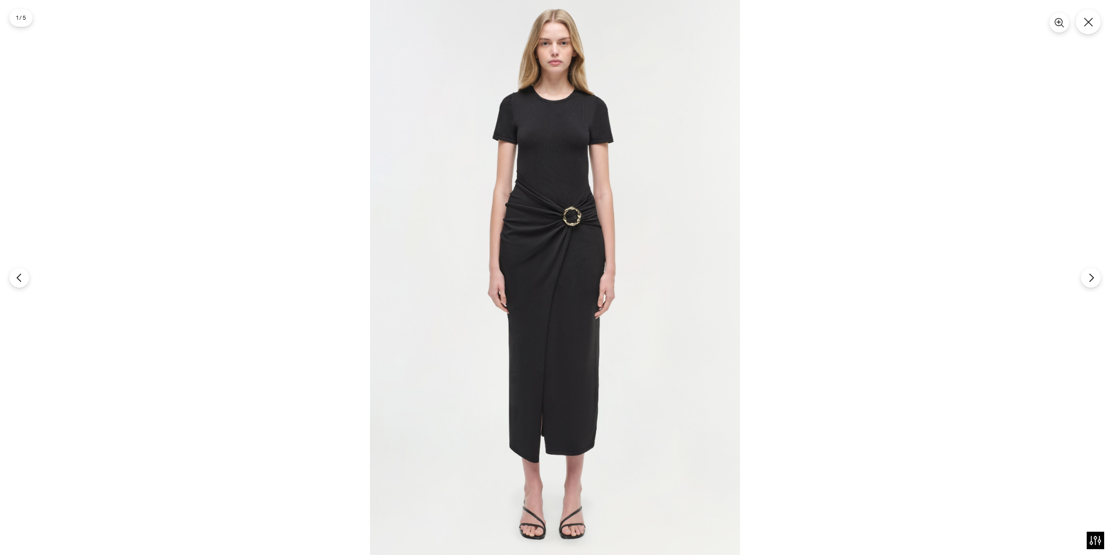
click at [587, 211] on img at bounding box center [555, 277] width 370 height 555
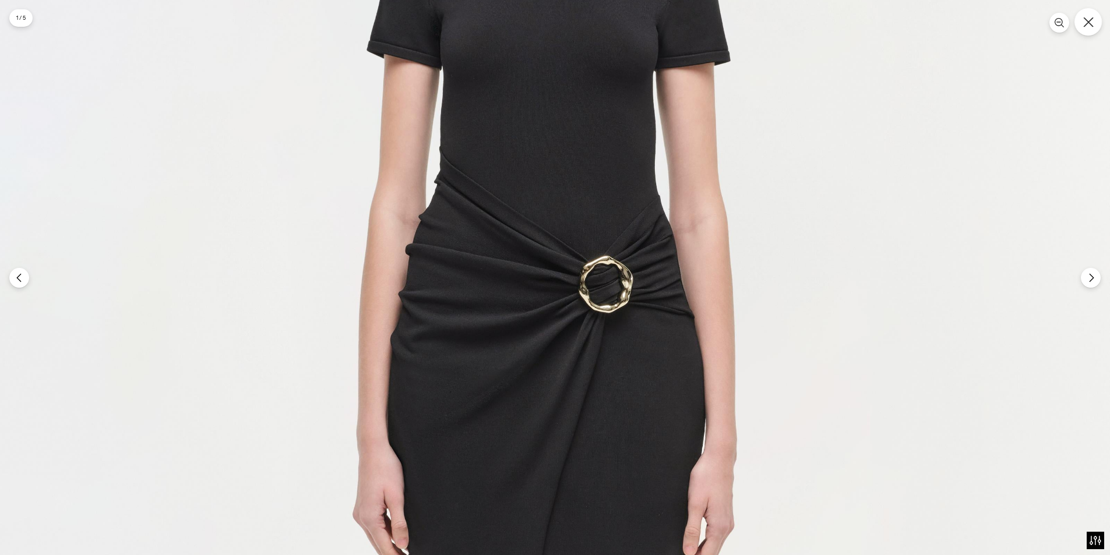
click at [1089, 24] on icon "Close" at bounding box center [1088, 22] width 10 height 10
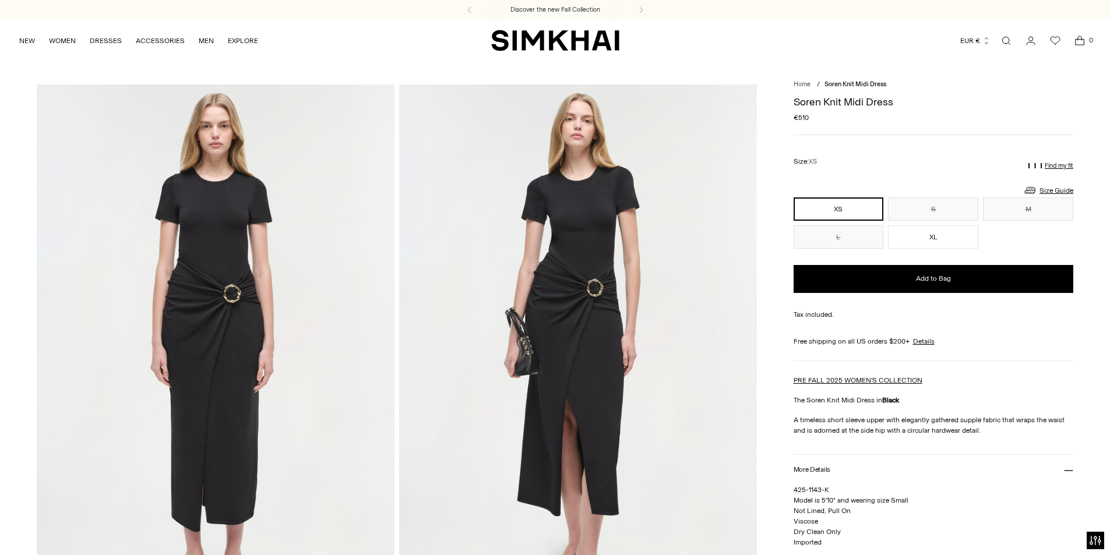
drag, startPoint x: 1009, startPoint y: 518, endPoint x: 1078, endPoint y: 481, distance: 78.2
click at [1012, 514] on p "425-1143-K Model is 5'10" and wearing size Small Not Lined, Pull On Viscose Dry…" at bounding box center [933, 516] width 280 height 63
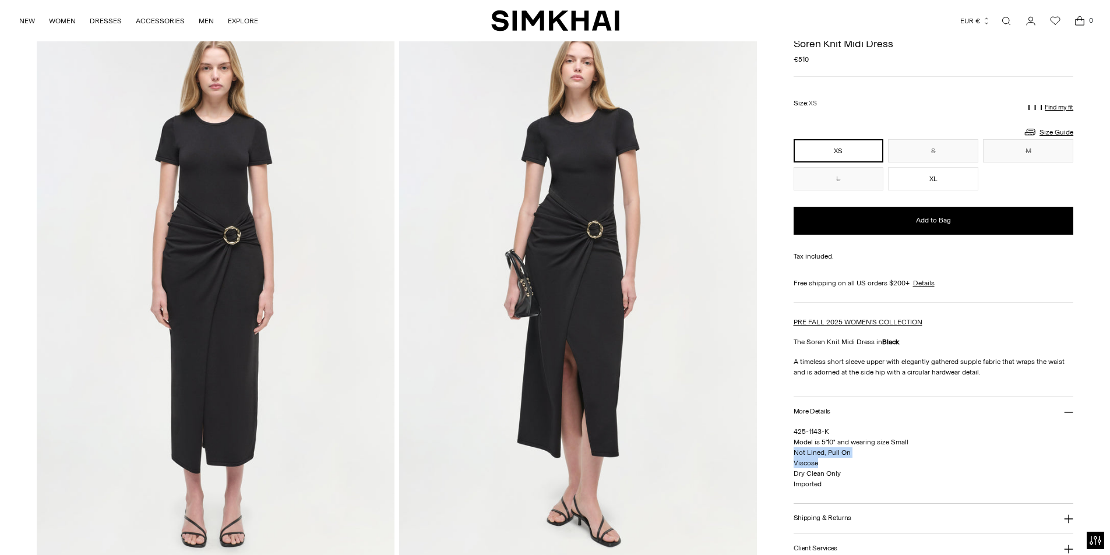
click at [1001, 24] on link "Open search modal" at bounding box center [1005, 20] width 23 height 23
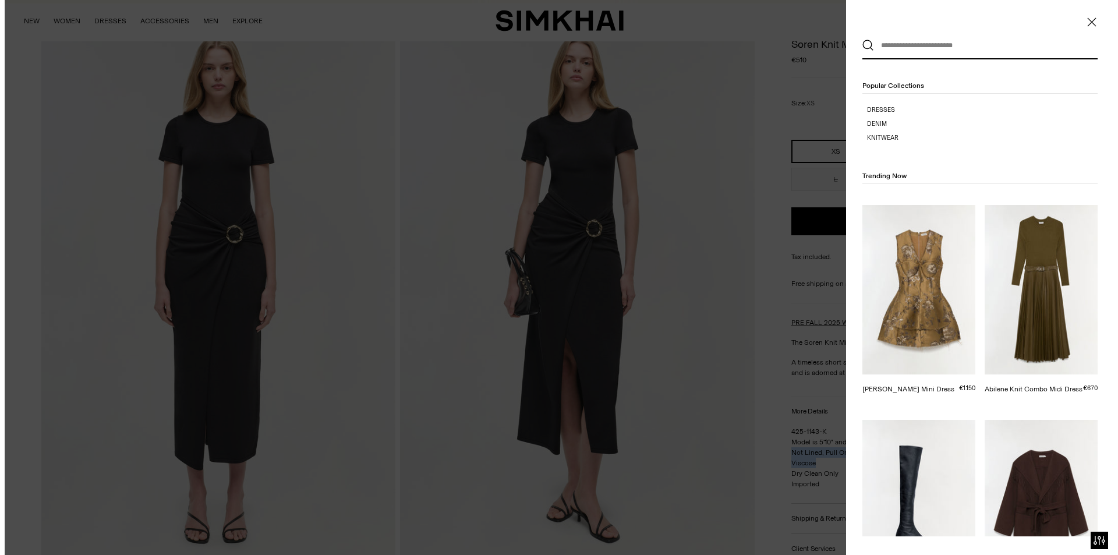
scroll to position [0, 0]
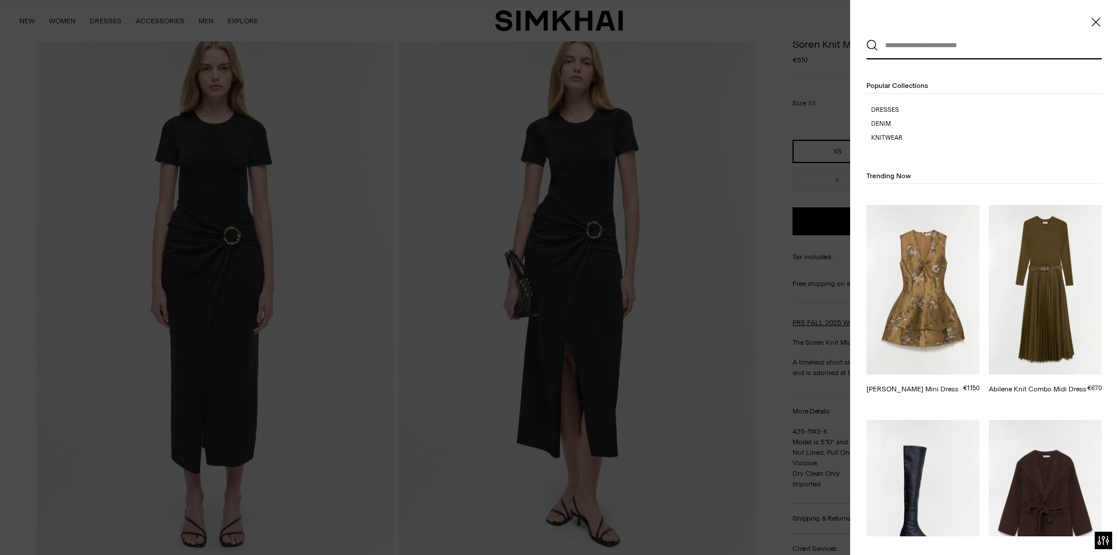
paste input "**********"
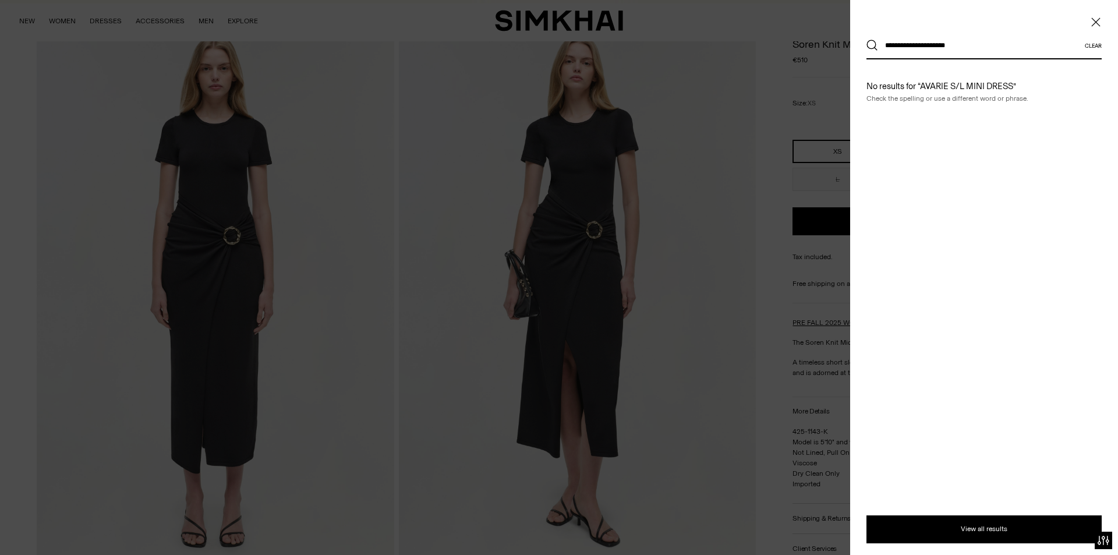
type input "**********"
click at [867, 40] on button "Search" at bounding box center [873, 46] width 12 height 12
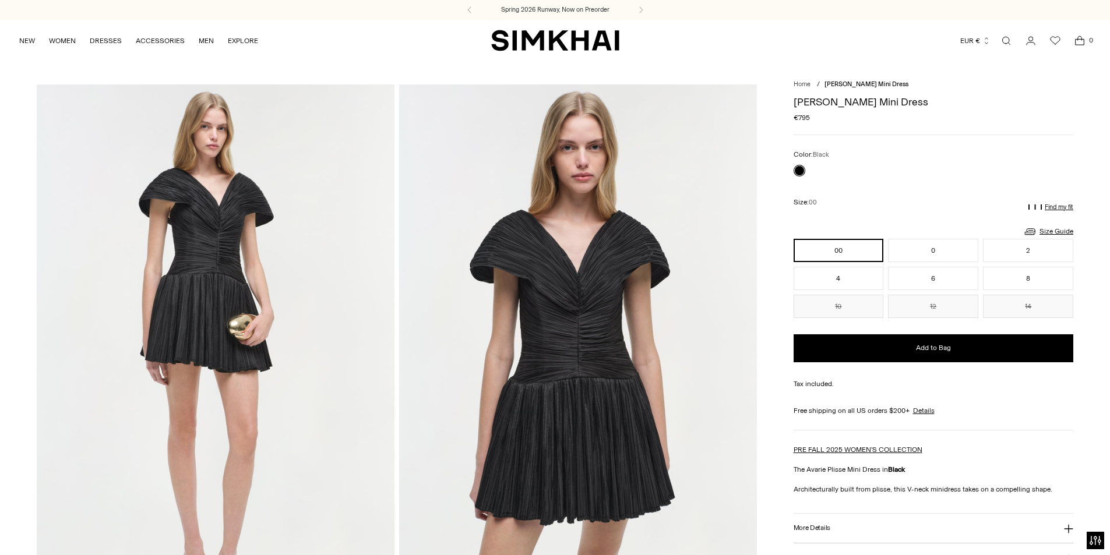
click at [1057, 421] on div "Free shipping on all US orders $200+ Details Shipping Details US Shipping All d…" at bounding box center [933, 417] width 280 height 25
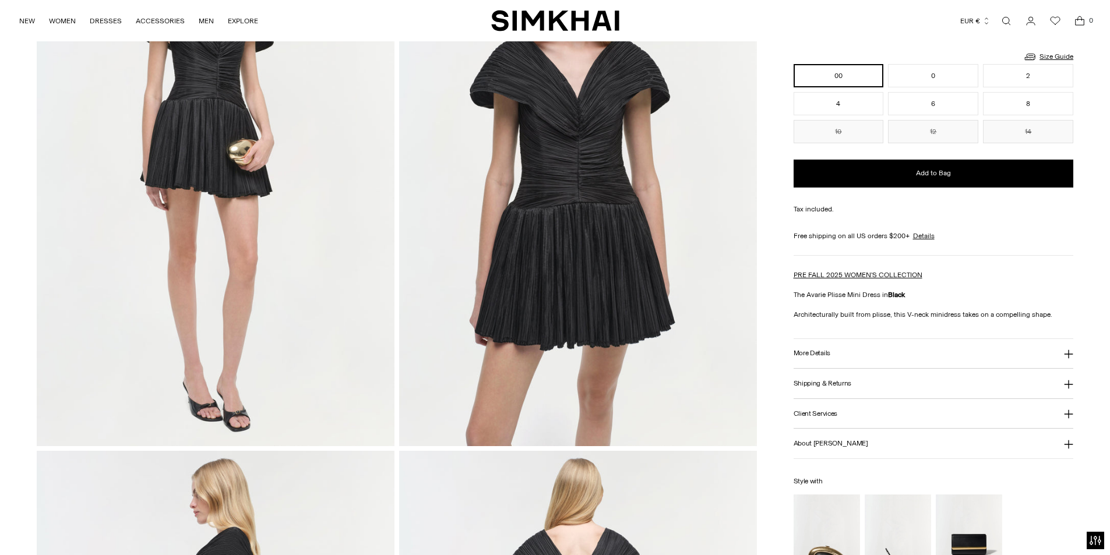
click at [829, 349] on h3 "More Details" at bounding box center [811, 353] width 37 height 8
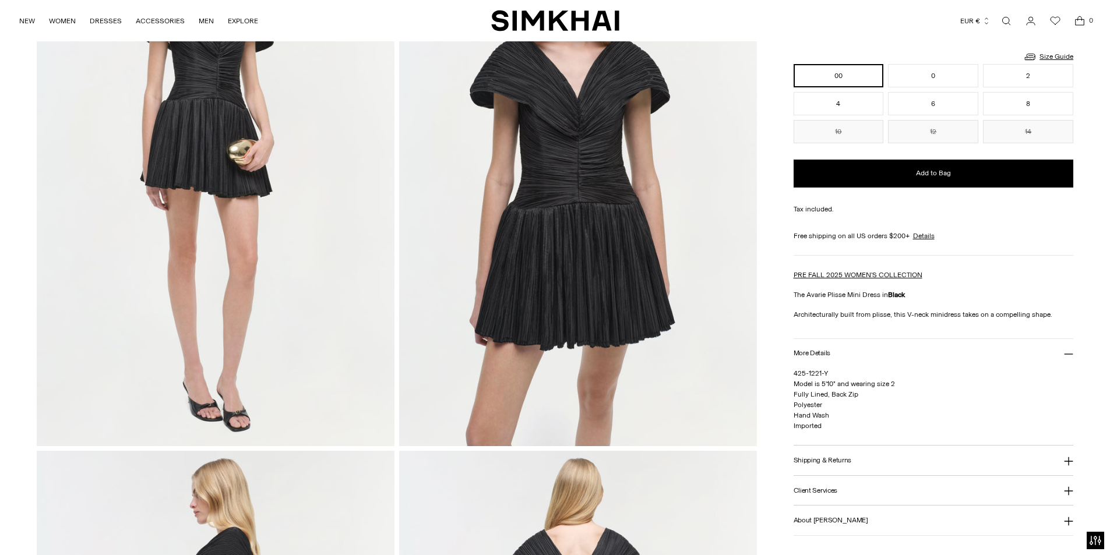
click at [980, 335] on div "Avarie Plisse Mini Dress Regular price €795 Unit price / per Color: Black Color…" at bounding box center [933, 293] width 280 height 756
drag, startPoint x: 1059, startPoint y: 320, endPoint x: 787, endPoint y: 310, distance: 272.2
copy div "Architecturally built from plisse, this V-neck minidress takes on a compelling …"
click at [947, 400] on p "425-1221-Y Model is 5'10" and wearing size 2 Fully Lined, Back Zip Polyester Ha…" at bounding box center [933, 399] width 280 height 63
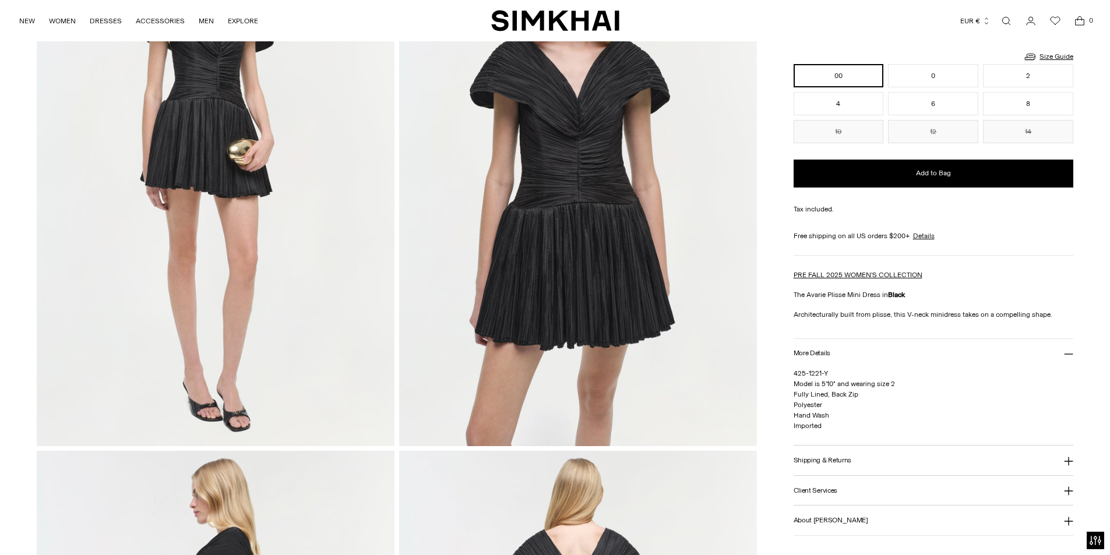
scroll to position [291, 0]
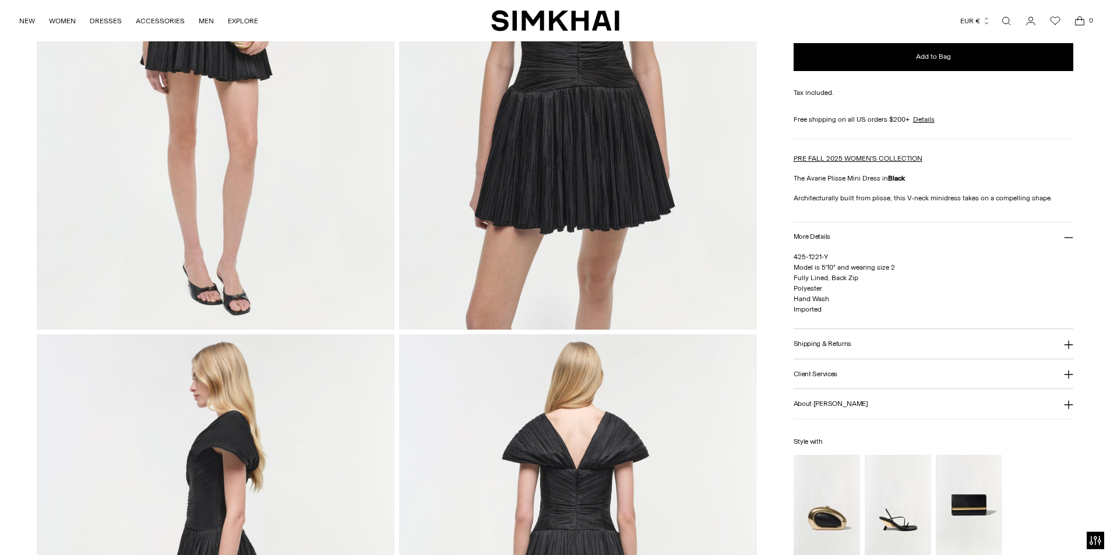
click at [1004, 18] on link "Open search modal" at bounding box center [1005, 20] width 23 height 23
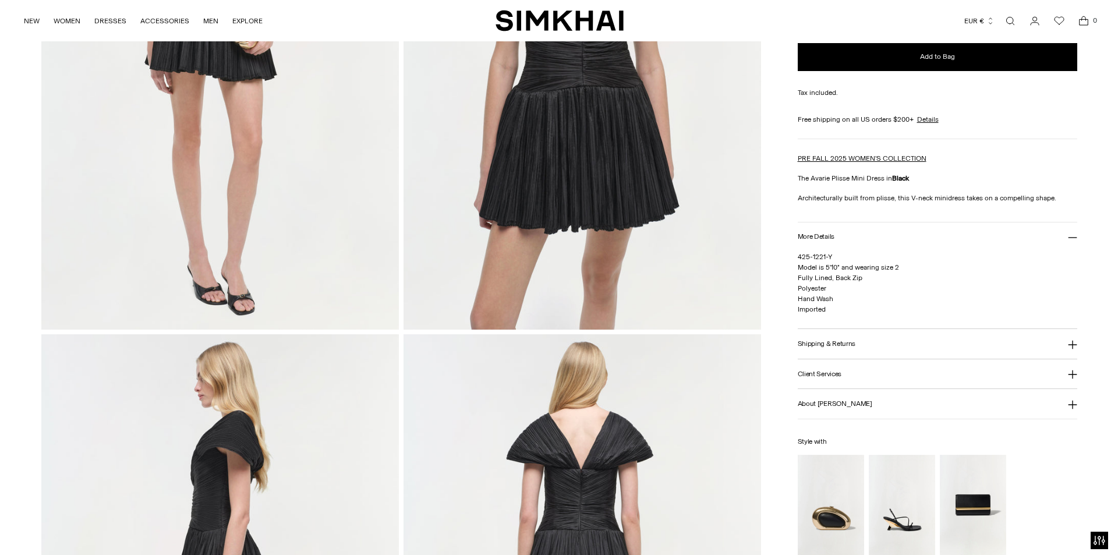
scroll to position [0, 0]
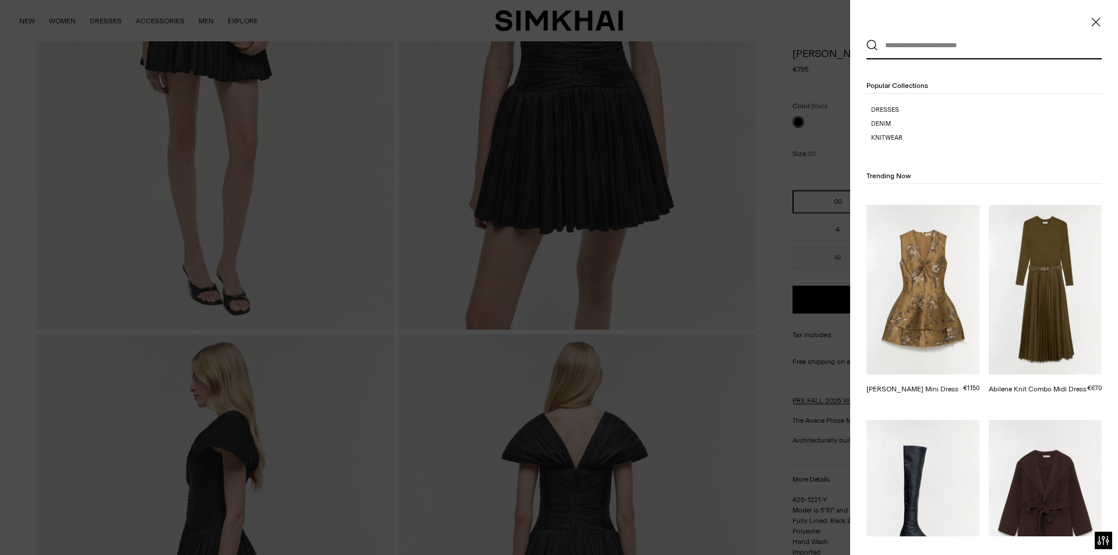
paste input "**********"
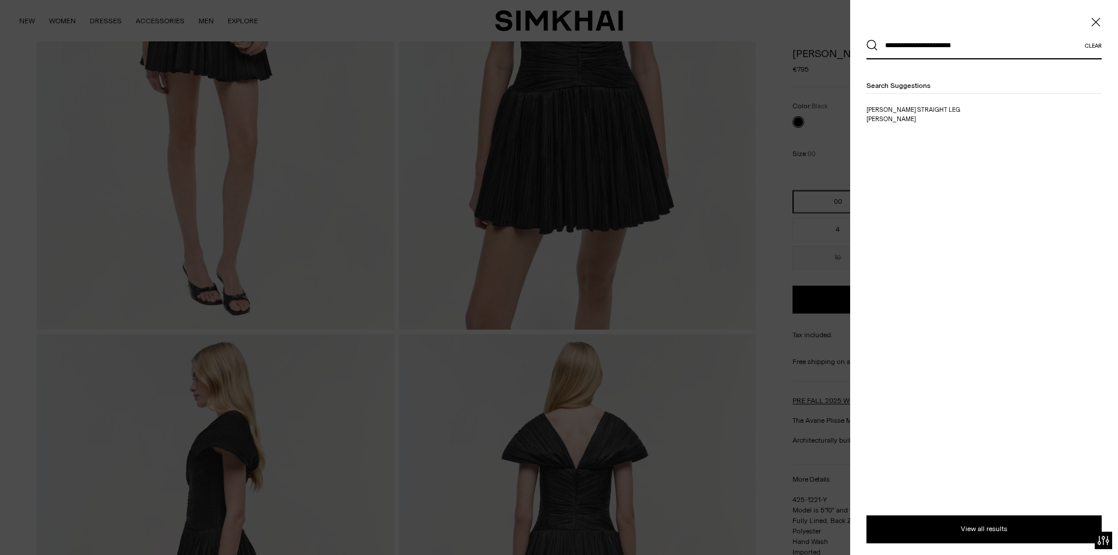
type input "**********"
click at [867, 40] on button "Search" at bounding box center [873, 46] width 12 height 12
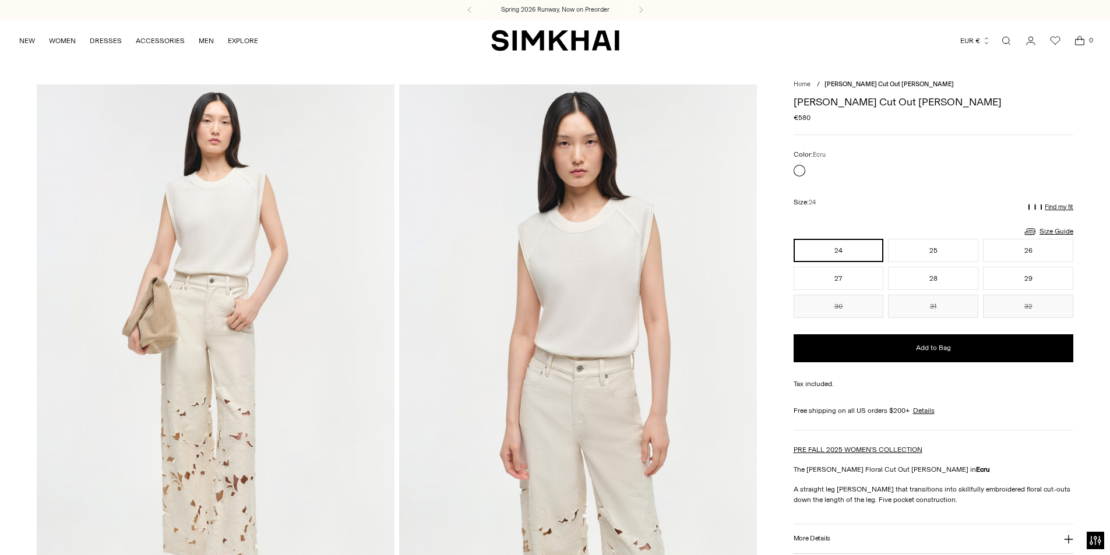
click at [970, 522] on div "Betty Floral Cut Out Jean Regular price €580 Unit price / per Color: Ecru Color…" at bounding box center [933, 435] width 280 height 690
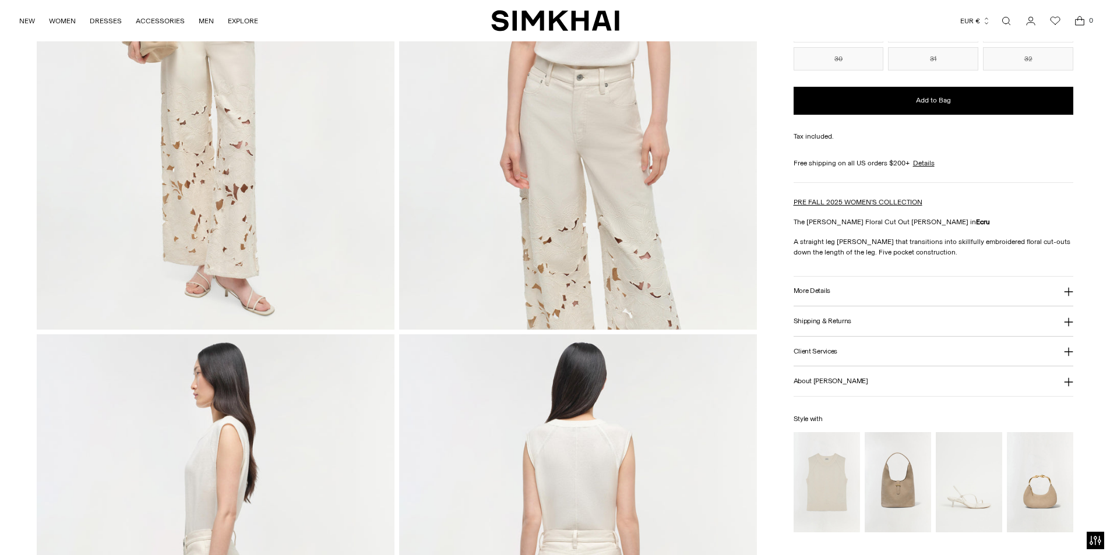
click at [811, 301] on button "More Details" at bounding box center [933, 292] width 280 height 30
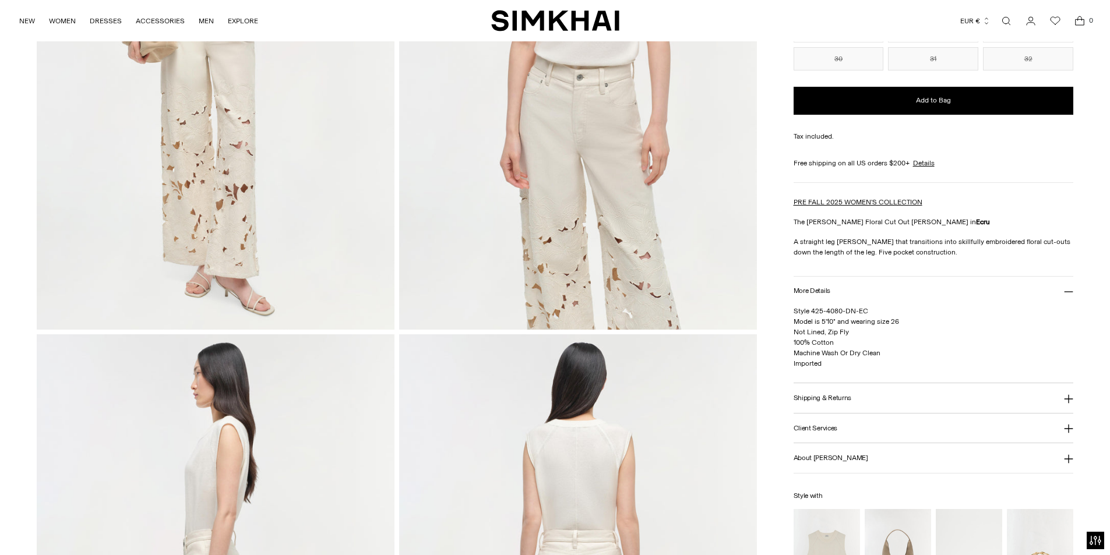
click at [1012, 17] on link "Open search modal" at bounding box center [1005, 20] width 23 height 23
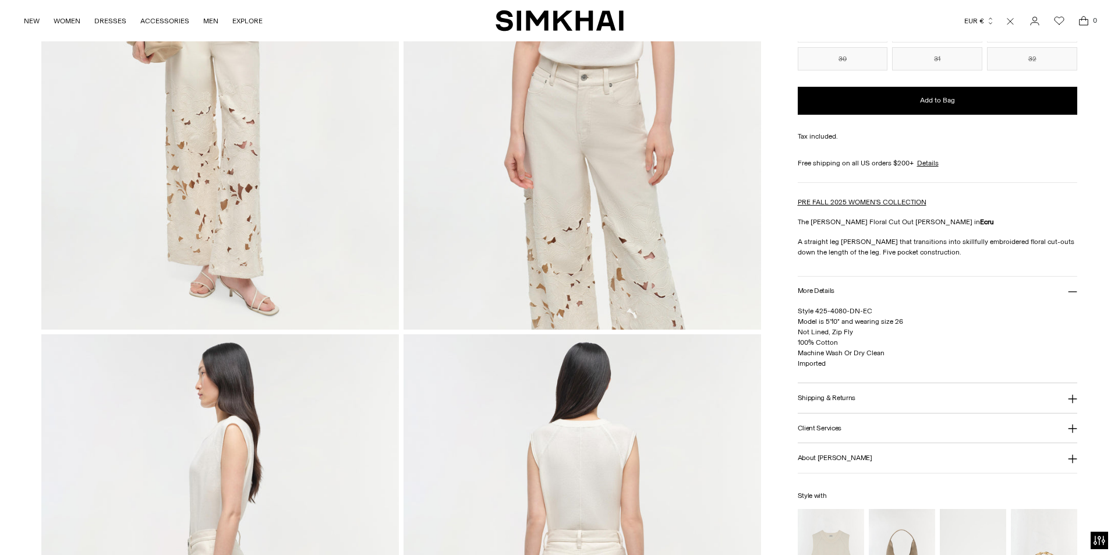
scroll to position [0, 0]
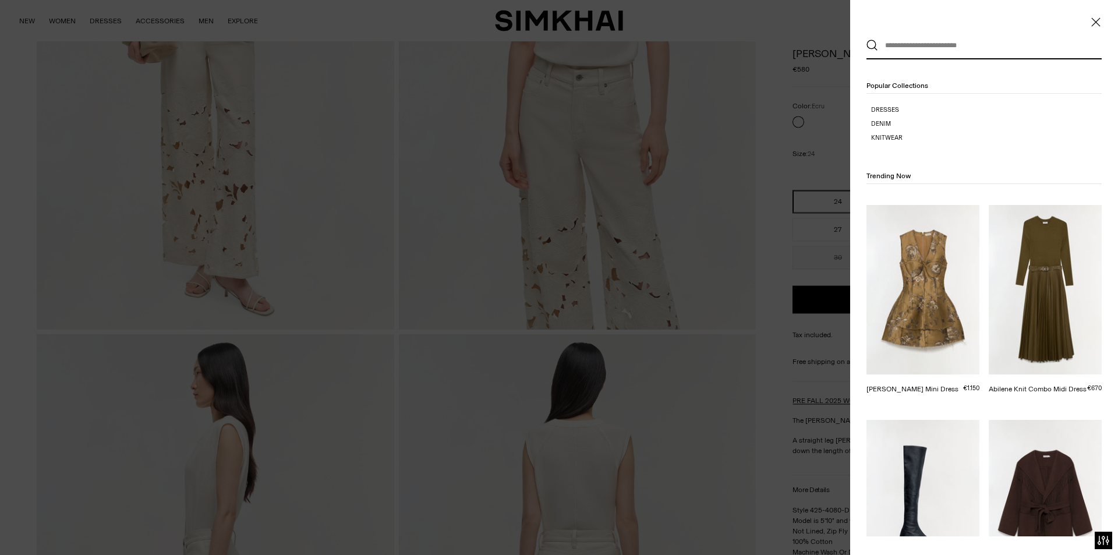
click at [906, 50] on input "text" at bounding box center [981, 46] width 207 height 26
paste input "**********"
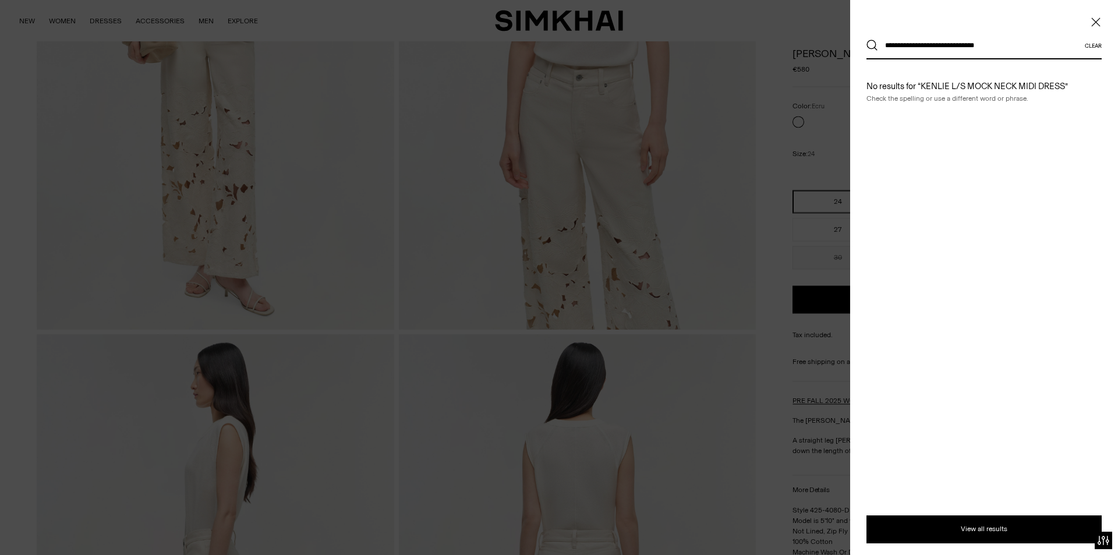
type input "**********"
click at [867, 40] on button "Search" at bounding box center [873, 46] width 12 height 12
click at [1022, 43] on input "**********" at bounding box center [981, 46] width 207 height 26
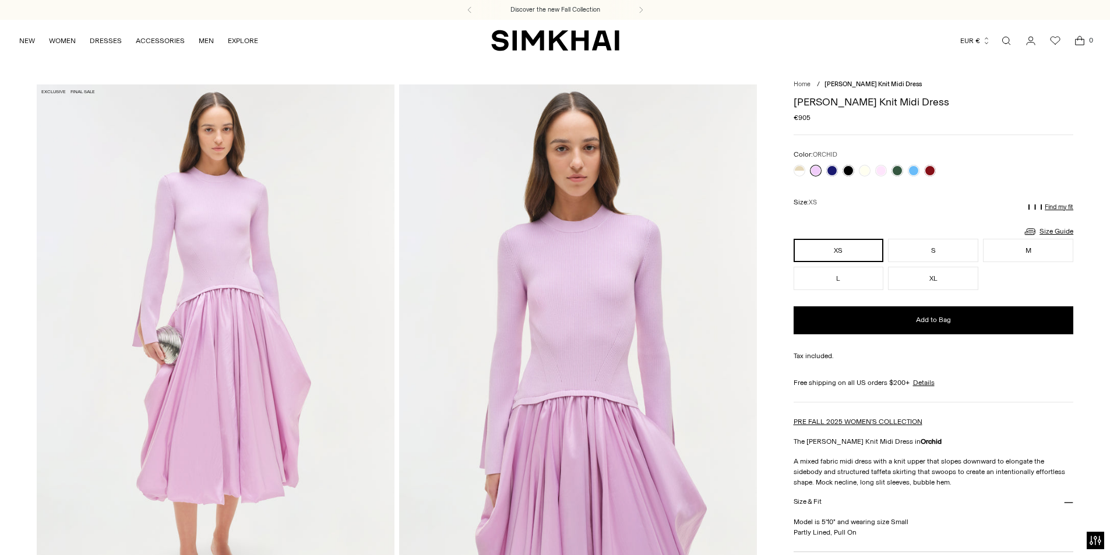
drag, startPoint x: 1068, startPoint y: 126, endPoint x: 1058, endPoint y: 128, distance: 10.0
click at [1068, 126] on div "[PERSON_NAME] Knit Midi Dress Regular price €905 Unit price / per" at bounding box center [933, 116] width 280 height 38
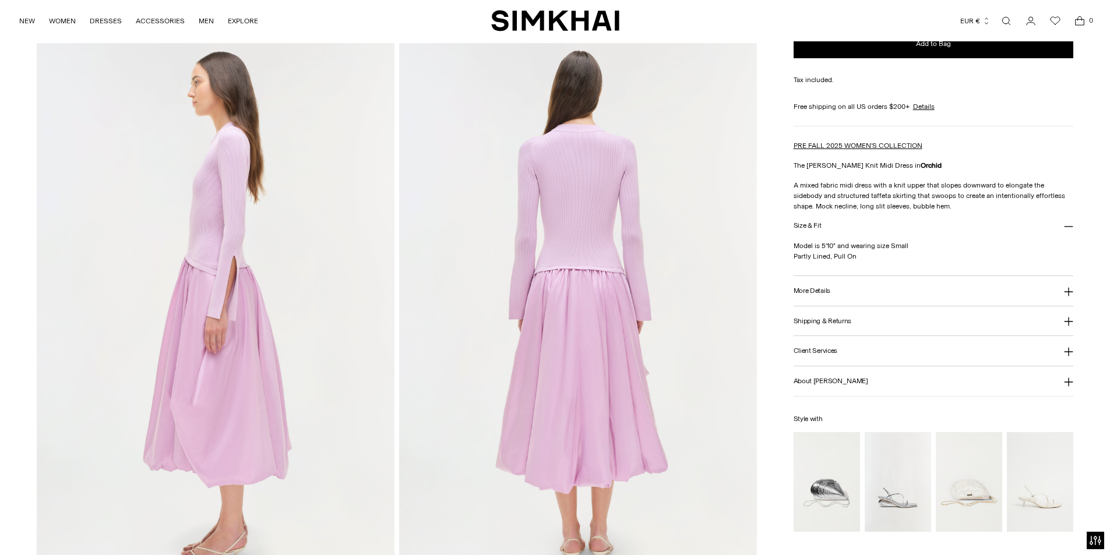
scroll to position [641, 0]
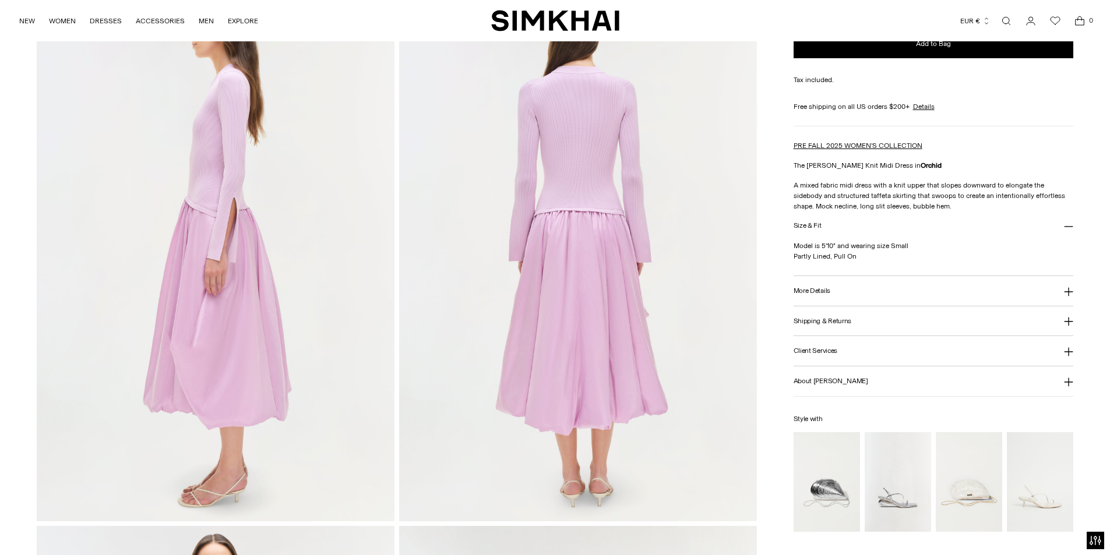
click at [977, 243] on p "Model is 5'10" and wearing size Small Partly Lined, Pull On" at bounding box center [933, 251] width 280 height 21
click at [1022, 227] on button "Size & Fit" at bounding box center [933, 226] width 280 height 30
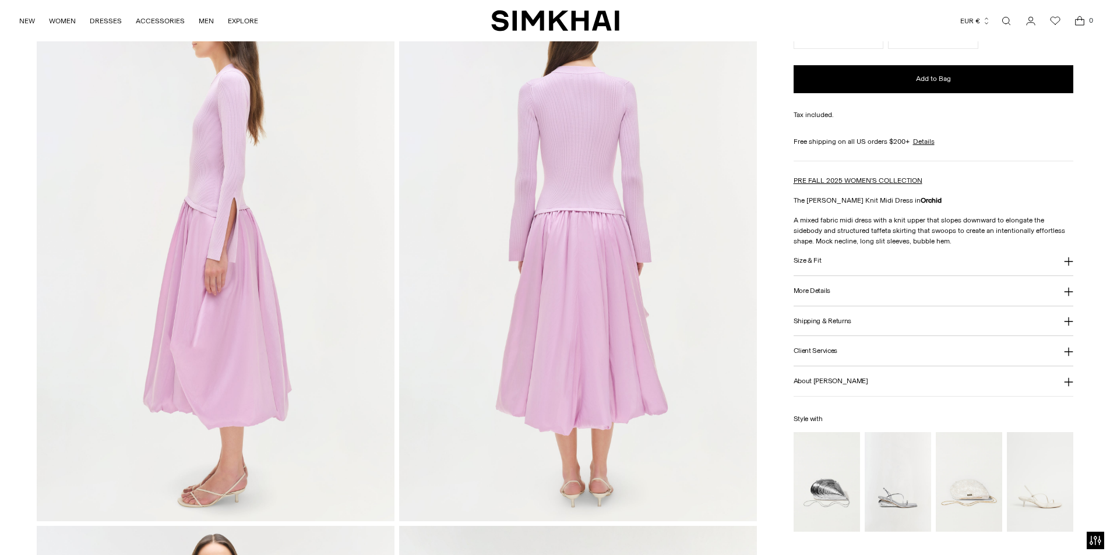
click at [835, 251] on button "Size & Fit" at bounding box center [933, 261] width 280 height 30
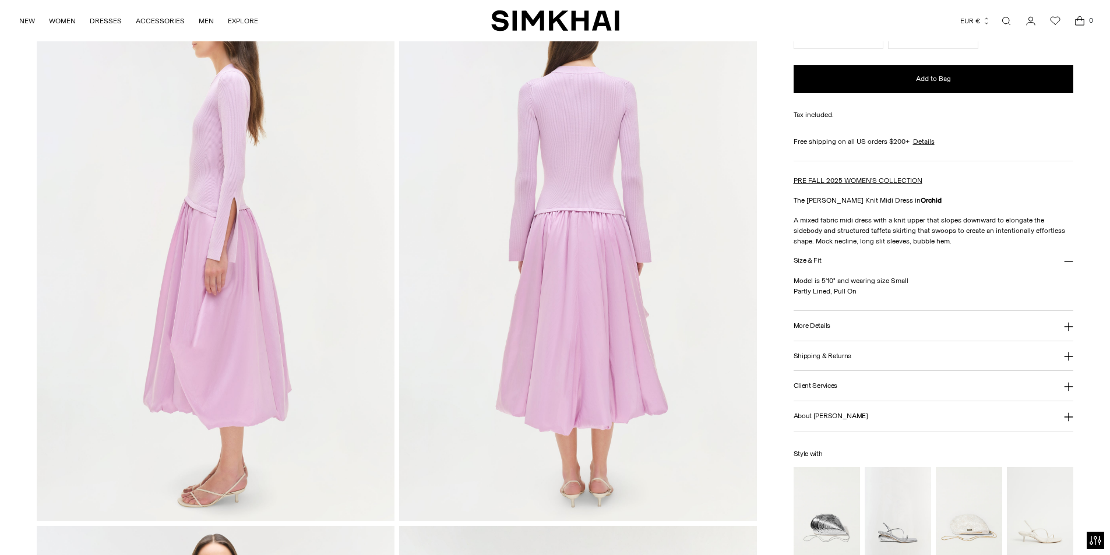
click at [818, 321] on button "More Details" at bounding box center [933, 326] width 280 height 30
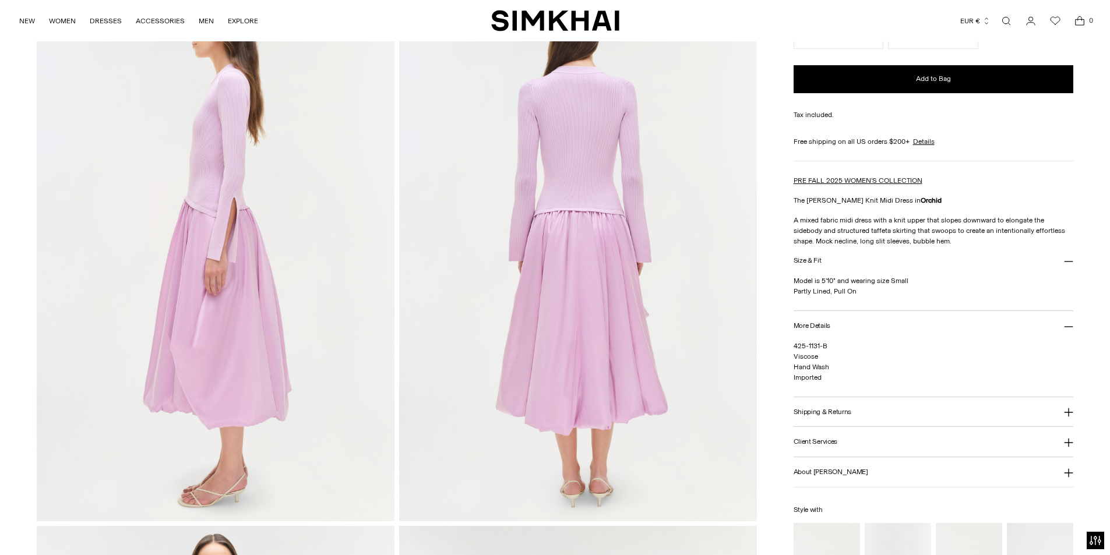
click at [1001, 18] on link "Open search modal" at bounding box center [1005, 20] width 23 height 23
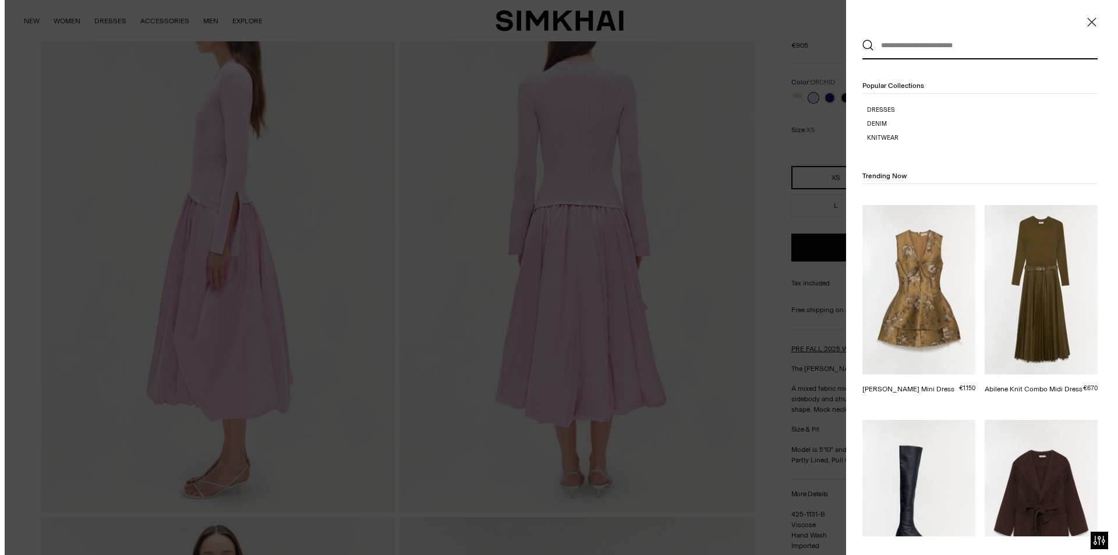
scroll to position [0, 0]
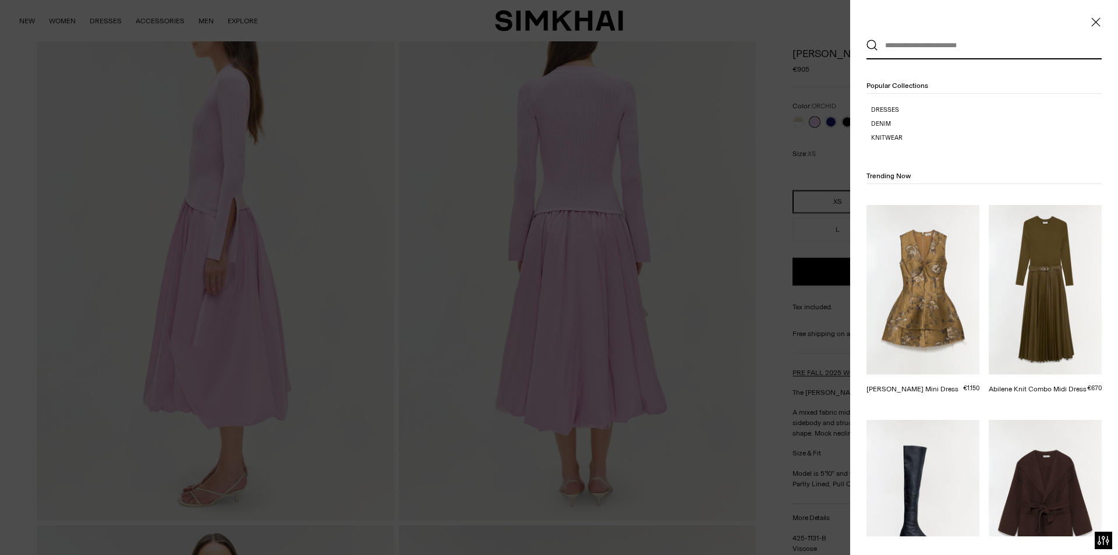
click at [954, 44] on input "text" at bounding box center [981, 46] width 207 height 26
paste input "**********"
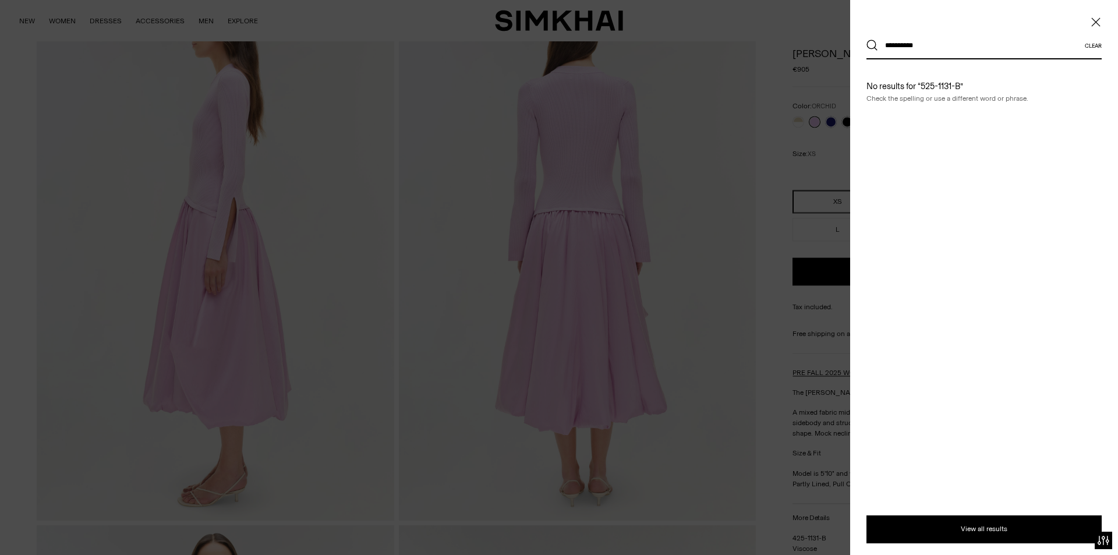
type input "**********"
click at [867, 40] on button "Search" at bounding box center [873, 46] width 12 height 12
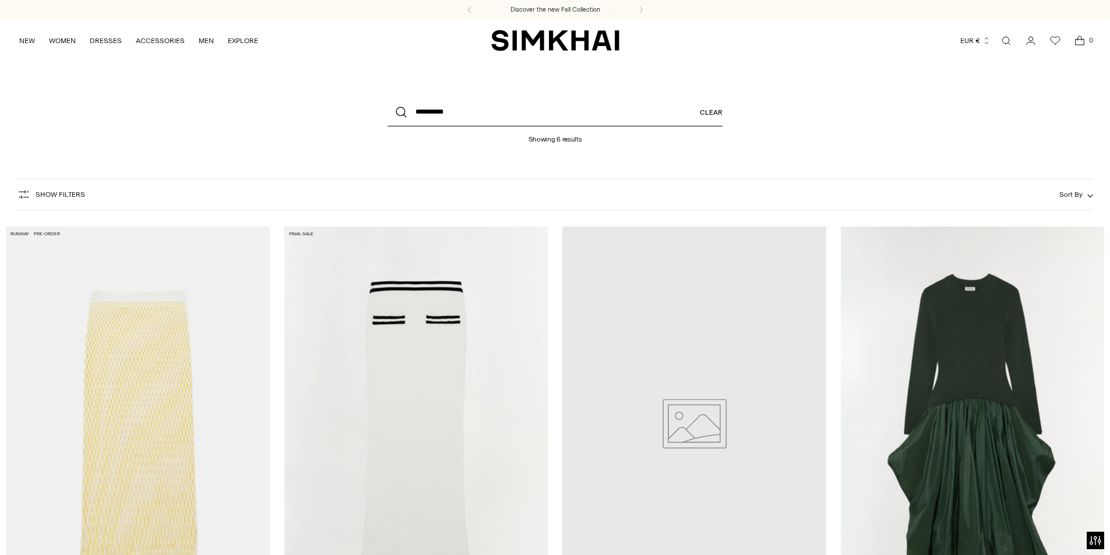
drag, startPoint x: 475, startPoint y: 103, endPoint x: 359, endPoint y: 97, distance: 116.6
click at [359, 97] on header "**********" at bounding box center [555, 116] width 1110 height 110
paste input "**********"
type input "**********"
click at [387, 98] on button "Search" at bounding box center [401, 112] width 28 height 28
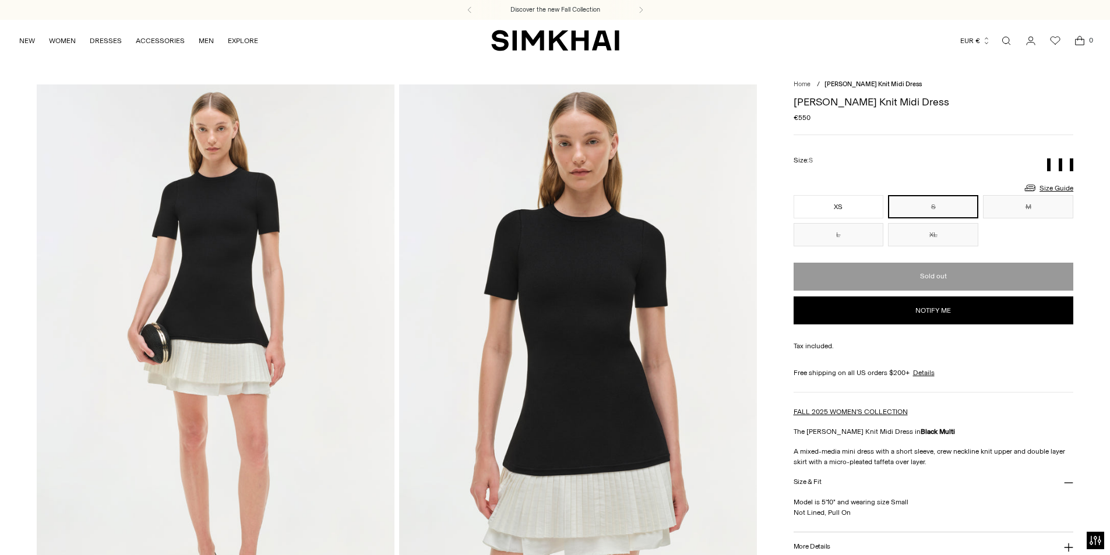
click at [979, 500] on p "Model is 5'10" and wearing size Small Not Lined, Pull On" at bounding box center [933, 507] width 280 height 21
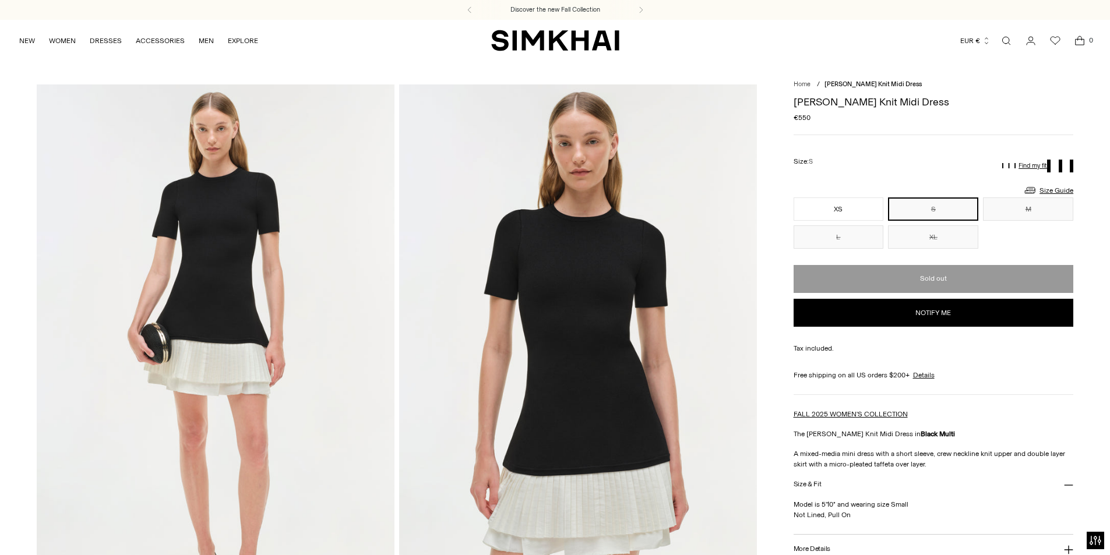
scroll to position [116, 0]
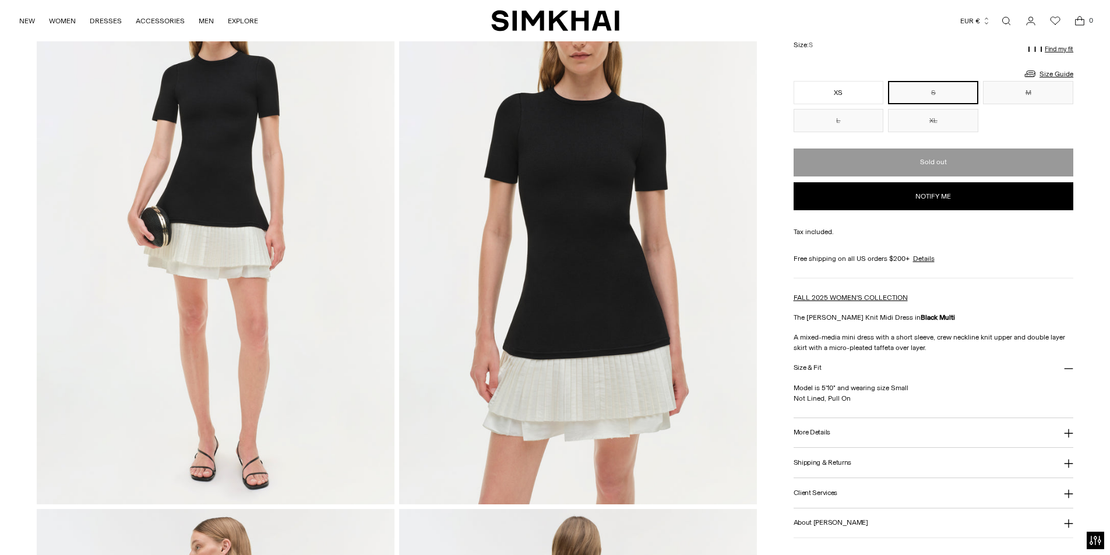
click at [816, 425] on button "More Details" at bounding box center [933, 433] width 280 height 30
click at [1008, 27] on link "Open search modal" at bounding box center [1005, 20] width 23 height 23
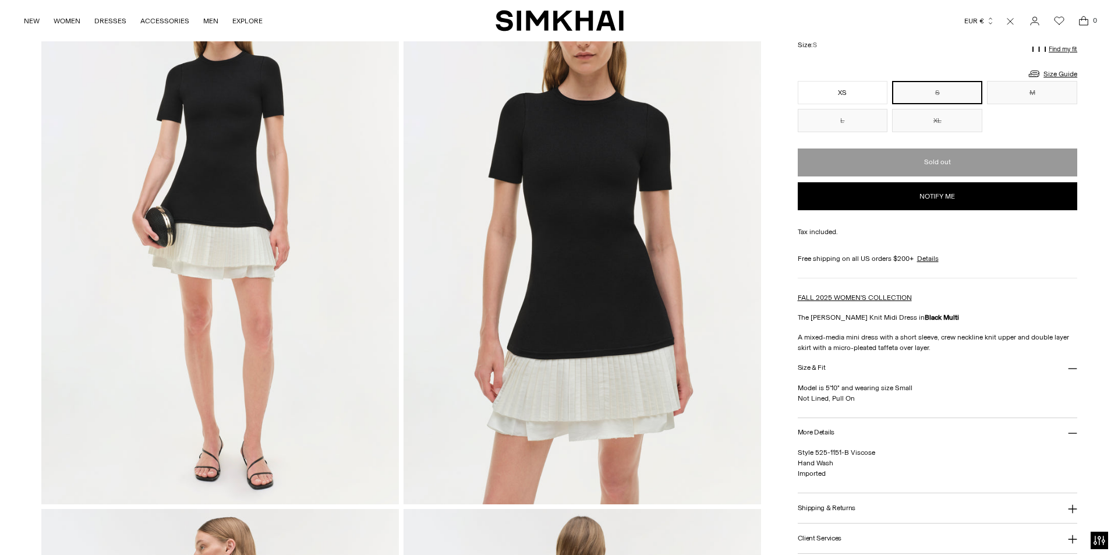
scroll to position [0, 0]
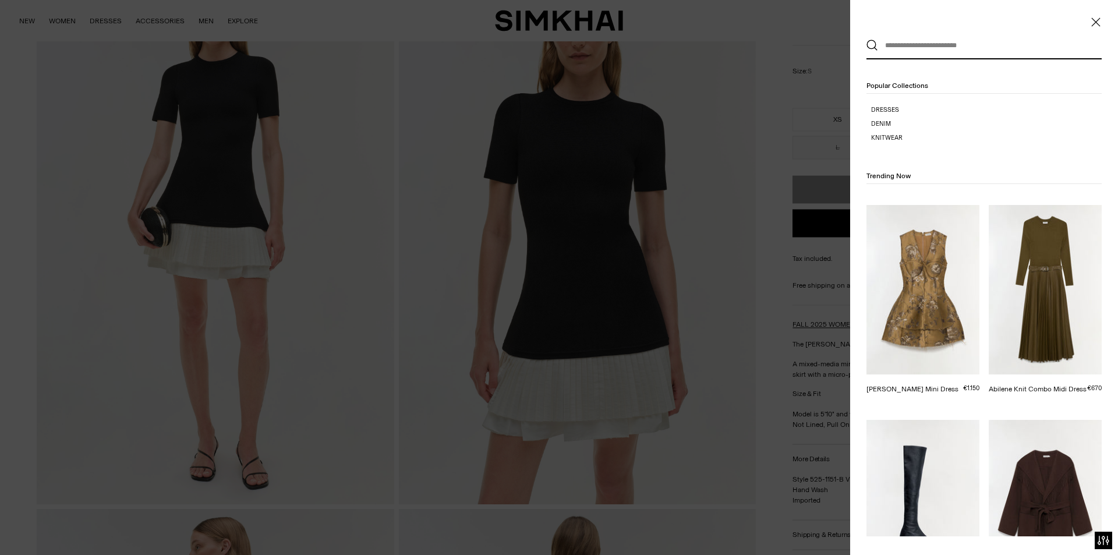
paste input "**********"
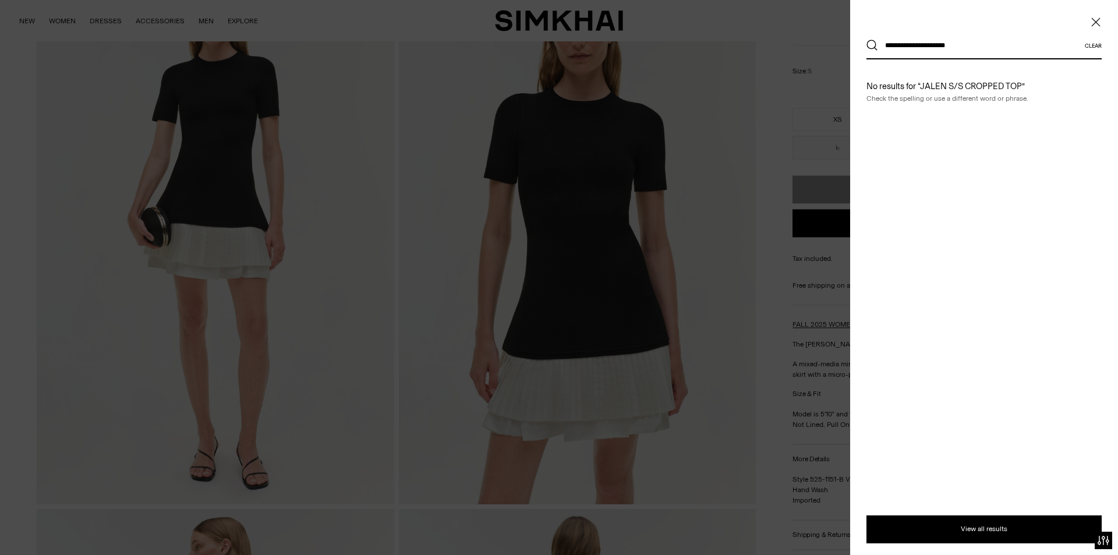
type input "**********"
click at [867, 40] on button "Search" at bounding box center [873, 46] width 12 height 12
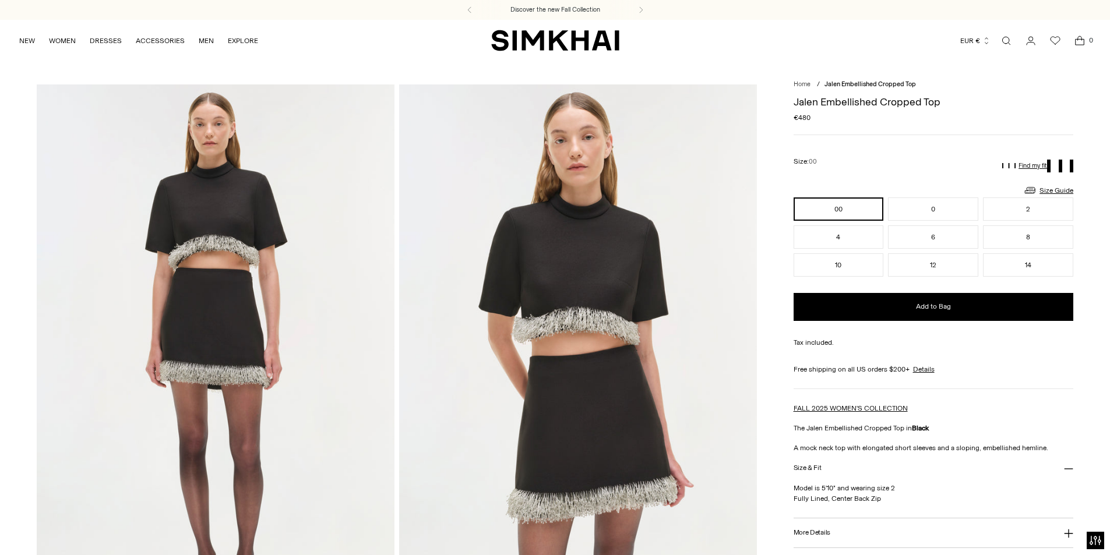
click at [969, 478] on button "Size & Fit" at bounding box center [933, 468] width 280 height 30
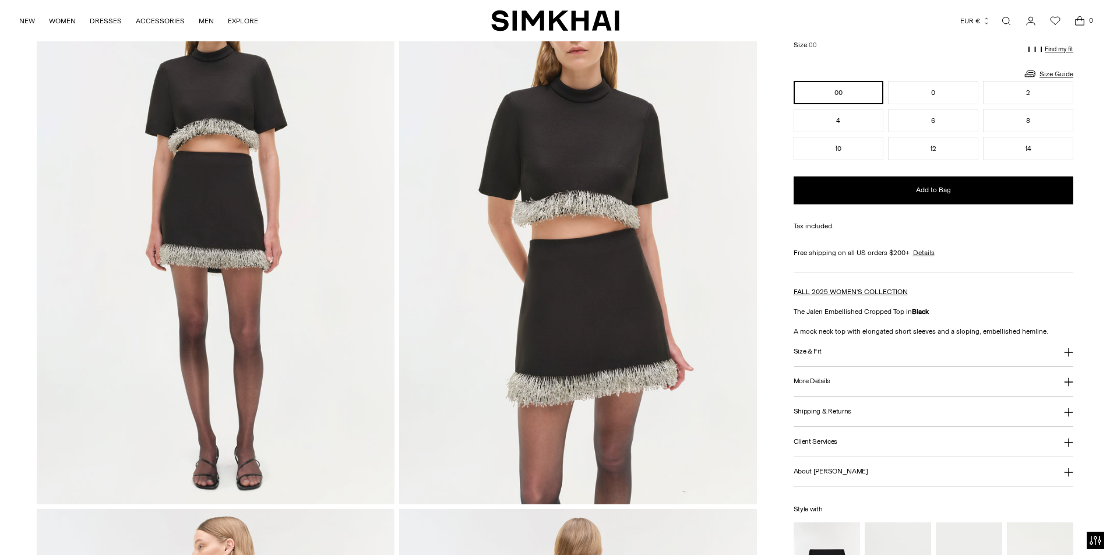
click at [831, 381] on button "More Details" at bounding box center [933, 382] width 280 height 30
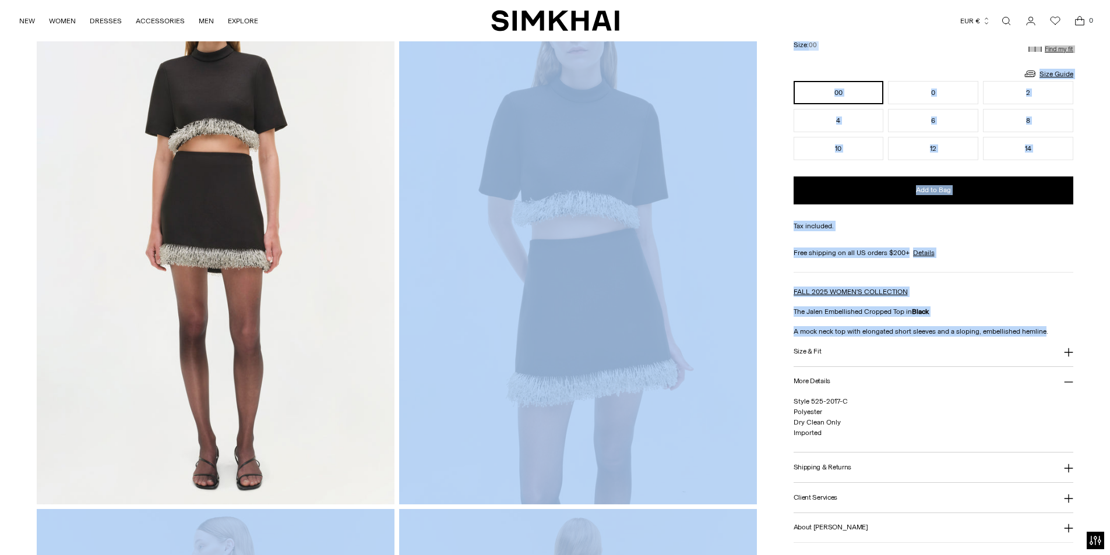
drag, startPoint x: 1043, startPoint y: 336, endPoint x: 769, endPoint y: 327, distance: 273.9
click at [875, 358] on button "Size & Fit" at bounding box center [933, 352] width 280 height 30
click at [983, 340] on button "Size & Fit" at bounding box center [933, 352] width 280 height 30
click at [984, 330] on p "A mock neck top with elongated short sleeves and a sloping, embellished hemline." at bounding box center [933, 331] width 280 height 10
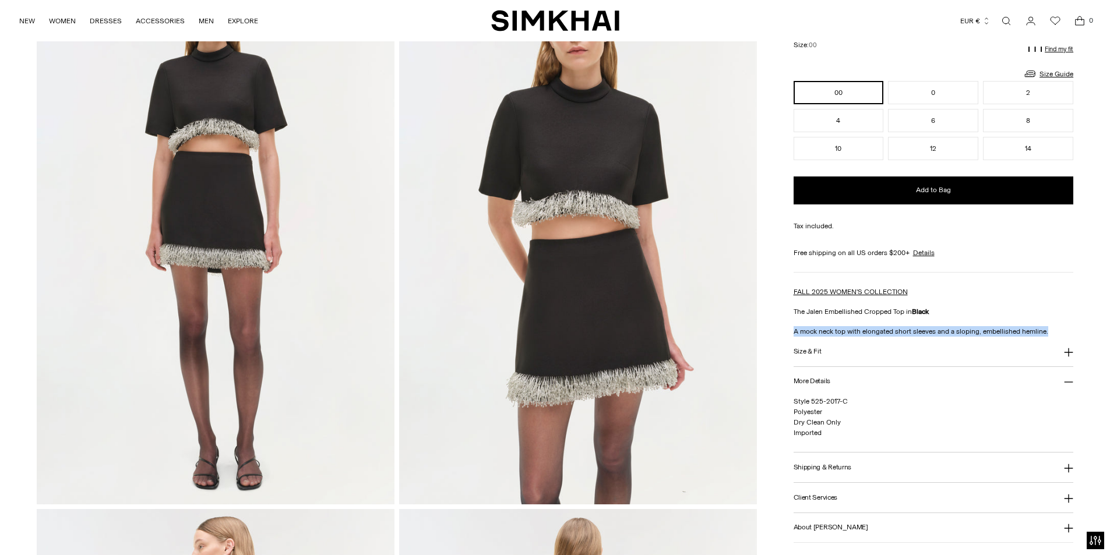
drag, startPoint x: 1048, startPoint y: 330, endPoint x: 783, endPoint y: 332, distance: 265.0
click at [1008, 19] on link "Open search modal" at bounding box center [1005, 20] width 23 height 23
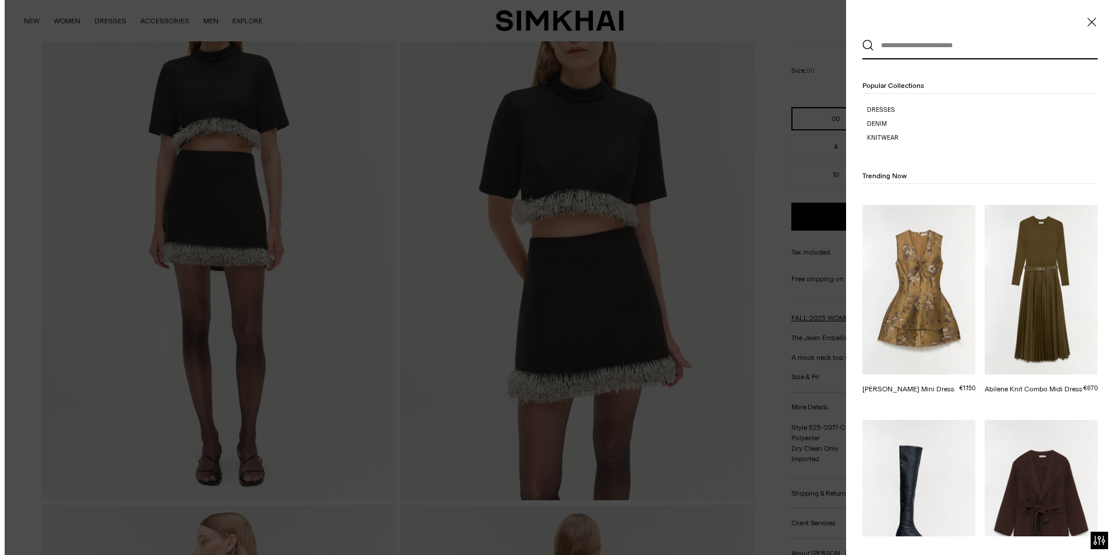
scroll to position [0, 0]
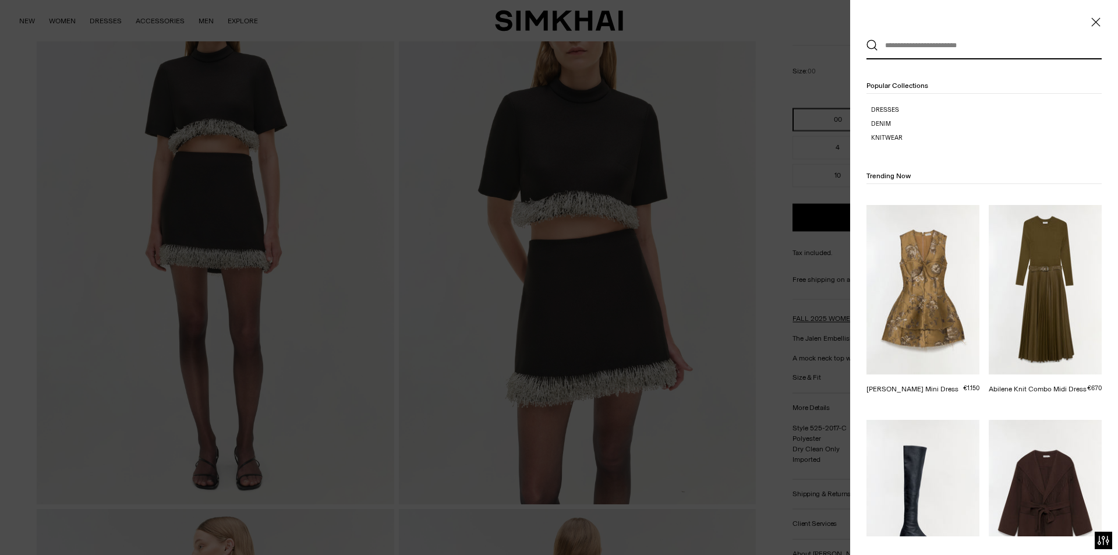
paste input "**********"
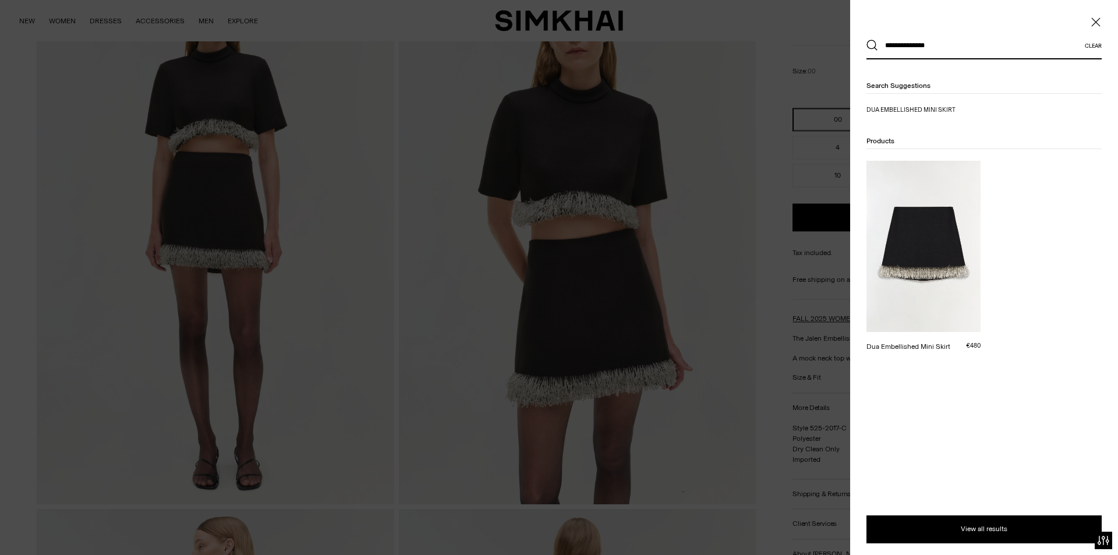
type input "**********"
click at [867, 40] on button "Search" at bounding box center [873, 46] width 12 height 12
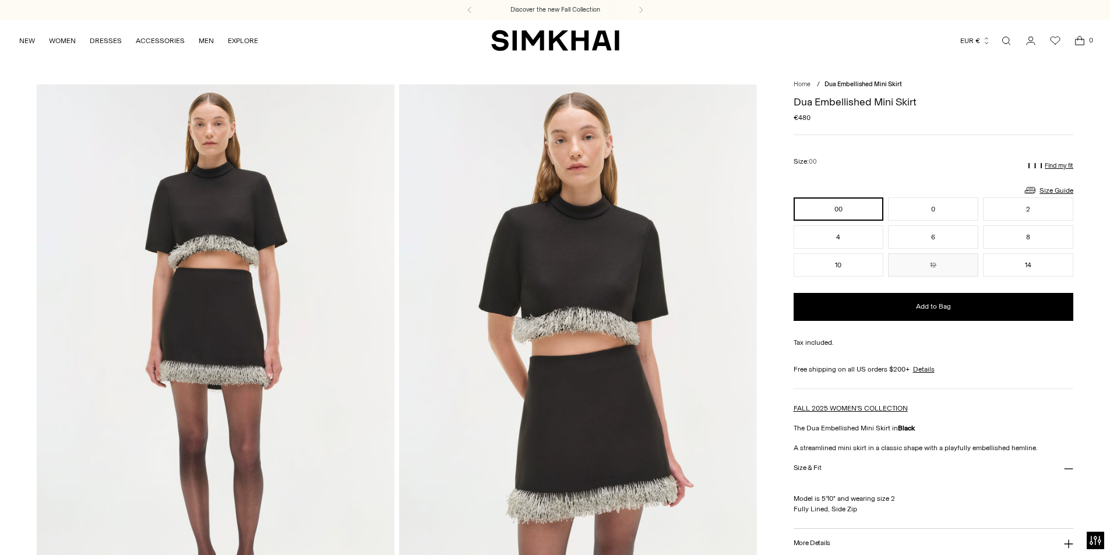
click at [1012, 36] on link "Open search modal" at bounding box center [1005, 40] width 23 height 23
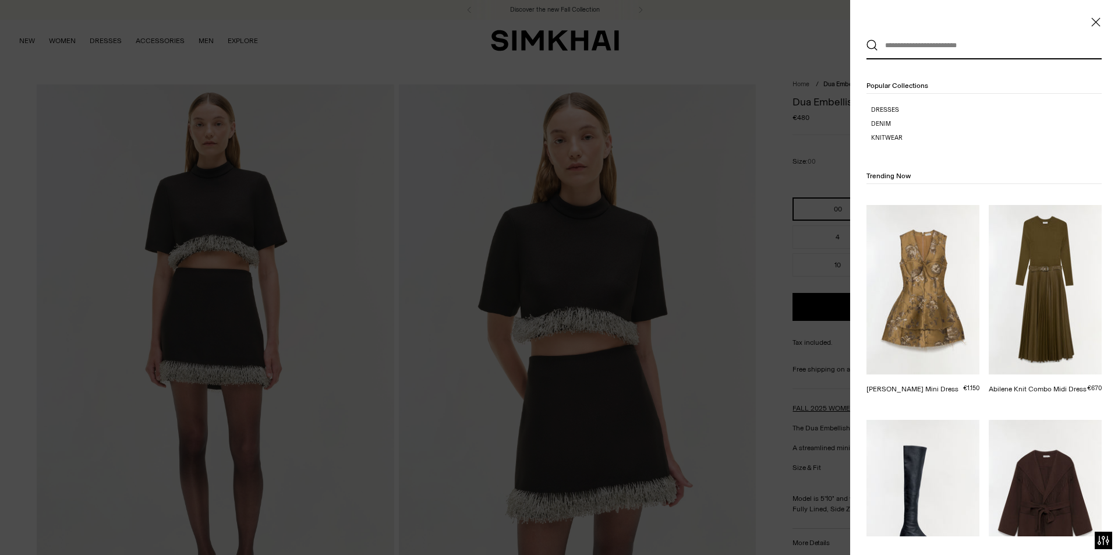
paste input "**********"
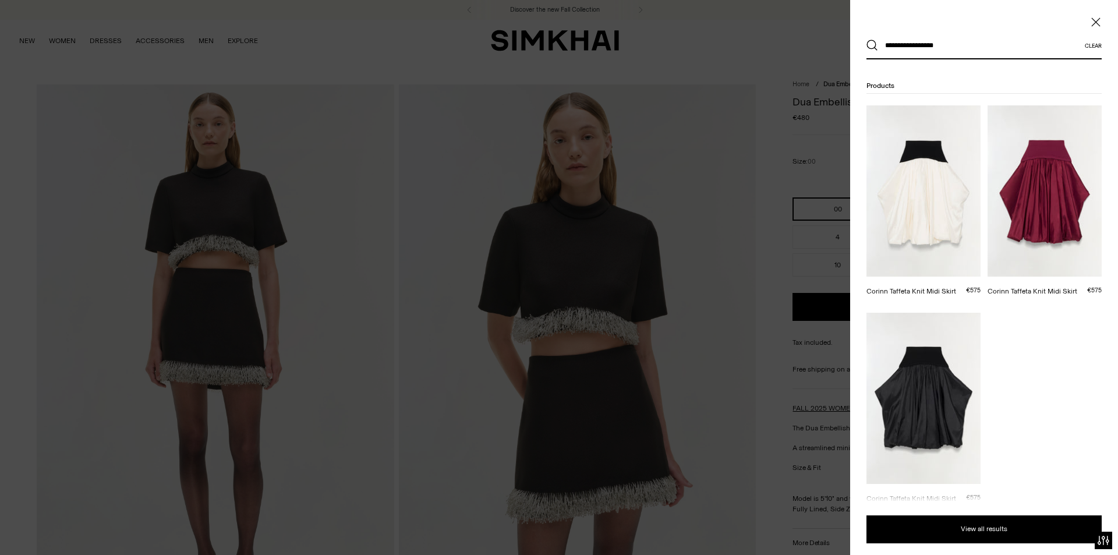
type input "**********"
click at [867, 40] on button "Search" at bounding box center [873, 46] width 12 height 12
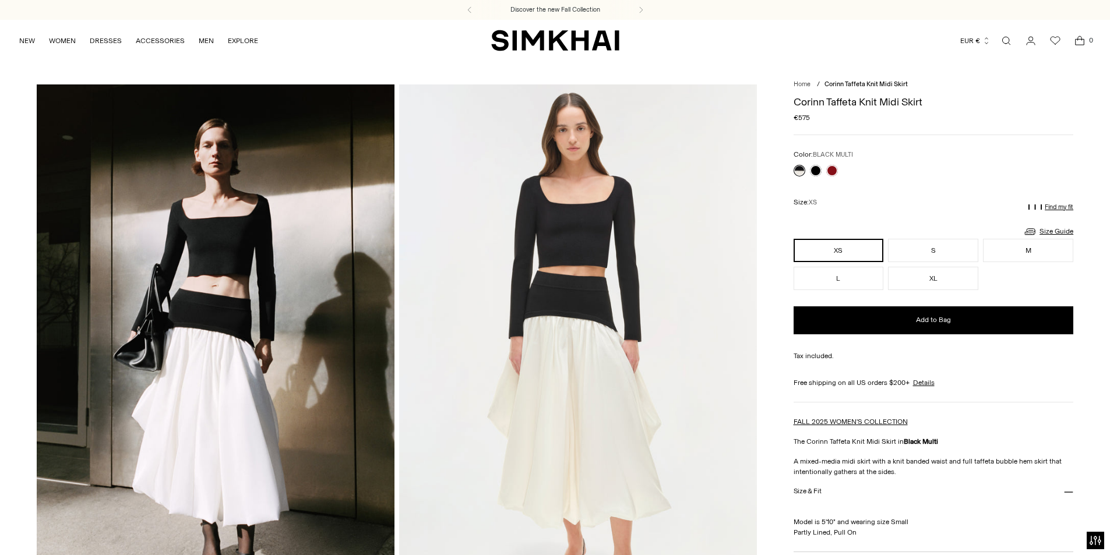
drag, startPoint x: 1011, startPoint y: 538, endPoint x: 996, endPoint y: 475, distance: 65.3
click at [1011, 539] on div "Model is 5'10" and wearing size Small Partly Lined, Pull On" at bounding box center [933, 528] width 280 height 45
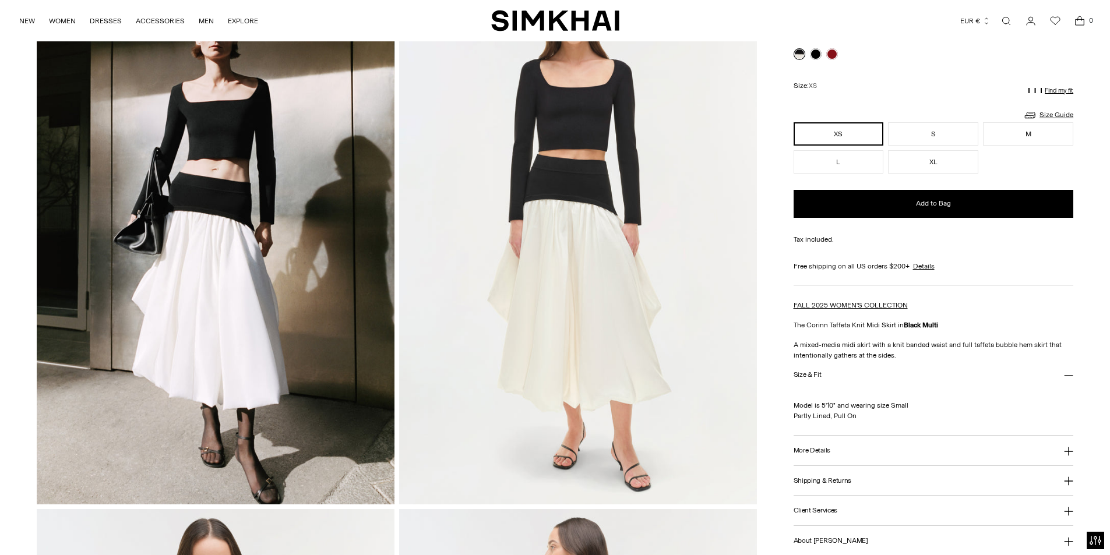
click at [850, 451] on button "More Details" at bounding box center [933, 451] width 280 height 30
click at [950, 406] on p "Model is 5'10" and wearing size Small Partly Lined, Pull On" at bounding box center [933, 405] width 280 height 31
drag, startPoint x: 910, startPoint y: 365, endPoint x: 786, endPoint y: 340, distance: 127.3
click at [886, 357] on p "A mixed-media midi skirt with a knit banded waist and full taffeta bubble hem s…" at bounding box center [933, 350] width 280 height 21
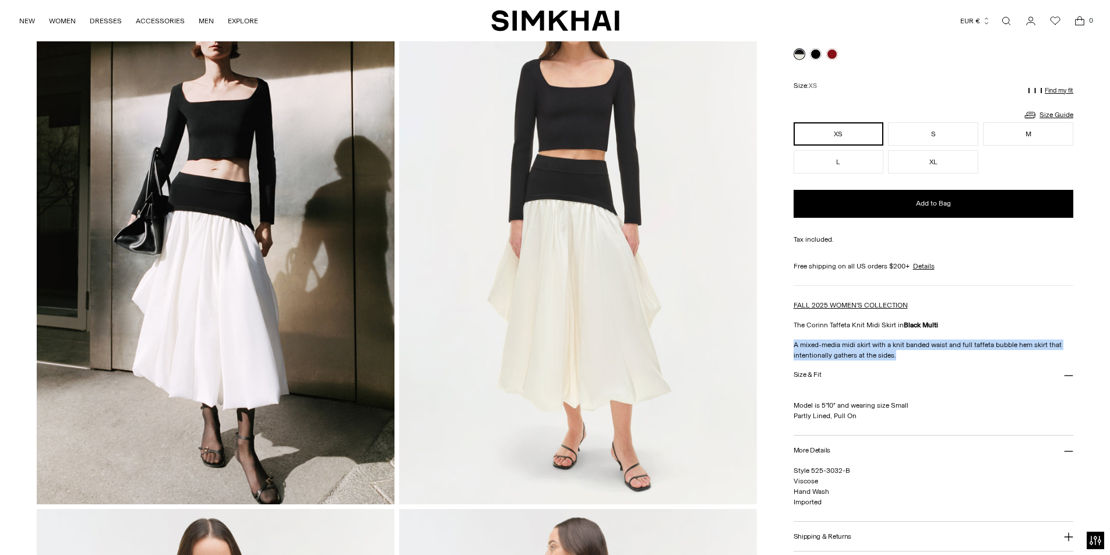
drag, startPoint x: 892, startPoint y: 355, endPoint x: 775, endPoint y: 342, distance: 118.4
copy p "A mixed-media midi skirt with a knit banded waist and full taffeta bubble hem s…"
click at [232, 203] on img at bounding box center [216, 236] width 358 height 536
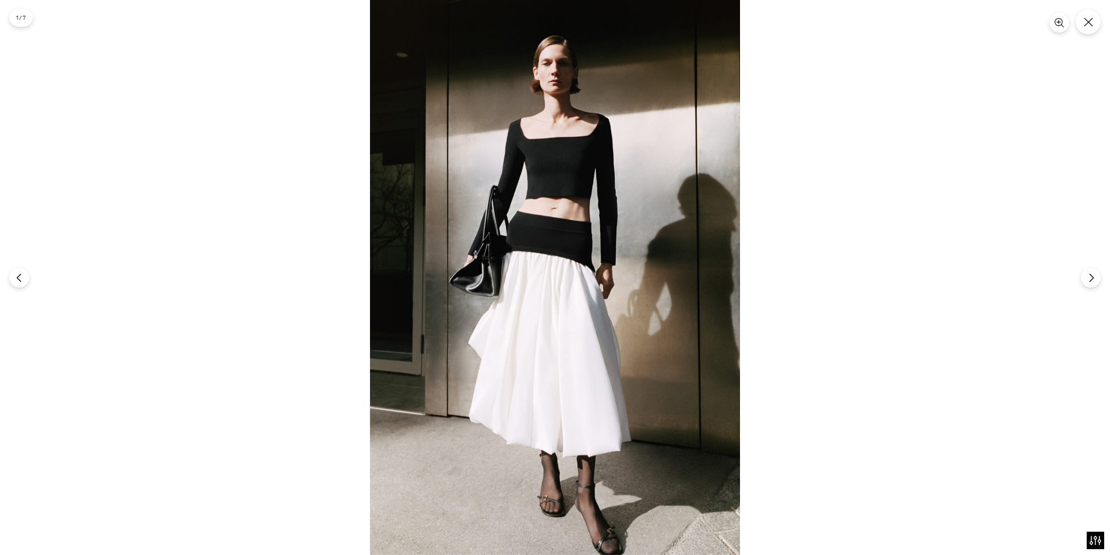
click at [600, 252] on img at bounding box center [555, 277] width 370 height 555
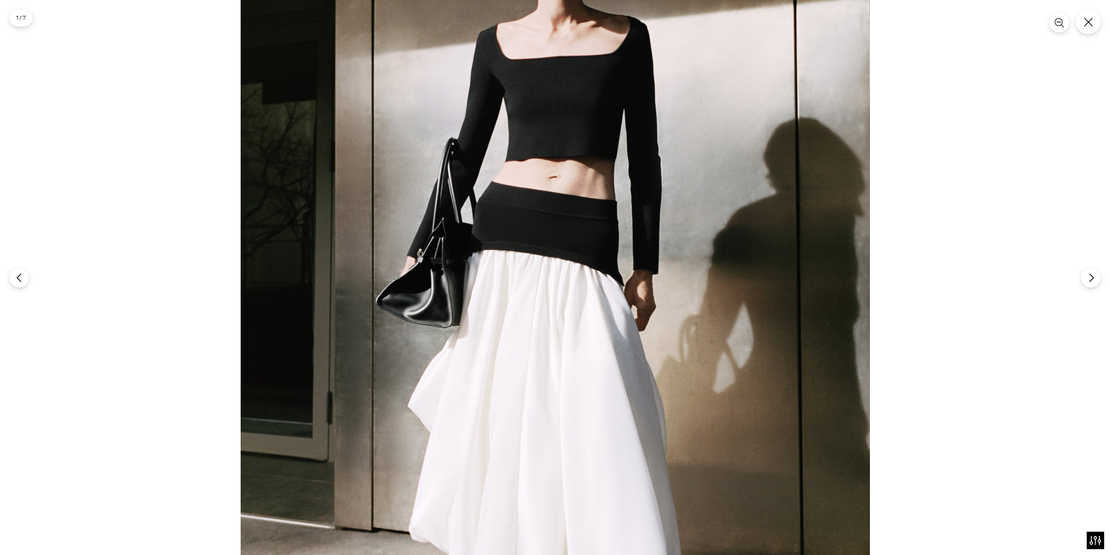
click at [564, 238] on img at bounding box center [555, 295] width 629 height 944
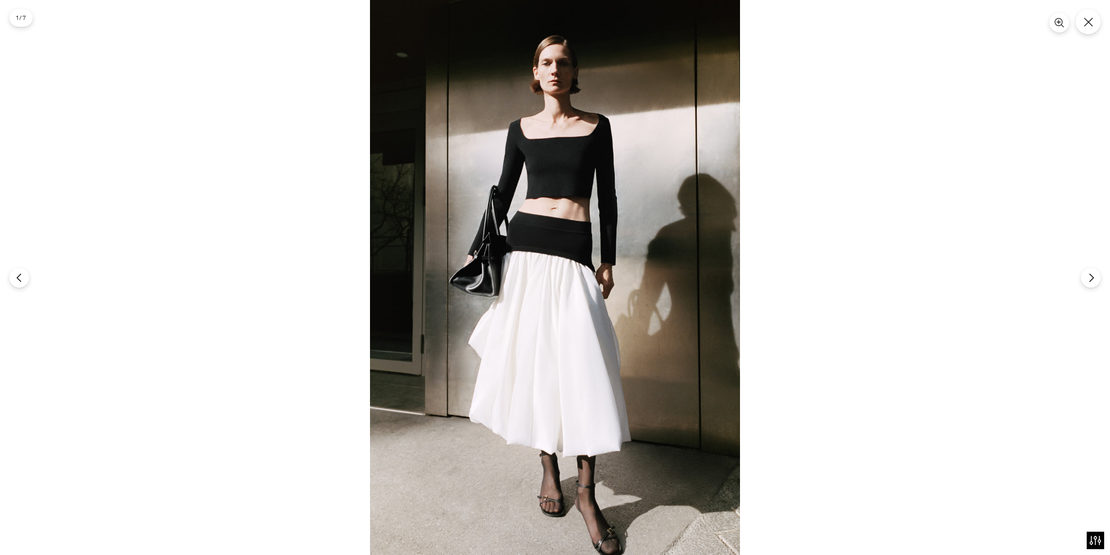
click at [564, 237] on img at bounding box center [555, 277] width 370 height 555
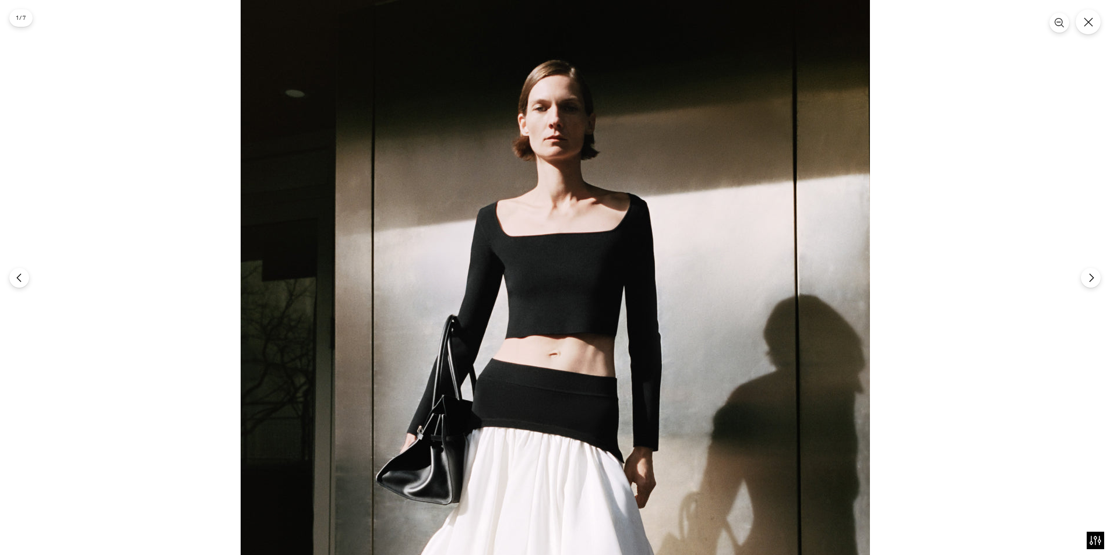
click at [581, 395] on img at bounding box center [555, 472] width 629 height 944
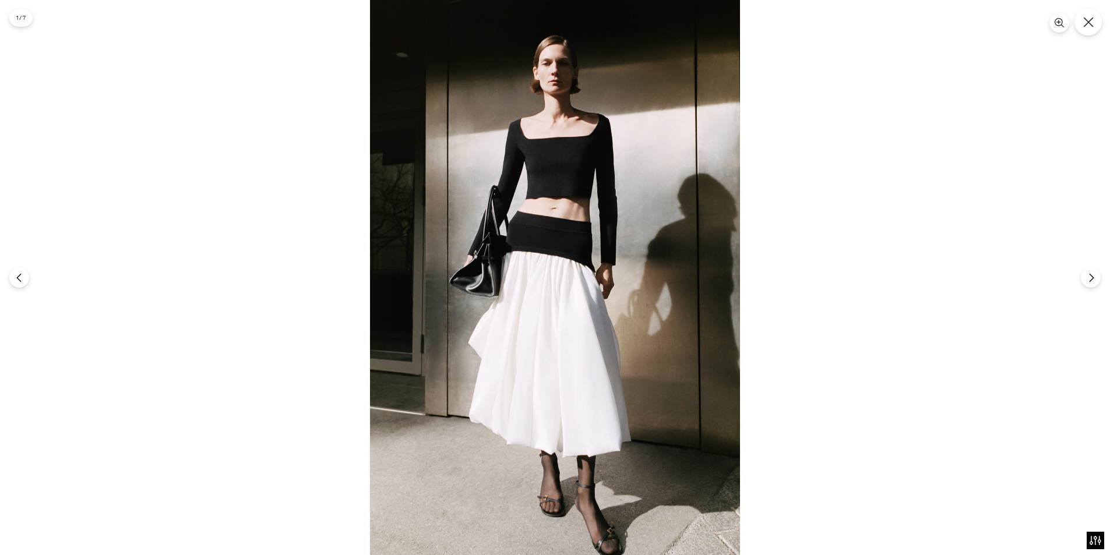
click at [1090, 21] on icon "Close" at bounding box center [1088, 22] width 10 height 10
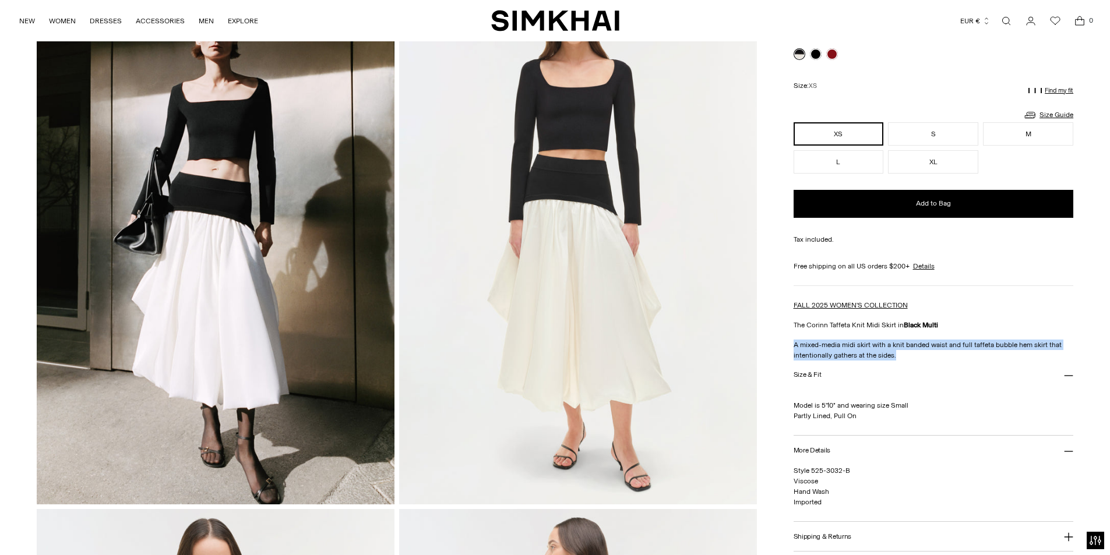
click at [1012, 18] on link "Open search modal" at bounding box center [1005, 20] width 23 height 23
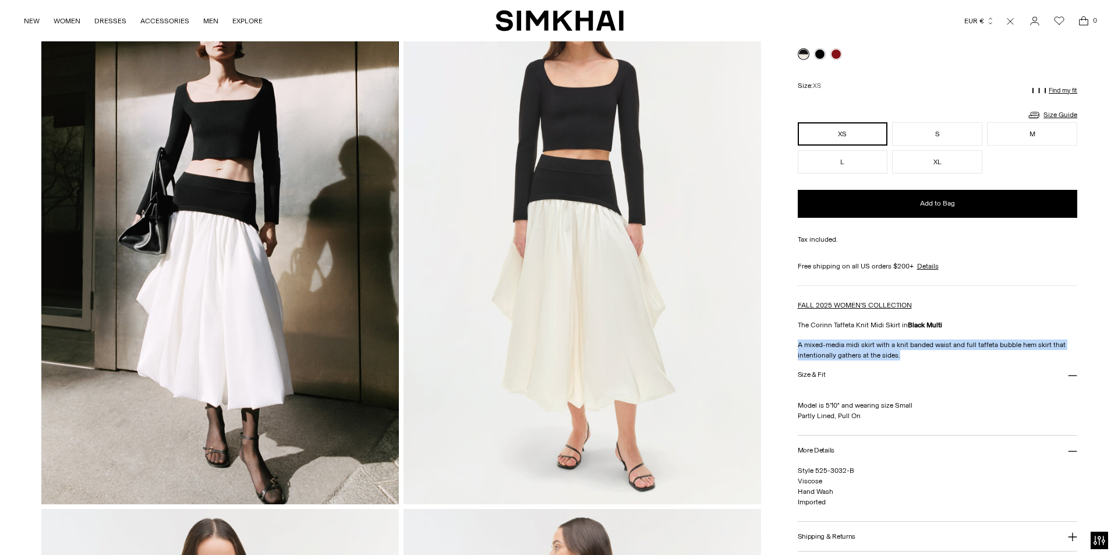
scroll to position [0, 0]
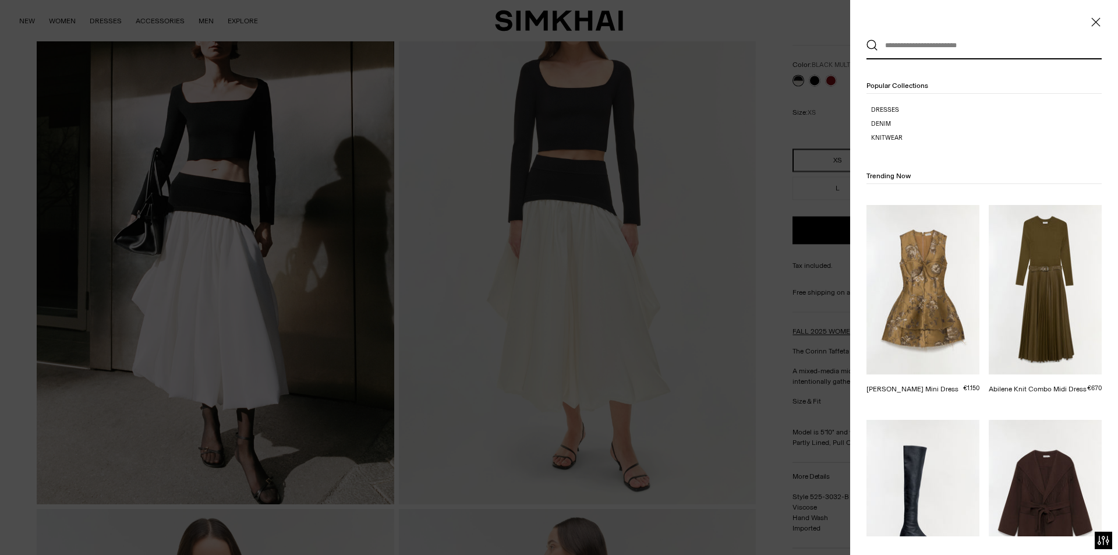
drag, startPoint x: 967, startPoint y: 45, endPoint x: 783, endPoint y: 41, distance: 184.1
paste input "**********"
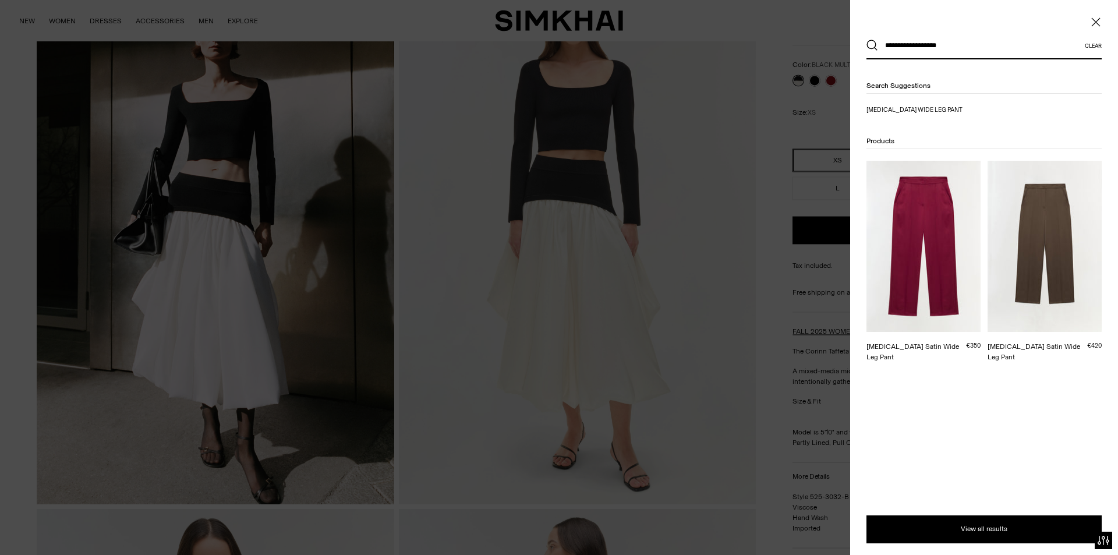
type input "**********"
click at [867, 40] on button "Search" at bounding box center [873, 46] width 12 height 12
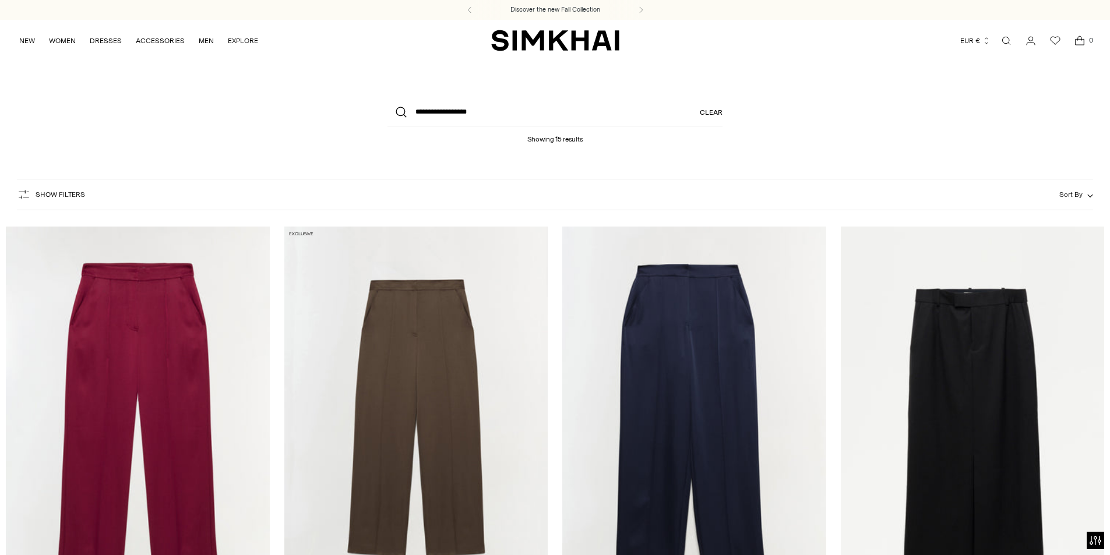
drag, startPoint x: 212, startPoint y: 360, endPoint x: 243, endPoint y: 380, distance: 37.2
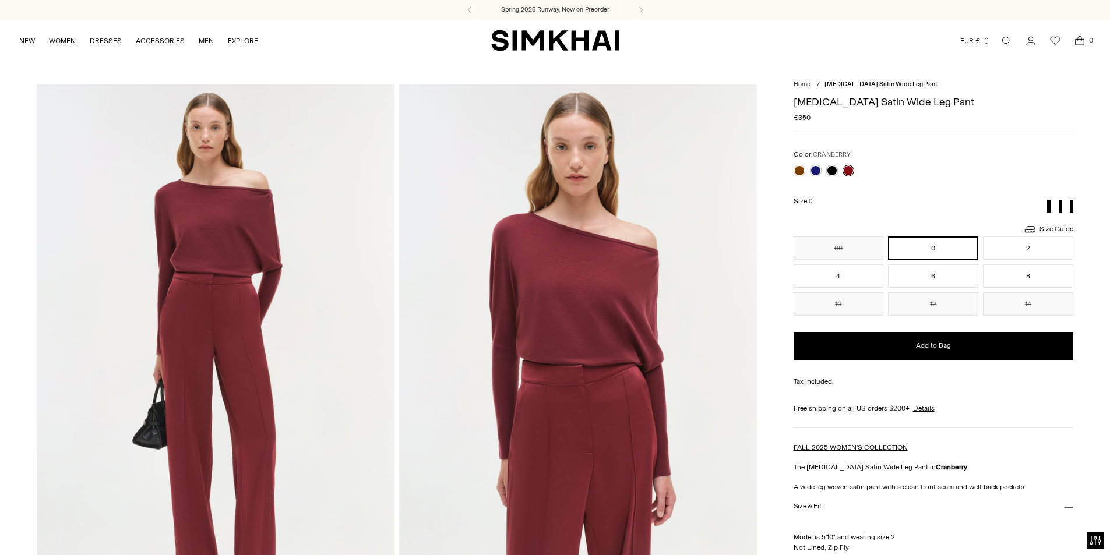
click at [1031, 169] on div at bounding box center [933, 171] width 280 height 12
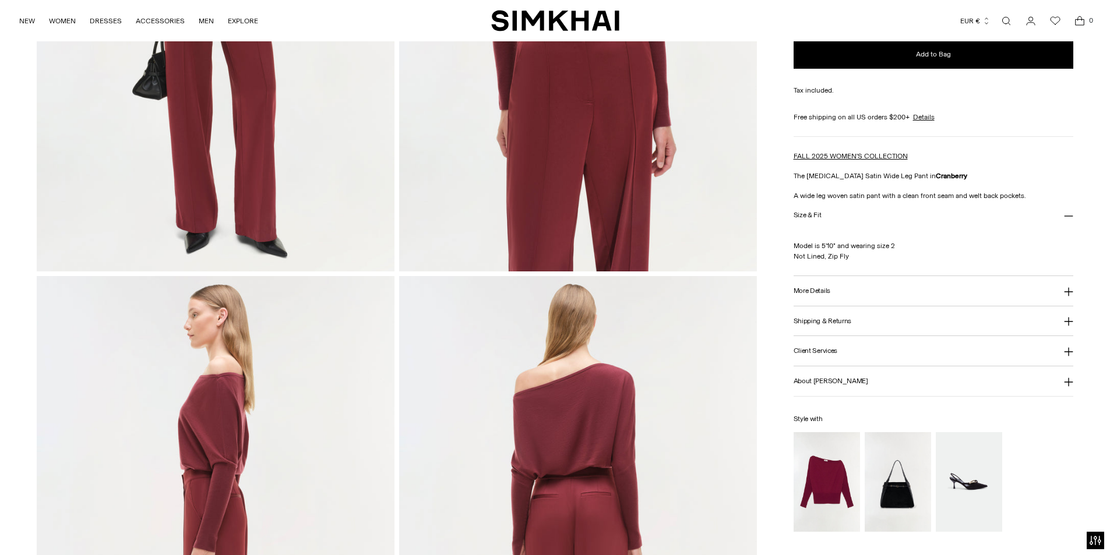
click at [803, 285] on button "More Details" at bounding box center [933, 291] width 280 height 30
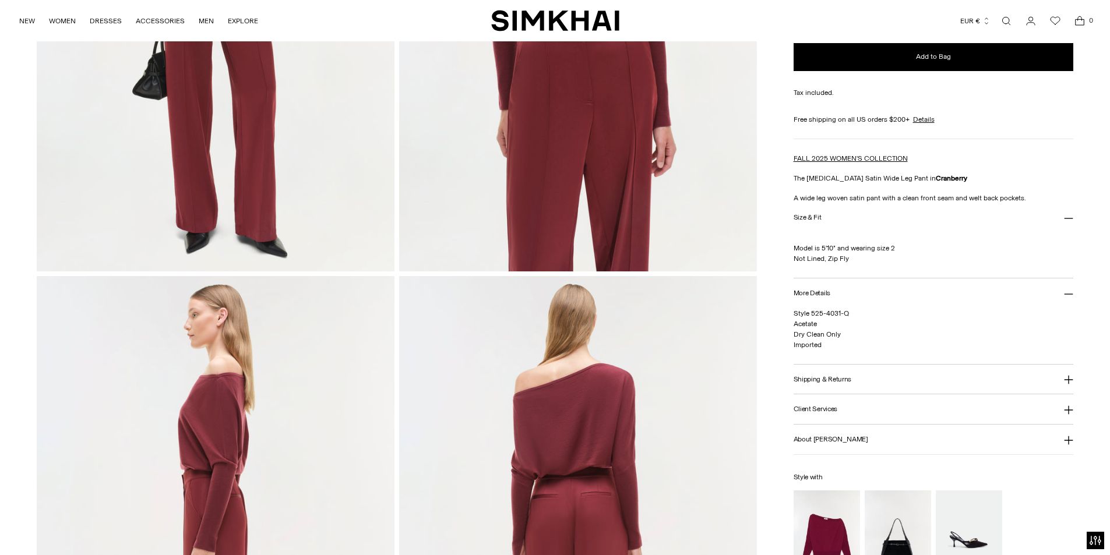
click at [1078, 188] on div "Home / Kyra Satin Wide Leg Pant Kyra Satin Wide Leg Pant Regular price €350 Uni…" at bounding box center [555, 544] width 1110 height 1619
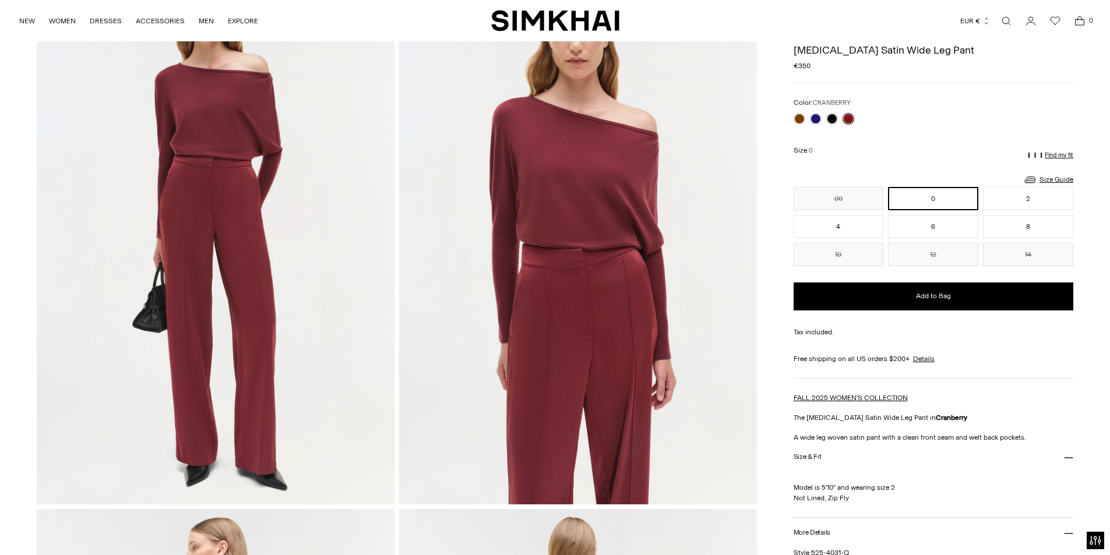
scroll to position [58, 0]
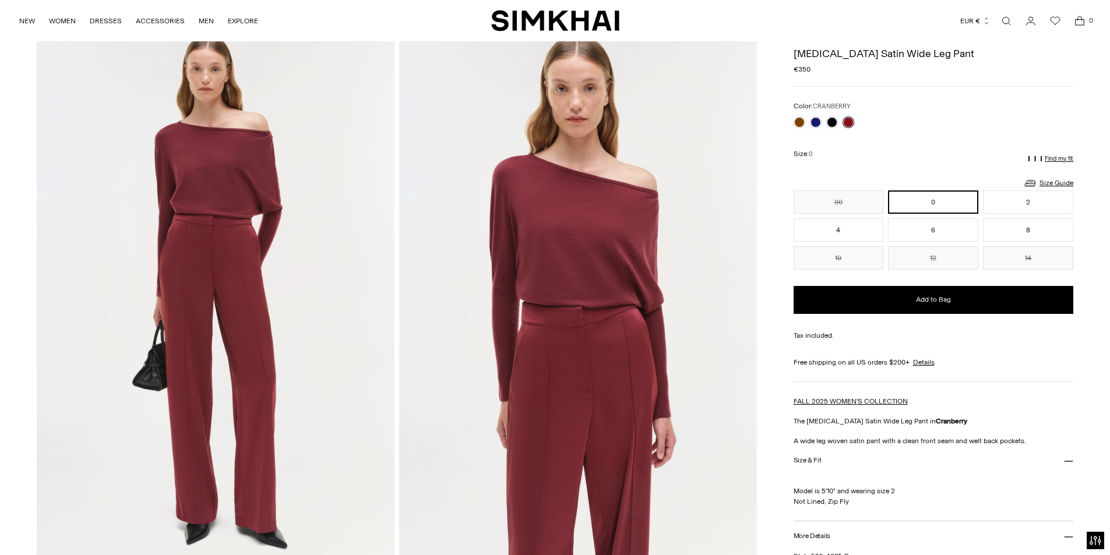
drag, startPoint x: 1058, startPoint y: 450, endPoint x: 815, endPoint y: 432, distance: 243.6
click at [815, 432] on div "Kyra Satin Wide Leg Pant Regular price €350 Unit price / per Color: CRANBERRY C…" at bounding box center [933, 437] width 280 height 792
click at [1025, 442] on p "A wide leg woven satin pant with a clean front seam and welt back pockets." at bounding box center [933, 441] width 280 height 10
drag, startPoint x: 1011, startPoint y: 443, endPoint x: 1004, endPoint y: 443, distance: 6.4
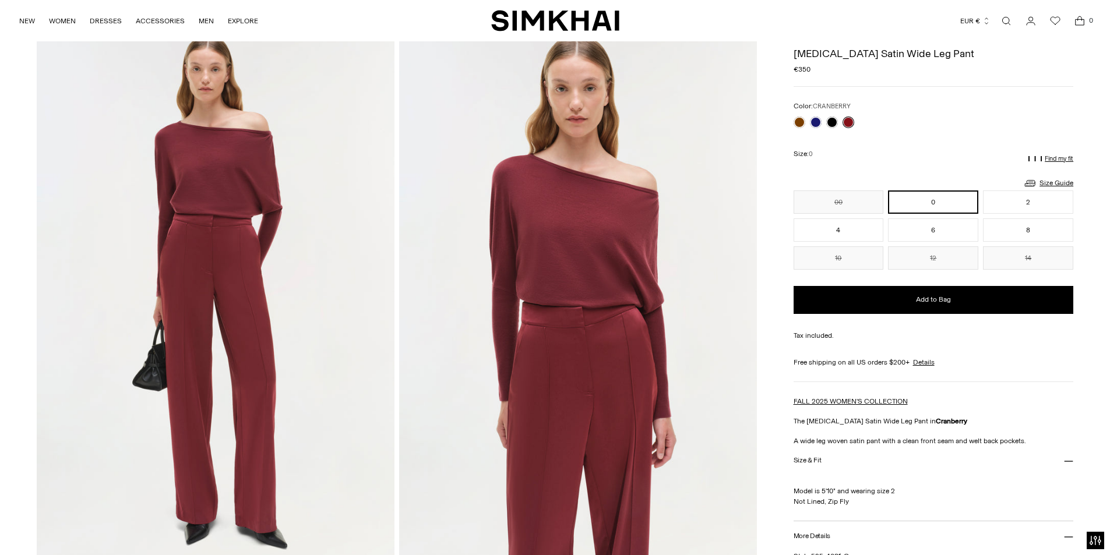
click at [1010, 443] on p "A wide leg woven satin pant with a clean front seam and welt back pockets." at bounding box center [933, 441] width 280 height 10
drag, startPoint x: 1022, startPoint y: 442, endPoint x: 931, endPoint y: 444, distance: 90.9
click at [931, 444] on p "A wide leg woven satin pant with a clean front seam and welt back pockets." at bounding box center [933, 441] width 280 height 10
click at [615, 485] on img at bounding box center [578, 294] width 358 height 536
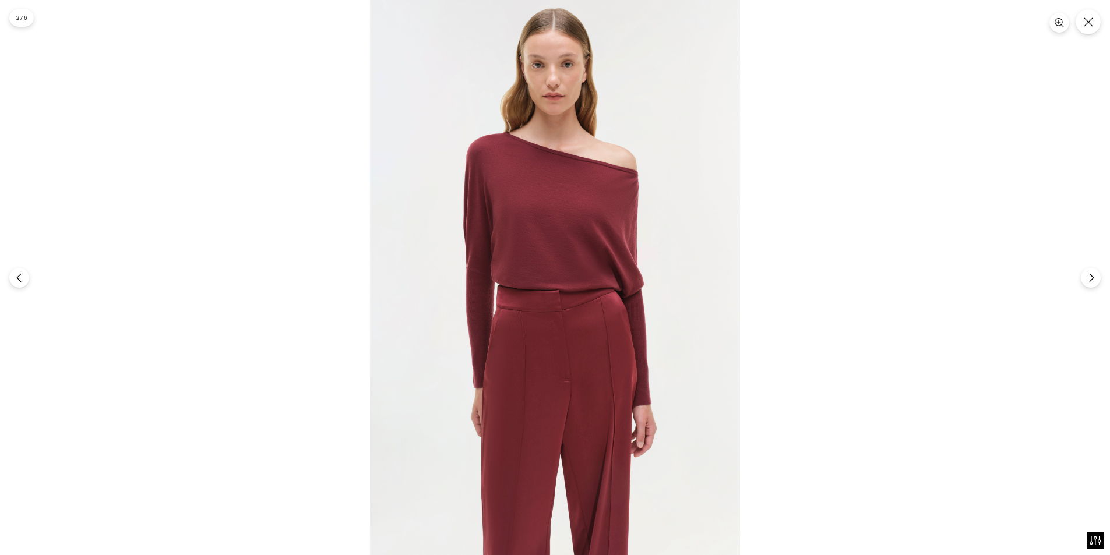
click at [586, 425] on img at bounding box center [555, 277] width 370 height 555
click at [585, 425] on img at bounding box center [555, 277] width 370 height 555
click at [583, 425] on img at bounding box center [555, 277] width 370 height 555
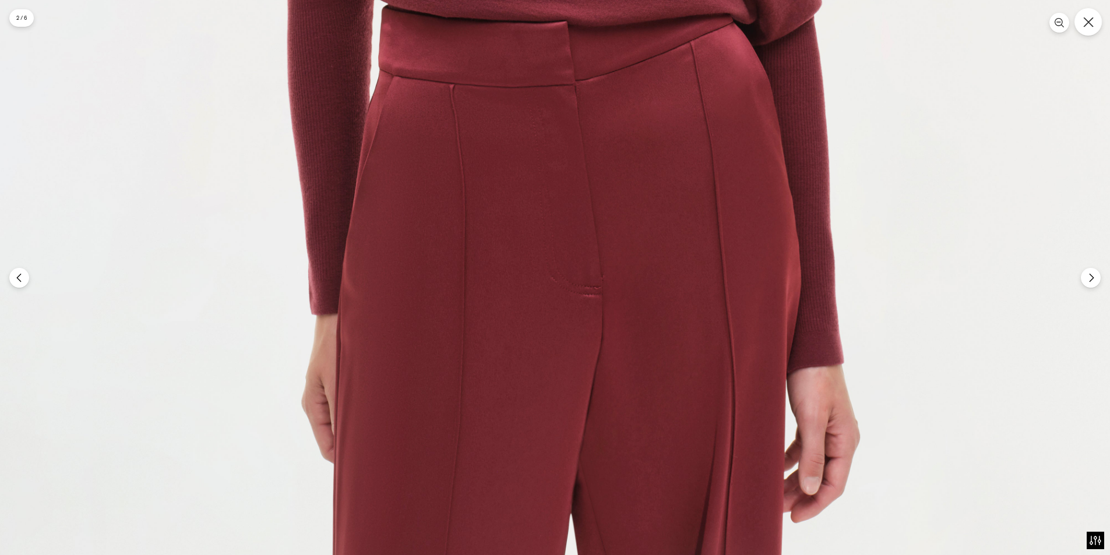
click at [1084, 27] on button "Close" at bounding box center [1087, 21] width 27 height 27
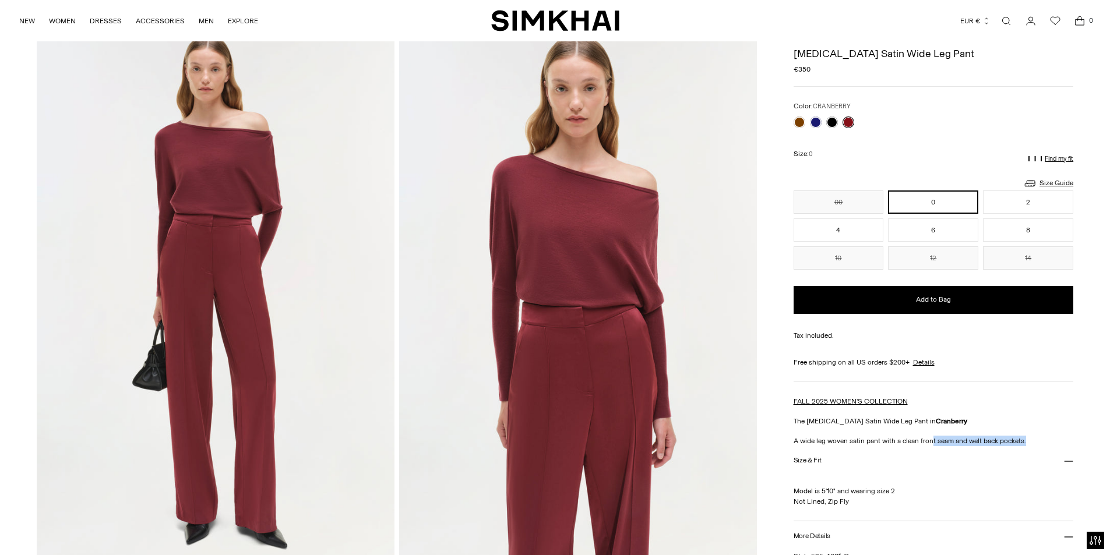
click at [1007, 15] on link "Open search modal" at bounding box center [1005, 20] width 23 height 23
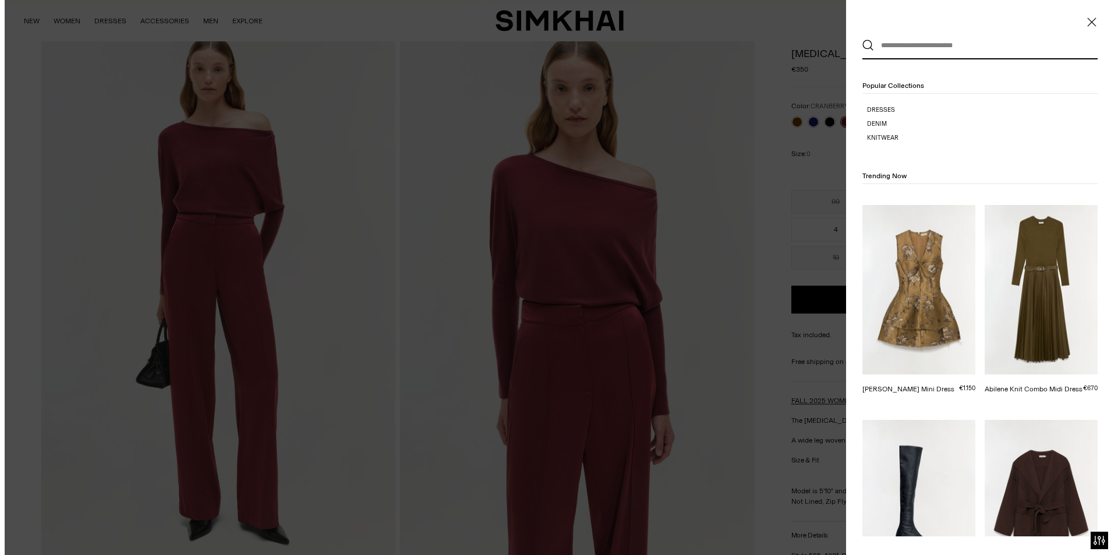
scroll to position [0, 0]
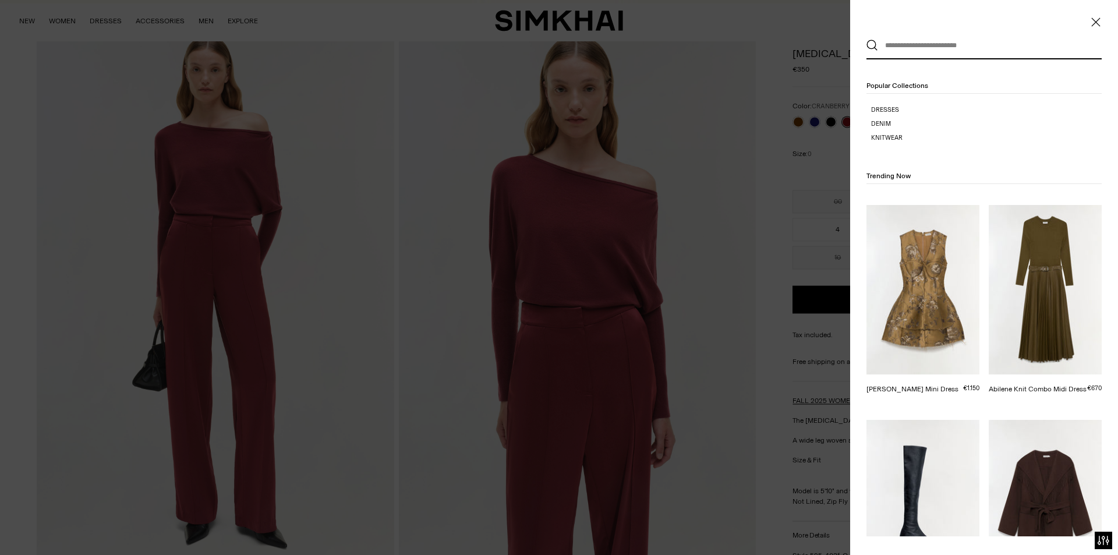
paste input "**********"
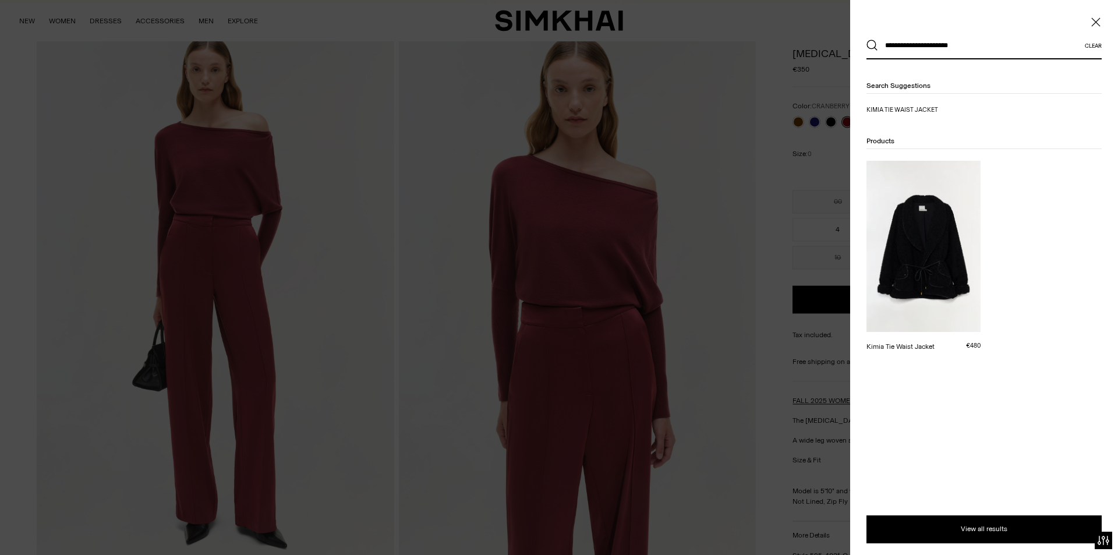
type input "**********"
click at [867, 40] on button "Search" at bounding box center [873, 46] width 12 height 12
click at [902, 275] on img at bounding box center [924, 246] width 114 height 171
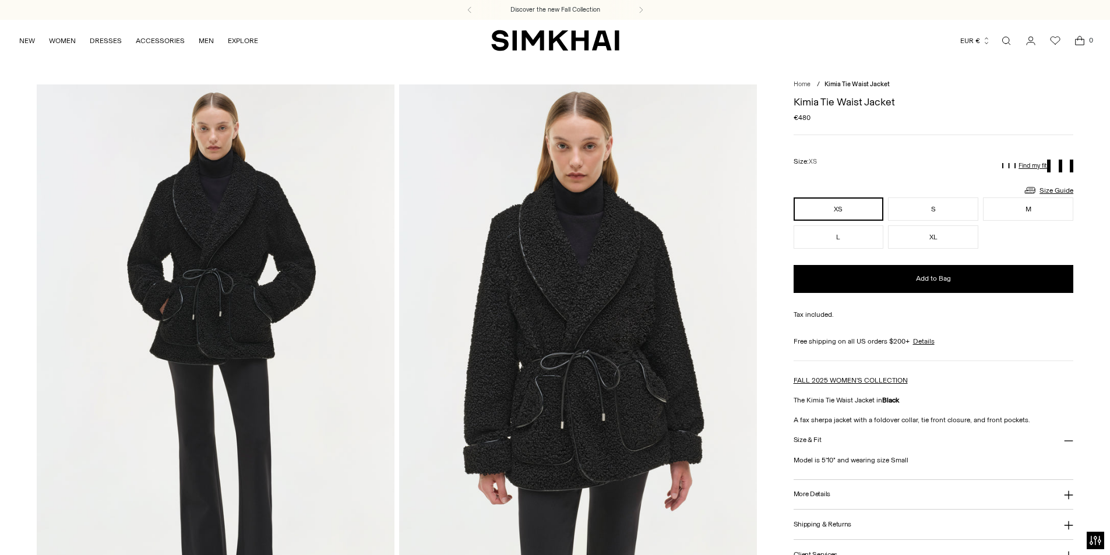
click at [822, 497] on h3 "More Details" at bounding box center [811, 494] width 37 height 8
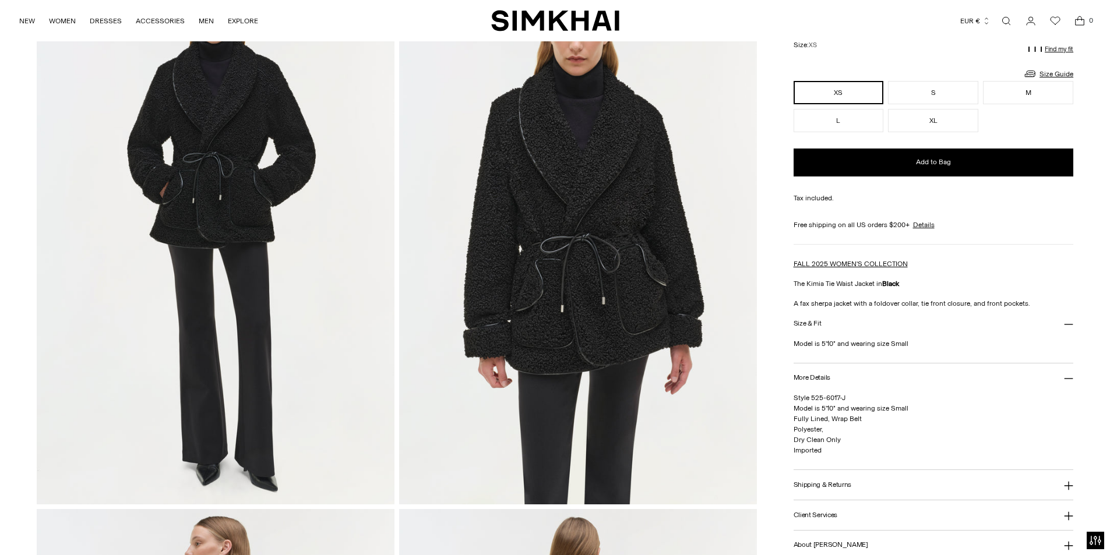
click at [1025, 271] on div "FALL 2025 WOMEN'S COLLECTION The Kimia Tie Waist Jacket in Black A fax sherpa j…" at bounding box center [933, 284] width 280 height 50
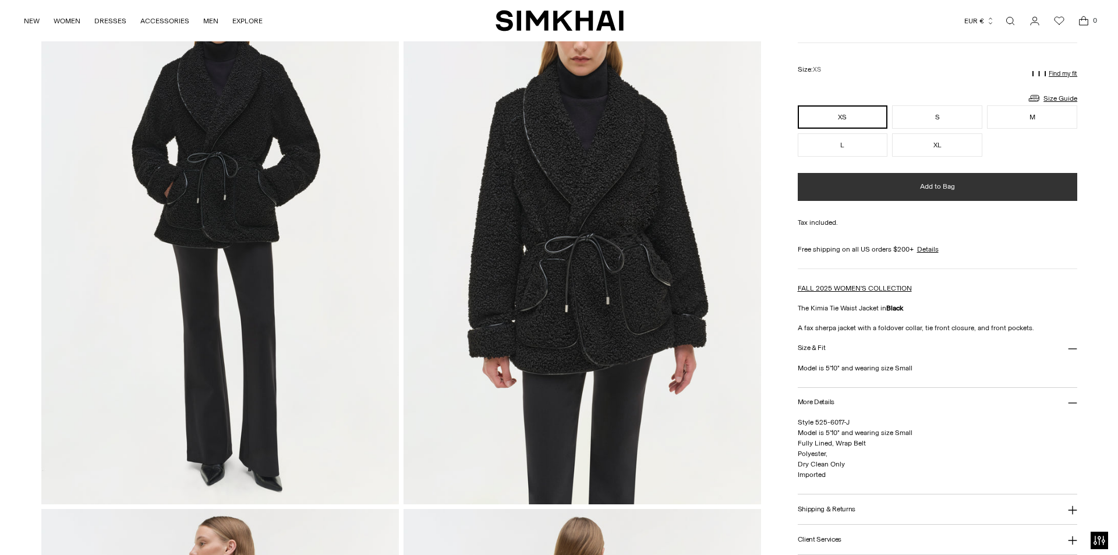
scroll to position [0, 0]
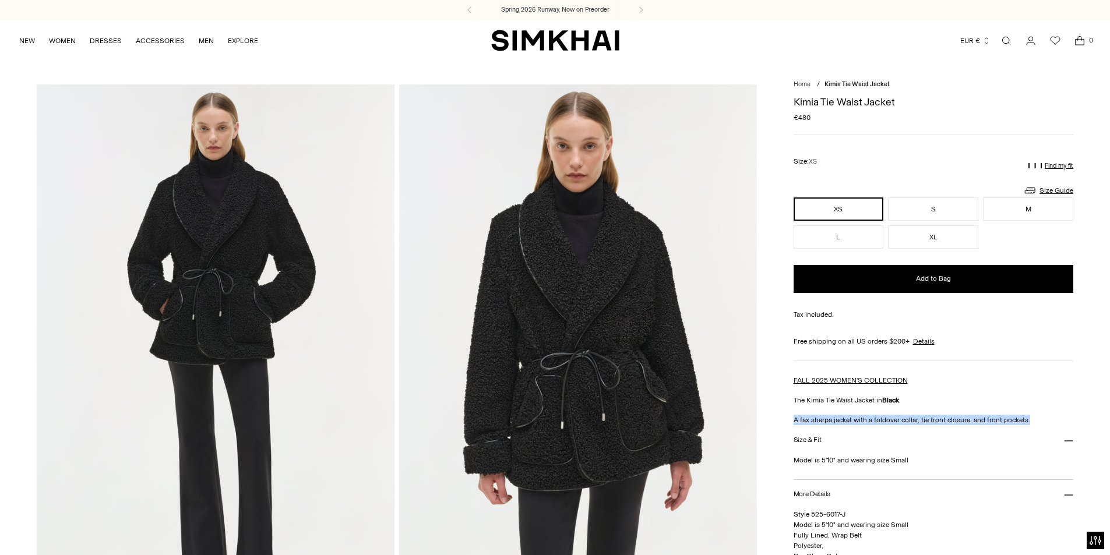
drag, startPoint x: 789, startPoint y: 420, endPoint x: 1071, endPoint y: 425, distance: 282.5
copy p "A fax sherpa jacket with a foldover collar, tie front closure, and front pocket…"
click at [993, 40] on form "Currency EUR € Albania (ALL L) Algeria (DZD د.ج) Andorra (EUR €) Angola (AOA Kz…" at bounding box center [977, 41] width 34 height 26
click at [1004, 40] on link "Open search modal" at bounding box center [1005, 40] width 23 height 23
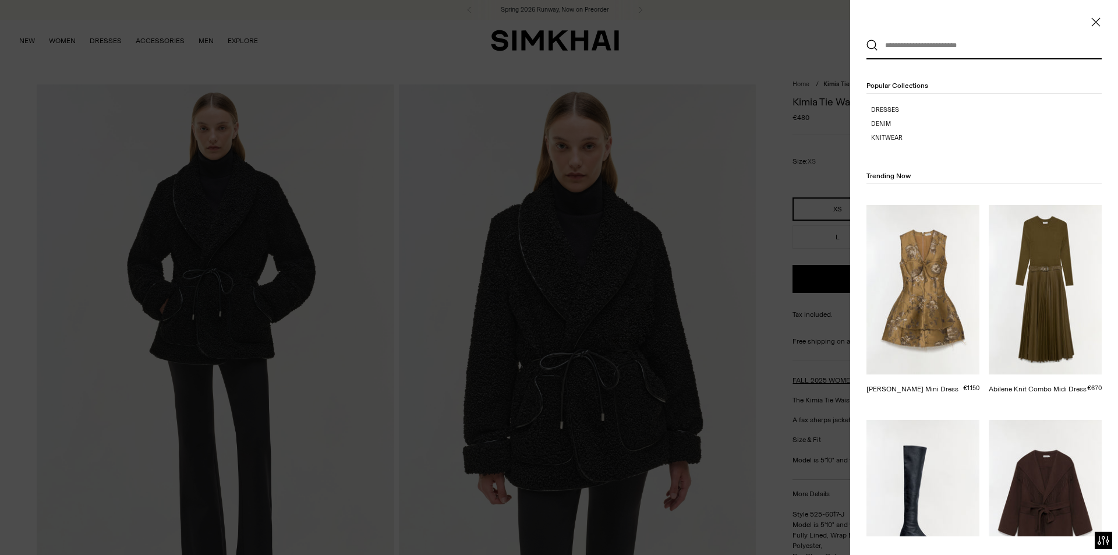
click at [944, 51] on input "text" at bounding box center [981, 46] width 207 height 26
paste input "******"
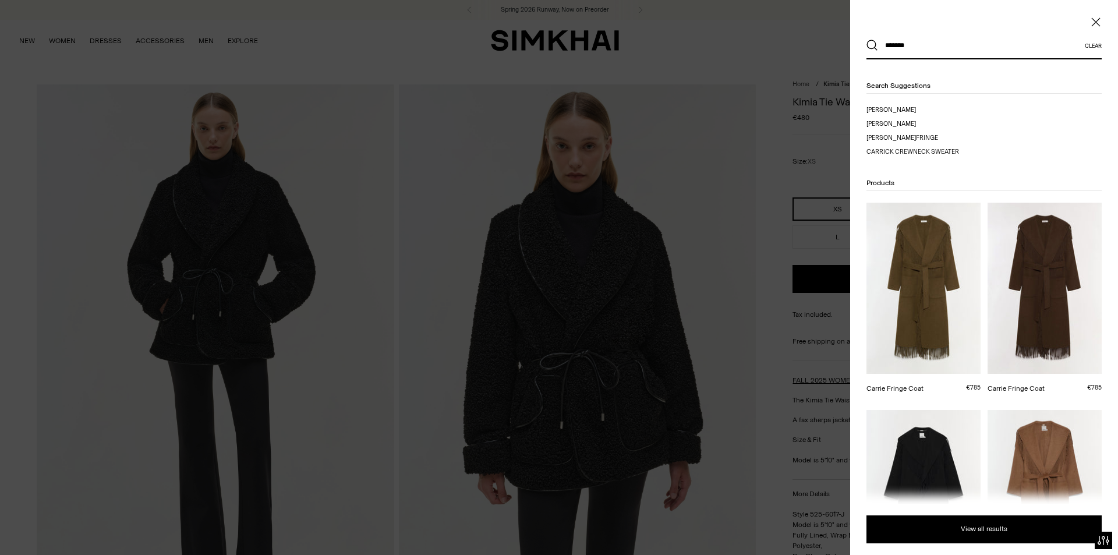
type input "******"
click at [867, 40] on button "Search" at bounding box center [873, 46] width 12 height 12
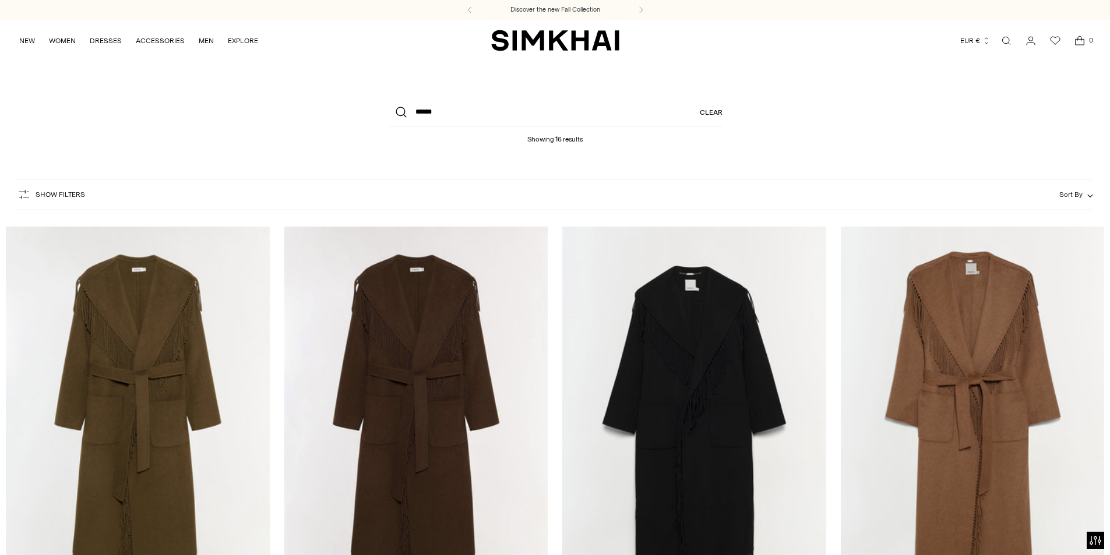
click at [527, 86] on header "What are you looking for? ****** Clear Showing 16 results" at bounding box center [555, 116] width 1110 height 110
click at [857, 160] on header "What are you looking for? ****** Clear Showing 16 results" at bounding box center [555, 116] width 1110 height 110
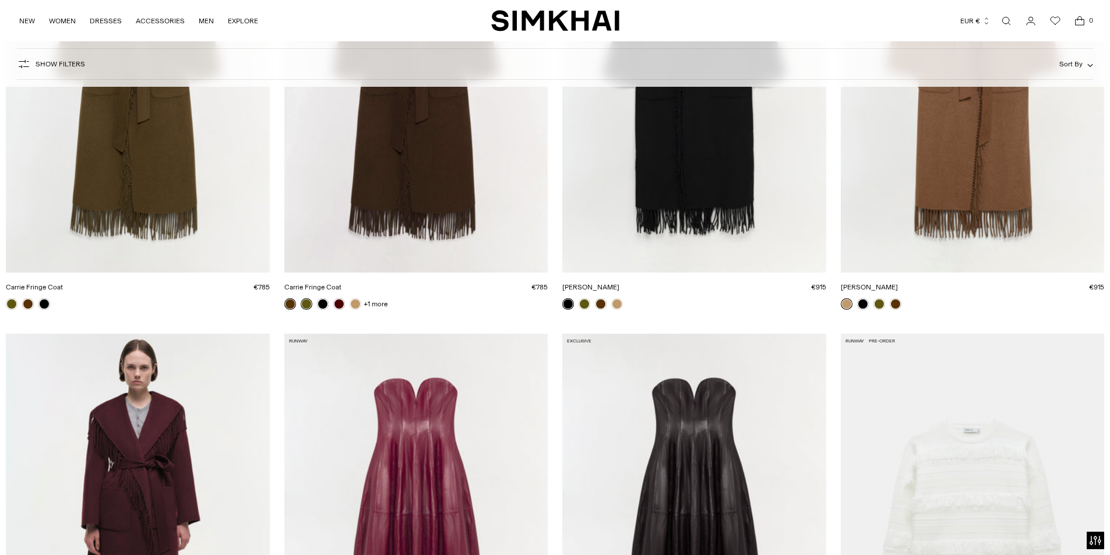
scroll to position [233, 0]
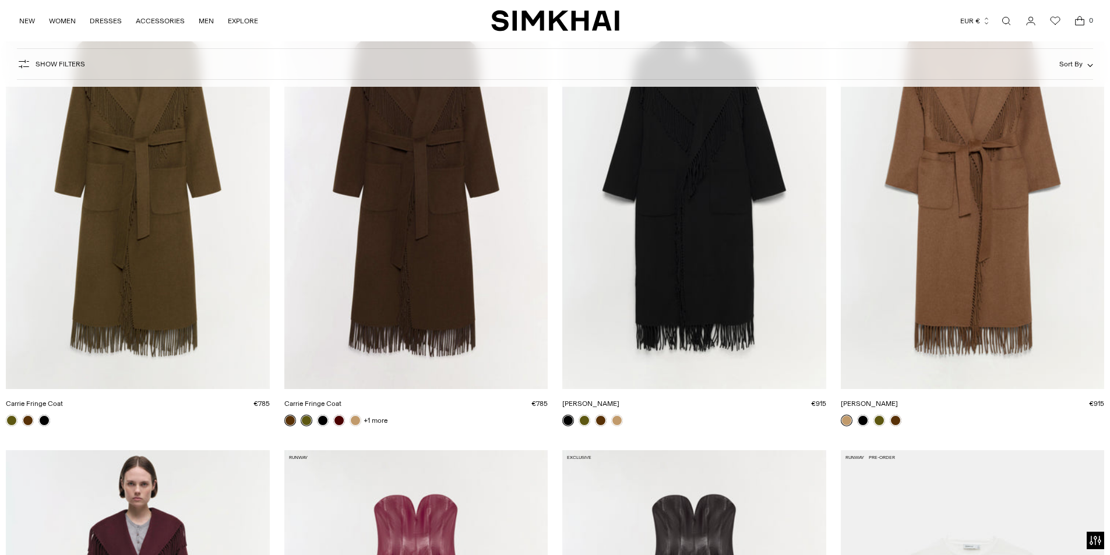
click at [619, 400] on link "[PERSON_NAME]" at bounding box center [590, 404] width 57 height 8
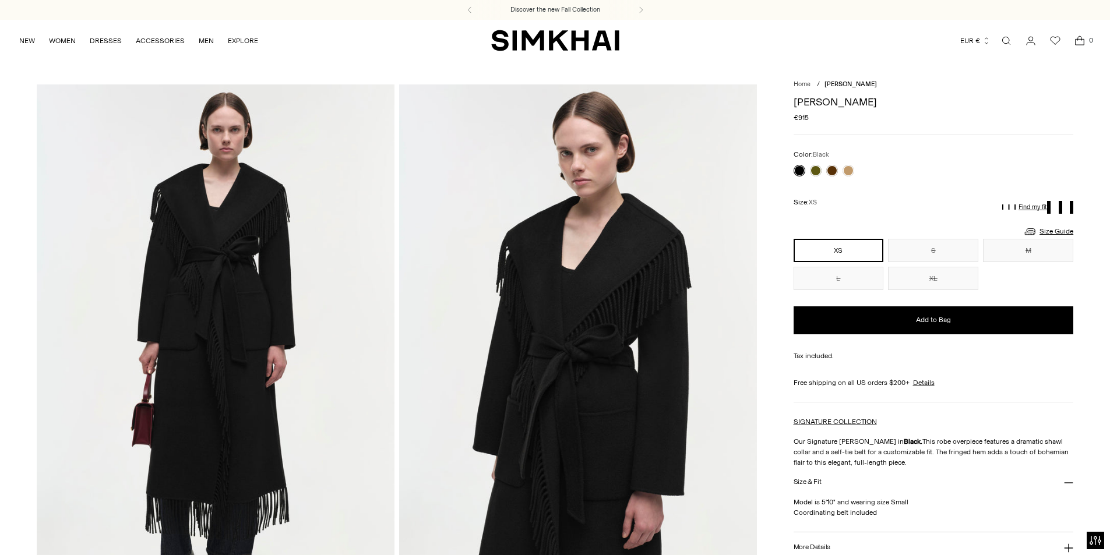
click at [998, 481] on button "Size & Fit" at bounding box center [933, 483] width 280 height 30
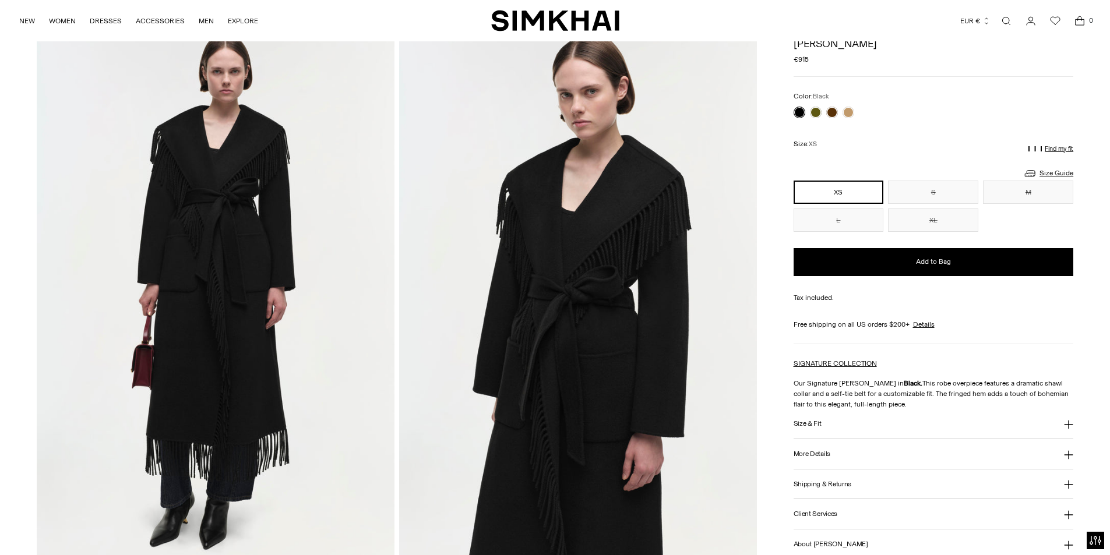
scroll to position [116, 0]
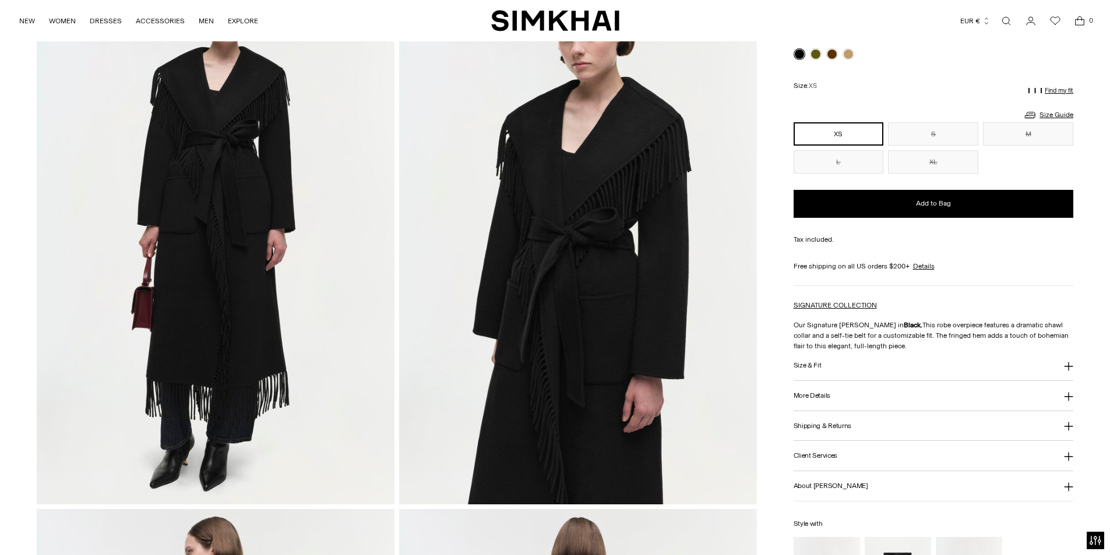
click at [811, 456] on h3 "Client Services" at bounding box center [815, 456] width 44 height 8
click at [822, 400] on h3 "More Details" at bounding box center [811, 396] width 37 height 8
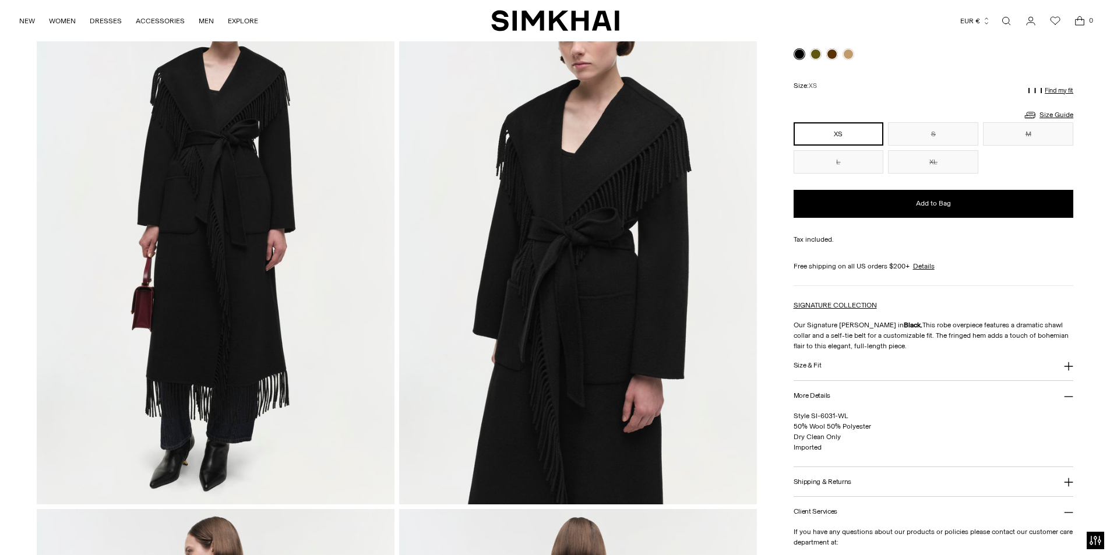
click at [1005, 19] on link "Open search modal" at bounding box center [1005, 20] width 23 height 23
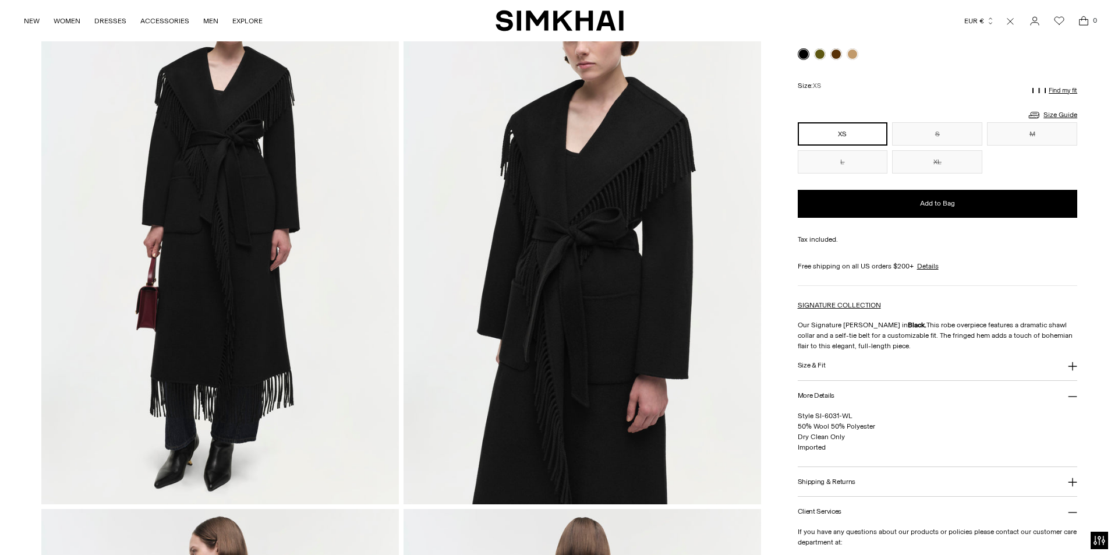
scroll to position [0, 0]
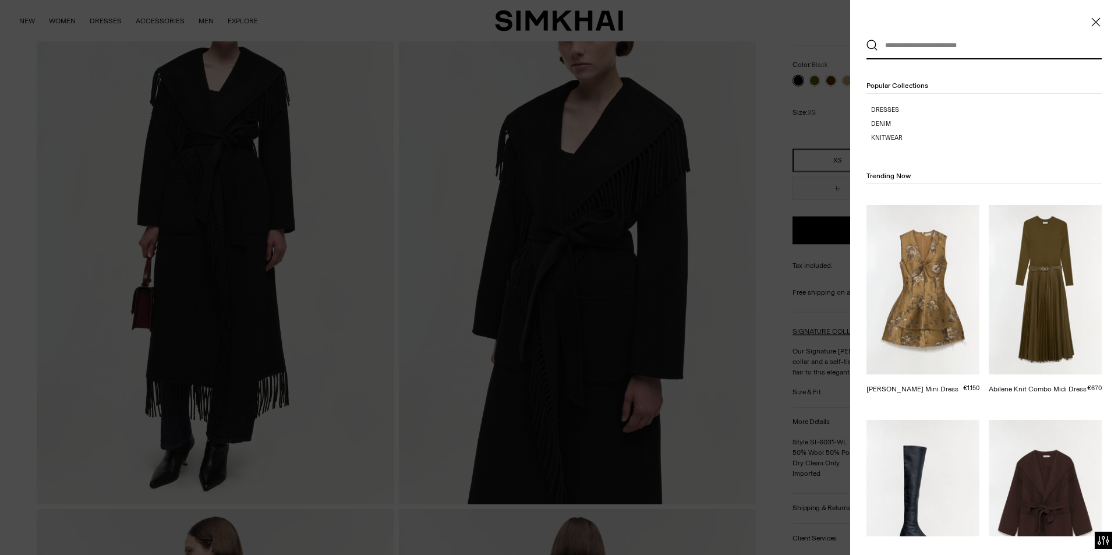
click at [949, 49] on input "text" at bounding box center [981, 46] width 207 height 26
paste input "******"
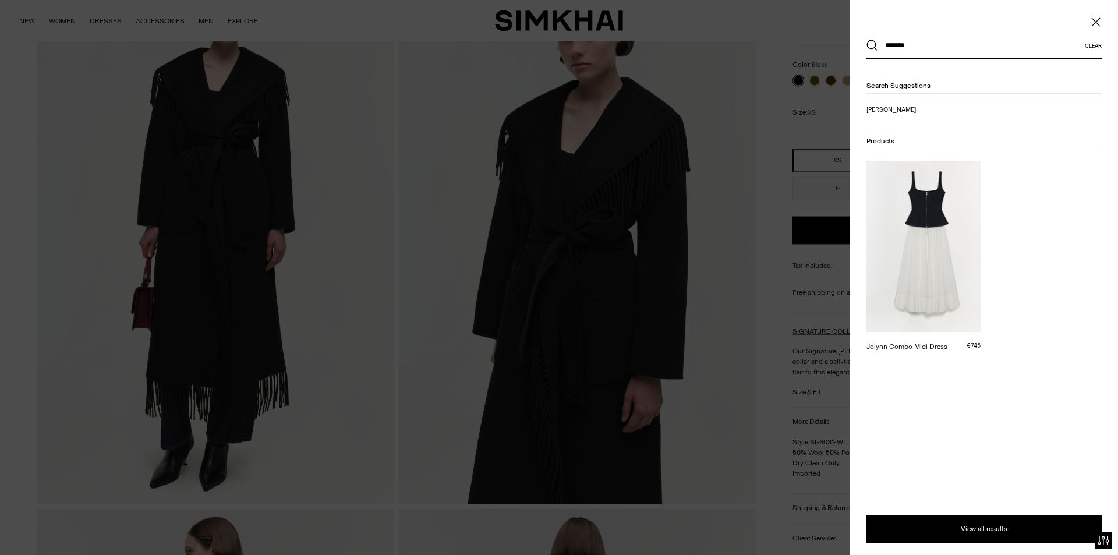
type input "******"
click at [867, 40] on button "Search" at bounding box center [873, 46] width 12 height 12
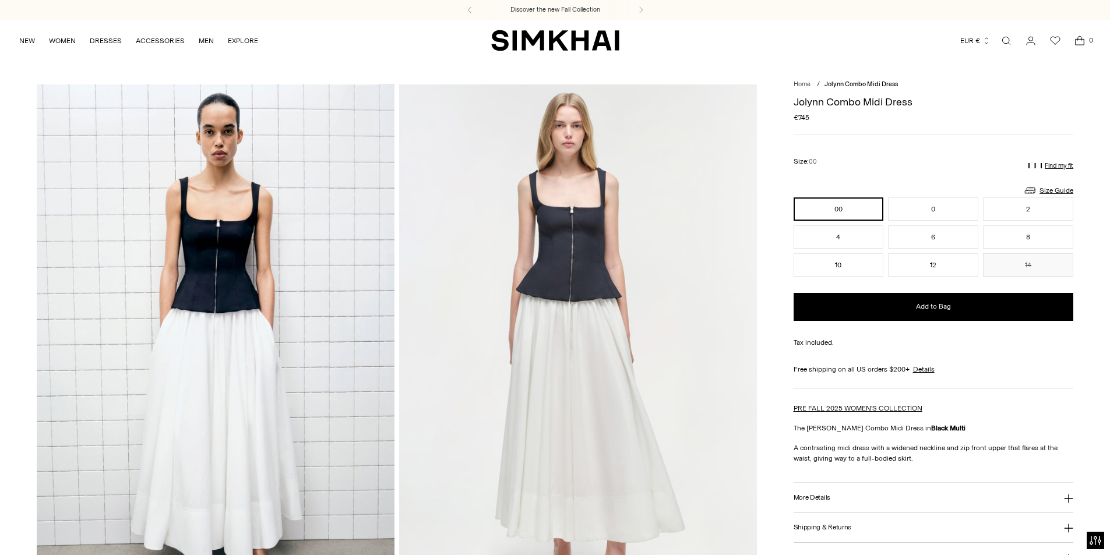
click at [826, 494] on h3 "More Details" at bounding box center [811, 498] width 37 height 8
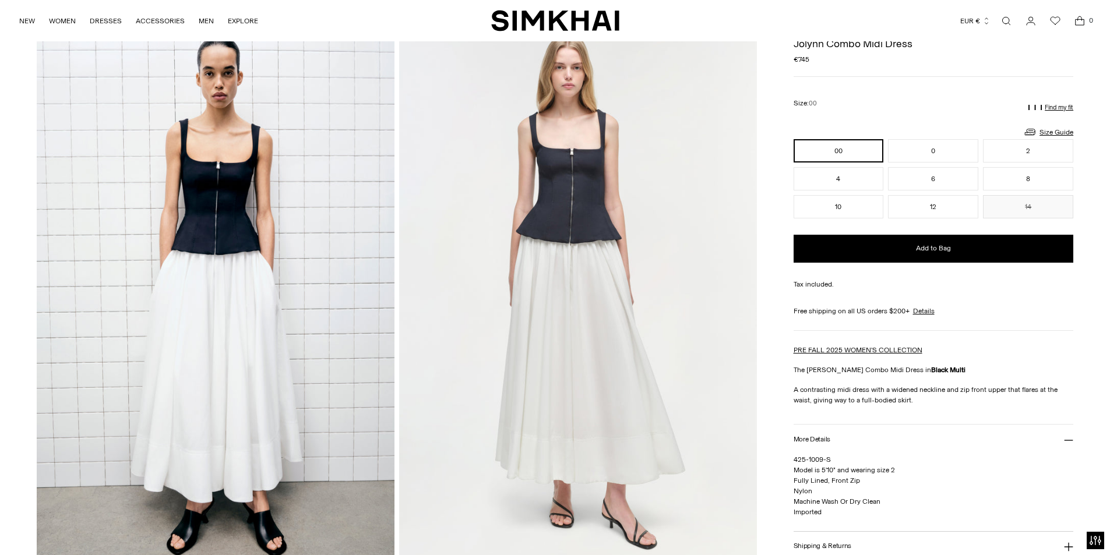
click at [1004, 26] on link "Open search modal" at bounding box center [1005, 20] width 23 height 23
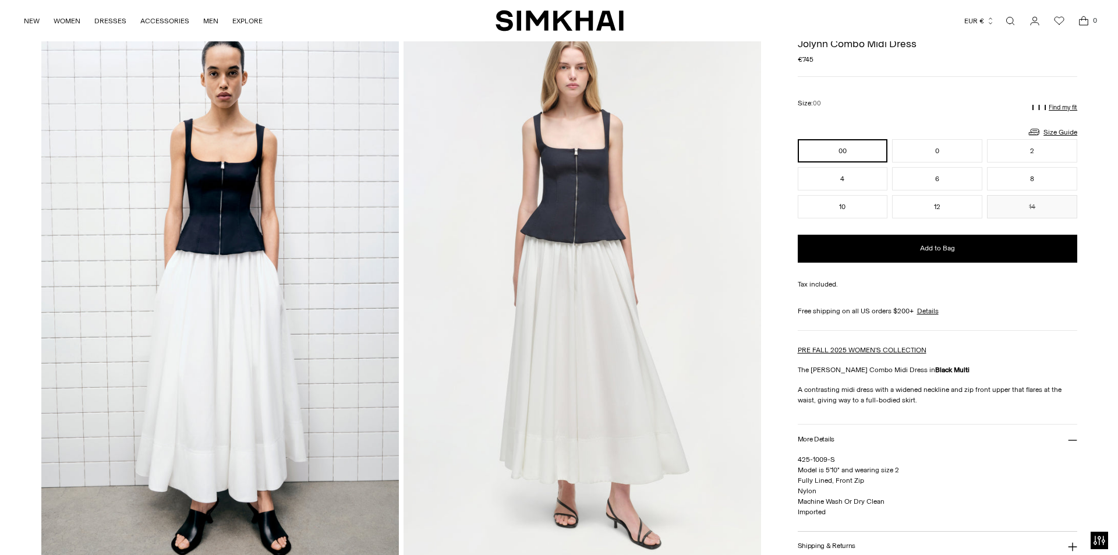
scroll to position [0, 0]
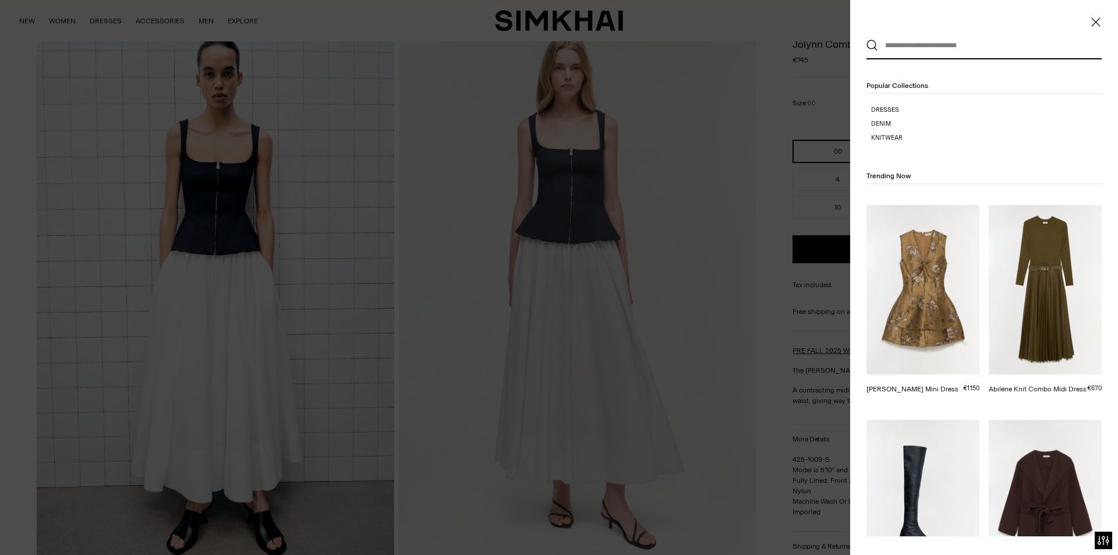
click at [945, 37] on input "text" at bounding box center [981, 46] width 207 height 26
paste input "******"
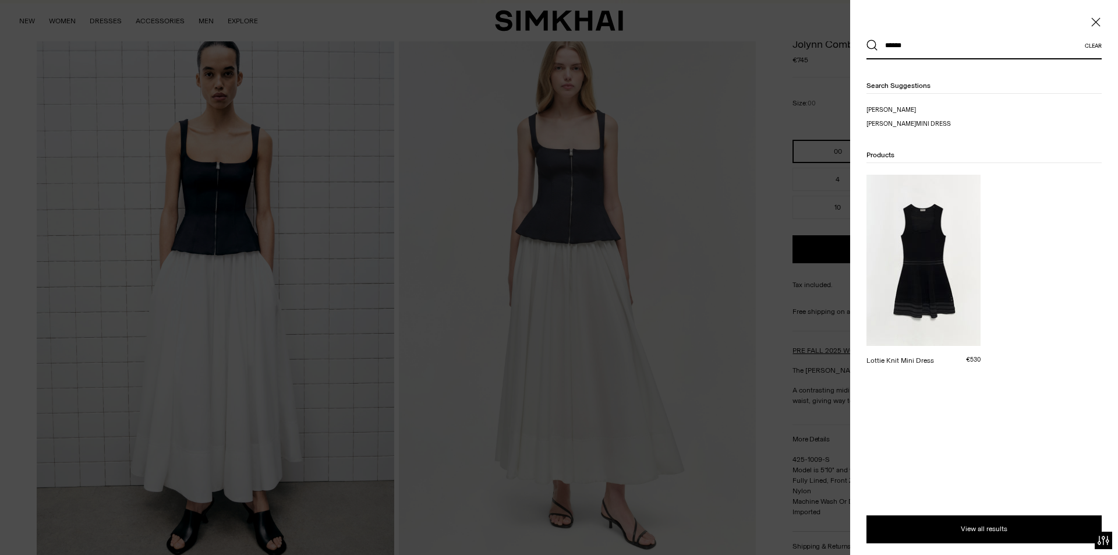
type input "******"
click at [867, 40] on button "Search" at bounding box center [873, 46] width 12 height 12
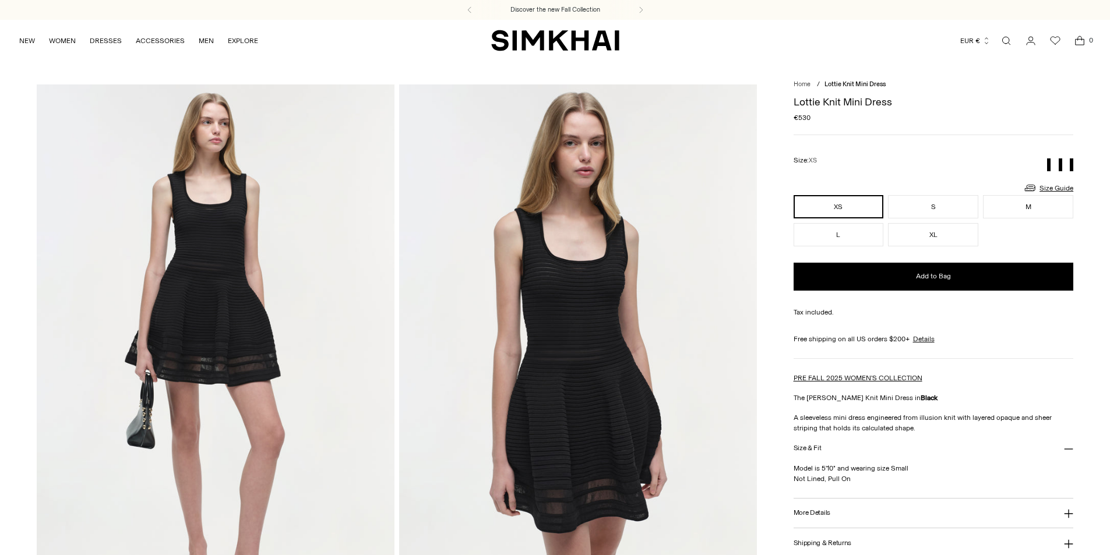
click at [1035, 476] on p "Model is 5'10" and wearing size Small Not Lined, Pull On" at bounding box center [933, 473] width 280 height 21
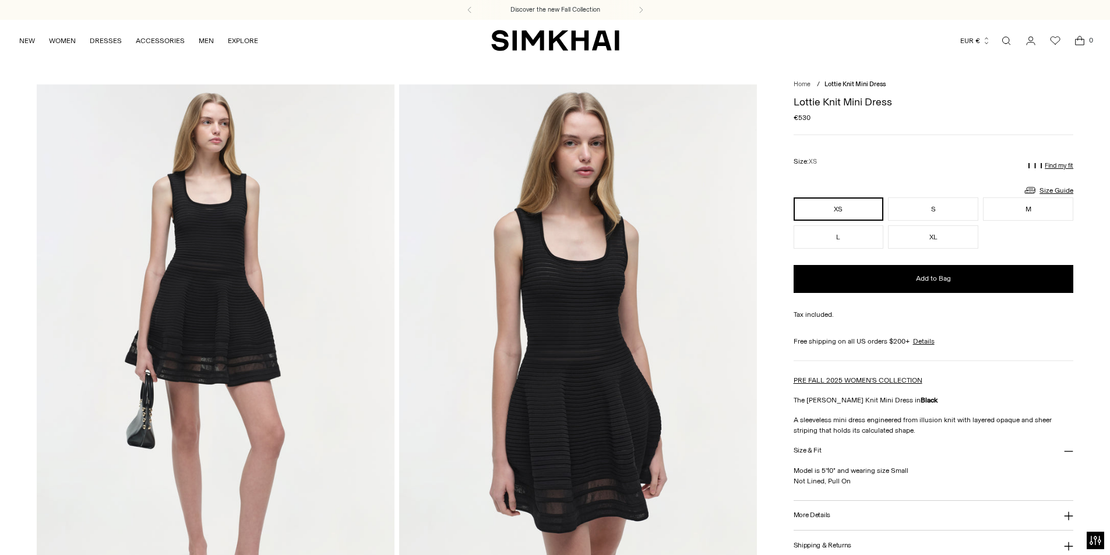
scroll to position [175, 0]
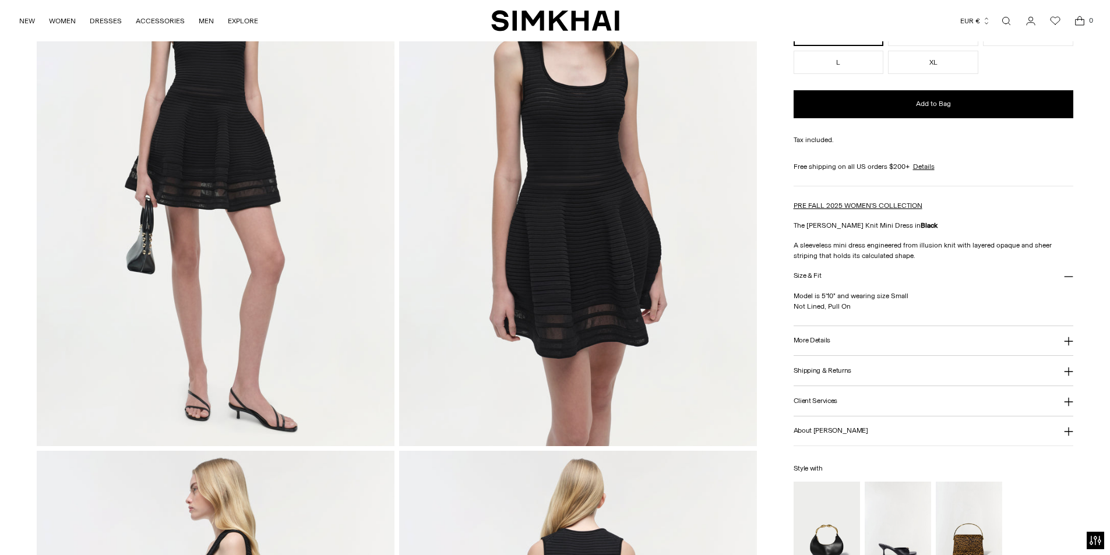
click at [818, 341] on h3 "More Details" at bounding box center [811, 341] width 37 height 8
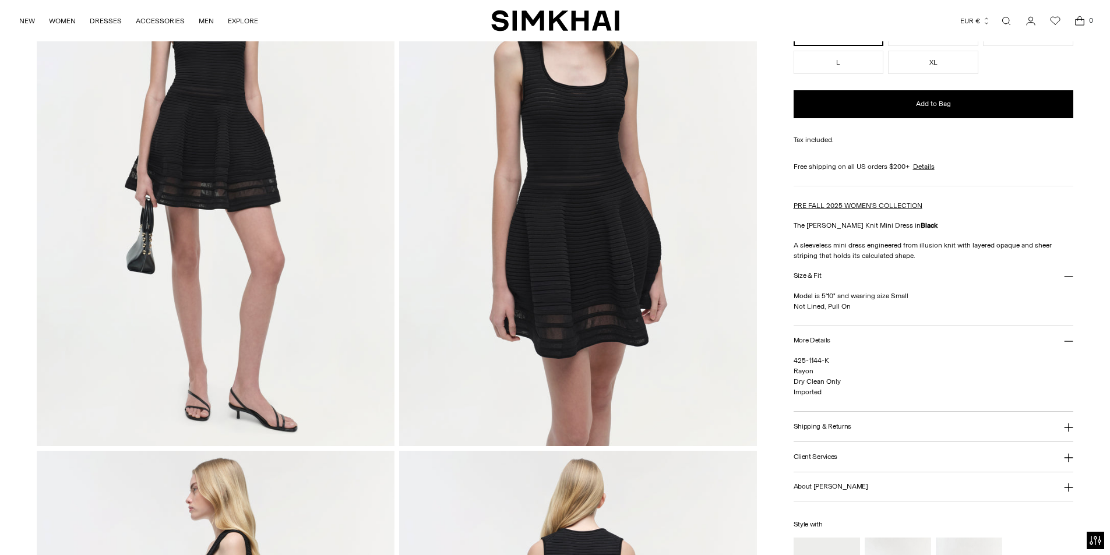
click at [1005, 20] on link "Open search modal" at bounding box center [1005, 20] width 23 height 23
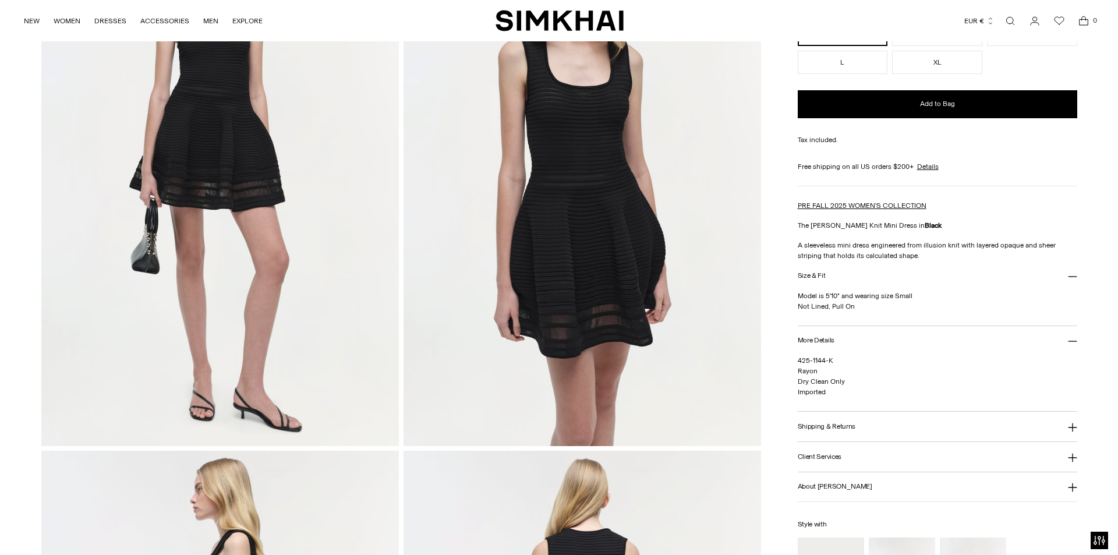
scroll to position [0, 0]
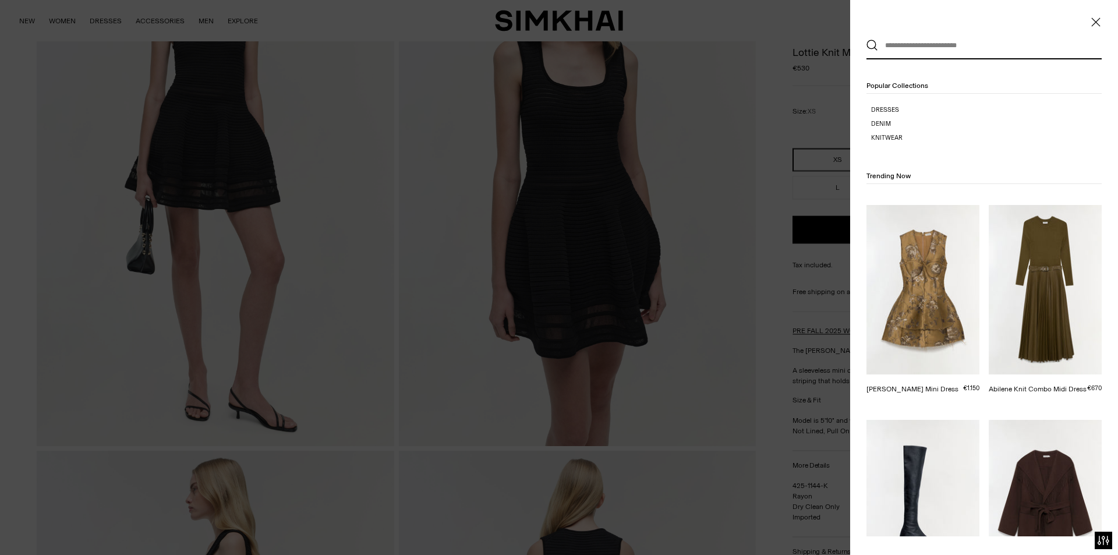
paste input "********"
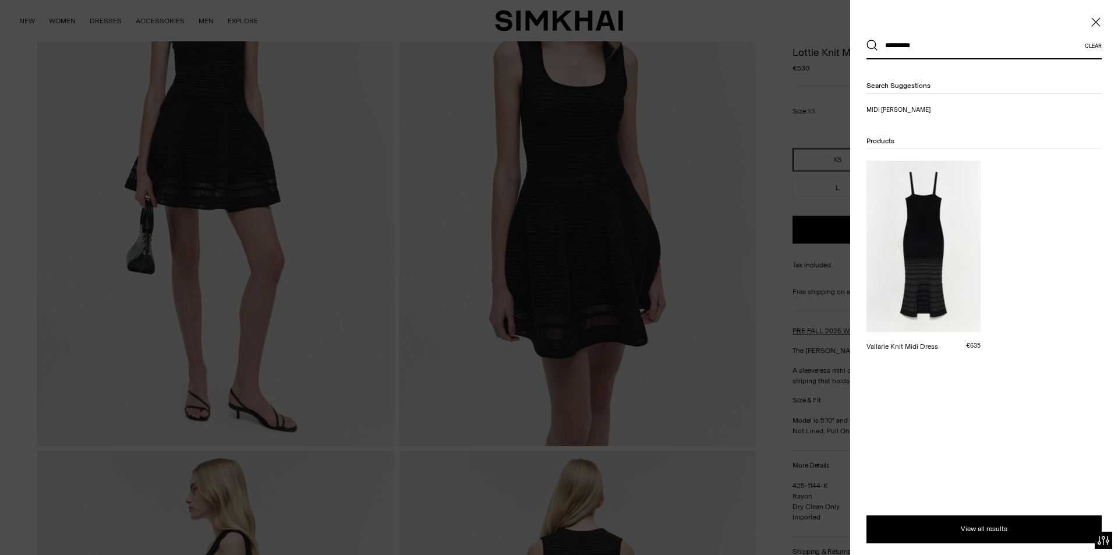
type input "********"
click at [867, 40] on button "Search" at bounding box center [873, 46] width 12 height 12
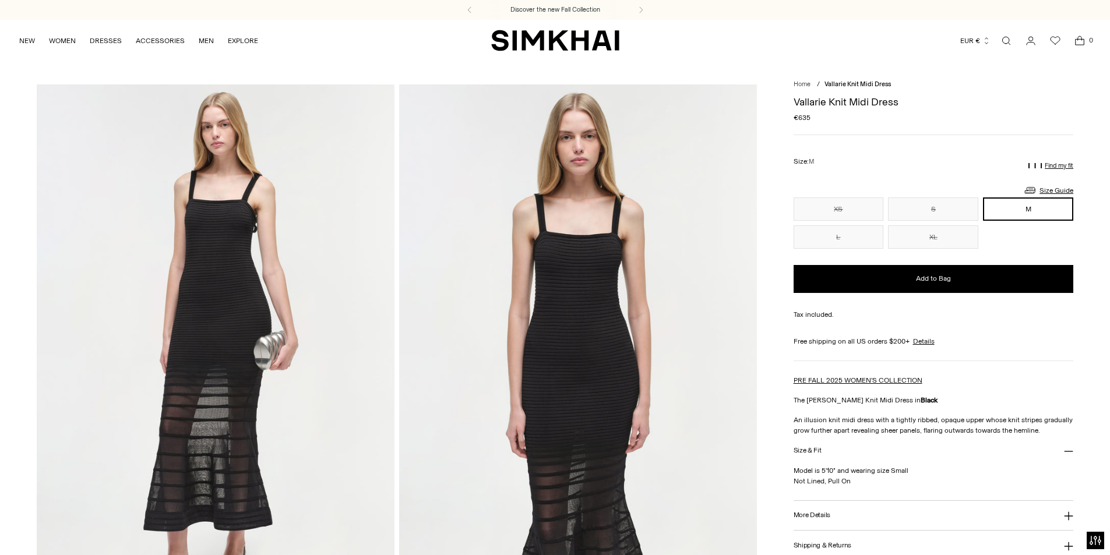
click at [820, 512] on h3 "More Details" at bounding box center [811, 515] width 37 height 8
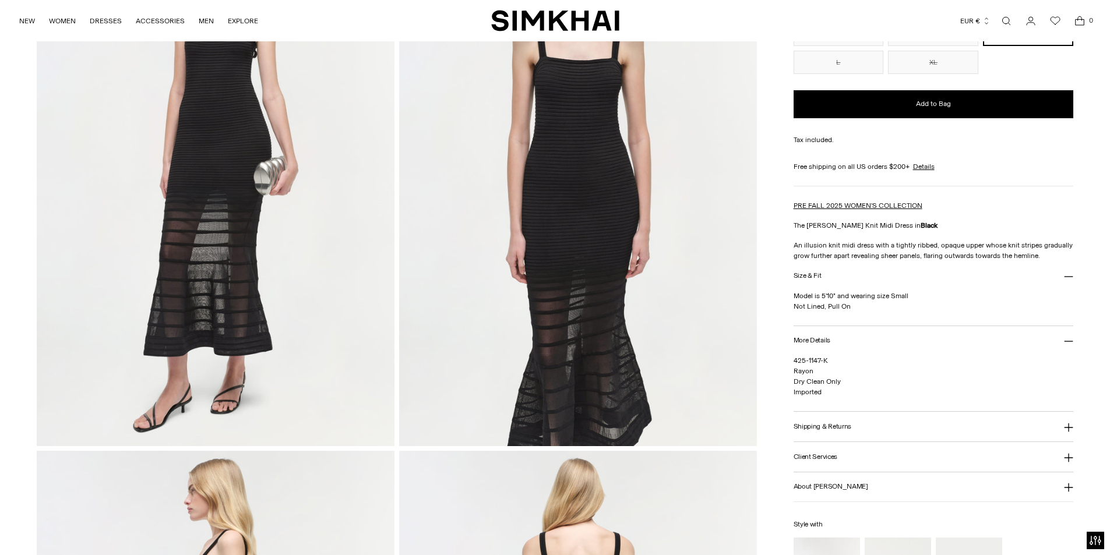
click at [1025, 58] on div "XS S M L XL ** * * * **" at bounding box center [933, 48] width 280 height 51
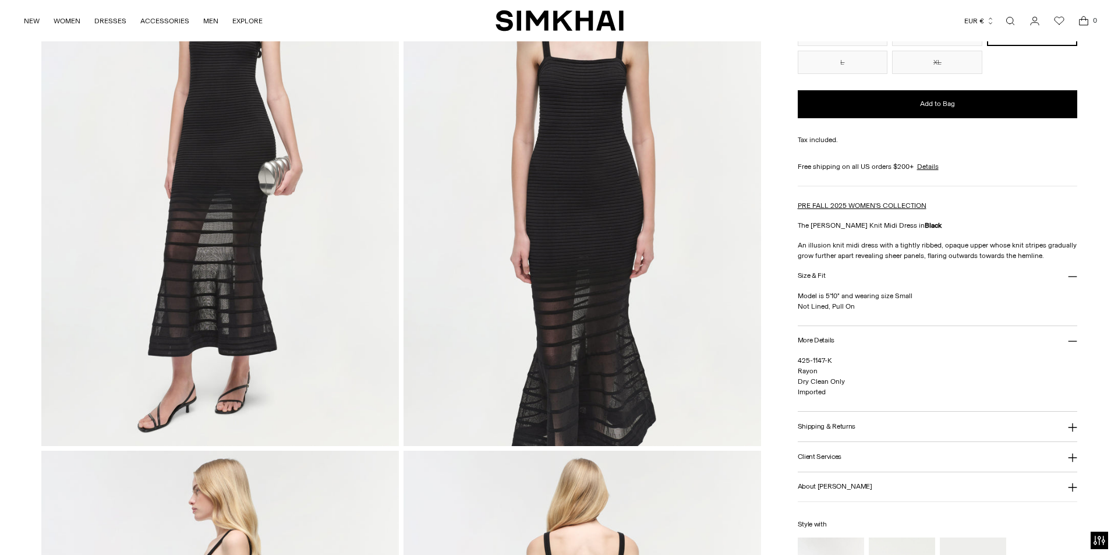
scroll to position [0, 0]
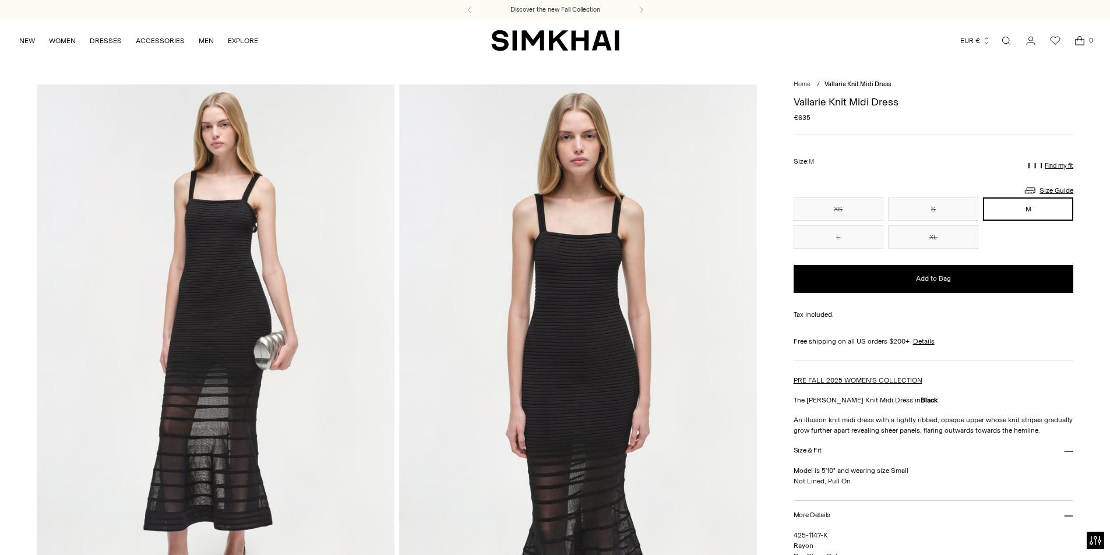
click at [1006, 45] on link "Open search modal" at bounding box center [1005, 40] width 23 height 23
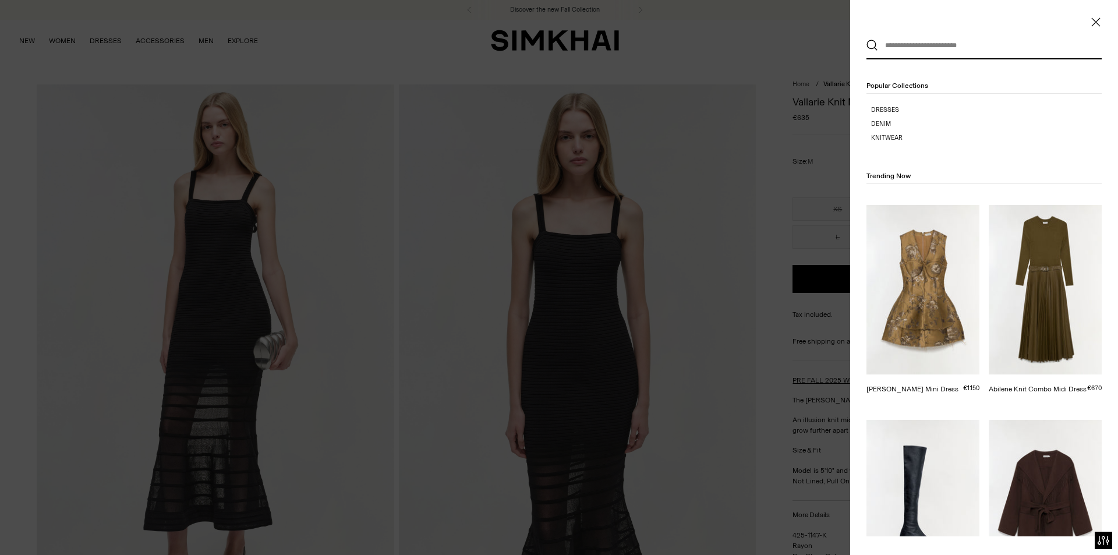
paste input "******"
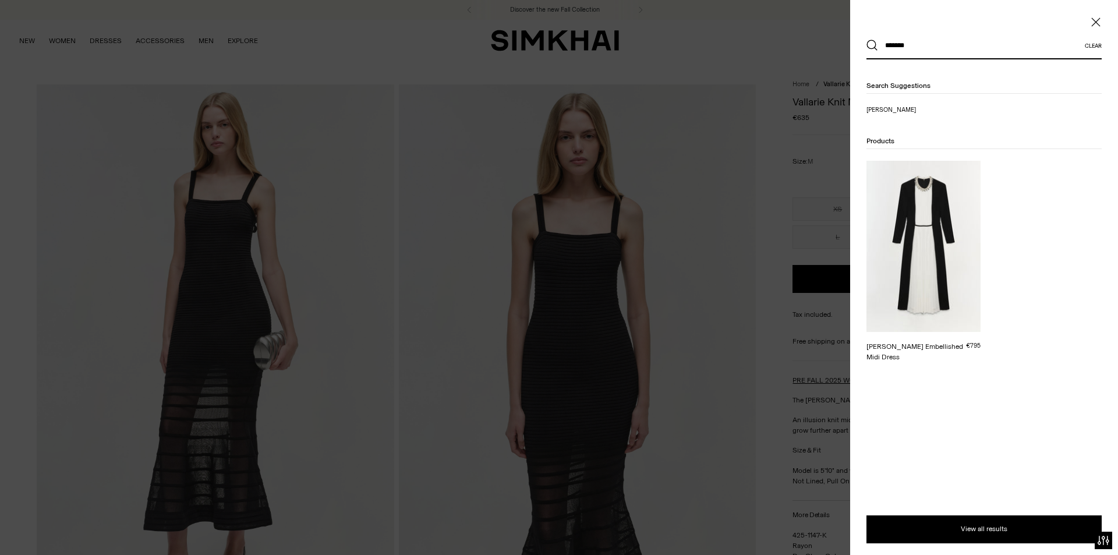
type input "******"
click at [867, 40] on button "Search" at bounding box center [873, 46] width 12 height 12
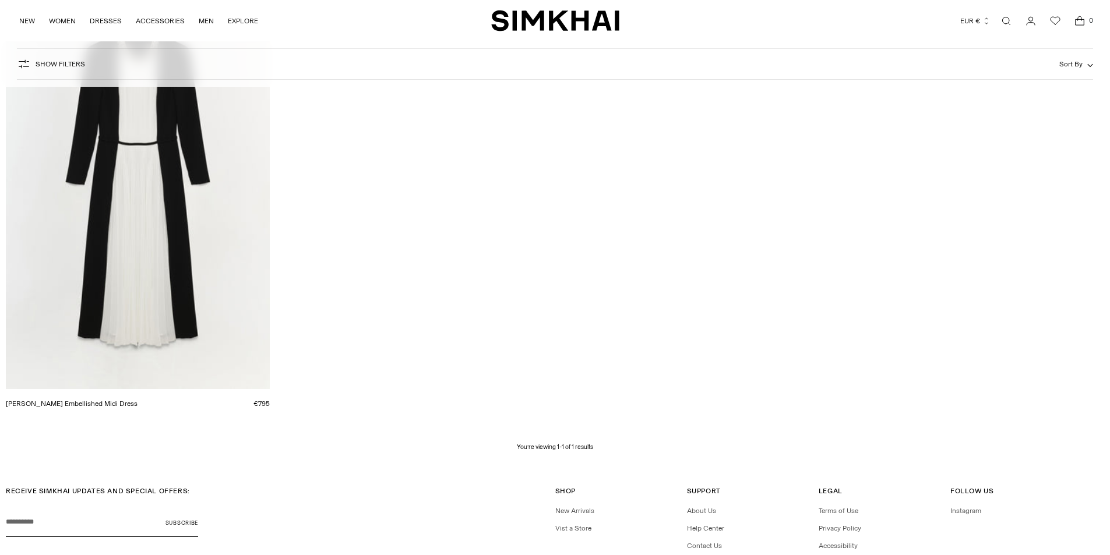
click at [85, 400] on link "[PERSON_NAME] Embellished Midi Dress" at bounding box center [72, 404] width 132 height 8
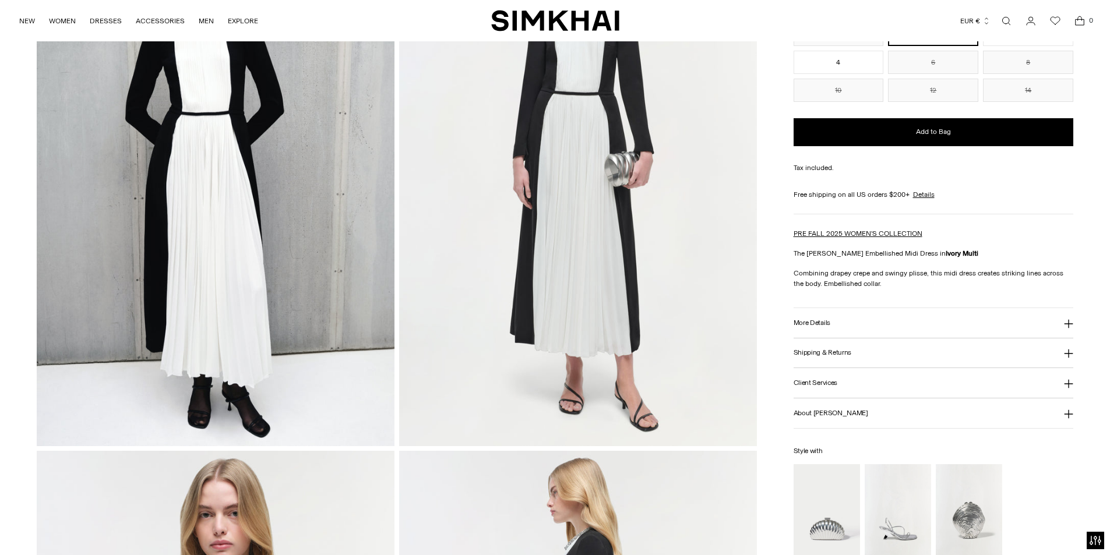
click at [818, 328] on button "More Details" at bounding box center [933, 323] width 280 height 30
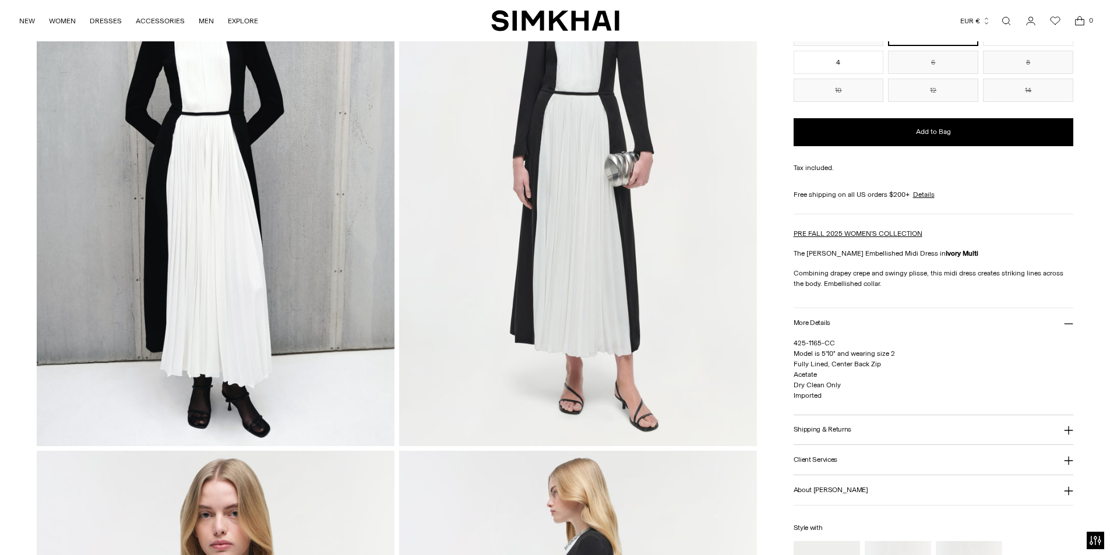
click at [1013, 20] on link "Open search modal" at bounding box center [1005, 20] width 23 height 23
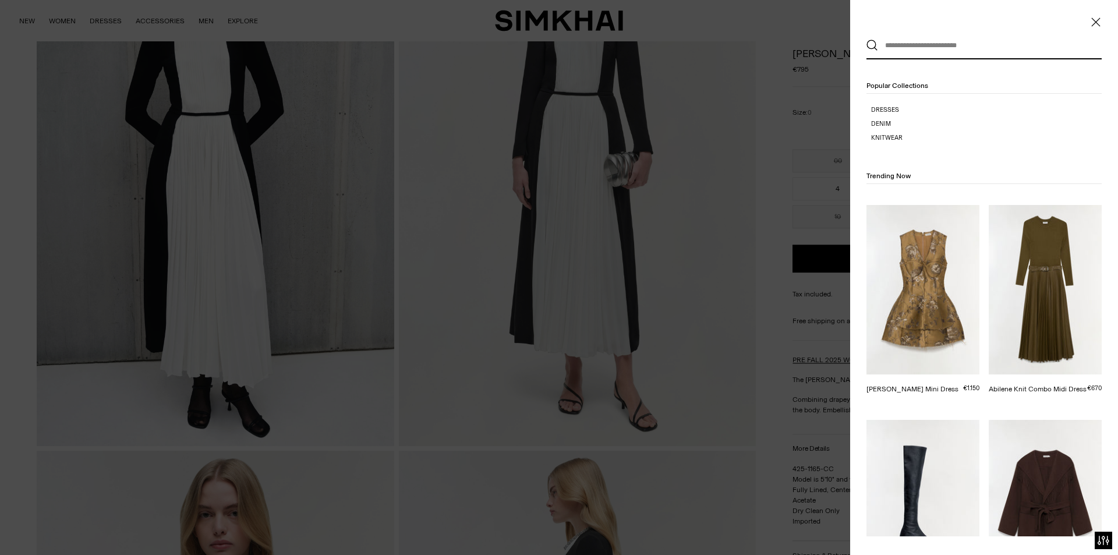
paste input "*********"
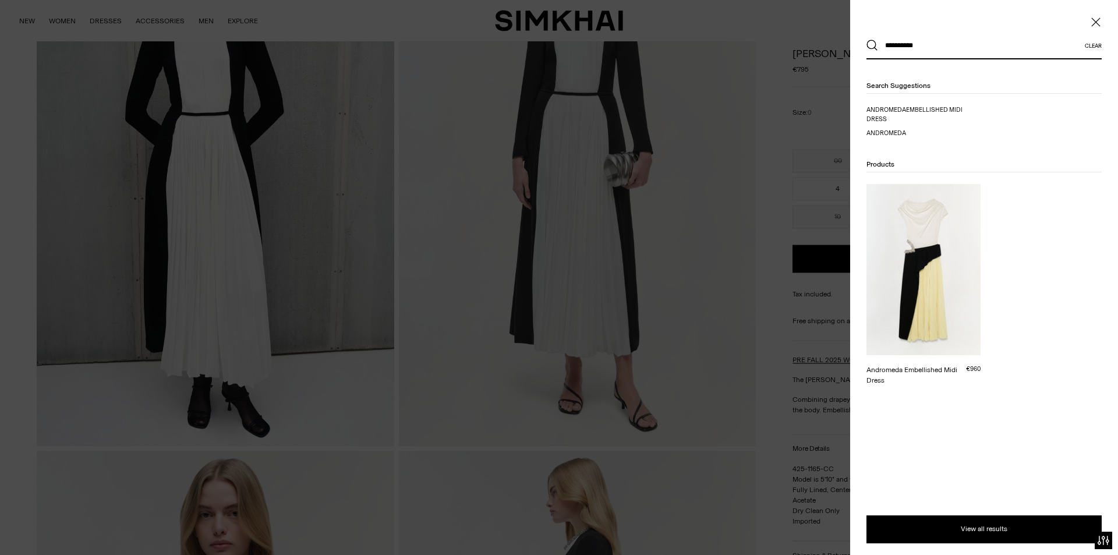
type input "*********"
click at [867, 40] on button "Search" at bounding box center [873, 46] width 12 height 12
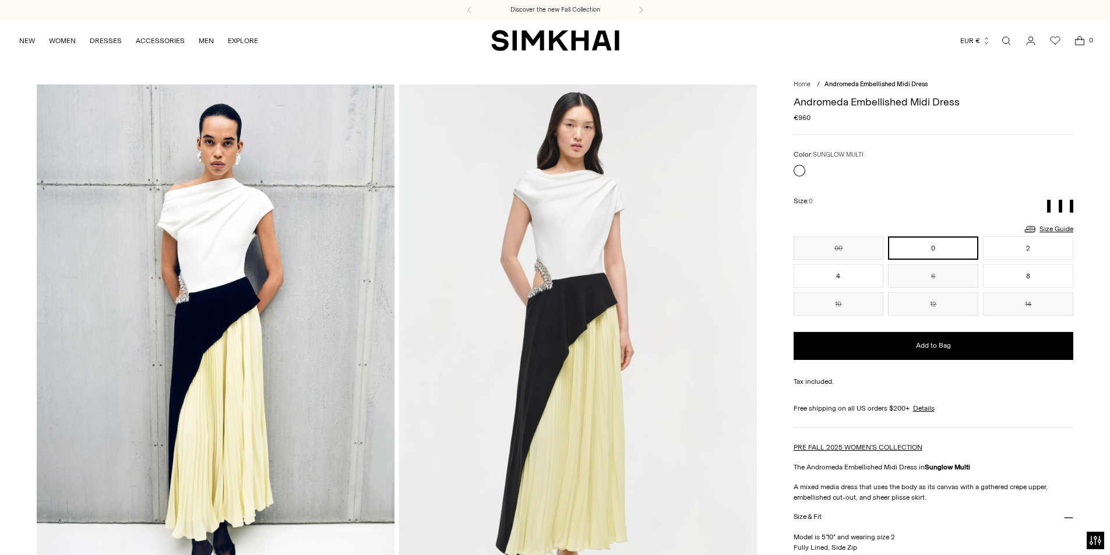
scroll to position [58, 0]
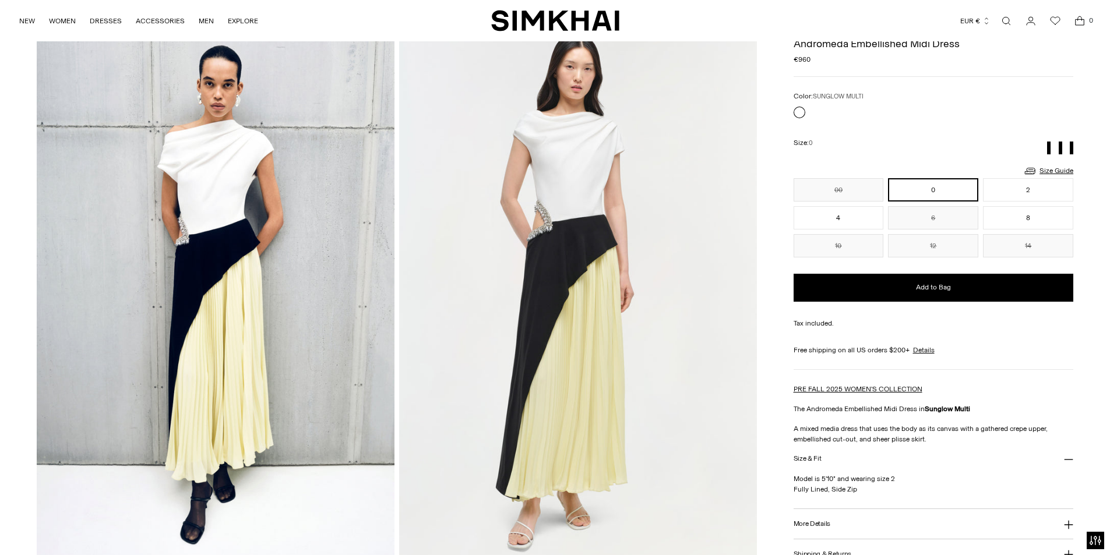
click at [829, 522] on button "More Details" at bounding box center [933, 524] width 280 height 30
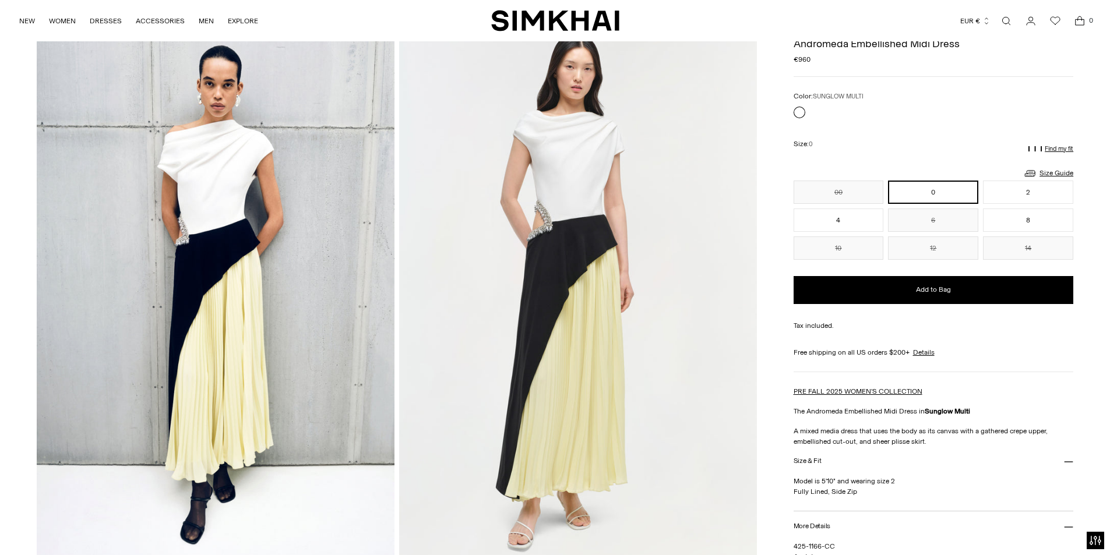
scroll to position [233, 0]
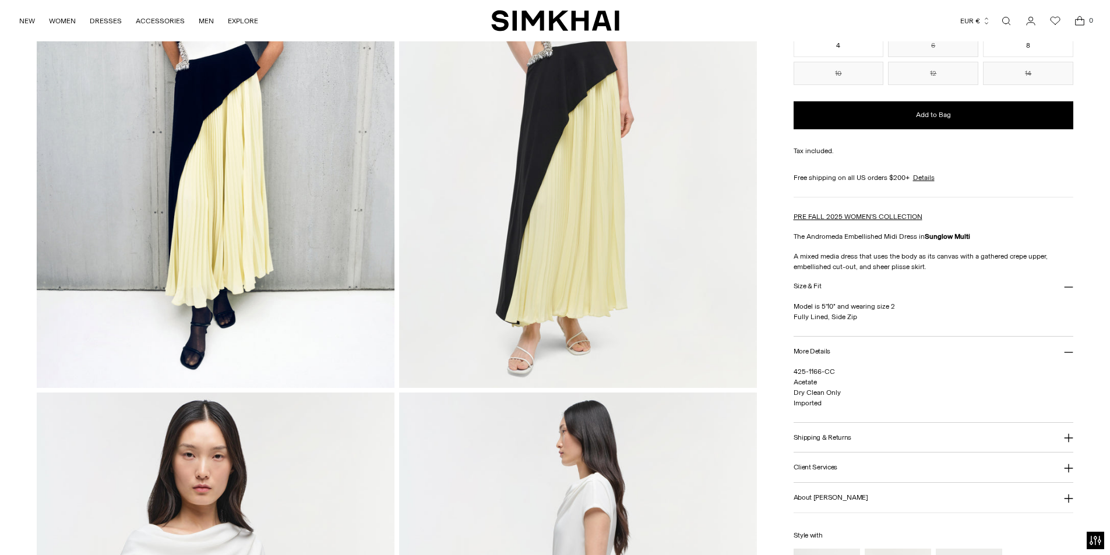
click at [1012, 24] on link "Open search modal" at bounding box center [1005, 20] width 23 height 23
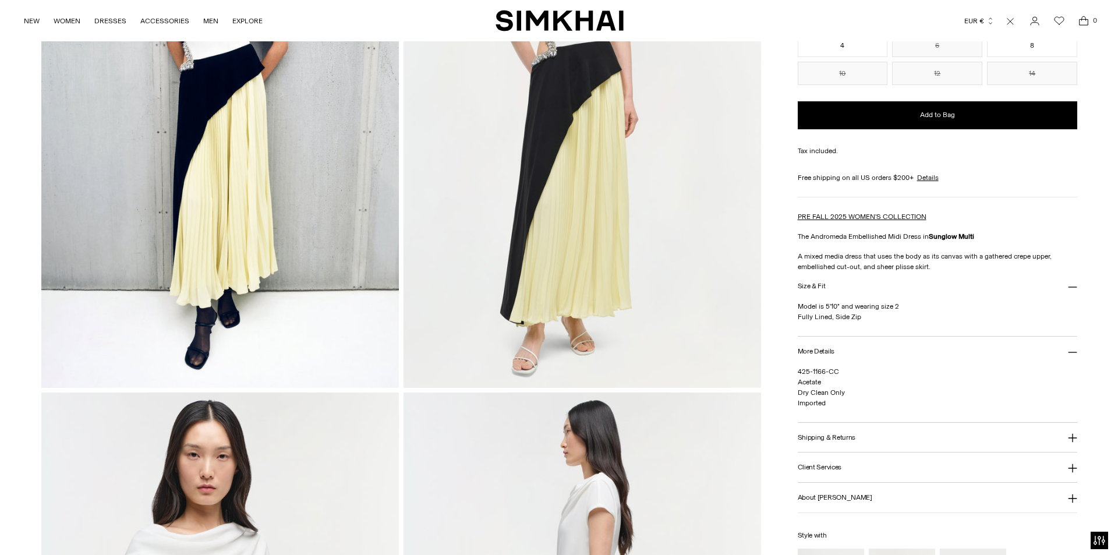
scroll to position [0, 0]
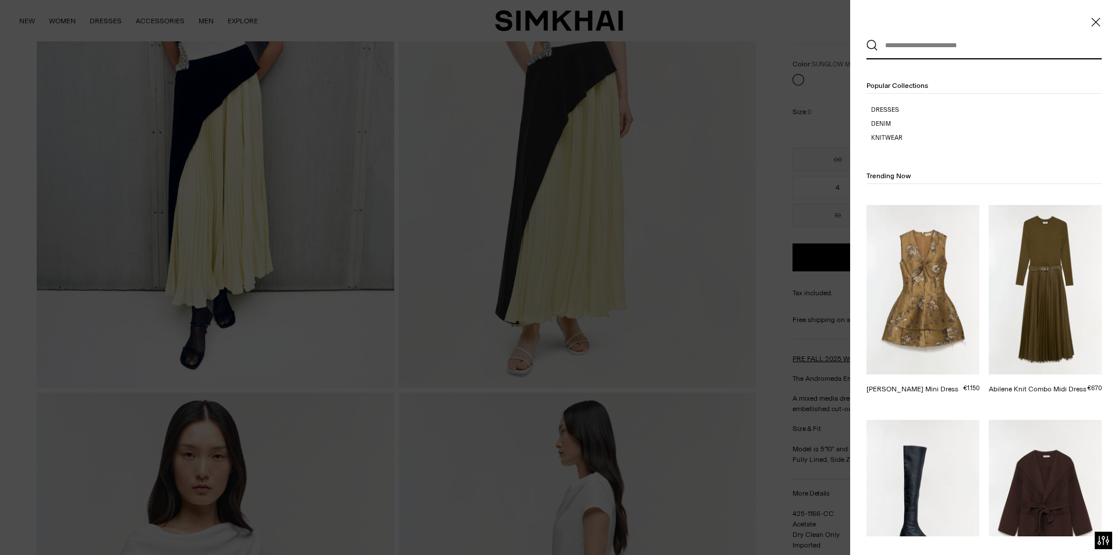
paste input "**********"
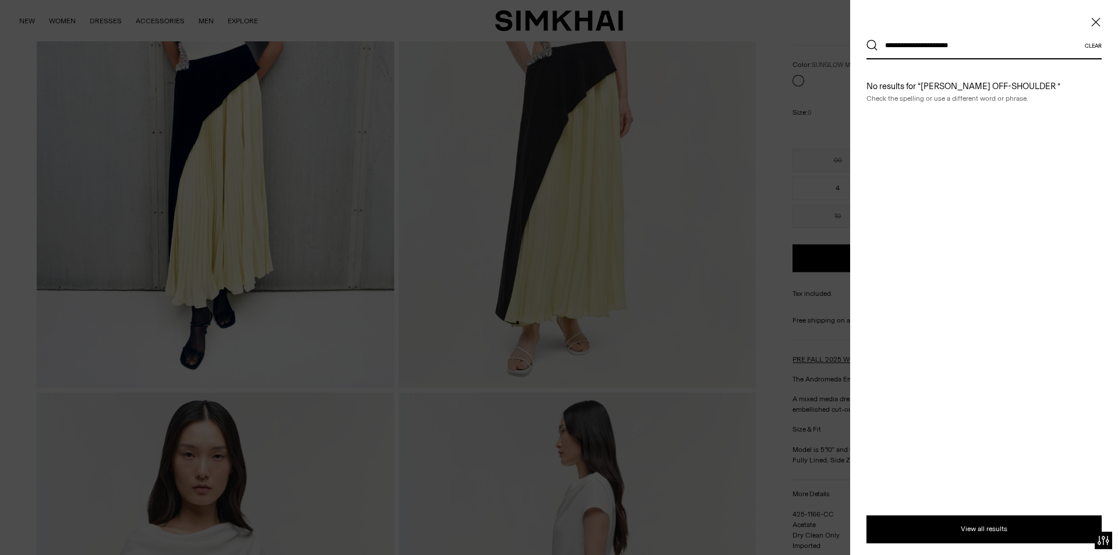
type input "**********"
click at [867, 40] on button "Search" at bounding box center [873, 46] width 12 height 12
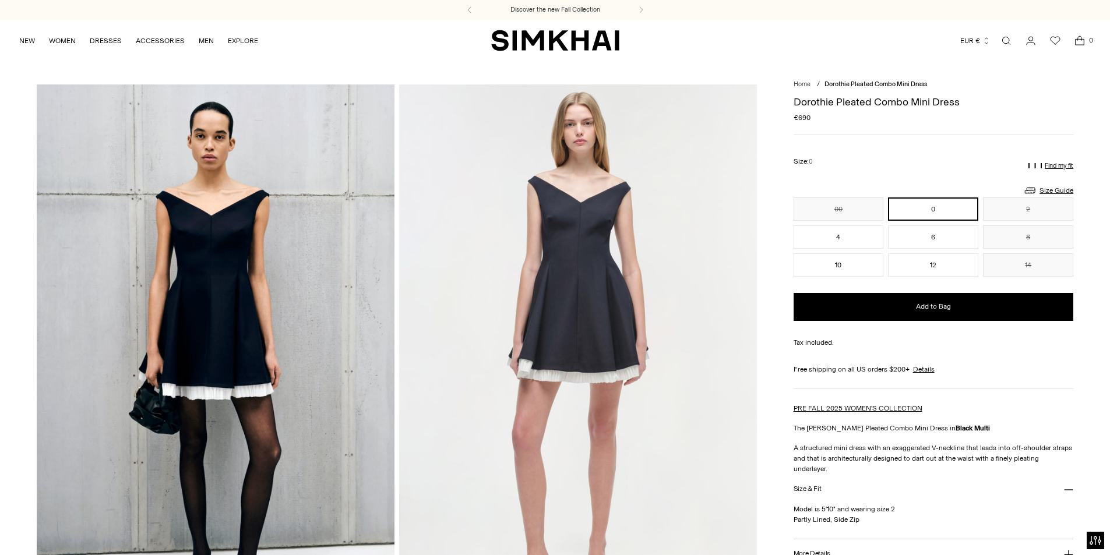
drag, startPoint x: 965, startPoint y: 501, endPoint x: 938, endPoint y: 493, distance: 27.4
click at [953, 504] on p "Model is 5'10" and wearing size 2 Partly Lined, Side Zip" at bounding box center [933, 514] width 280 height 21
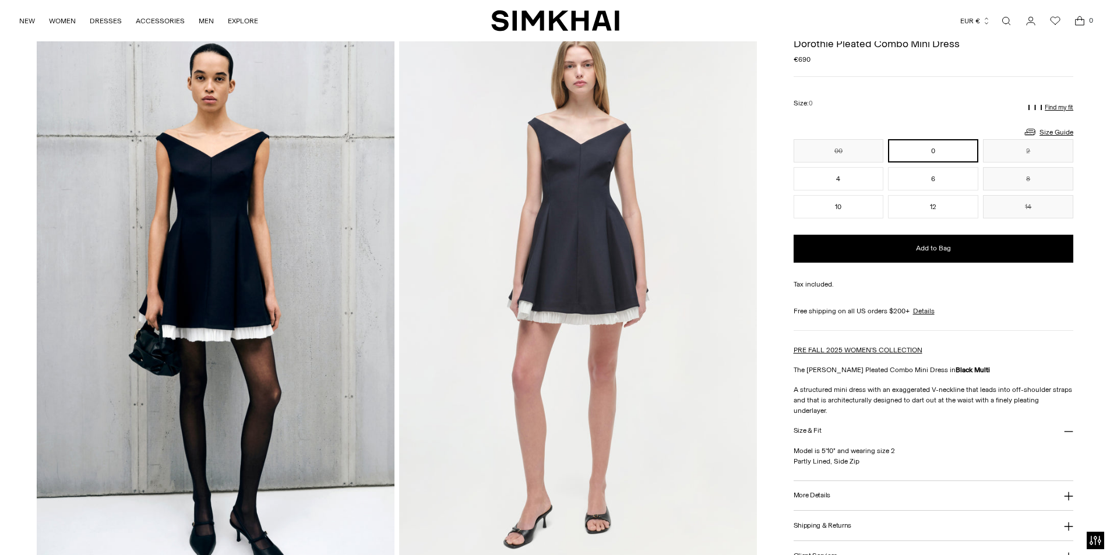
click at [814, 492] on h3 "More Details" at bounding box center [811, 496] width 37 height 8
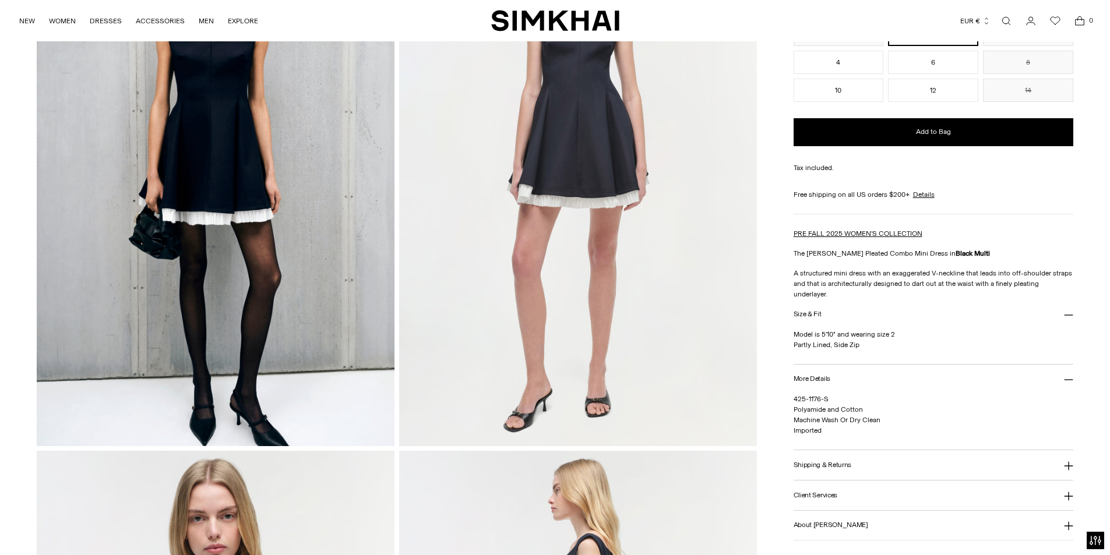
click at [1007, 20] on link "Open search modal" at bounding box center [1005, 20] width 23 height 23
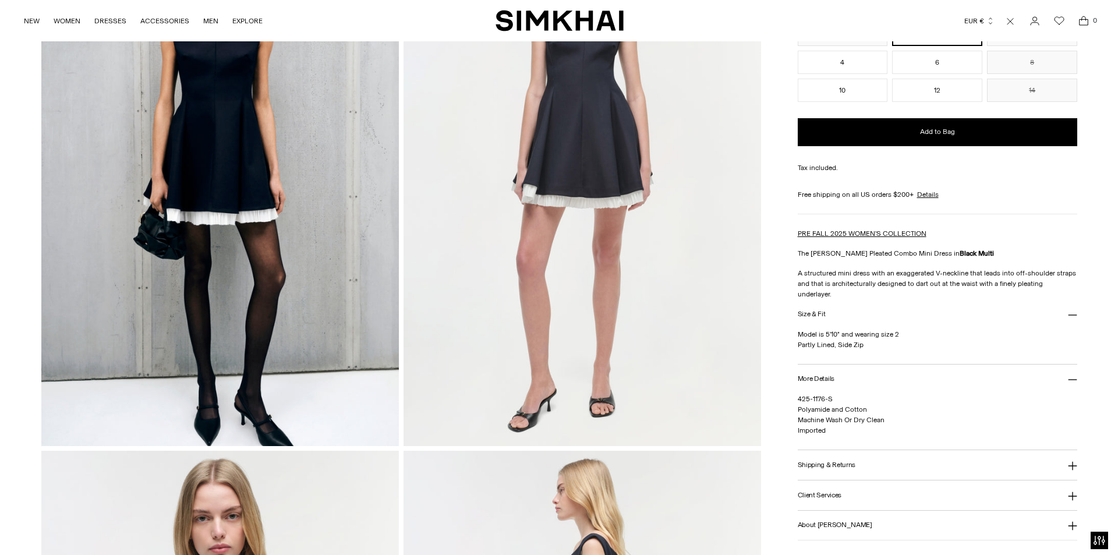
scroll to position [0, 0]
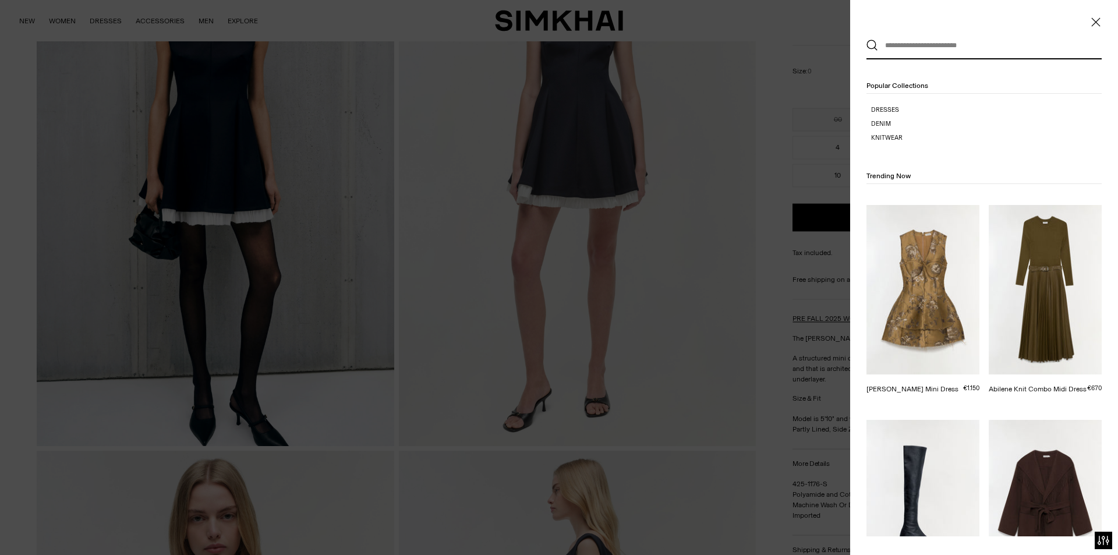
paste input "*******"
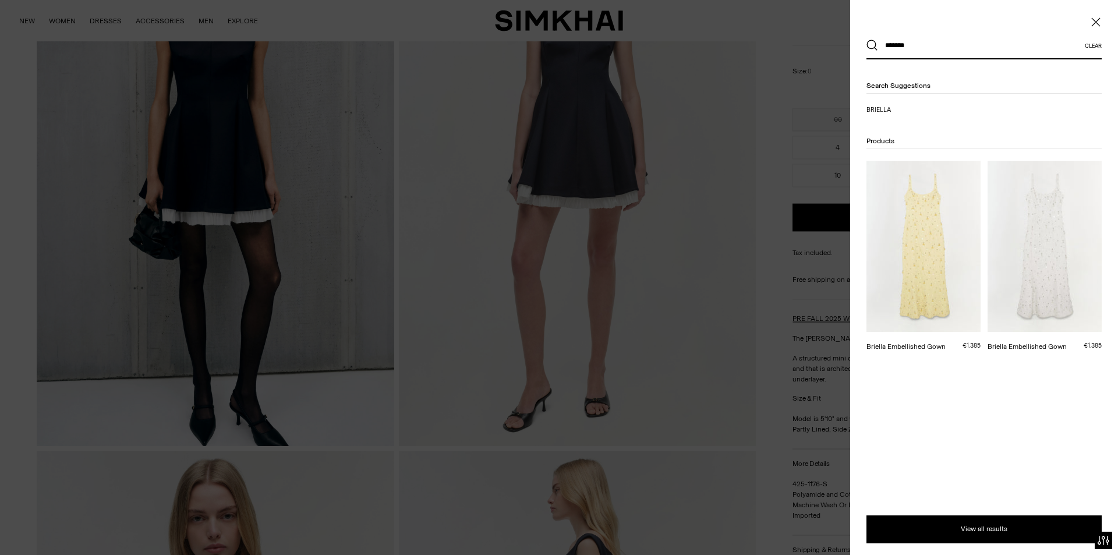
type input "*******"
click at [867, 40] on button "Search" at bounding box center [873, 46] width 12 height 12
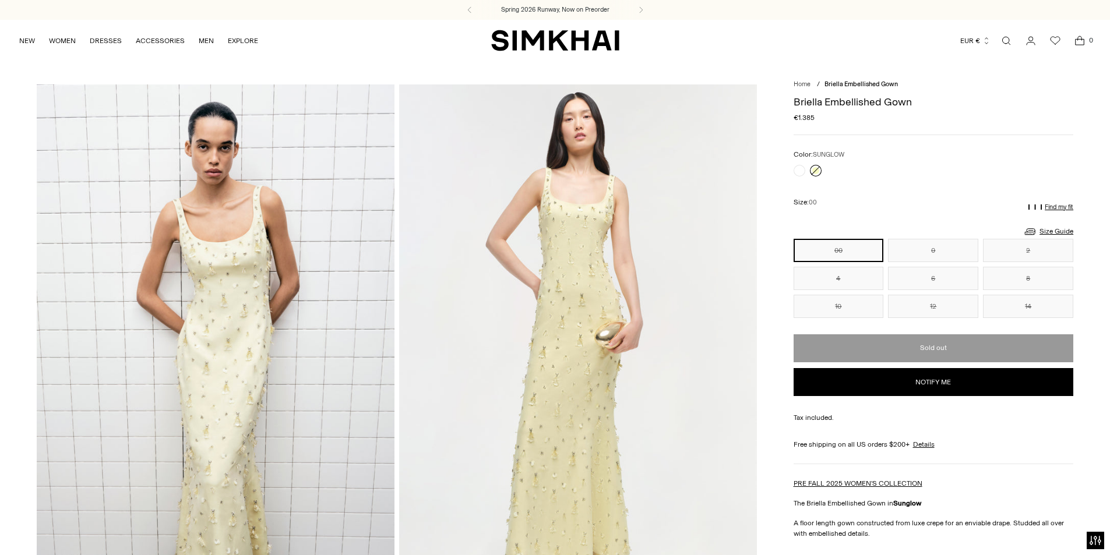
drag, startPoint x: 1071, startPoint y: 463, endPoint x: 1071, endPoint y: 436, distance: 27.4
click at [1071, 463] on div "Free shipping on all US orders $200+ Details Shipping Details US Shipping All d…" at bounding box center [933, 451] width 280 height 25
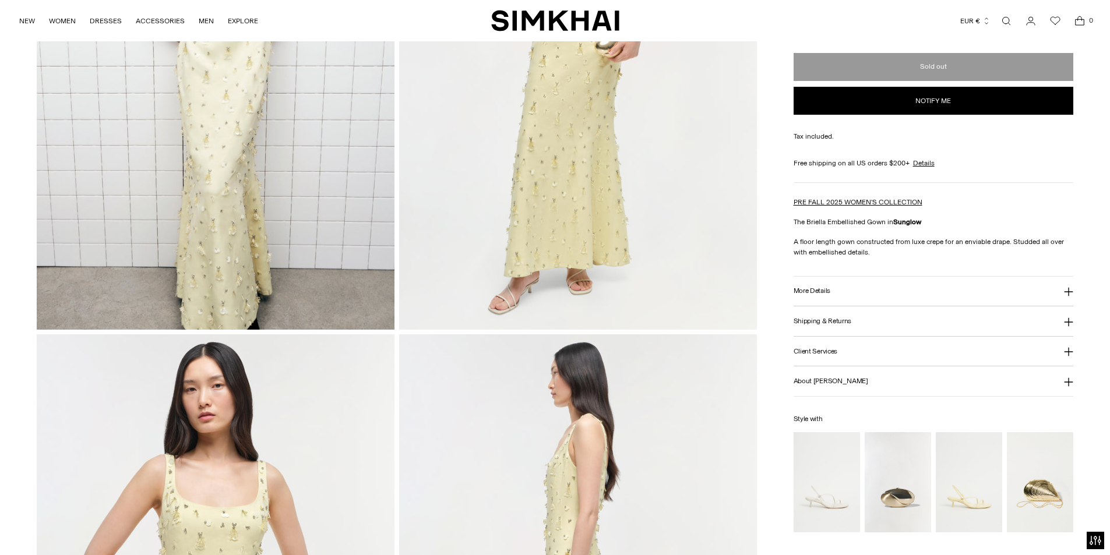
click at [812, 285] on button "More Details" at bounding box center [933, 292] width 280 height 30
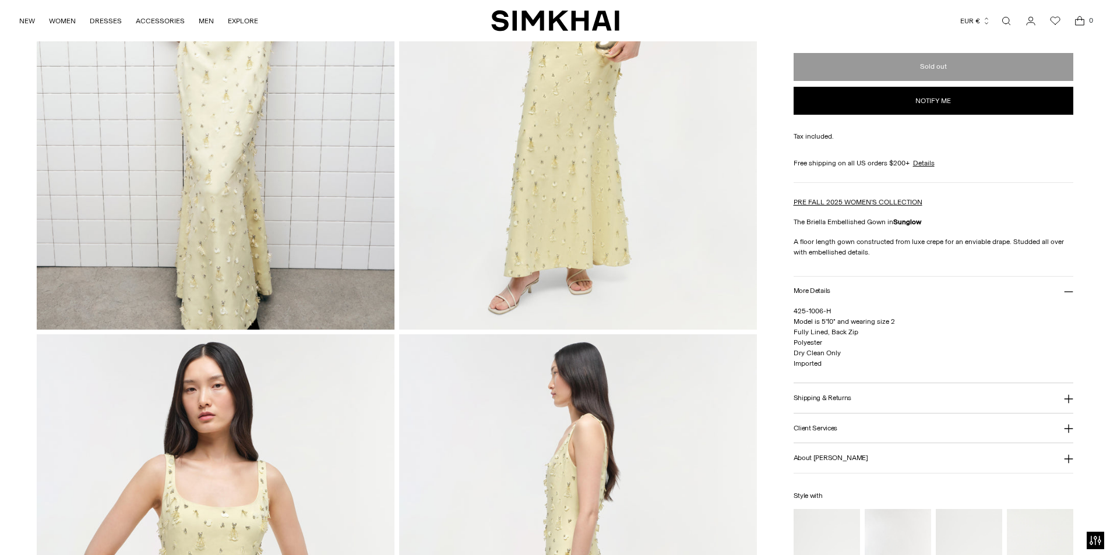
click at [1037, 203] on p "PRE FALL 2025 WOMEN'S COLLECTION" at bounding box center [933, 202] width 280 height 10
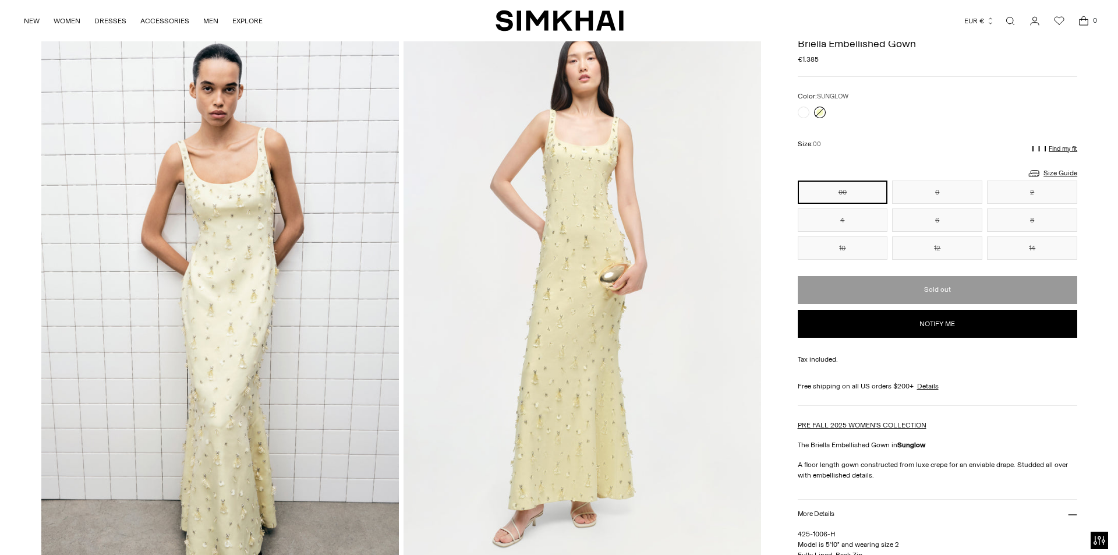
scroll to position [0, 0]
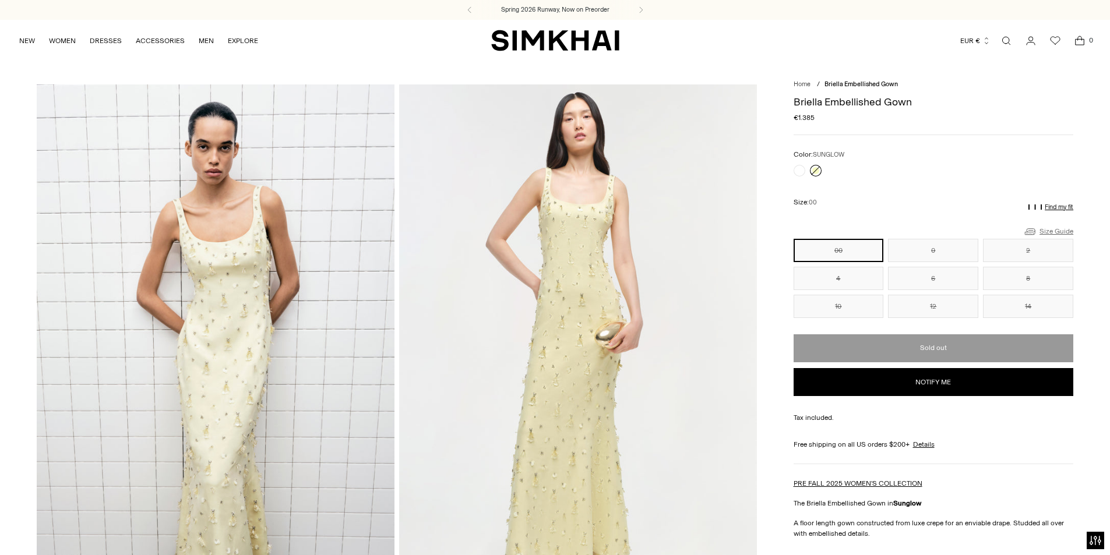
click at [1052, 234] on link "Size Guide" at bounding box center [1048, 231] width 50 height 15
